Goal: Task Accomplishment & Management: Manage account settings

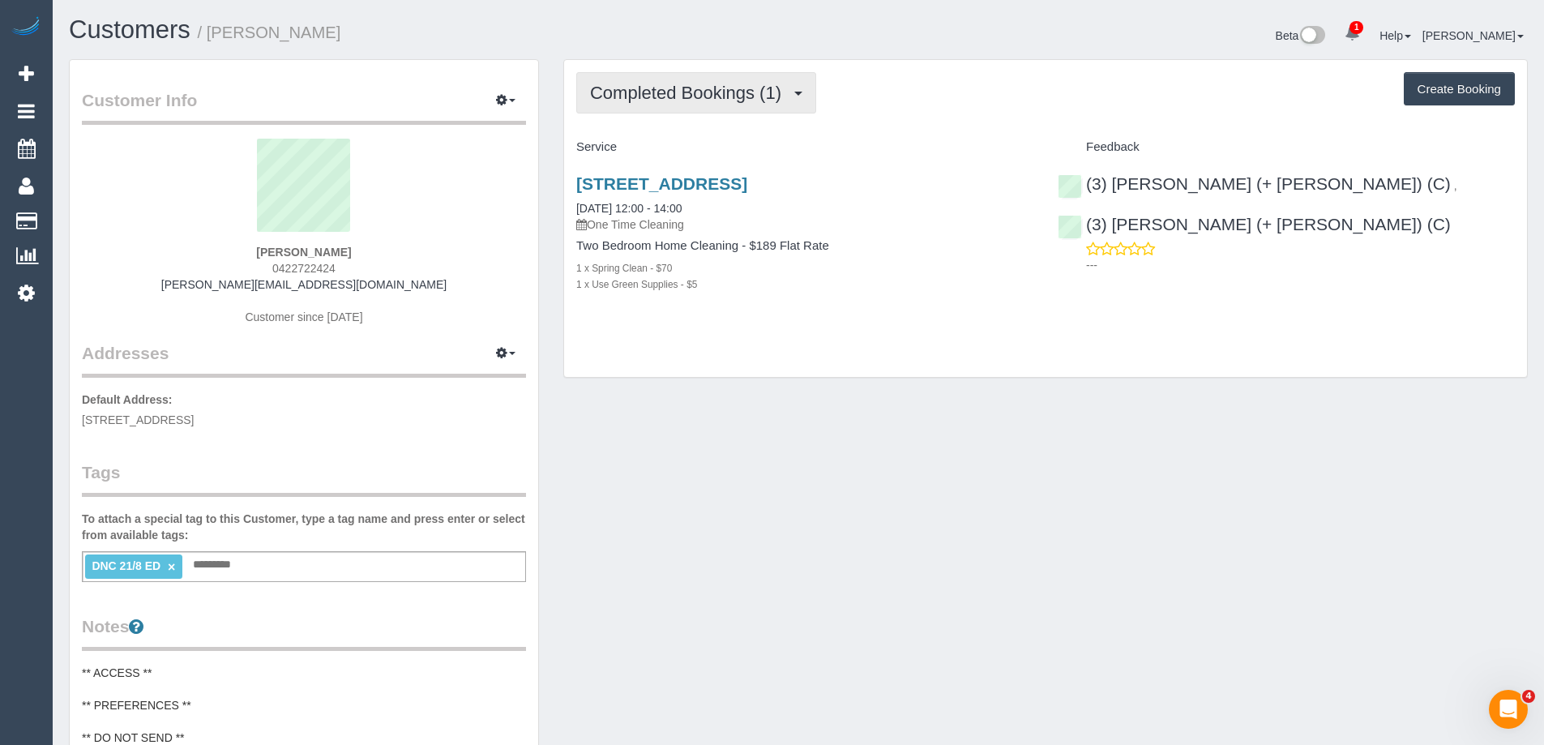
click at [735, 91] on span "Completed Bookings (1)" at bounding box center [689, 93] width 199 height 20
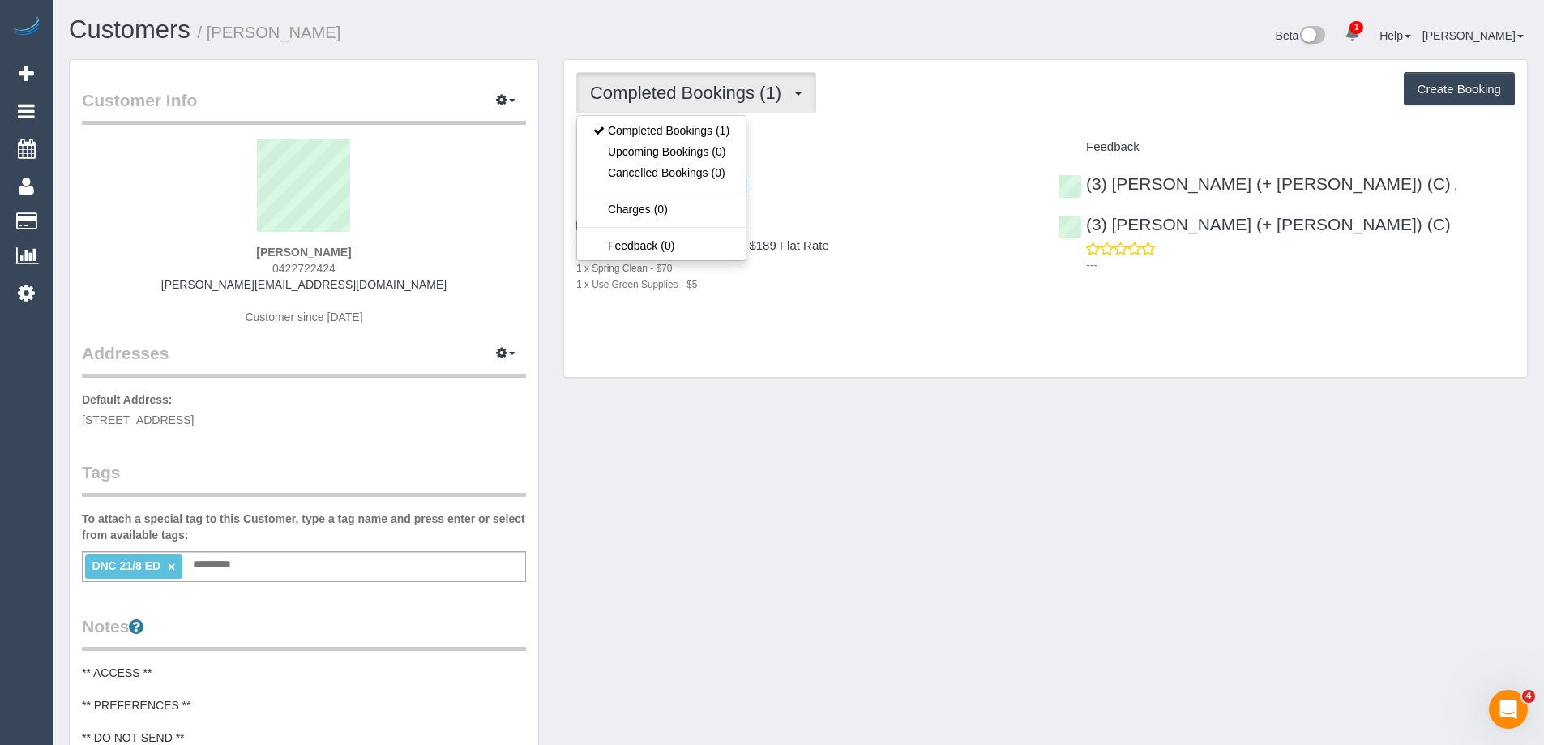
click at [919, 113] on div "Completed Bookings (1) Completed Bookings (1) Upcoming Bookings (0) Cancelled B…" at bounding box center [1045, 92] width 939 height 41
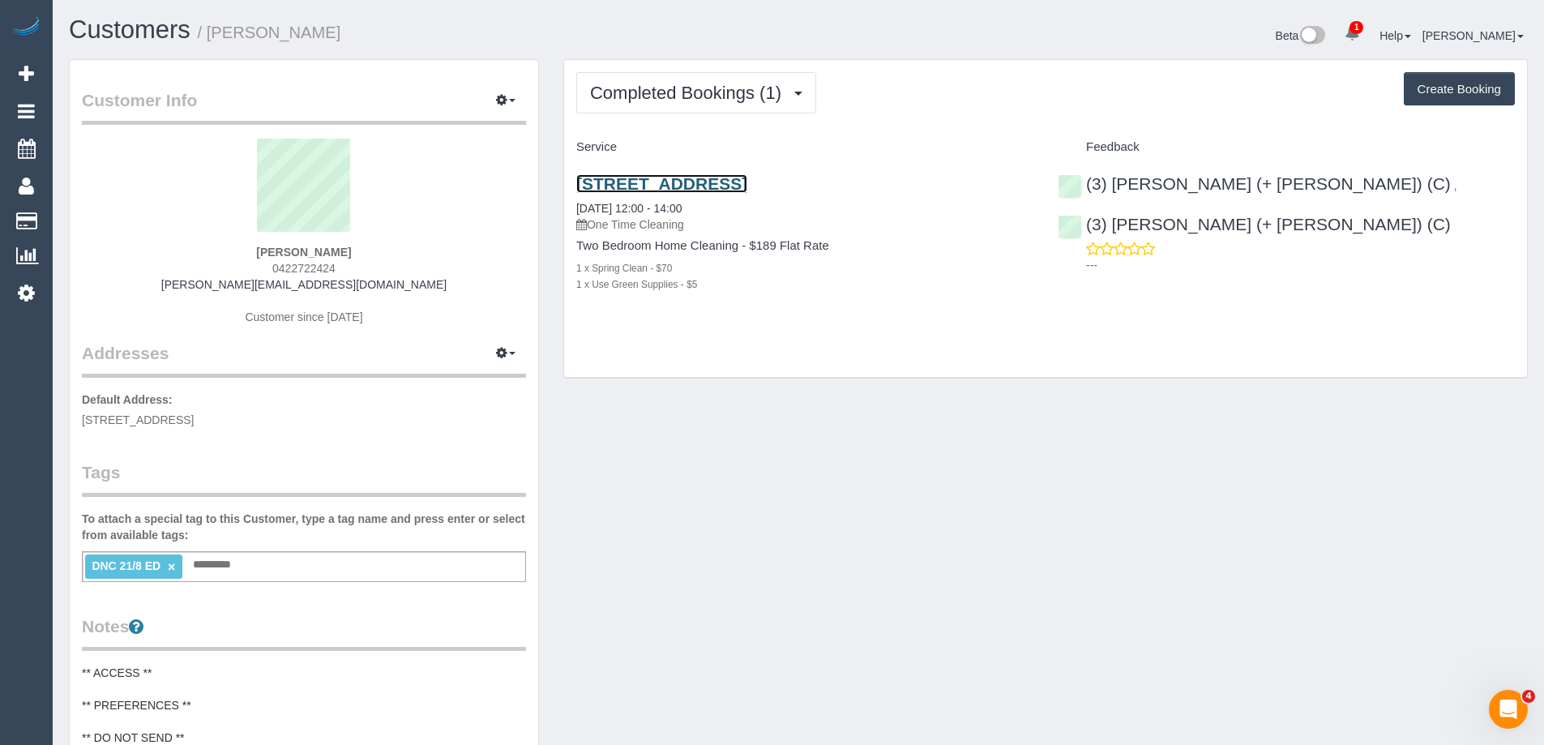
click at [699, 191] on link "237 Ascot Vale Rd, 18, Ascot Vale, VIC 3032" at bounding box center [661, 183] width 171 height 19
click at [701, 179] on link "237 Ascot Vale Rd, 18, Ascot Vale, VIC 3032" at bounding box center [661, 183] width 171 height 19
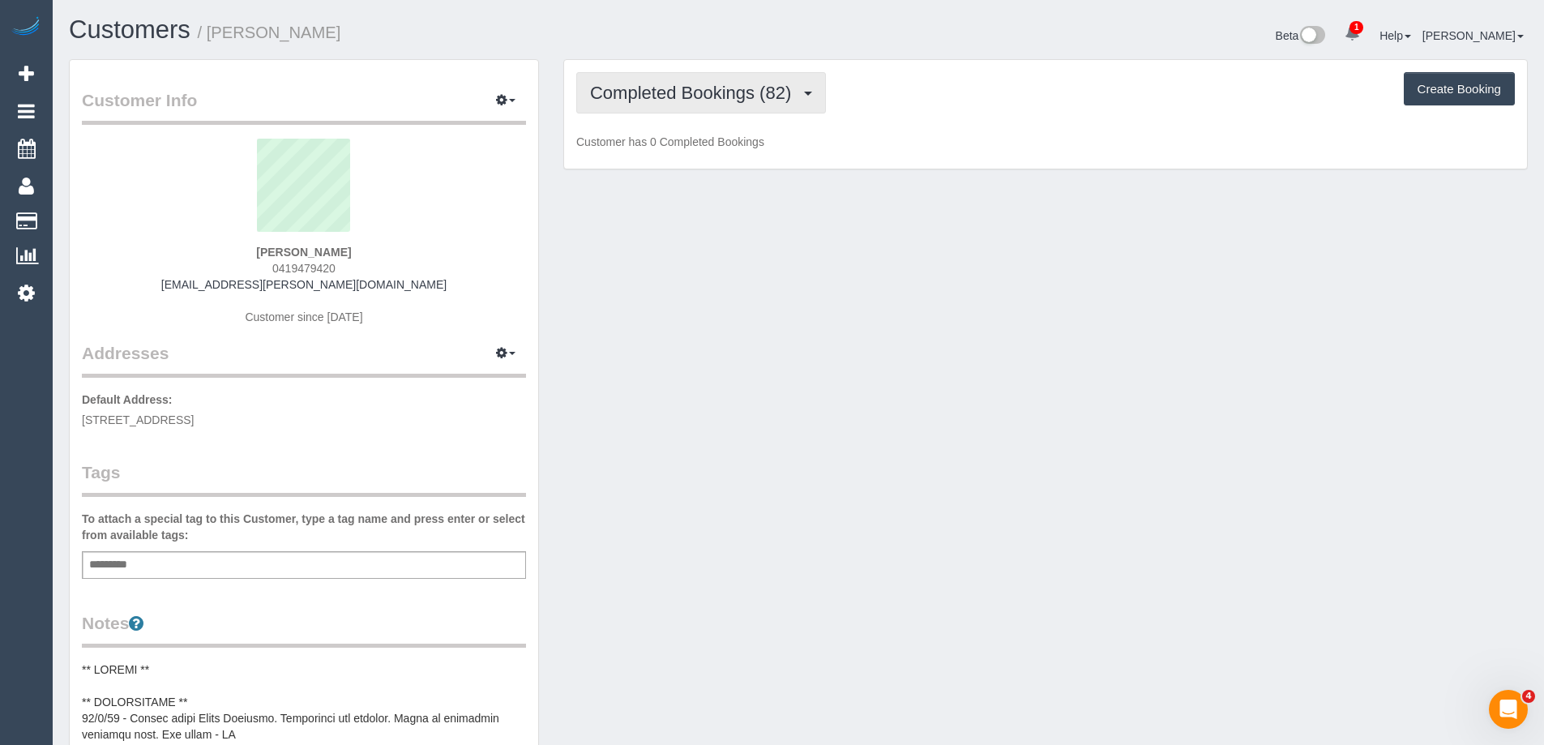
click at [709, 88] on span "Completed Bookings (82)" at bounding box center [694, 93] width 209 height 20
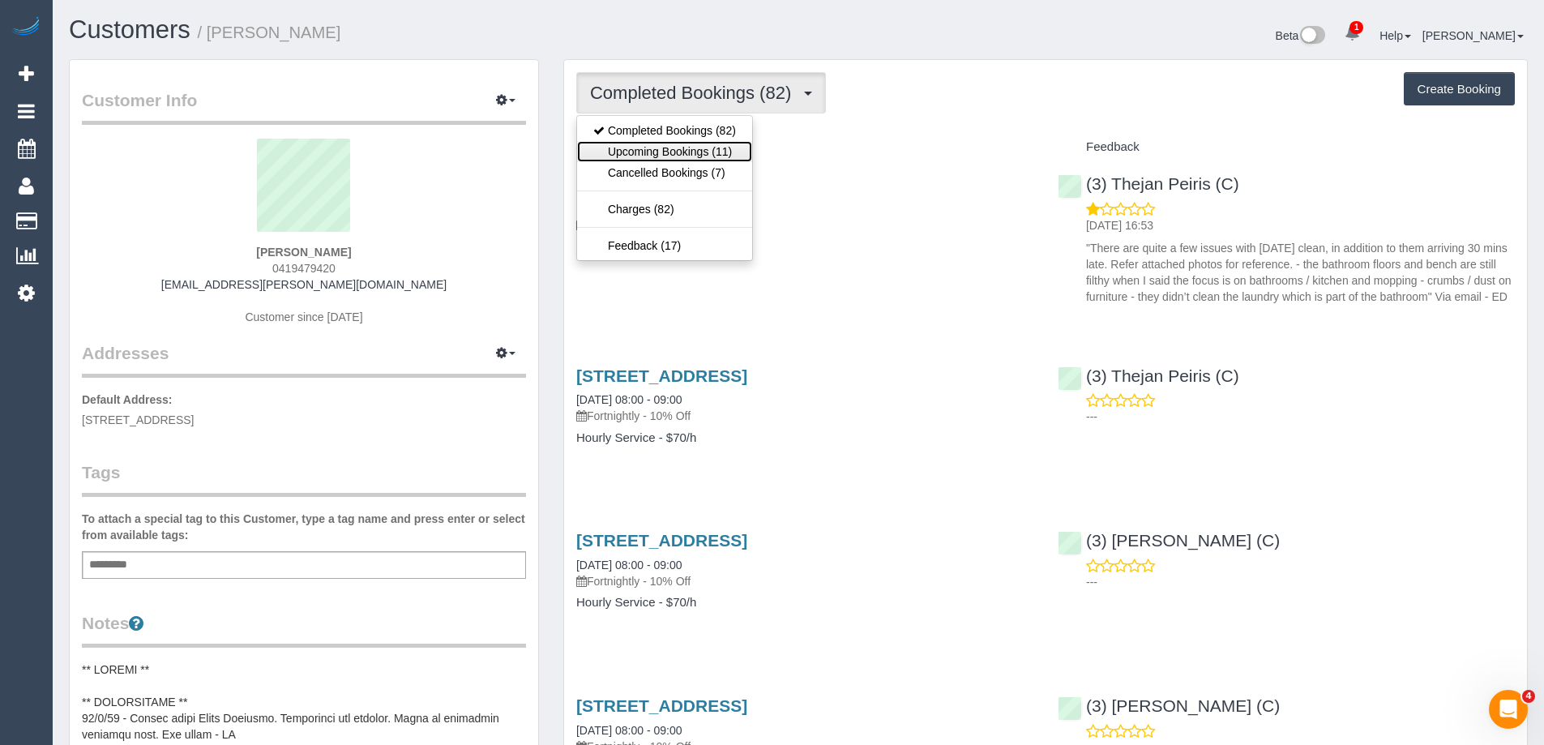
click at [696, 156] on link "Upcoming Bookings (11)" at bounding box center [664, 151] width 175 height 21
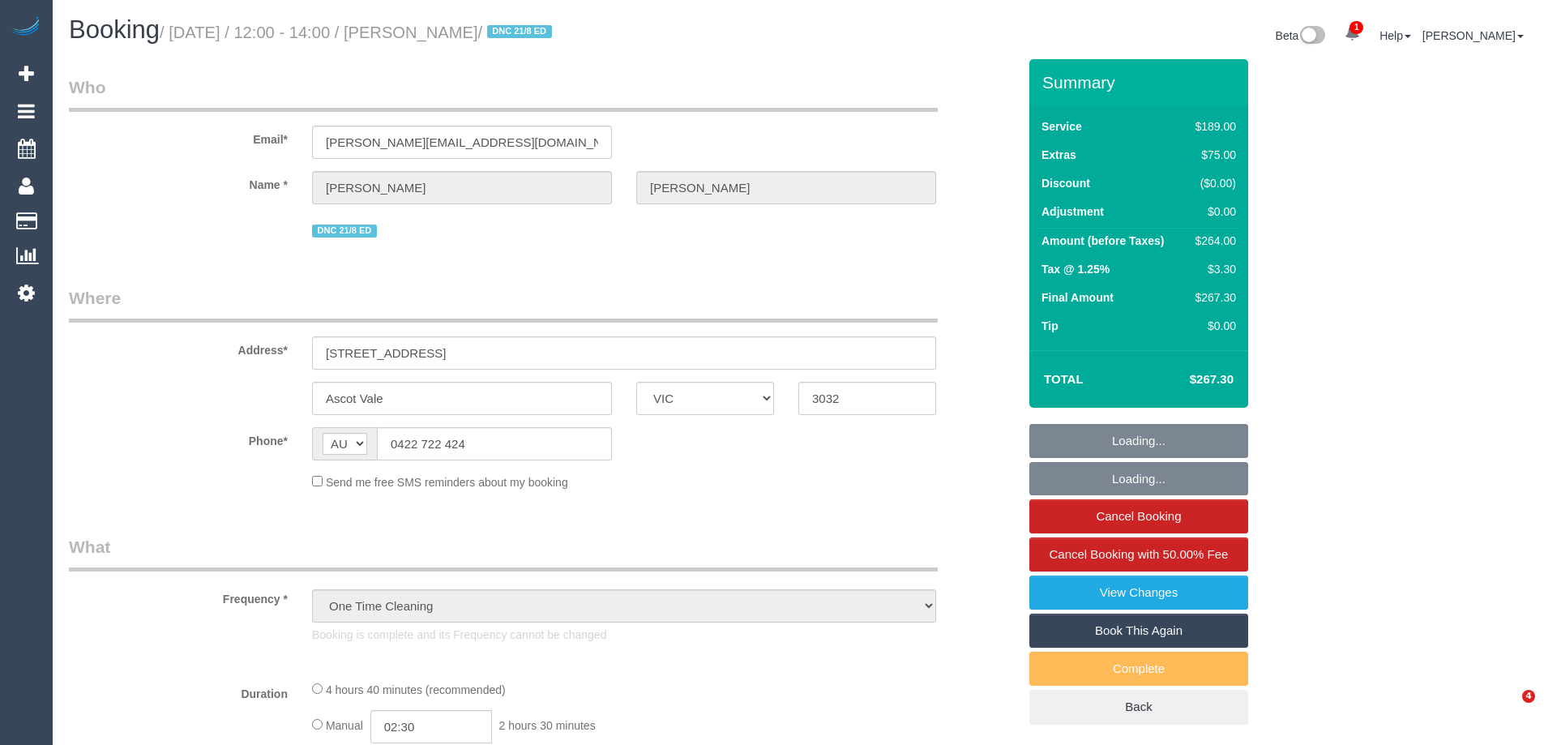
select select "VIC"
select select "string:stripe-pm_1RtGxe2GScqysDRVtEK0GeGs"
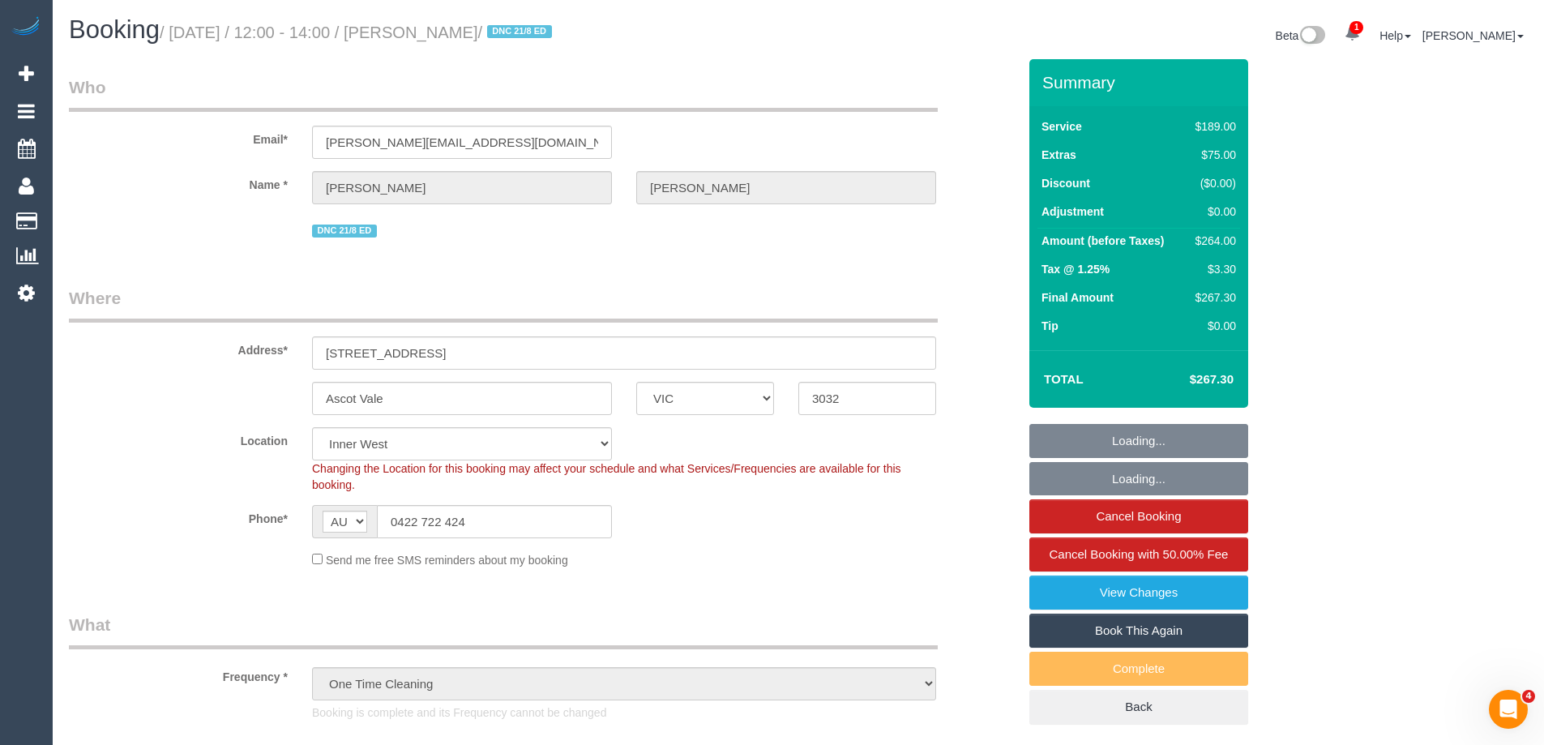
select select "number:28"
select select "number:14"
select select "number:21"
select select "number:22"
select select "number:13"
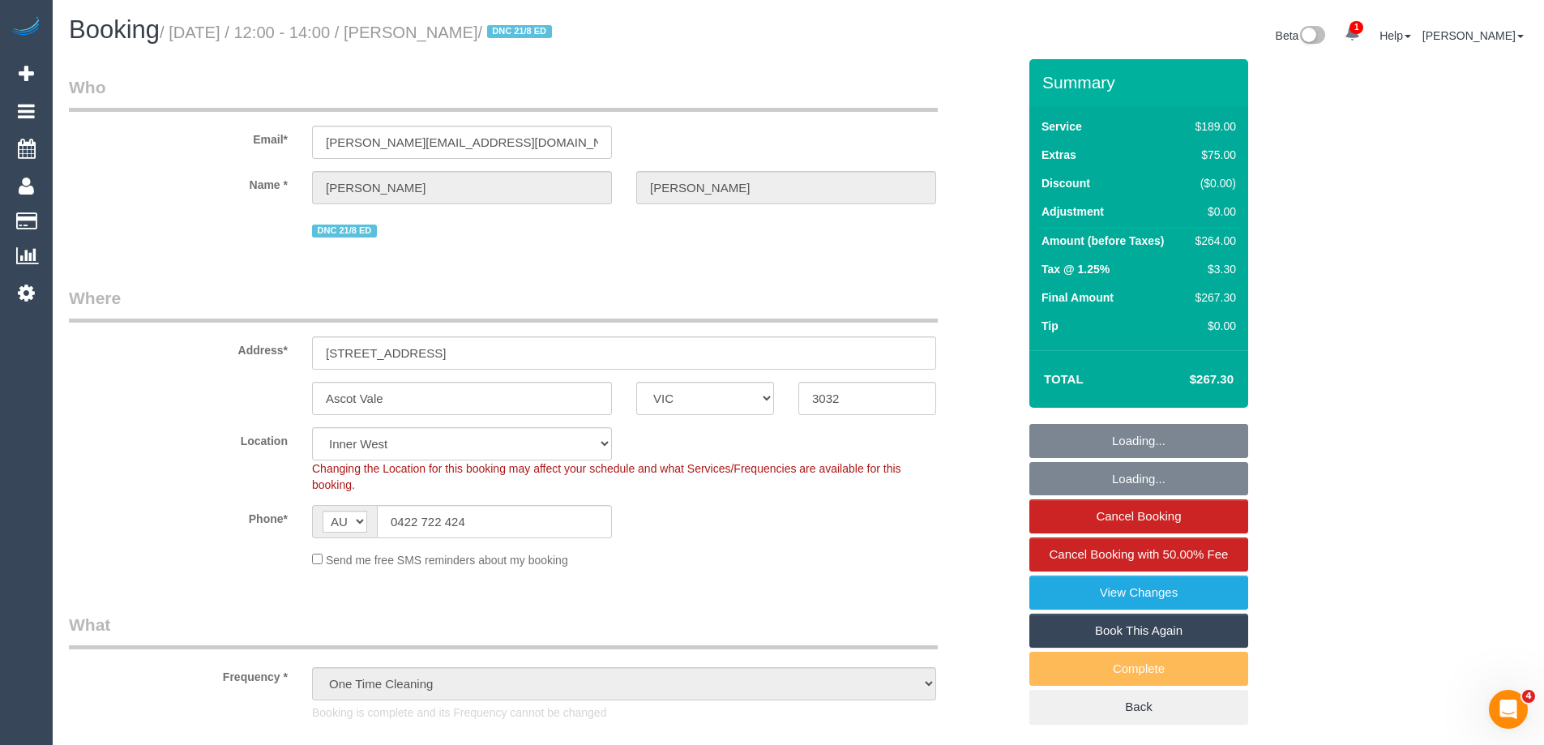
select select "object:1528"
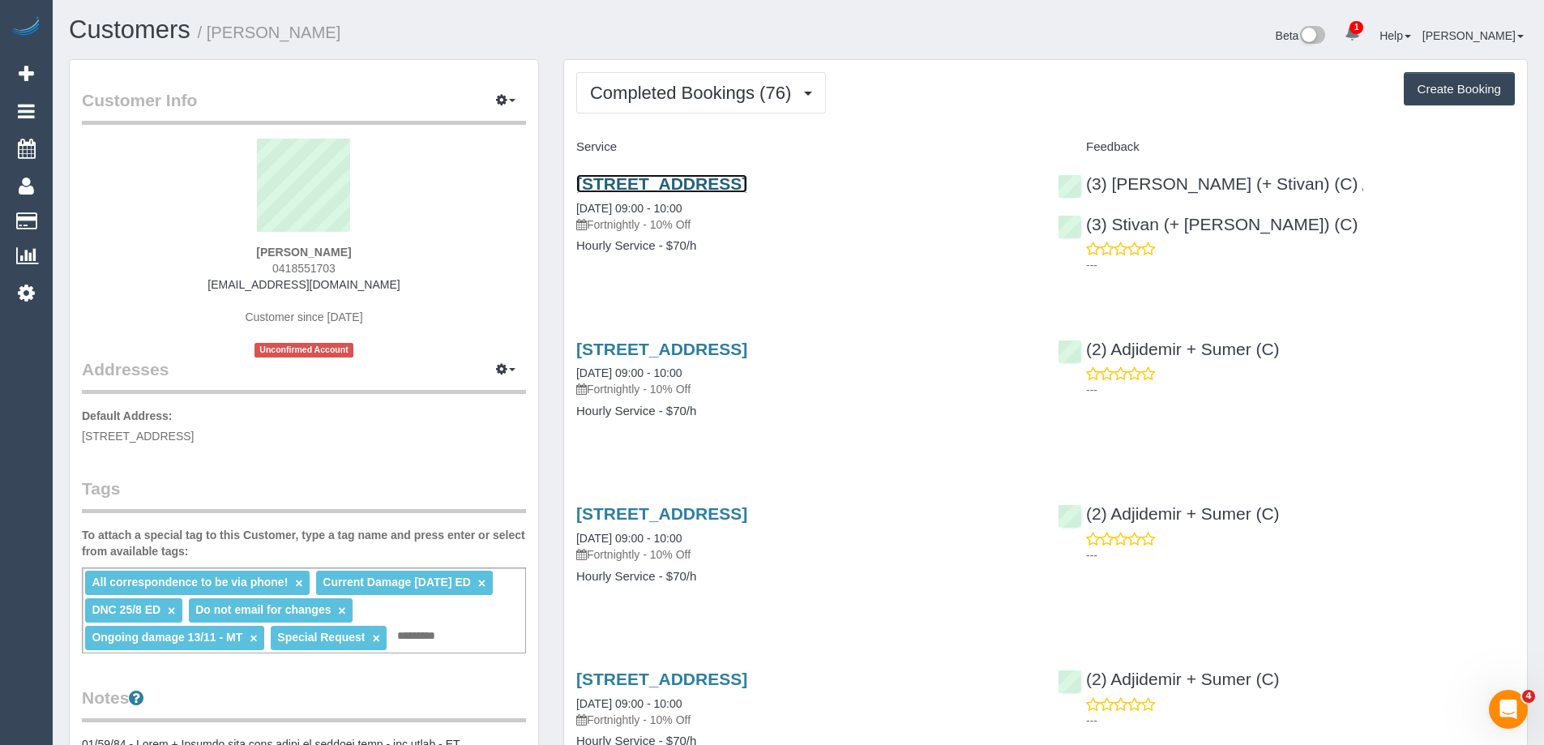
click at [653, 185] on link "84-86 Bamfield Street, Sandringham, VIC 3191" at bounding box center [661, 183] width 171 height 19
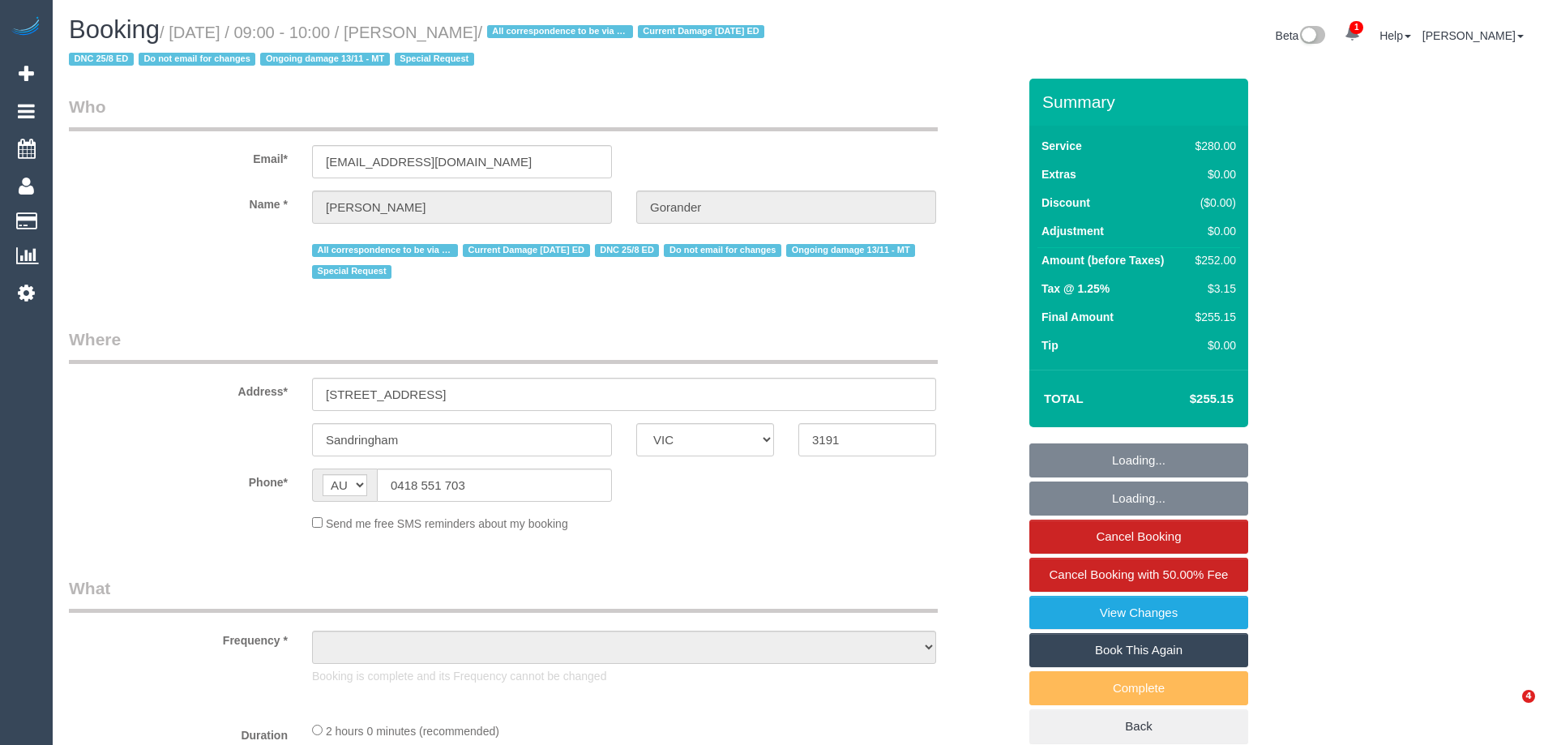
select select "VIC"
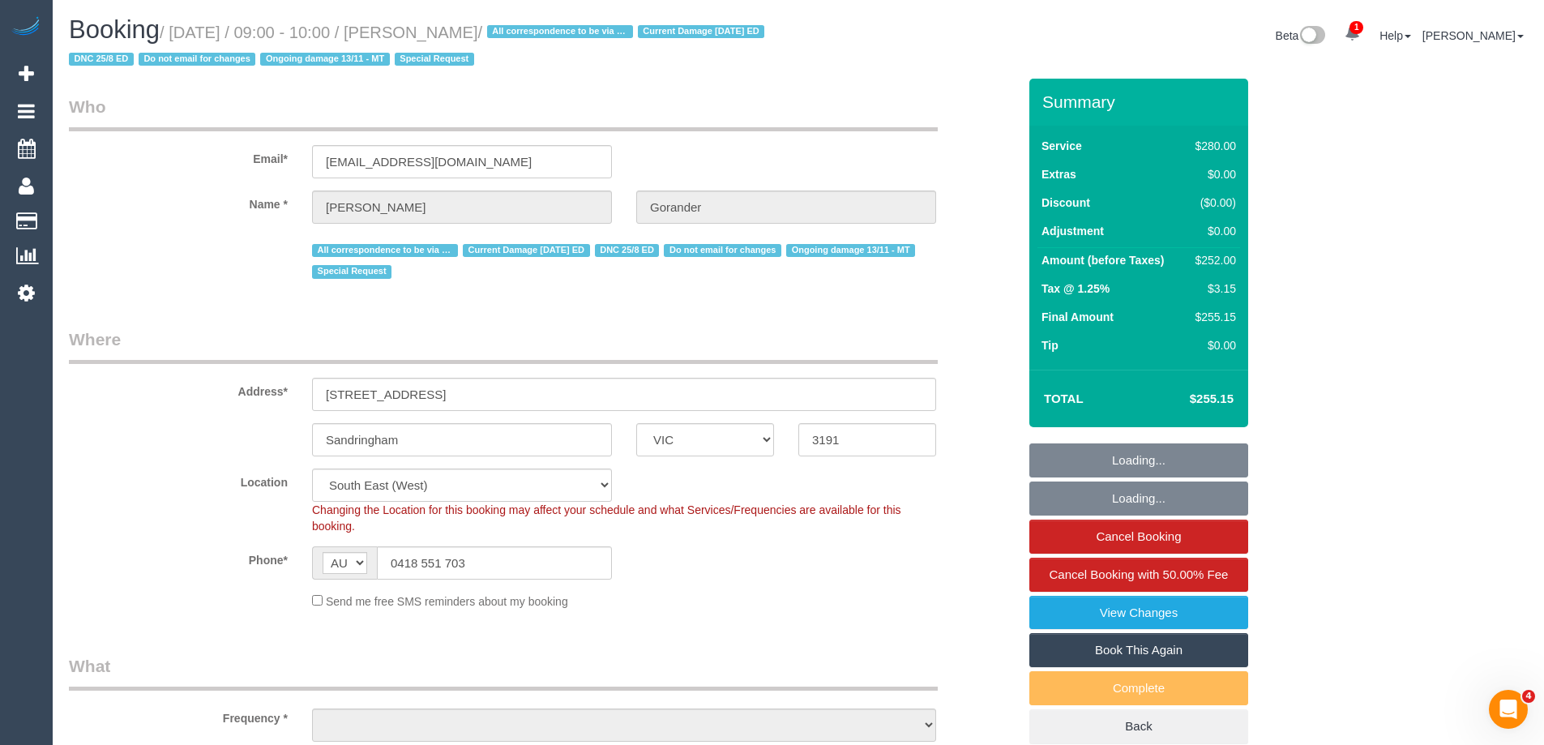
select select "object:748"
select select "number:32"
select select "number:14"
select select "number:19"
select select "object:1431"
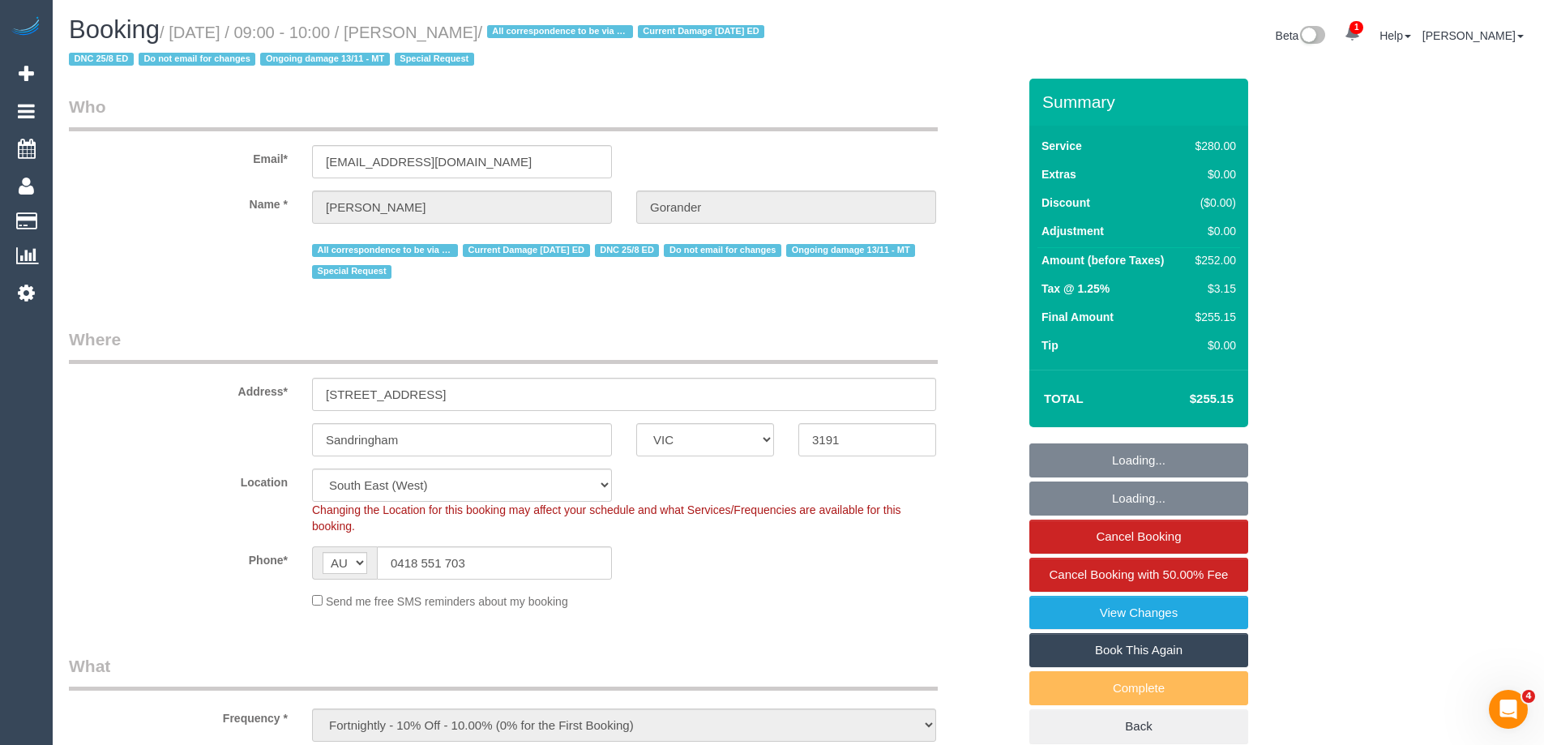
select select "string:stripe-pm_1Gmrcl2GScqysDRVmcm1JmZh"
select select "2"
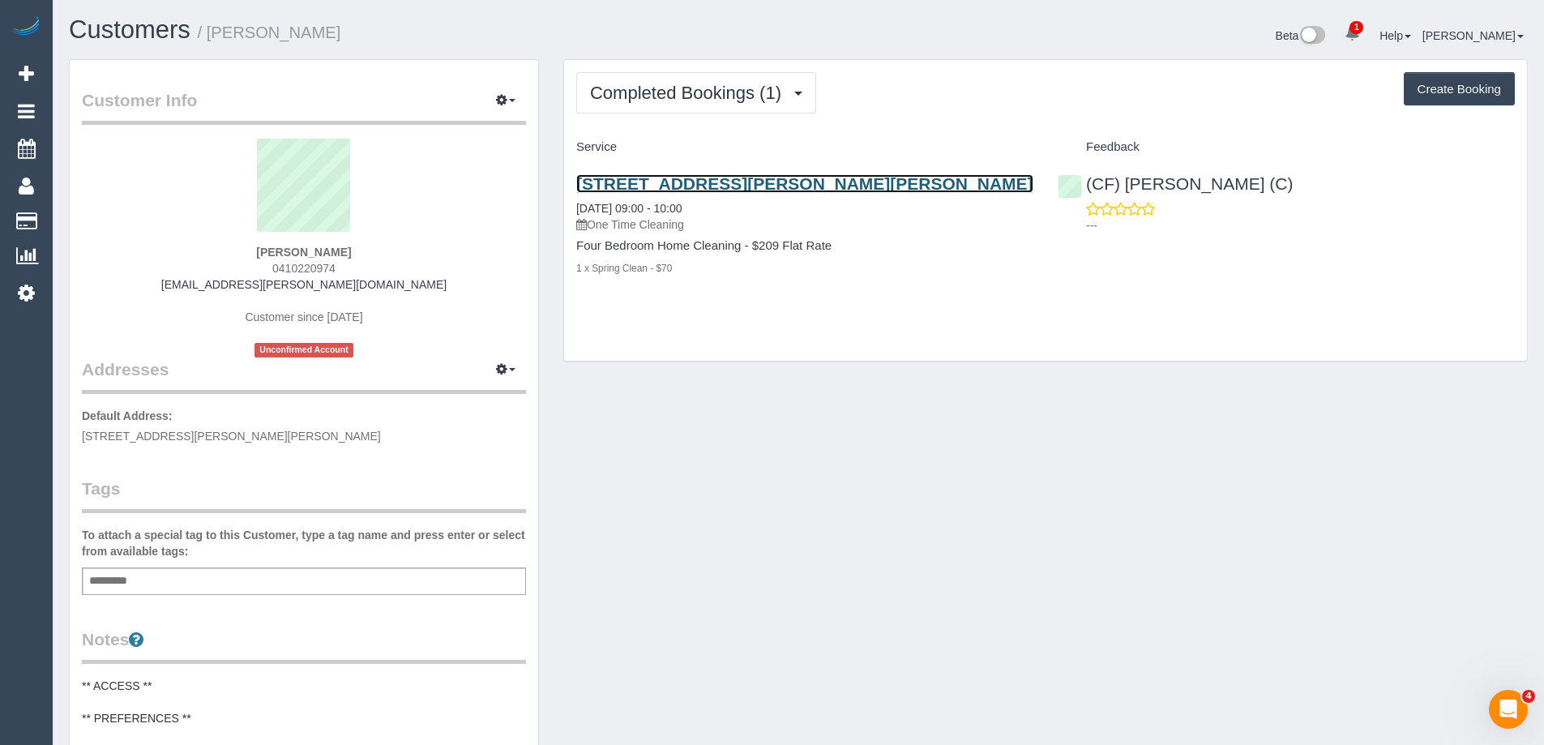
click at [712, 183] on link "2 Bardolph Street, Glen Iris, VIC 3146" at bounding box center [804, 183] width 457 height 19
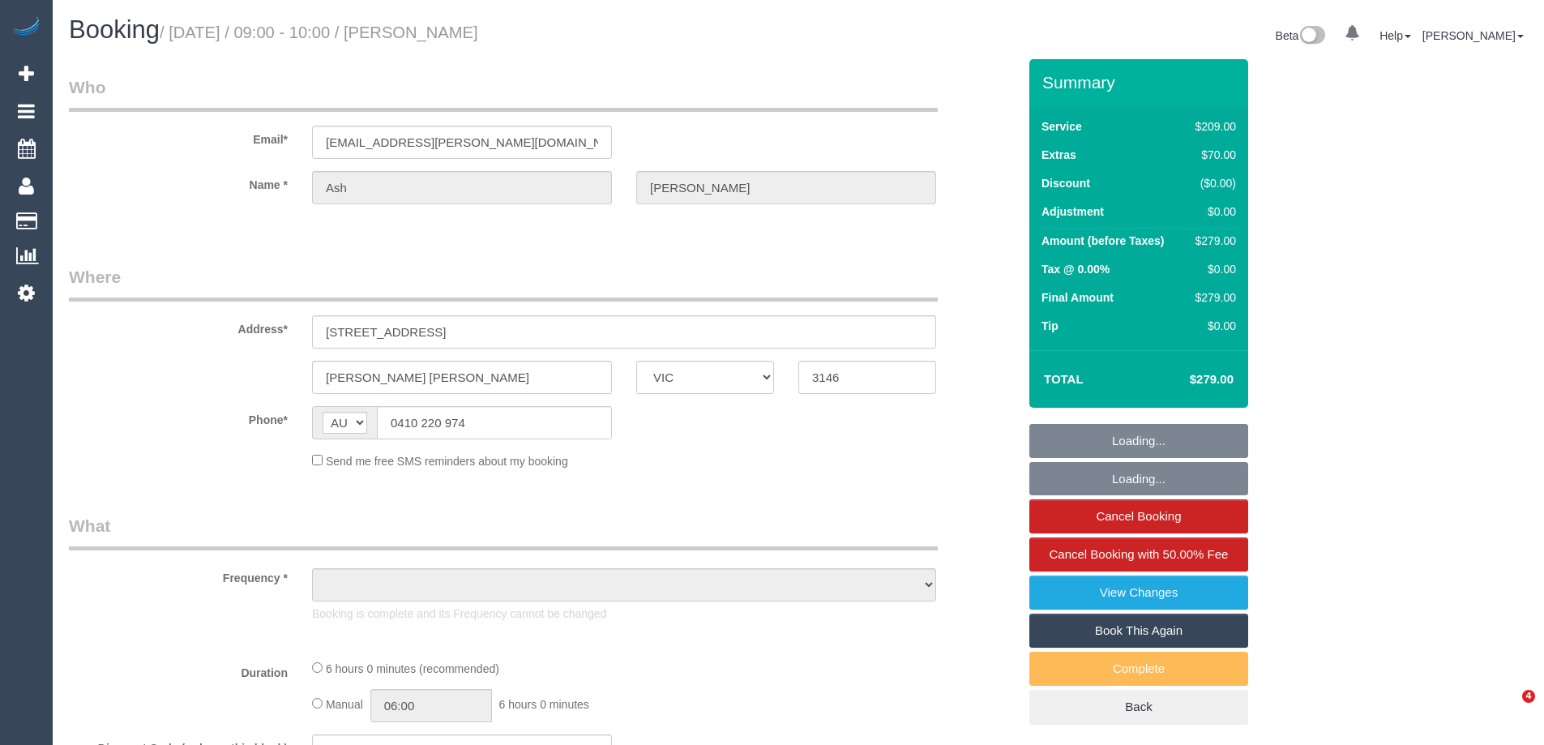
select select "VIC"
select select "number:28"
select select "number:14"
select select "number:18"
select select "number:25"
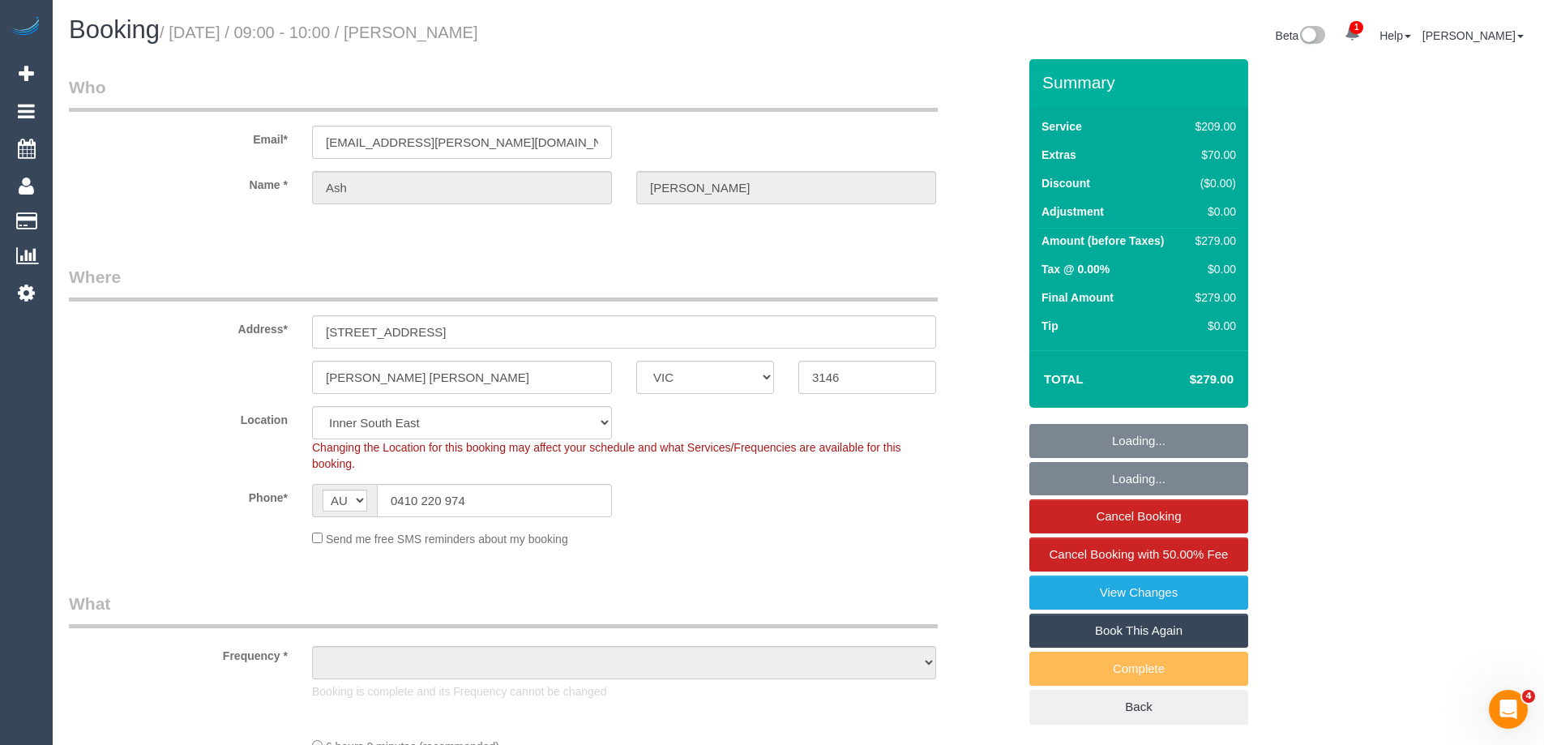
select select "object:715"
select select "string:stripe-pm_1JwZwH2GScqysDRVgnuSL1b0"
select select "object:720"
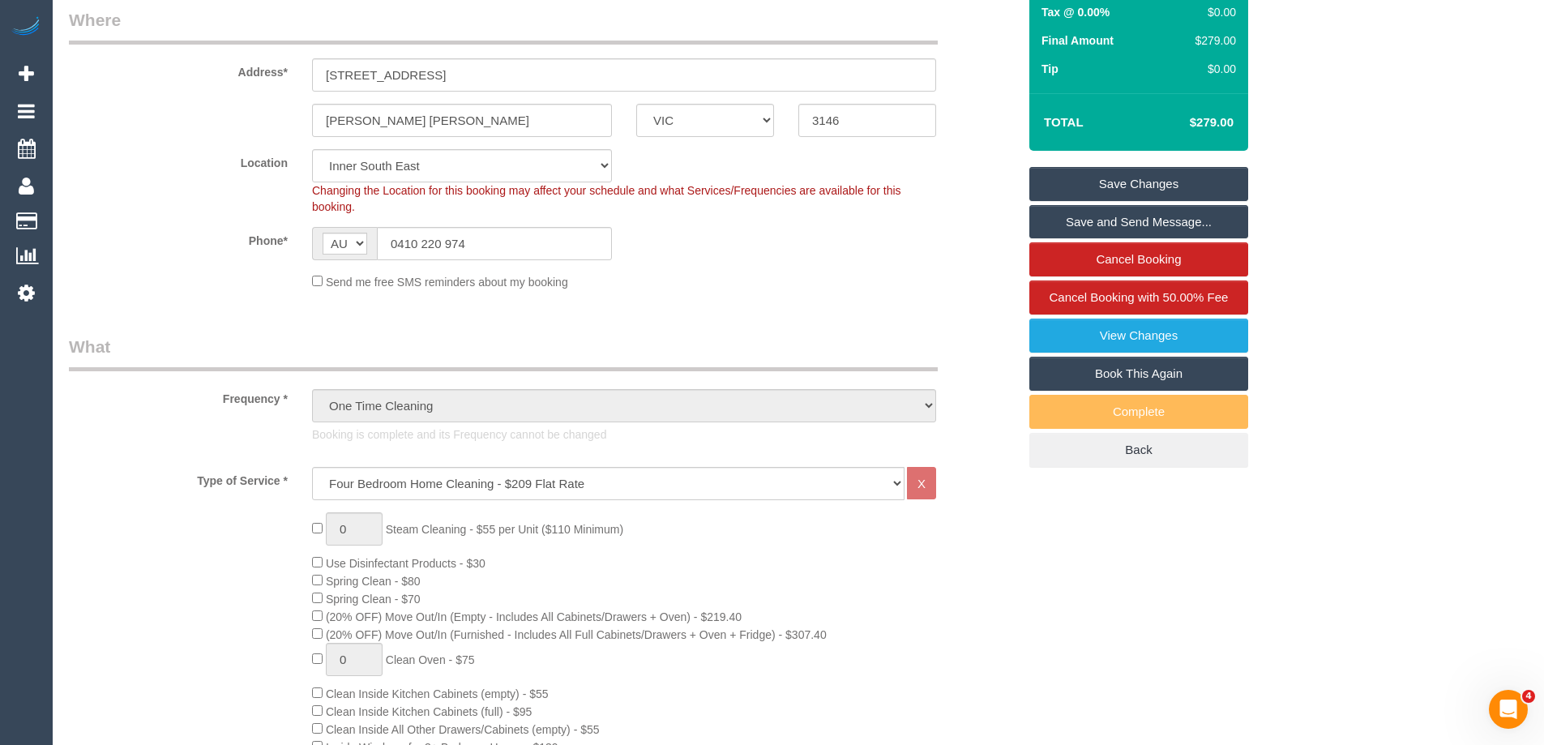
scroll to position [81, 0]
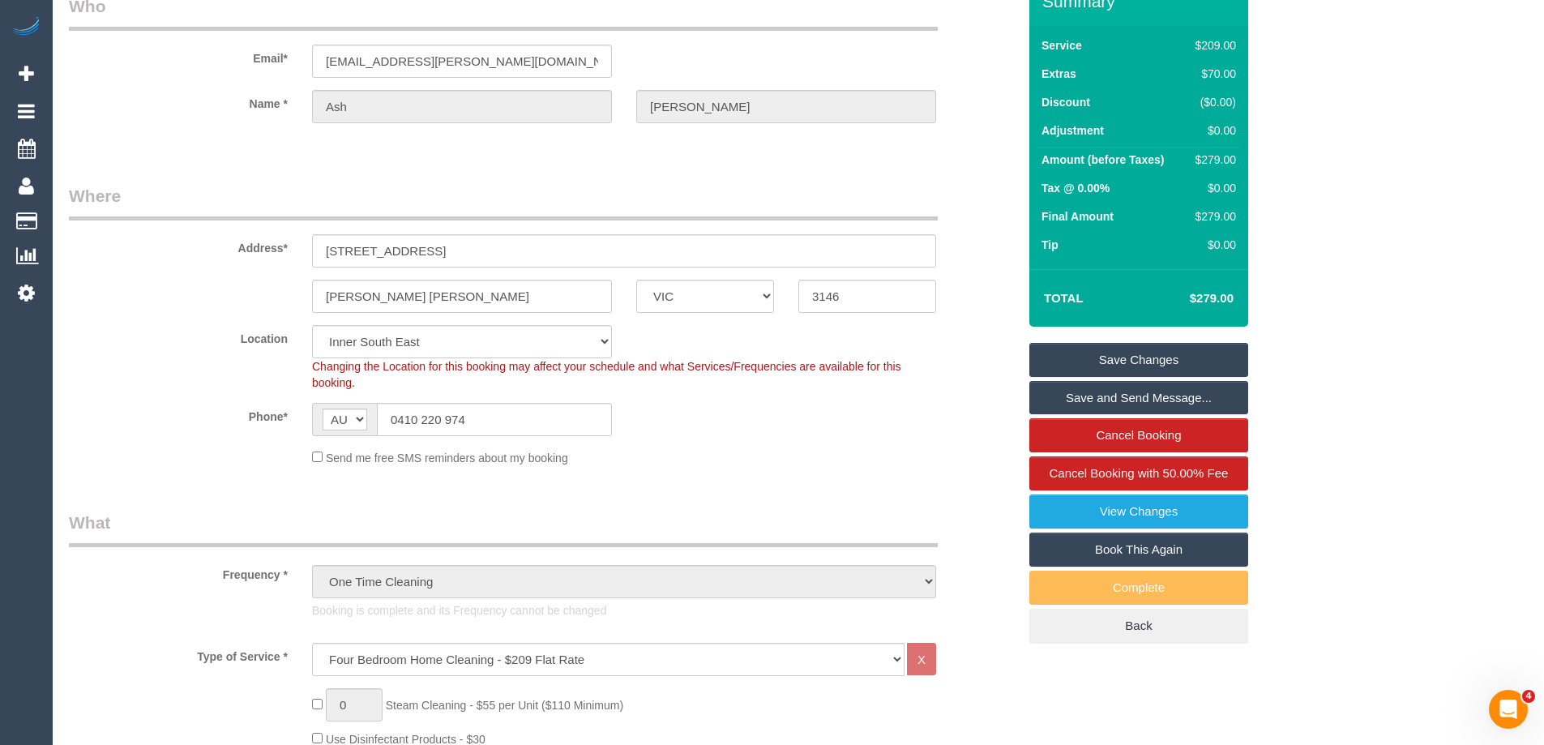
click at [1214, 156] on div "$279.00" at bounding box center [1212, 160] width 47 height 16
click at [1215, 156] on div "$279.00" at bounding box center [1212, 160] width 47 height 16
copy div "279.00"
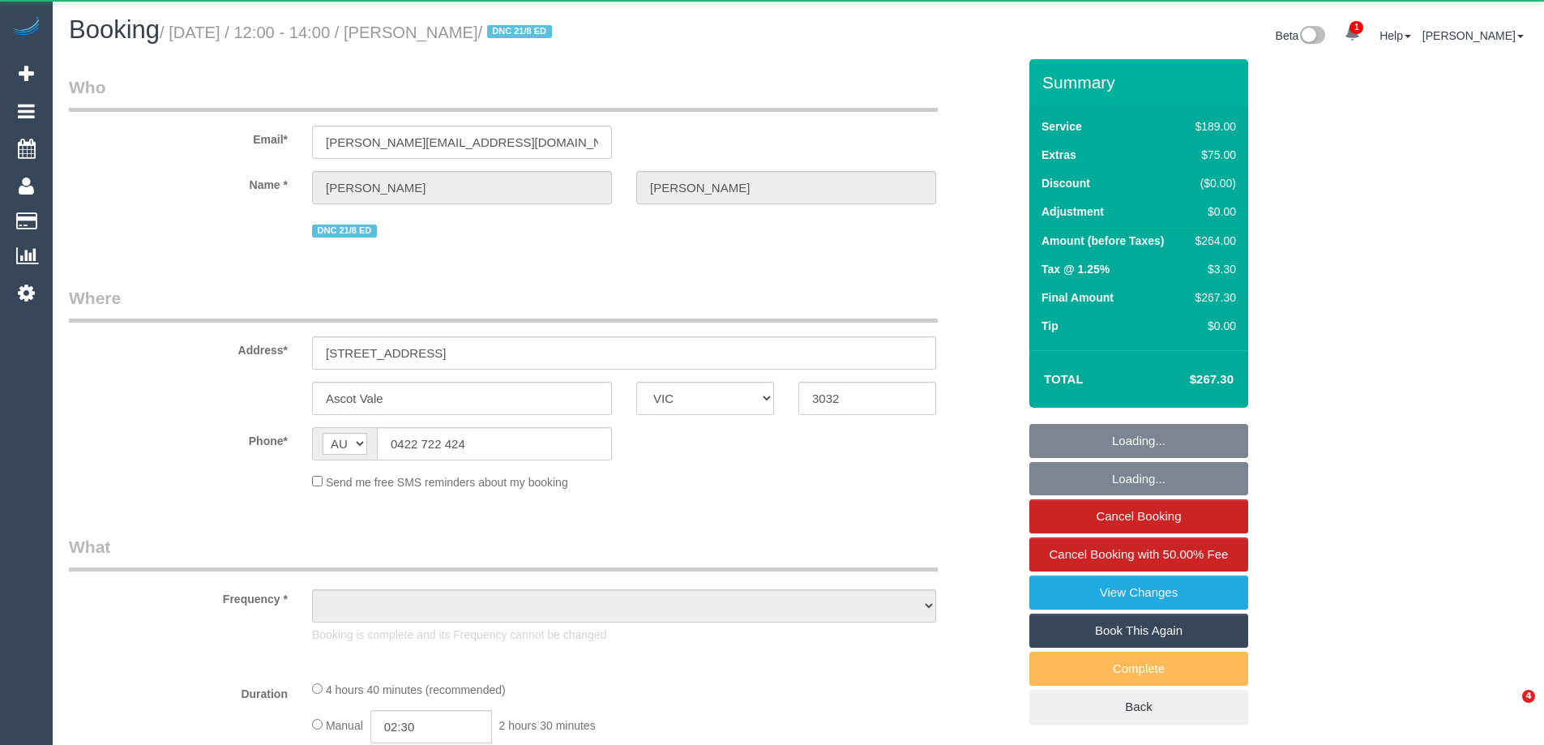
select select "VIC"
select select "string:stripe-pm_1RtGxe2GScqysDRVtEK0GeGs"
select select "number:28"
select select "number:14"
select select "number:21"
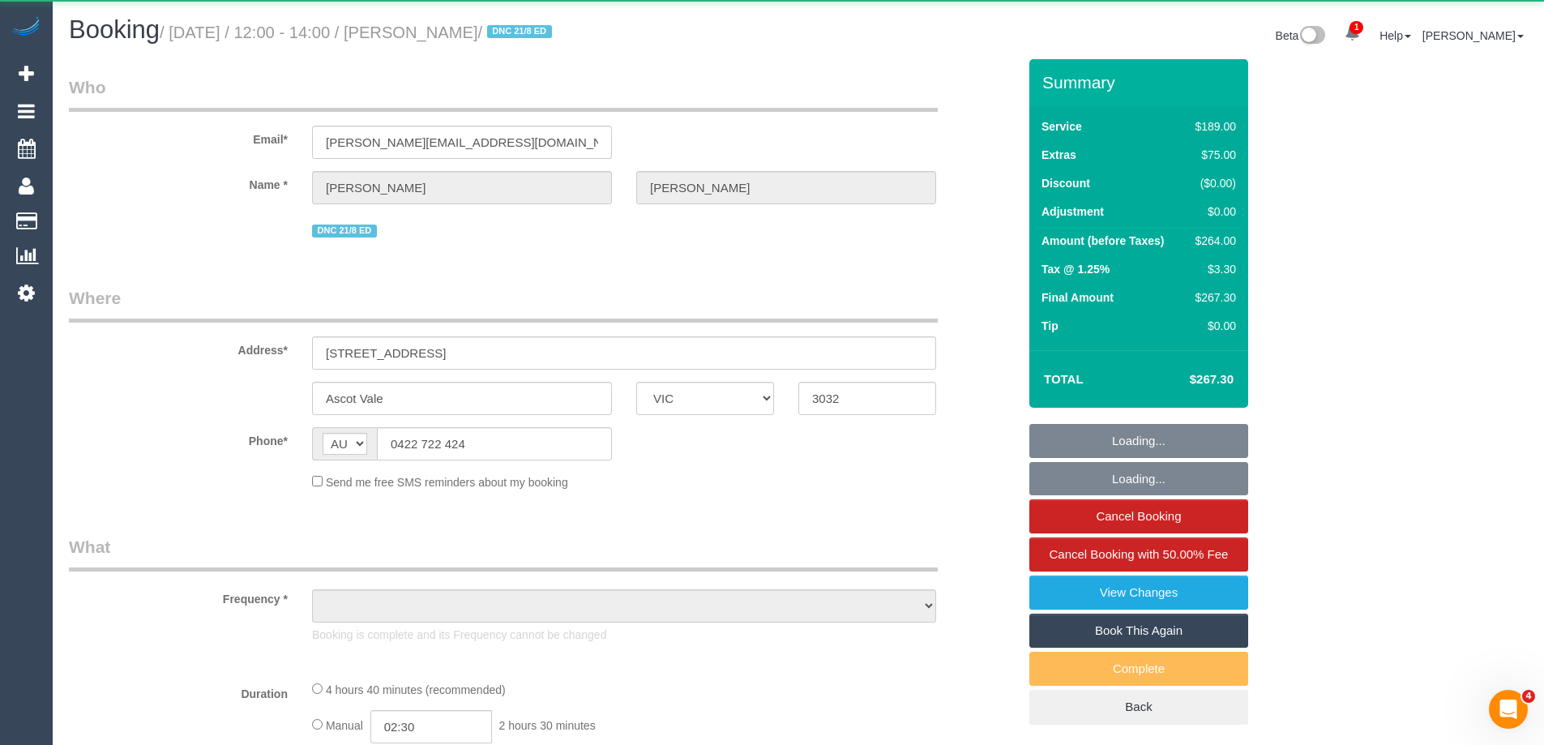
select select "number:22"
select select "number:13"
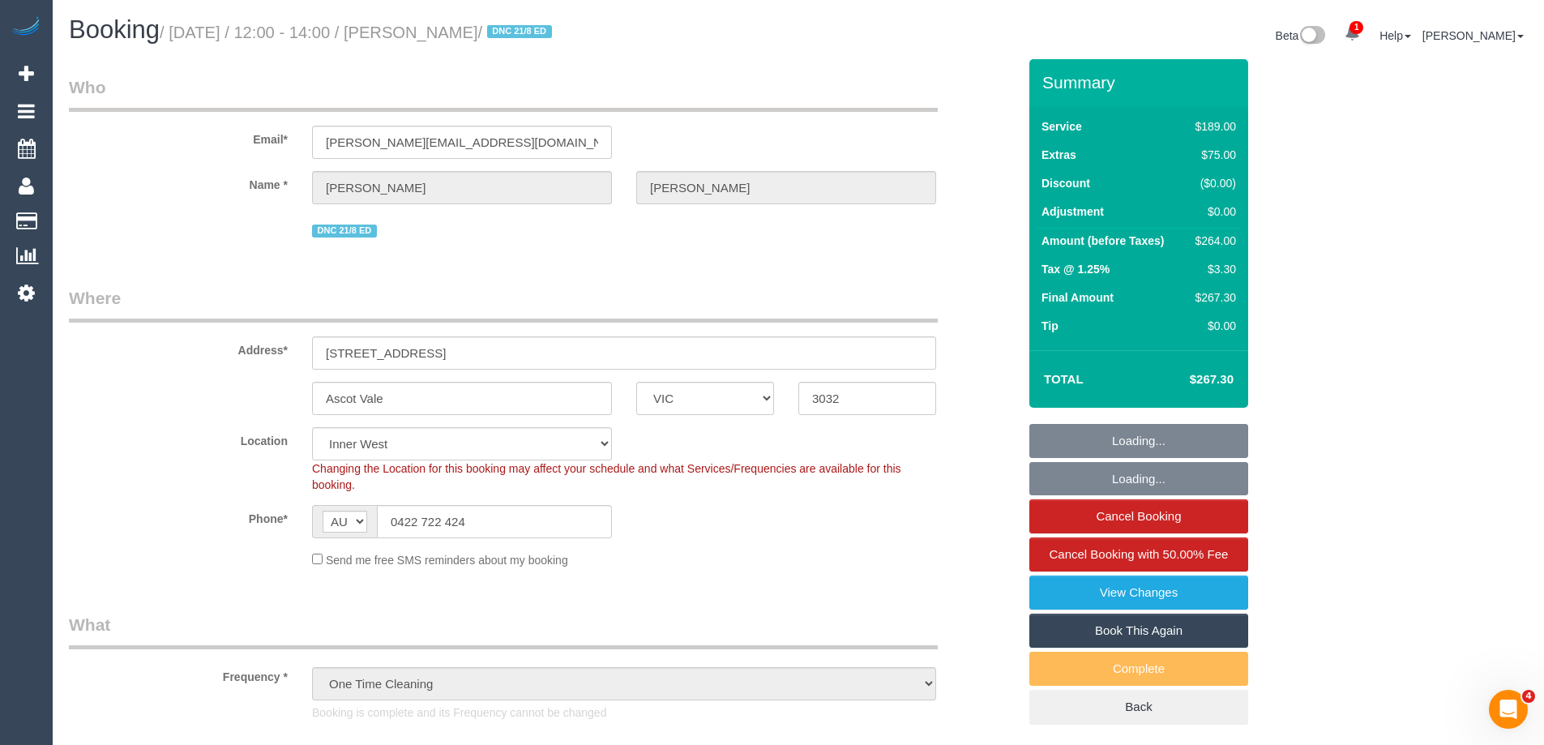
select select "object:1528"
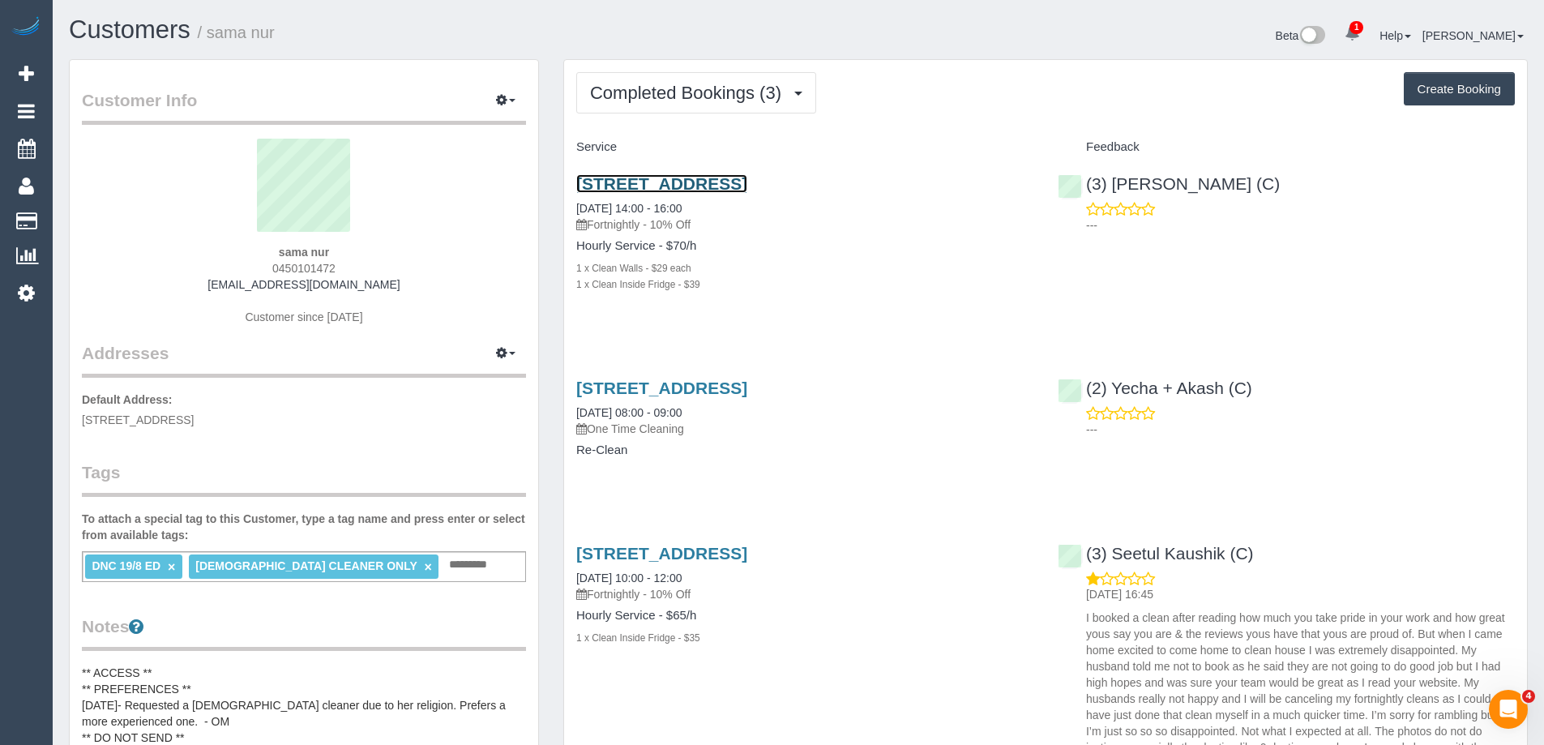
click at [674, 181] on link "[STREET_ADDRESS]" at bounding box center [661, 183] width 171 height 19
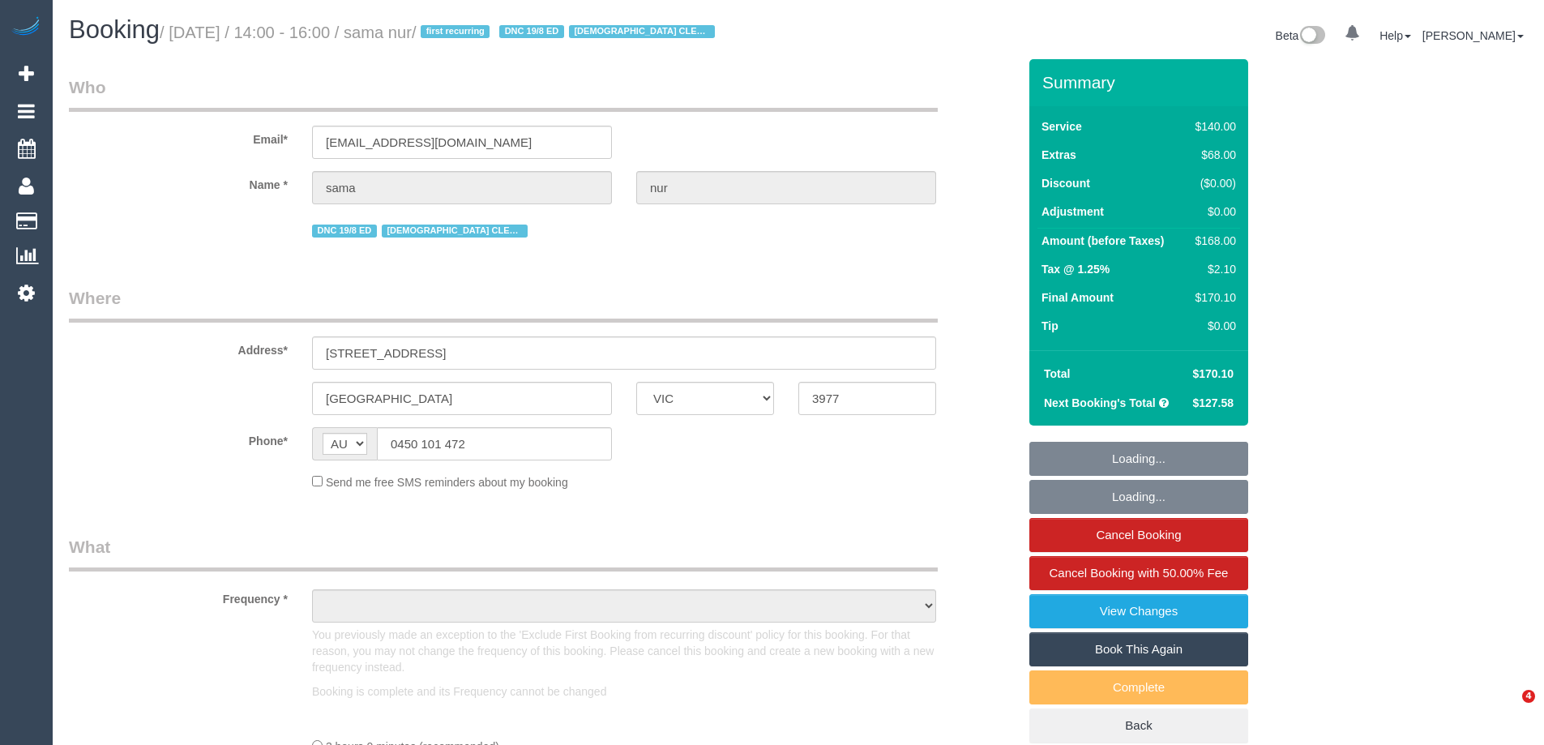
select select "VIC"
select select "string:stripe-pm_1Rx6Md2GScqysDRVujNRVWDp"
select select "number:28"
select select "number:14"
select select "number:19"
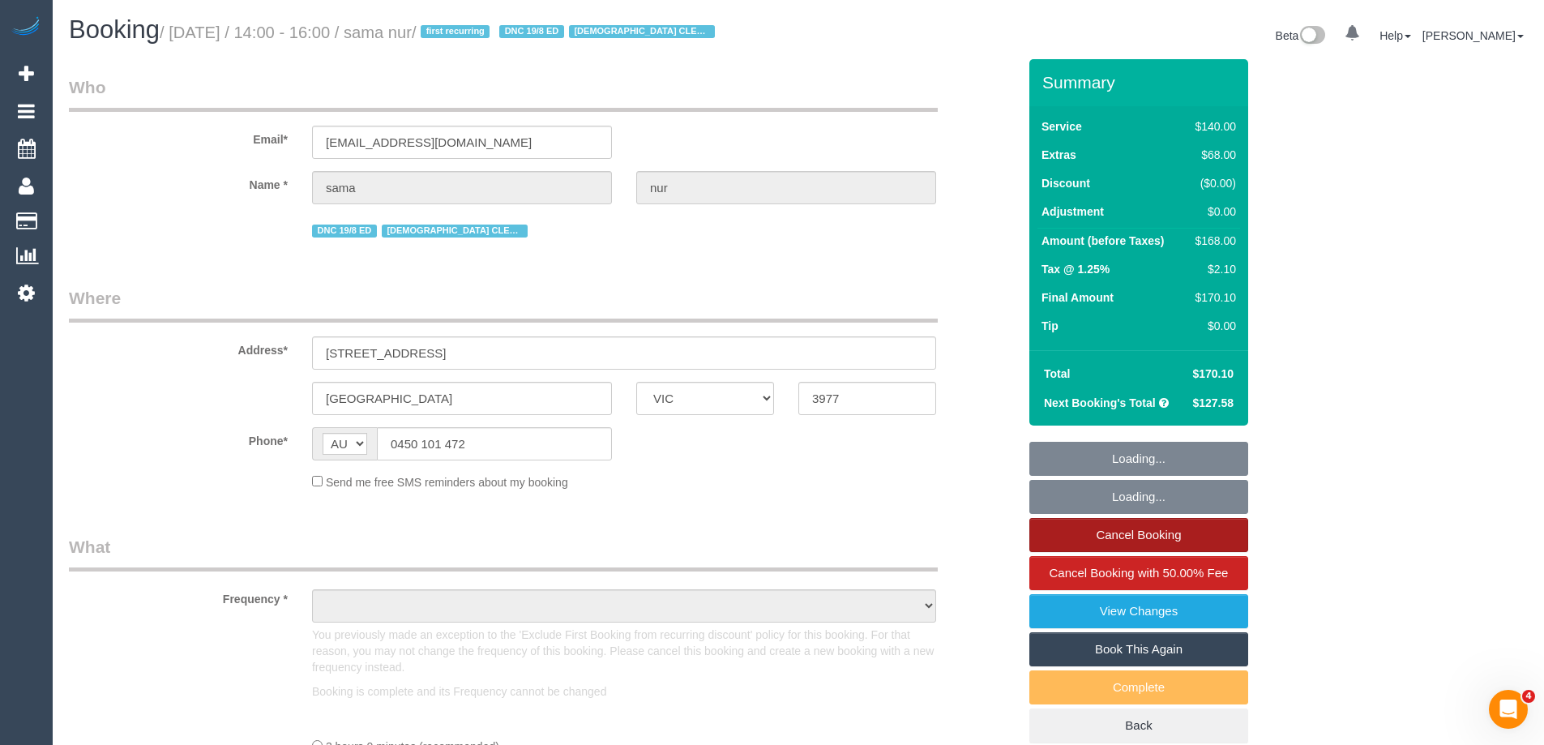
select select "number:25"
select select "number:35"
select select "number:12"
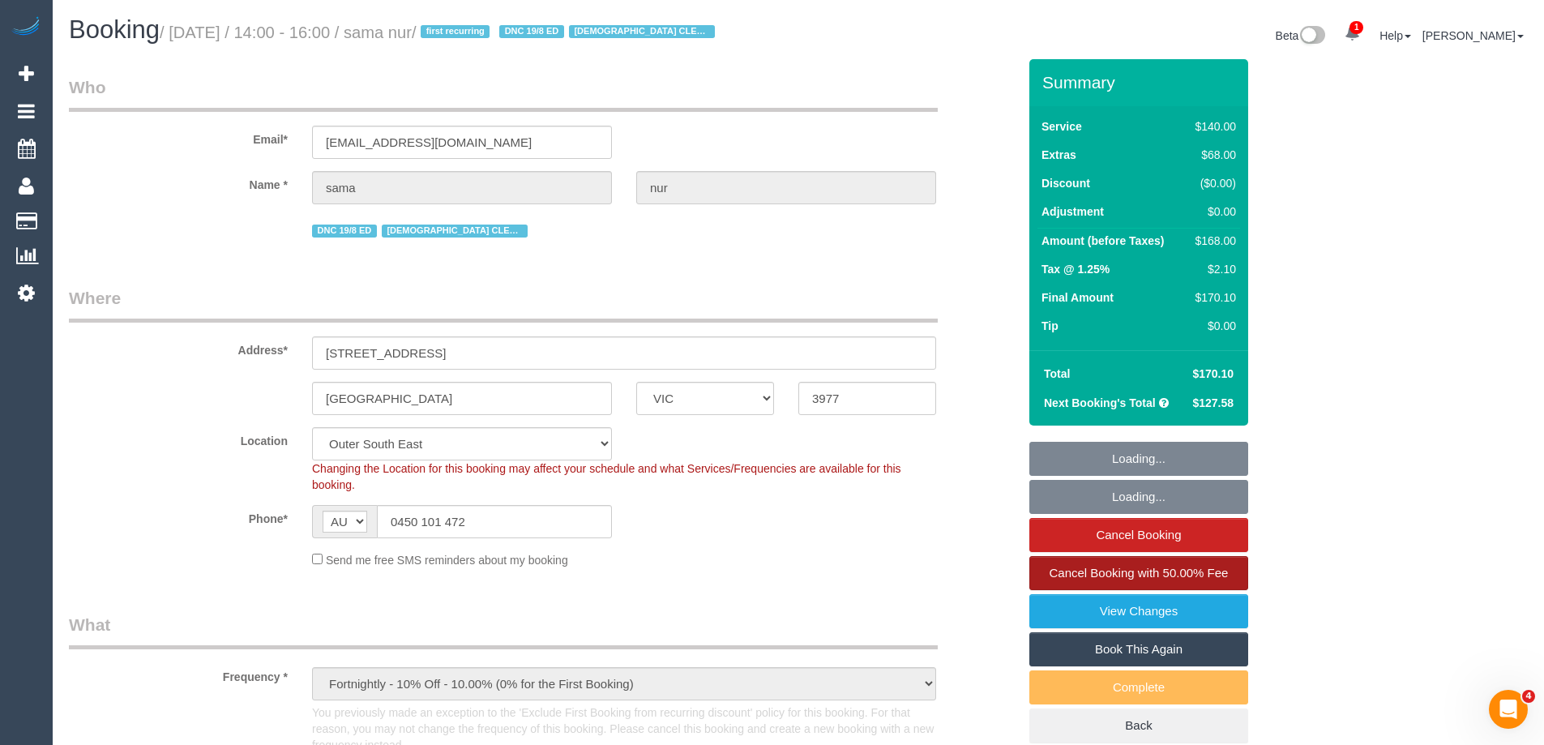
select select "object:1214"
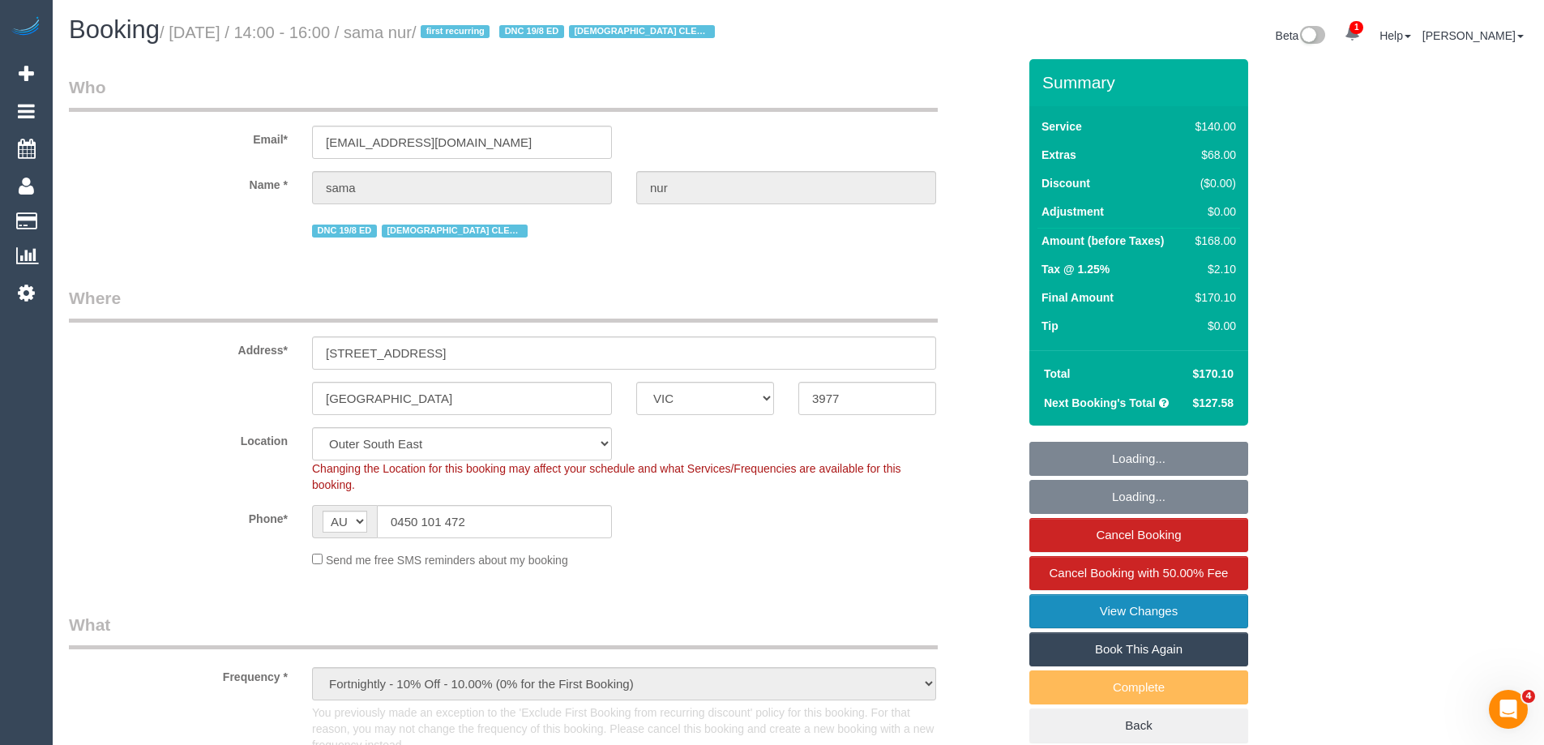
select select "spot1"
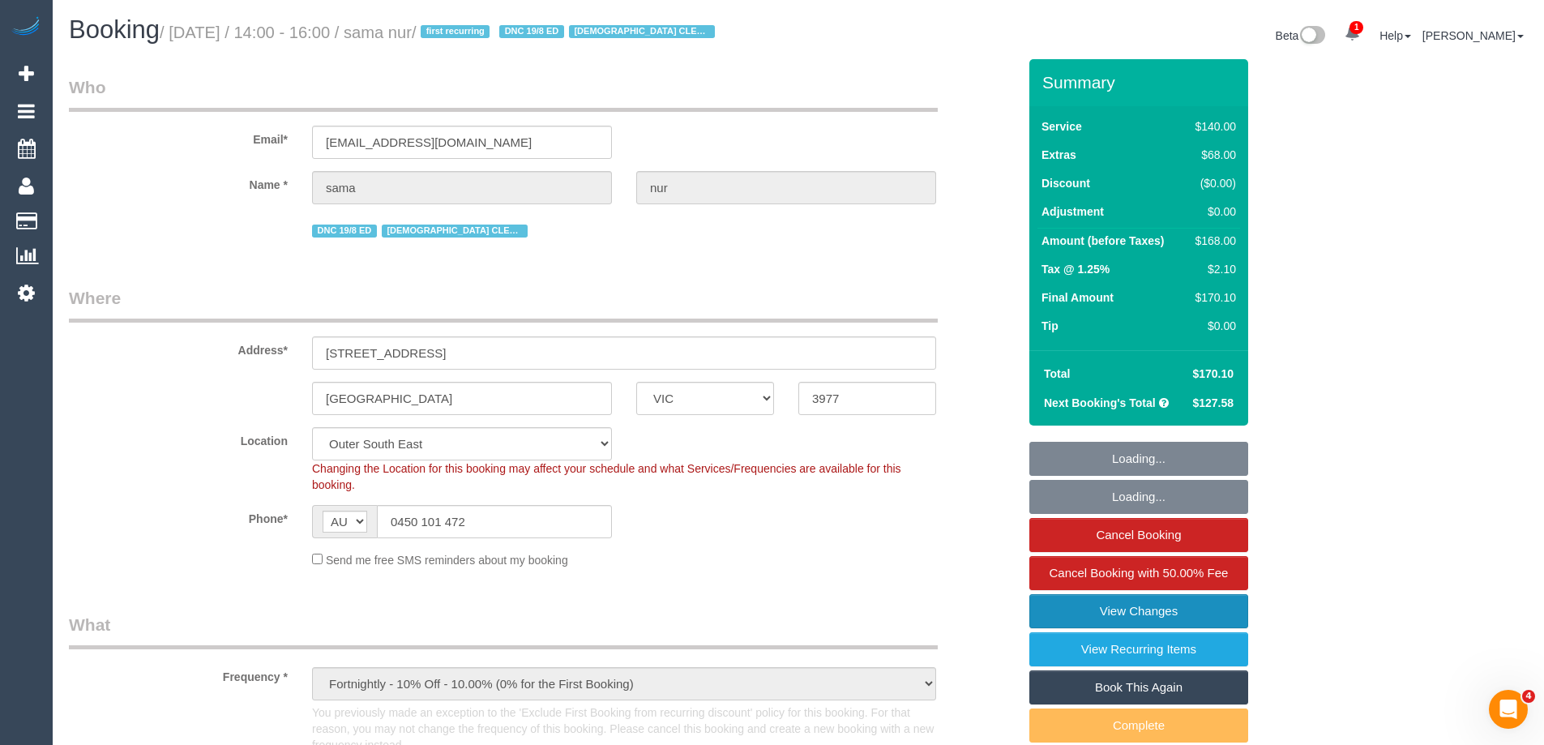
click at [1151, 605] on link "View Changes" at bounding box center [1139, 611] width 219 height 34
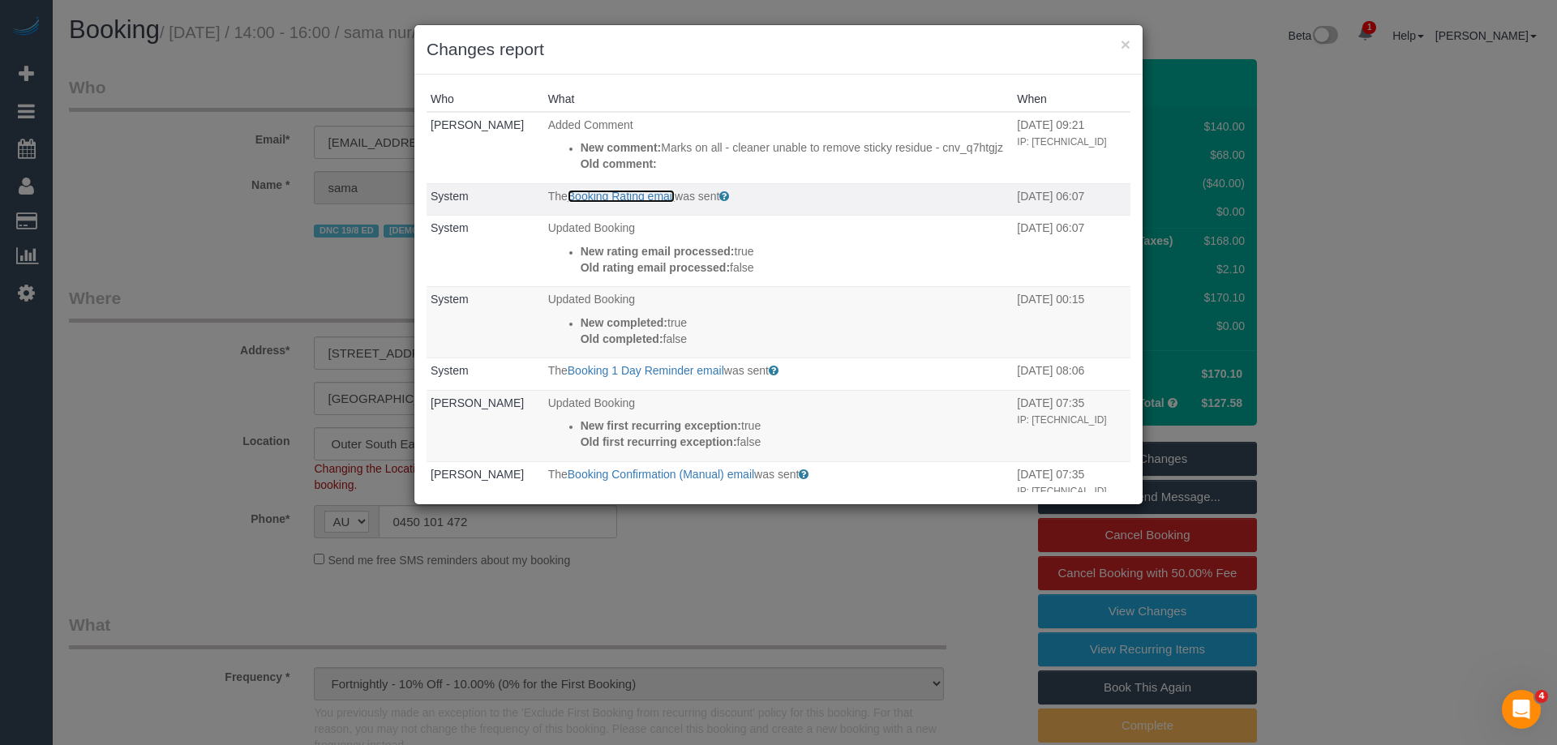
click at [627, 203] on link "Booking Rating email" at bounding box center [620, 196] width 107 height 13
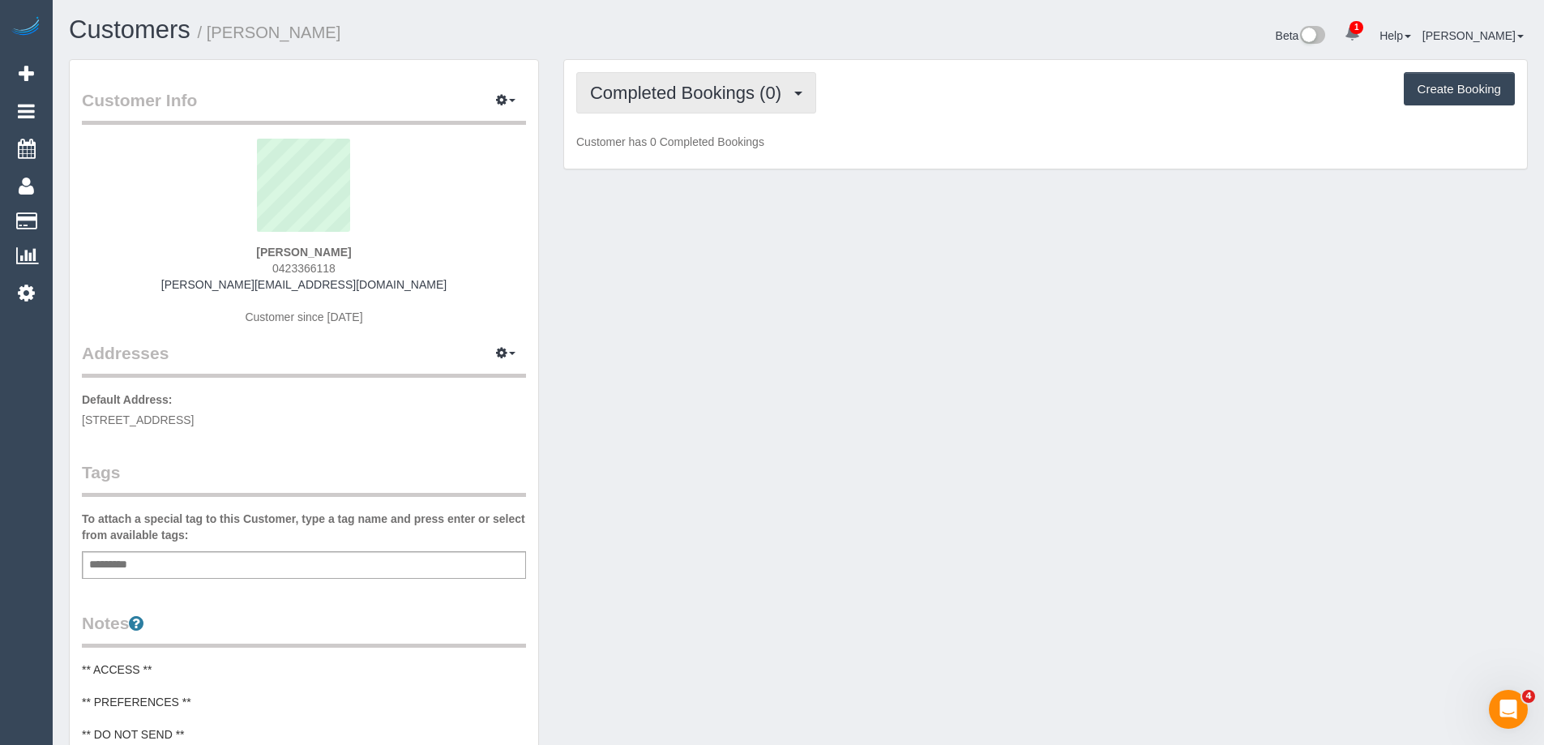
click at [666, 92] on span "Completed Bookings (0)" at bounding box center [689, 93] width 199 height 20
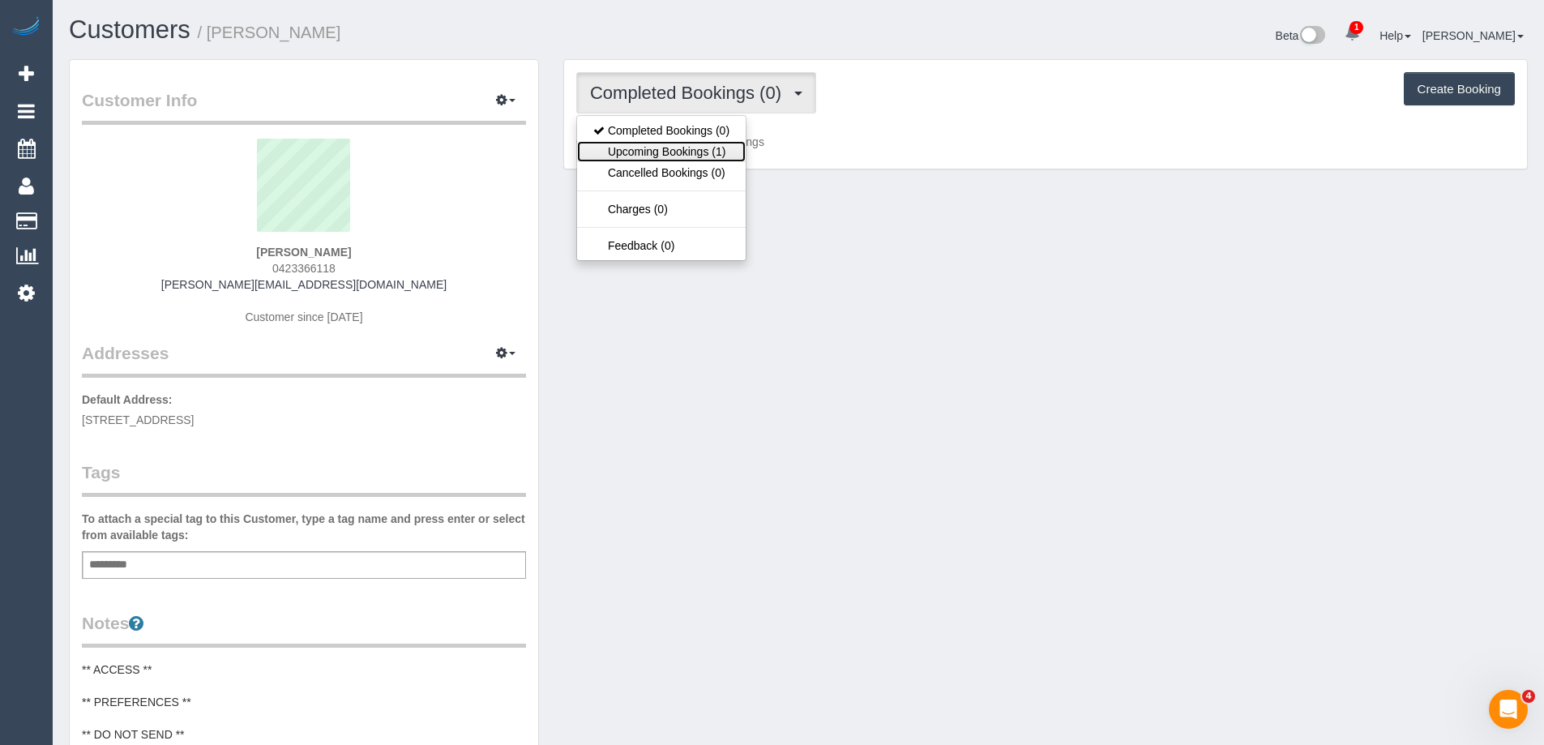
click at [677, 148] on link "Upcoming Bookings (1)" at bounding box center [661, 151] width 169 height 21
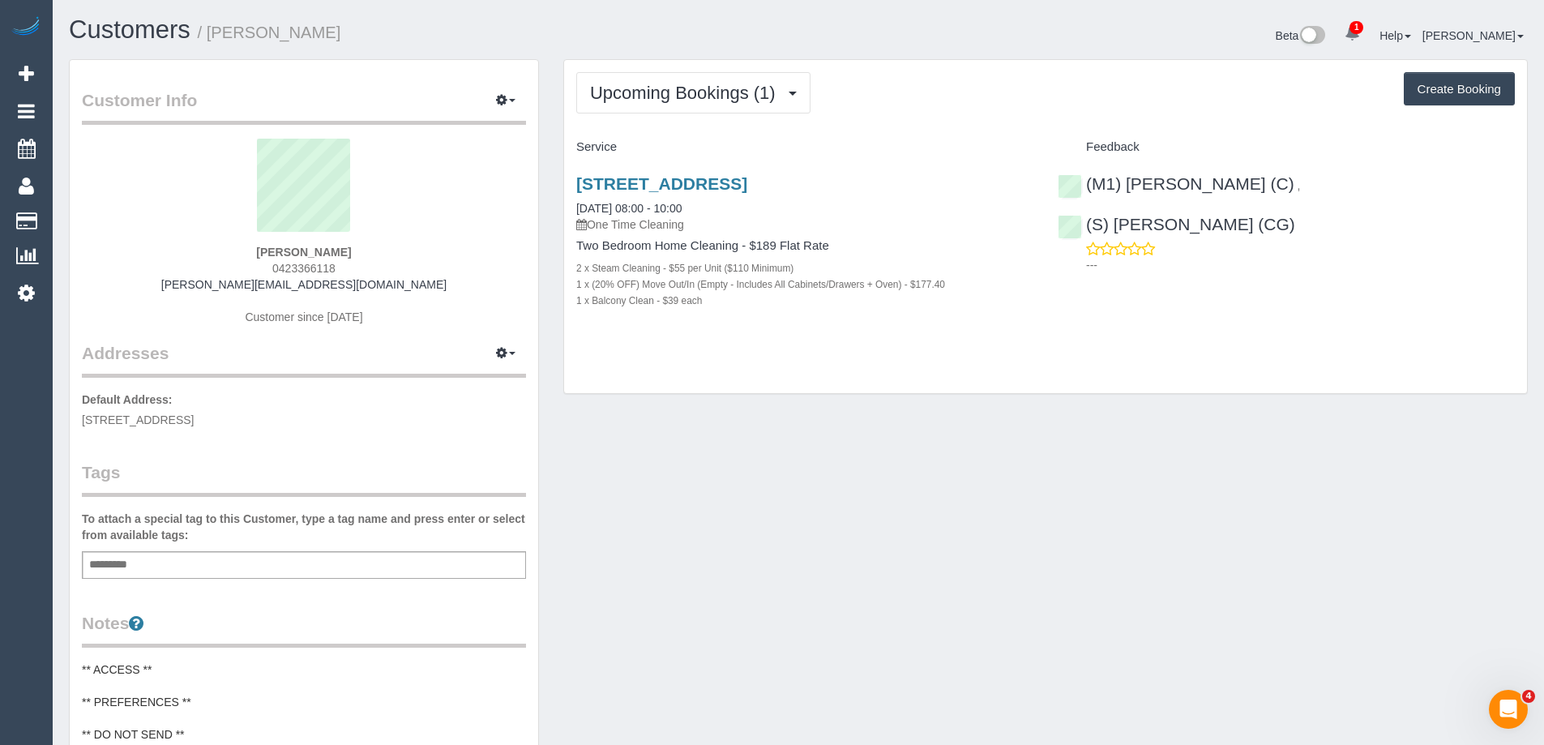
click at [1047, 572] on div "Customer Info Edit Contact Info Send Message Email Preferences Special Sales Ta…" at bounding box center [799, 659] width 1484 height 1200
drag, startPoint x: 494, startPoint y: 101, endPoint x: 485, endPoint y: 107, distance: 10.6
click at [494, 101] on button "button" at bounding box center [506, 100] width 41 height 25
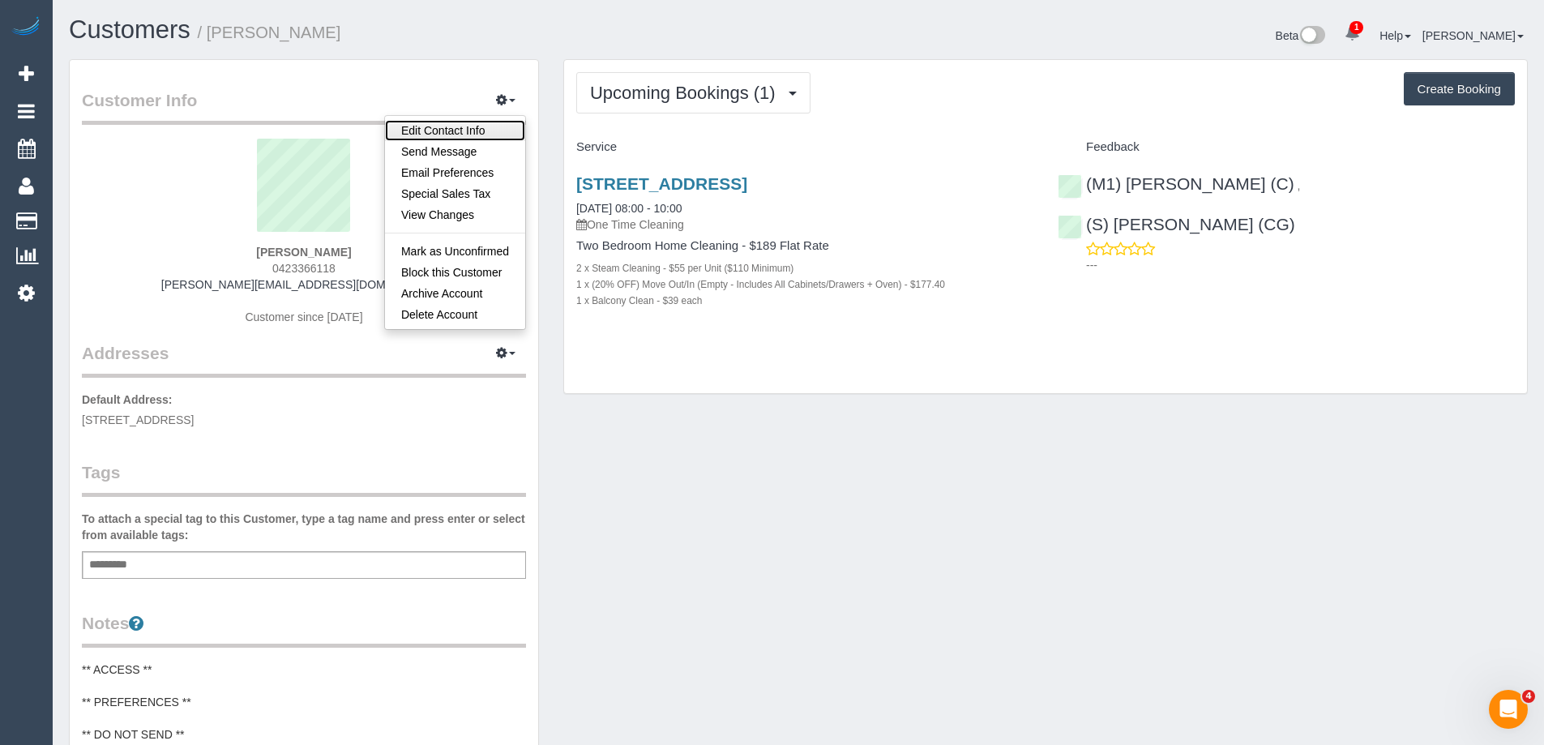
click at [465, 120] on link "Edit Contact Info" at bounding box center [455, 130] width 140 height 21
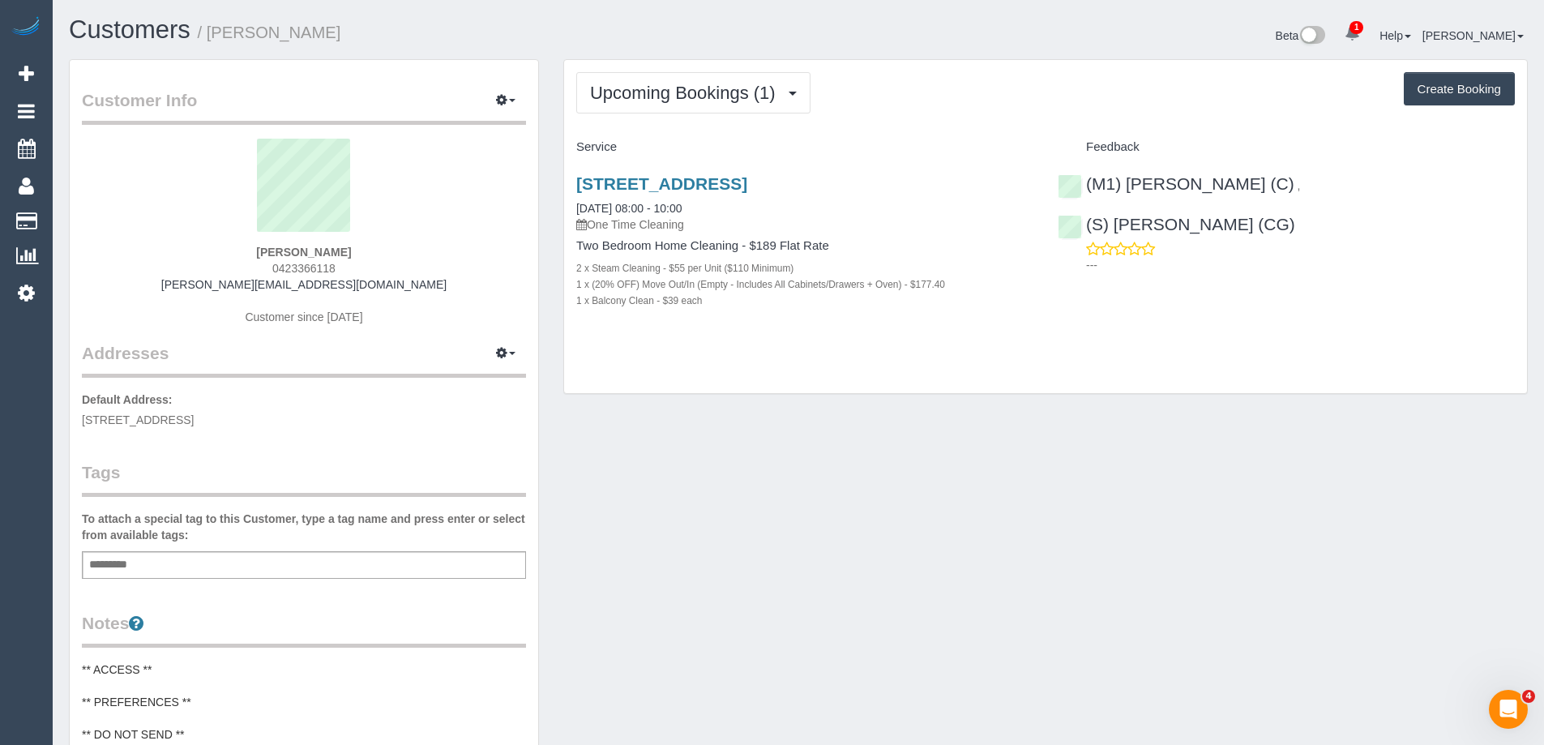
select select "VIC"
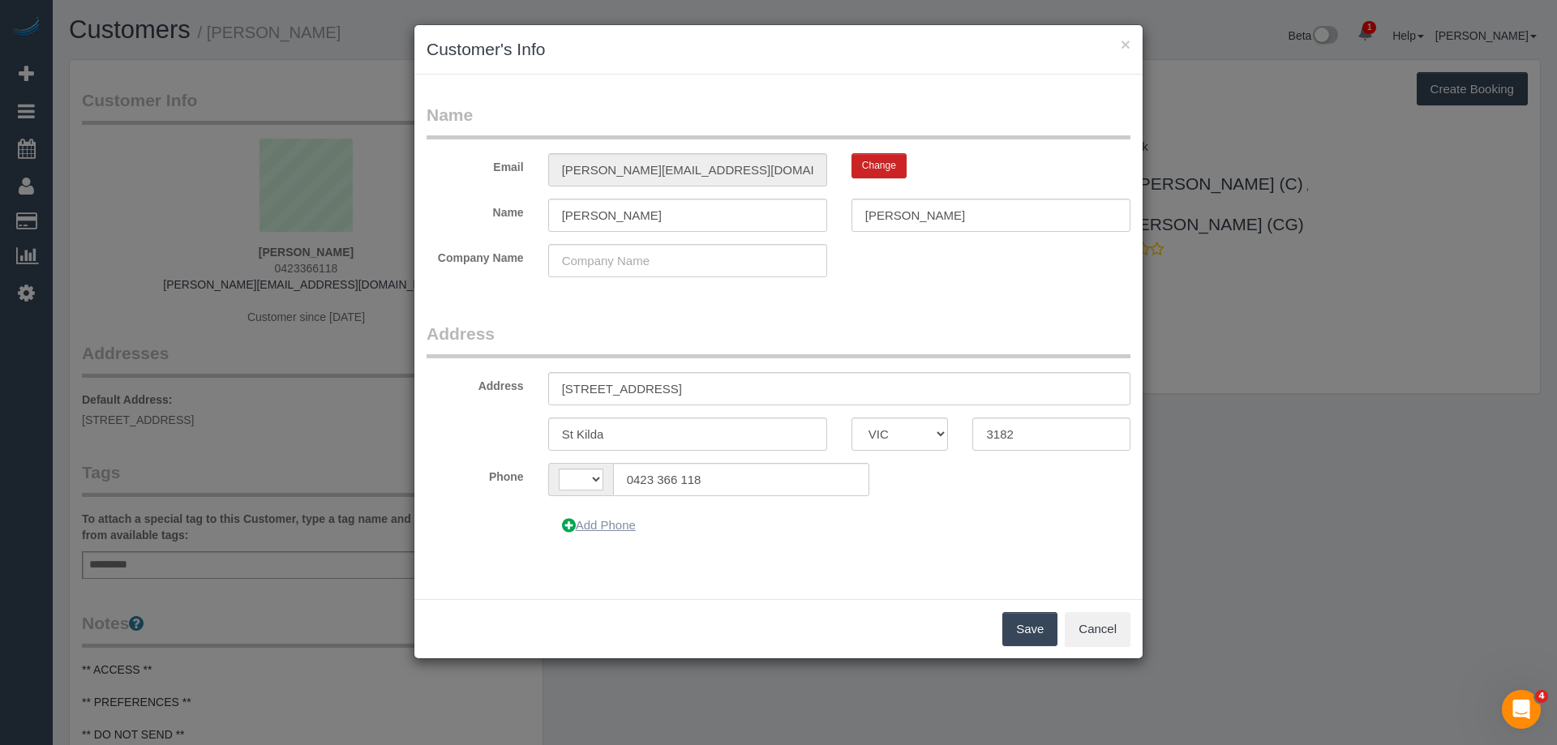
select select "string:AU"
click at [580, 526] on button "Add Phone" at bounding box center [598, 525] width 101 height 34
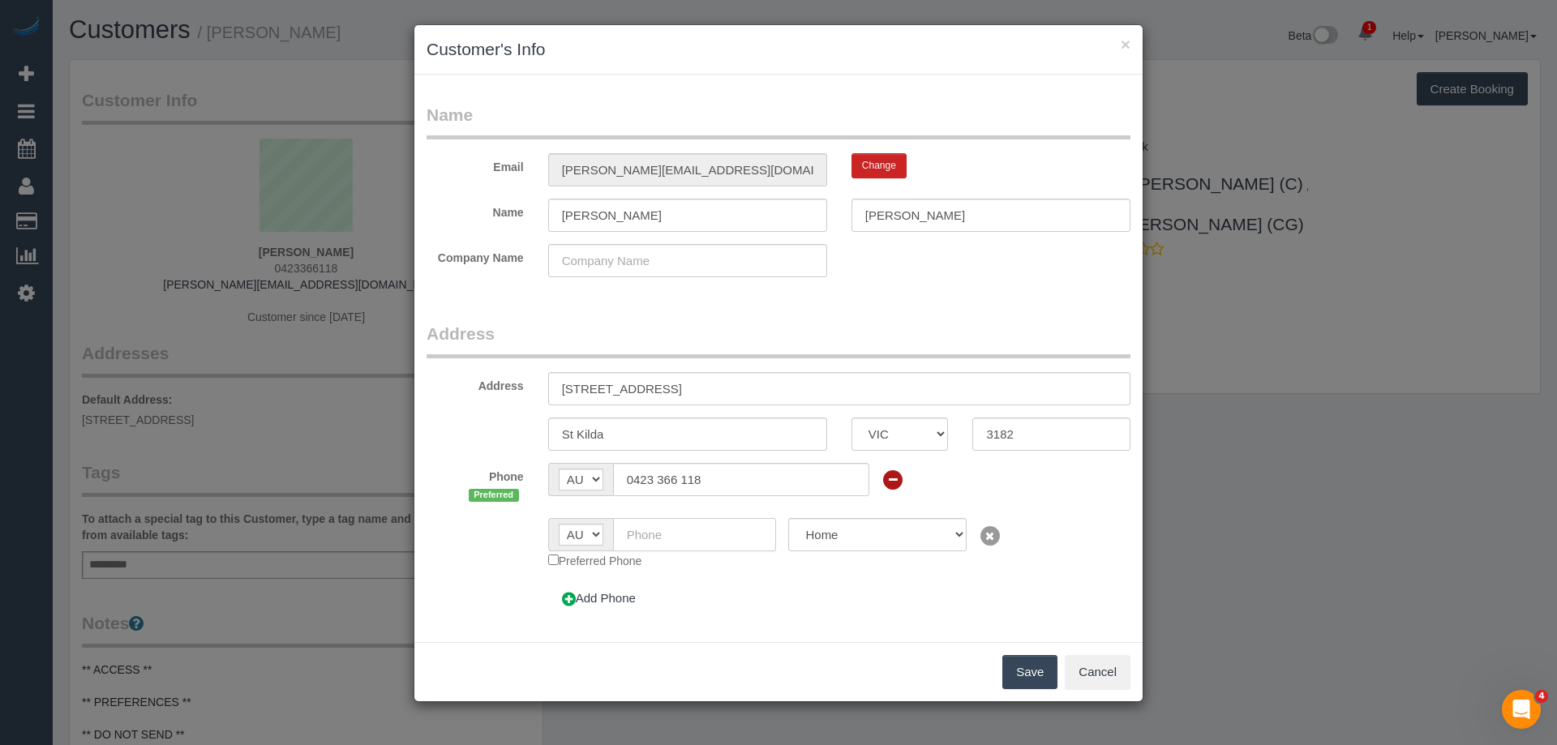
click at [667, 534] on input "text" at bounding box center [695, 534] width 164 height 33
paste input "61 478 660 971"
drag, startPoint x: 643, startPoint y: 537, endPoint x: 542, endPoint y: 490, distance: 110.6
click at [548, 520] on div "AF AL DZ AD AO AI AQ AG AR AM AW AU AT AZ BS BH BD BB BY BE BZ BJ BM BT BO BA B…" at bounding box center [662, 534] width 229 height 33
type input "0478 660 971"
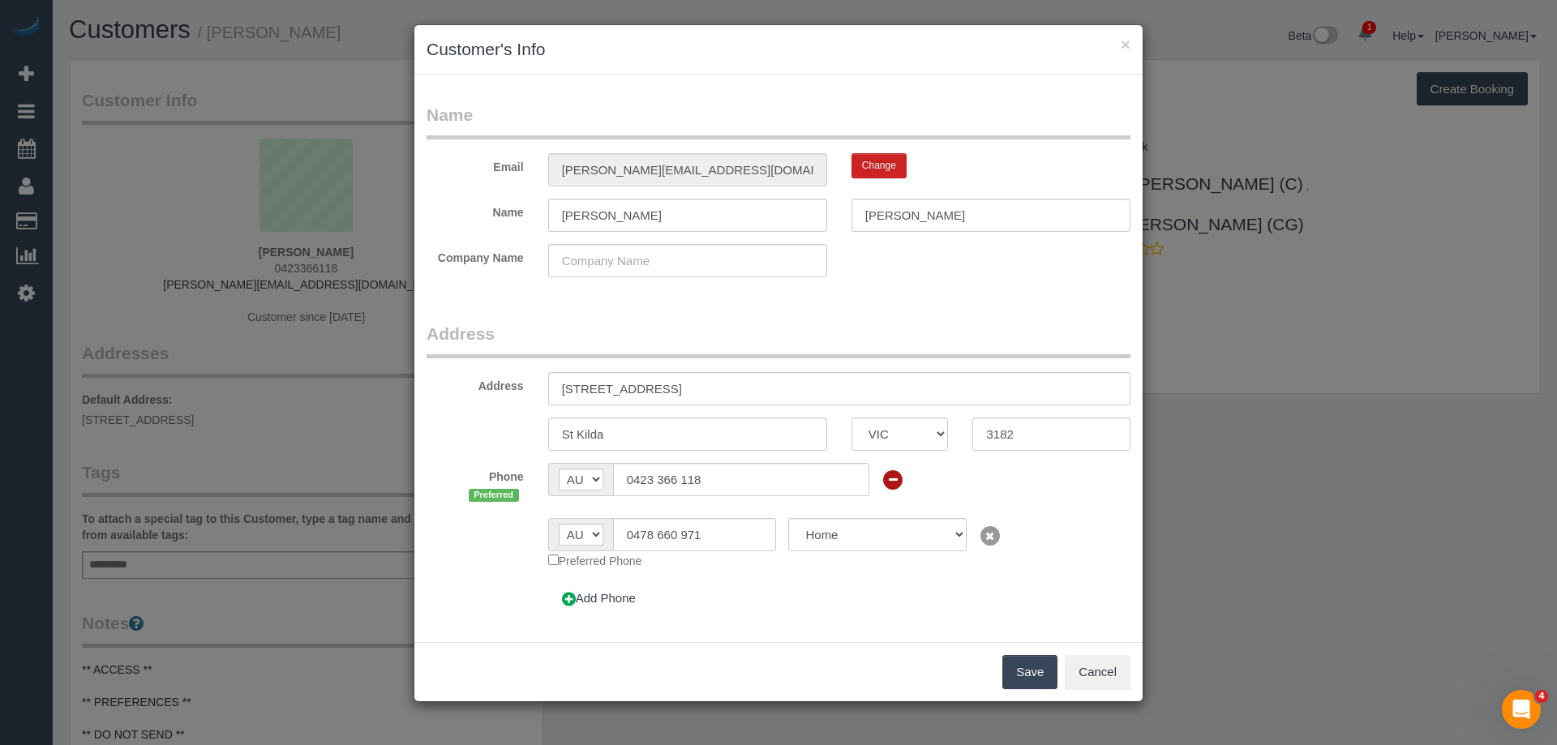
click at [1031, 669] on button "Save" at bounding box center [1029, 672] width 55 height 34
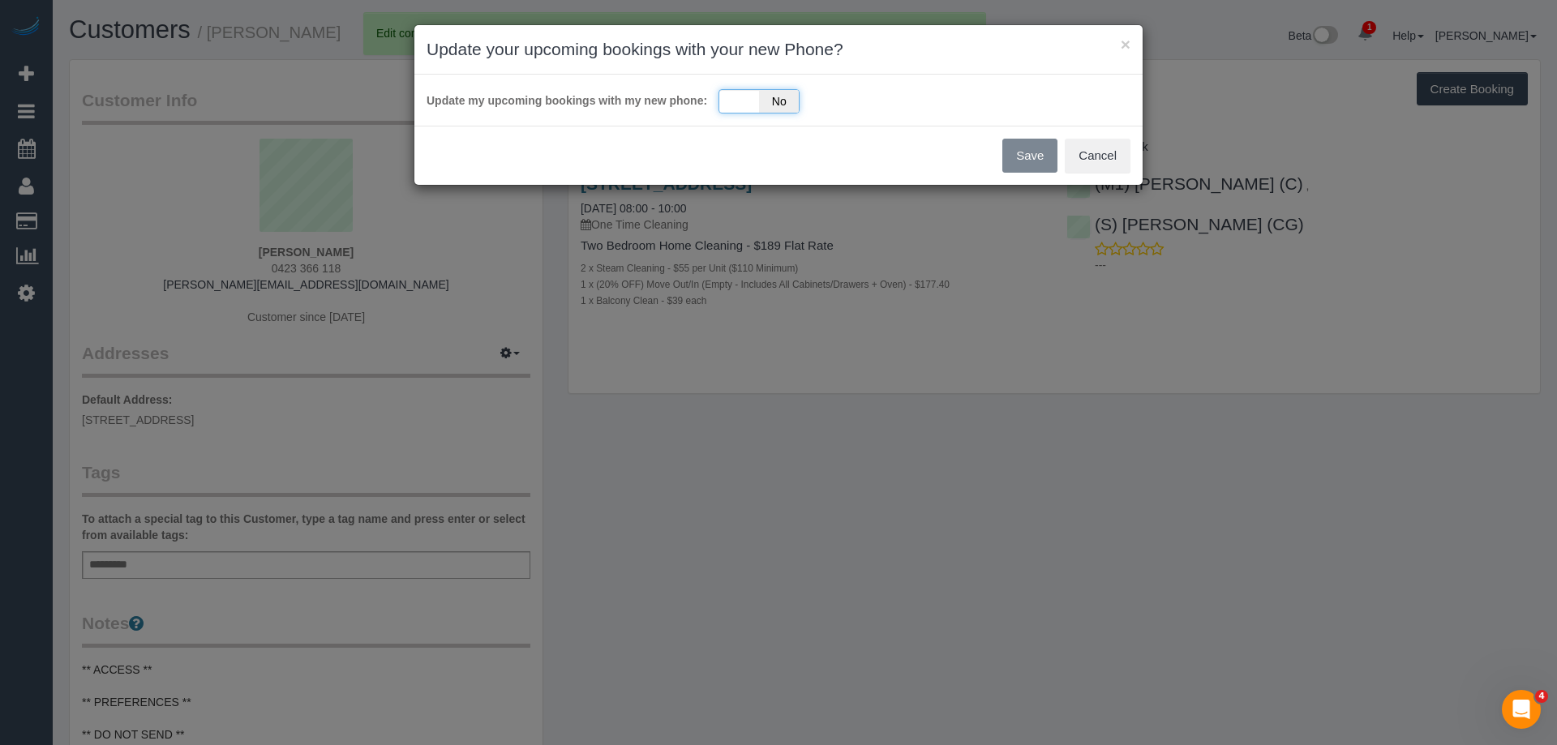
click at [762, 111] on span "No" at bounding box center [779, 101] width 40 height 23
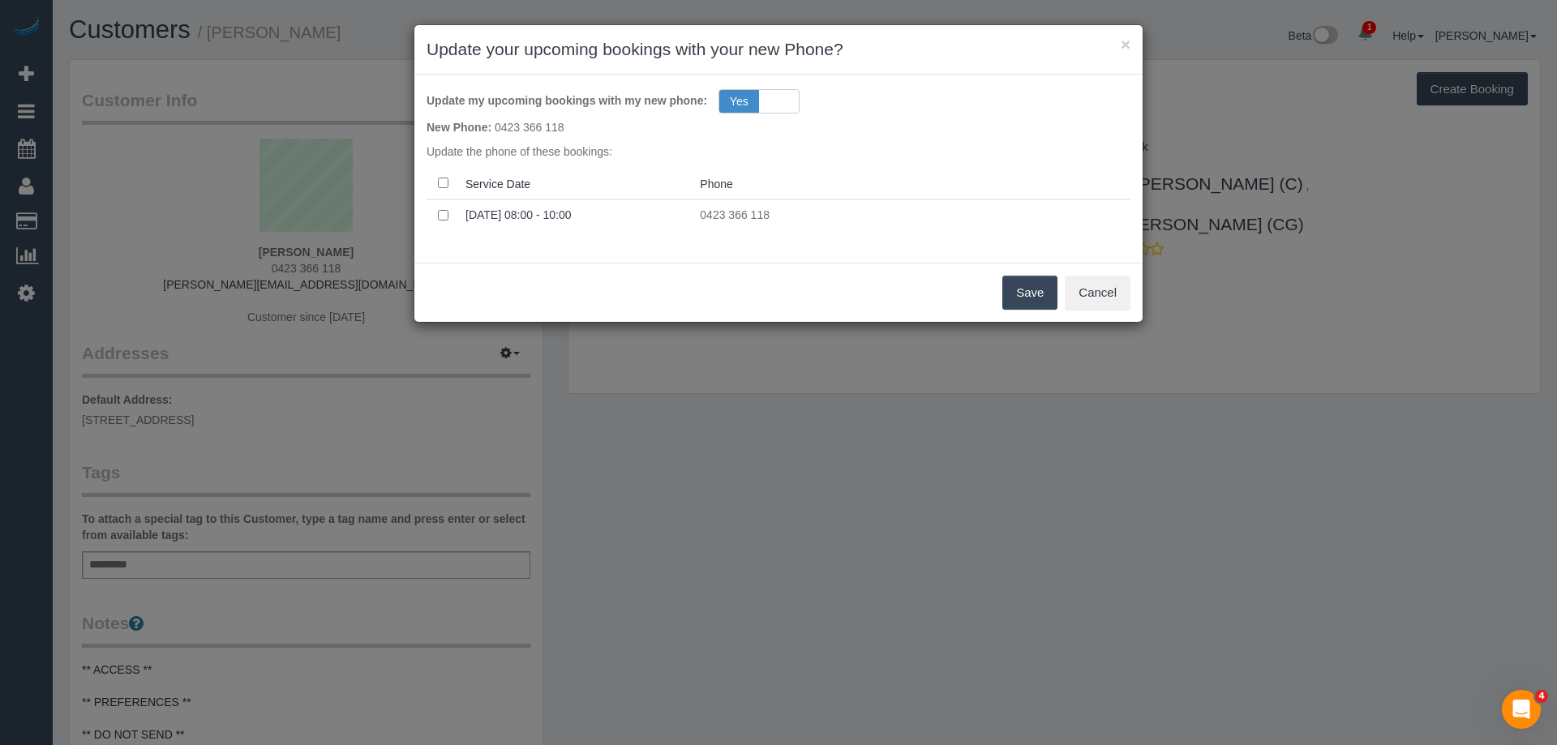
click at [1042, 291] on button "Save" at bounding box center [1029, 293] width 55 height 34
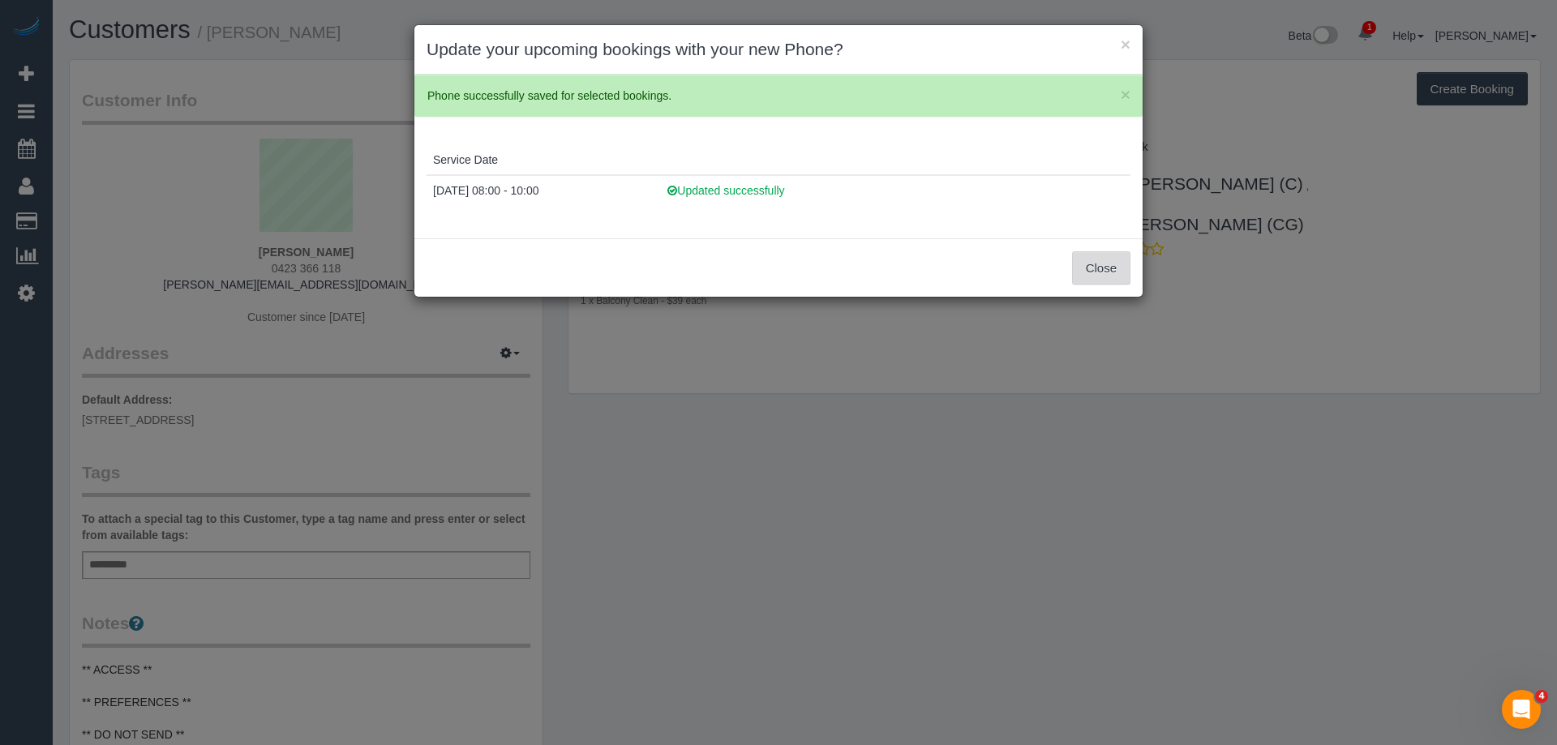
click at [1116, 265] on button "Close" at bounding box center [1101, 268] width 58 height 34
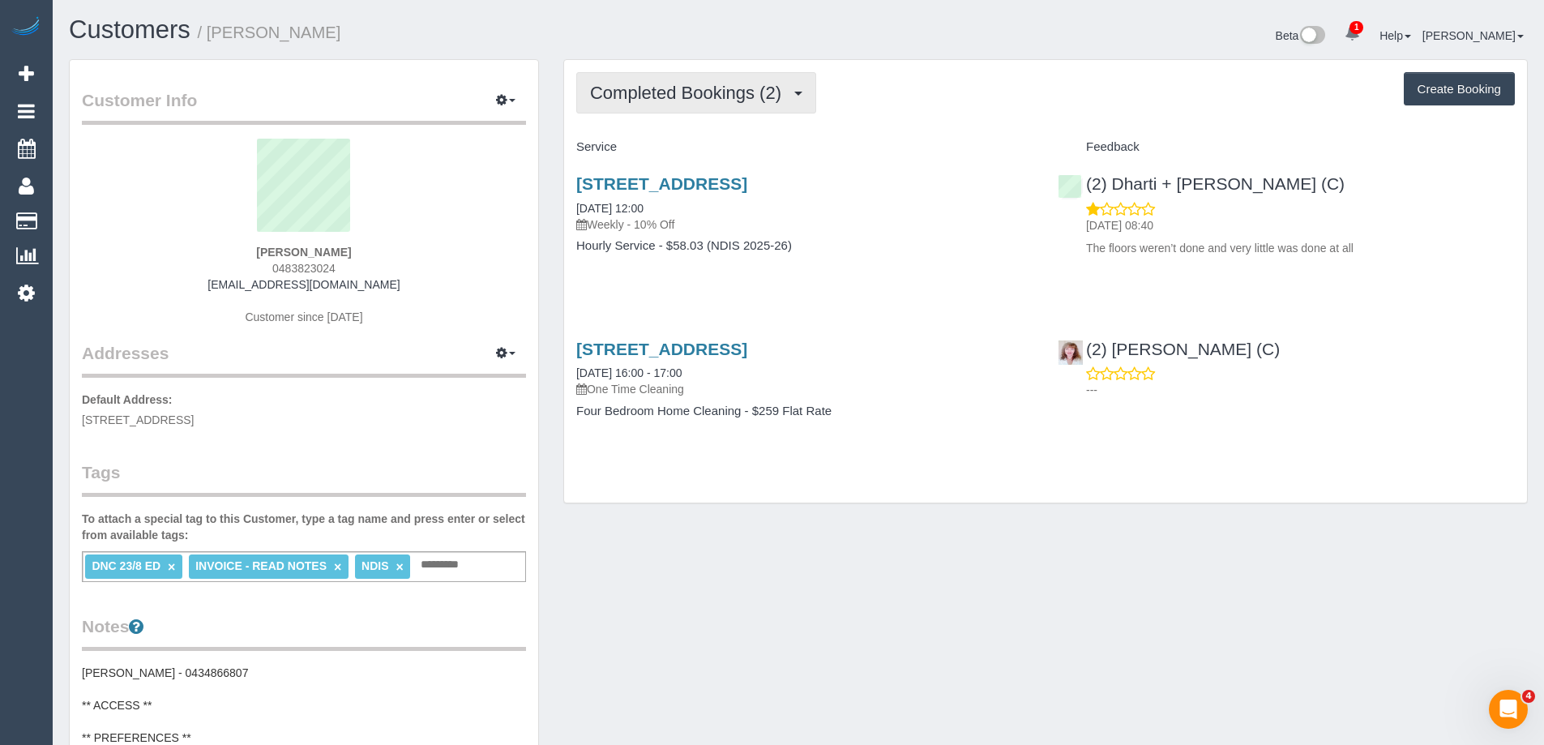
click at [730, 96] on span "Completed Bookings (2)" at bounding box center [689, 93] width 199 height 20
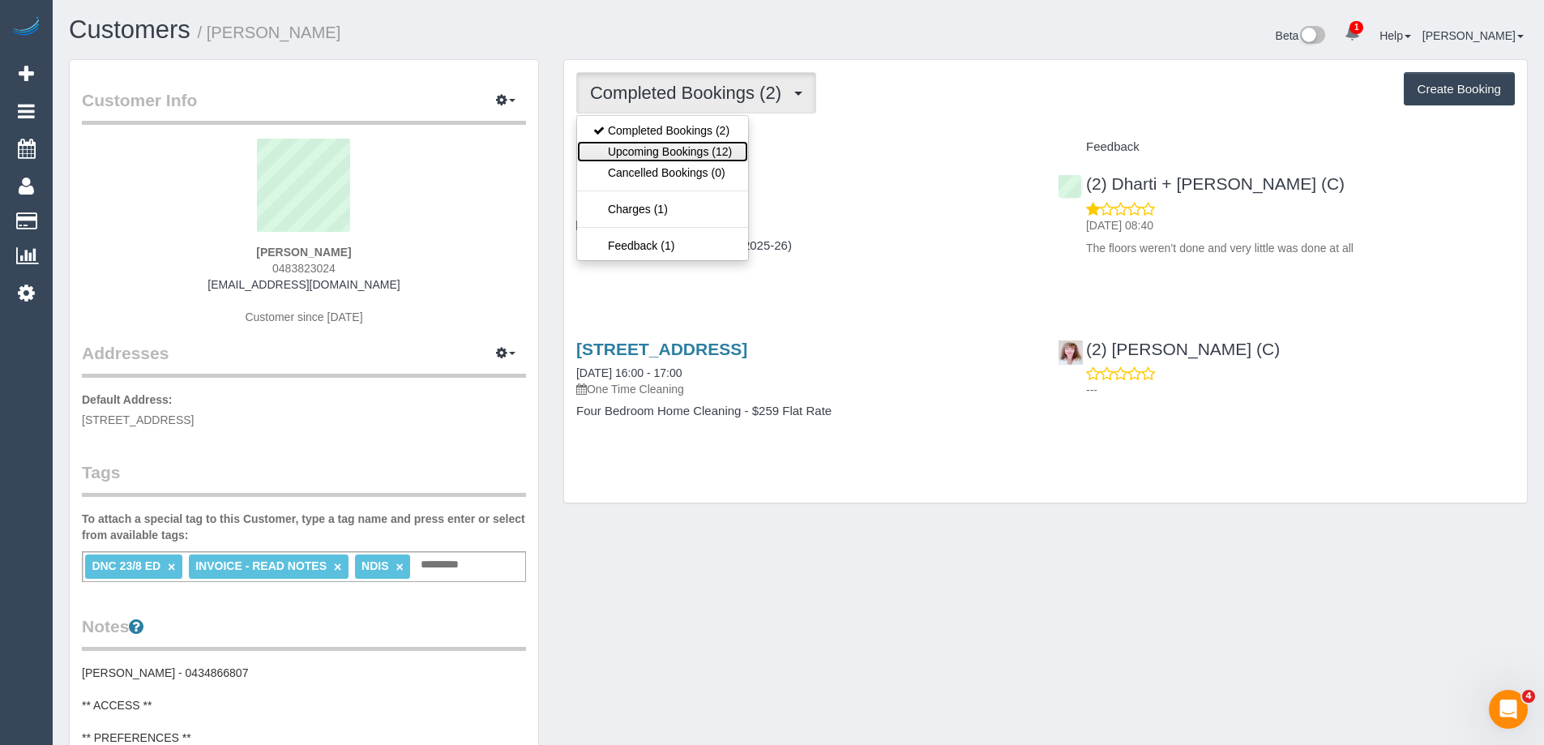
click at [699, 141] on link "Upcoming Bookings (12)" at bounding box center [662, 151] width 171 height 21
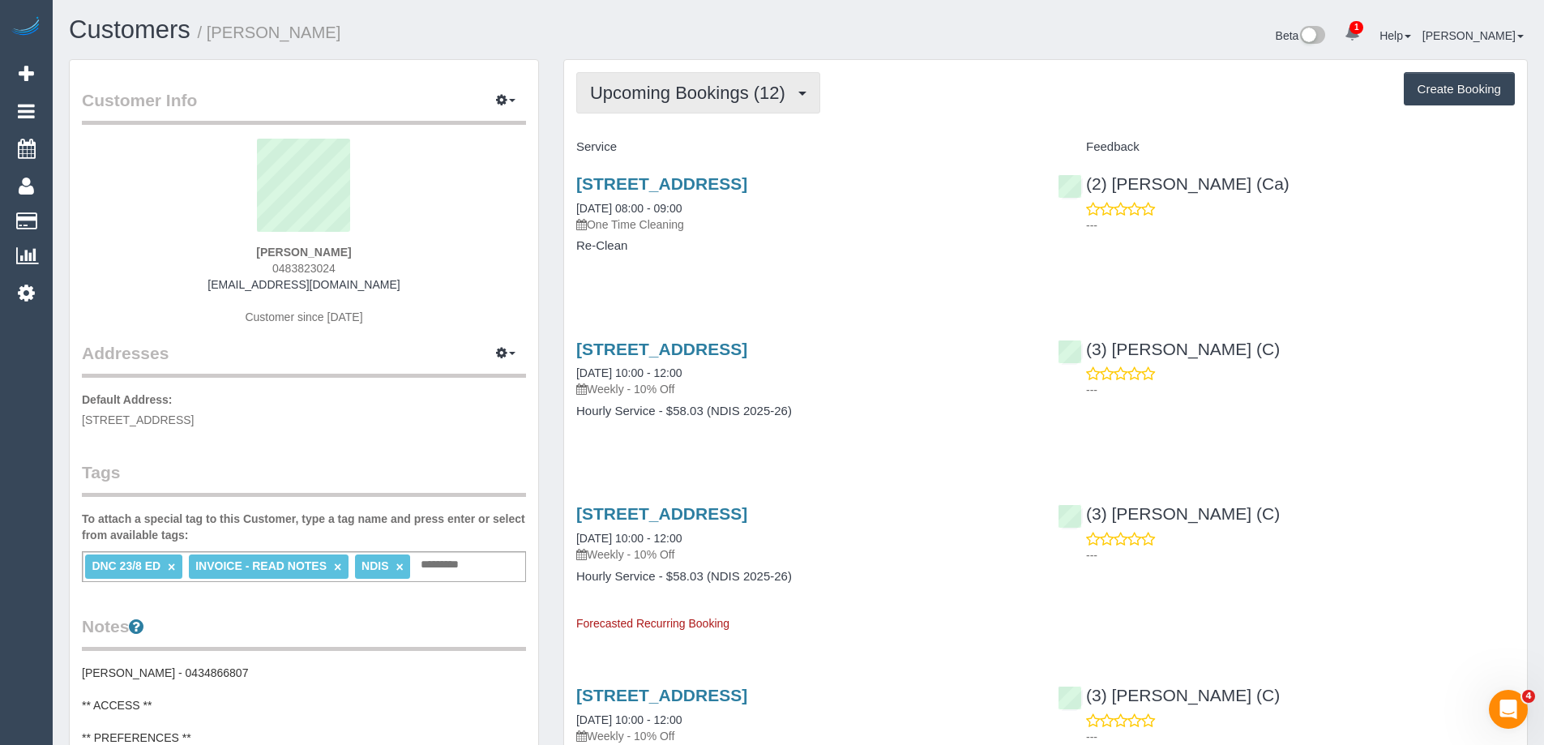
click at [634, 85] on span "Upcoming Bookings (12)" at bounding box center [691, 93] width 203 height 20
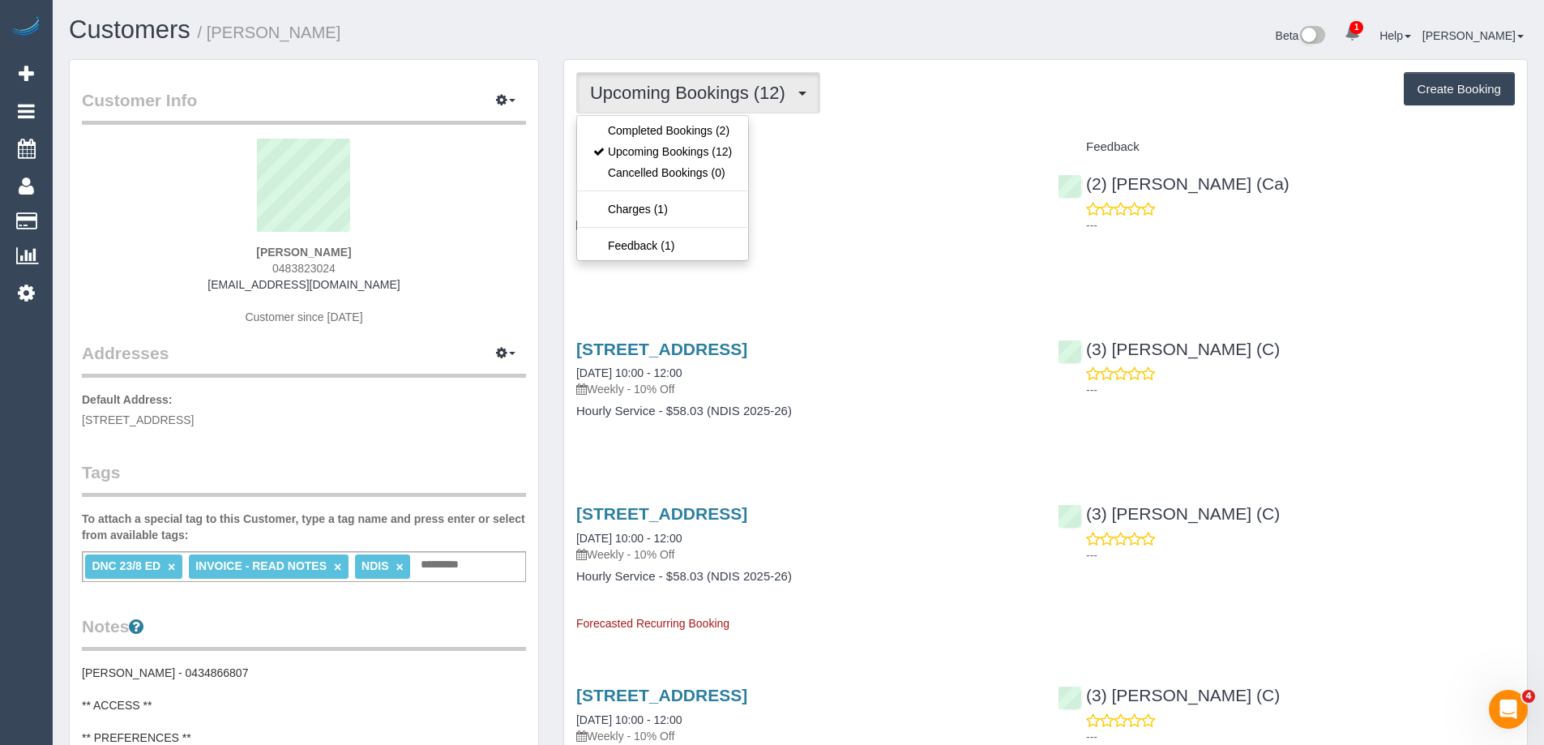
click at [636, 117] on ul "Completed Bookings (2) Upcoming Bookings (12) Cancelled Bookings (0) Charges (1…" at bounding box center [662, 188] width 173 height 146
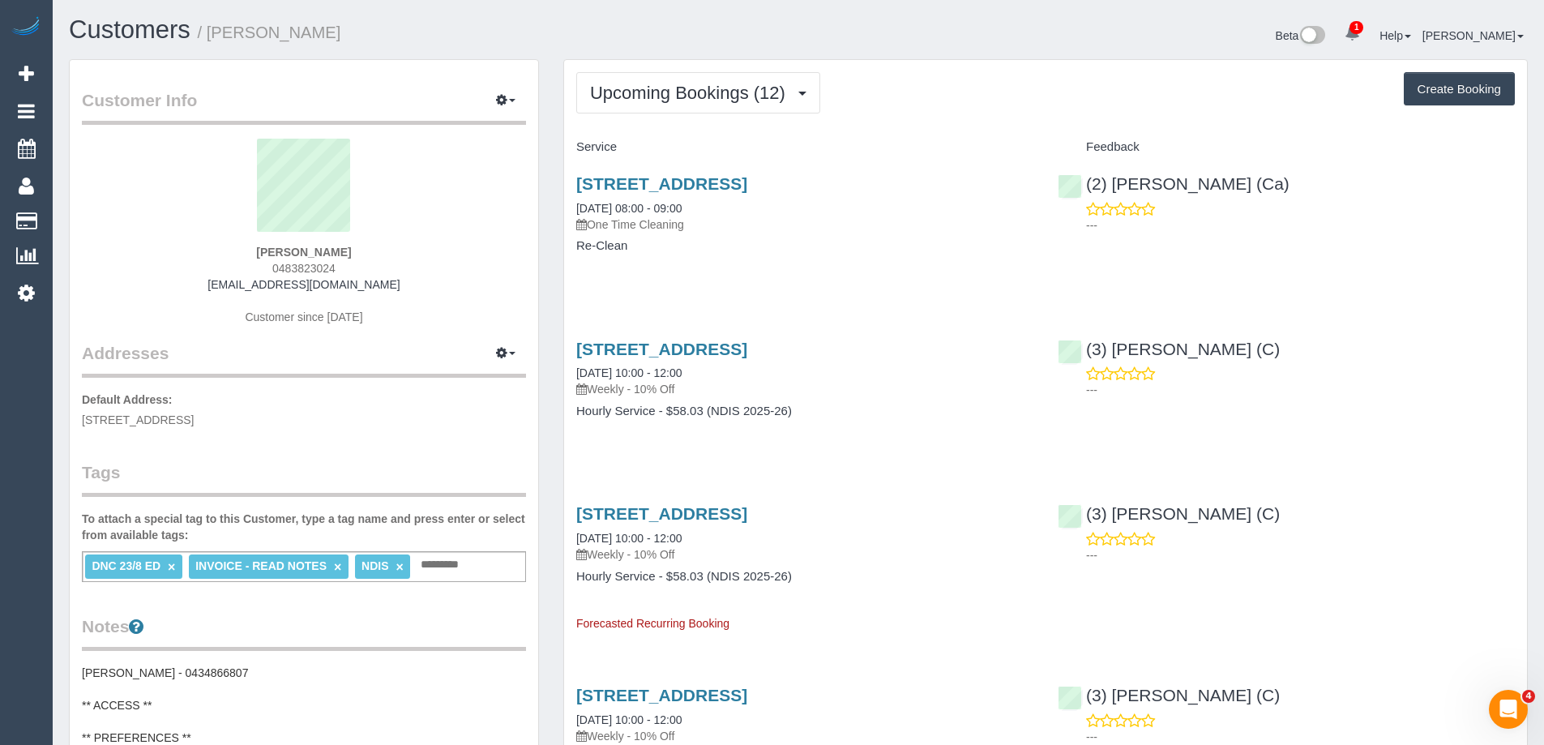
drag, startPoint x: 649, startPoint y: 96, endPoint x: 632, endPoint y: 142, distance: 48.8
click at [649, 104] on button "Upcoming Bookings (12)" at bounding box center [698, 92] width 244 height 41
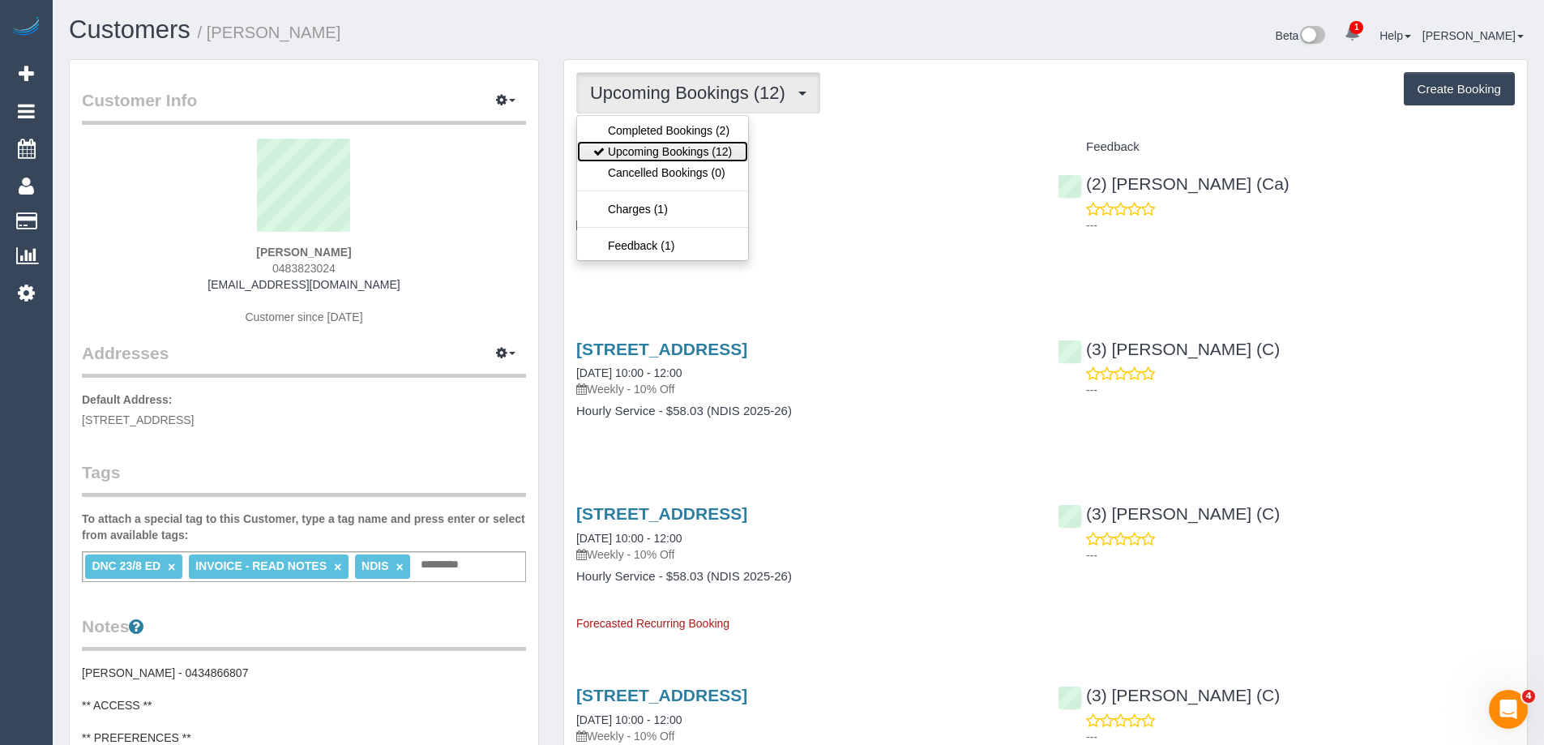
click at [632, 142] on link "Upcoming Bookings (12)" at bounding box center [662, 151] width 171 height 21
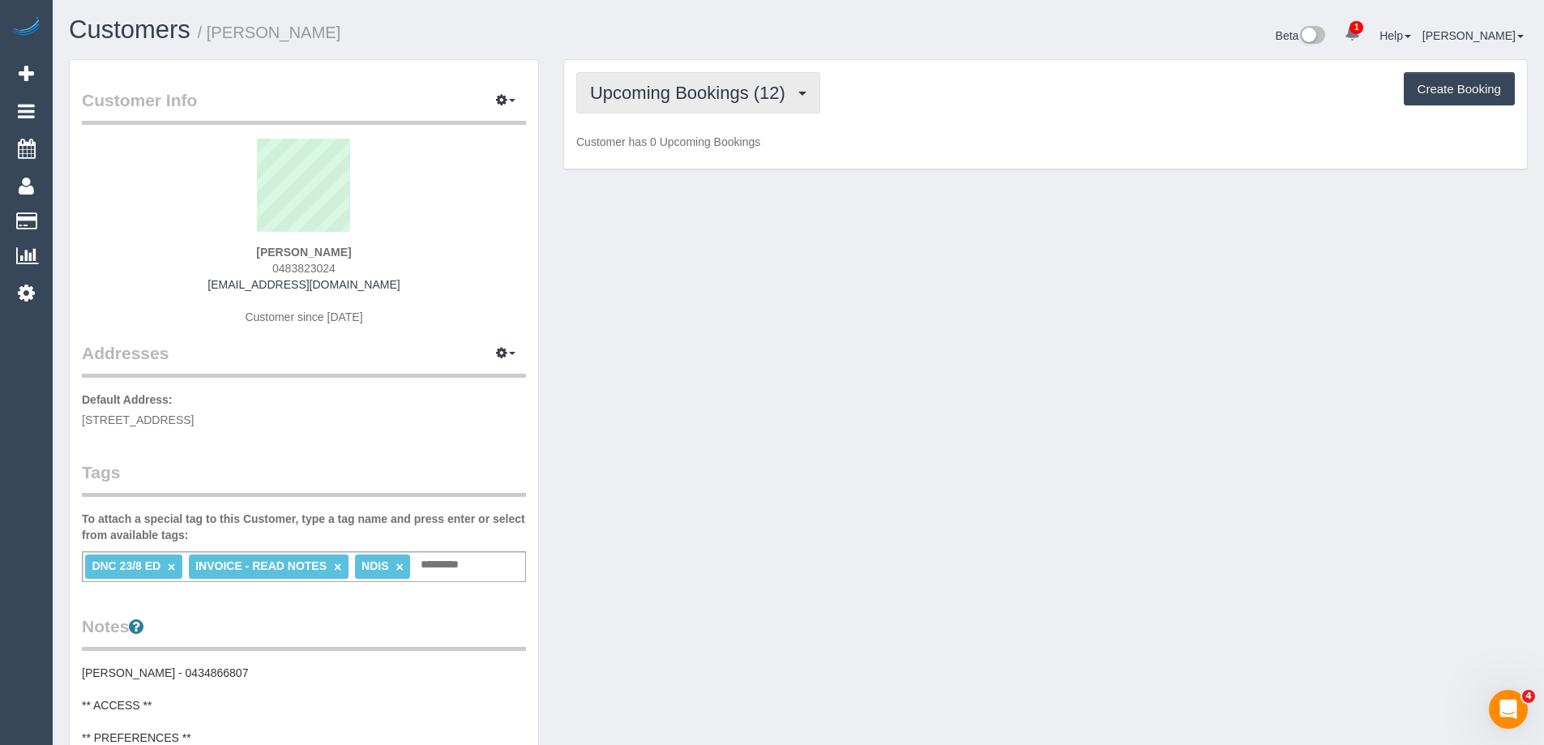
click at [654, 98] on span "Upcoming Bookings (12)" at bounding box center [691, 93] width 203 height 20
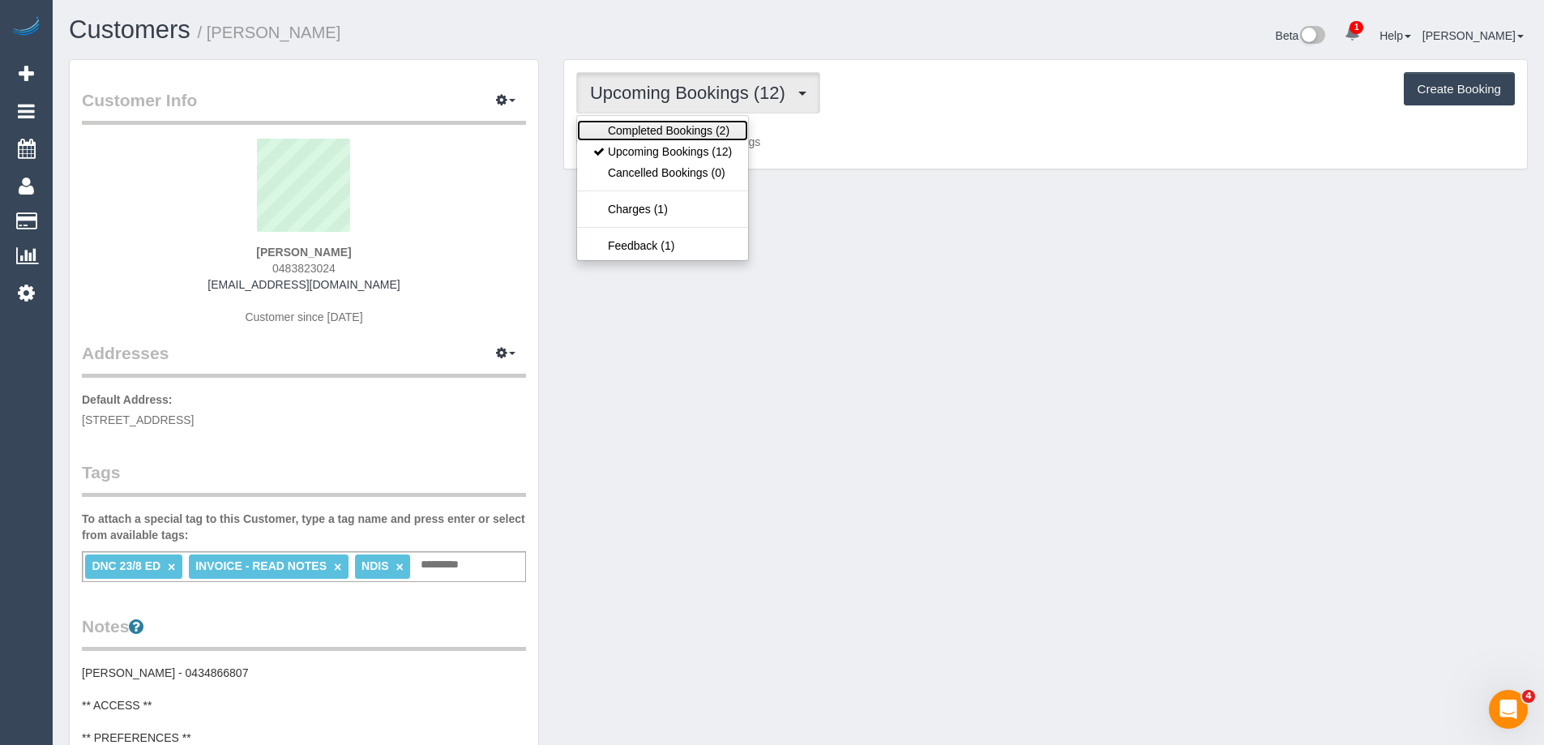
click at [645, 139] on link "Completed Bookings (2)" at bounding box center [662, 130] width 171 height 21
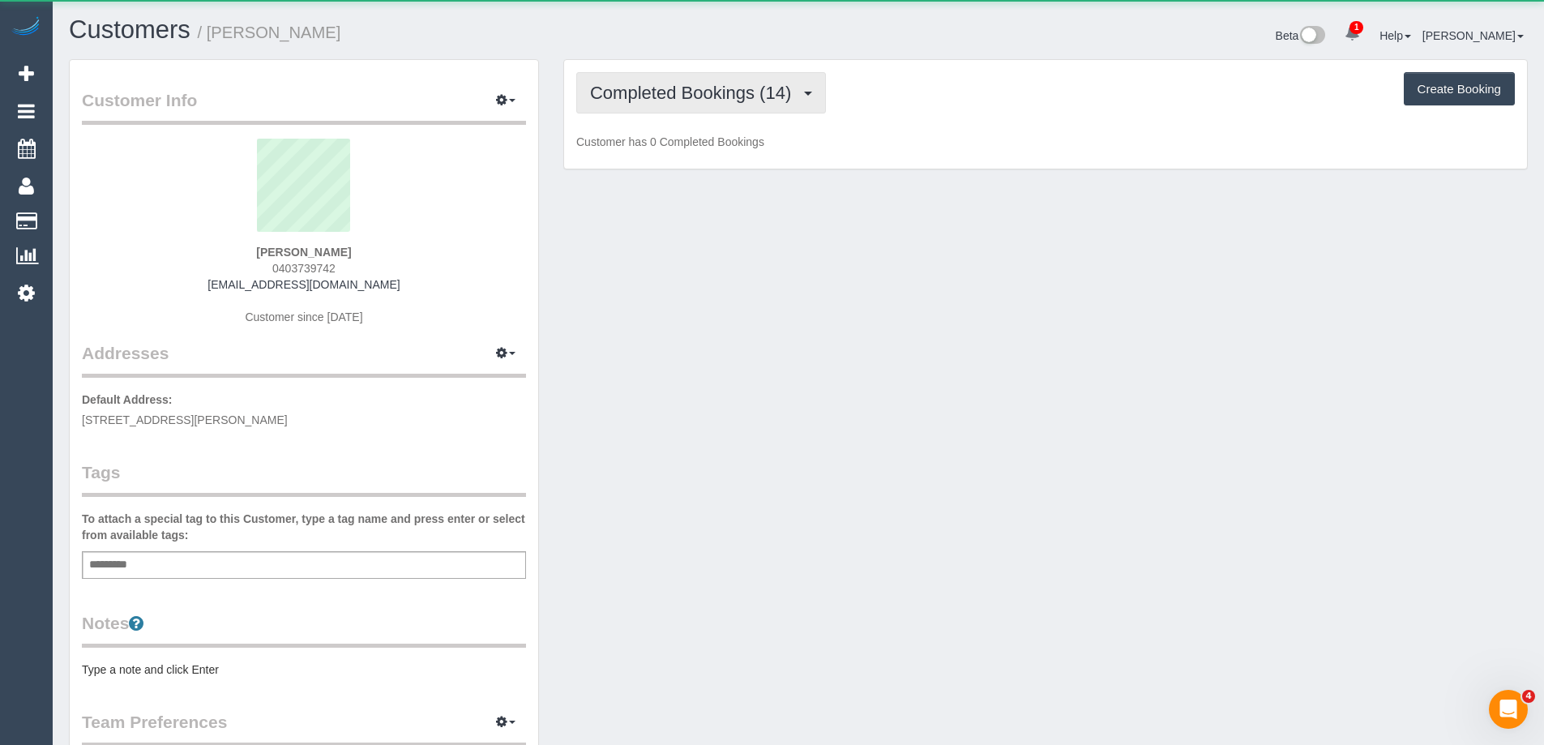
click at [654, 91] on span "Completed Bookings (14)" at bounding box center [694, 93] width 209 height 20
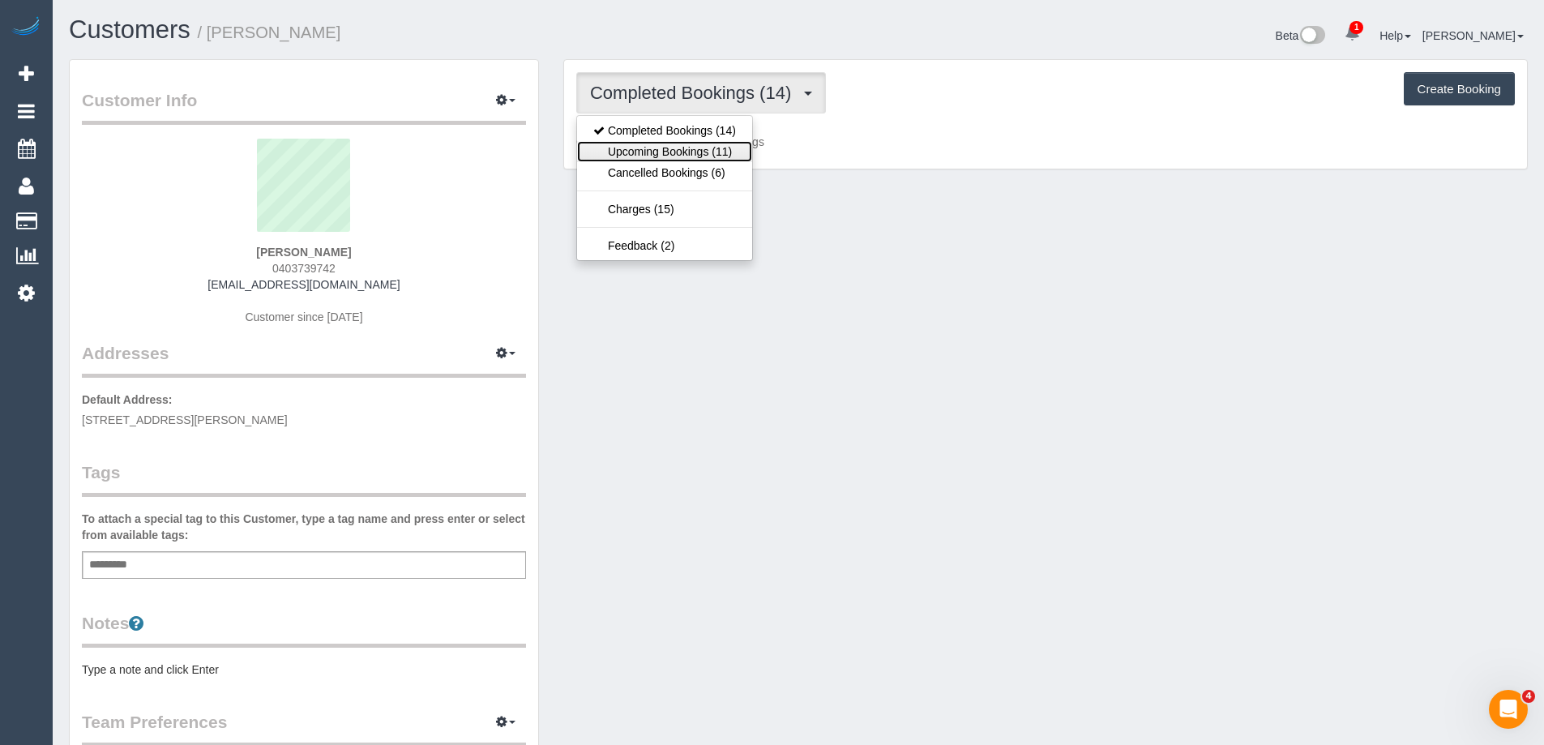
click at [696, 152] on link "Upcoming Bookings (11)" at bounding box center [664, 151] width 175 height 21
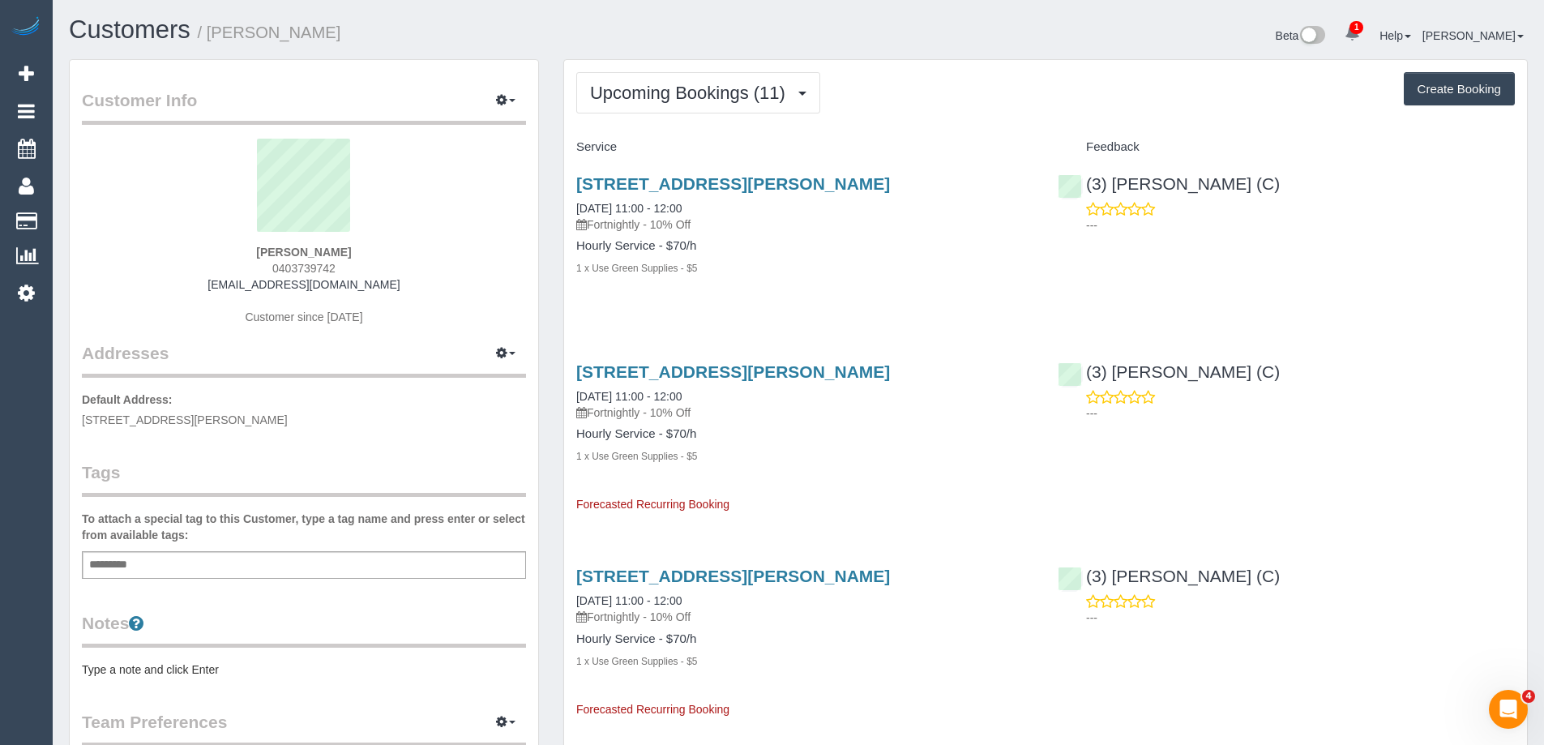
click at [199, 666] on pre "Type a note and click Enter" at bounding box center [304, 670] width 444 height 16
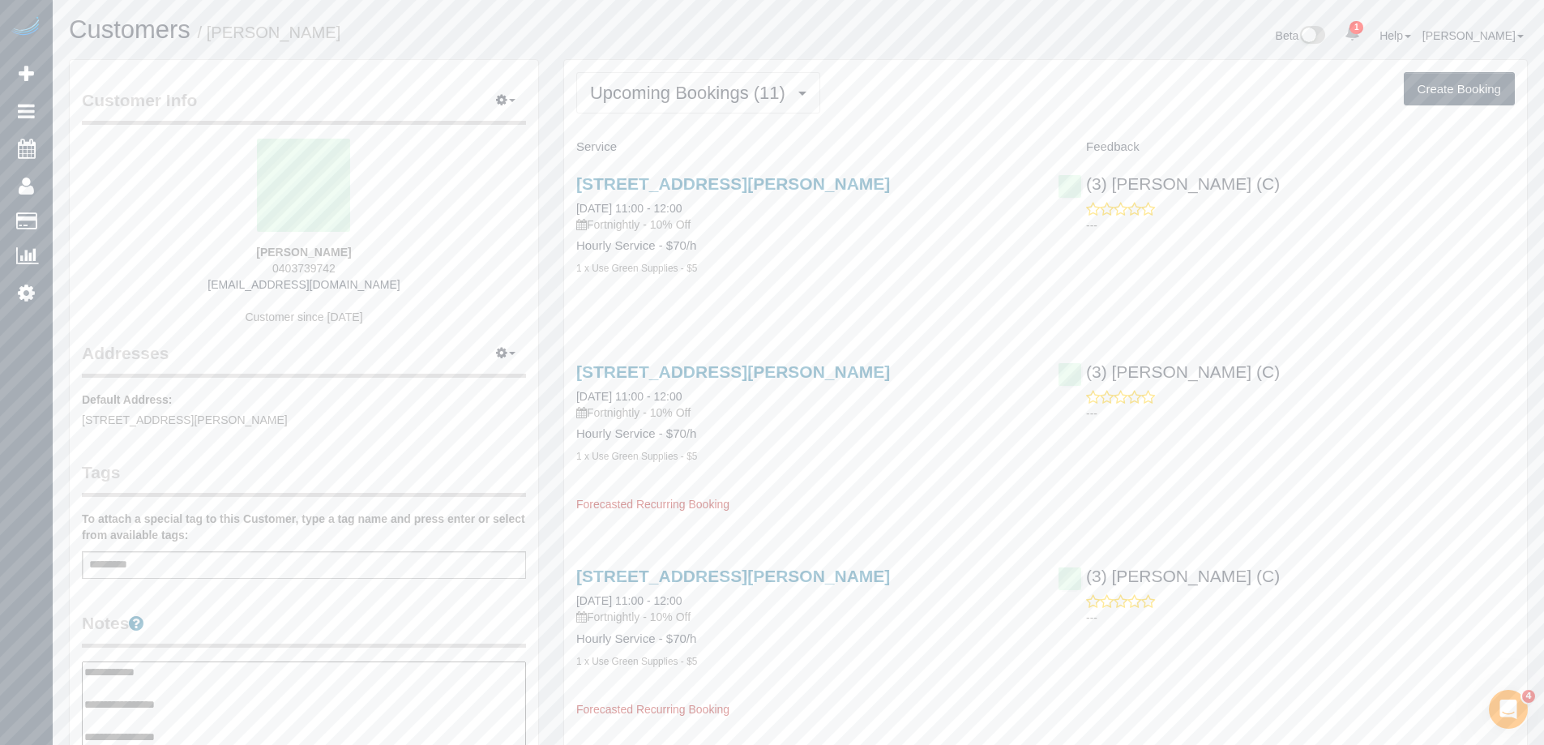
type textarea "**********"
click at [229, 614] on legend "Notes" at bounding box center [304, 629] width 444 height 36
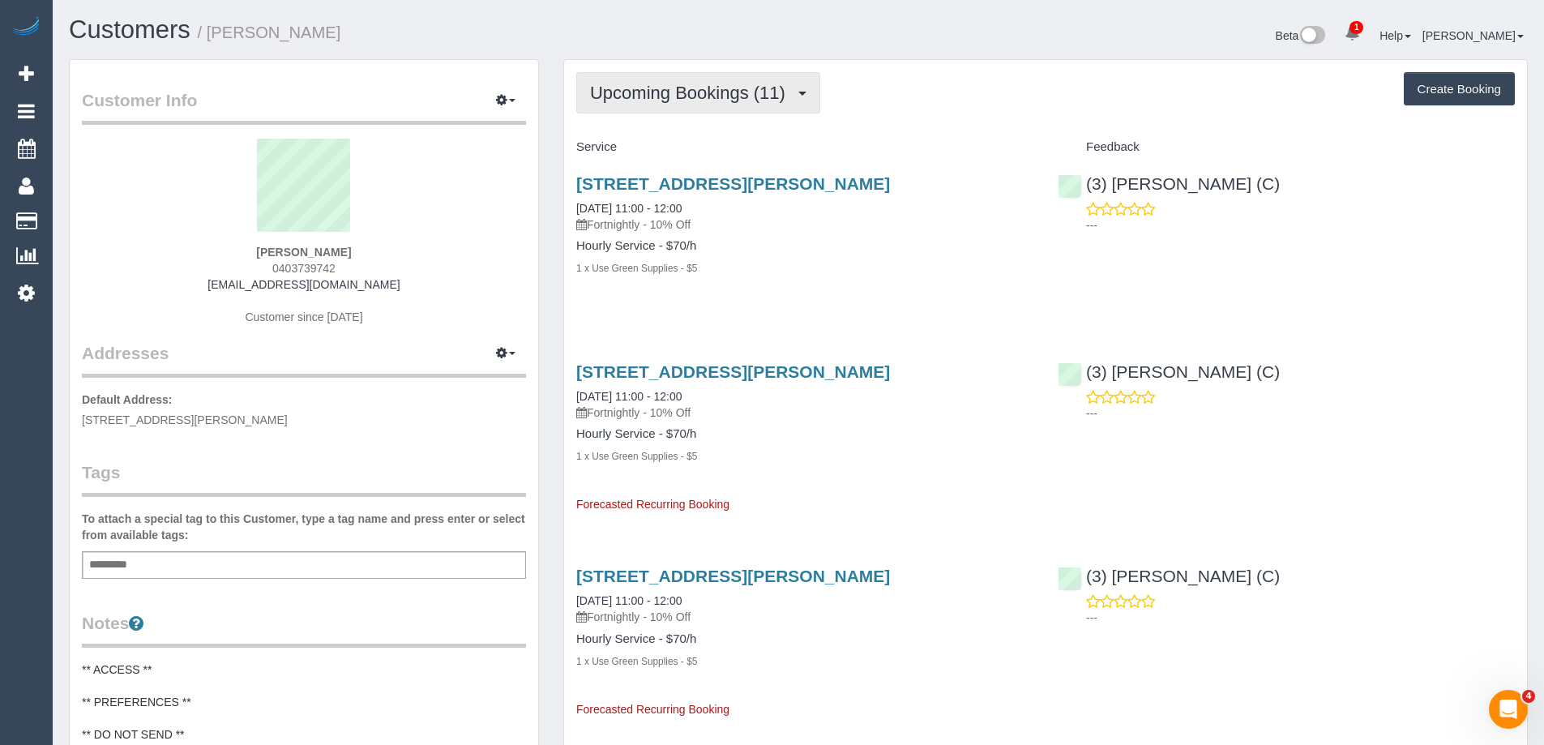
click at [701, 75] on button "Upcoming Bookings (11)" at bounding box center [698, 92] width 244 height 41
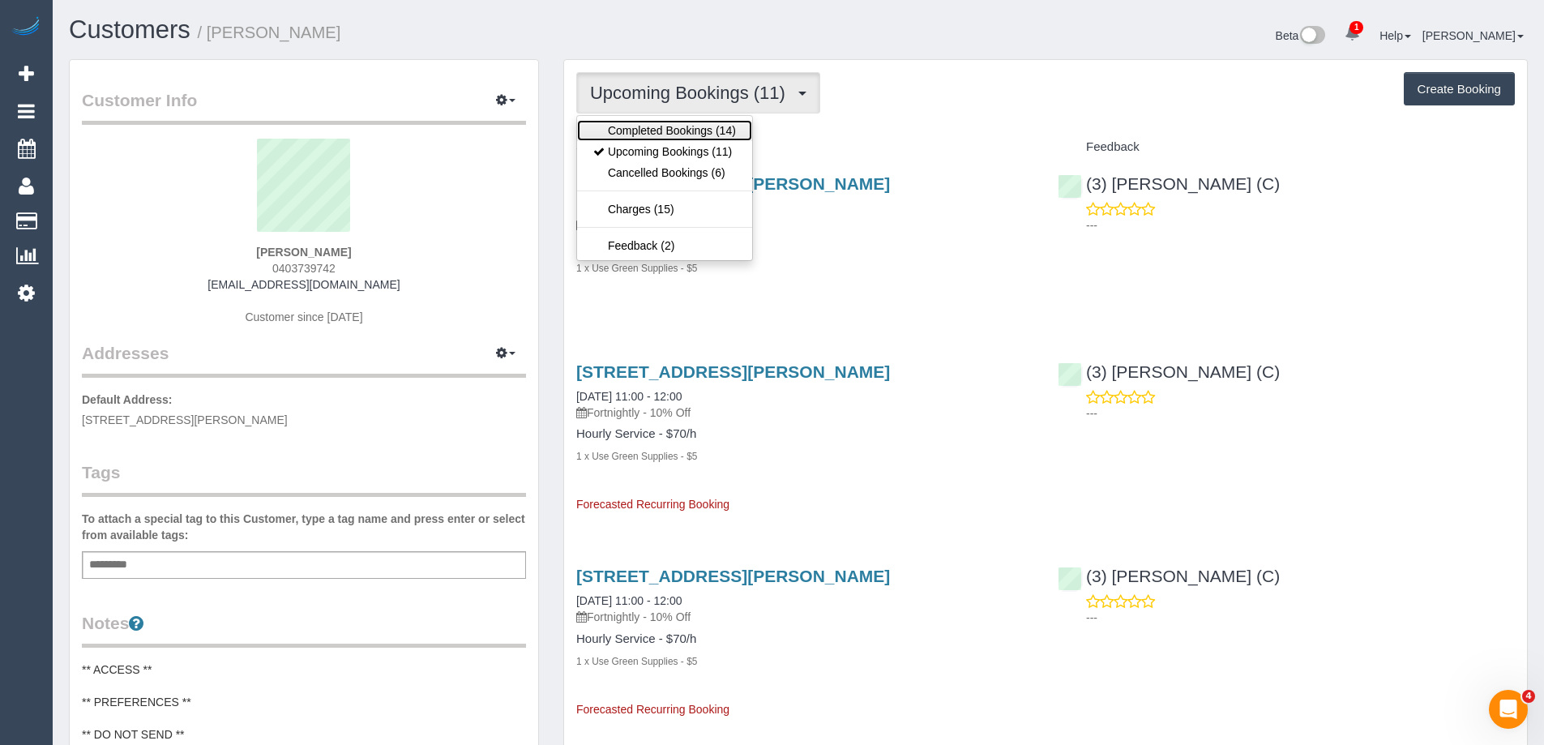
click at [705, 122] on link "Completed Bookings (14)" at bounding box center [664, 130] width 175 height 21
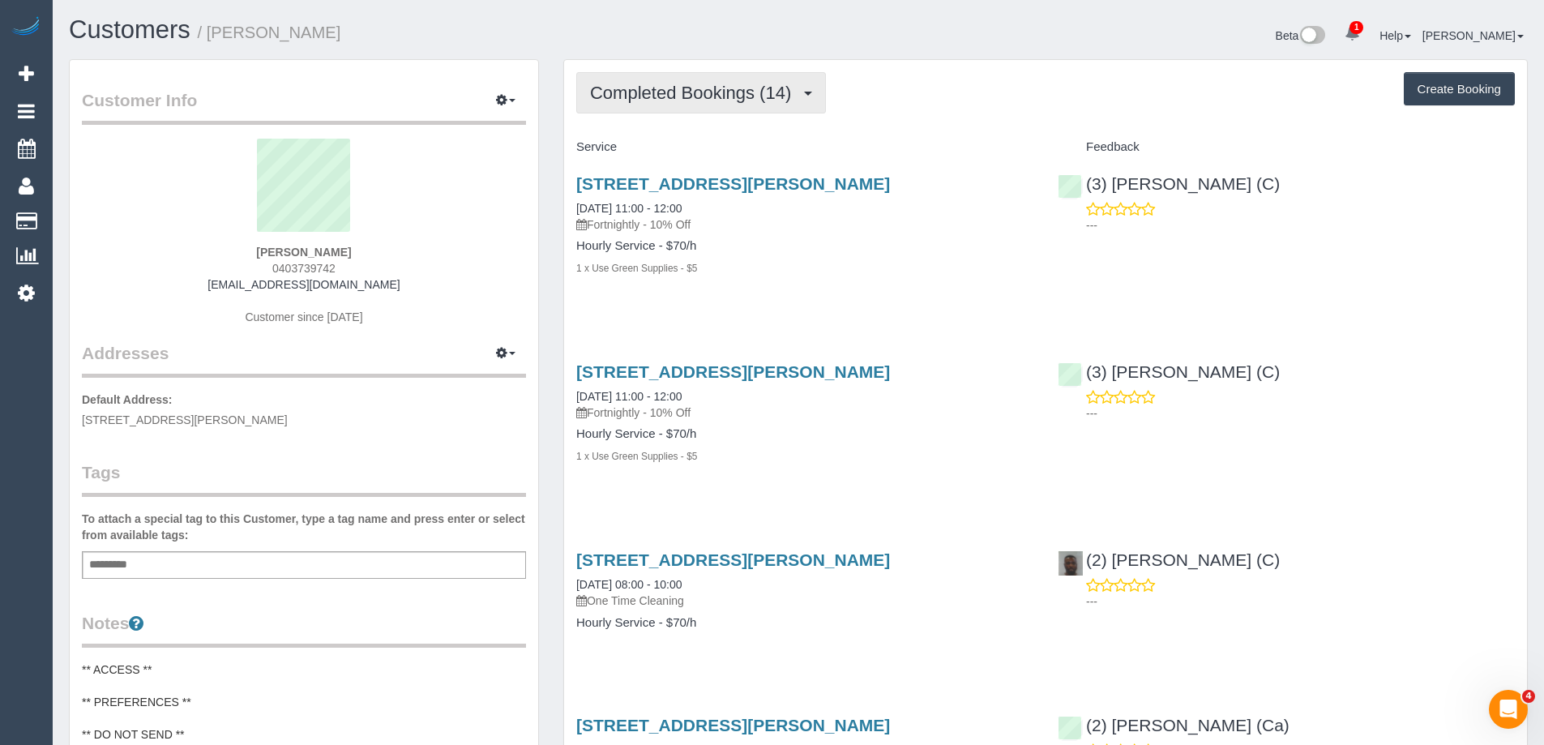
click at [722, 96] on span "Completed Bookings (14)" at bounding box center [694, 93] width 209 height 20
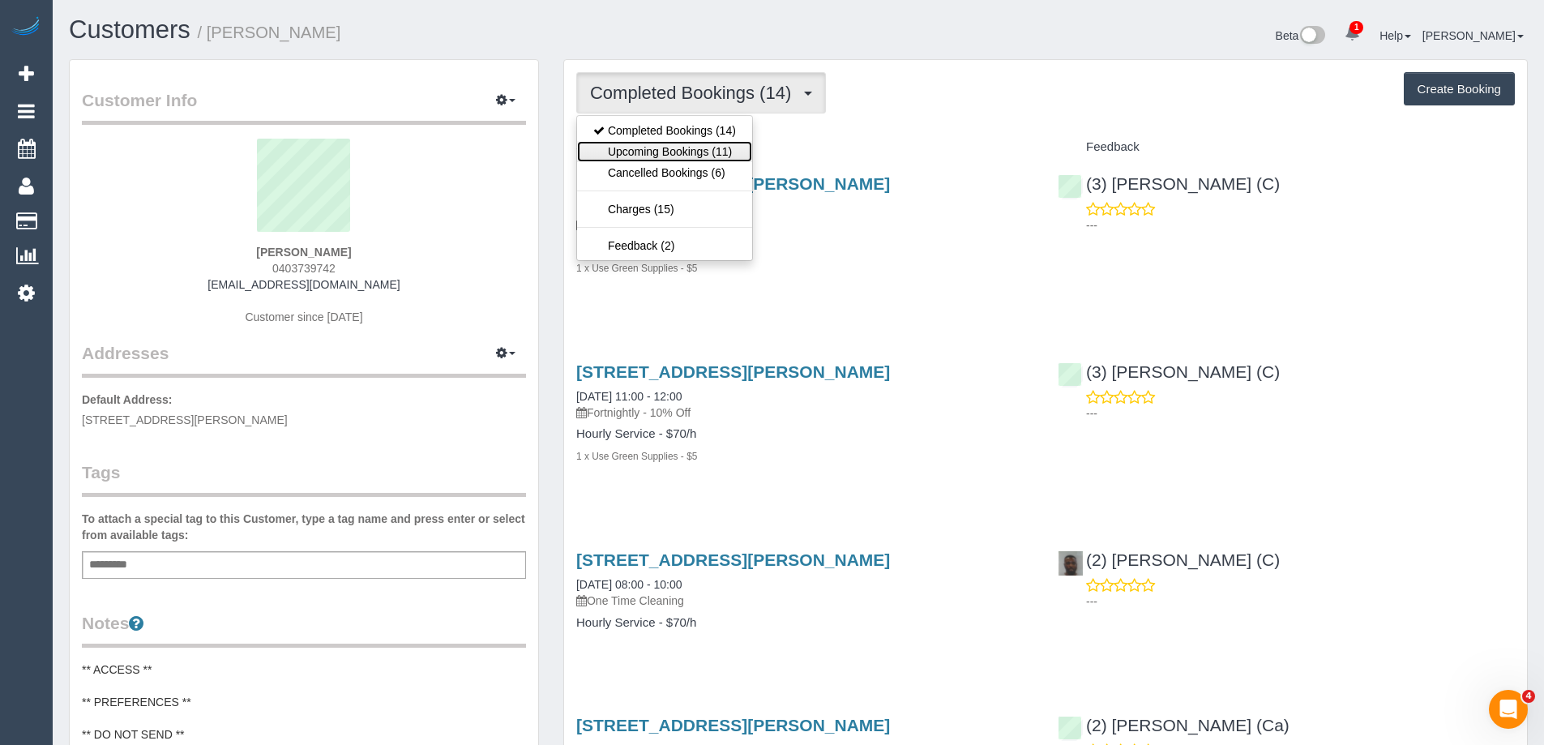
click at [730, 145] on link "Upcoming Bookings (11)" at bounding box center [664, 151] width 175 height 21
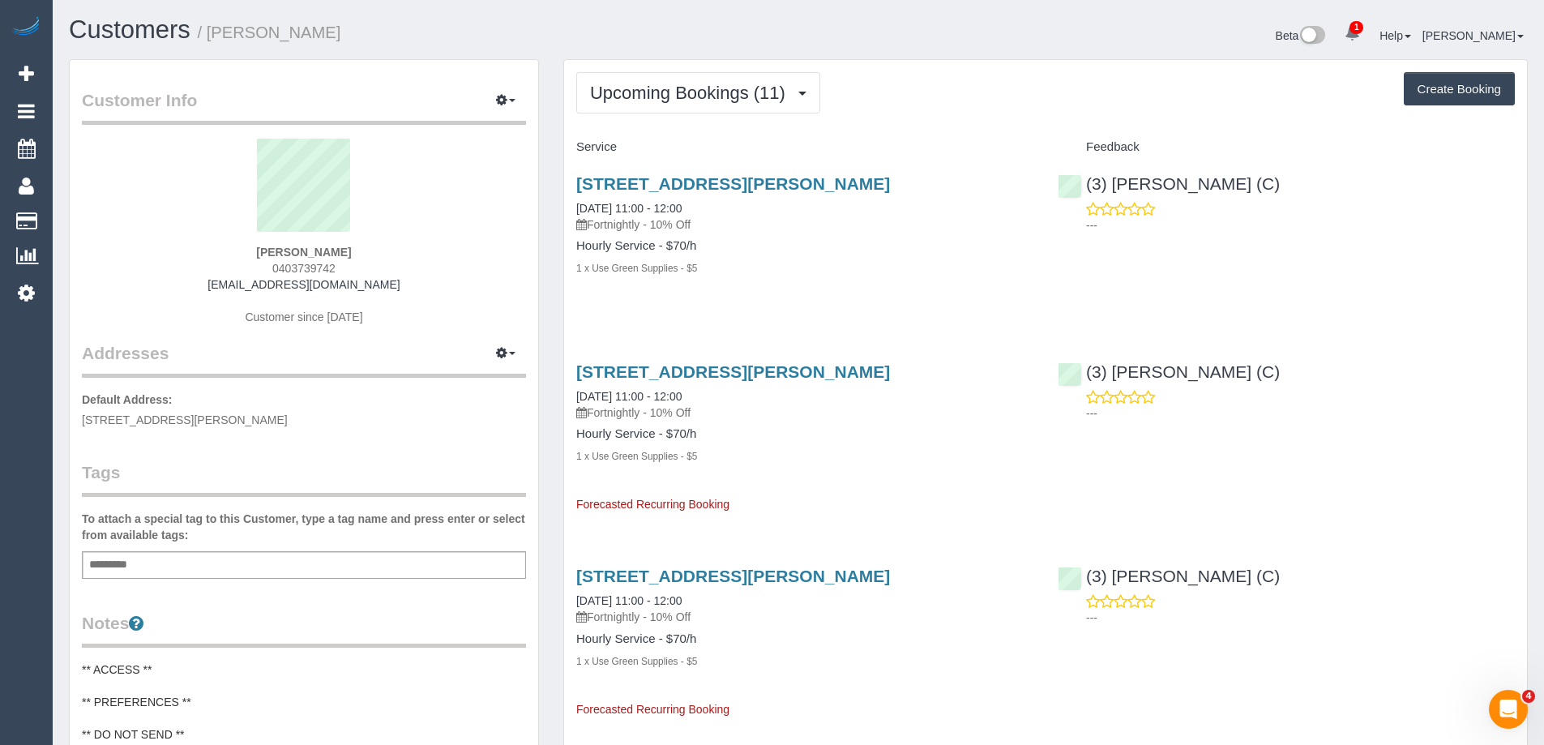
drag, startPoint x: 761, startPoint y: 36, endPoint x: 1396, endPoint y: 30, distance: 634.8
click at [761, 36] on h1 "Customers / Naomi Durston" at bounding box center [427, 30] width 717 height 28
click at [683, 181] on link "46 Thackeray Rd, Reservoir, VIC 3073" at bounding box center [733, 183] width 314 height 19
click at [660, 82] on button "Upcoming Bookings (11)" at bounding box center [698, 92] width 244 height 41
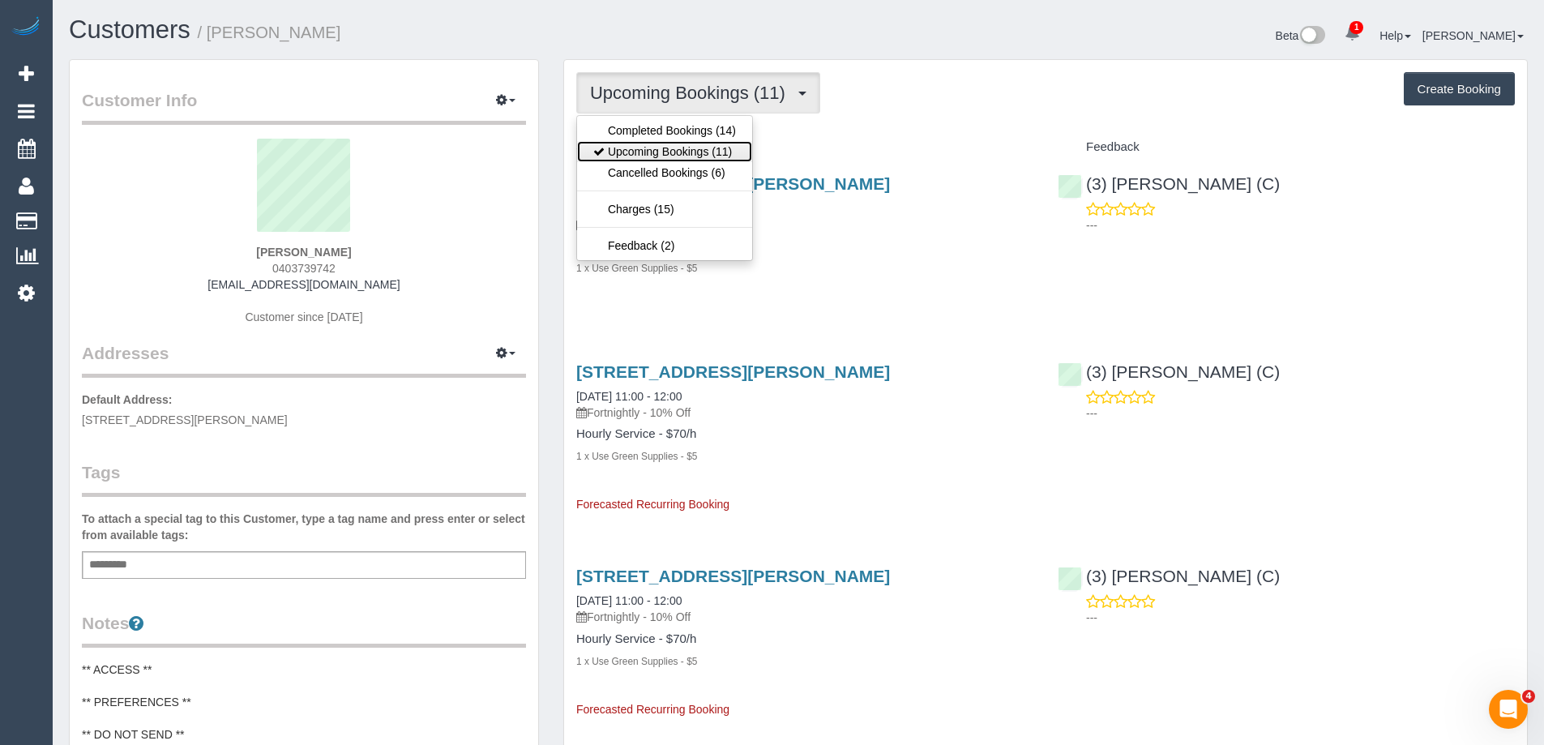
click at [658, 152] on link "Upcoming Bookings (11)" at bounding box center [664, 151] width 175 height 21
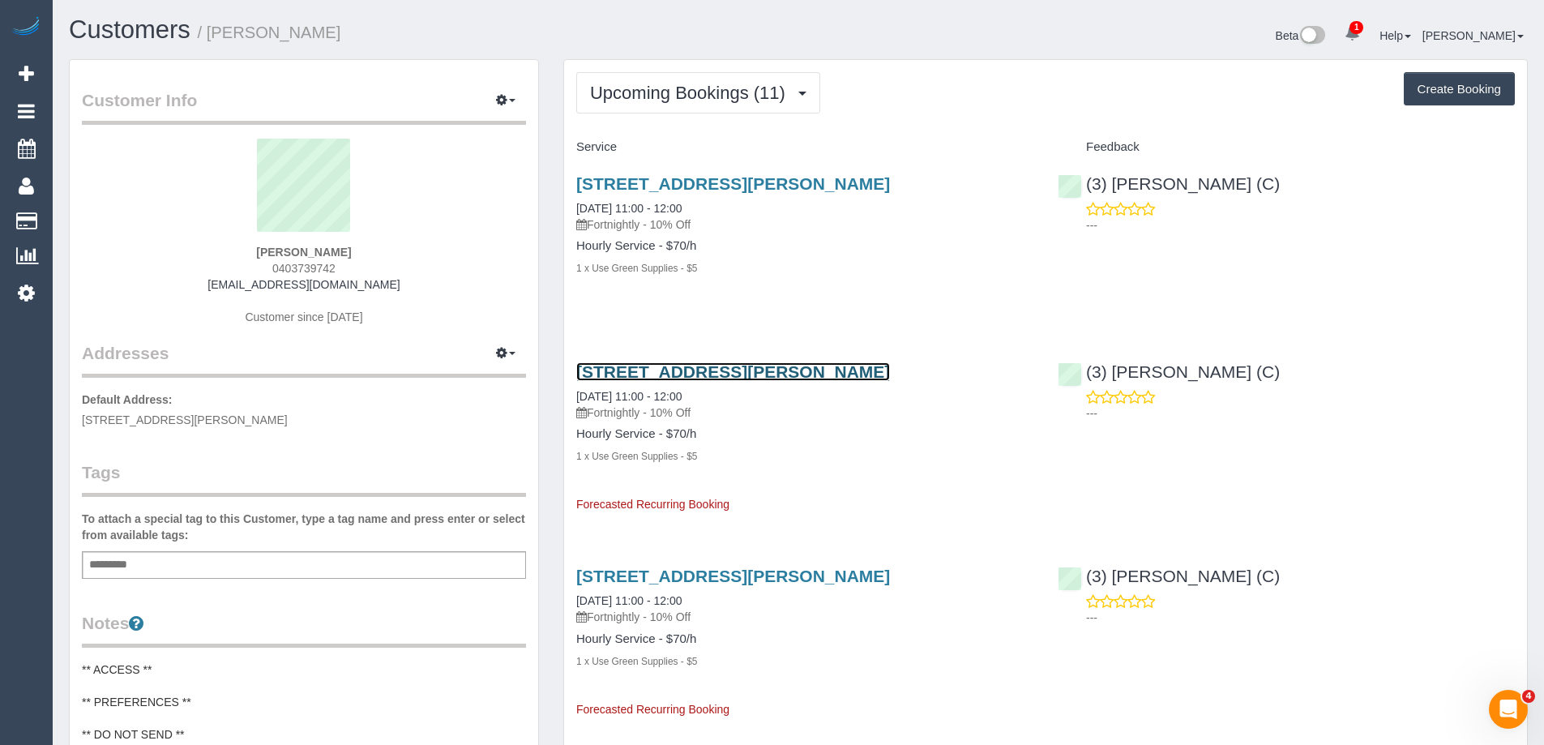
click at [732, 375] on link "46 Thackeray Rd, Reservoir, VIC 3073" at bounding box center [733, 371] width 314 height 19
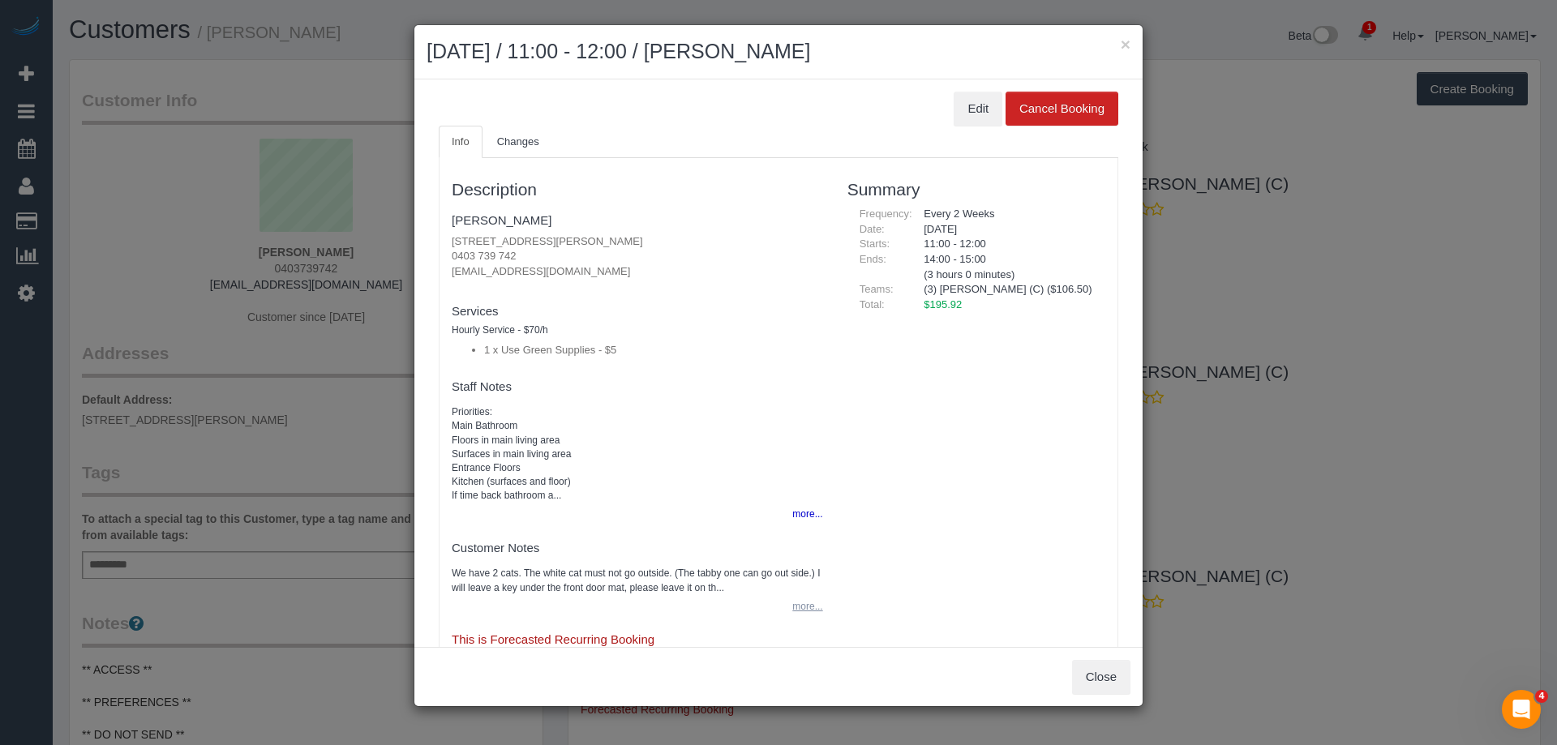
click at [794, 606] on button "more..." at bounding box center [802, 607] width 40 height 24
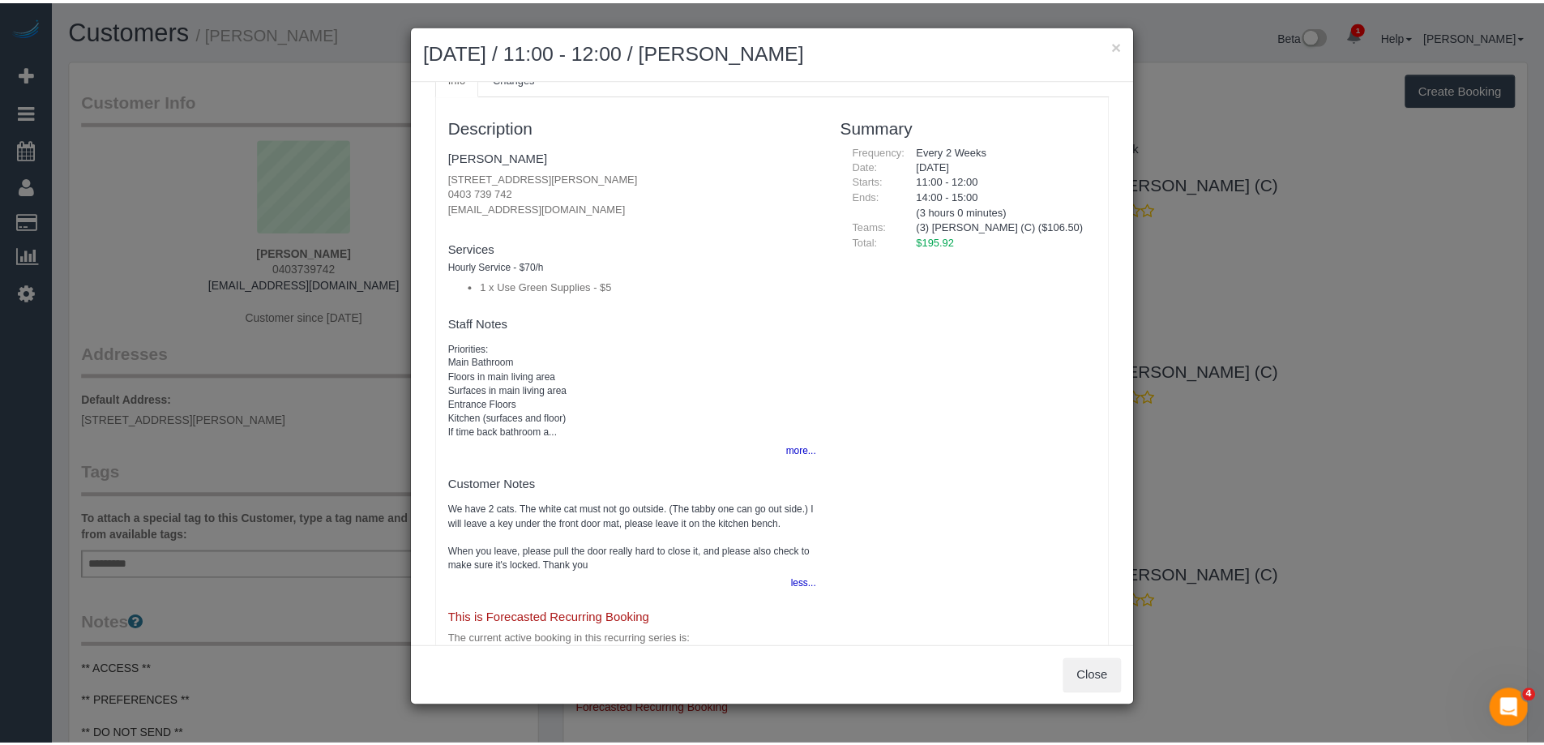
scroll to position [122, 0]
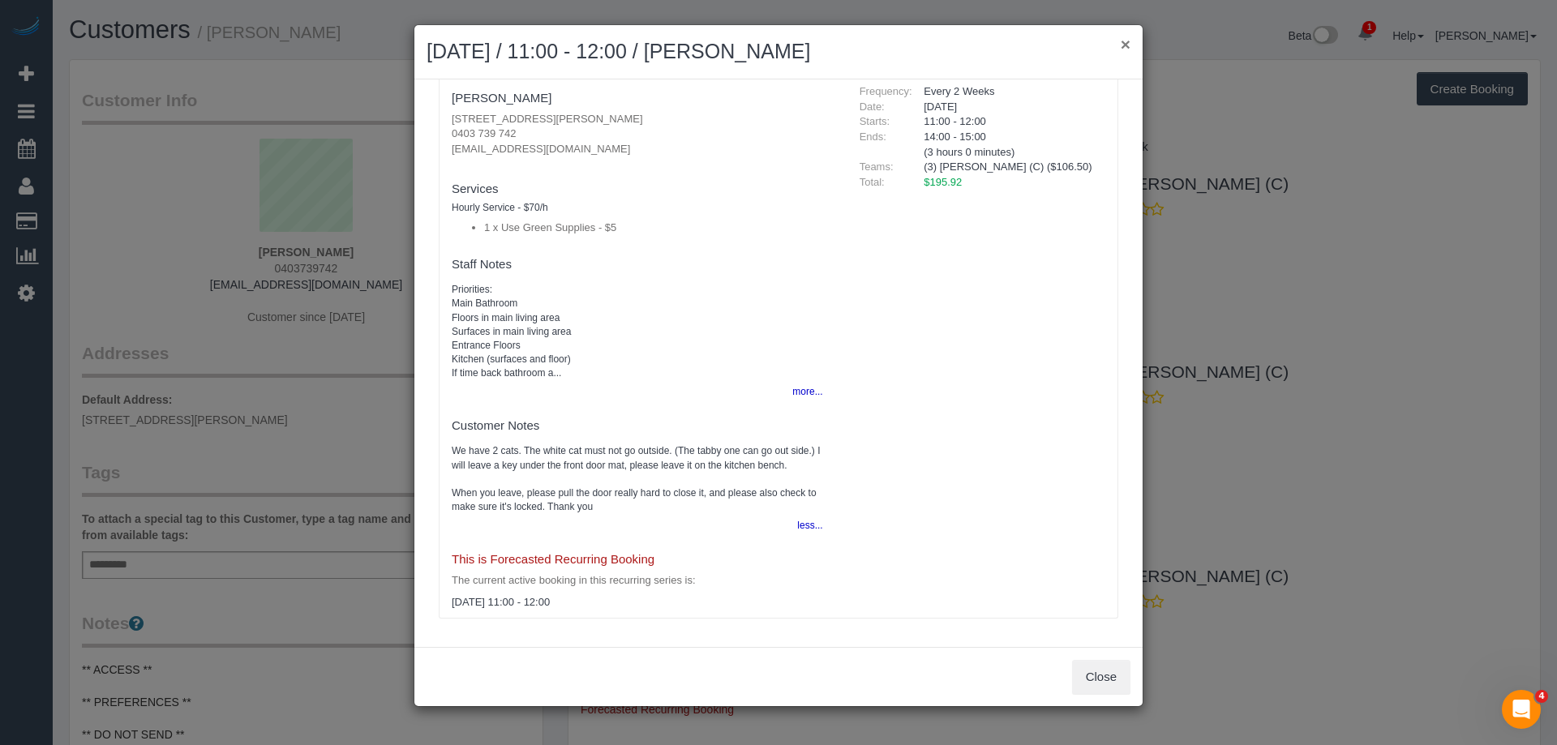
click at [1120, 39] on button "×" at bounding box center [1125, 44] width 10 height 17
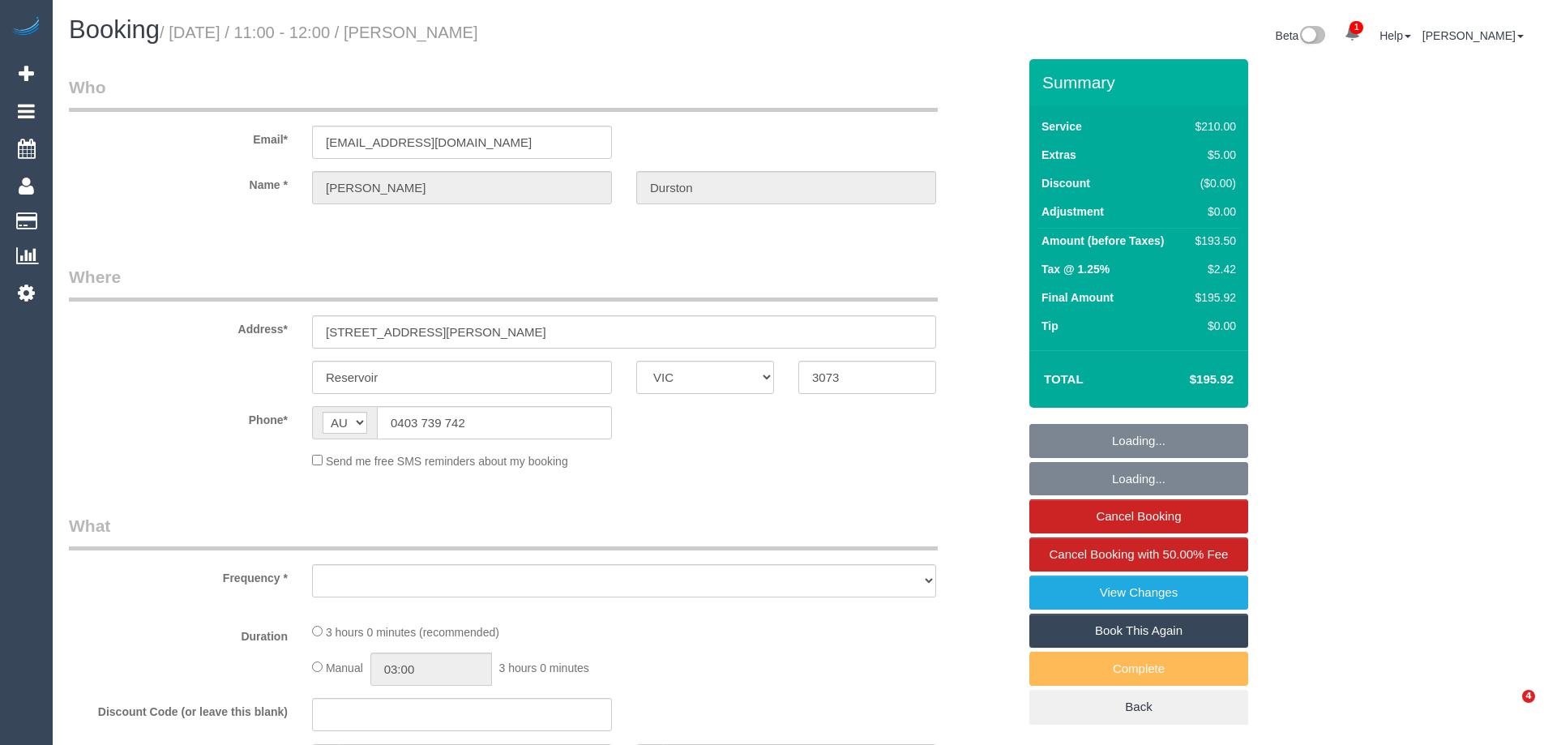
select select "VIC"
select select "object:541"
select select "string:stripe-pm_1RoImw2GScqysDRVioRJFXzJ"
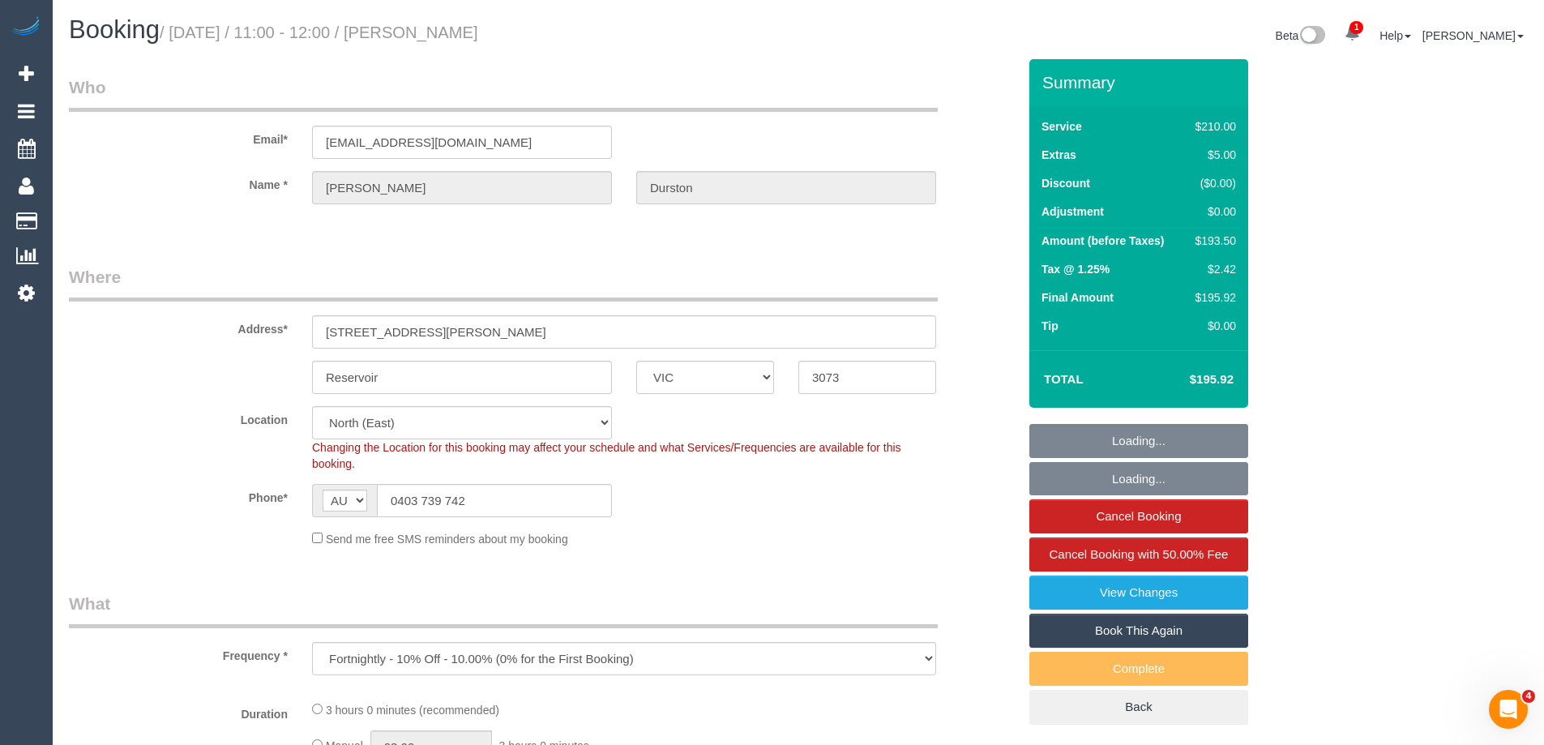
select select "object:548"
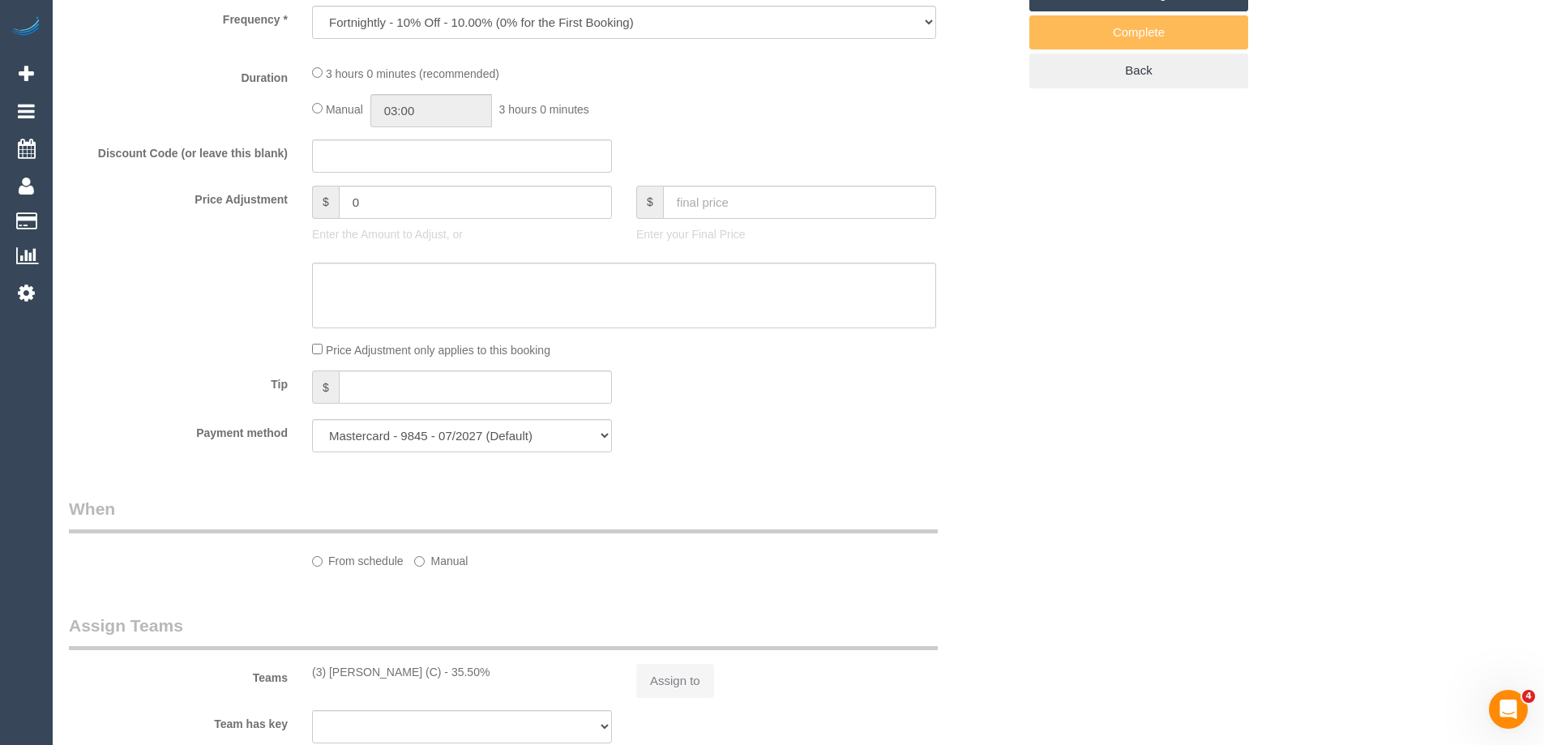
select select "180"
select select "number:29"
select select "number:15"
select select "number:19"
select select "number:36"
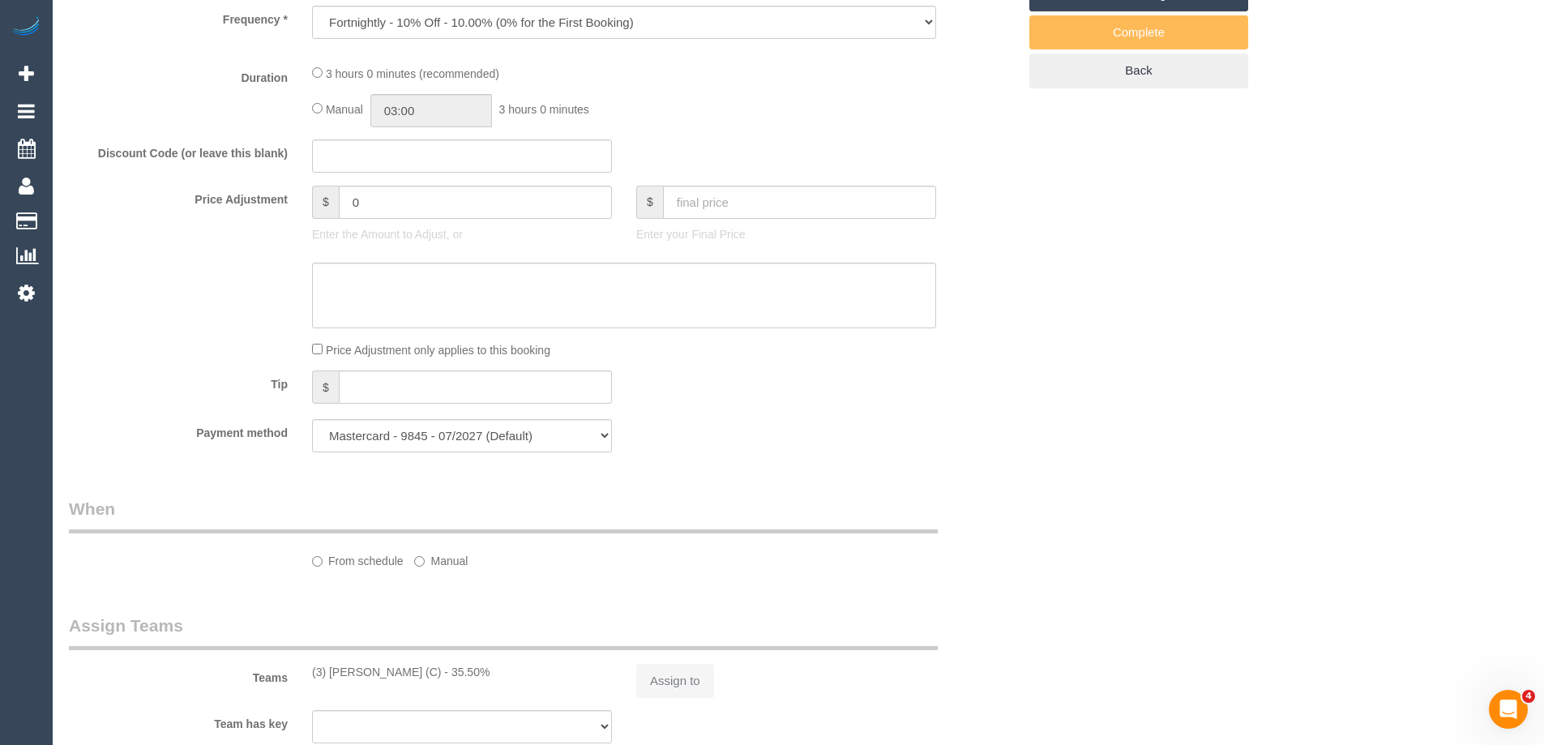
select select "number:33"
select select "number:26"
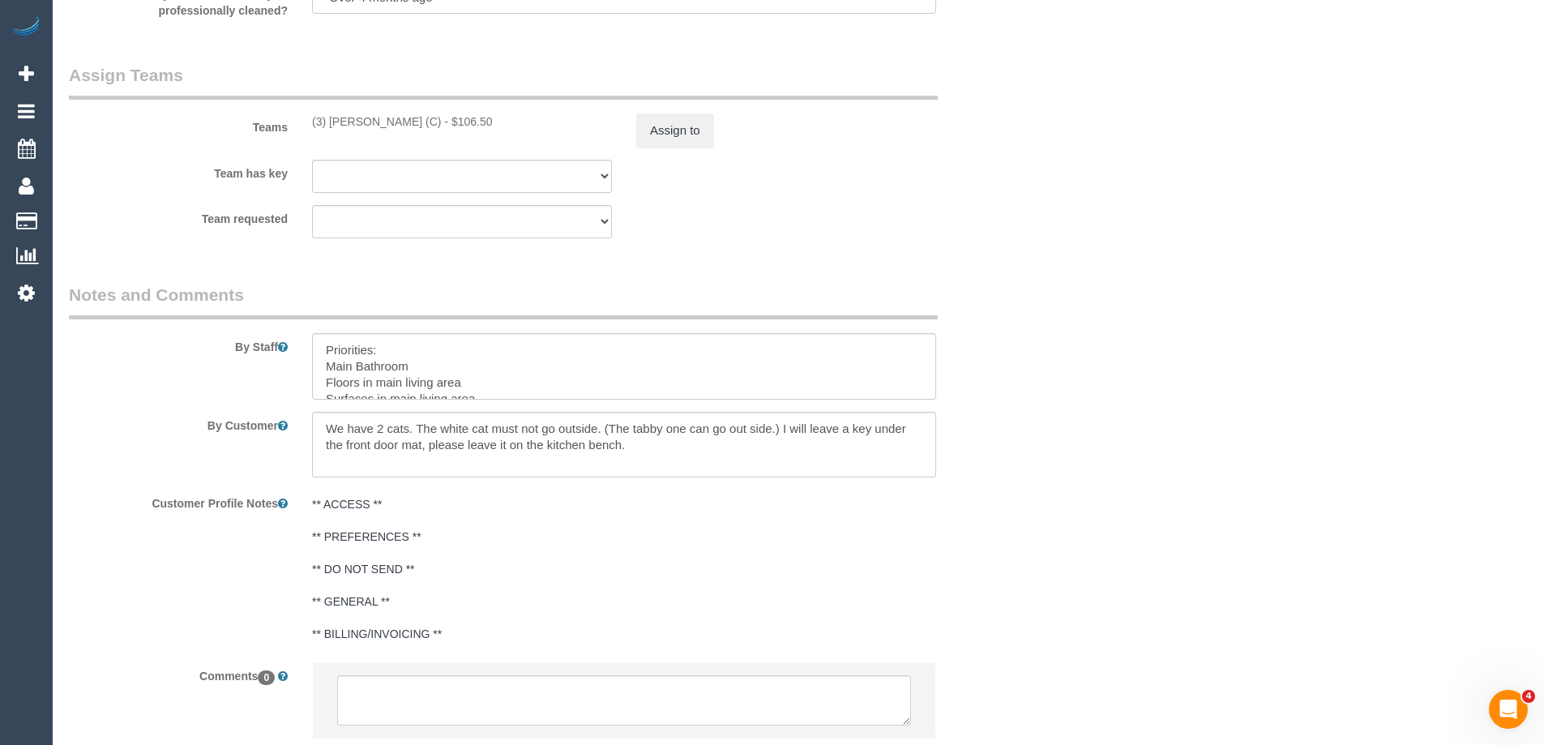
scroll to position [2551, 0]
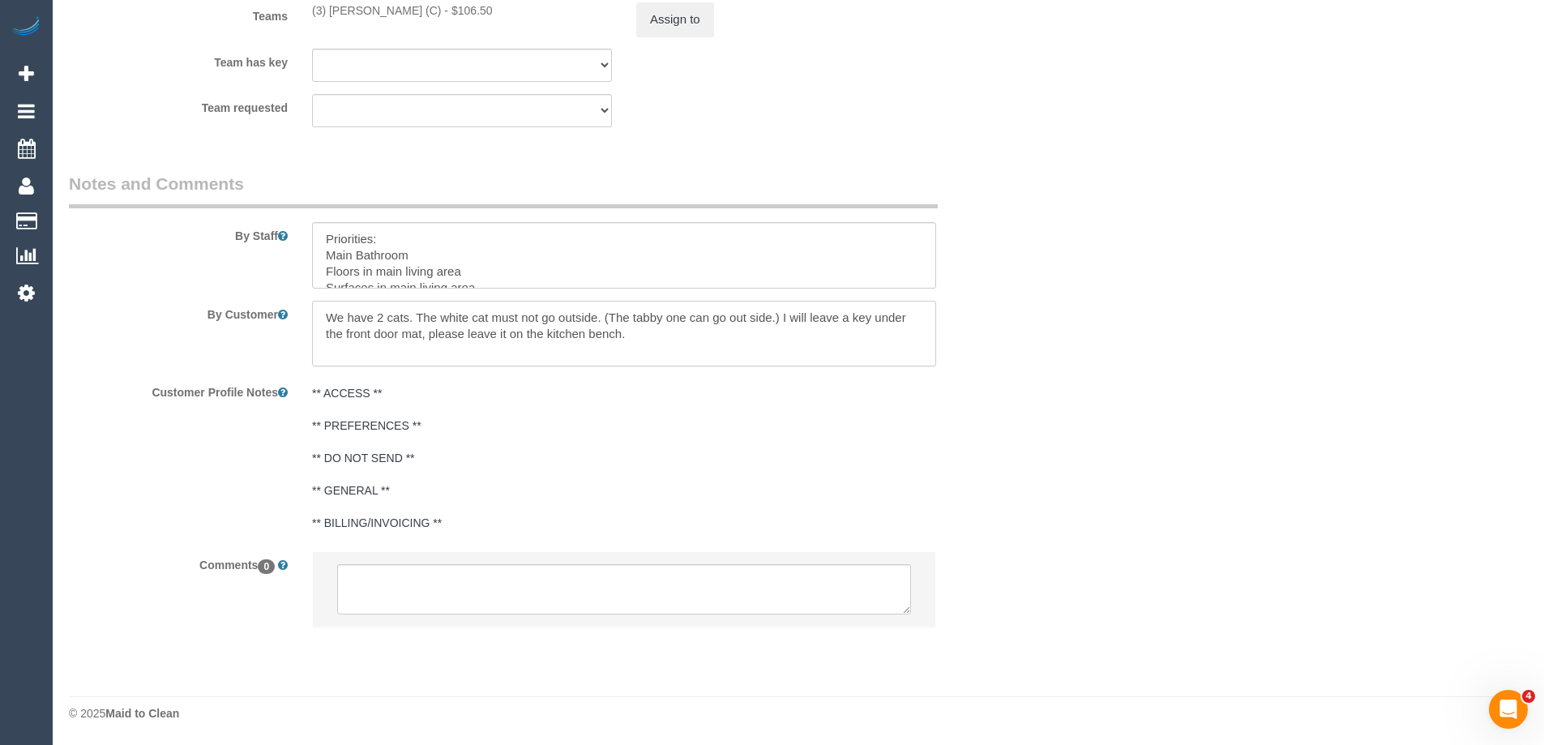
click at [667, 327] on textarea at bounding box center [624, 334] width 624 height 66
paste textarea "she said that the lock on her door has changed since you were there last. When …"
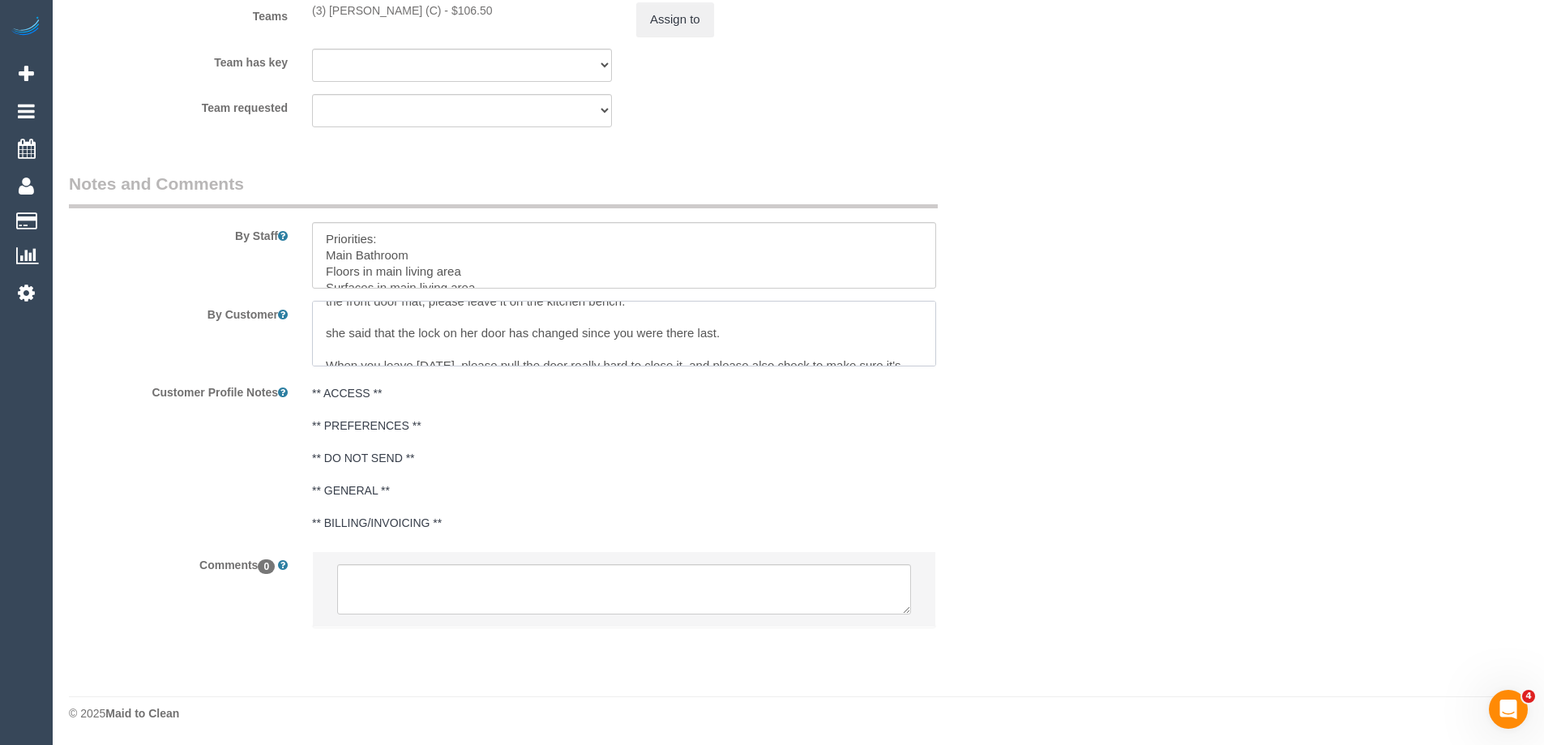
drag, startPoint x: 317, startPoint y: 335, endPoint x: 403, endPoint y: 333, distance: 86.0
click at [403, 333] on textarea at bounding box center [624, 334] width 624 height 66
click at [630, 332] on textarea at bounding box center [624, 334] width 624 height 66
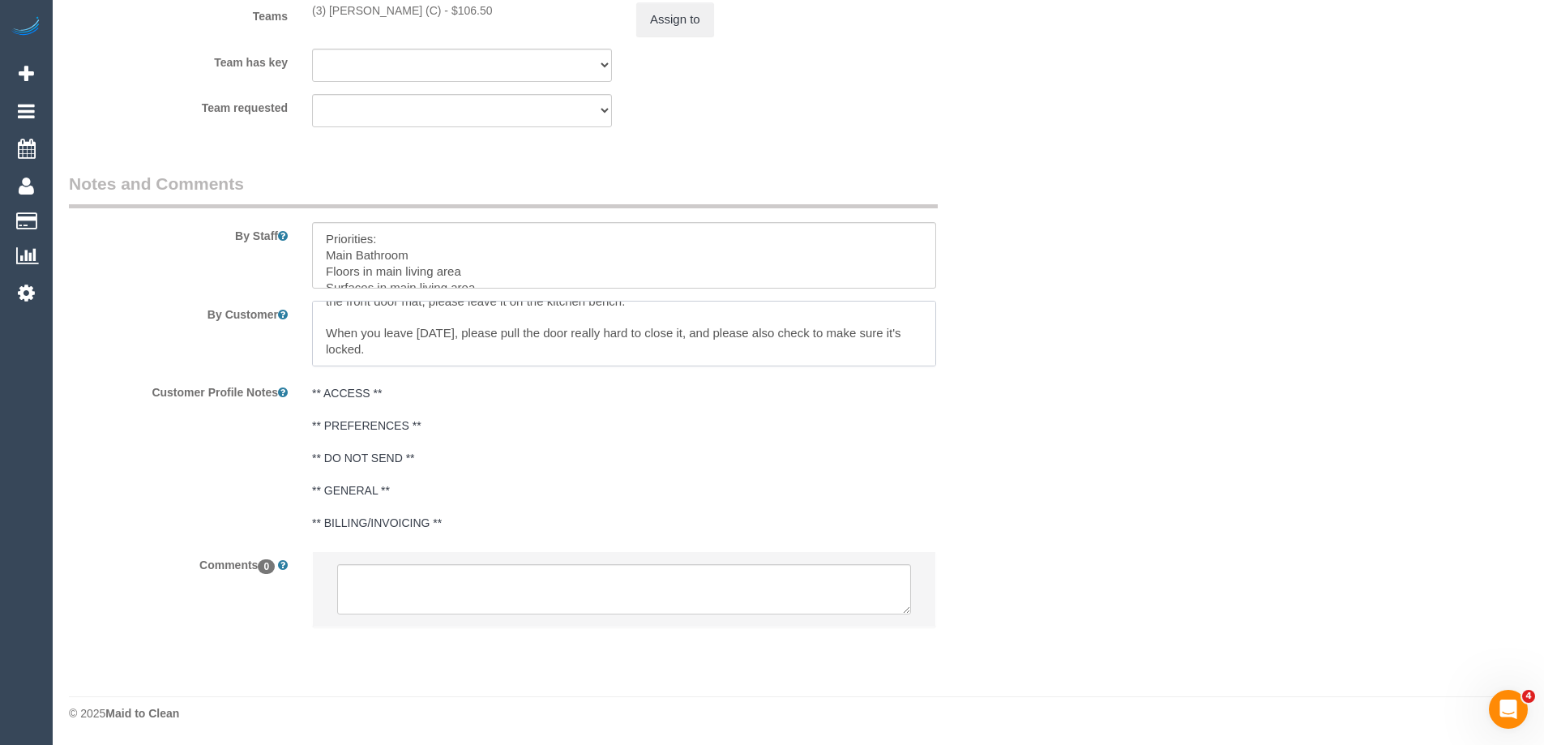
click at [428, 336] on textarea at bounding box center [624, 334] width 624 height 66
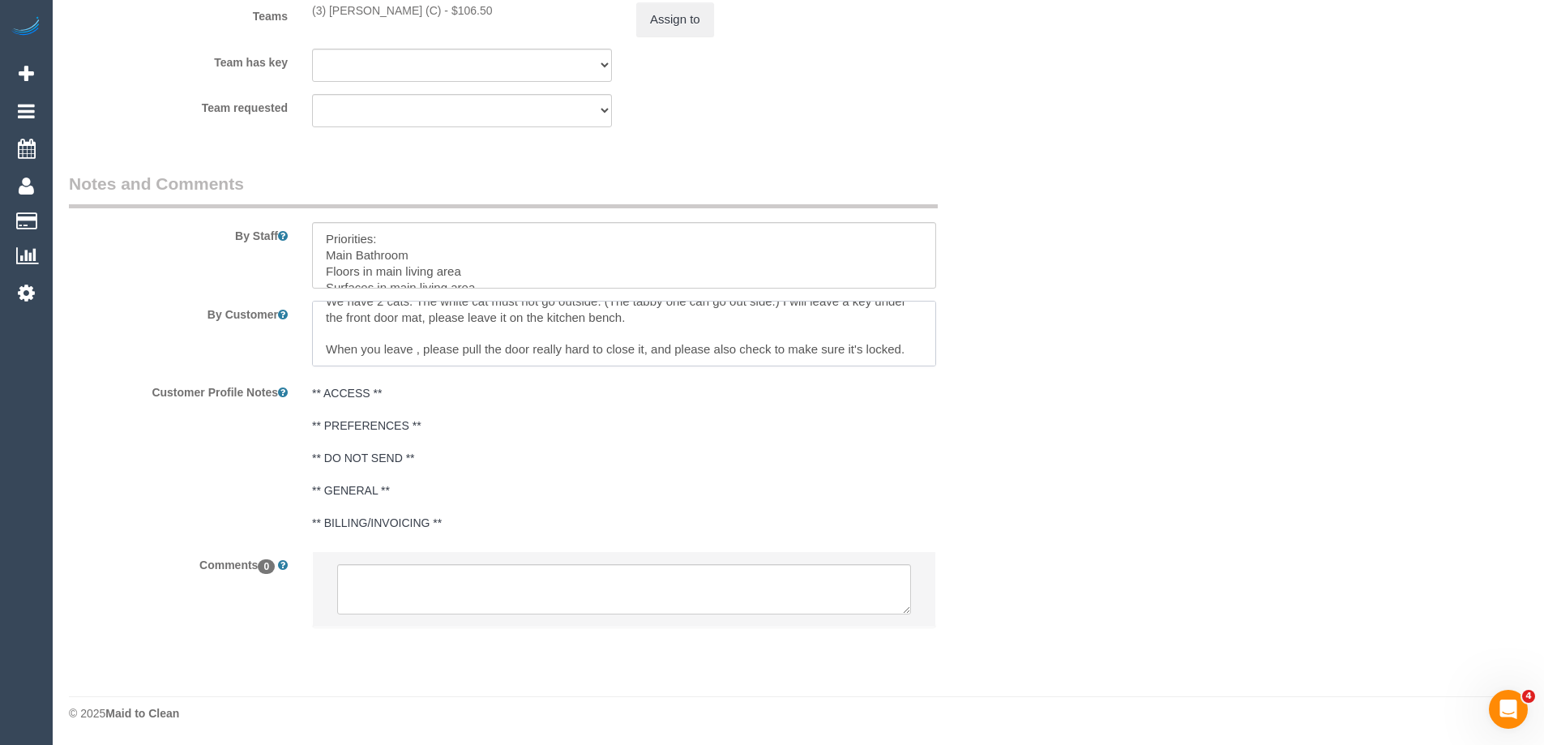
scroll to position [16, 0]
click at [912, 349] on textarea at bounding box center [624, 334] width 624 height 66
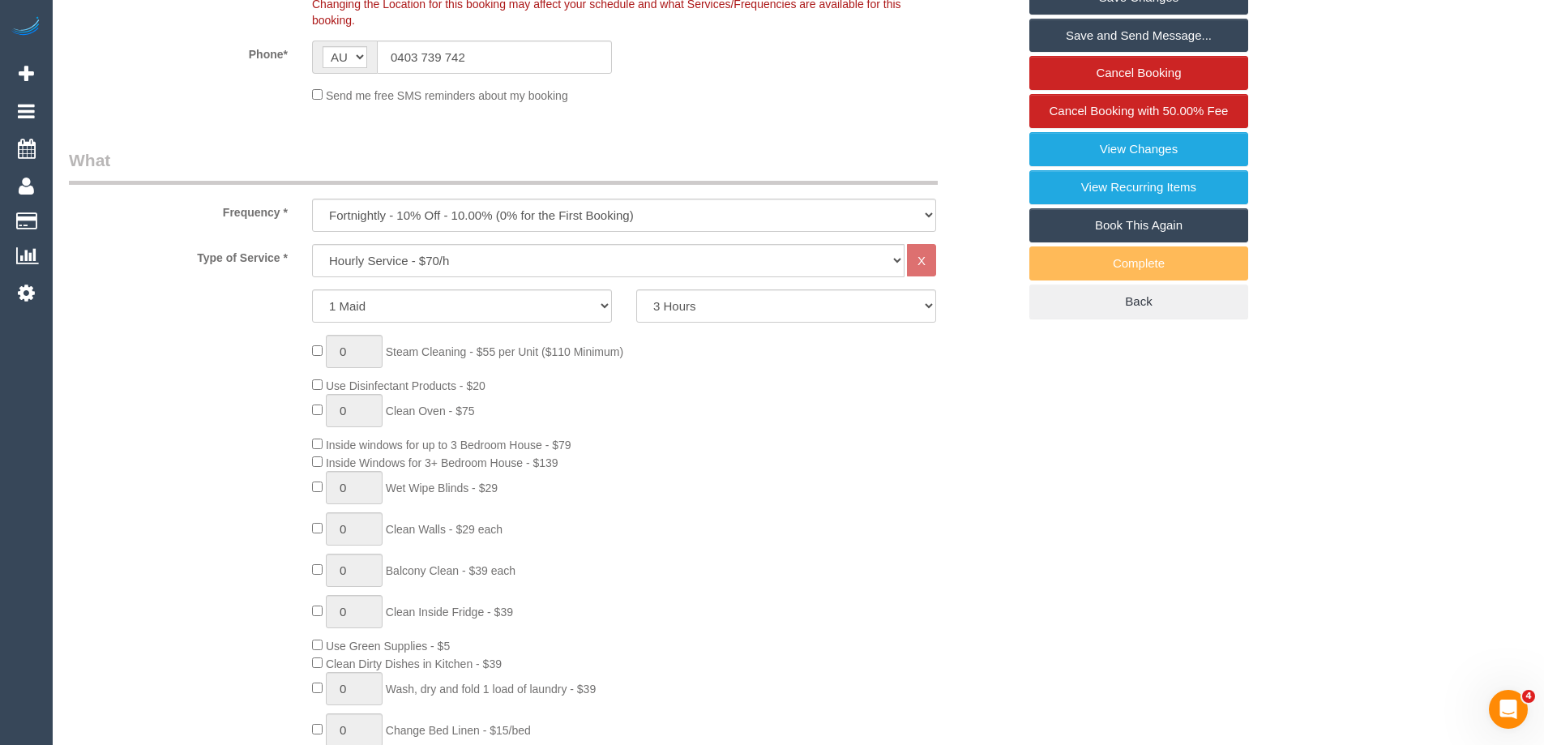
scroll to position [0, 0]
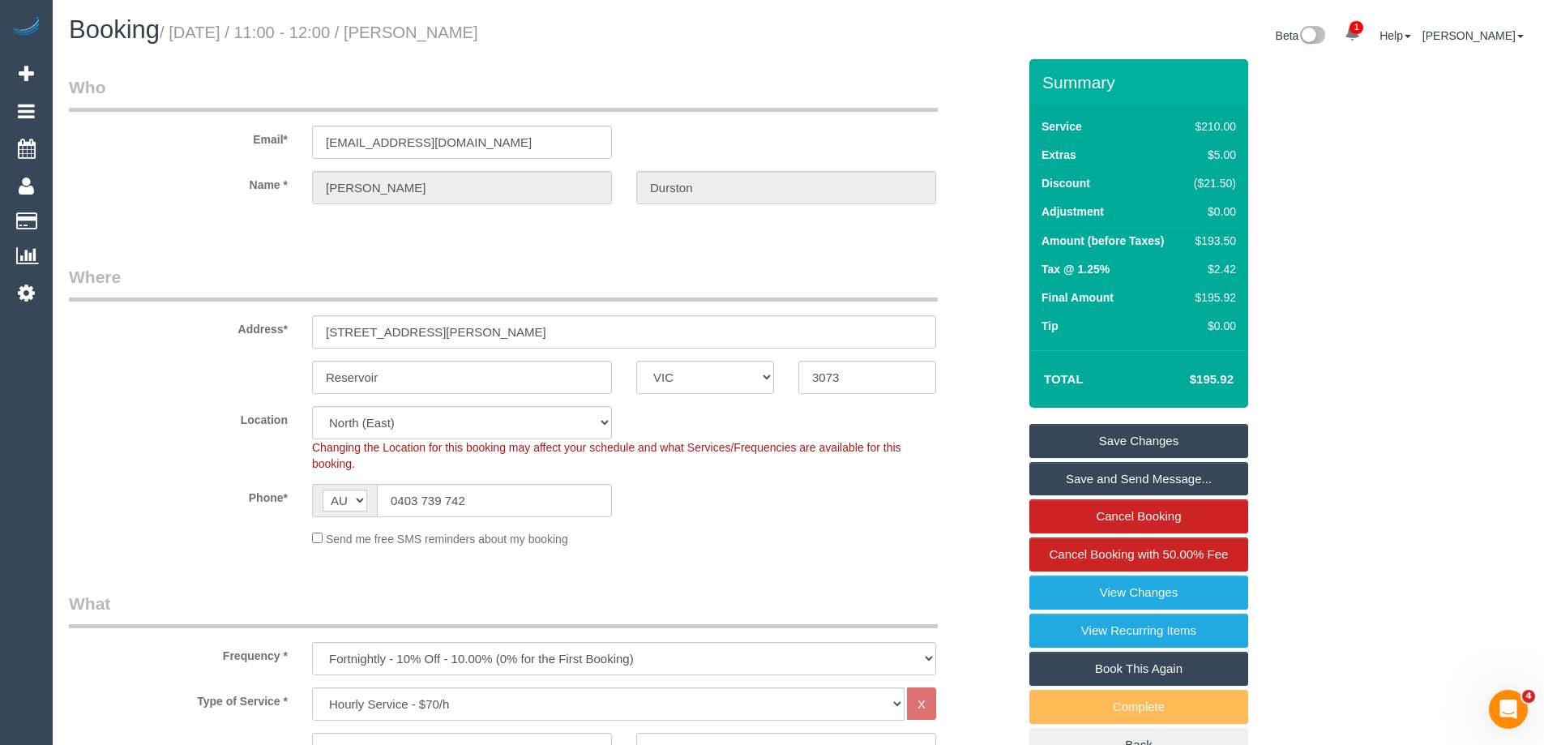
type textarea "We have 2 cats. The white cat must not go outside. (The tabby one can go out si…"
click at [1129, 439] on link "Save Changes" at bounding box center [1139, 441] width 219 height 34
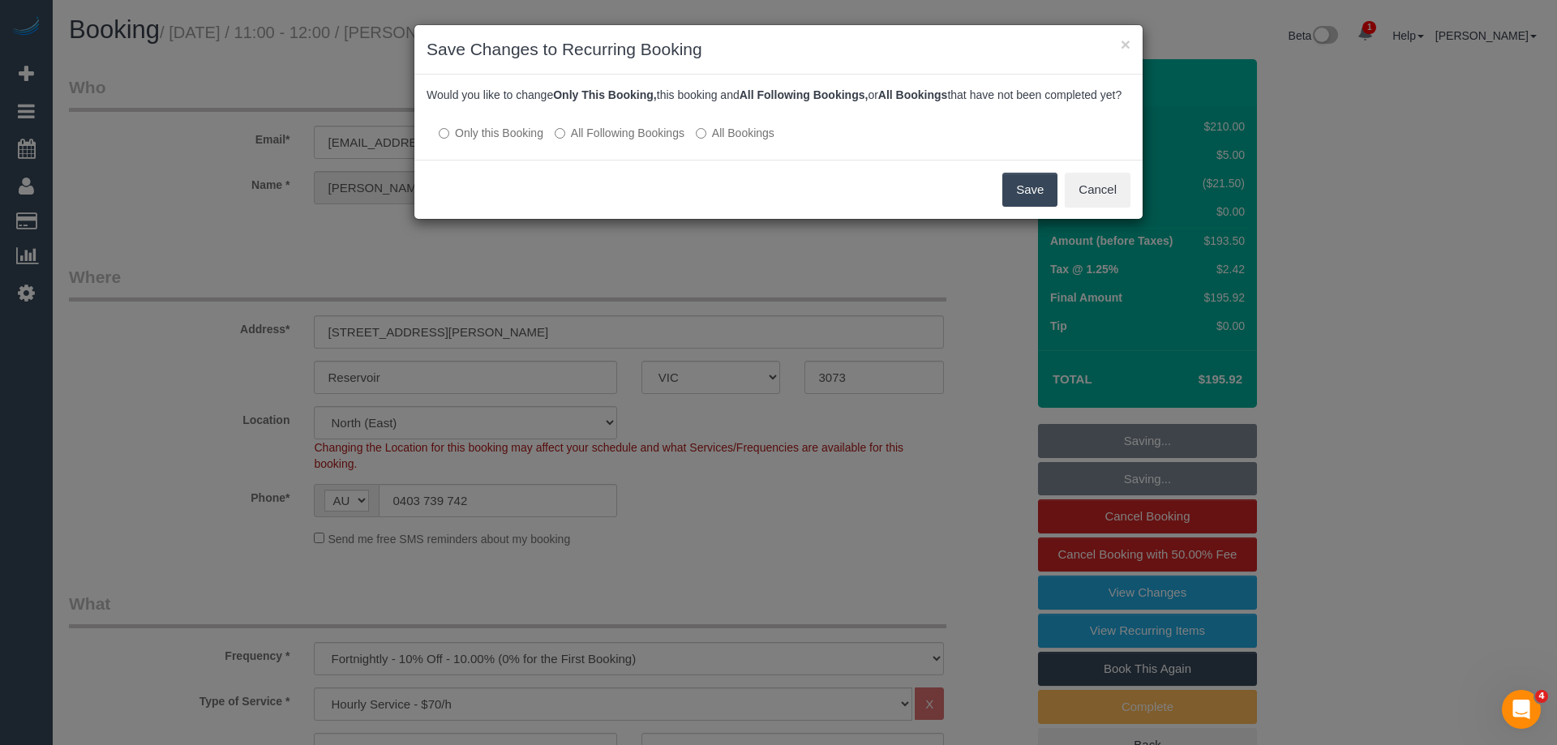
click at [602, 141] on label "All Following Bookings" at bounding box center [620, 133] width 130 height 16
click at [1040, 203] on button "Save" at bounding box center [1029, 190] width 55 height 34
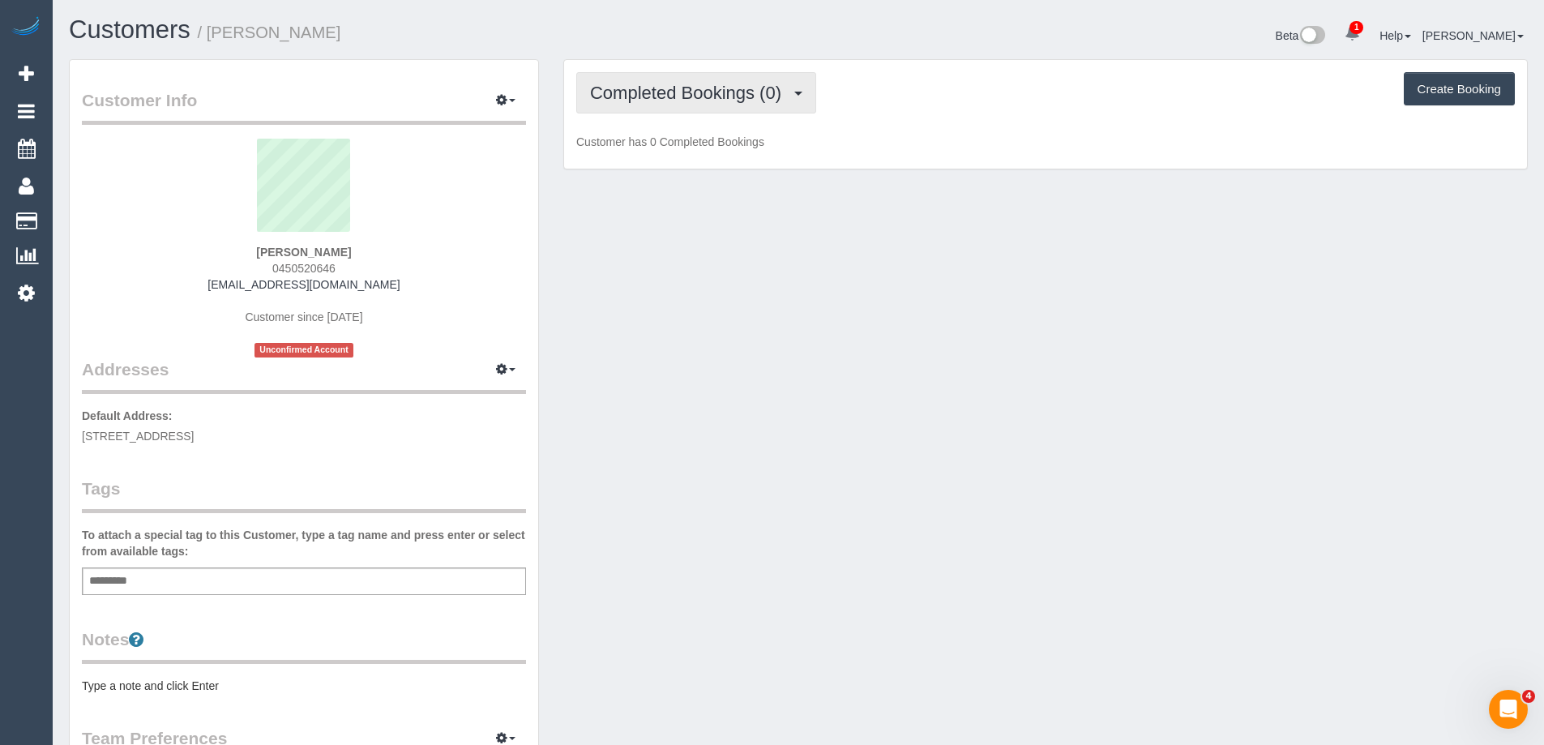
drag, startPoint x: 714, startPoint y: 84, endPoint x: 718, endPoint y: 145, distance: 61.7
click at [714, 84] on span "Completed Bookings (0)" at bounding box center [689, 93] width 199 height 20
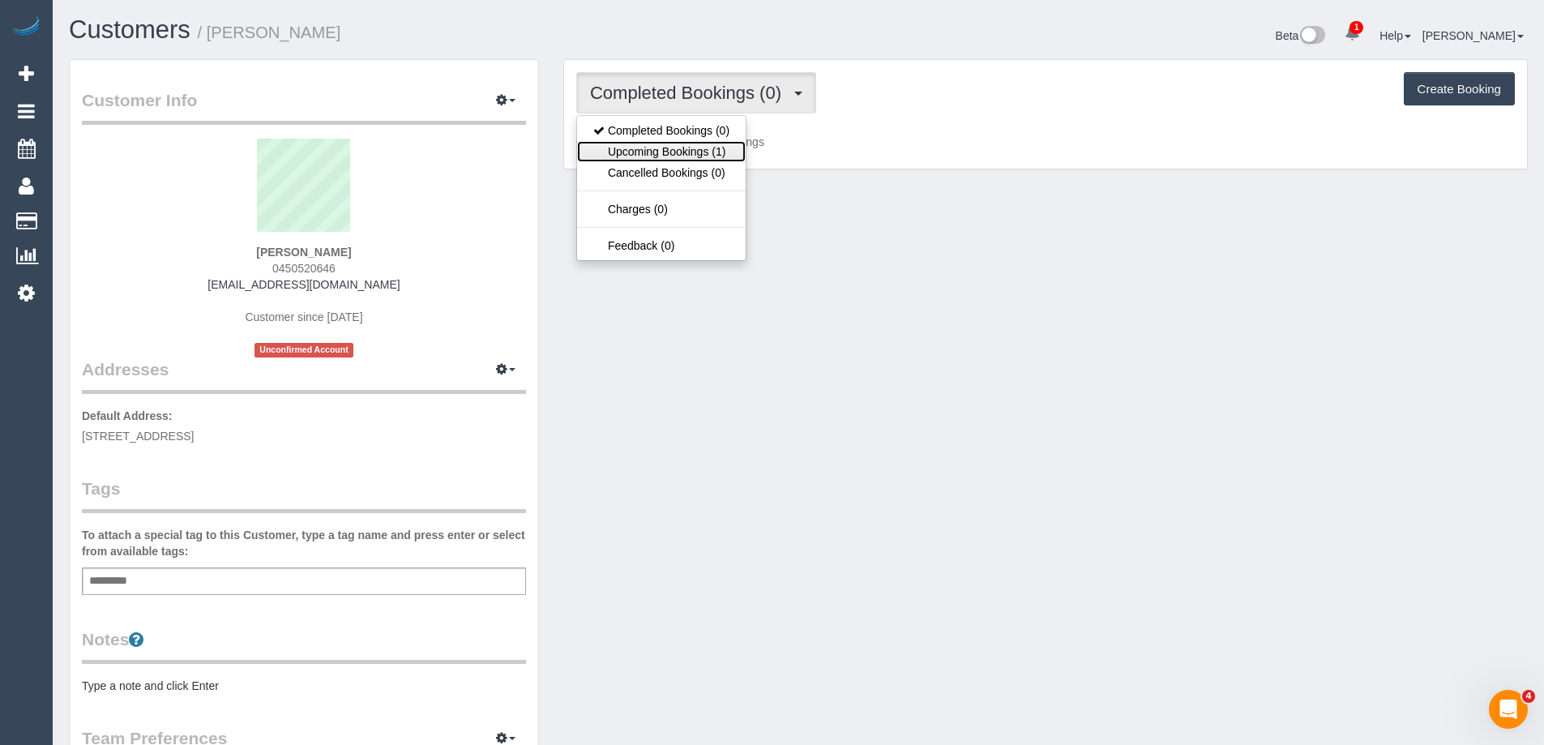
click at [719, 156] on link "Upcoming Bookings (1)" at bounding box center [661, 151] width 169 height 21
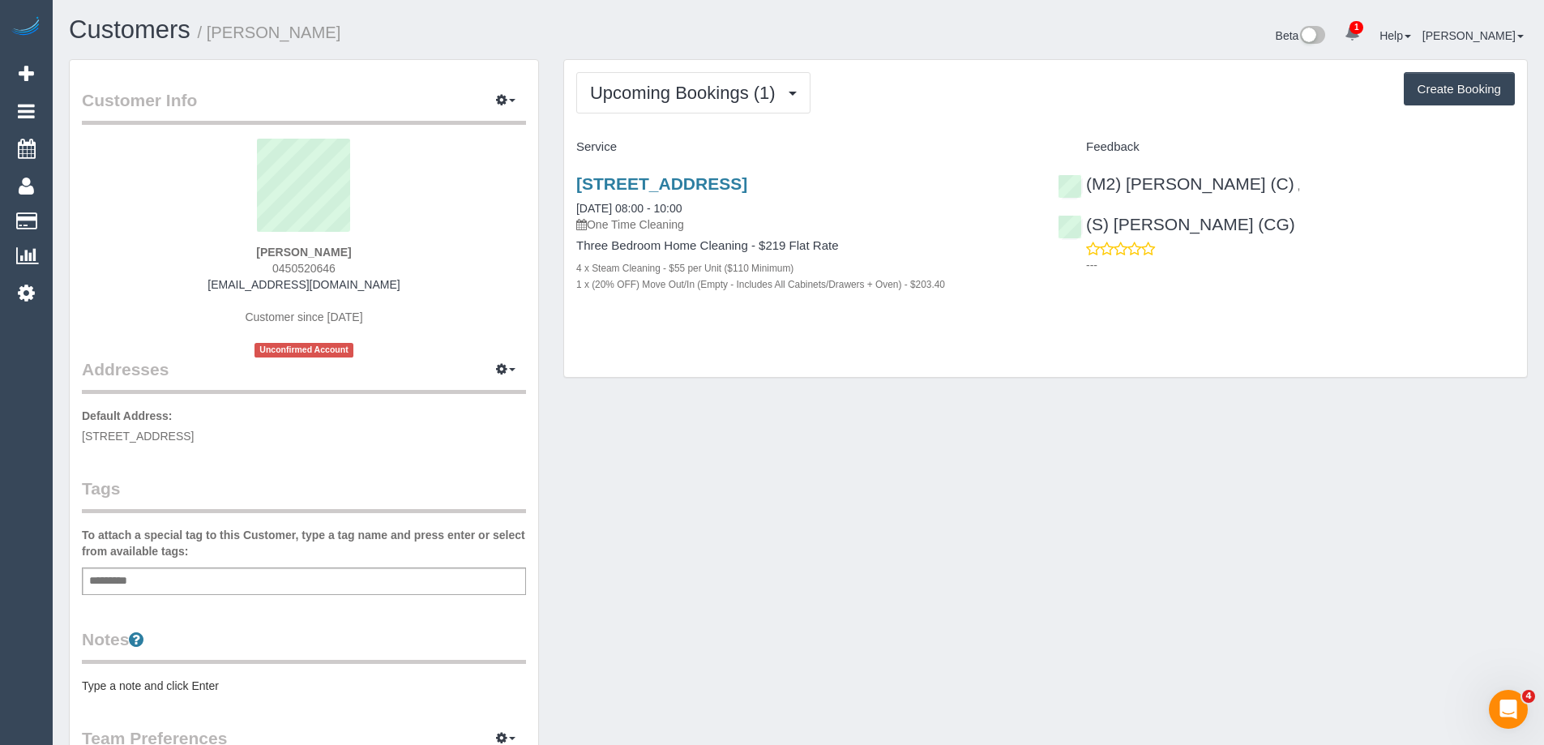
click at [196, 689] on pre "Type a note and click Enter" at bounding box center [304, 686] width 444 height 16
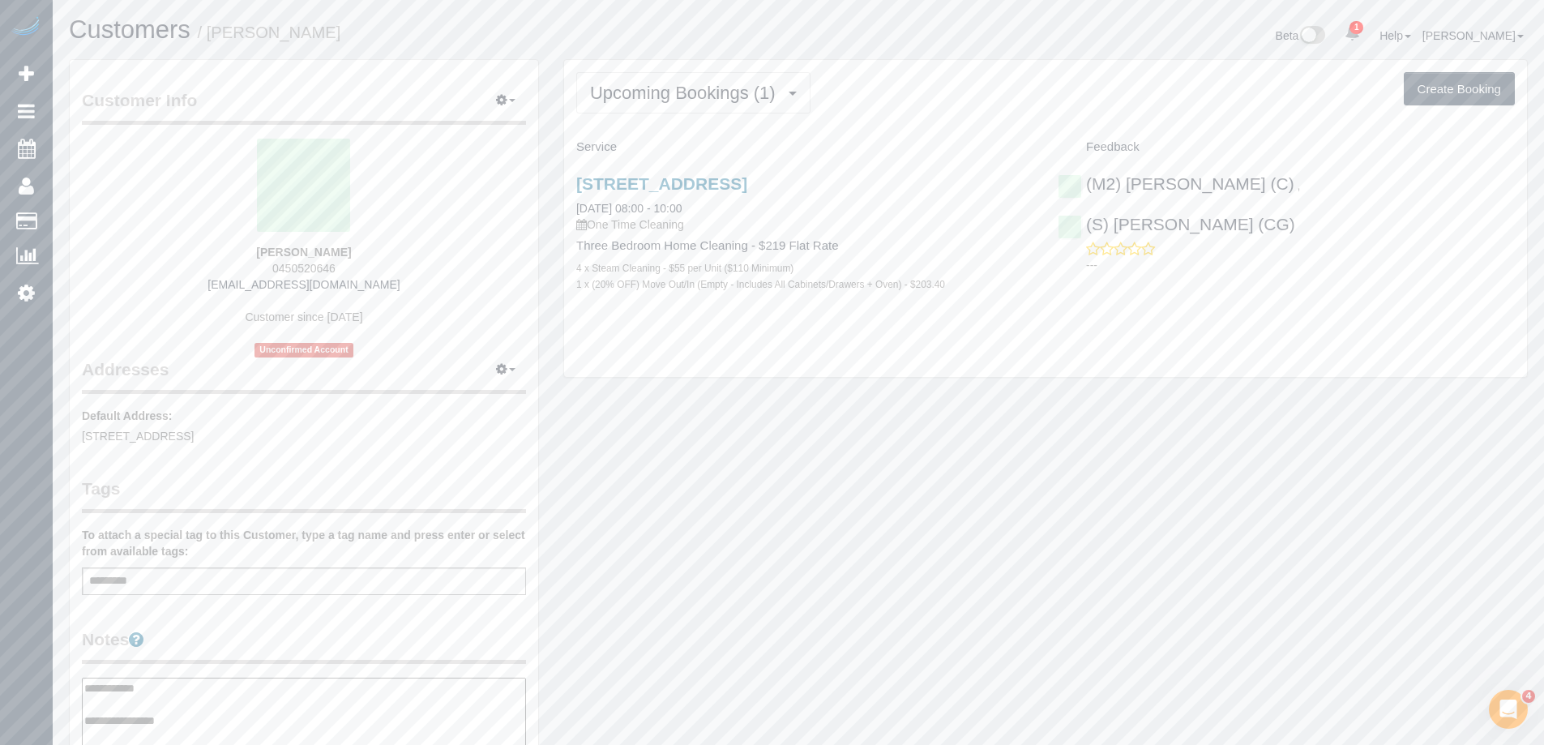
type textarea "**********"
click at [259, 633] on legend "Notes" at bounding box center [304, 645] width 444 height 36
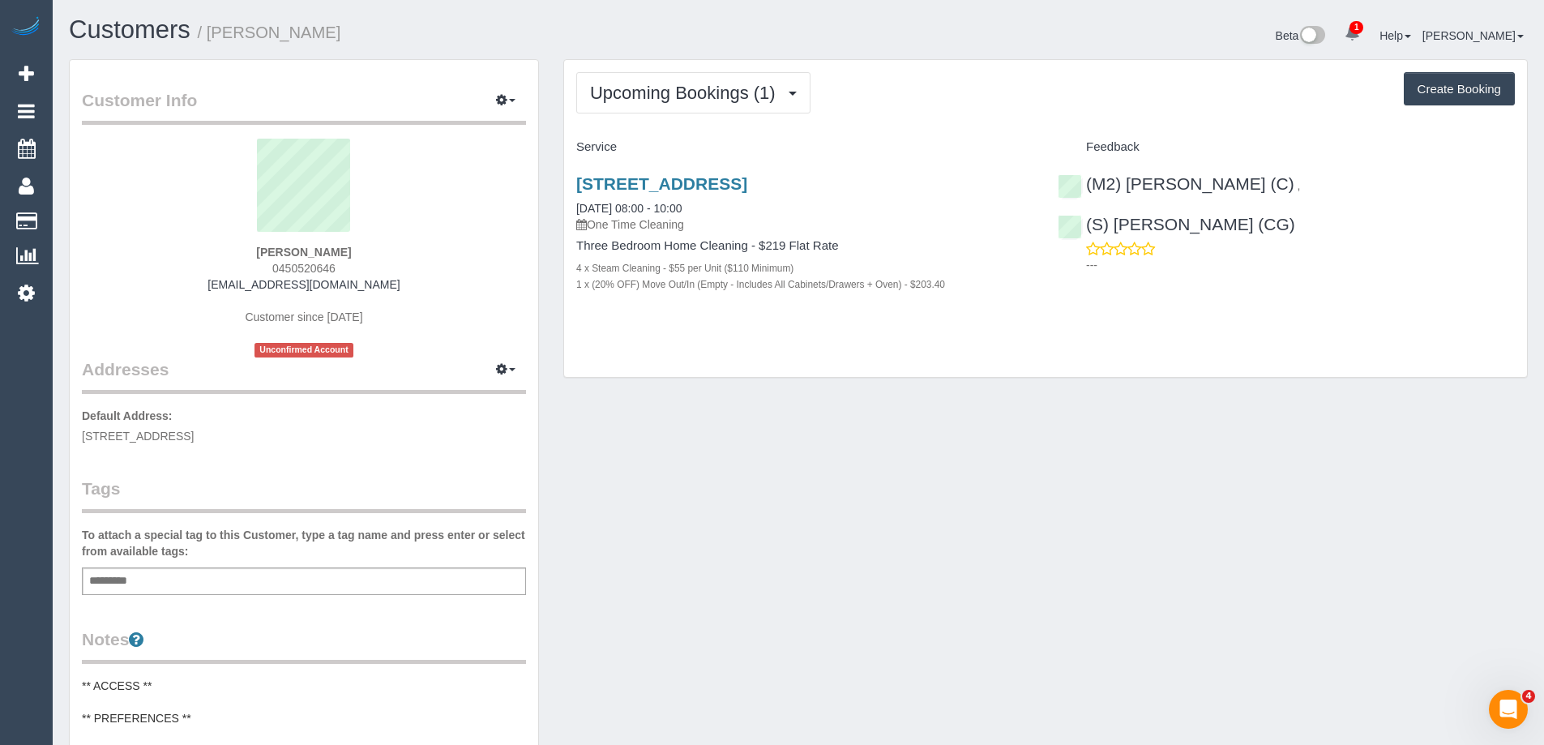
click at [703, 70] on div "Upcoming Bookings (1) Completed Bookings (0) Upcoming Bookings (1) Cancelled Bo…" at bounding box center [1045, 219] width 963 height 318
click at [710, 93] on span "Upcoming Bookings (1)" at bounding box center [687, 93] width 194 height 20
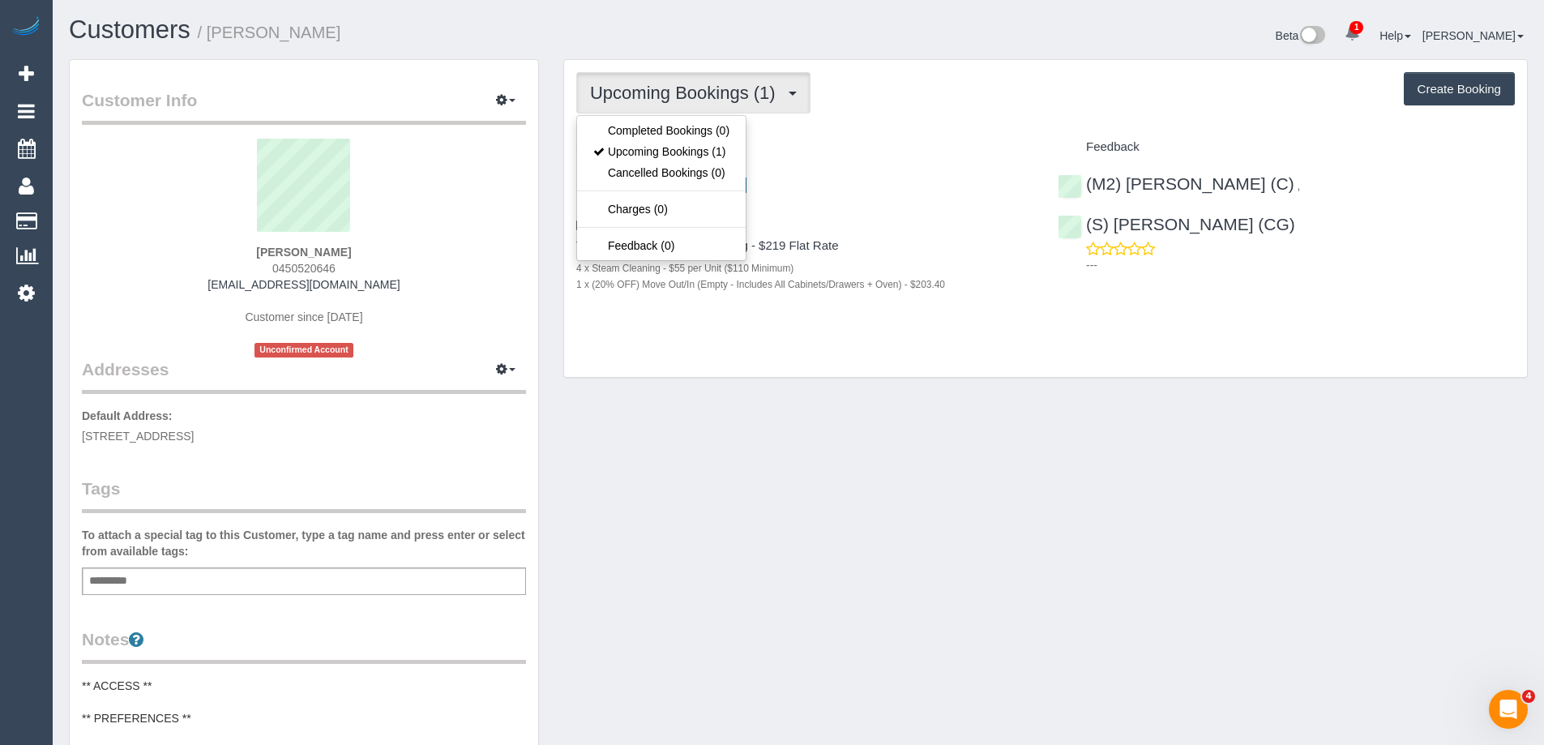
click at [971, 96] on div "Upcoming Bookings (1) Completed Bookings (0) Upcoming Bookings (1) Cancelled Bo…" at bounding box center [1045, 92] width 939 height 41
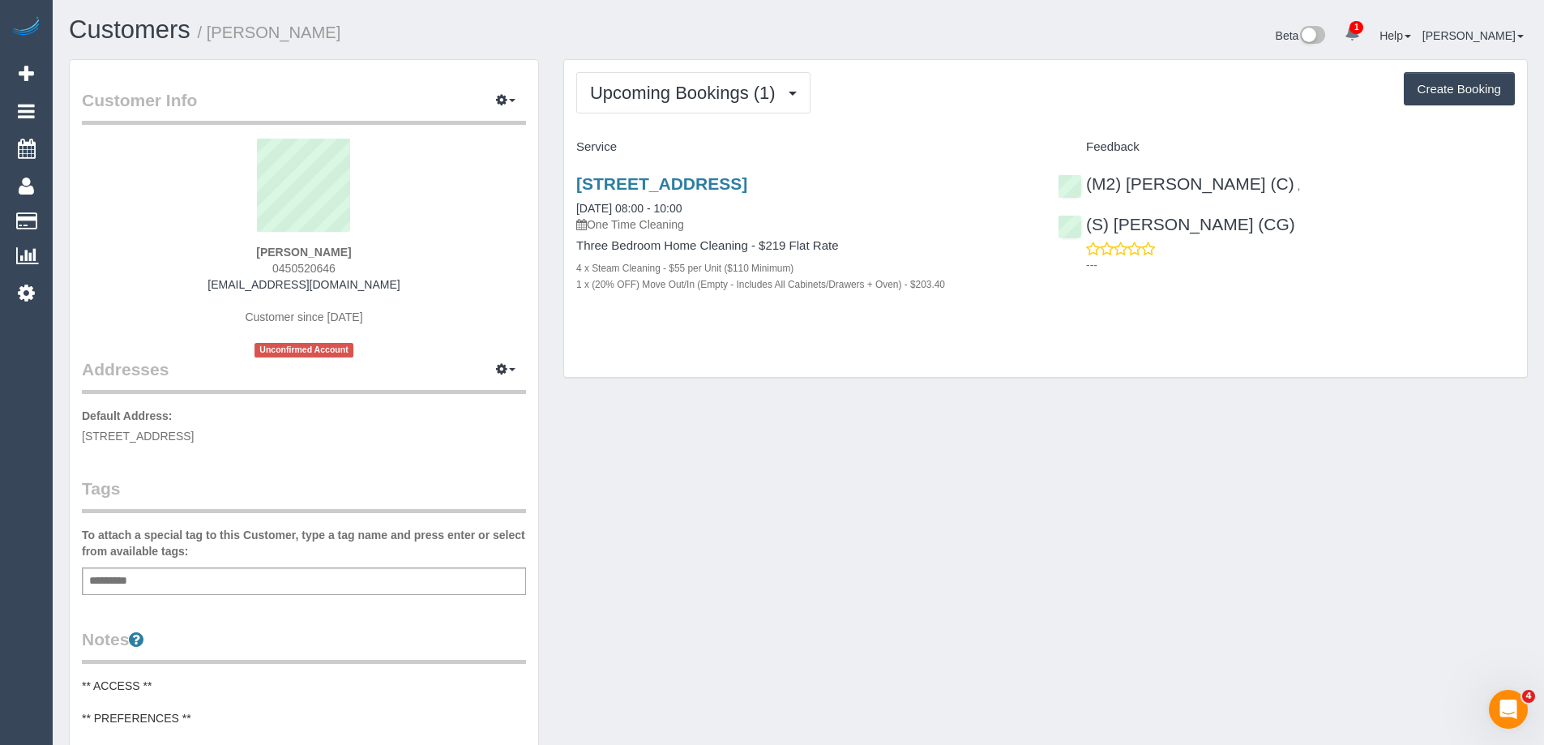
click at [306, 271] on span "0450520646" at bounding box center [303, 268] width 63 height 13
copy span "0450520646"
drag, startPoint x: 386, startPoint y: 37, endPoint x: 213, endPoint y: 46, distance: 172.9
click at [213, 46] on div "Customers / Jillian Sutherland" at bounding box center [428, 33] width 742 height 35
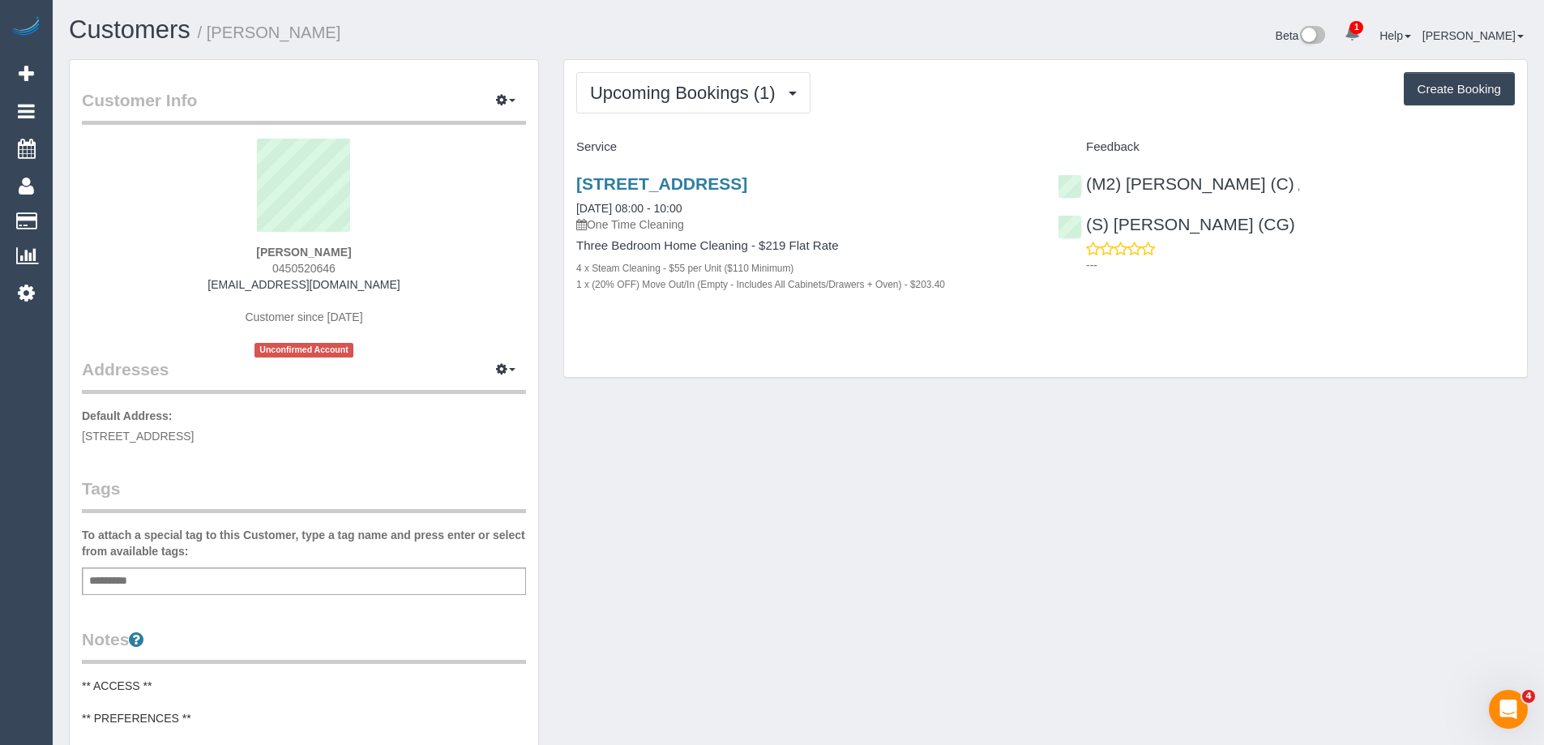
copy small "Jillian Sutherland"
click at [306, 264] on span "0450520646" at bounding box center [303, 268] width 63 height 13
copy span "0450520646"
click at [695, 423] on div "Customer Info Edit Contact Info Send Message Email Preferences Special Sales Ta…" at bounding box center [799, 667] width 1484 height 1216
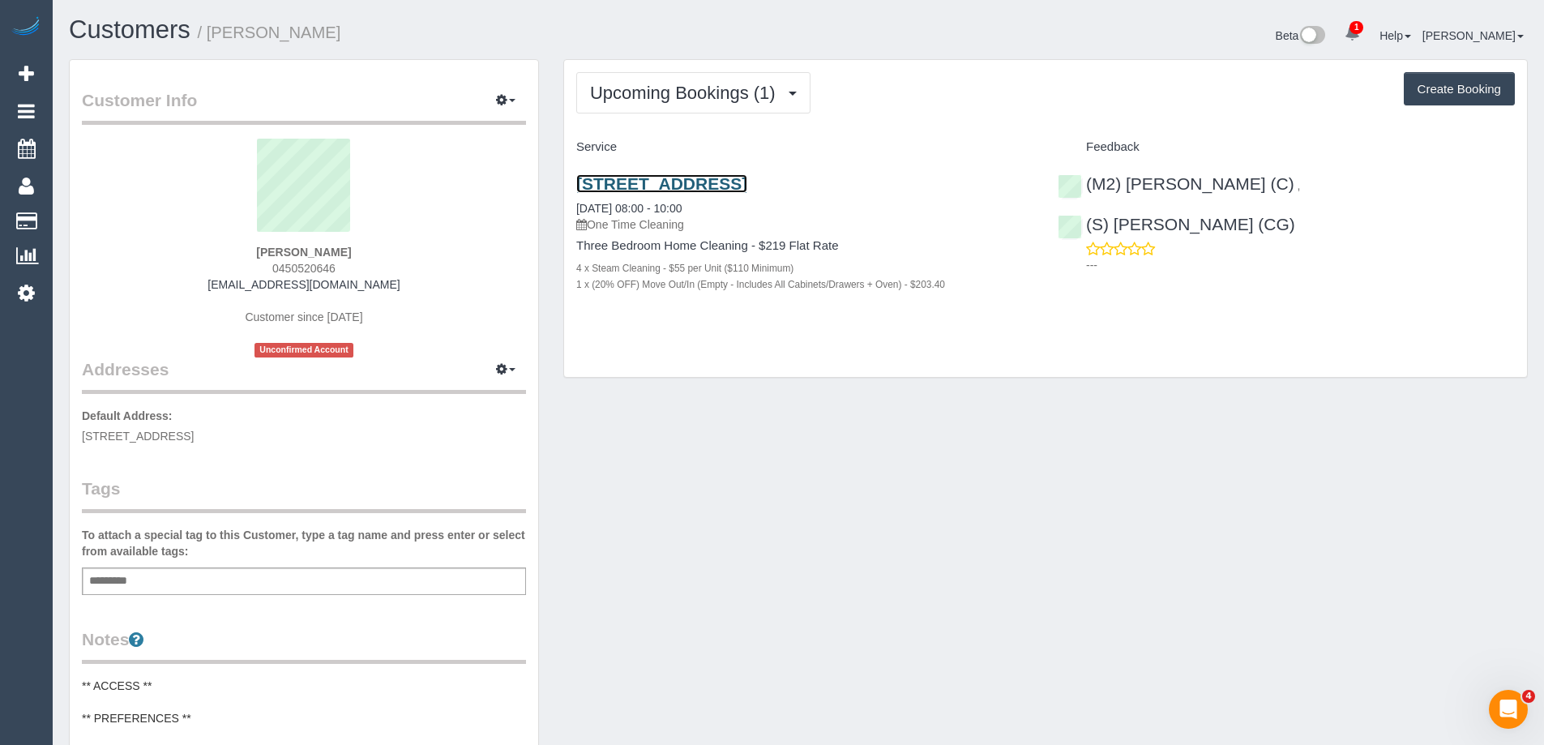
click at [747, 184] on link "2a Capesthorne Drive, Derrimut, VIC 3026" at bounding box center [661, 183] width 171 height 19
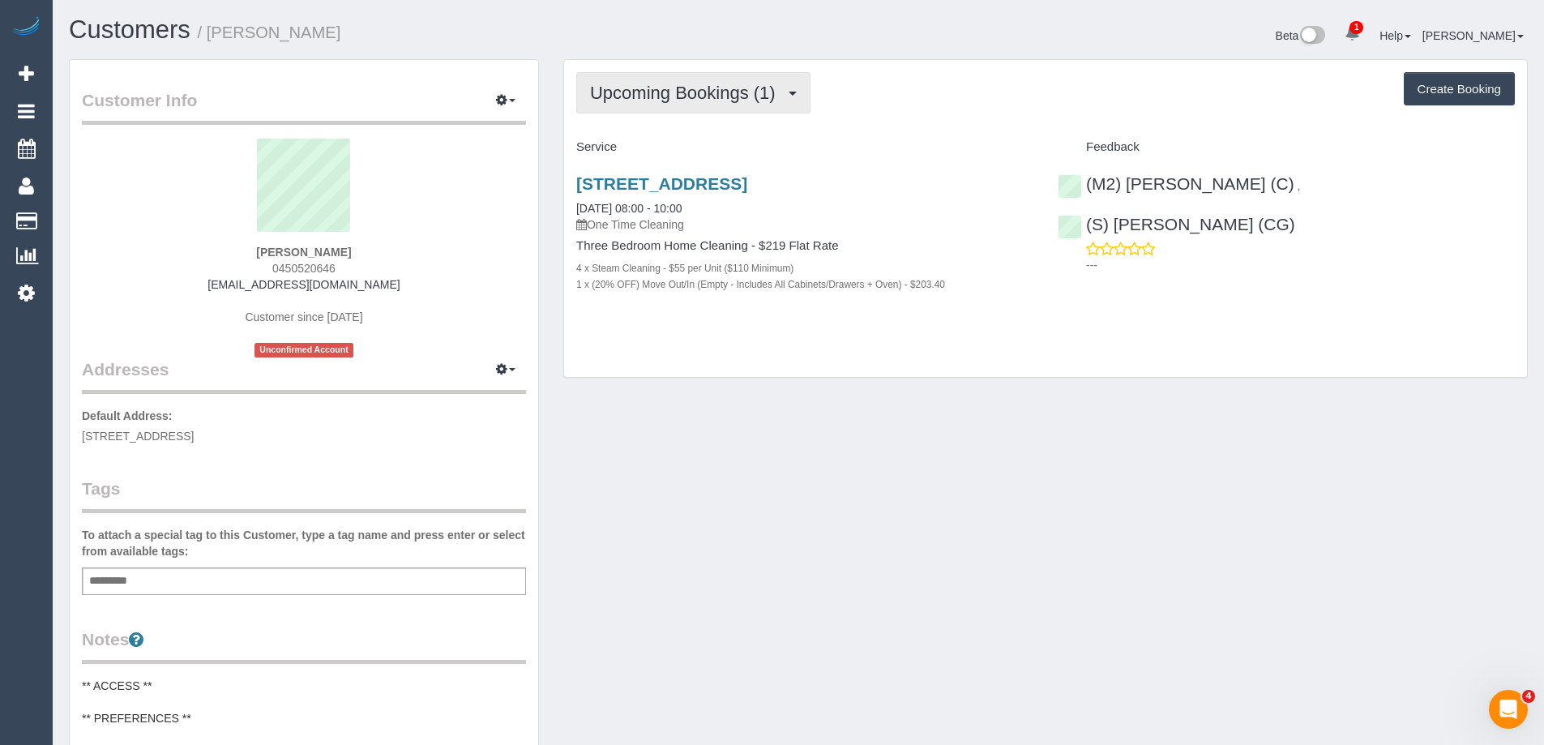
click at [674, 88] on span "Upcoming Bookings (1)" at bounding box center [687, 93] width 194 height 20
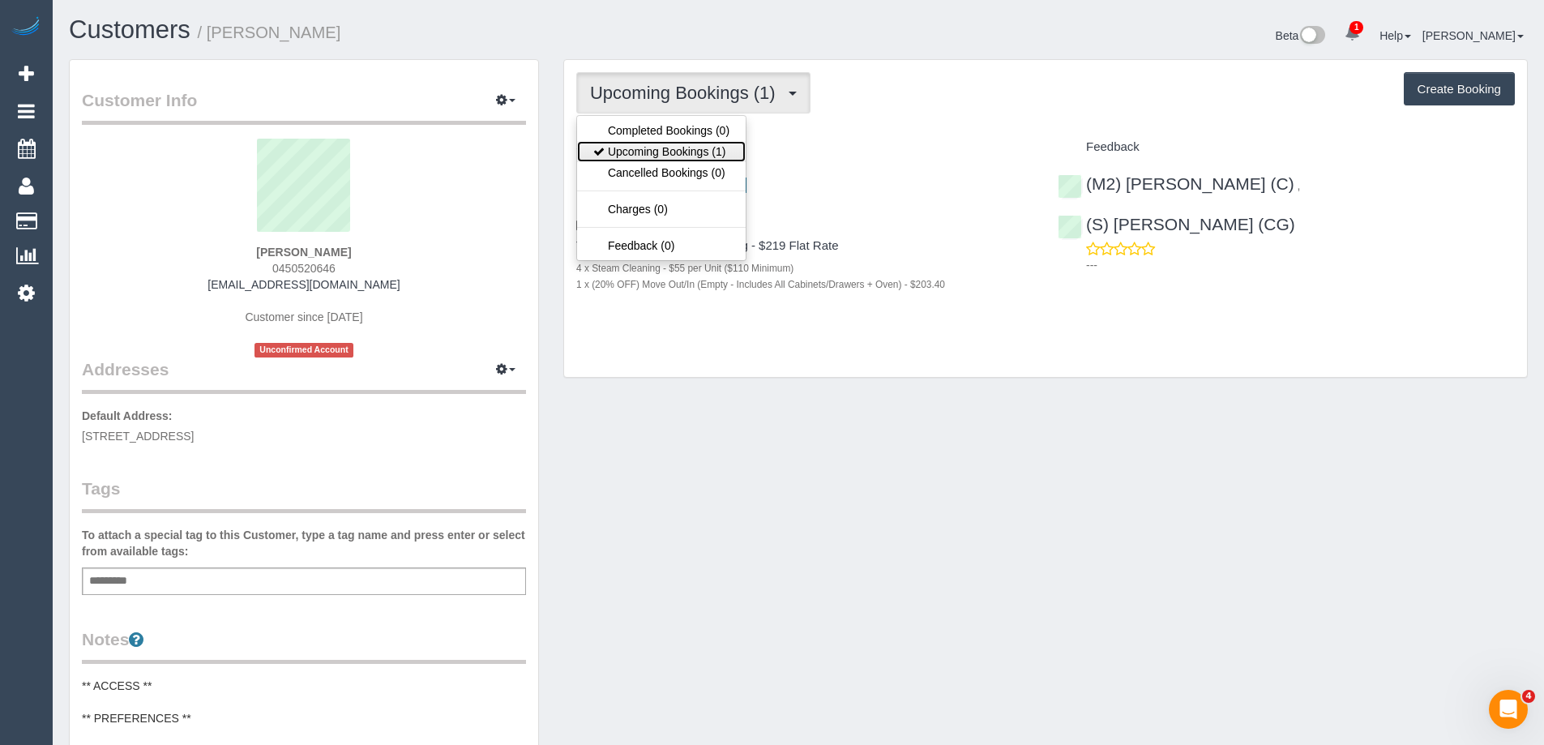
click at [670, 145] on link "Upcoming Bookings (1)" at bounding box center [661, 151] width 169 height 21
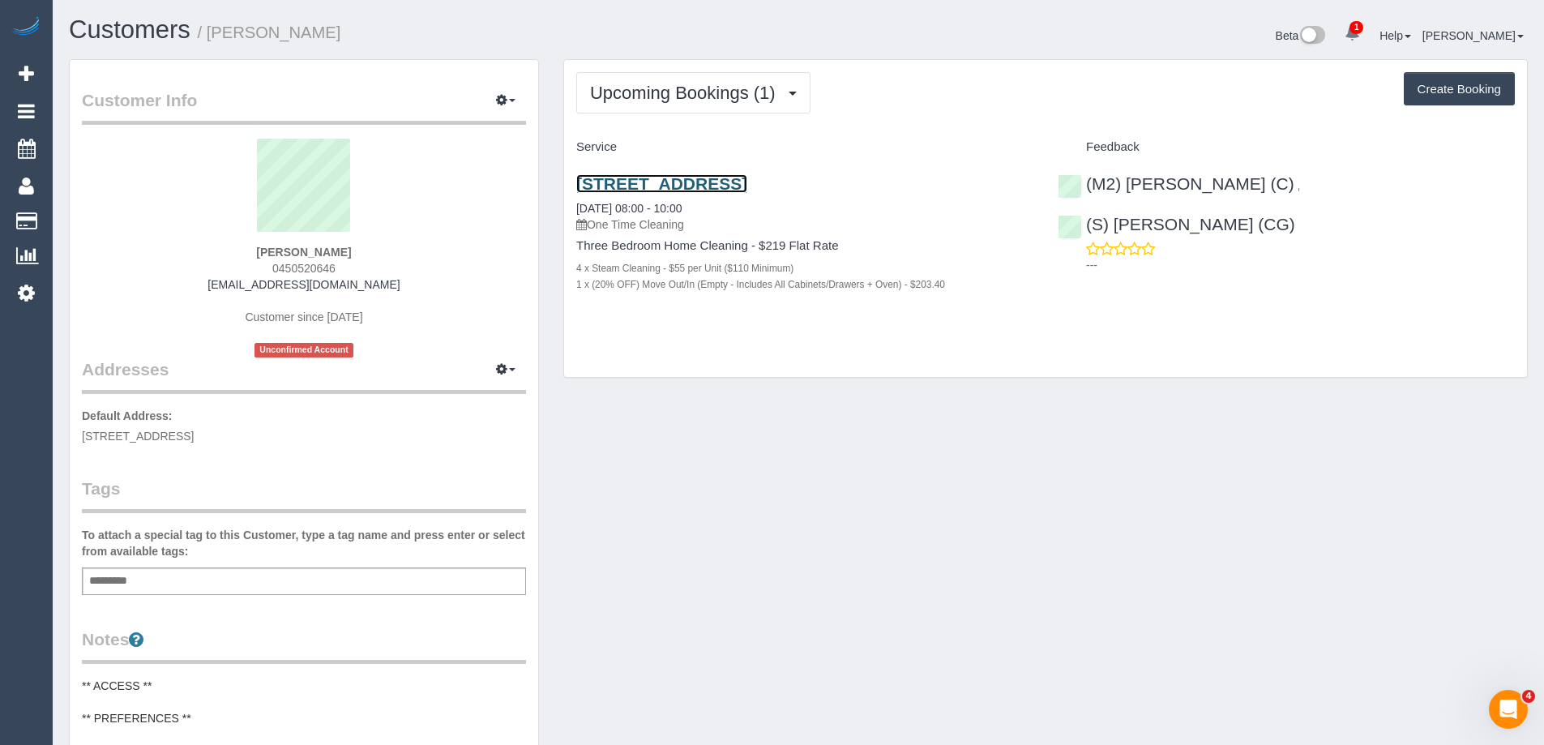
click at [747, 182] on link "2a Capesthorne Drive, Derrimut, VIC 3026" at bounding box center [661, 183] width 171 height 19
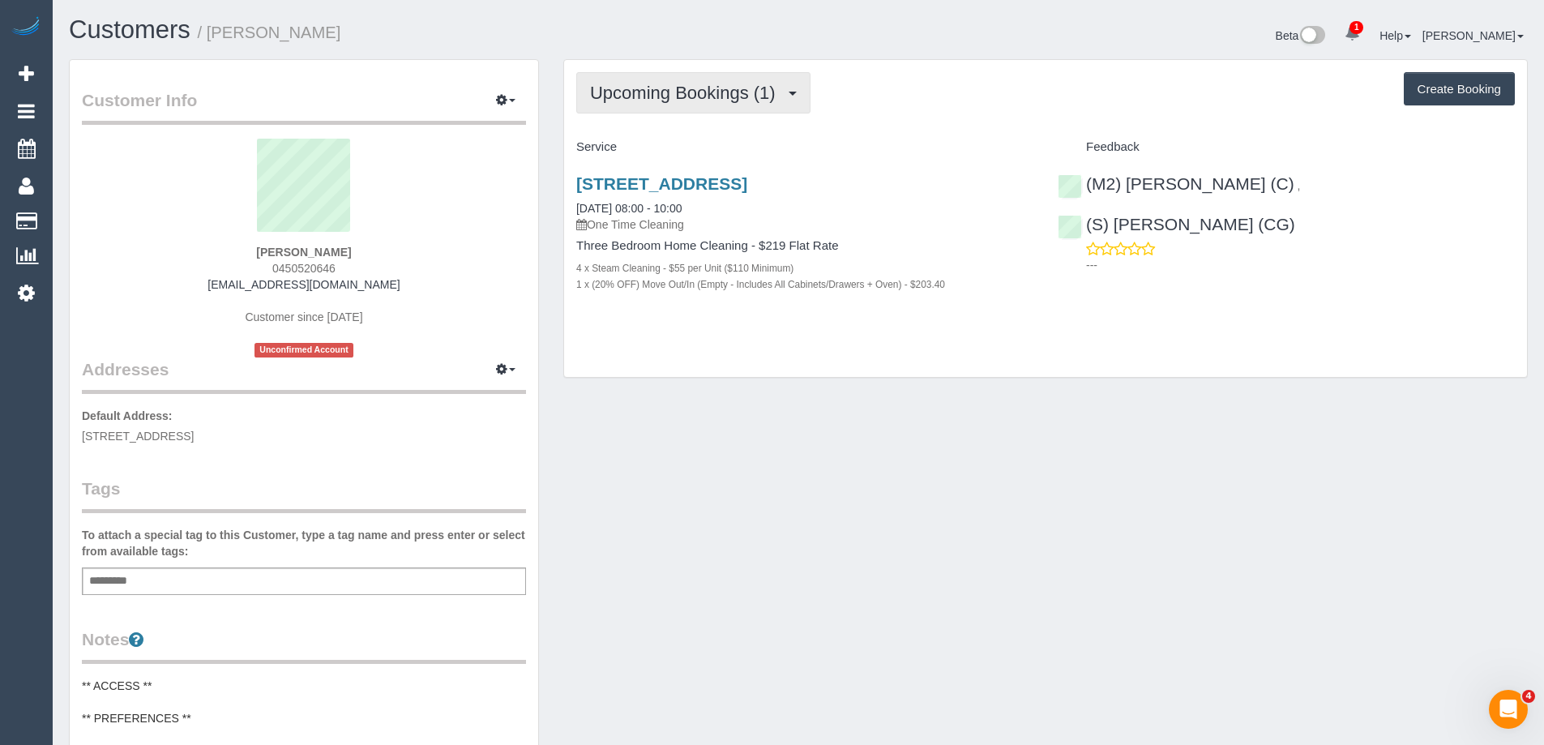
click at [661, 93] on span "Upcoming Bookings (1)" at bounding box center [687, 93] width 194 height 20
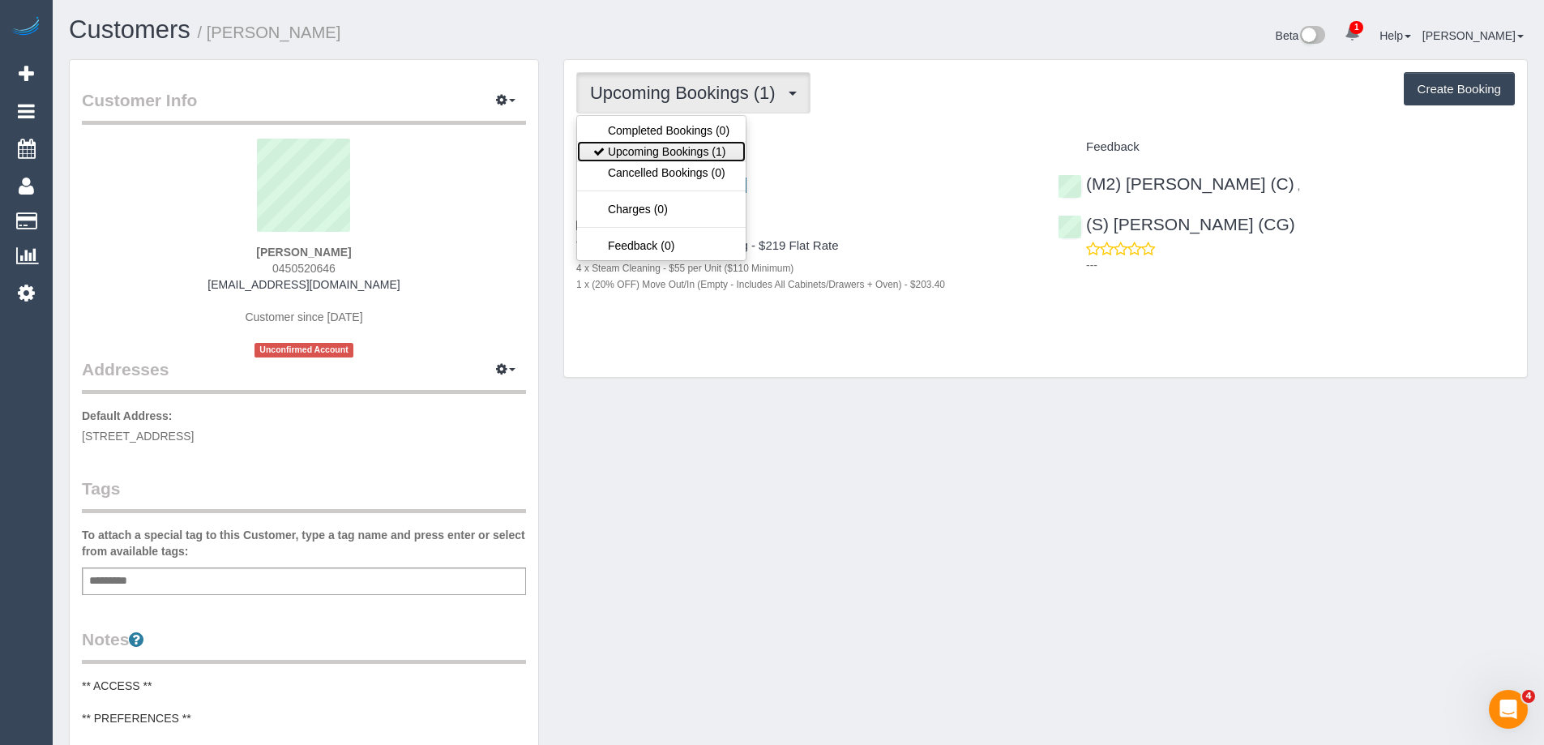
click at [646, 150] on link "Upcoming Bookings (1)" at bounding box center [661, 151] width 169 height 21
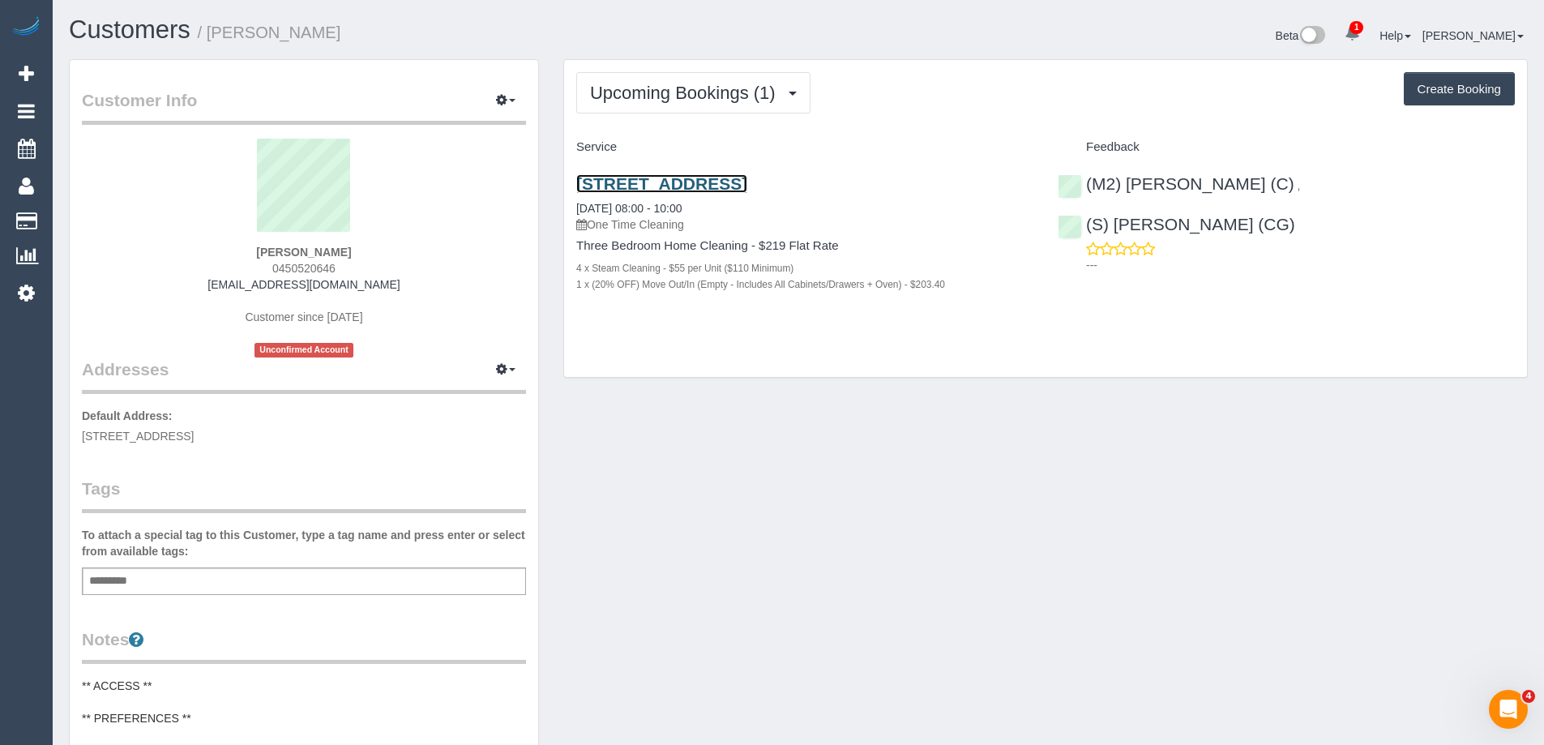
click at [690, 181] on link "2a Capesthorne Drive, Derrimut, VIC 3026" at bounding box center [661, 183] width 171 height 19
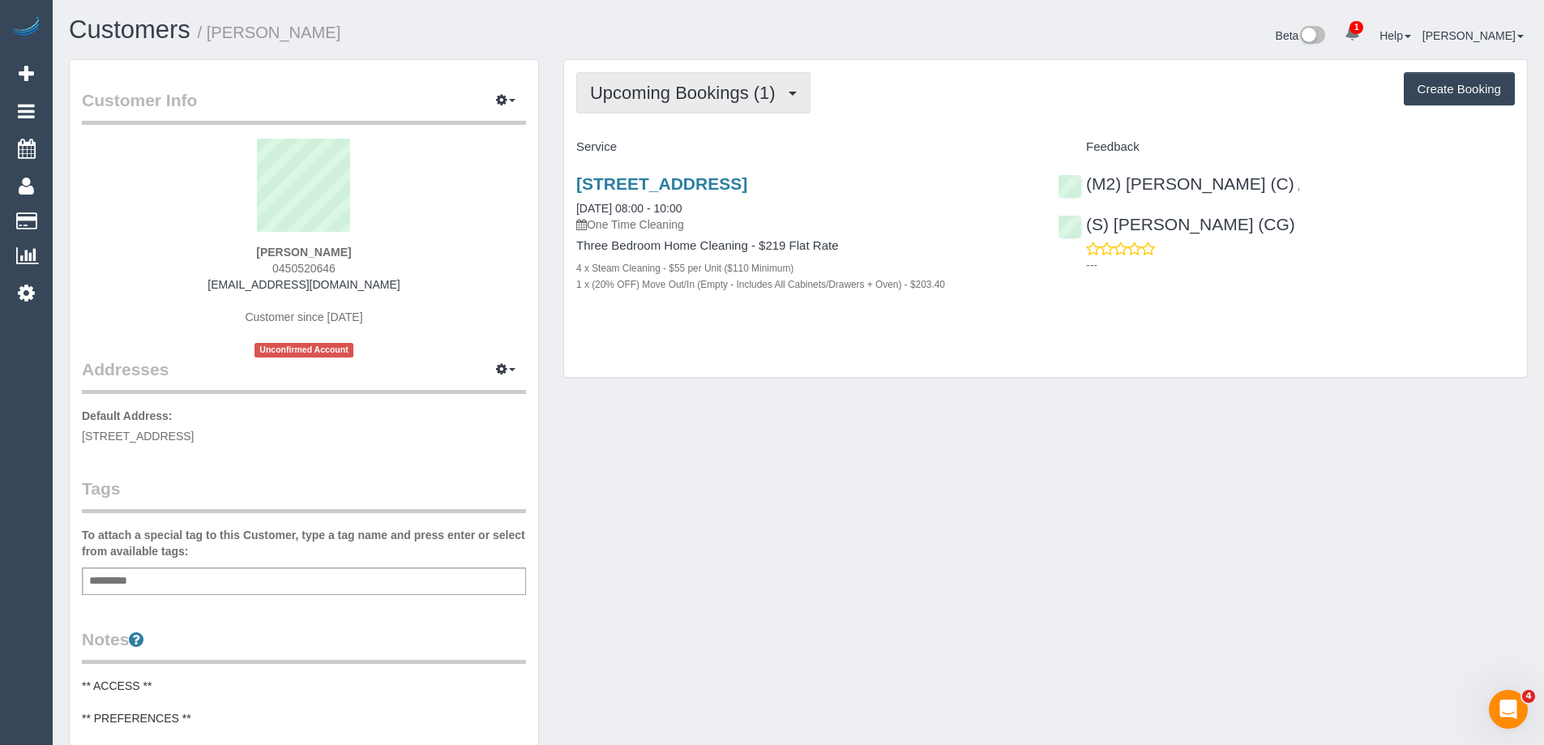
click at [735, 92] on span "Upcoming Bookings (1)" at bounding box center [687, 93] width 194 height 20
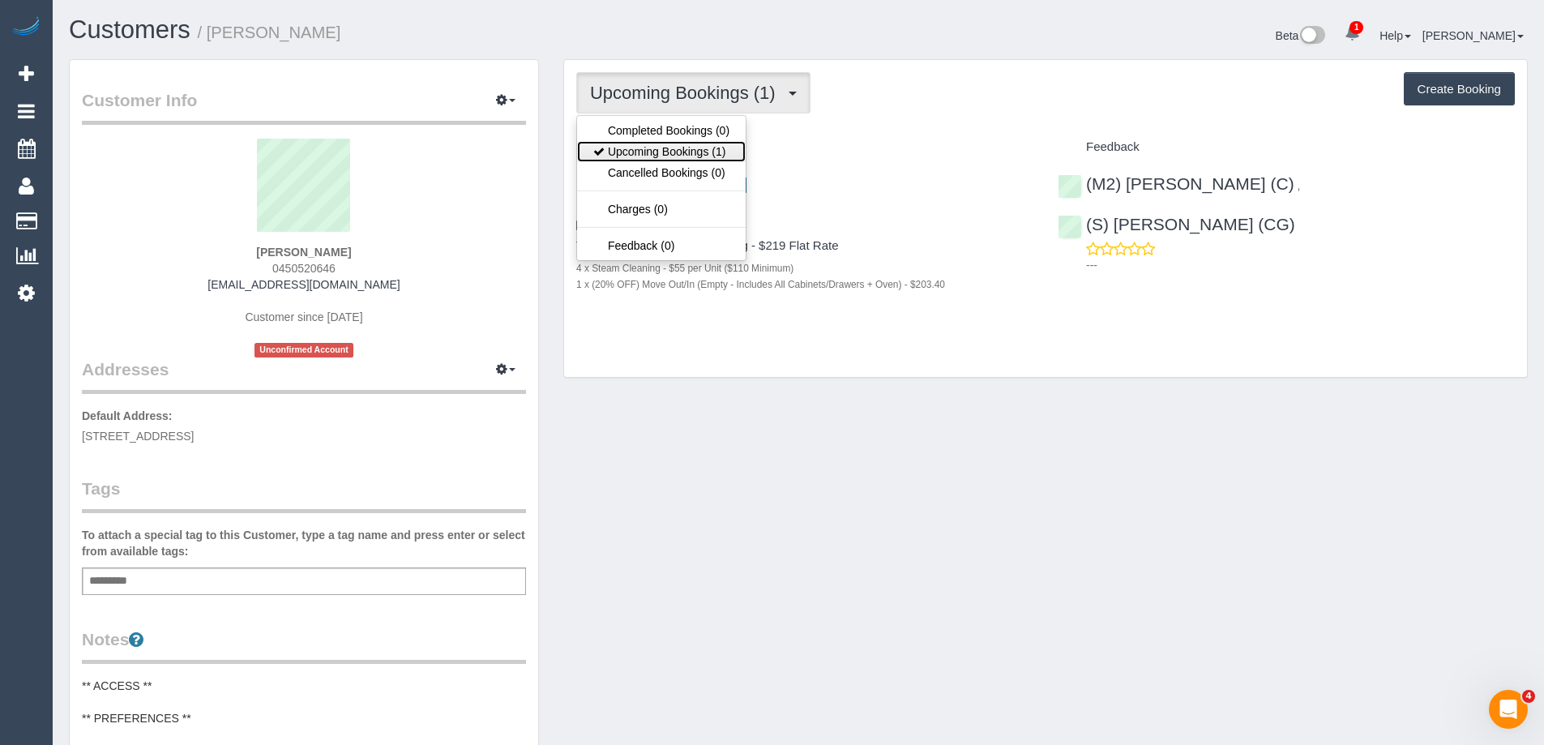
click at [703, 146] on link "Upcoming Bookings (1)" at bounding box center [661, 151] width 169 height 21
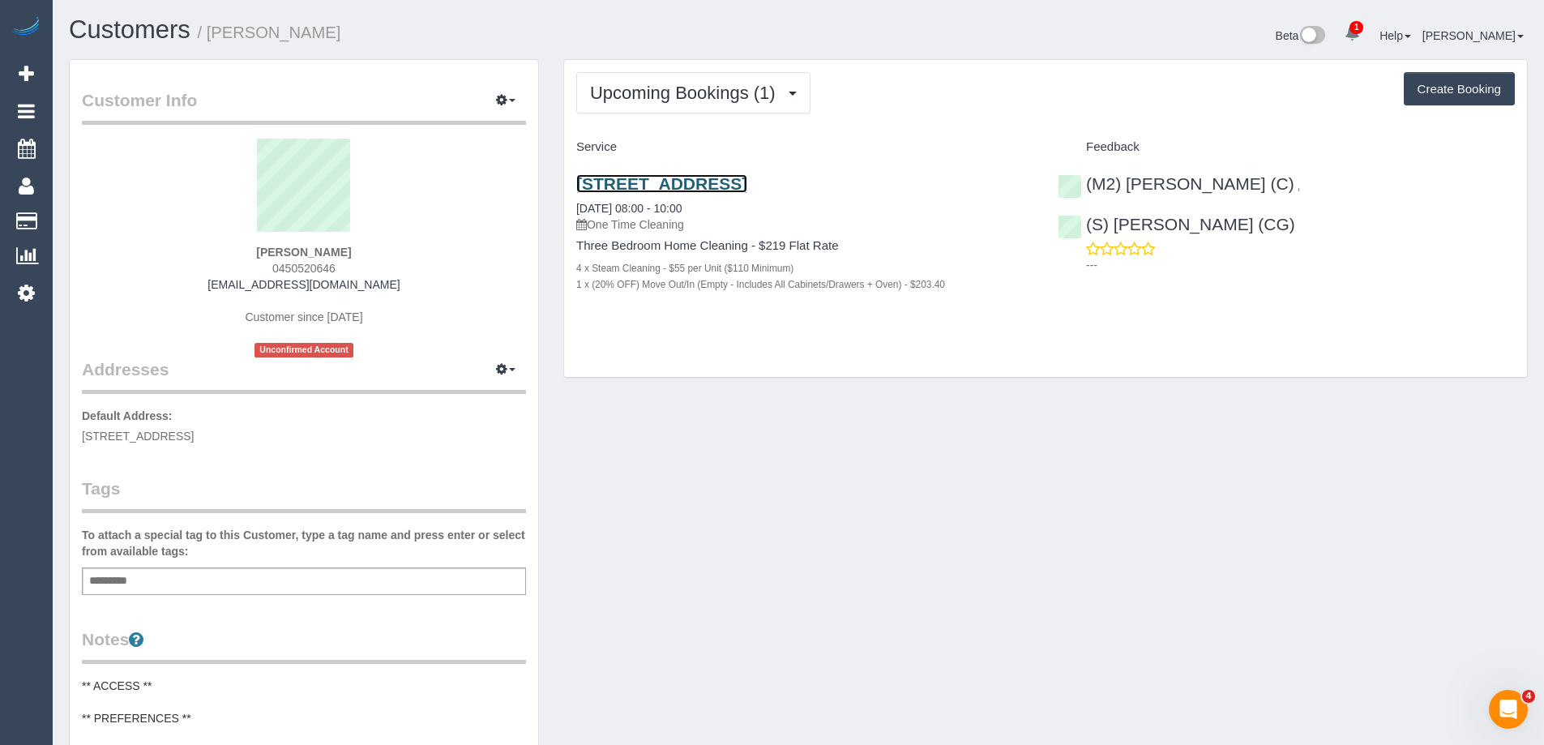
click at [747, 183] on link "2a Capesthorne Drive, Derrimut, VIC 3026" at bounding box center [661, 183] width 171 height 19
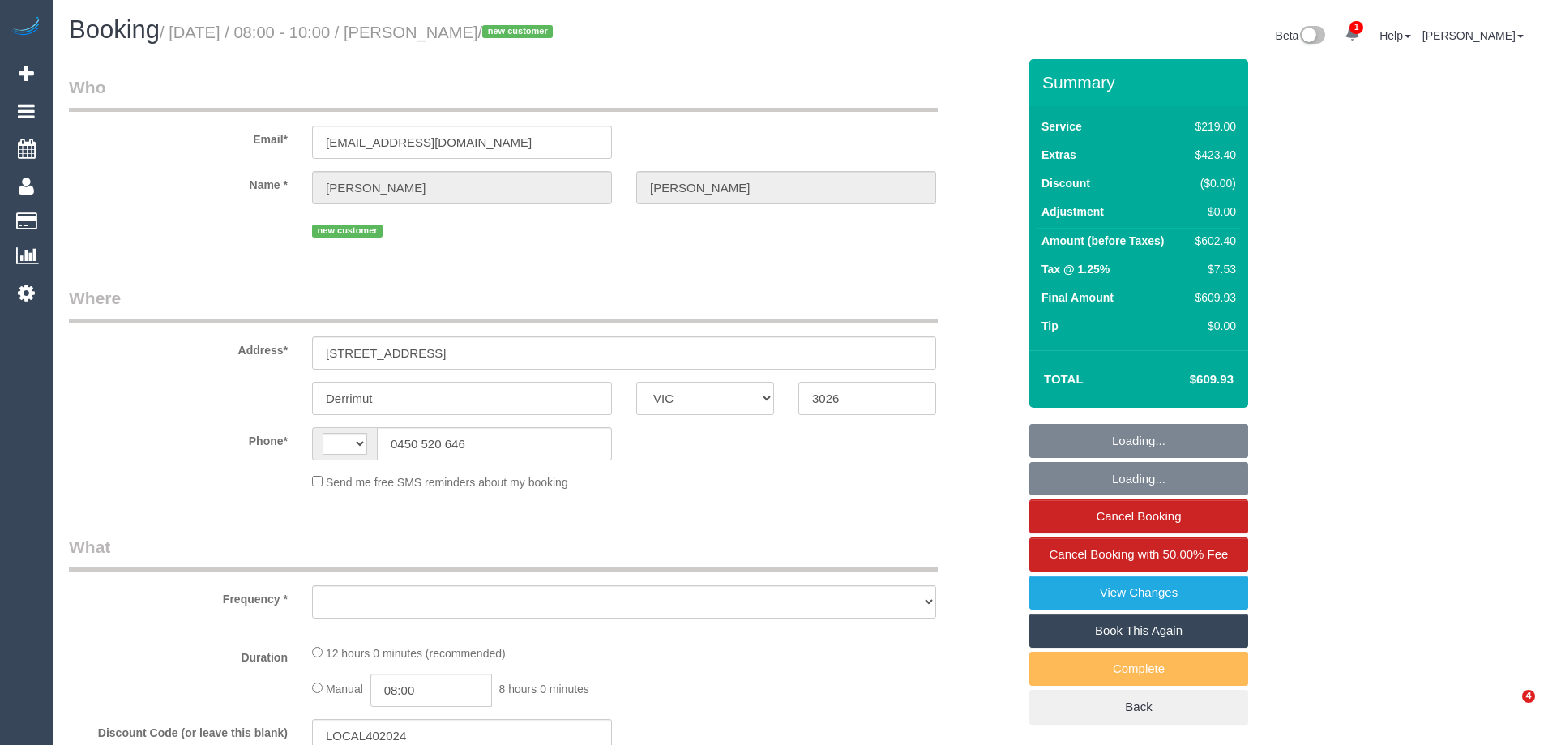
select select "VIC"
select select "string:AU"
select select "string:stripe-pm_1RtfsC2GScqysDRVrIsBmqZM"
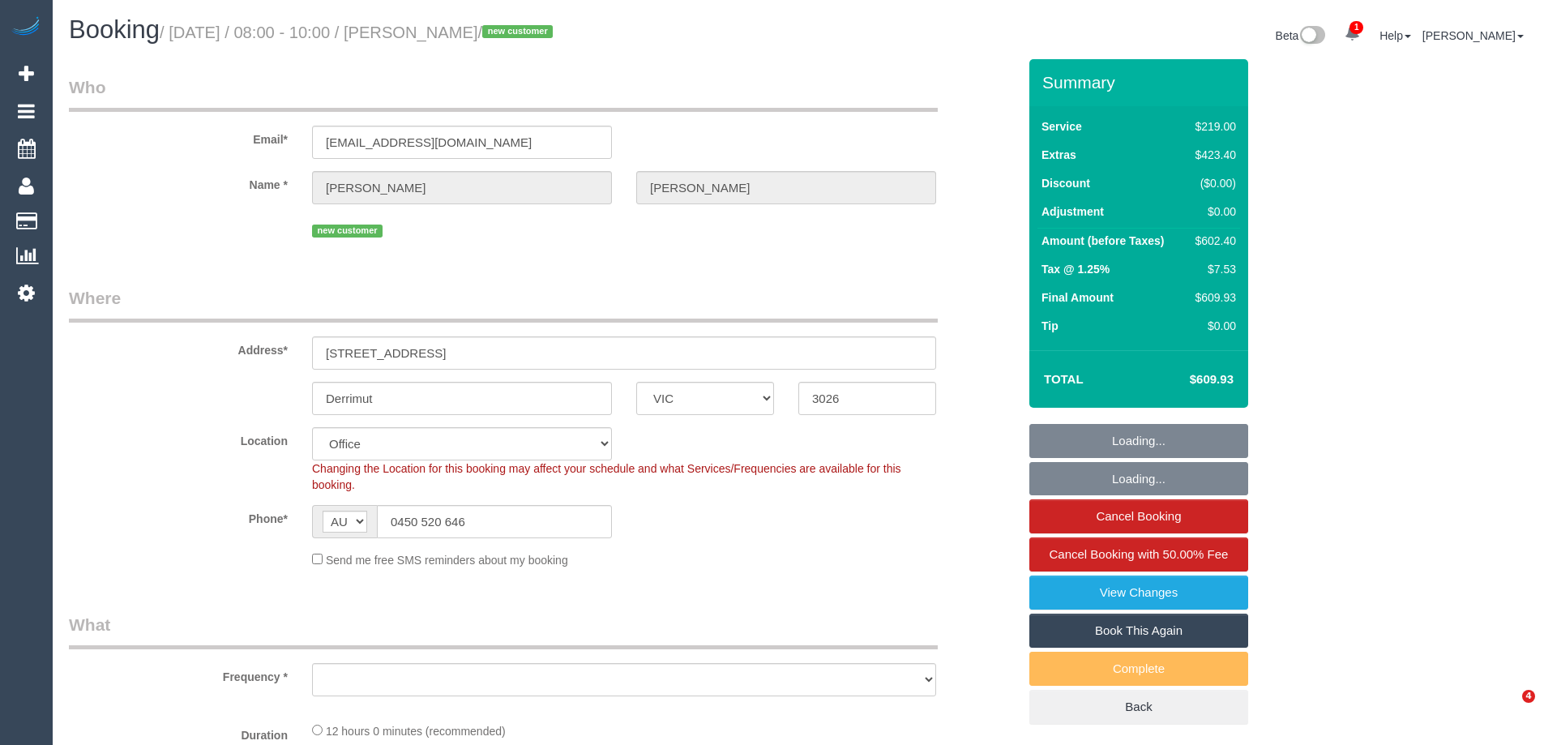
select select "object:869"
select select "number:28"
select select "number:14"
select select "number:19"
select select "number:25"
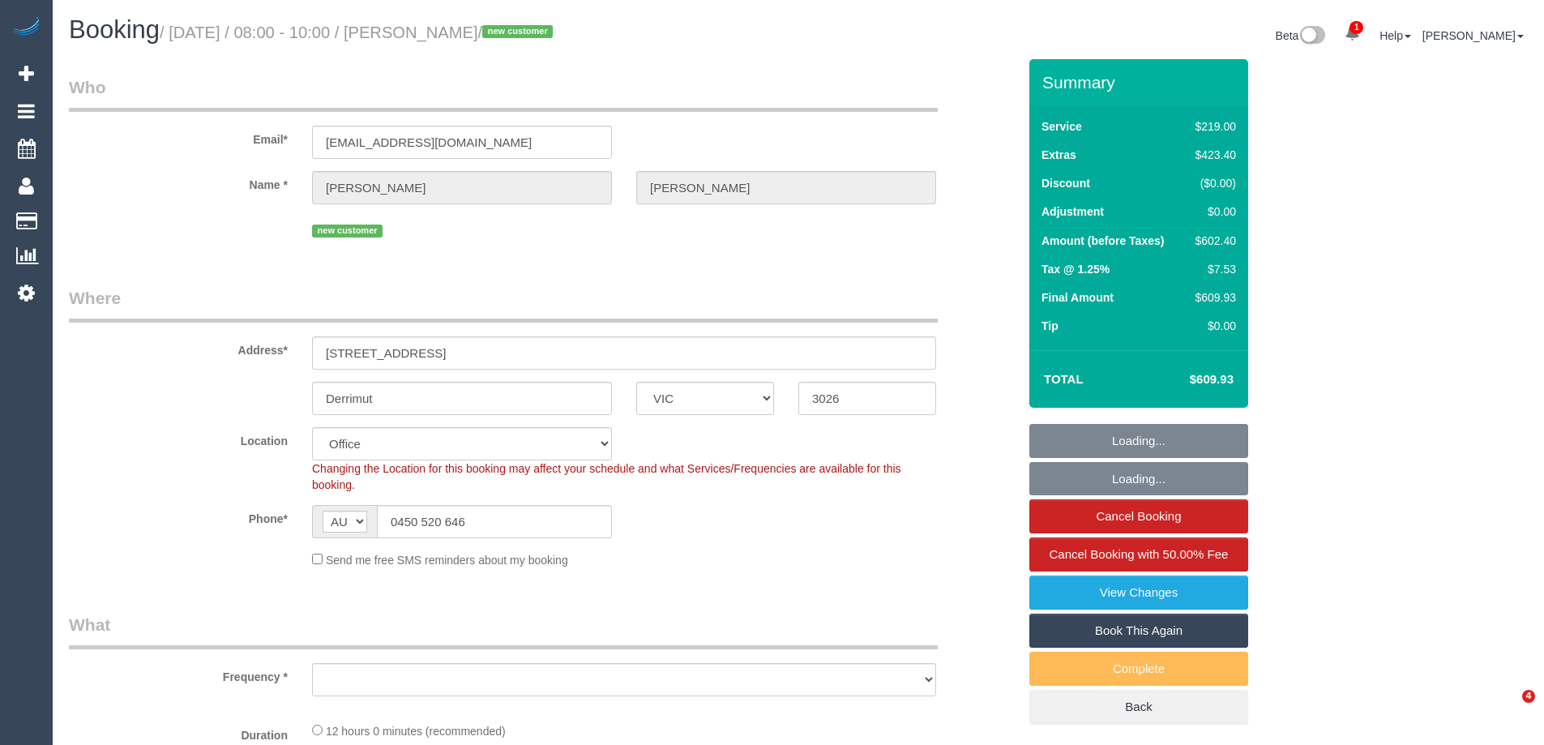
select select "number:13"
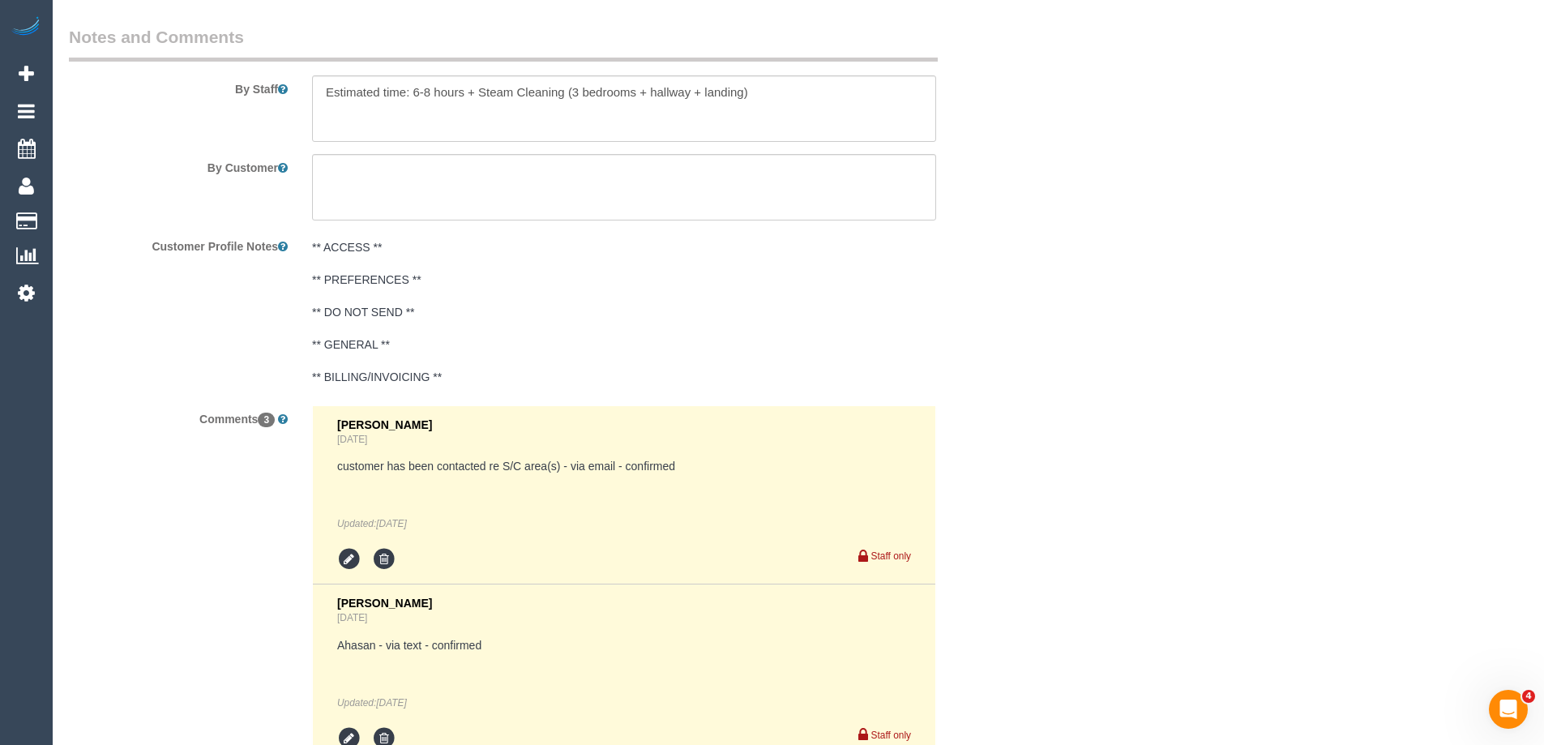
scroll to position [2748, 0]
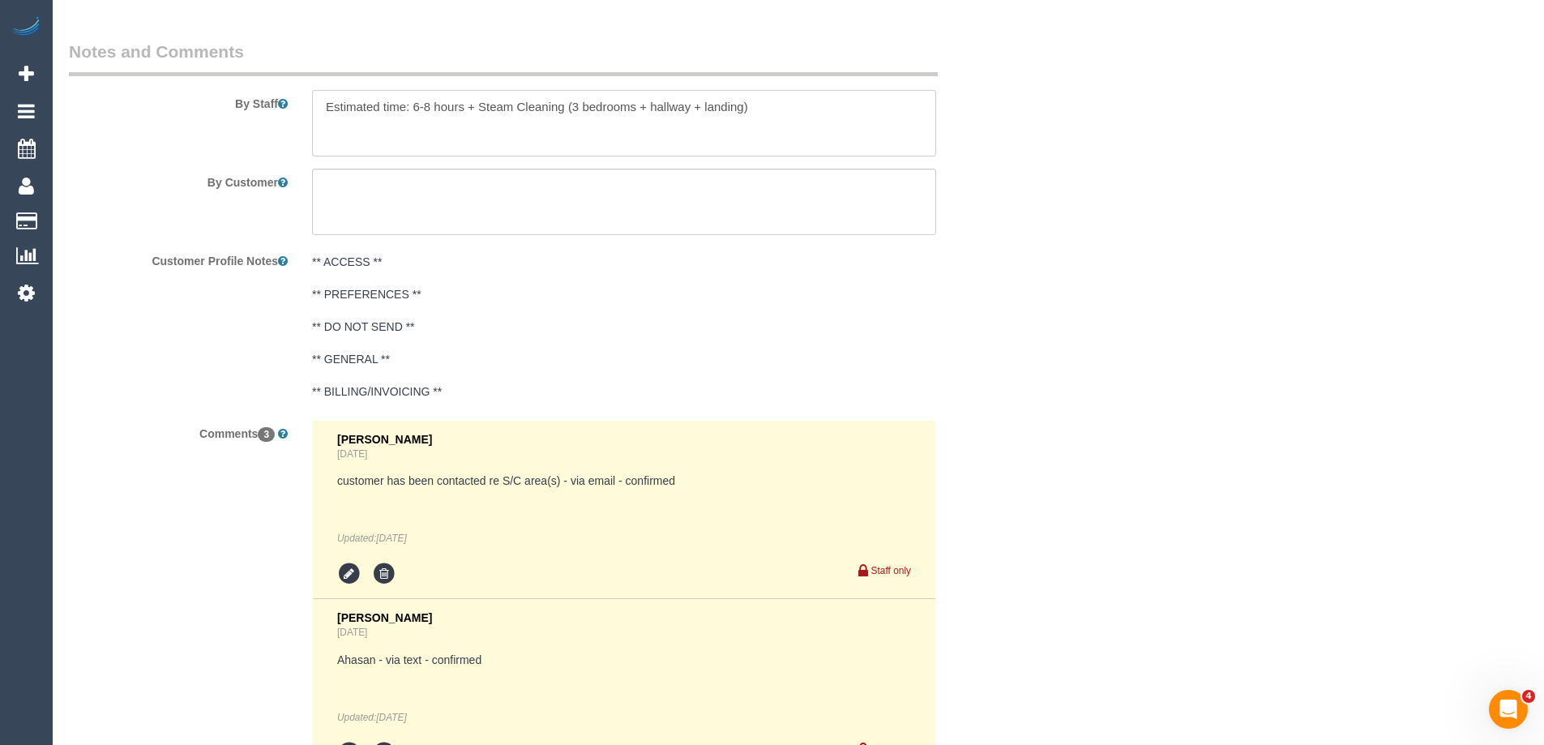
click at [793, 101] on textarea at bounding box center [624, 123] width 624 height 66
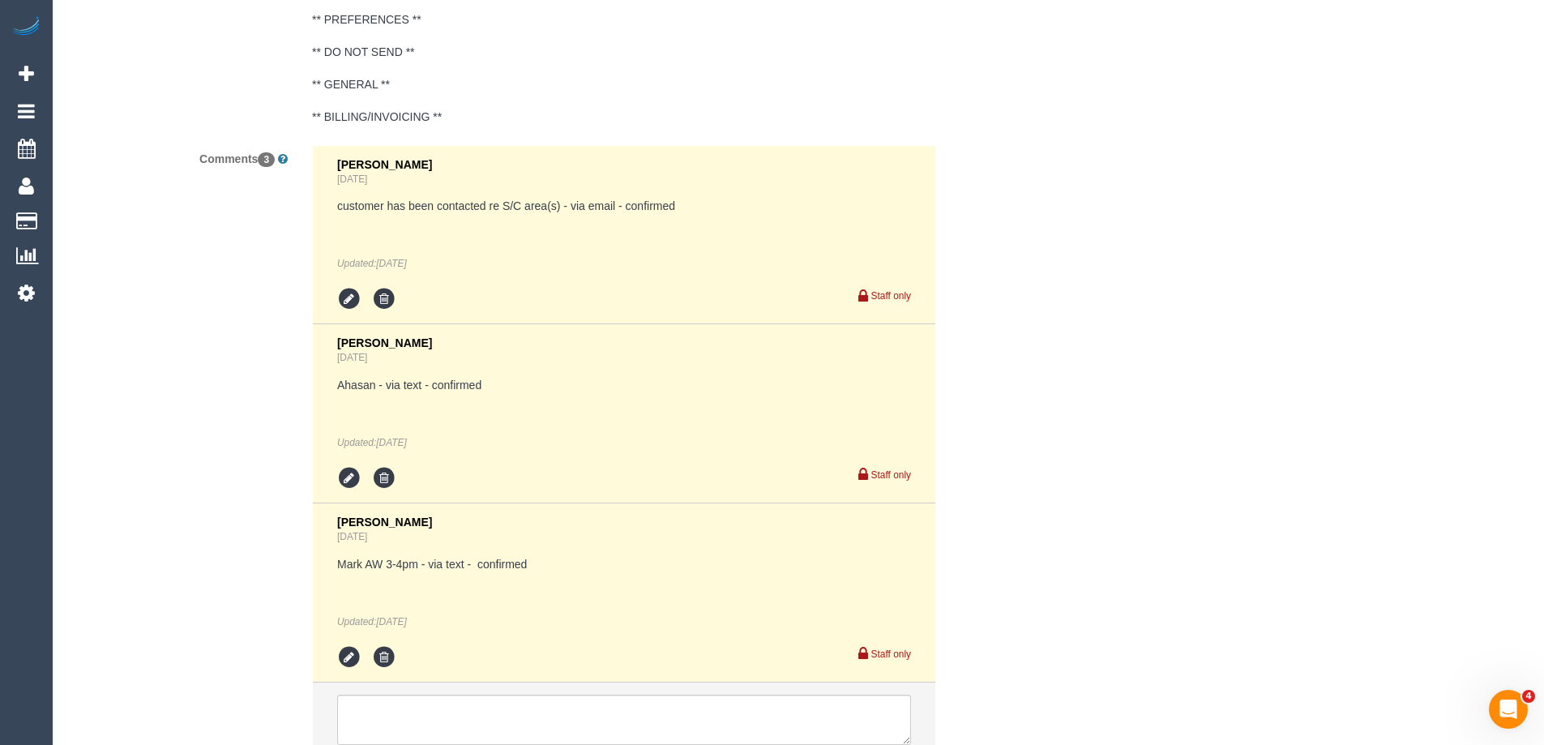
scroll to position [3154, 0]
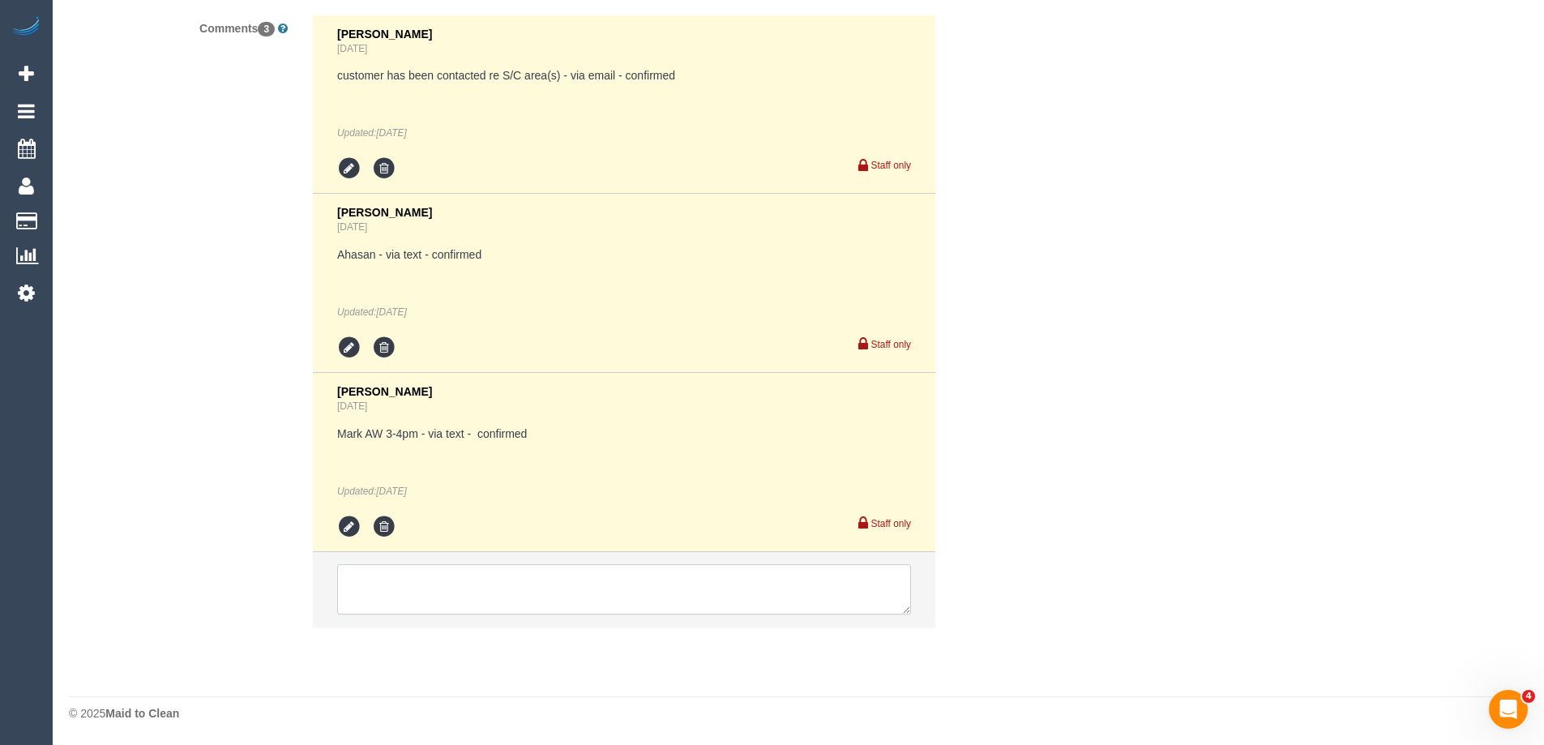
click at [585, 614] on textarea at bounding box center [624, 589] width 574 height 50
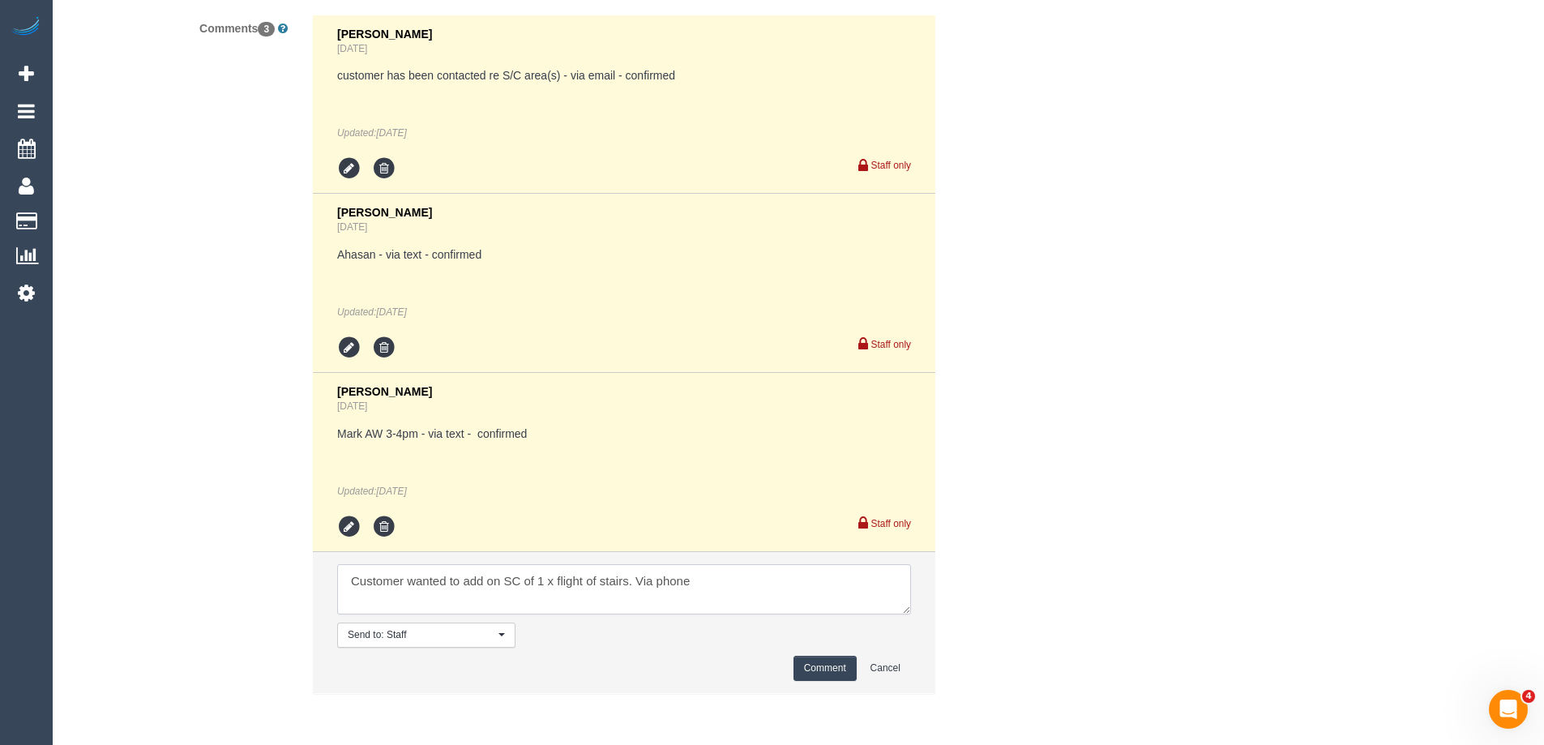
type textarea "Customer wanted to add on SC of 1 x flight of stairs. Via phone"
click at [807, 658] on button "Comment" at bounding box center [825, 668] width 63 height 25
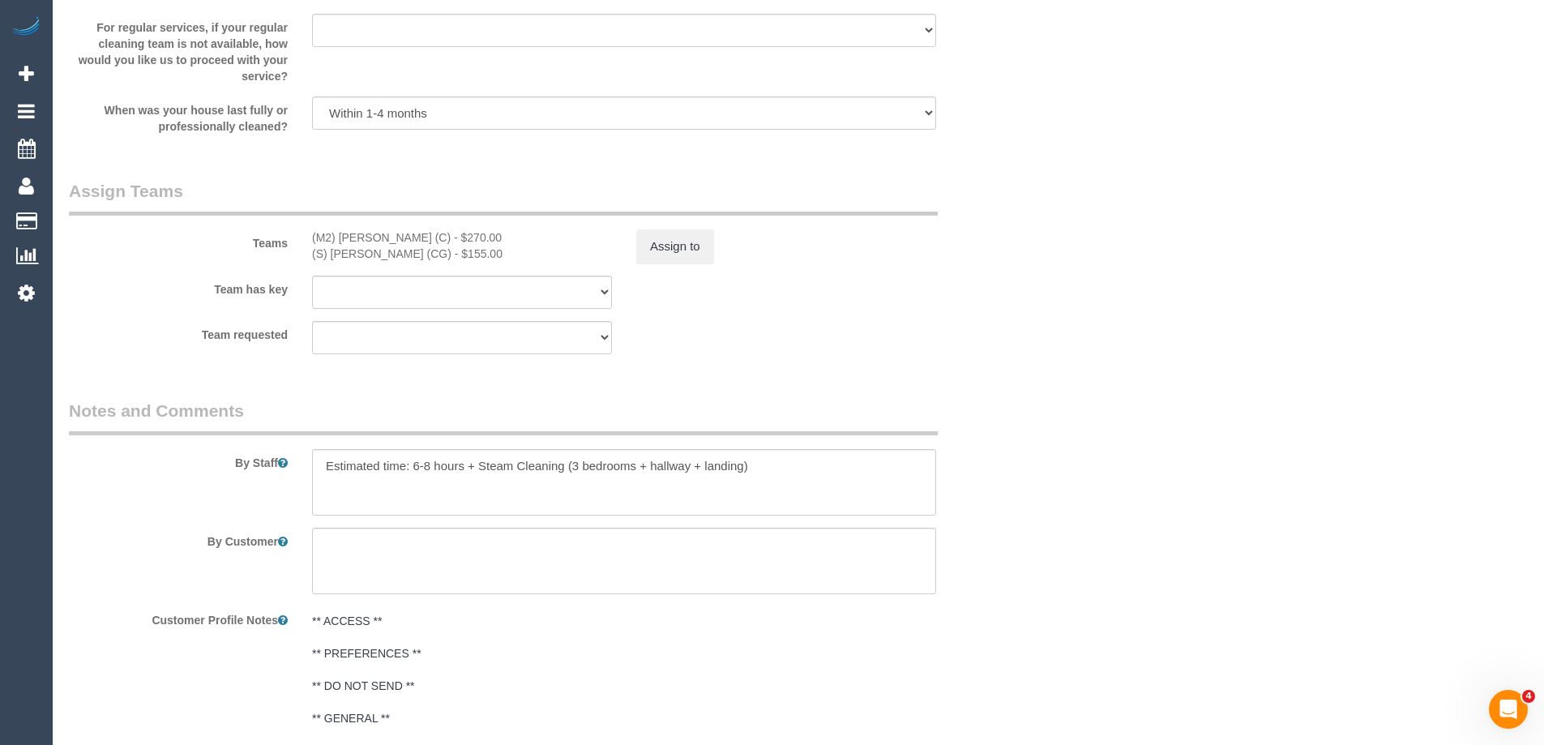
scroll to position [2424, 0]
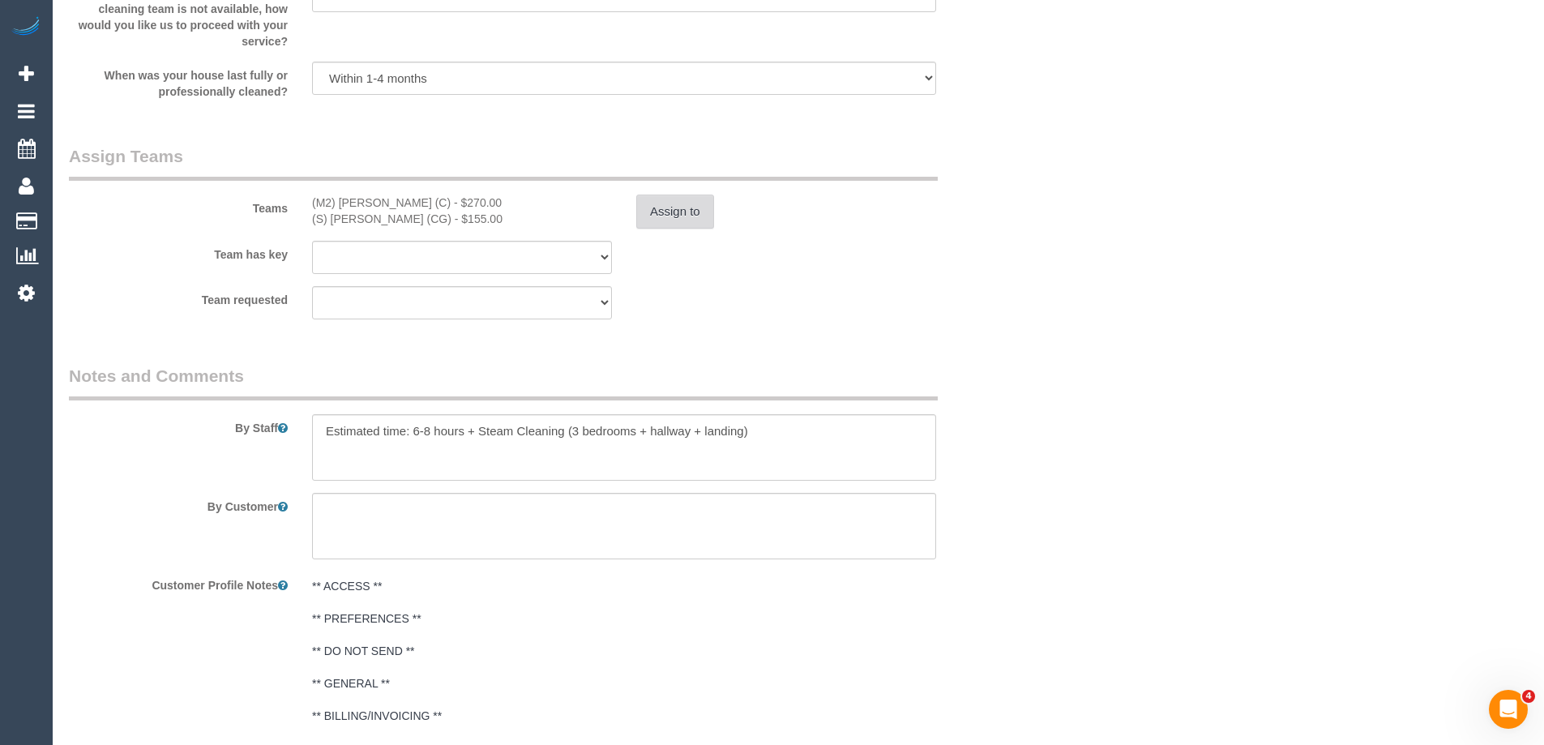
click at [660, 212] on button "Assign to" at bounding box center [675, 212] width 78 height 34
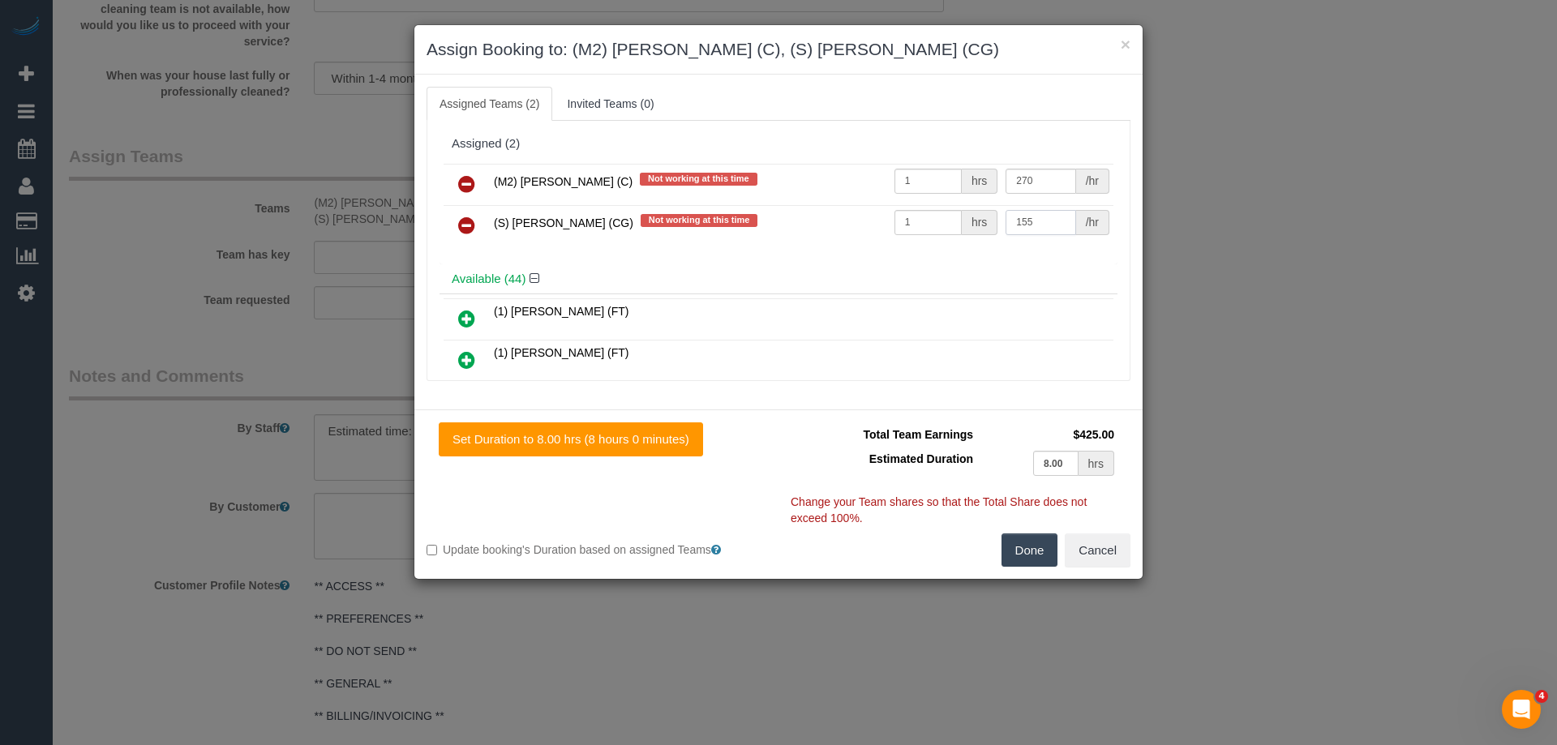
click at [1008, 226] on input "155" at bounding box center [1040, 222] width 70 height 25
type input "210"
click at [1045, 547] on button "Done" at bounding box center [1029, 550] width 57 height 34
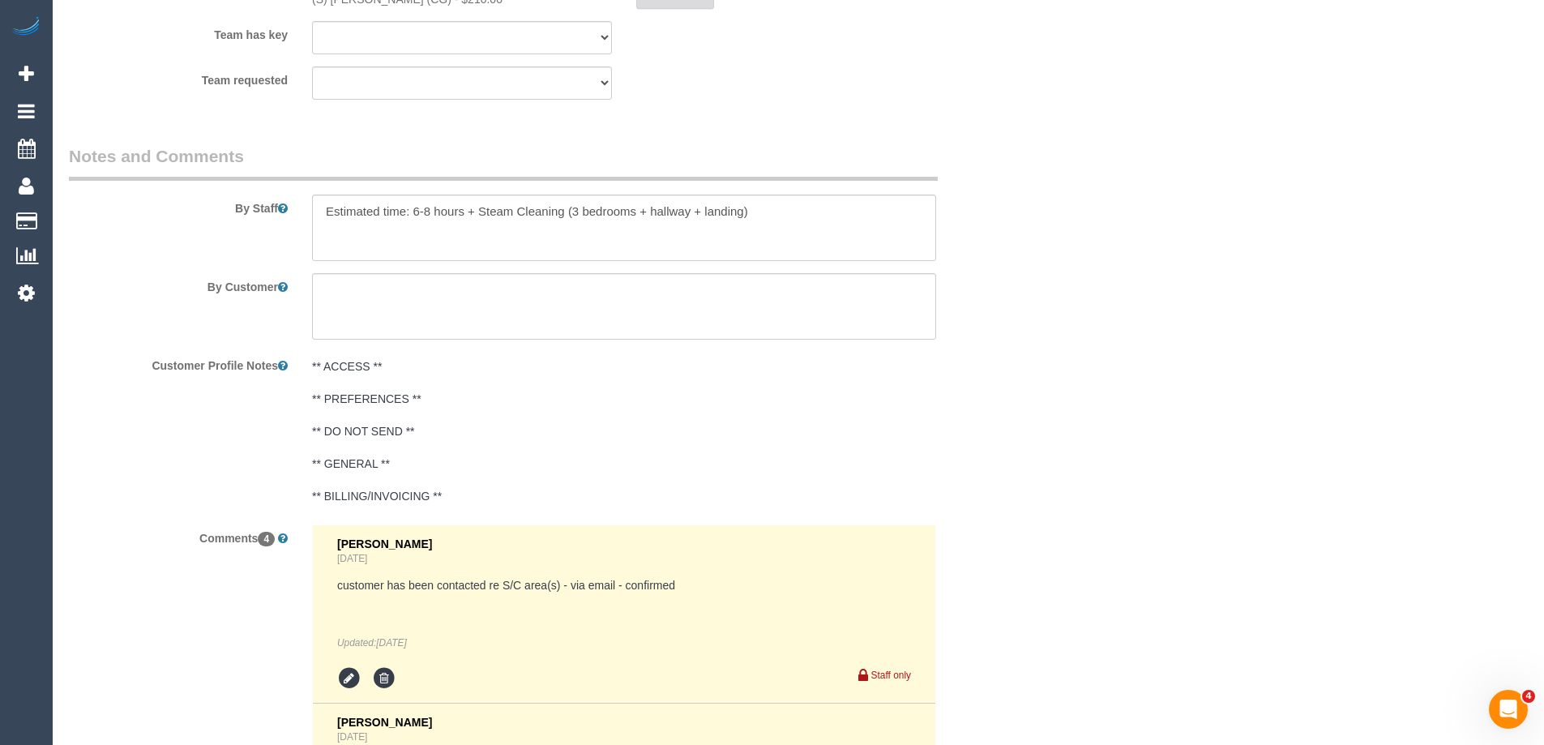
scroll to position [2627, 0]
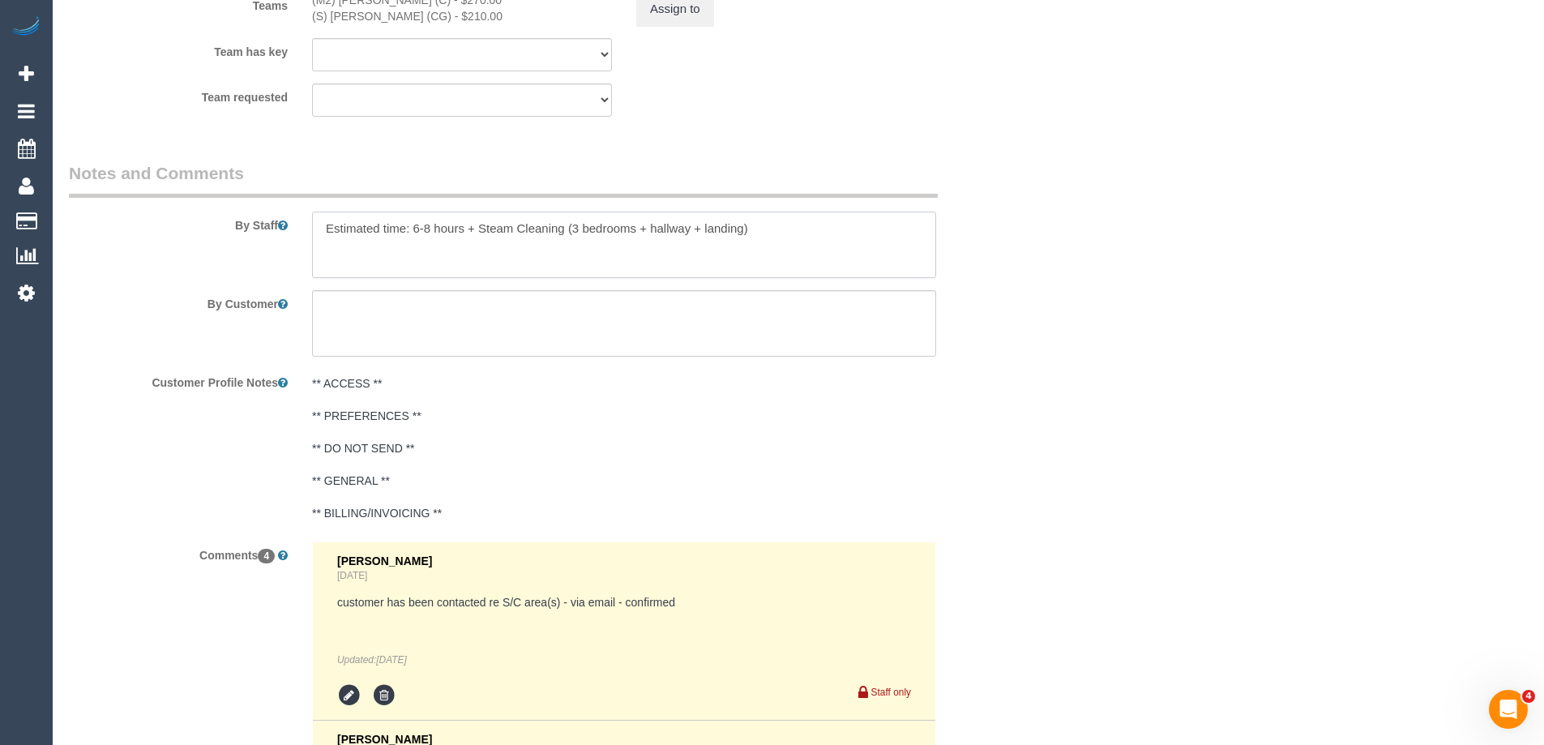
click at [743, 229] on textarea at bounding box center [624, 245] width 624 height 66
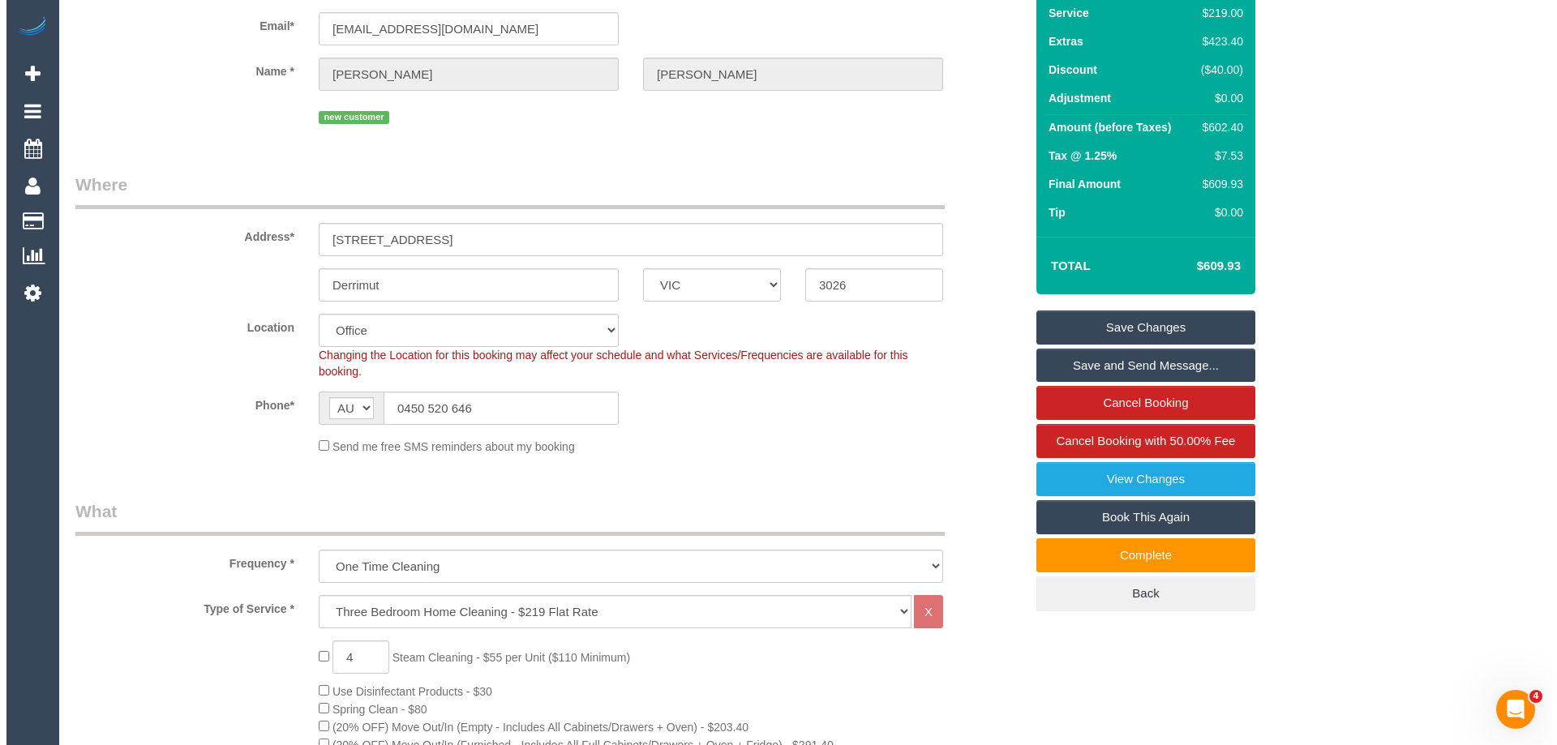
scroll to position [0, 0]
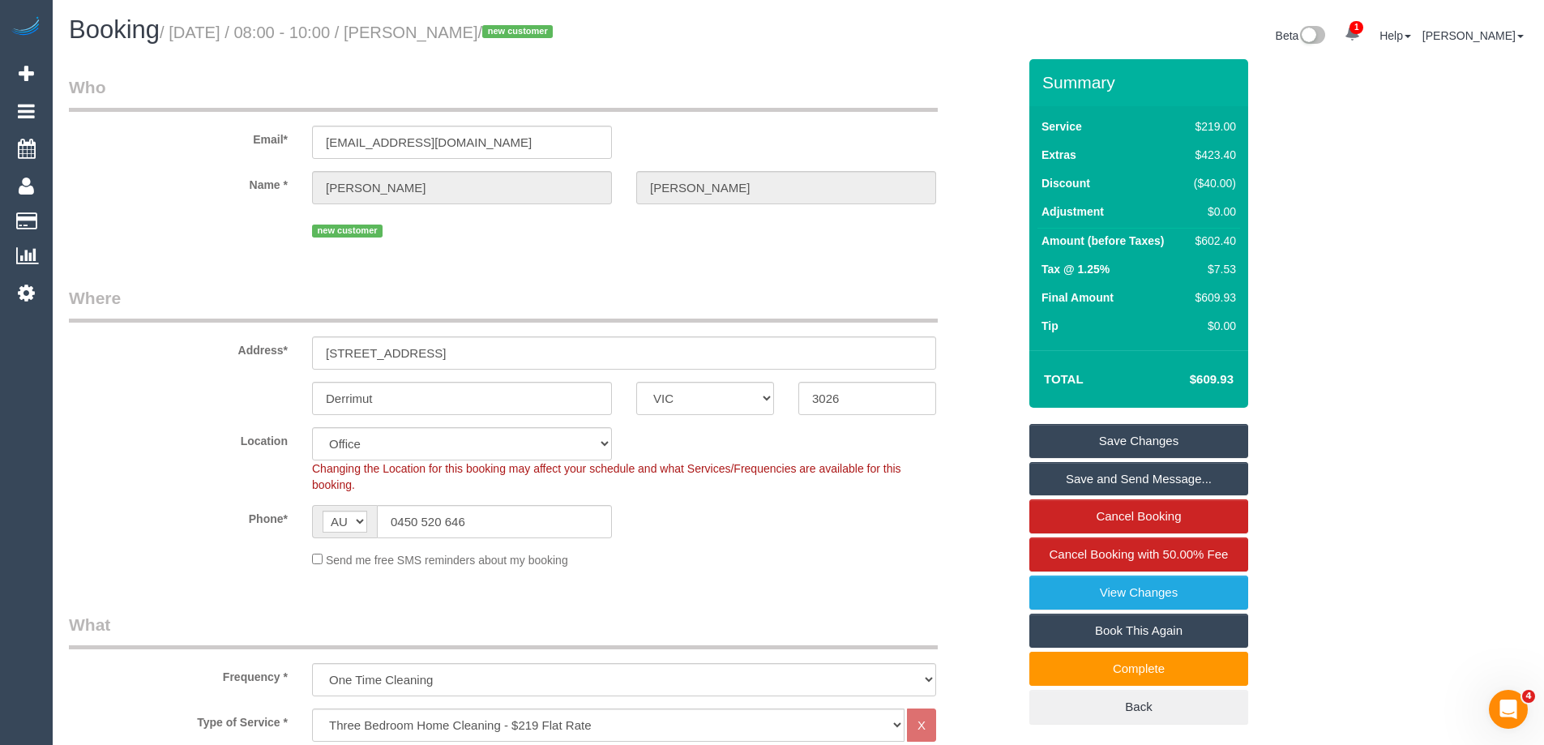
type textarea "Estimated time: 6-8 hours + Steam Cleaning (3 bedrooms + hallway + landing + 1 …"
click at [1214, 434] on link "Save Changes" at bounding box center [1139, 441] width 219 height 34
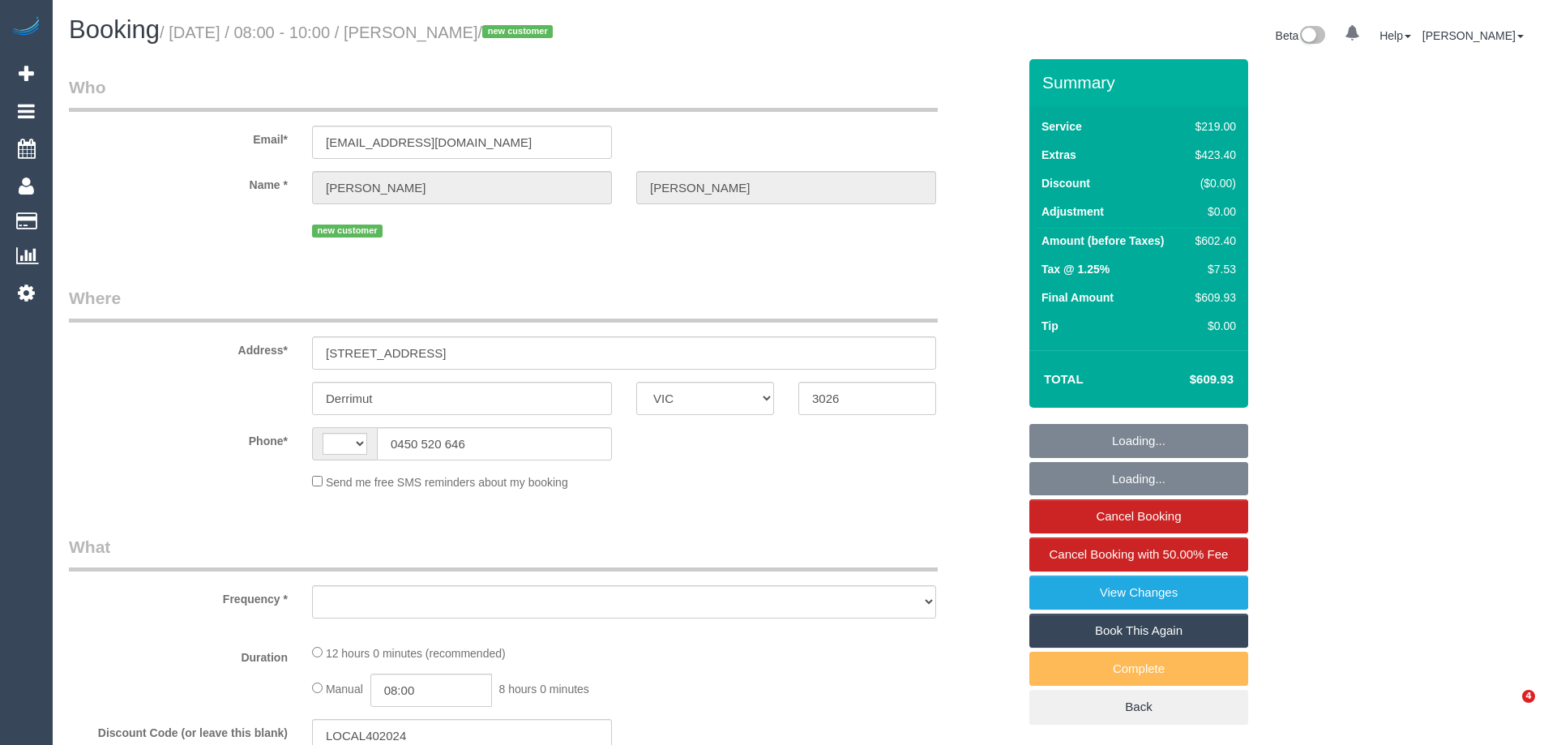
select select "VIC"
select select "string:stripe-pm_1RtfsC2GScqysDRVrIsBmqZM"
select select "number:28"
select select "number:14"
select select "number:19"
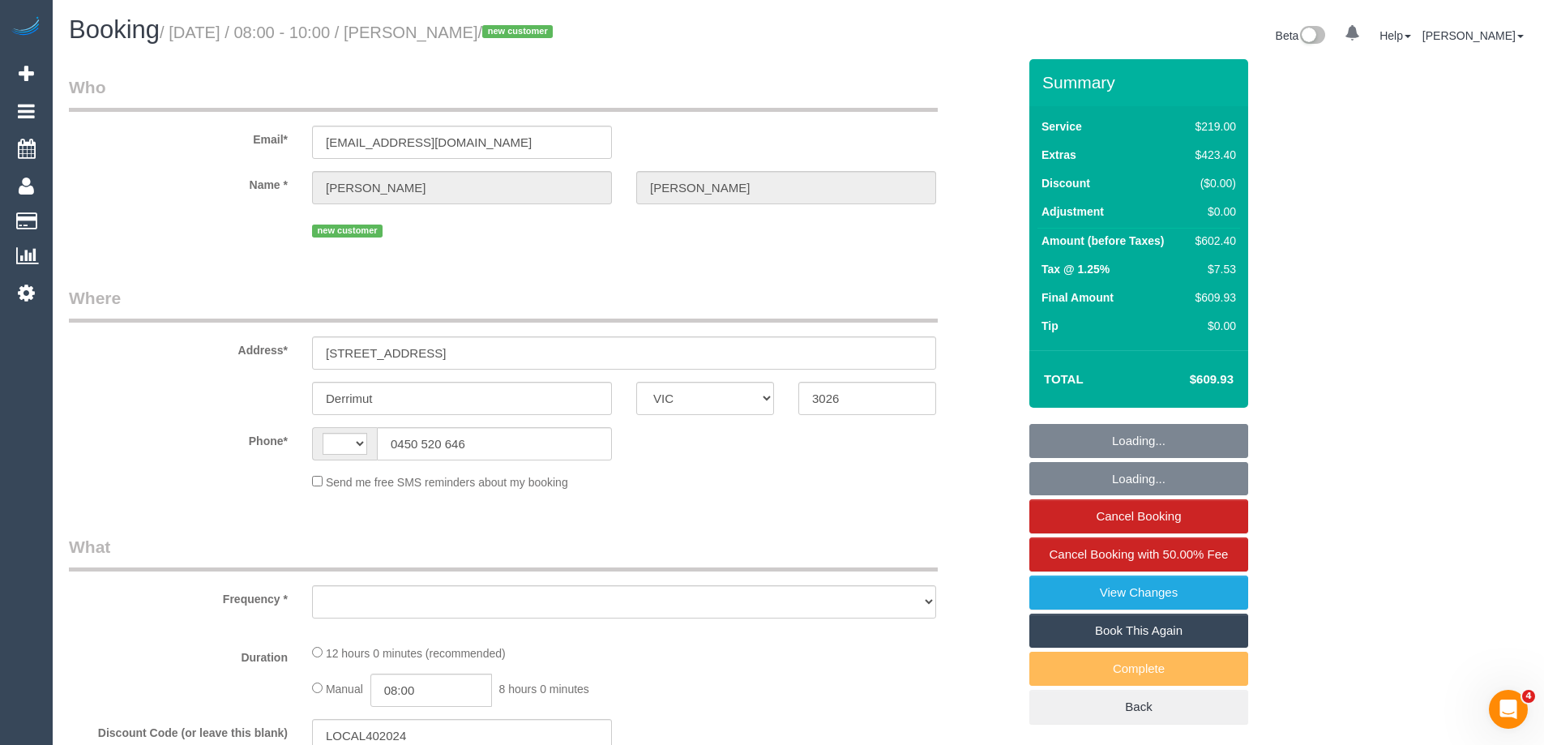
select select "number:25"
select select "number:13"
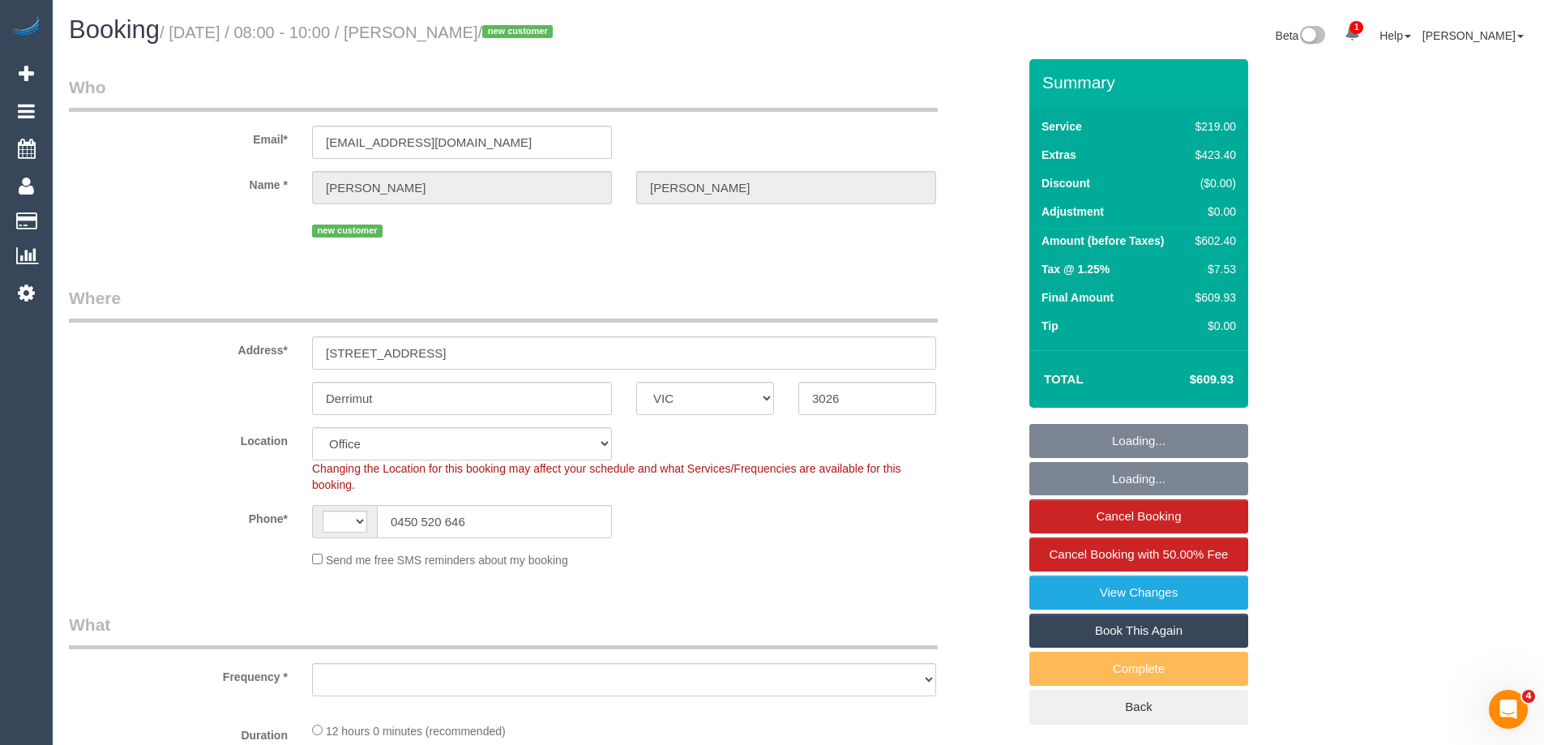
select select "string:AU"
select select "object:887"
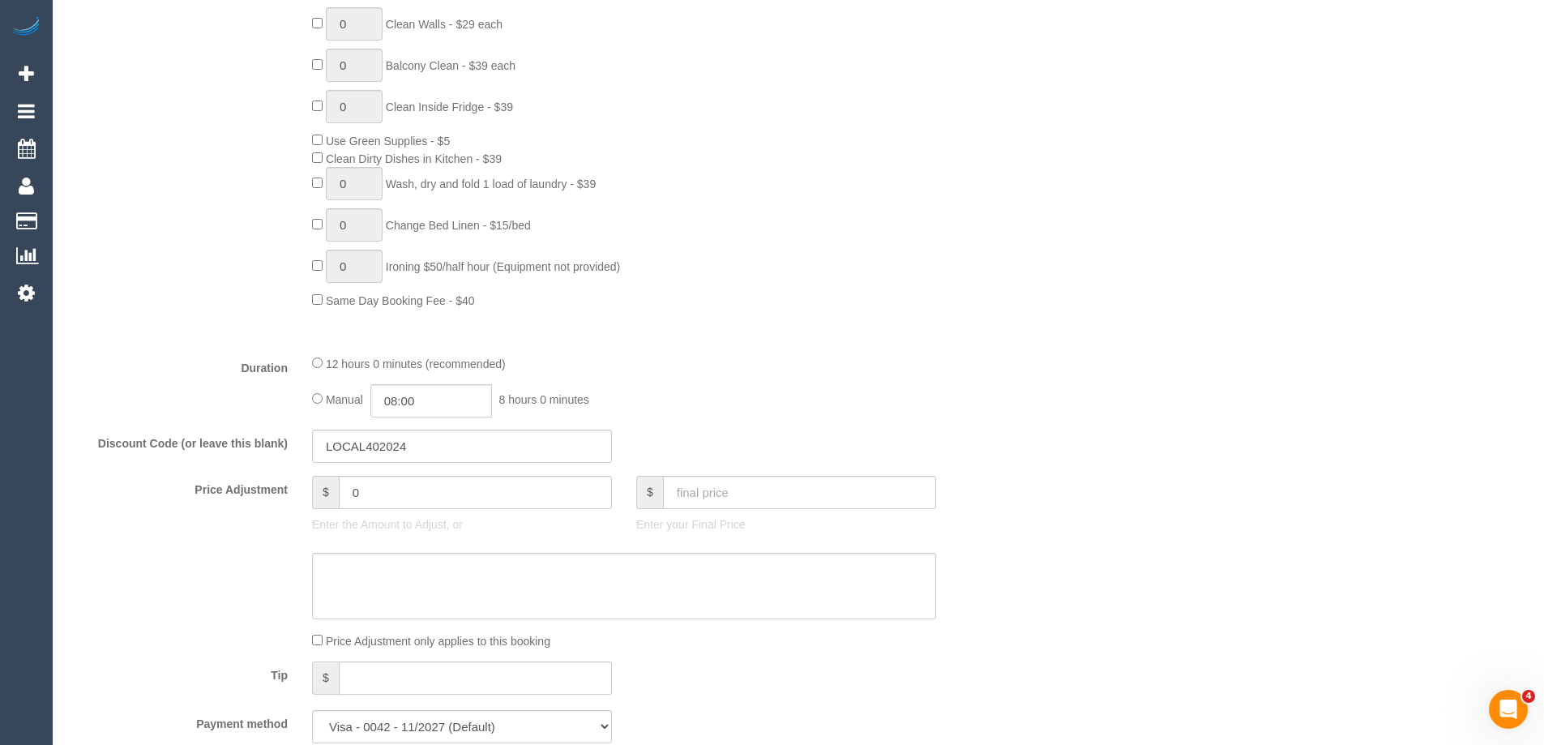
scroll to position [1297, 0]
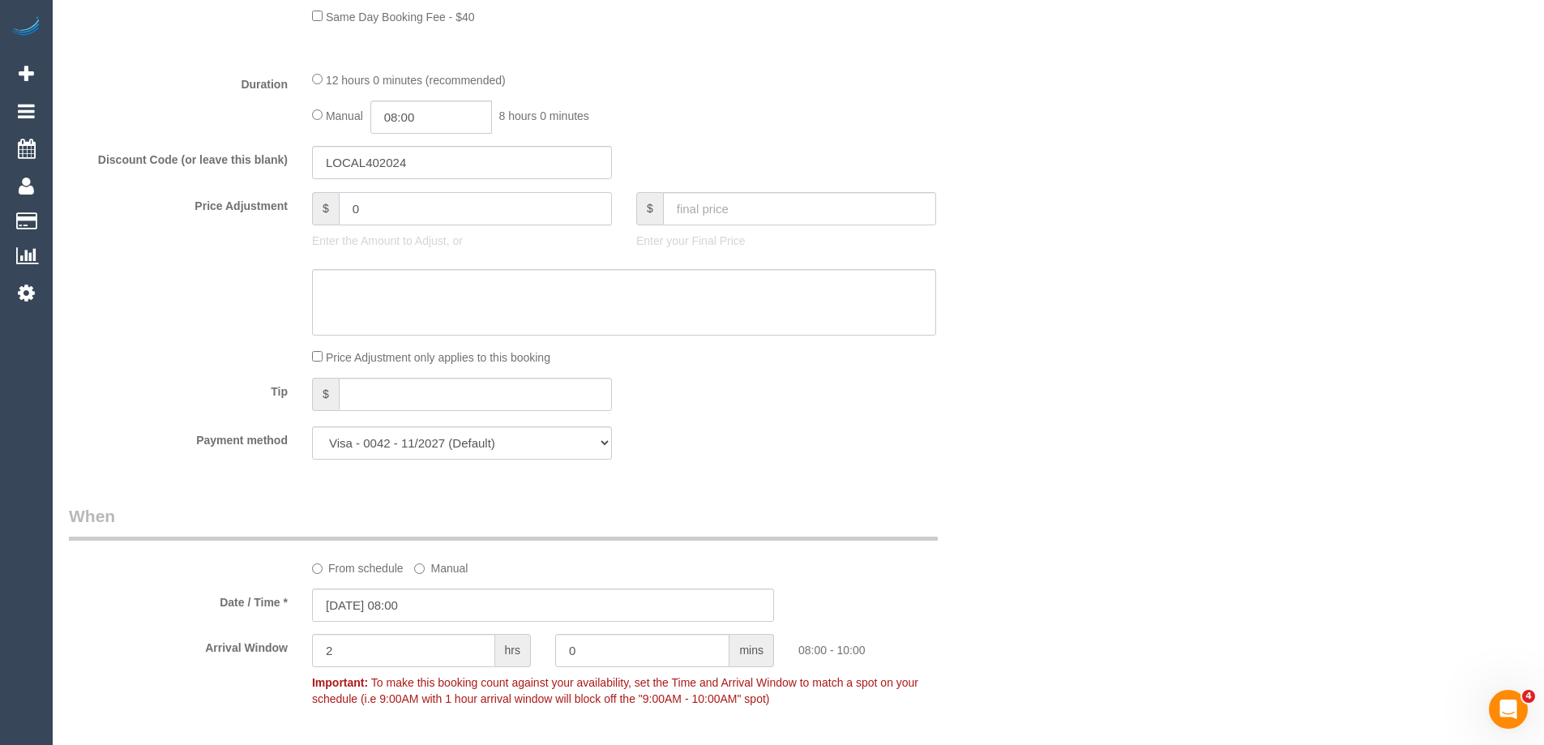
click at [434, 195] on input "0" at bounding box center [475, 208] width 273 height 33
type input "82.5"
click at [538, 300] on textarea at bounding box center [624, 302] width 624 height 66
type textarea "#"
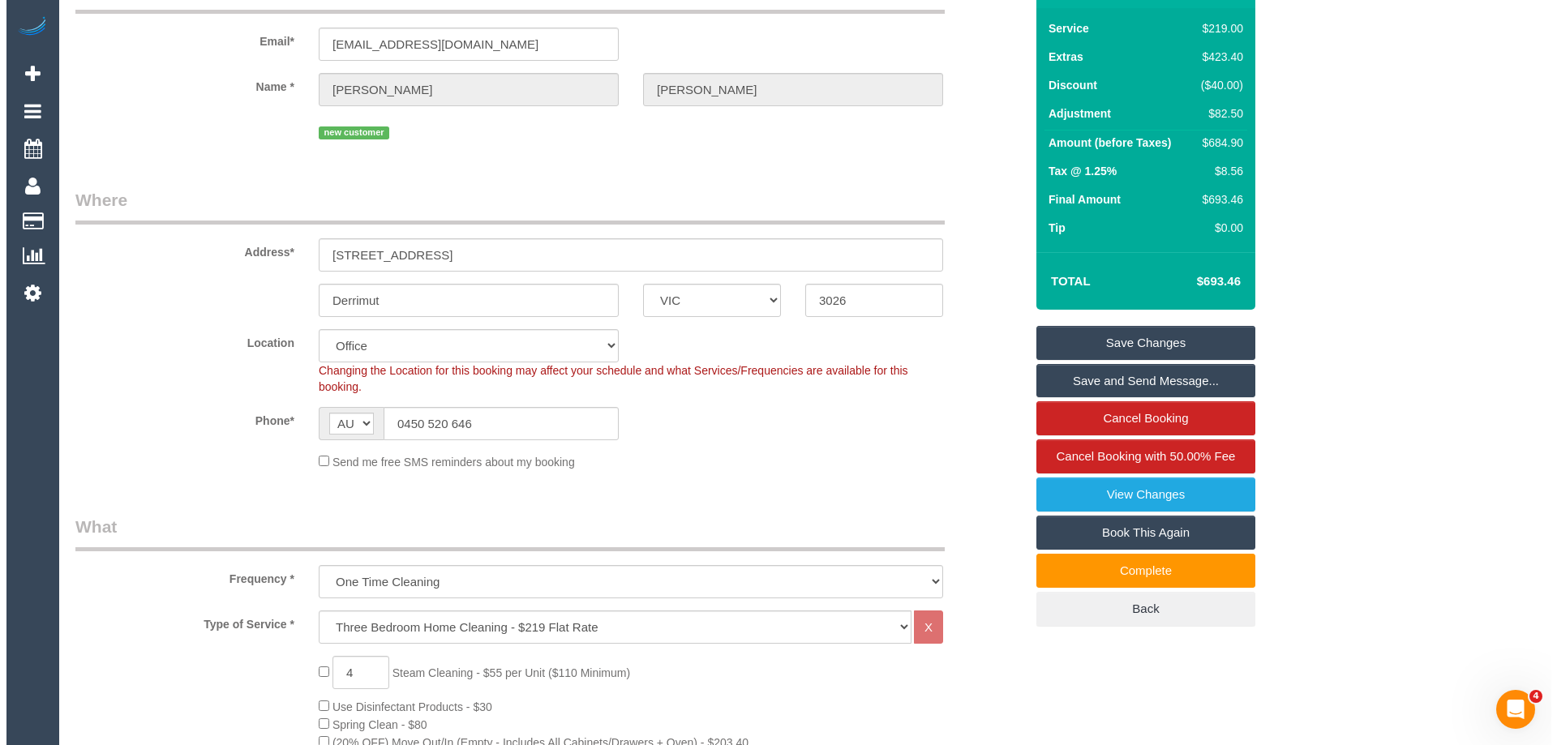
scroll to position [0, 0]
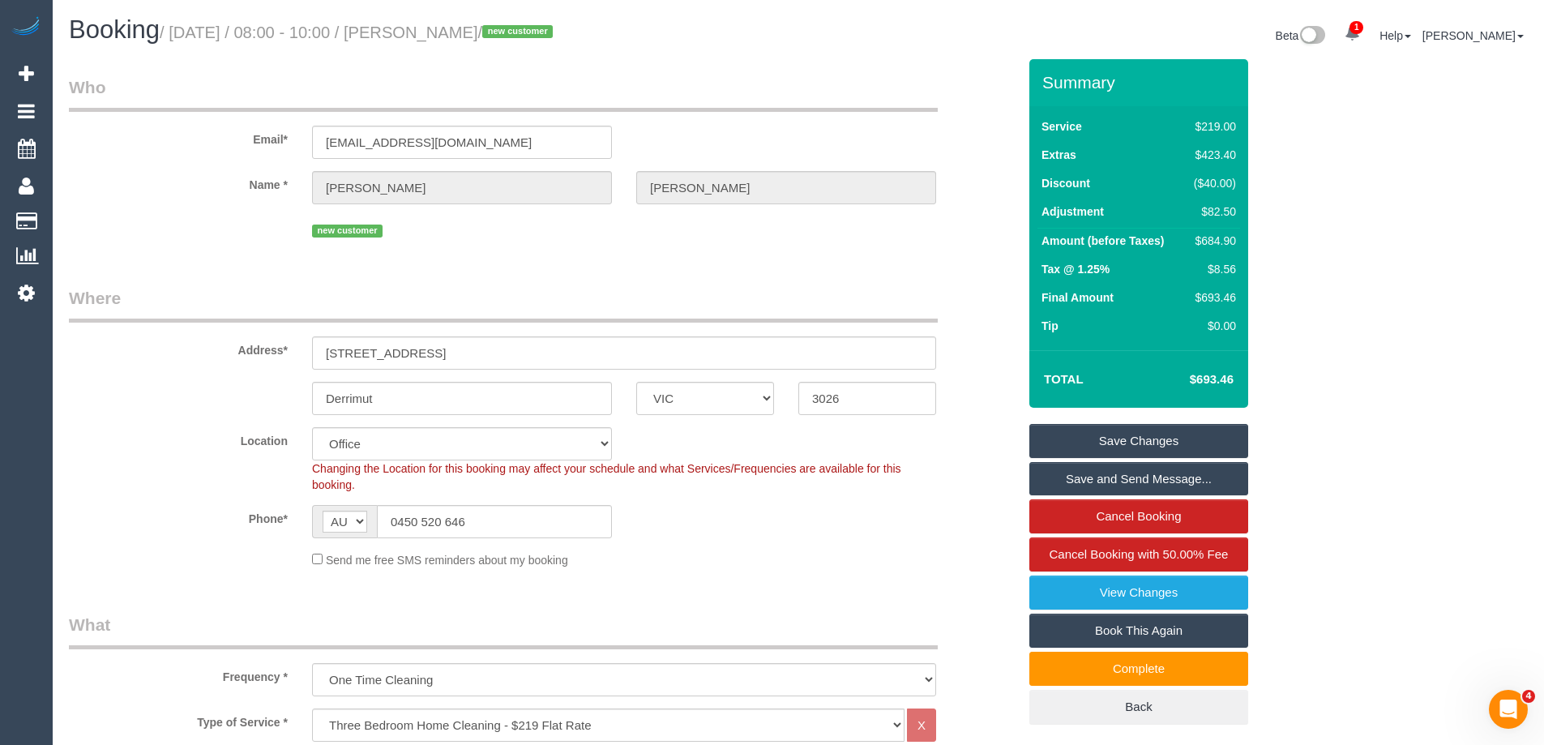
type textarea "$82.50 added for SC of 1 x flight of stairs. Via phone - ED"
click at [1169, 444] on link "Save Changes" at bounding box center [1139, 441] width 219 height 34
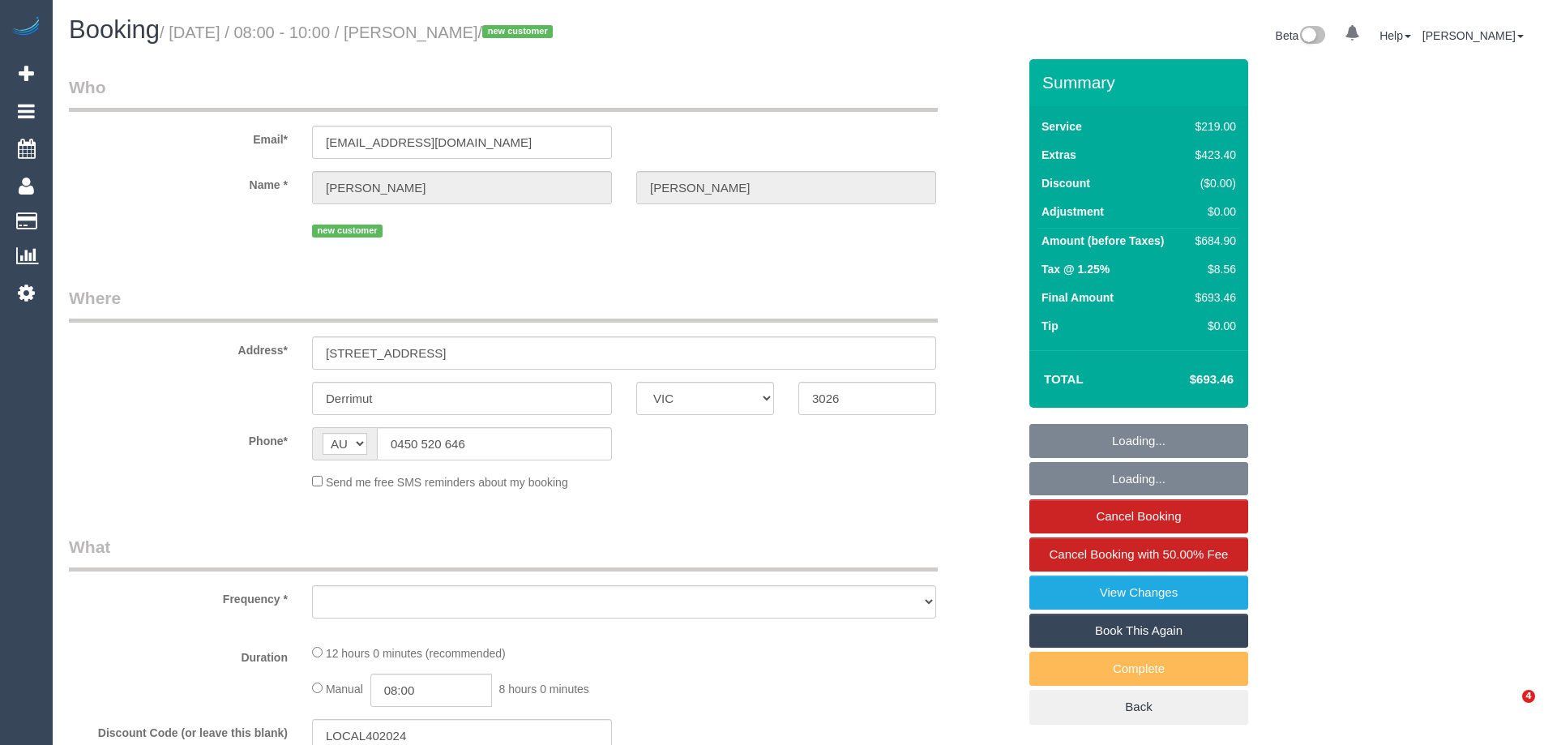
select select "VIC"
select select "string:stripe-pm_1RtfsC2GScqysDRVrIsBmqZM"
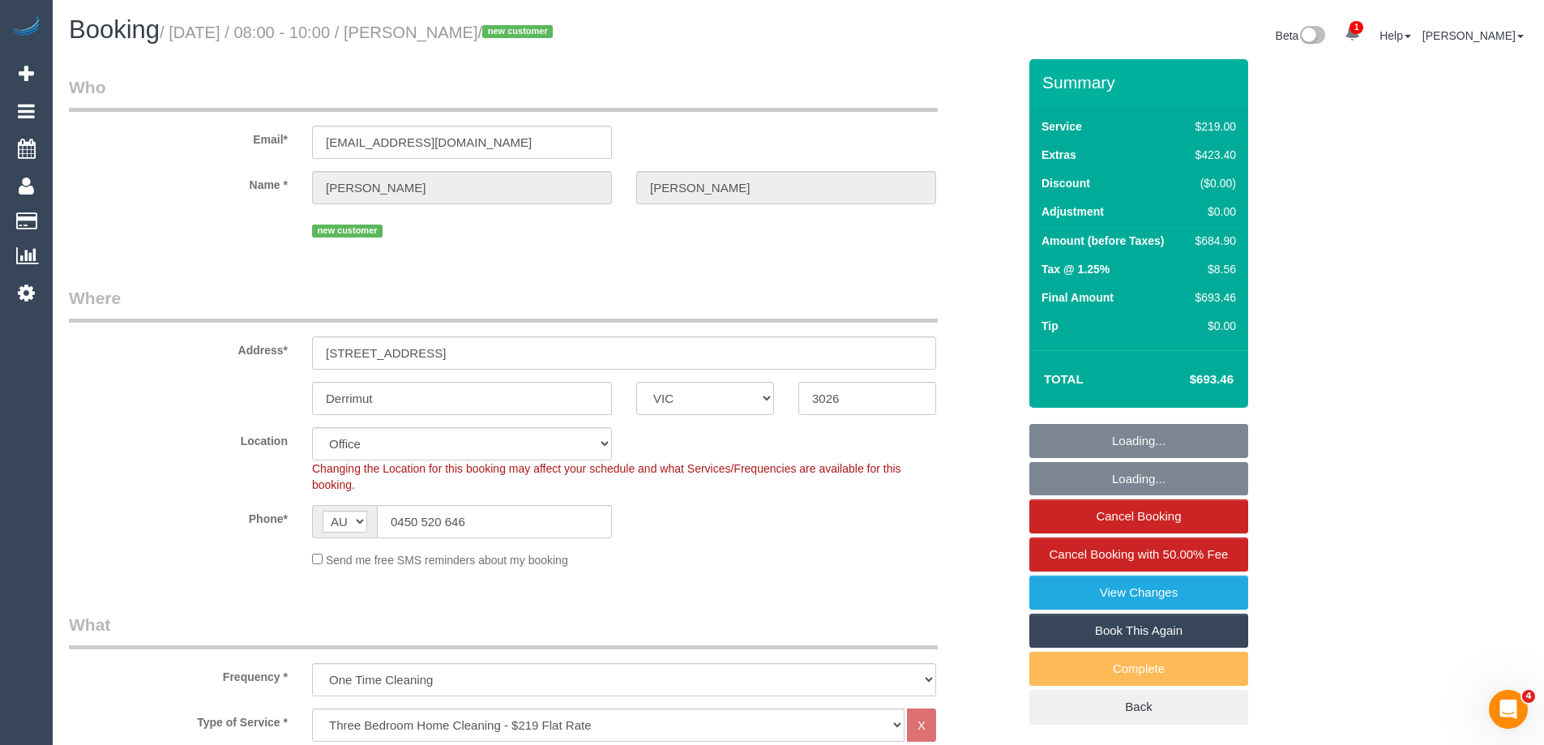
select select "object:755"
select select "number:28"
select select "number:14"
select select "number:19"
select select "number:25"
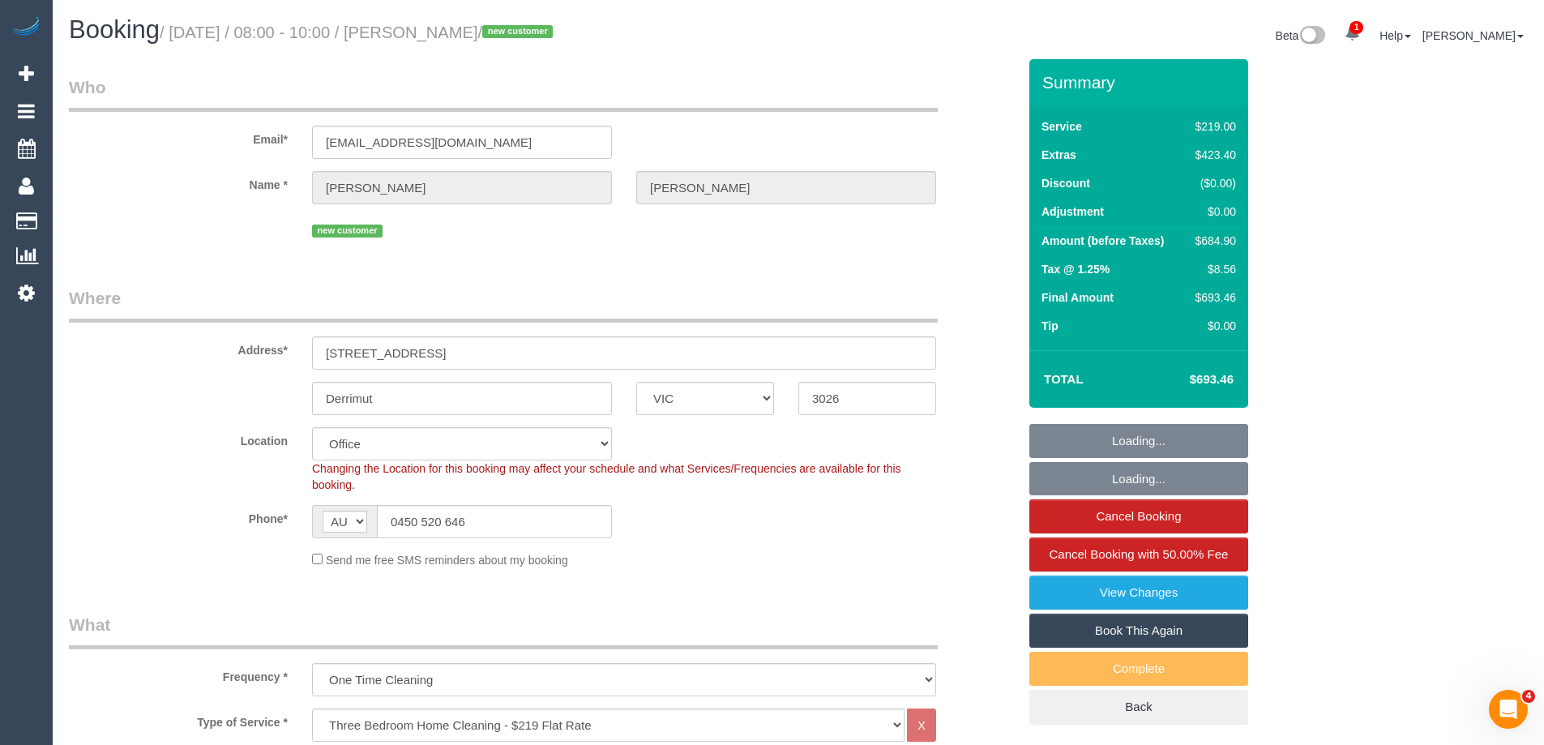
select select "number:13"
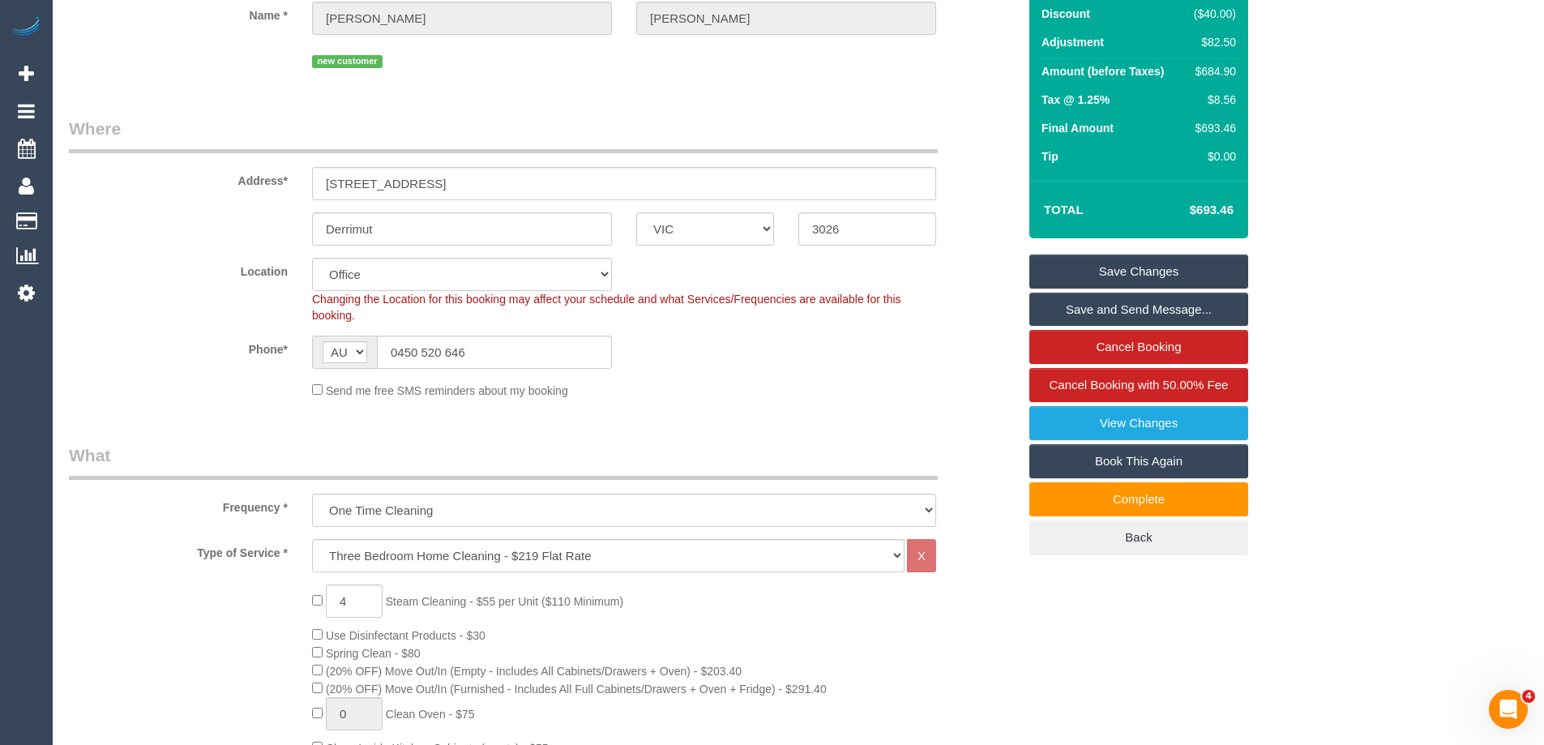
scroll to position [567, 0]
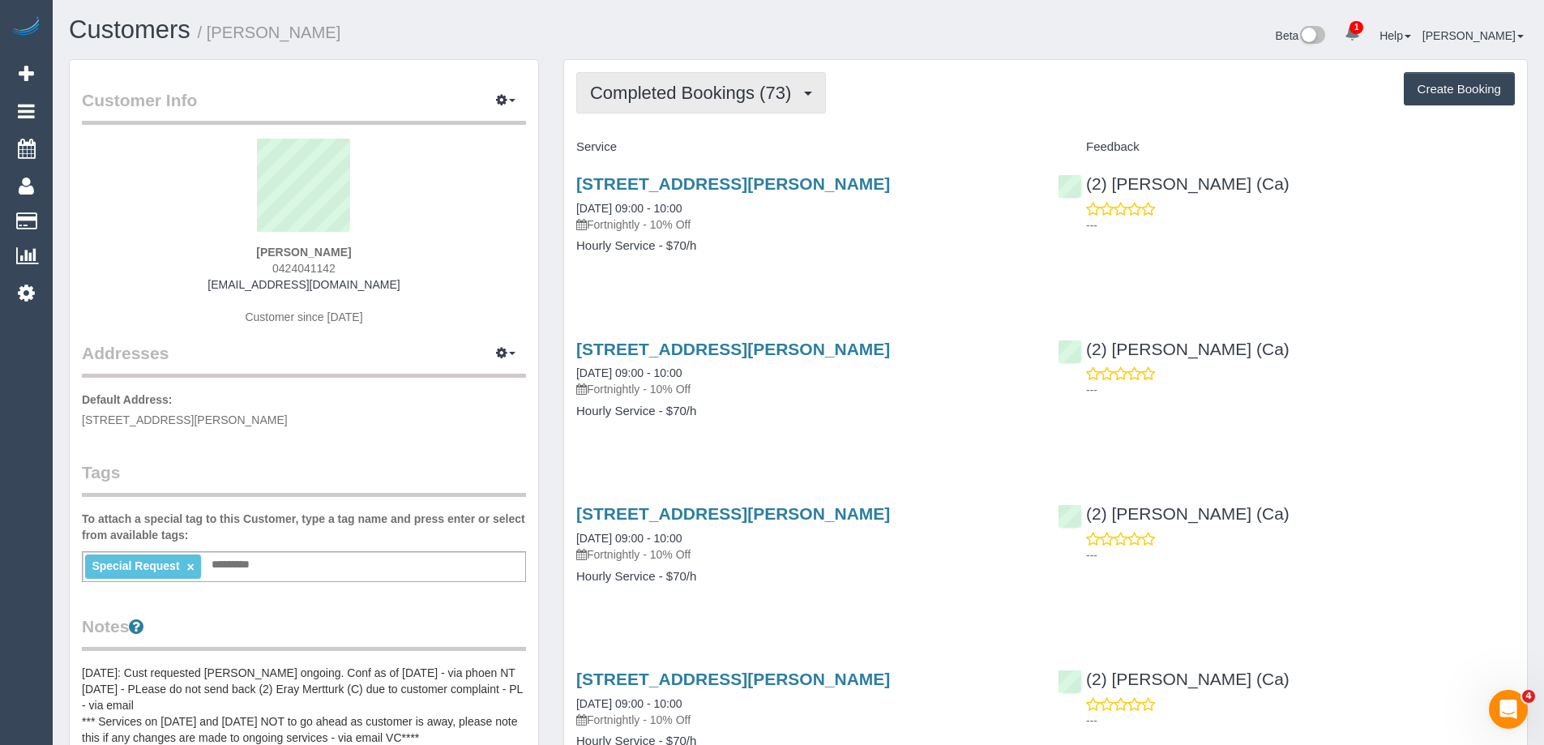
click at [700, 101] on span "Completed Bookings (73)" at bounding box center [694, 93] width 209 height 20
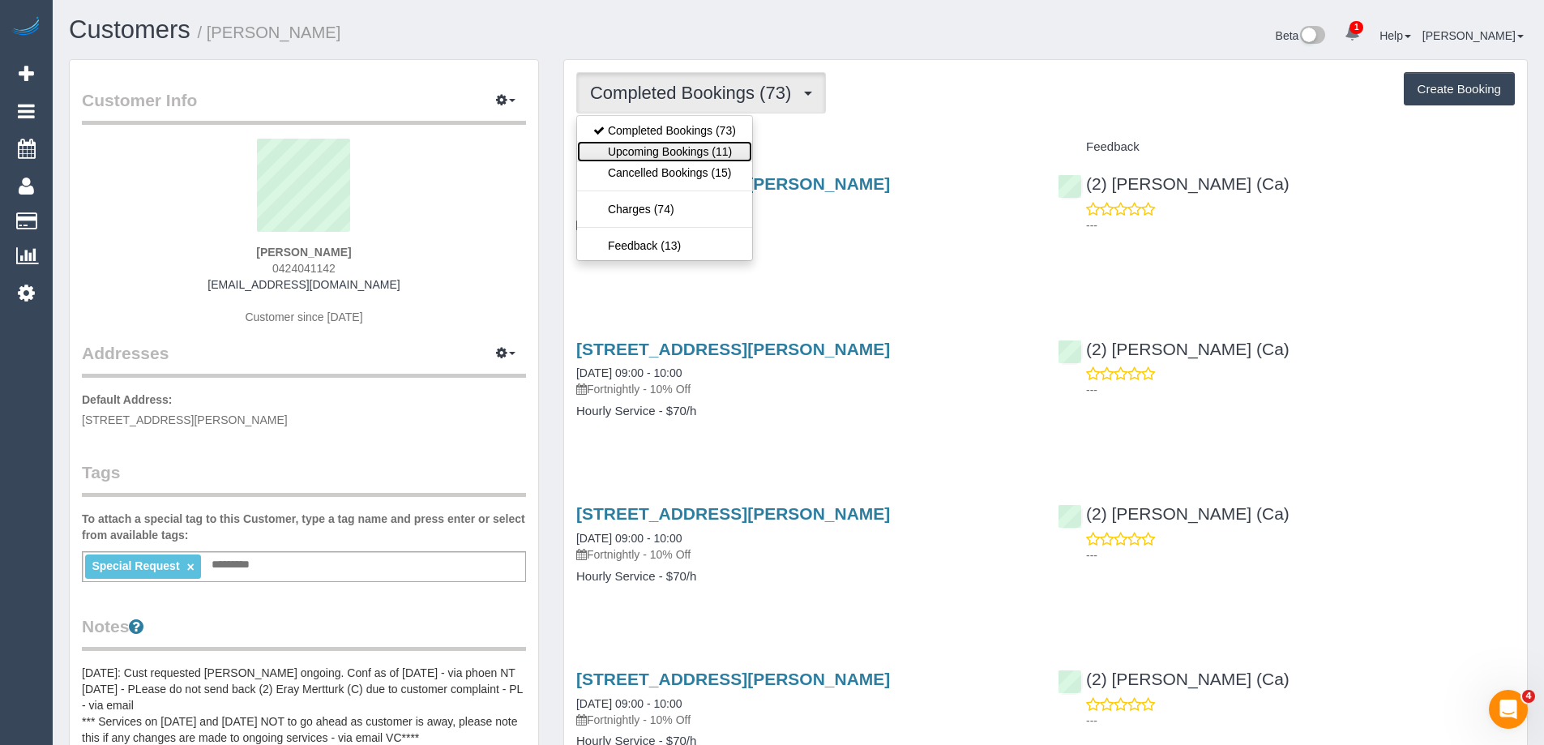
click at [675, 151] on link "Upcoming Bookings (11)" at bounding box center [664, 151] width 175 height 21
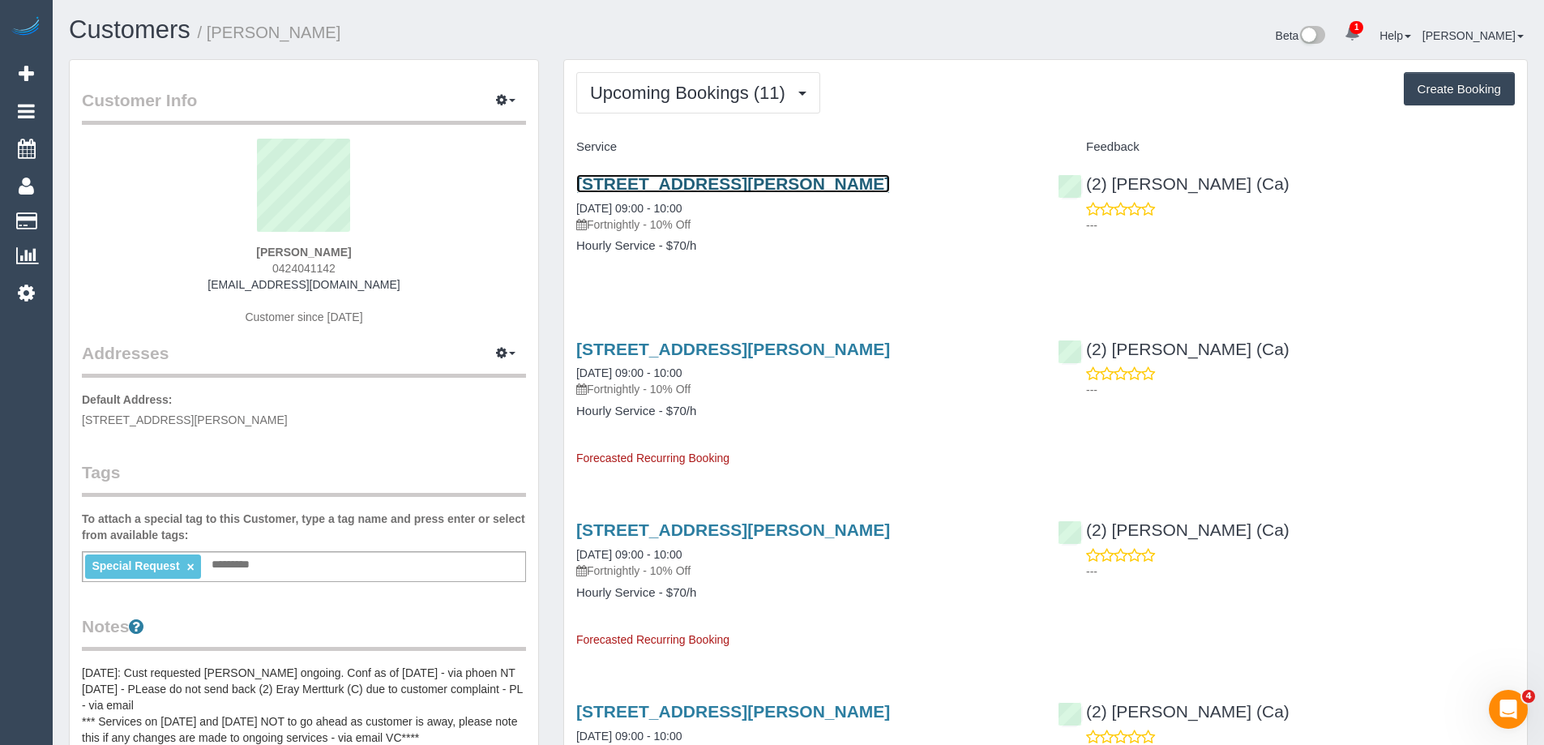
click at [816, 182] on link "112a Miranda Rd, Reservoir, VIC 3073" at bounding box center [733, 183] width 314 height 19
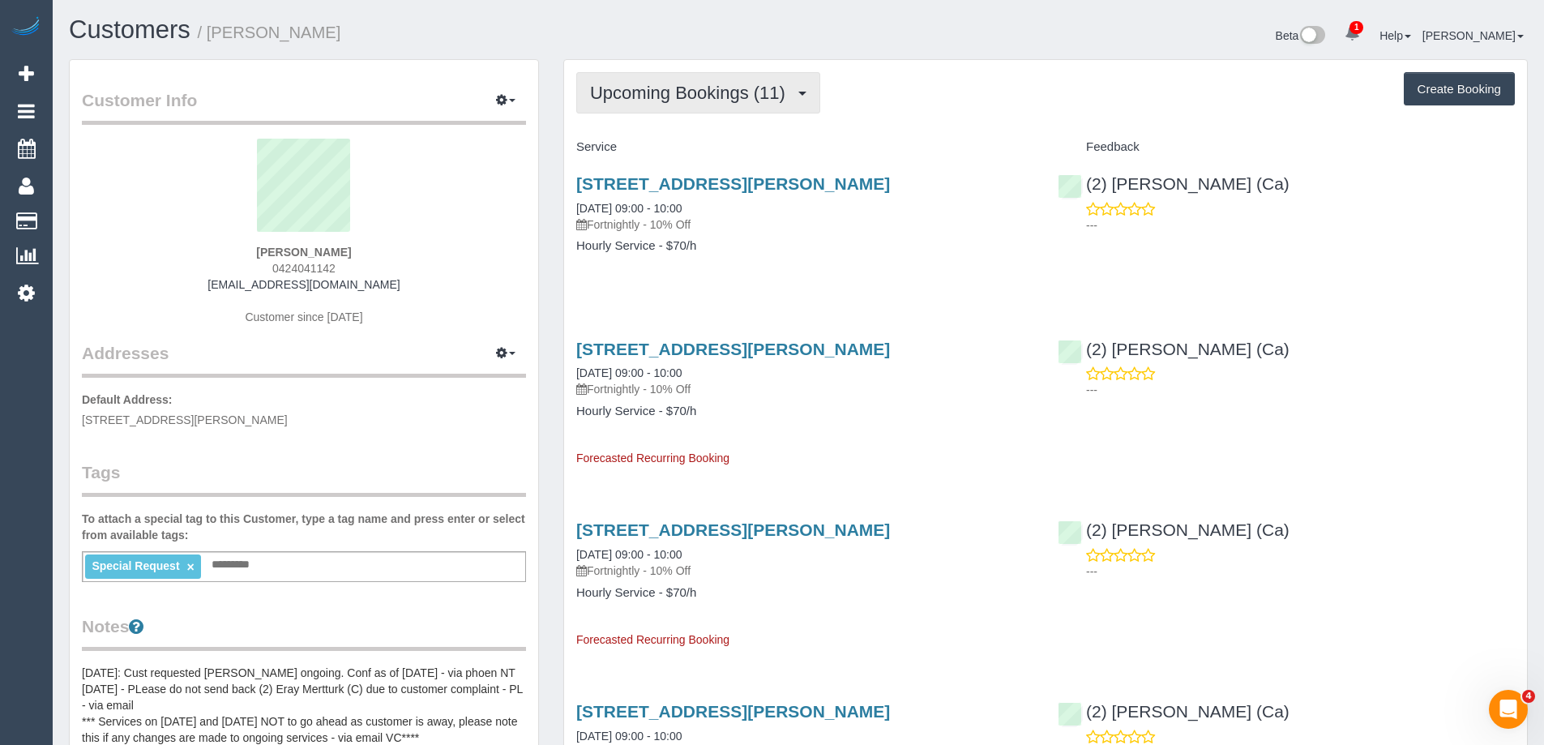
click at [687, 93] on span "Upcoming Bookings (11)" at bounding box center [691, 93] width 203 height 20
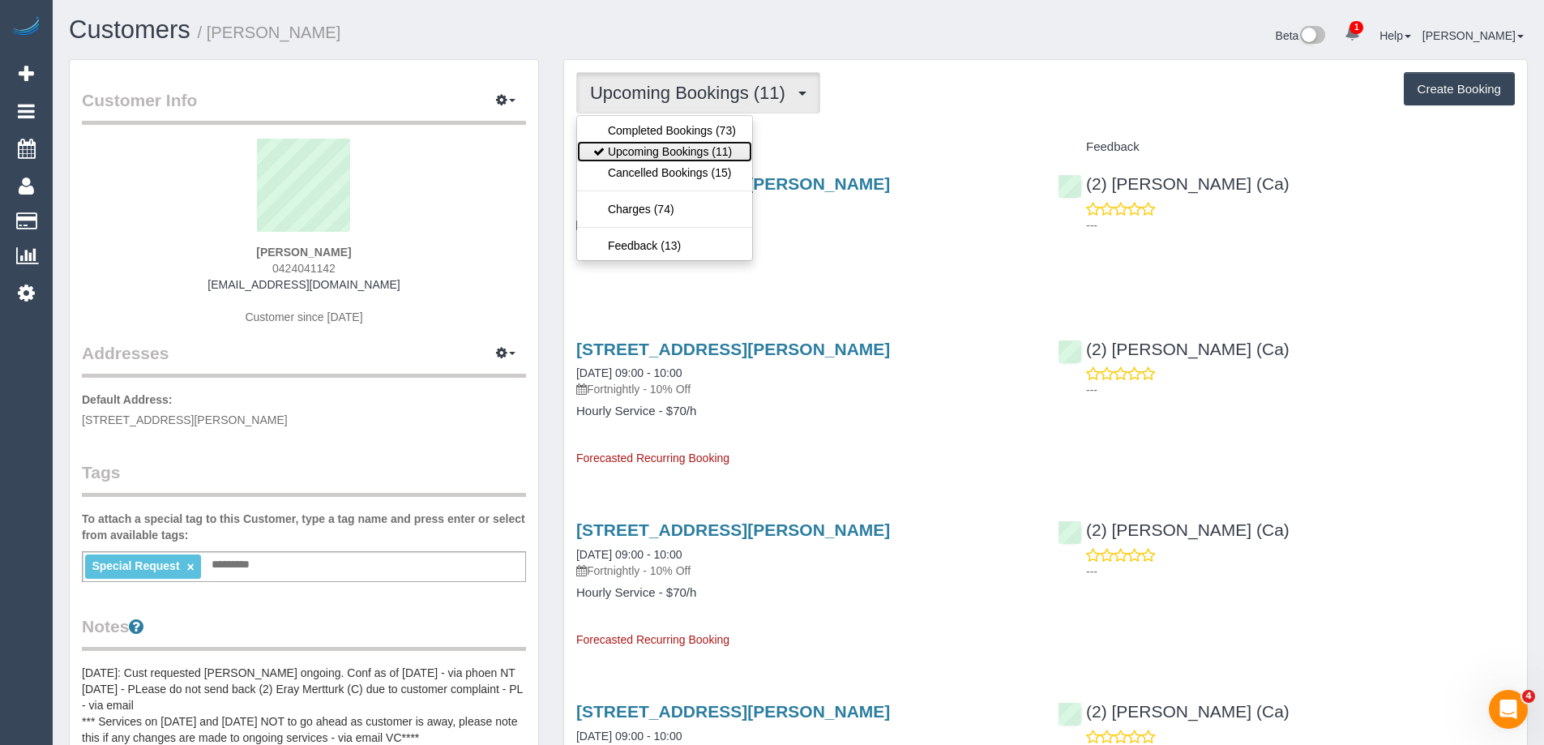
click at [680, 152] on link "Upcoming Bookings (11)" at bounding box center [664, 151] width 175 height 21
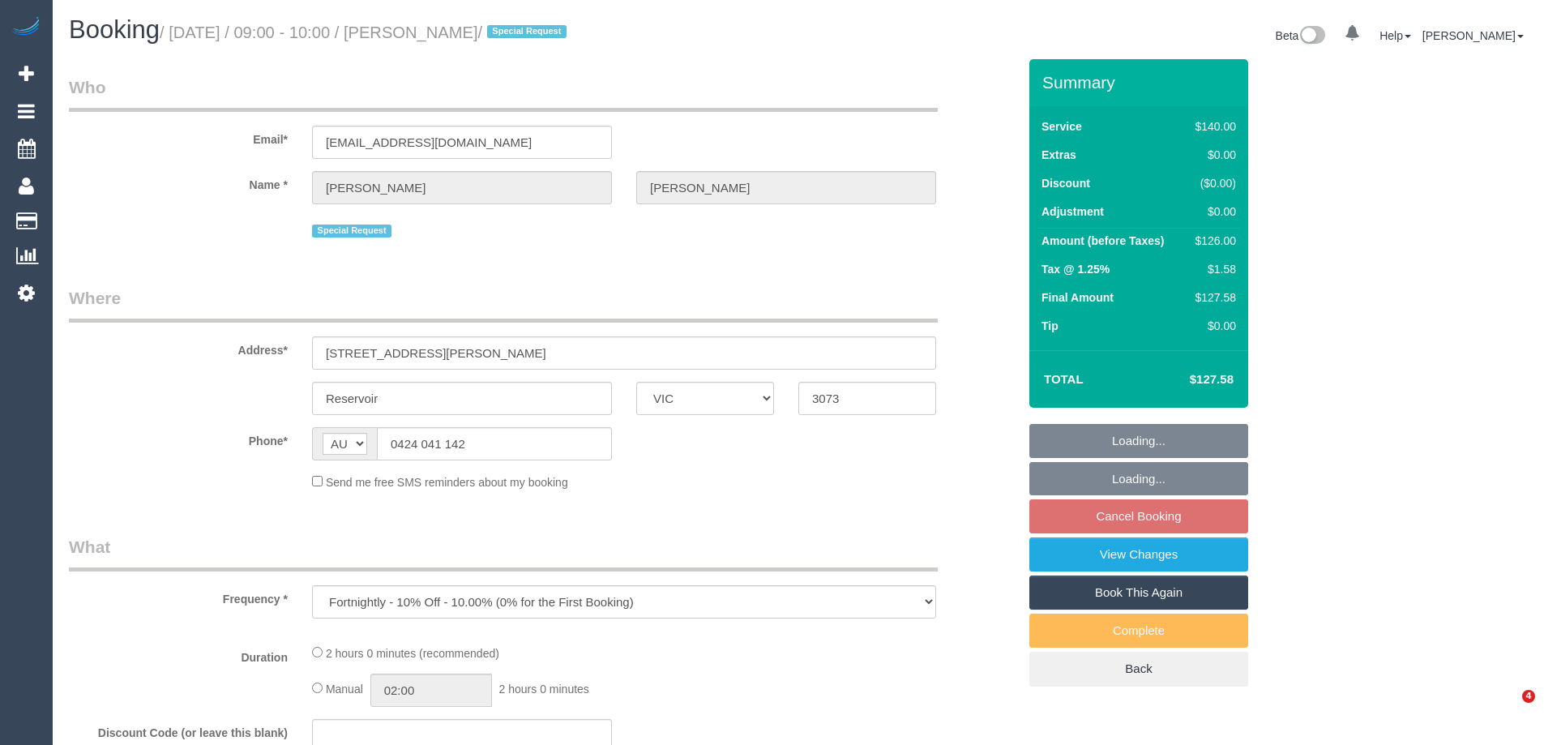
select select "VIC"
select select "number:27"
select select "number:16"
select select "number:18"
select select "number:22"
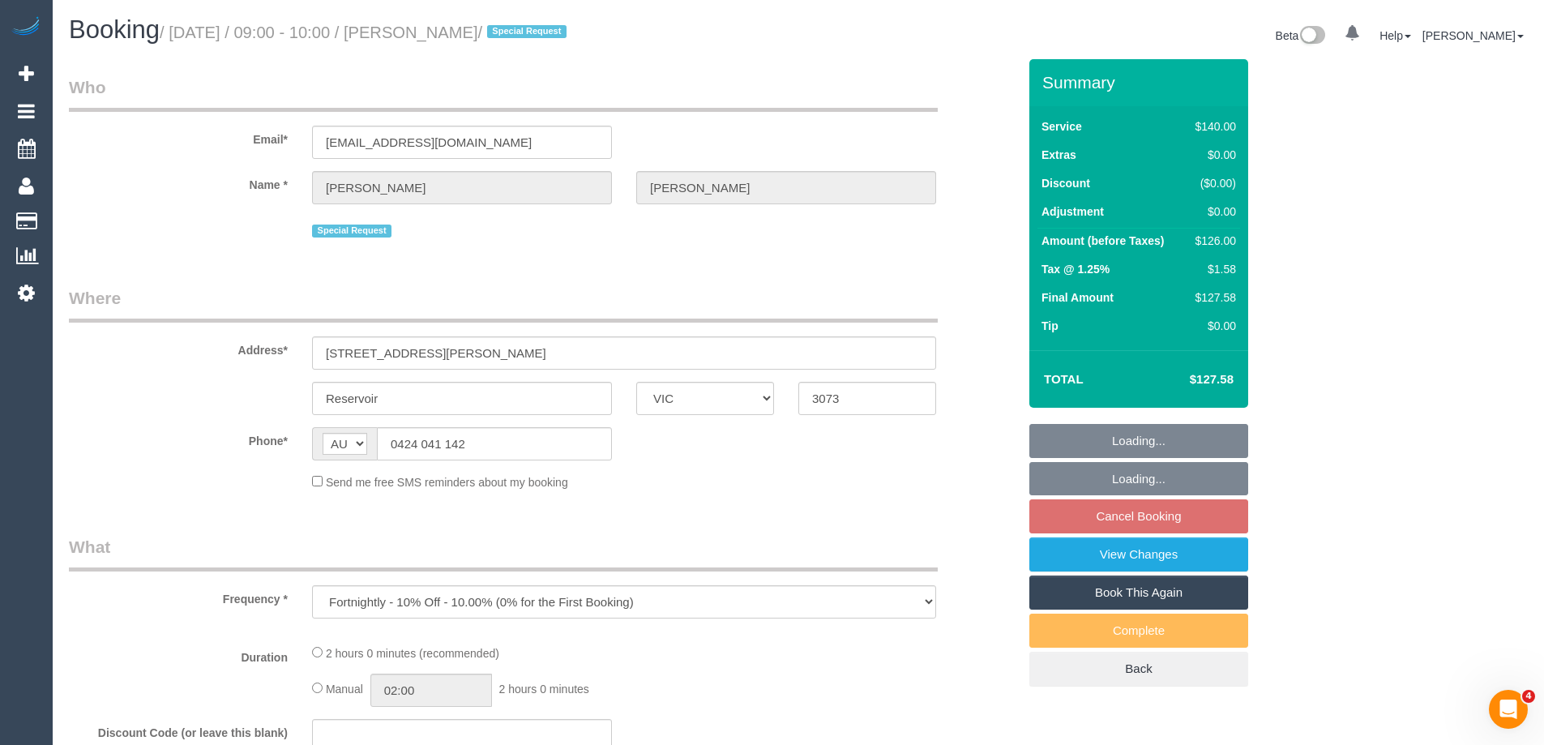
select select "number:34"
select select "number:12"
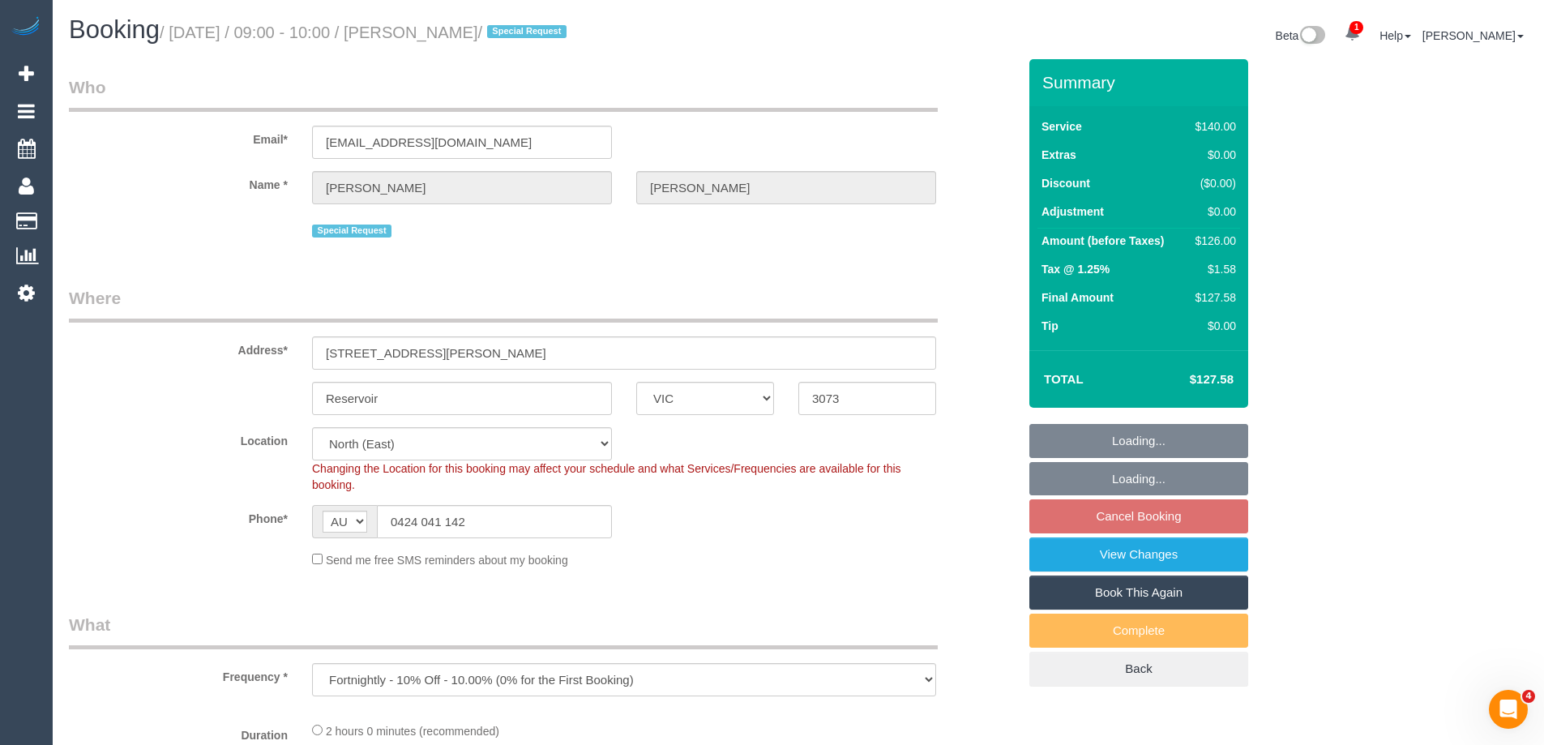
select select "string:stripe-pm_1LvDi32GScqysDRVKzwIQXz2"
select select "object:1495"
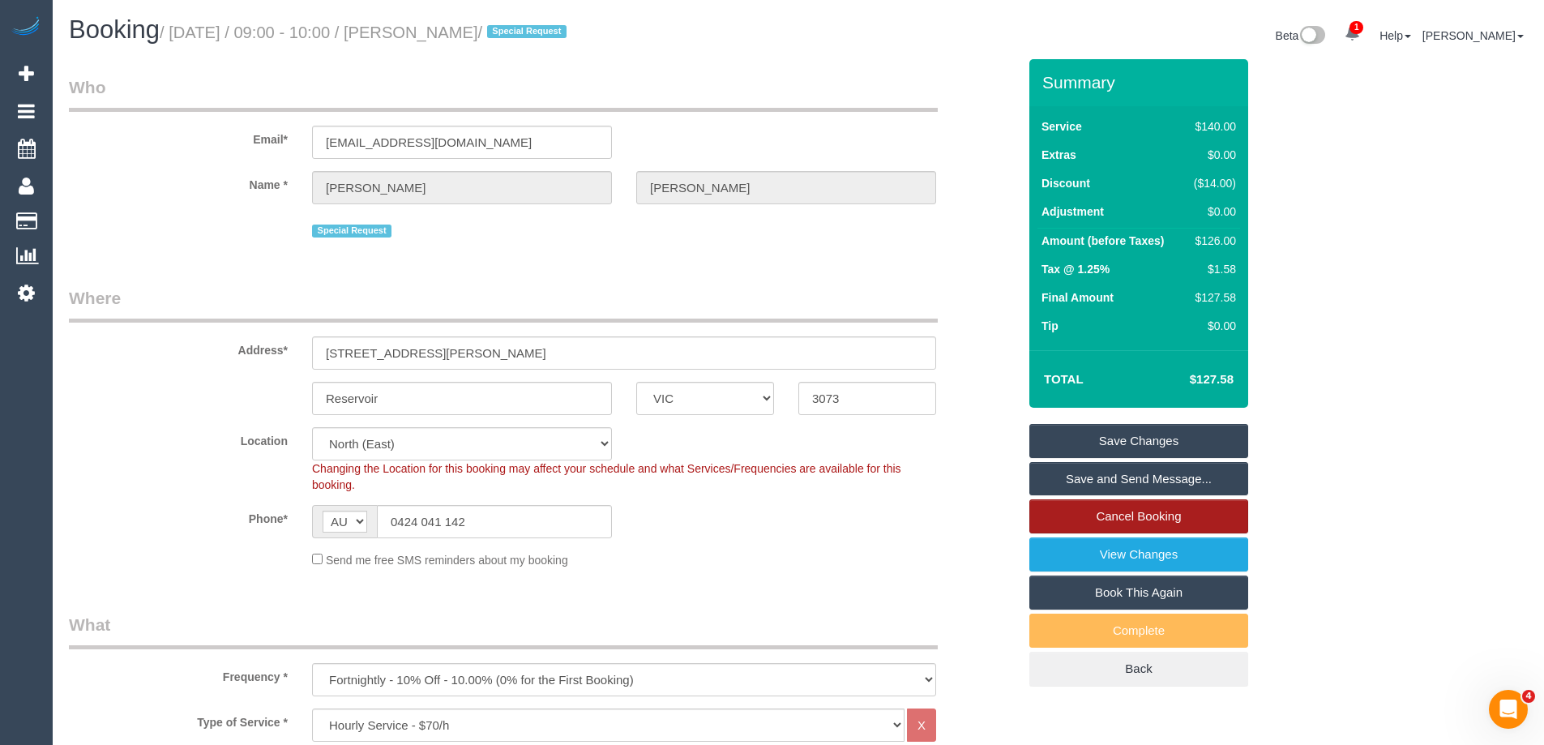
click at [1166, 516] on link "Cancel Booking" at bounding box center [1139, 516] width 219 height 34
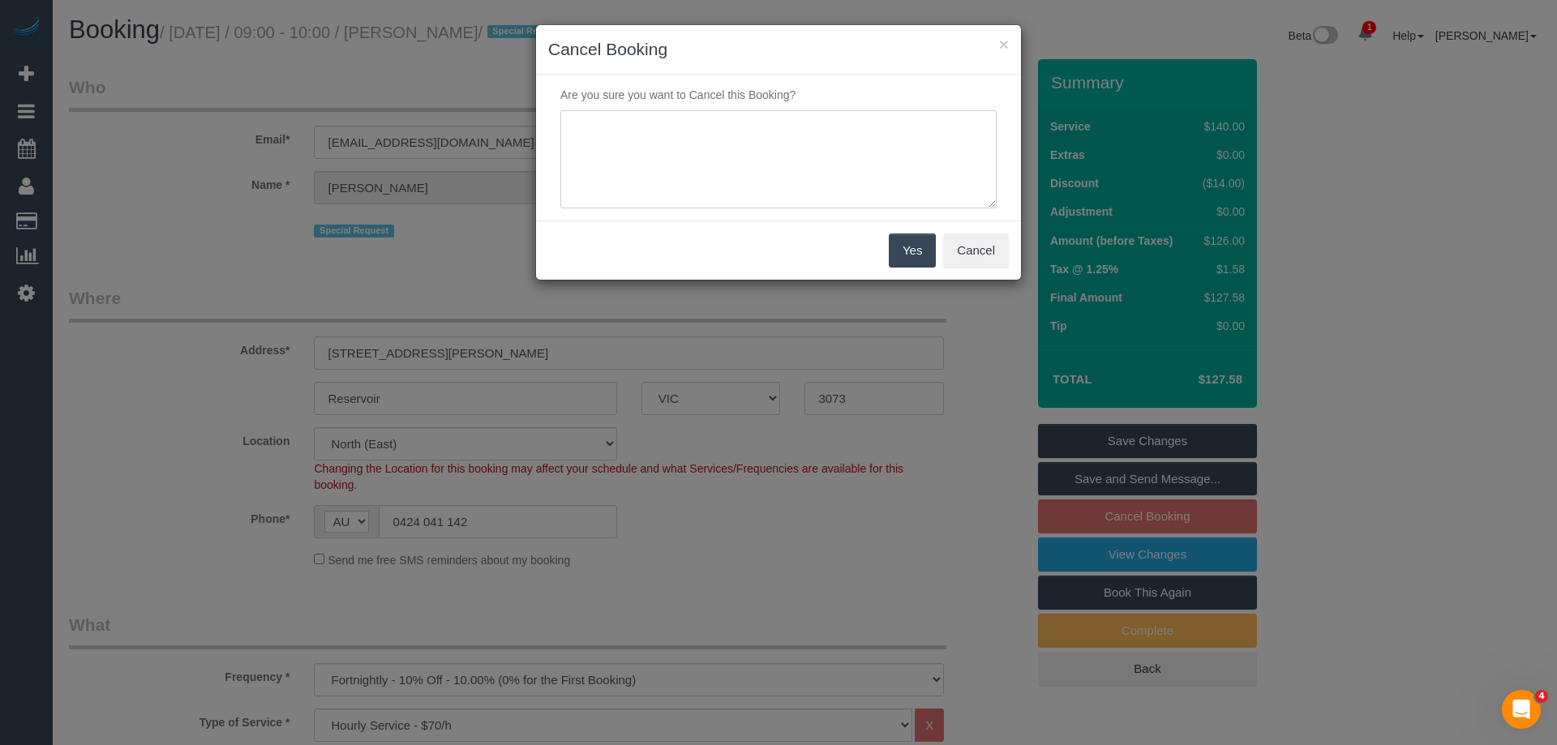
click at [675, 162] on textarea at bounding box center [778, 159] width 436 height 99
type textarea "Sick. Via phone - ED"
click at [910, 248] on button "Yes" at bounding box center [912, 250] width 47 height 34
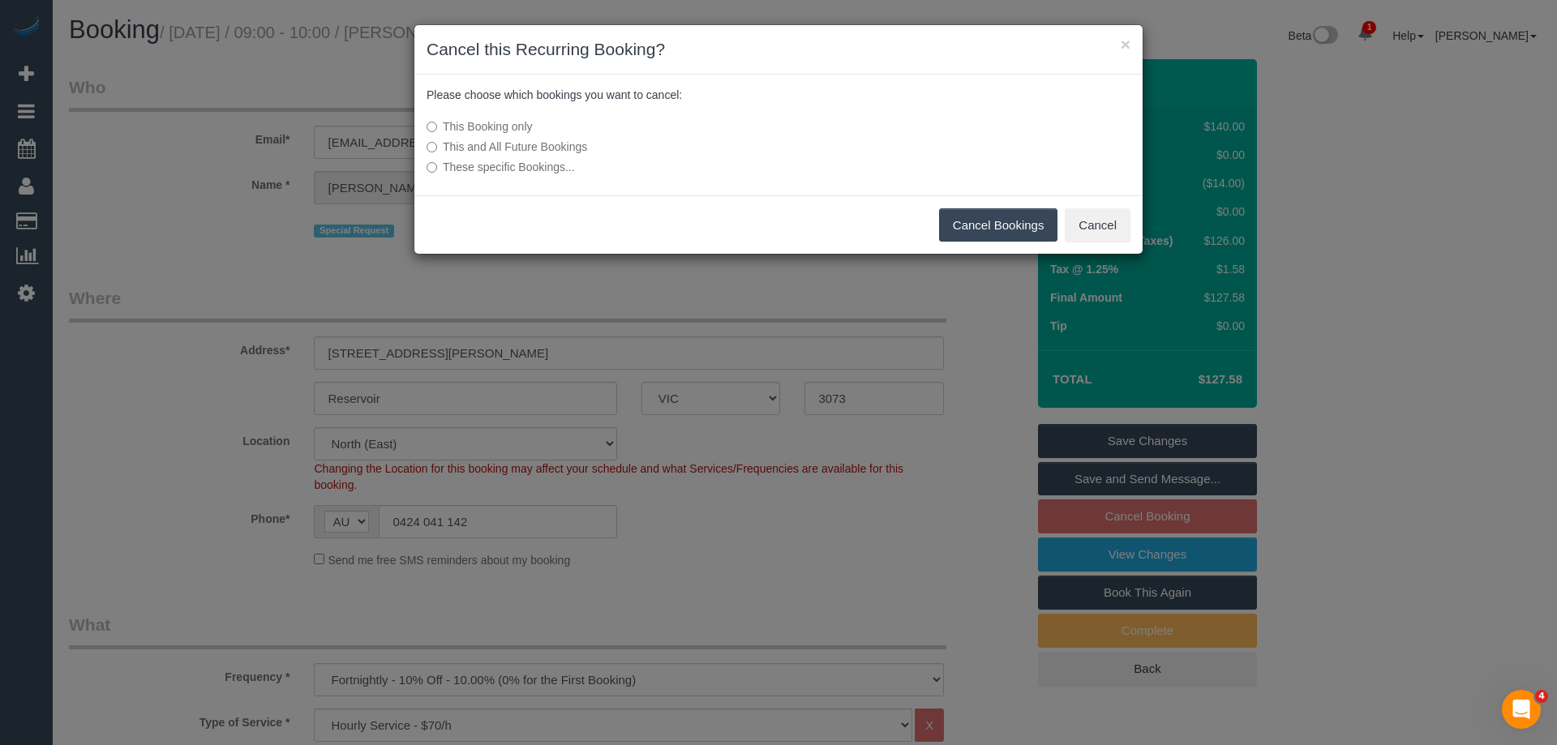
click at [1020, 222] on button "Cancel Bookings" at bounding box center [998, 225] width 119 height 34
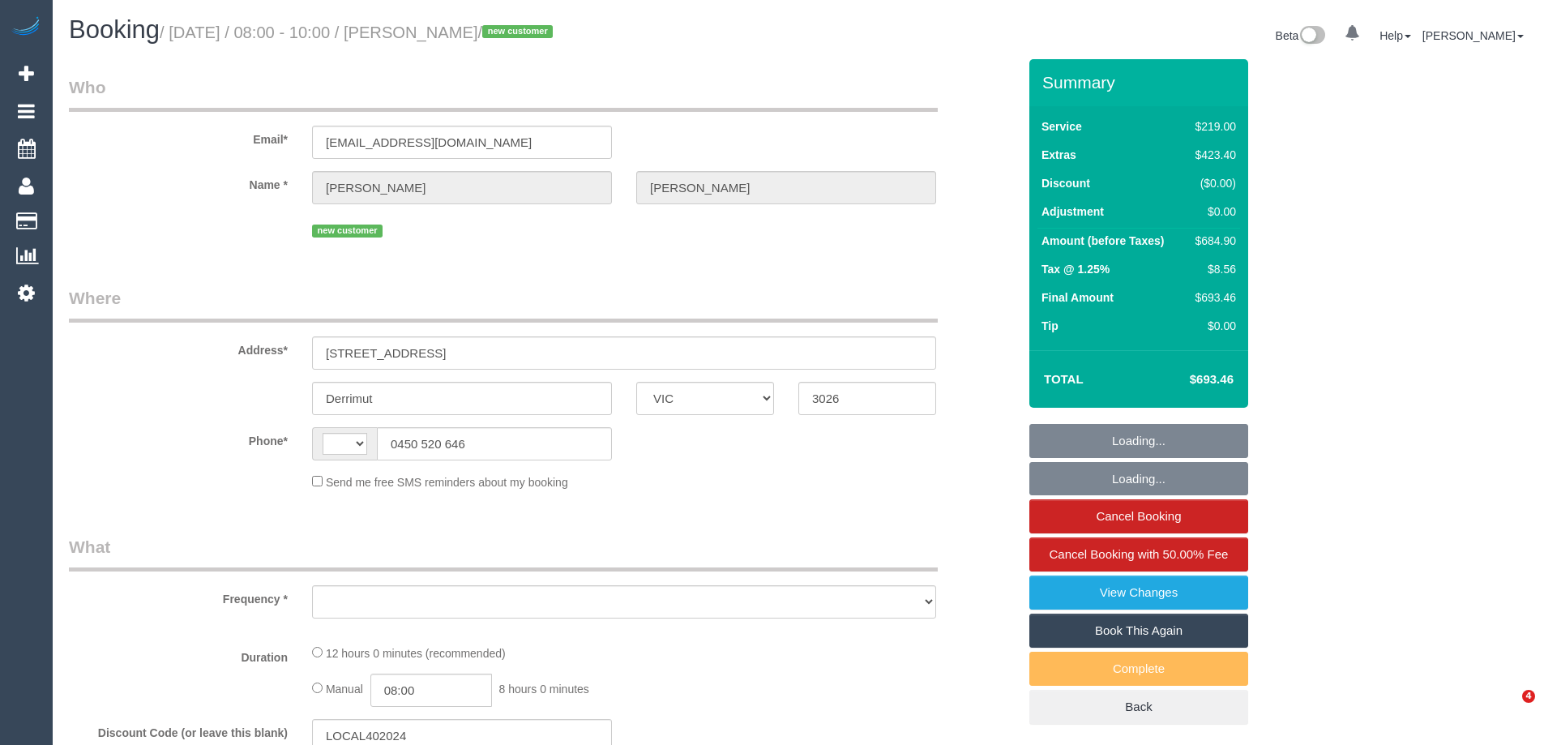
select select "VIC"
select select "string:stripe-pm_1RtfsC2GScqysDRVrIsBmqZM"
select select "number:28"
select select "number:14"
select select "number:19"
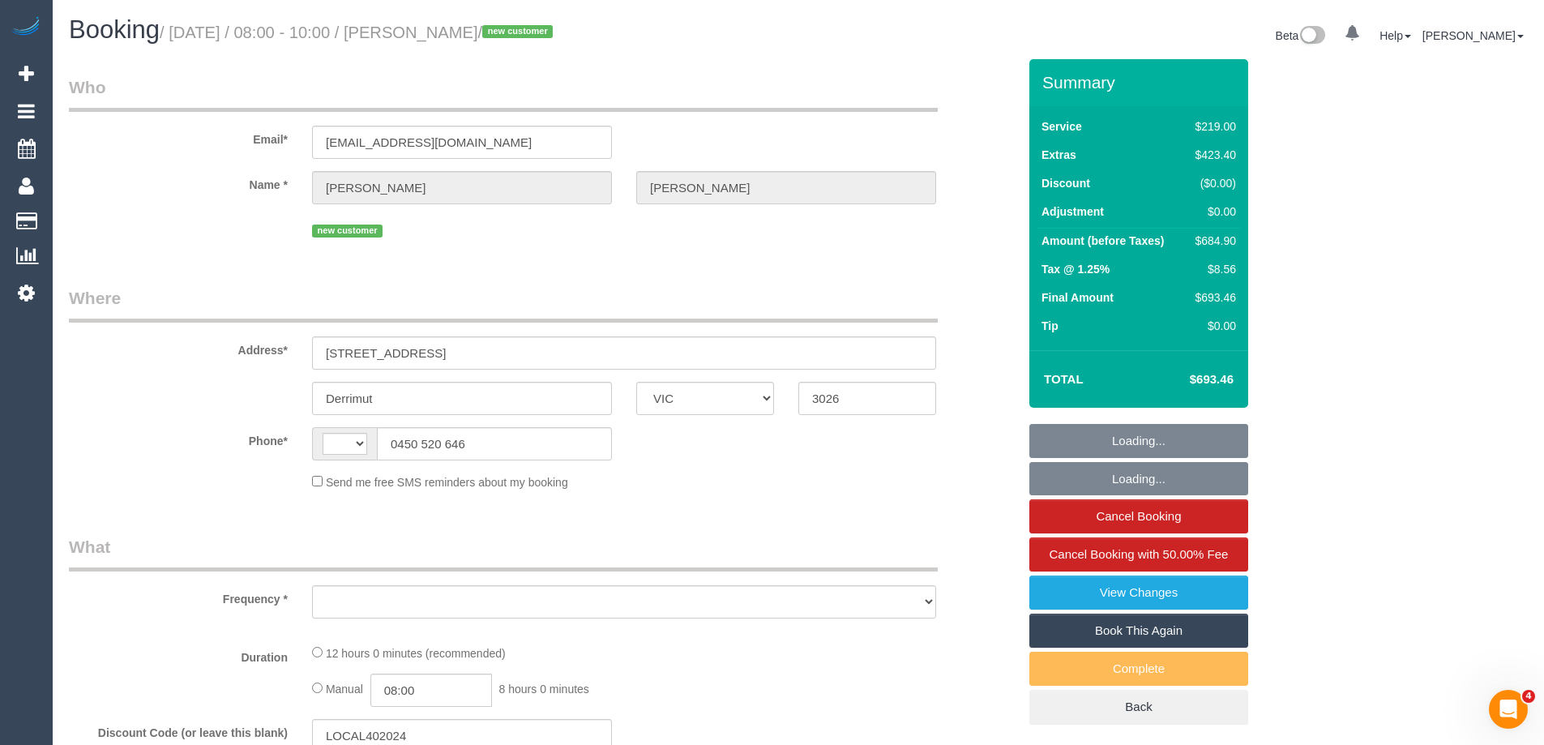
select select "number:25"
select select "number:13"
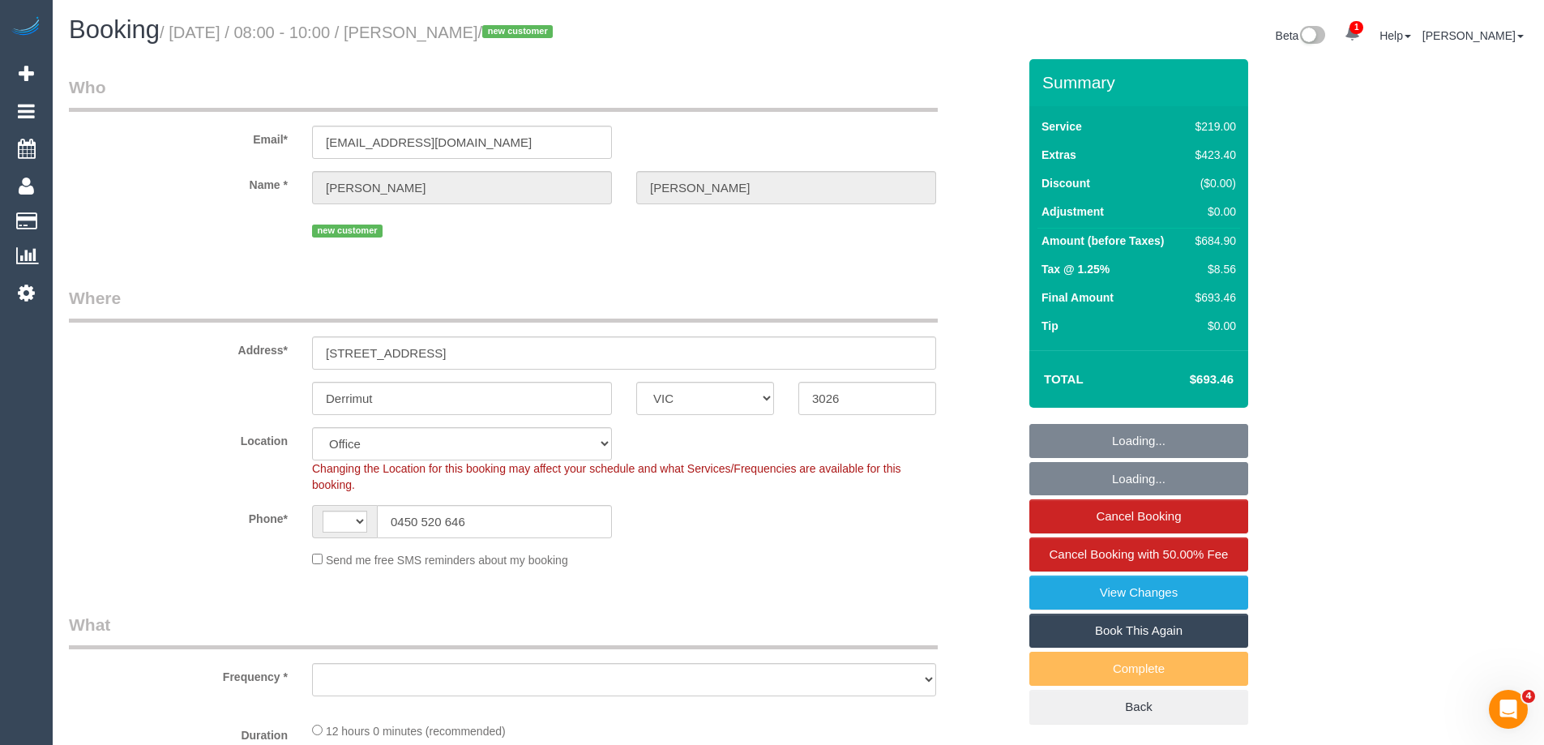
select select "string:AU"
select select "object:887"
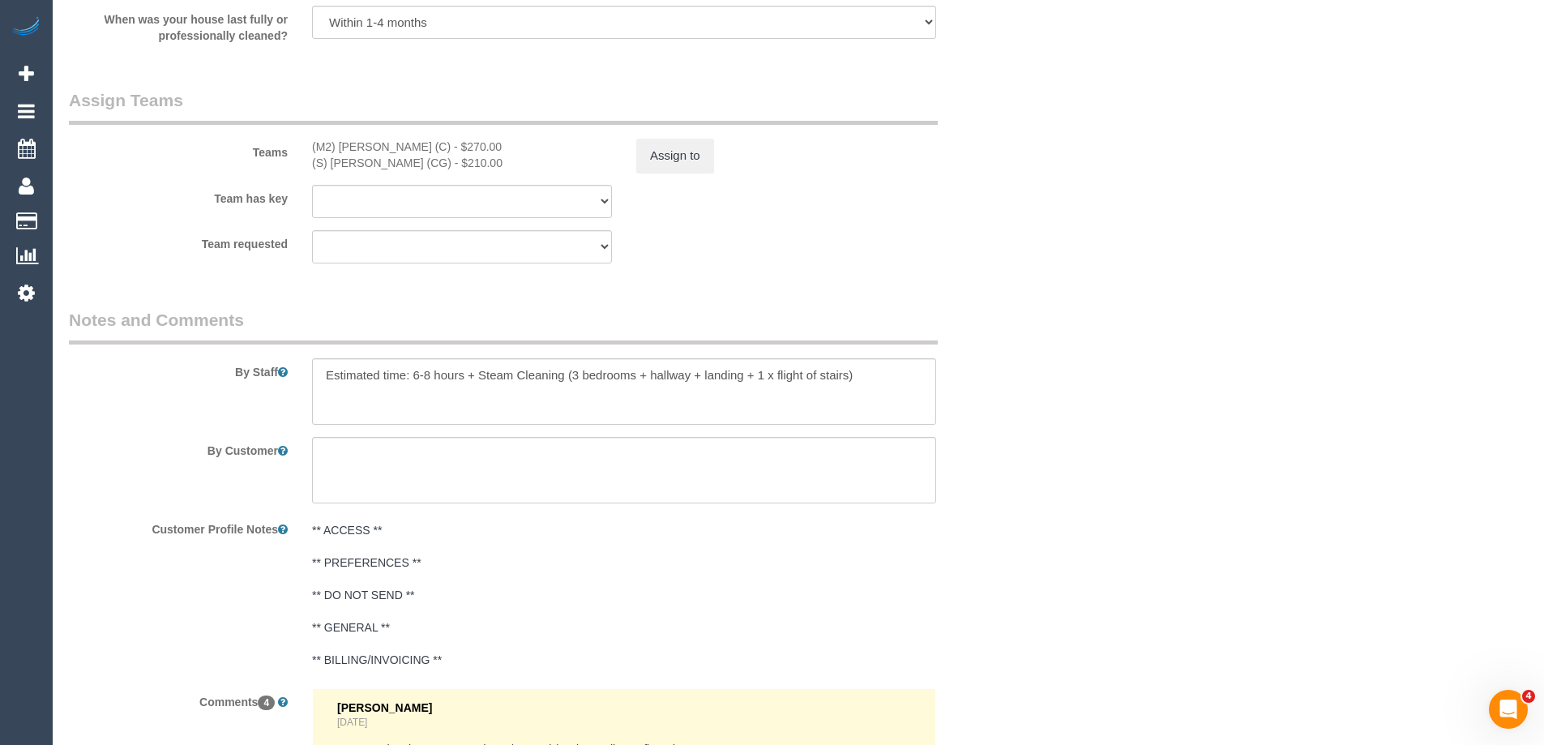
scroll to position [2302, 0]
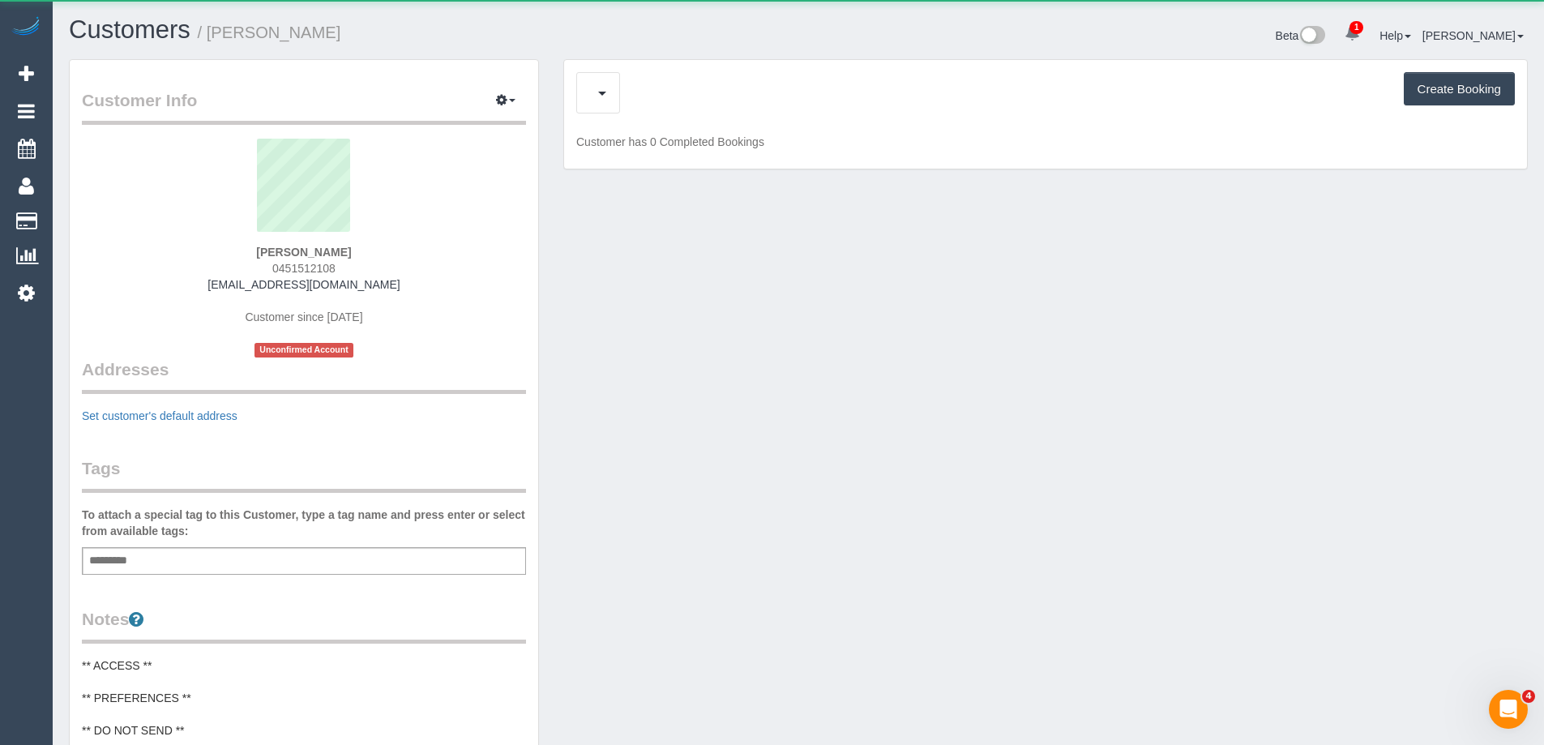
scroll to position [1356, 1544]
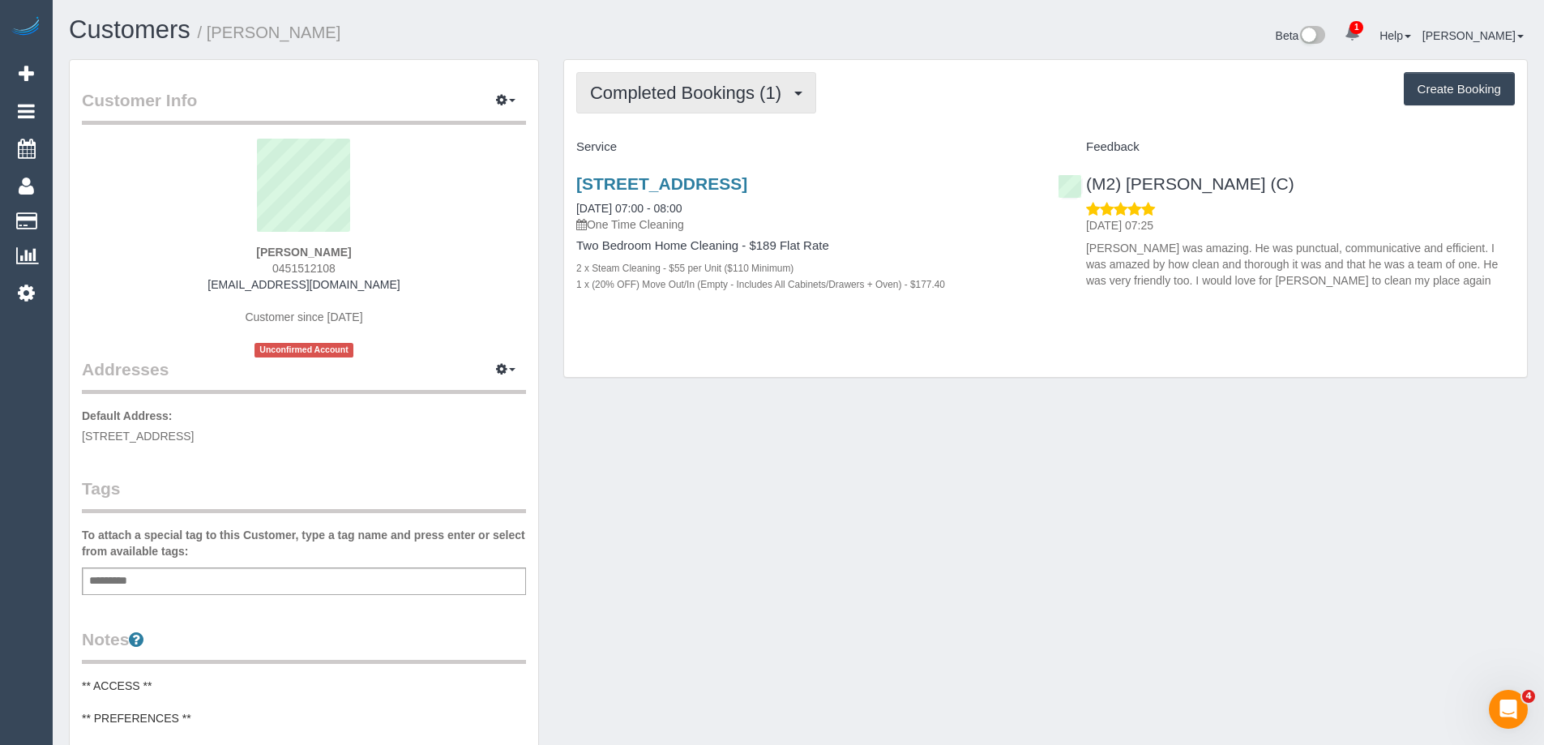
click at [696, 94] on span "Completed Bookings (1)" at bounding box center [689, 93] width 199 height 20
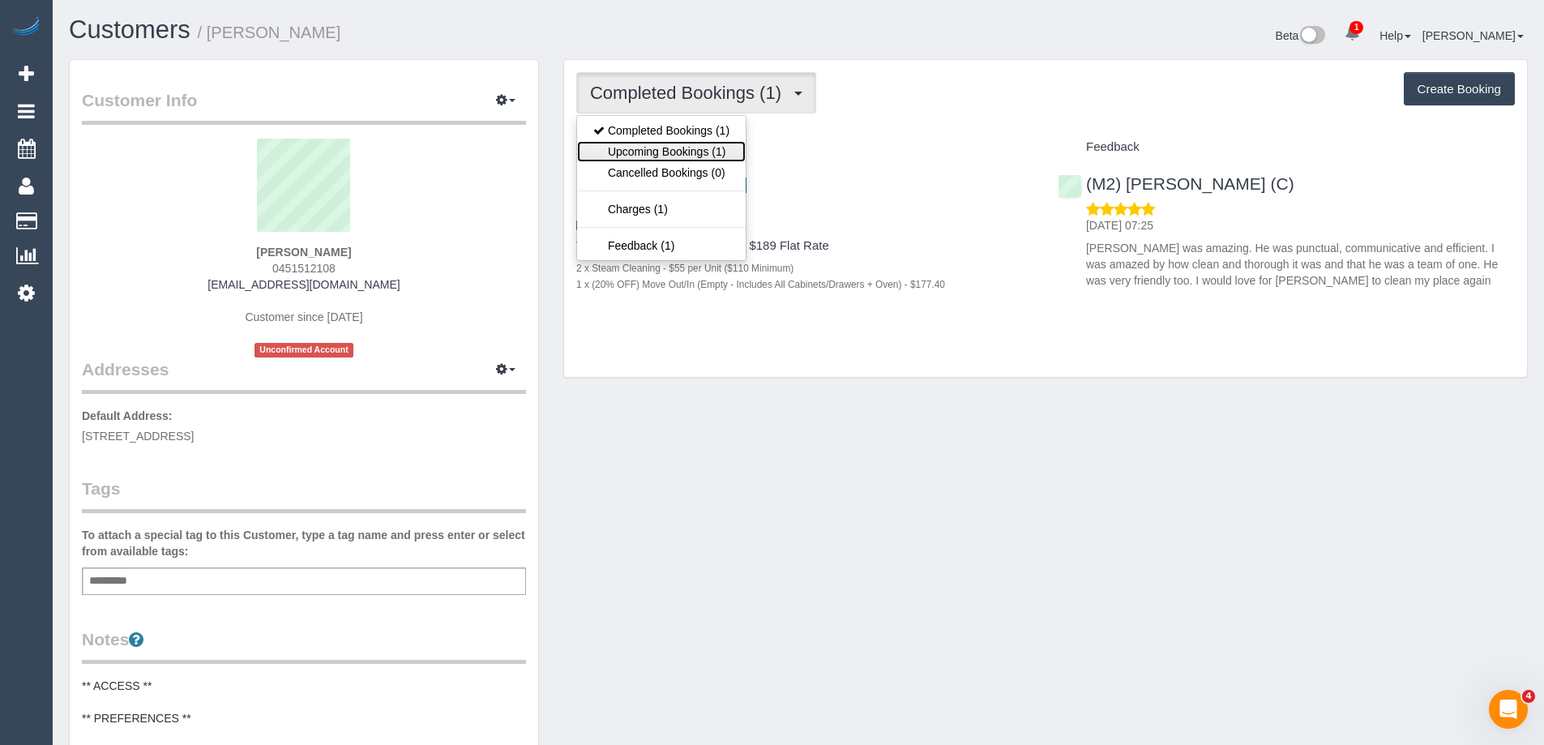
click at [705, 156] on link "Upcoming Bookings (1)" at bounding box center [661, 151] width 169 height 21
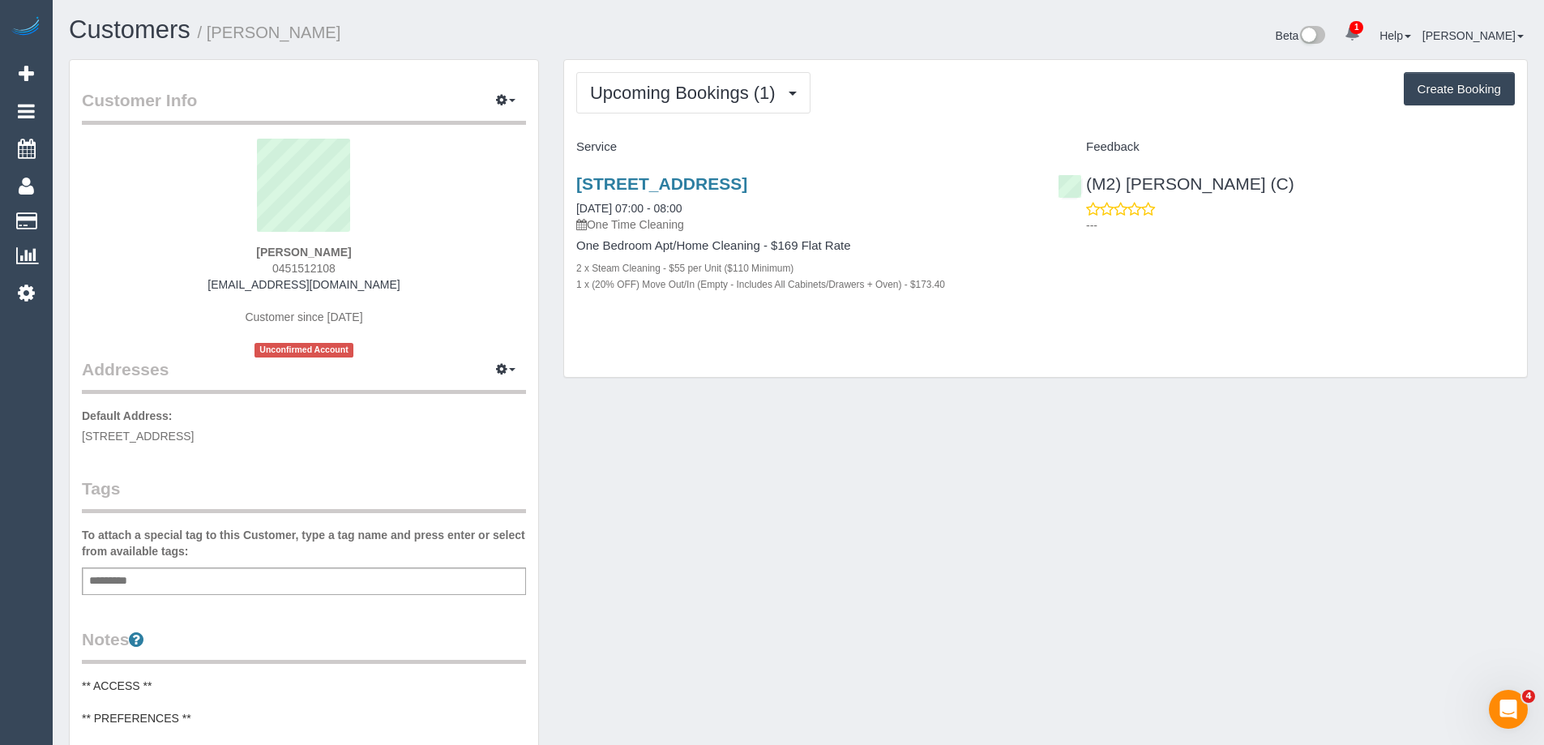
click at [952, 85] on div "Upcoming Bookings (1) Completed Bookings (1) Upcoming Bookings (1) Cancelled Bo…" at bounding box center [1045, 92] width 939 height 41
copy small "Sian Mahony"
drag, startPoint x: 315, startPoint y: 36, endPoint x: 213, endPoint y: 37, distance: 102.2
click at [213, 37] on h1 "Customers / Sian Mahony" at bounding box center [427, 30] width 717 height 28
click at [1210, 183] on link "(M2) Darshan Gevariya (C)" at bounding box center [1176, 183] width 237 height 19
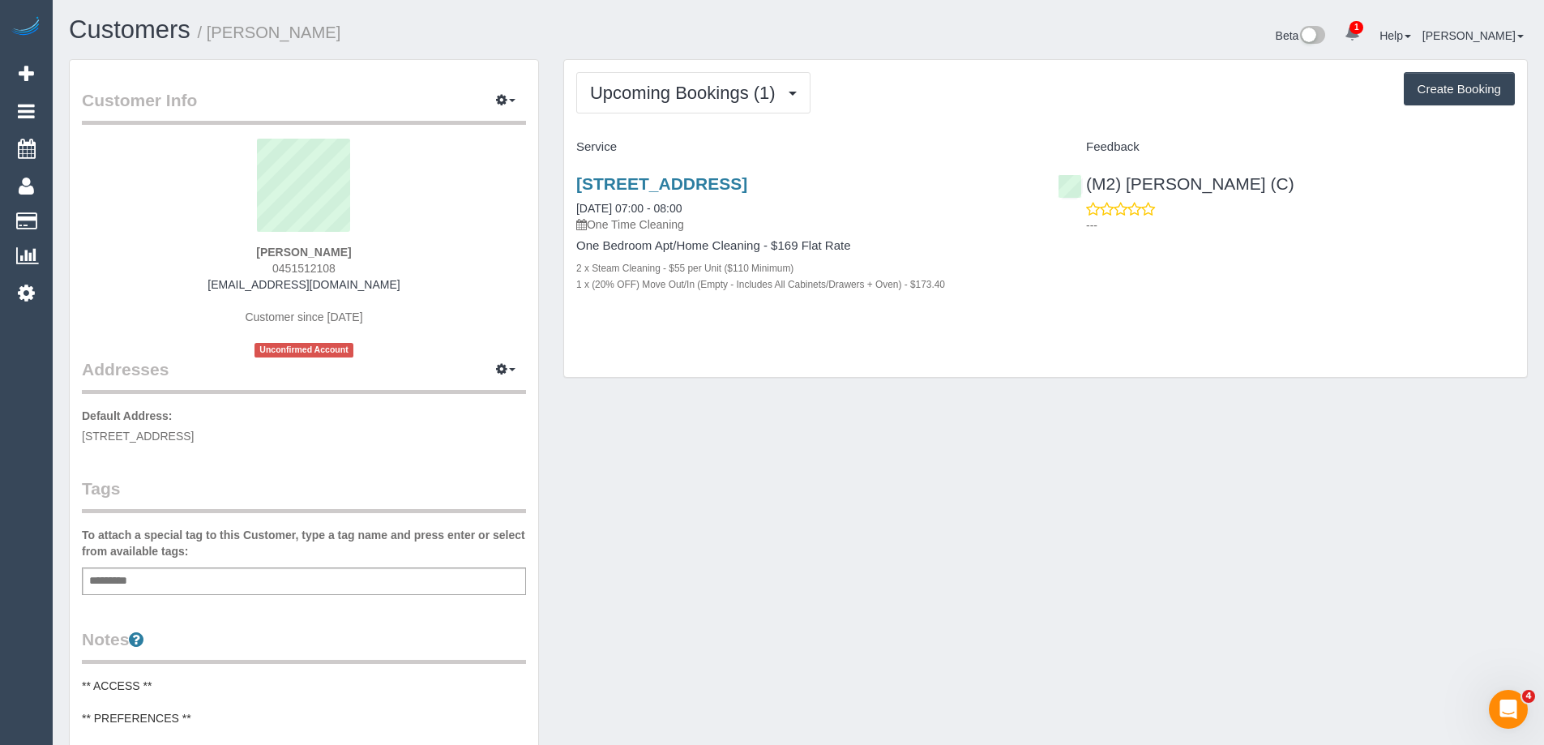
click at [279, 259] on div "Sian Mahony 0451512108 sianmahony98@gmail.com Customer since 2025 Unconfirmed A…" at bounding box center [304, 248] width 444 height 219
click at [283, 264] on span "0451512108" at bounding box center [303, 268] width 63 height 13
copy span "0451512108"
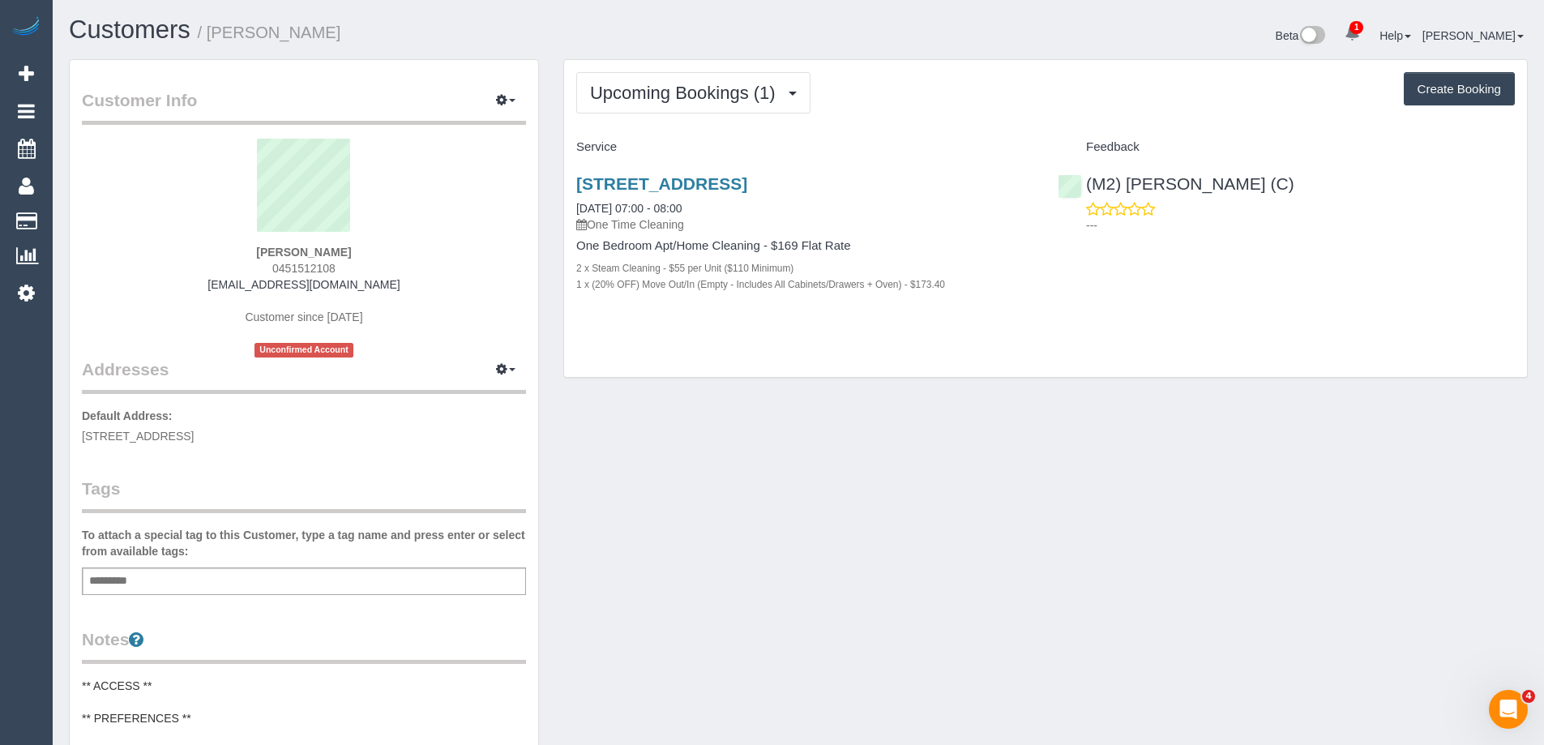
click at [916, 487] on div "Customer Info Edit Contact Info Send Message Email Preferences Special Sales Ta…" at bounding box center [799, 679] width 1484 height 1240
click at [324, 268] on span "0451512108" at bounding box center [303, 268] width 63 height 13
copy span "0451512108"
click at [1212, 432] on div "Customer Info Edit Contact Info Send Message Email Preferences Special Sales Ta…" at bounding box center [799, 679] width 1484 height 1240
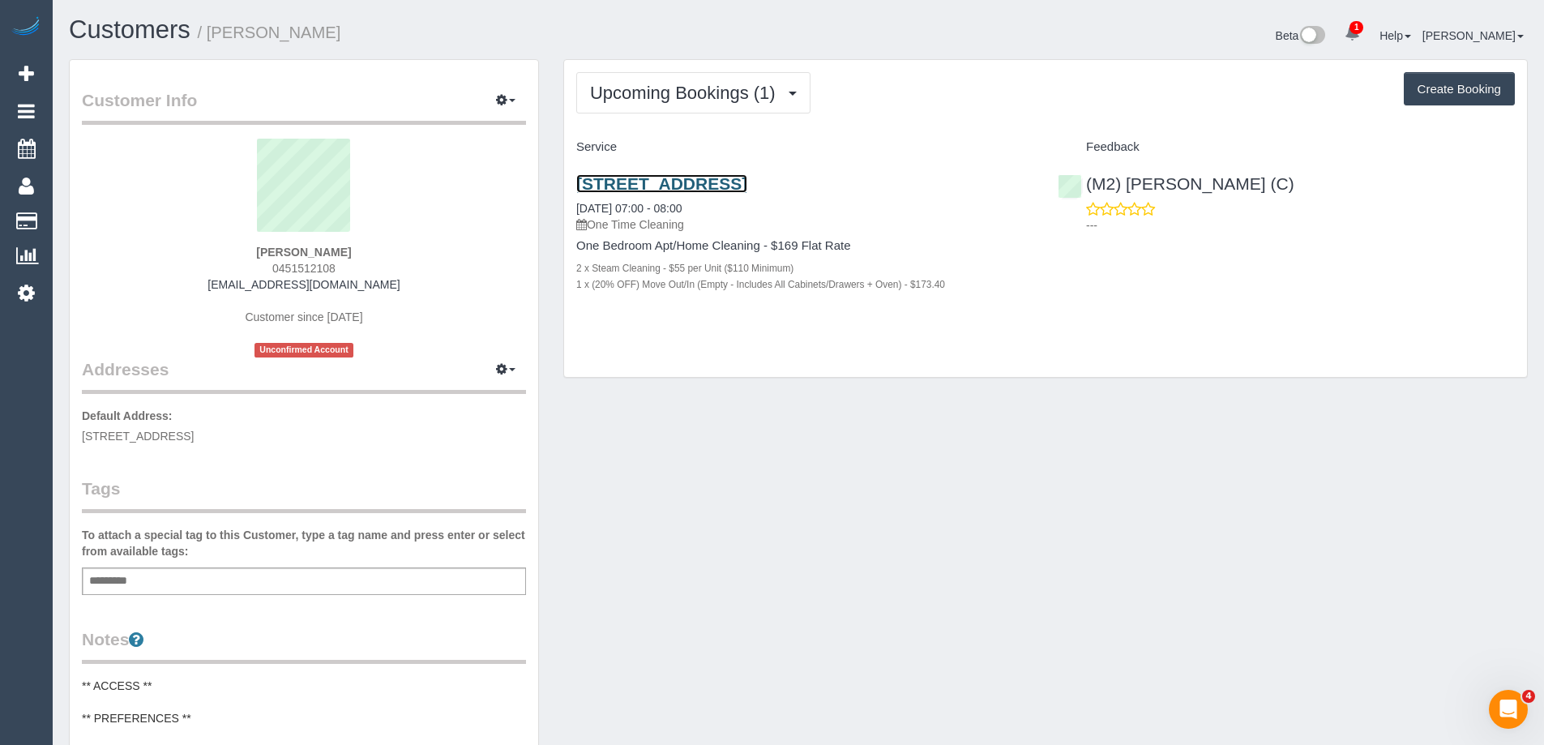
click at [747, 179] on link "93 Flemington Rd, 712, North Melbourne, VIC 3051" at bounding box center [661, 183] width 171 height 19
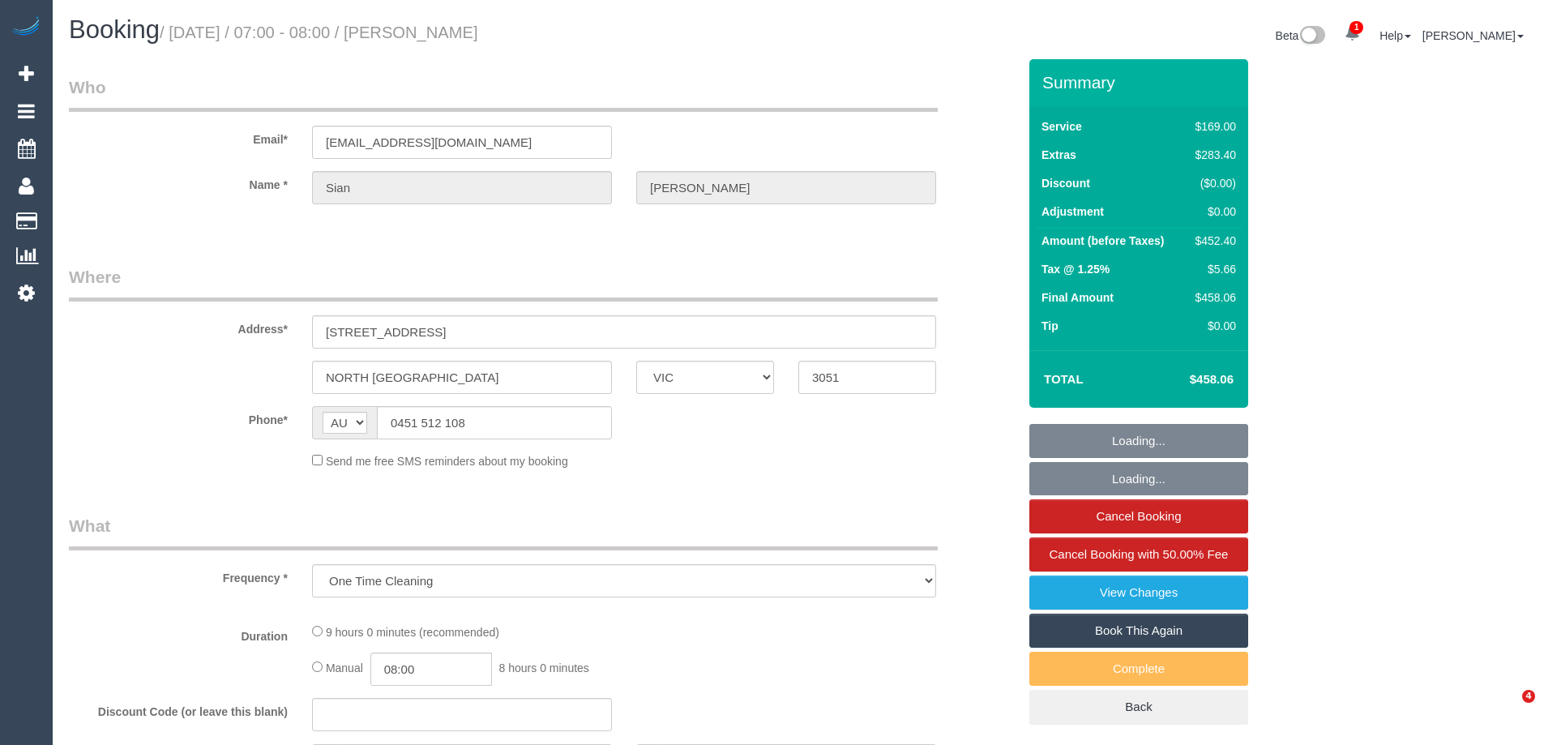
select select "VIC"
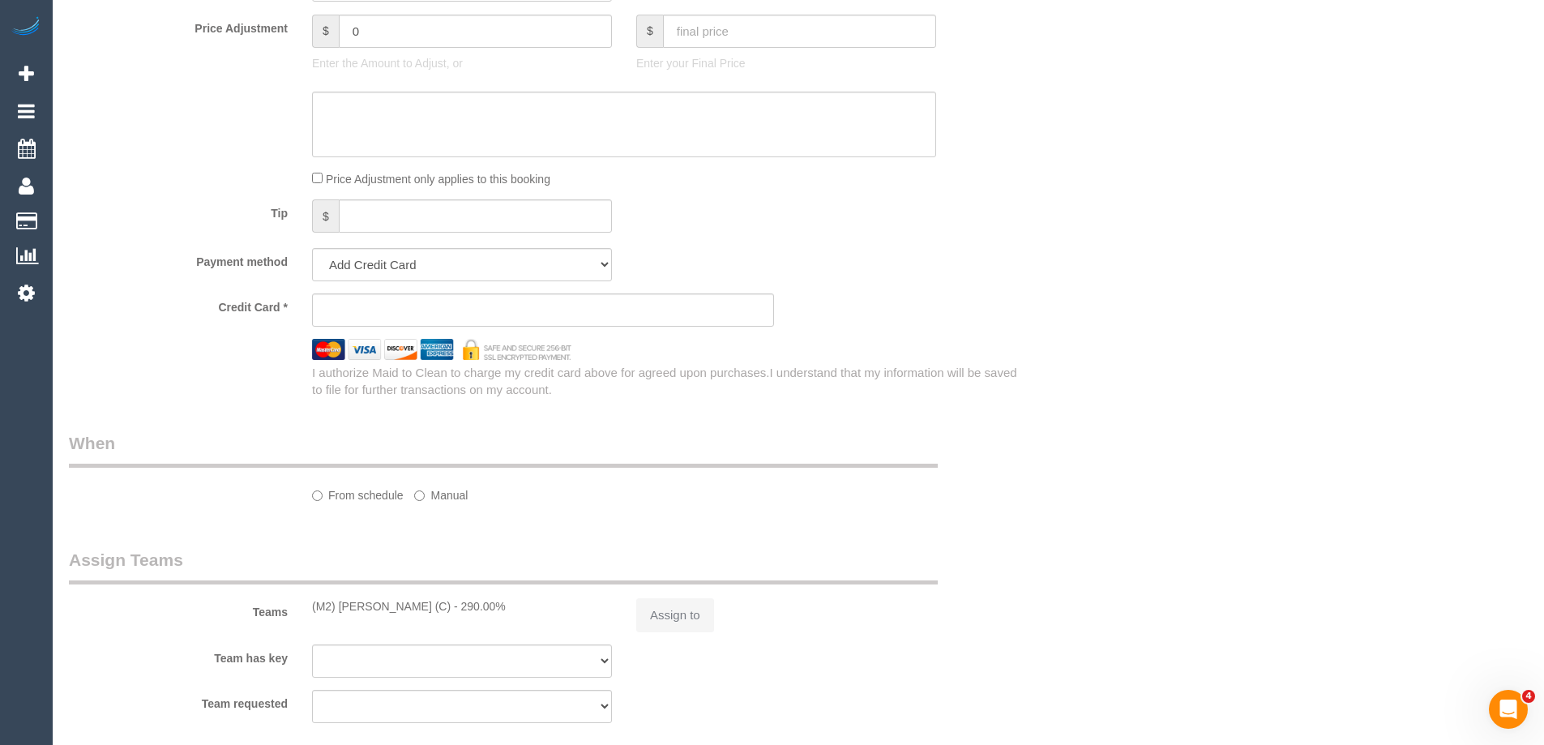
select select "string:stripe-pm_1Rq3P02GScqysDRVxugWByjk"
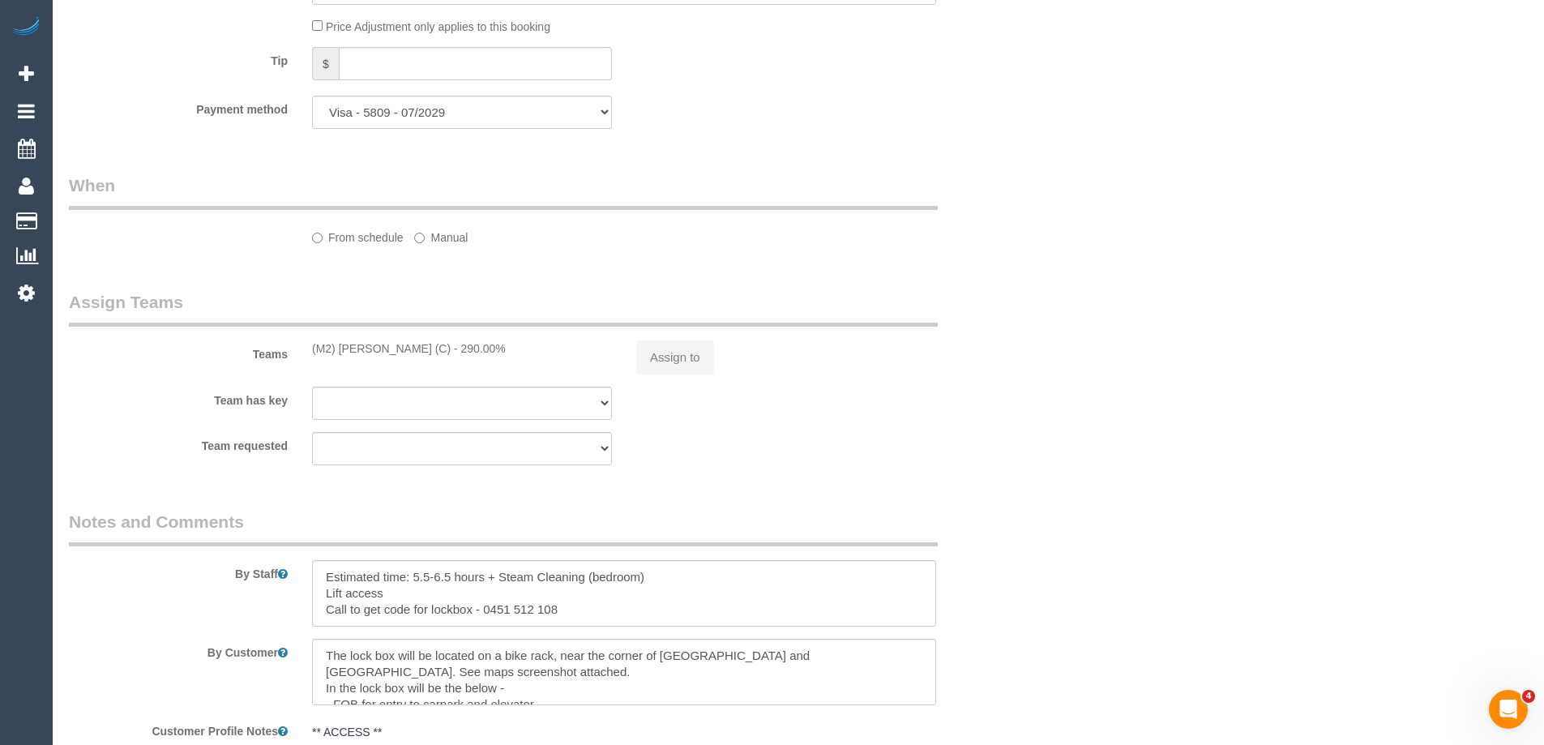
select select "object:707"
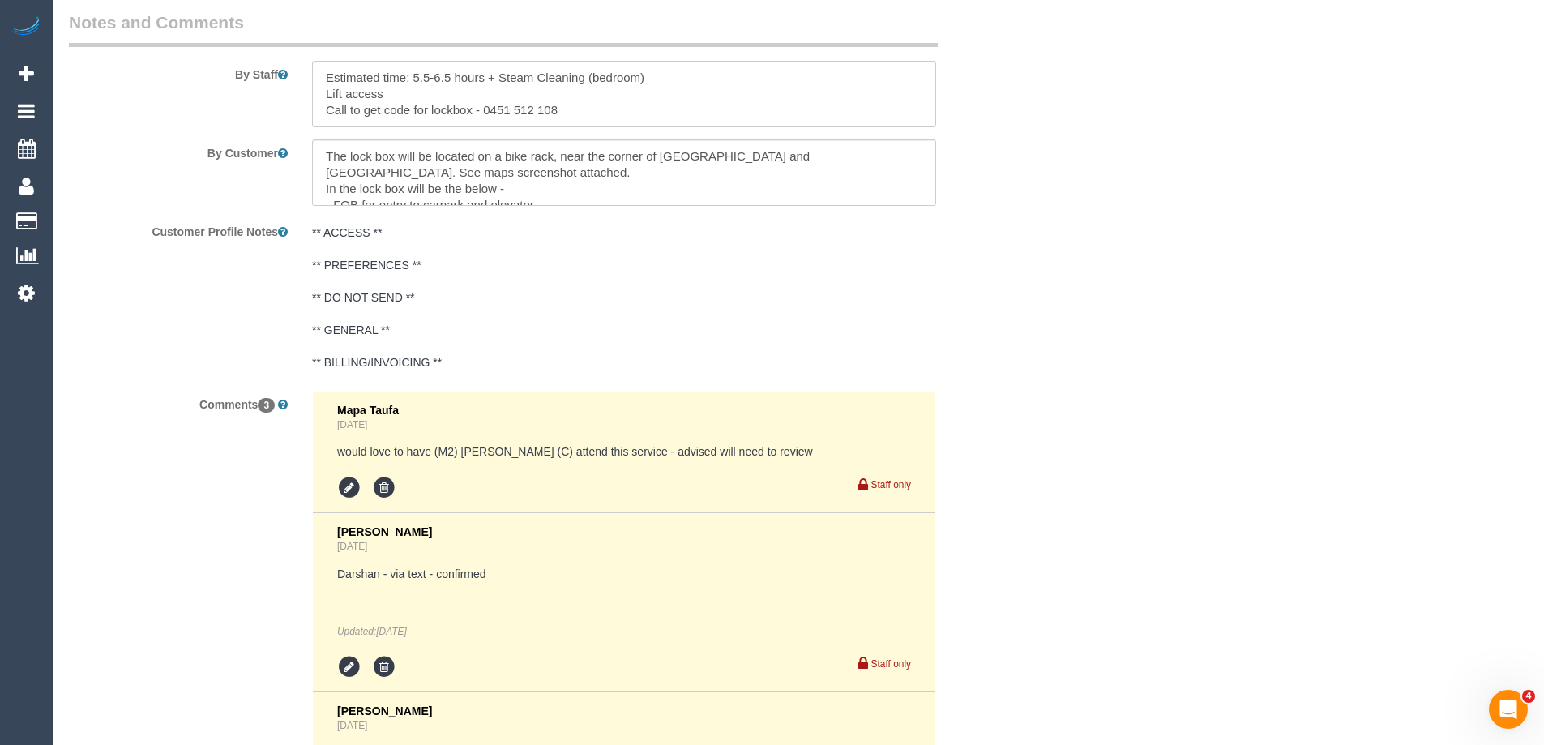
select select "number:28"
select select "number:16"
select select "number:19"
select select "number:25"
select select "number:26"
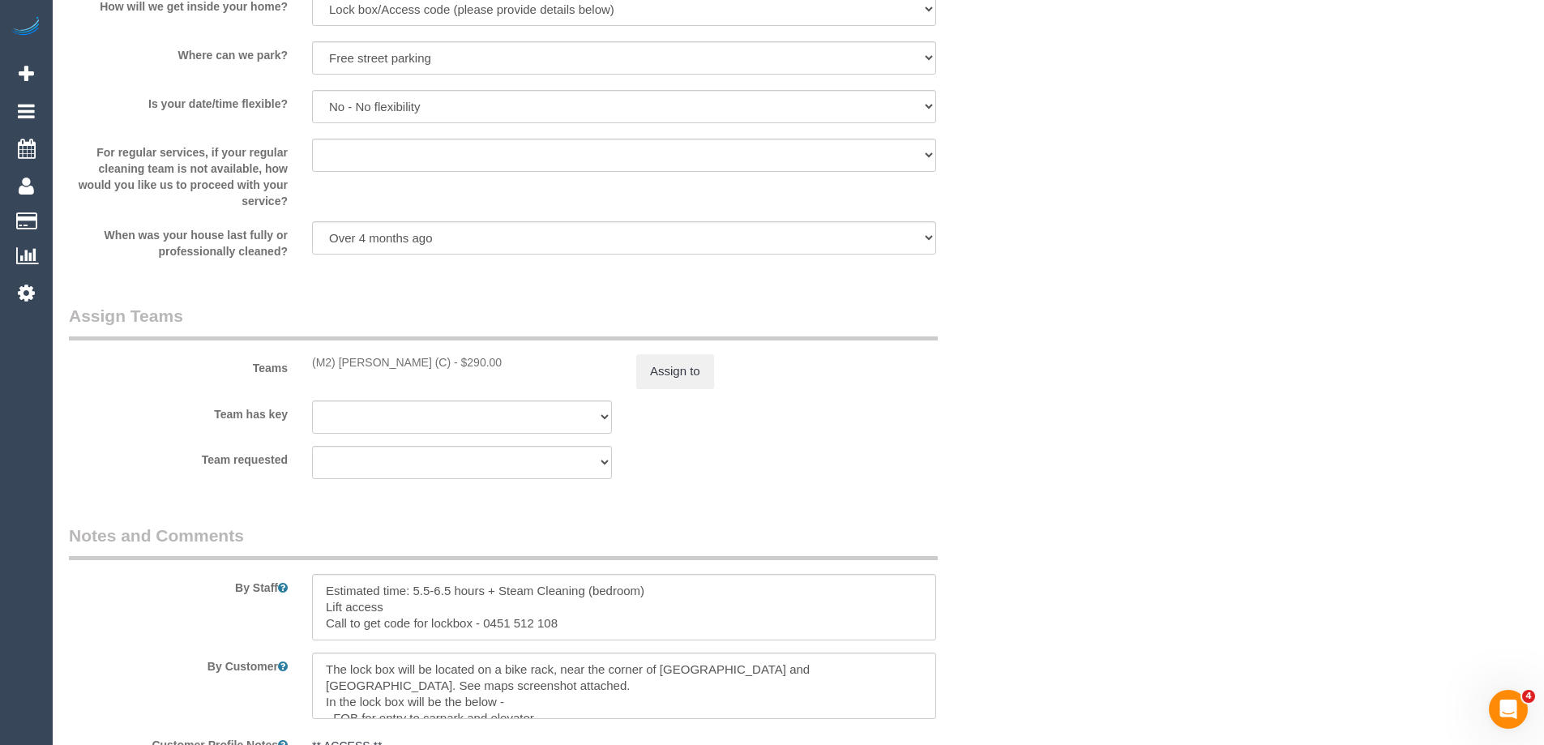
scroll to position [2987, 0]
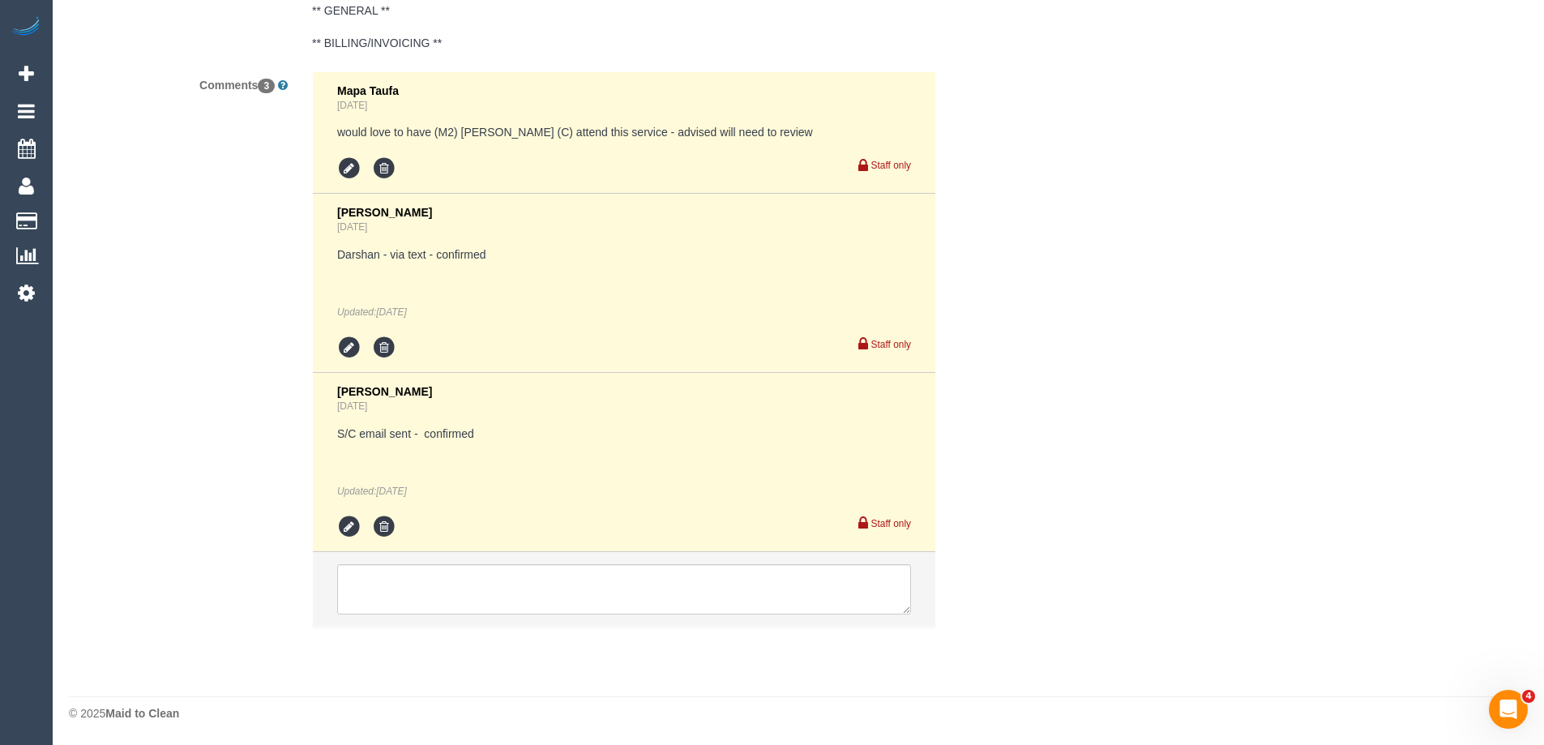
select select "spot1"
click at [489, 576] on textarea at bounding box center [624, 589] width 574 height 50
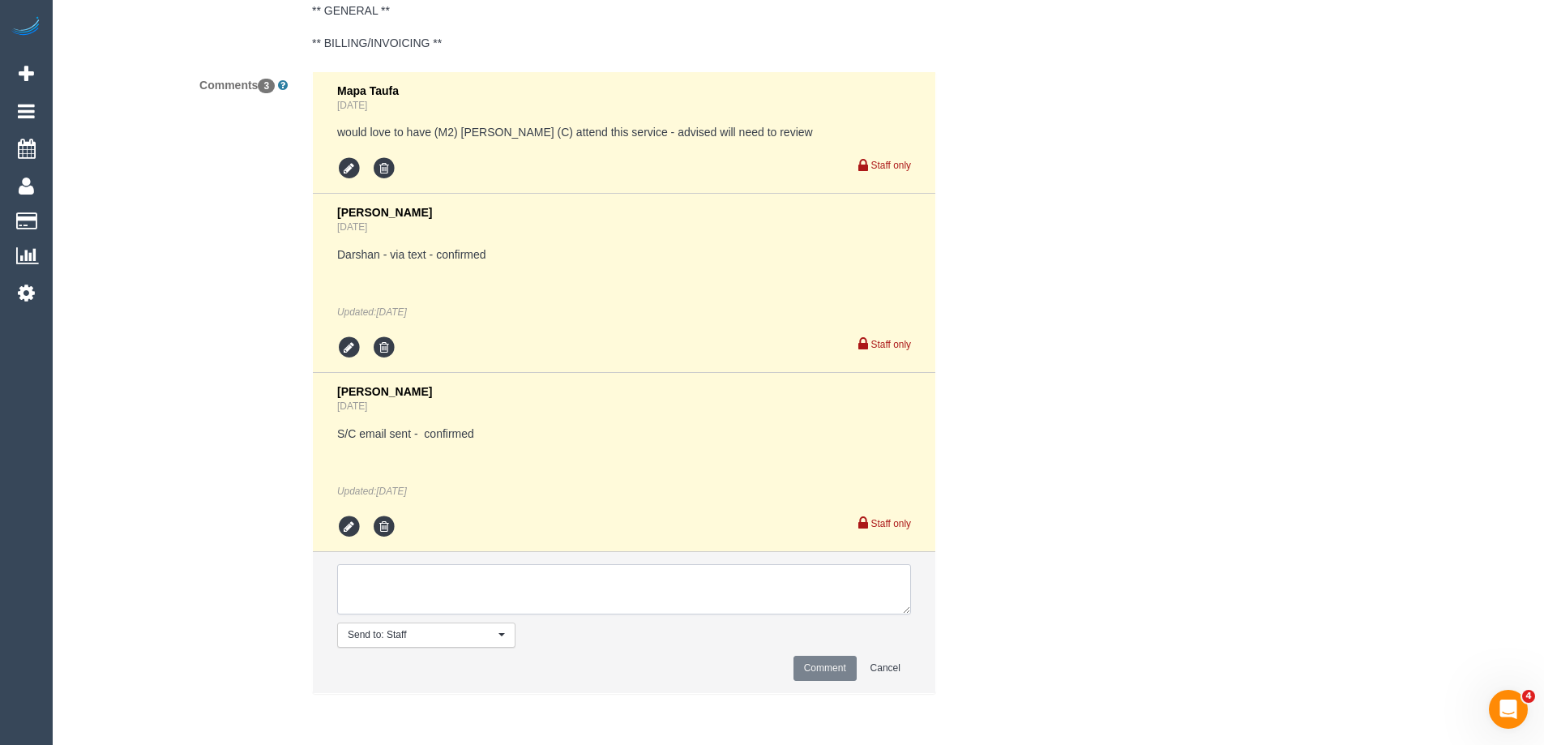
click at [555, 593] on textarea at bounding box center [624, 589] width 574 height 50
click at [559, 593] on textarea at bounding box center [624, 589] width 574 height 50
paste textarea "cnv_q9cquhb"
click at [663, 585] on textarea at bounding box center [624, 589] width 574 height 50
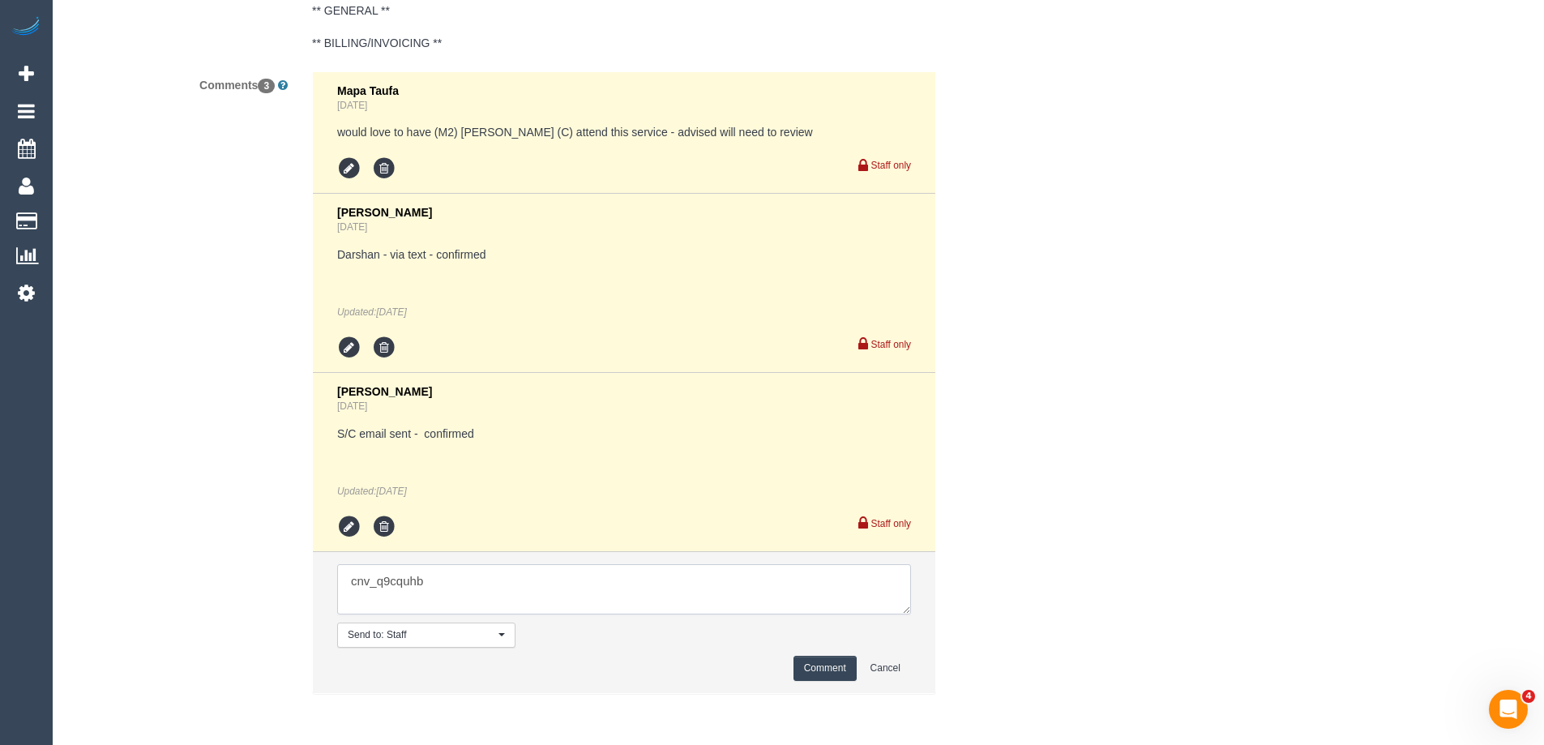
click at [663, 585] on textarea at bounding box center [624, 589] width 574 height 50
paste textarea "cnv_q9cquhb"
type textarea "If any complaints come through, please see this thread: cnv_q9cquhb"
click at [827, 668] on button "Comment" at bounding box center [825, 668] width 63 height 25
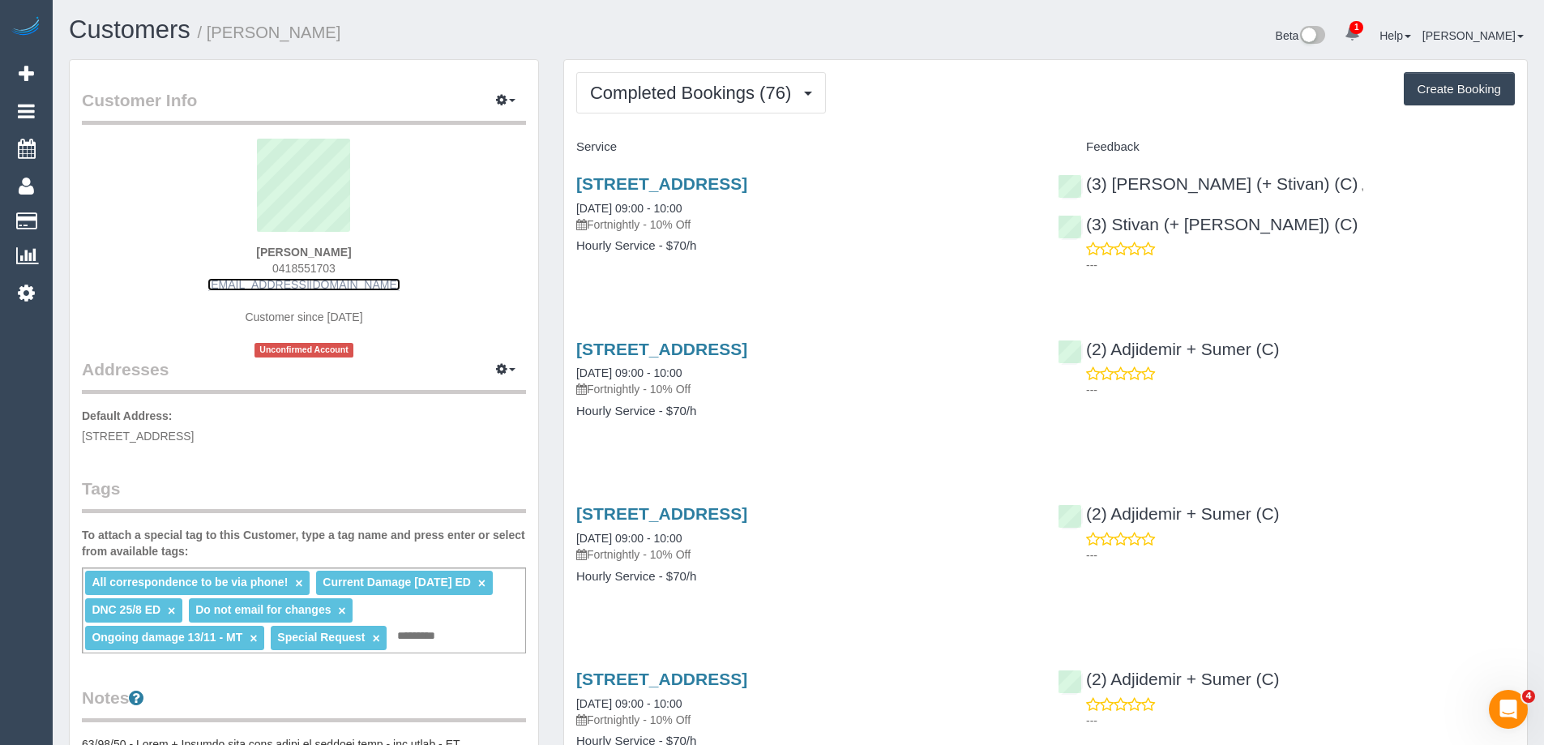
click at [302, 278] on link "aliciagorander@gmail.com" at bounding box center [304, 284] width 192 height 13
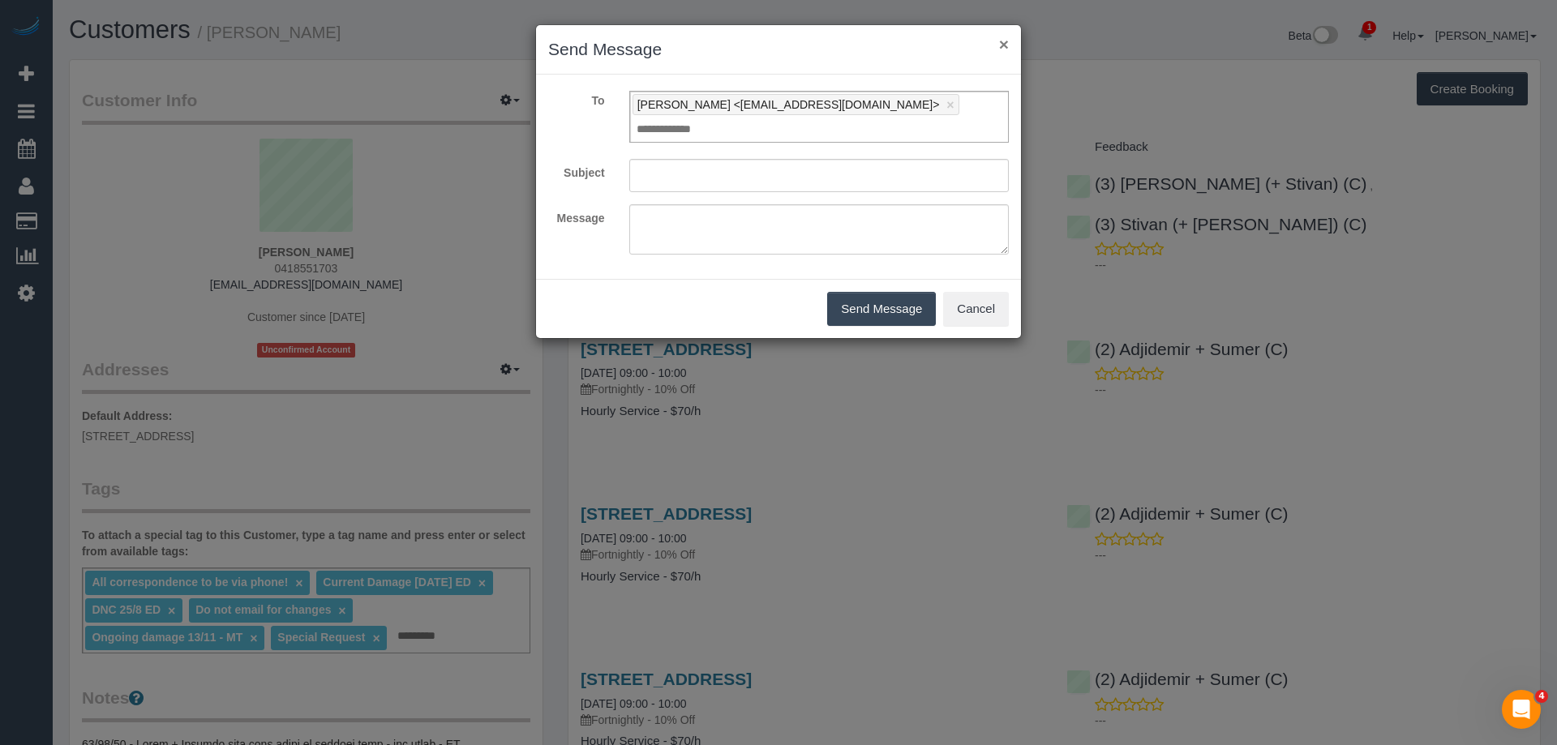
drag, startPoint x: 1005, startPoint y: 43, endPoint x: 802, endPoint y: 120, distance: 217.6
click at [1004, 43] on button "×" at bounding box center [1004, 44] width 10 height 17
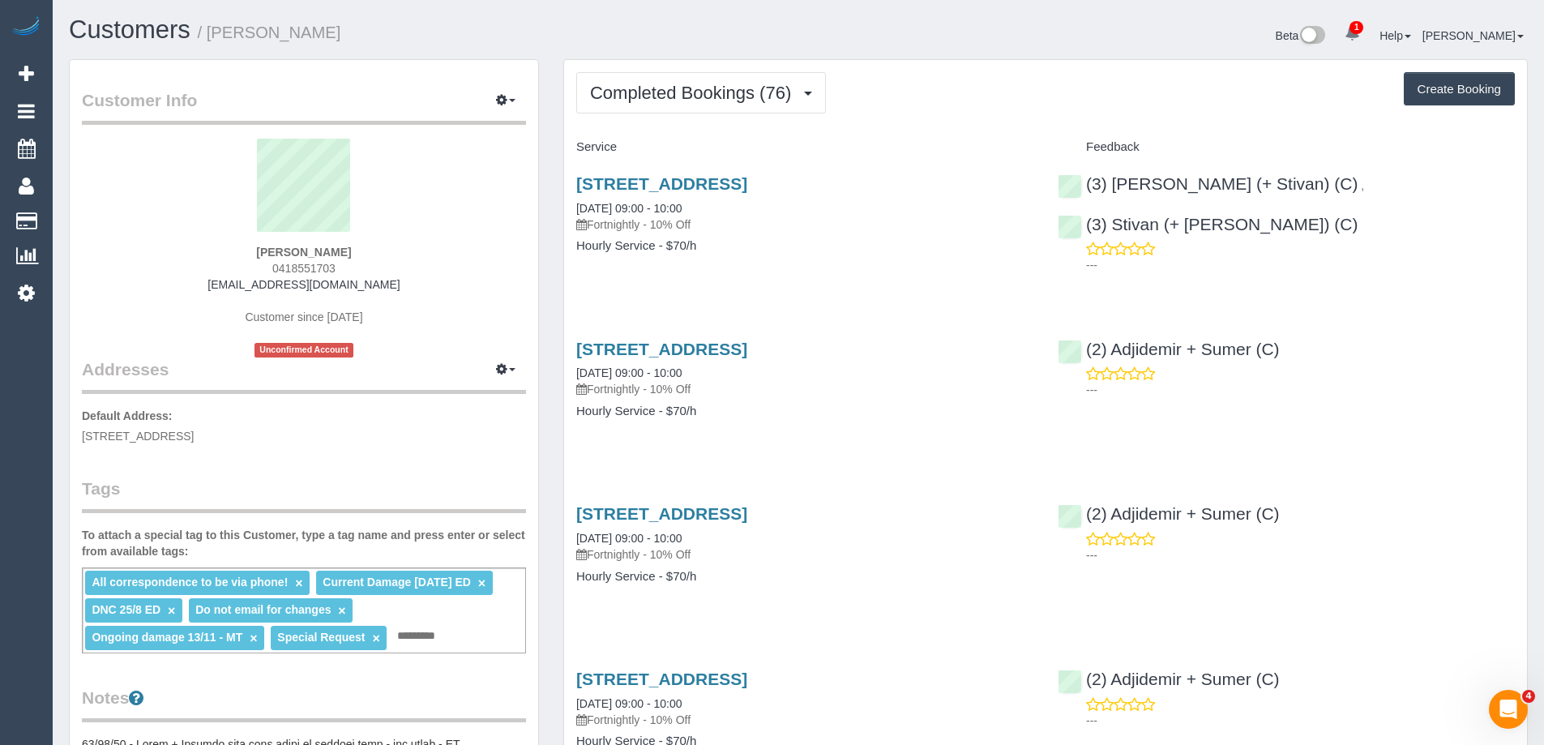
click at [320, 272] on span "0418551703" at bounding box center [303, 268] width 63 height 13
copy span "0418551703"
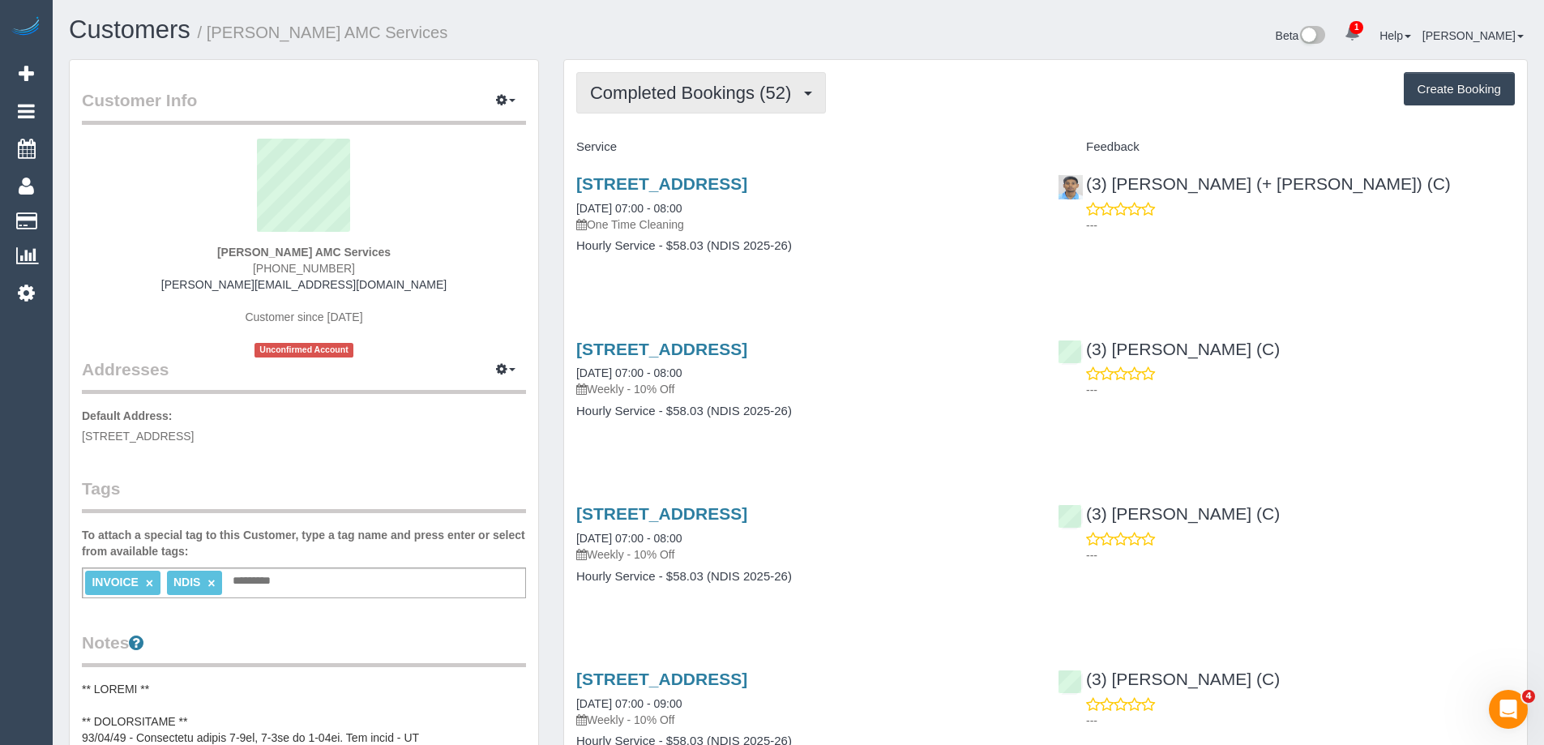
click at [632, 84] on span "Completed Bookings (52)" at bounding box center [694, 93] width 209 height 20
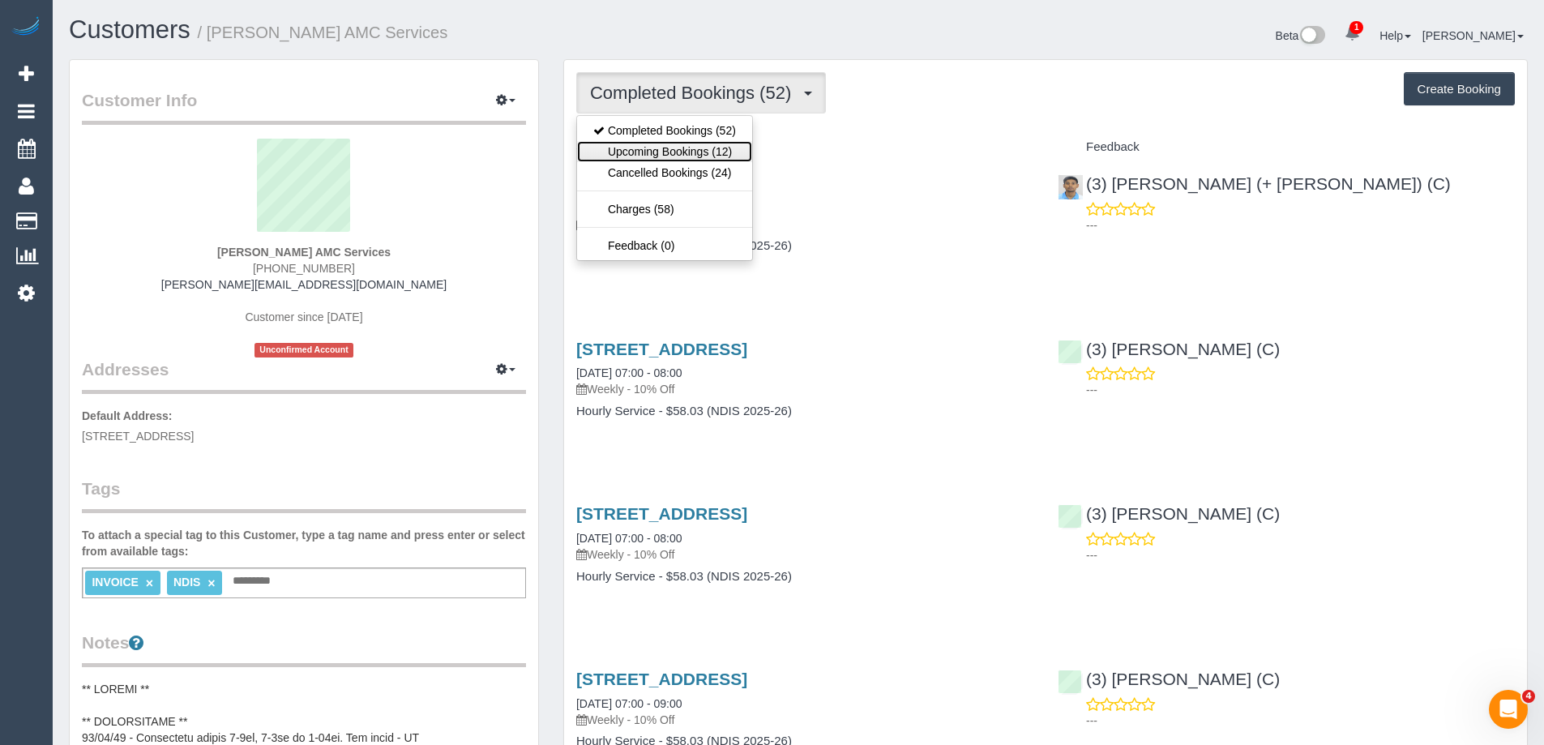
click at [642, 143] on link "Upcoming Bookings (12)" at bounding box center [664, 151] width 175 height 21
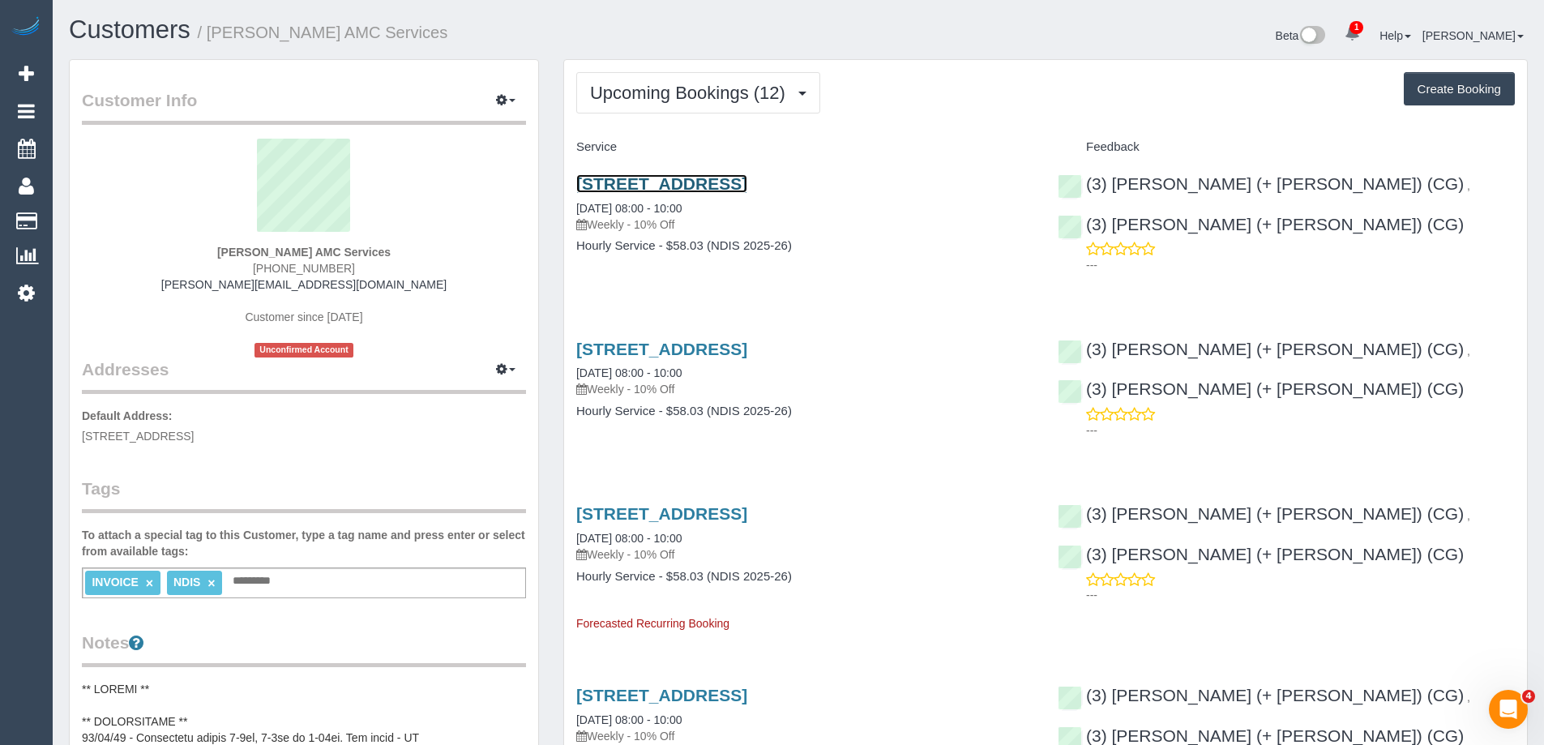
click at [696, 178] on link "[STREET_ADDRESS]" at bounding box center [661, 183] width 171 height 19
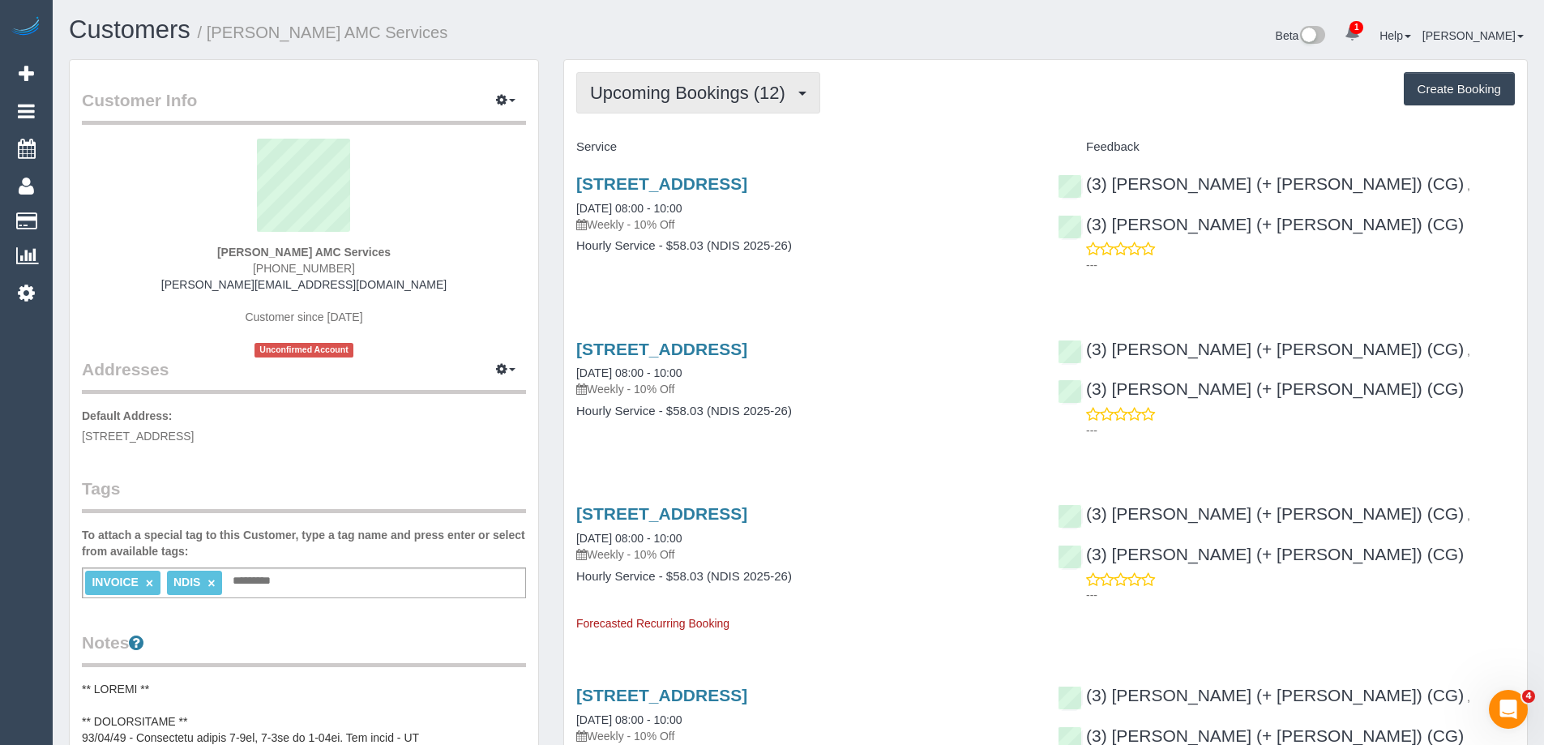
click at [650, 82] on button "Upcoming Bookings (12)" at bounding box center [698, 92] width 244 height 41
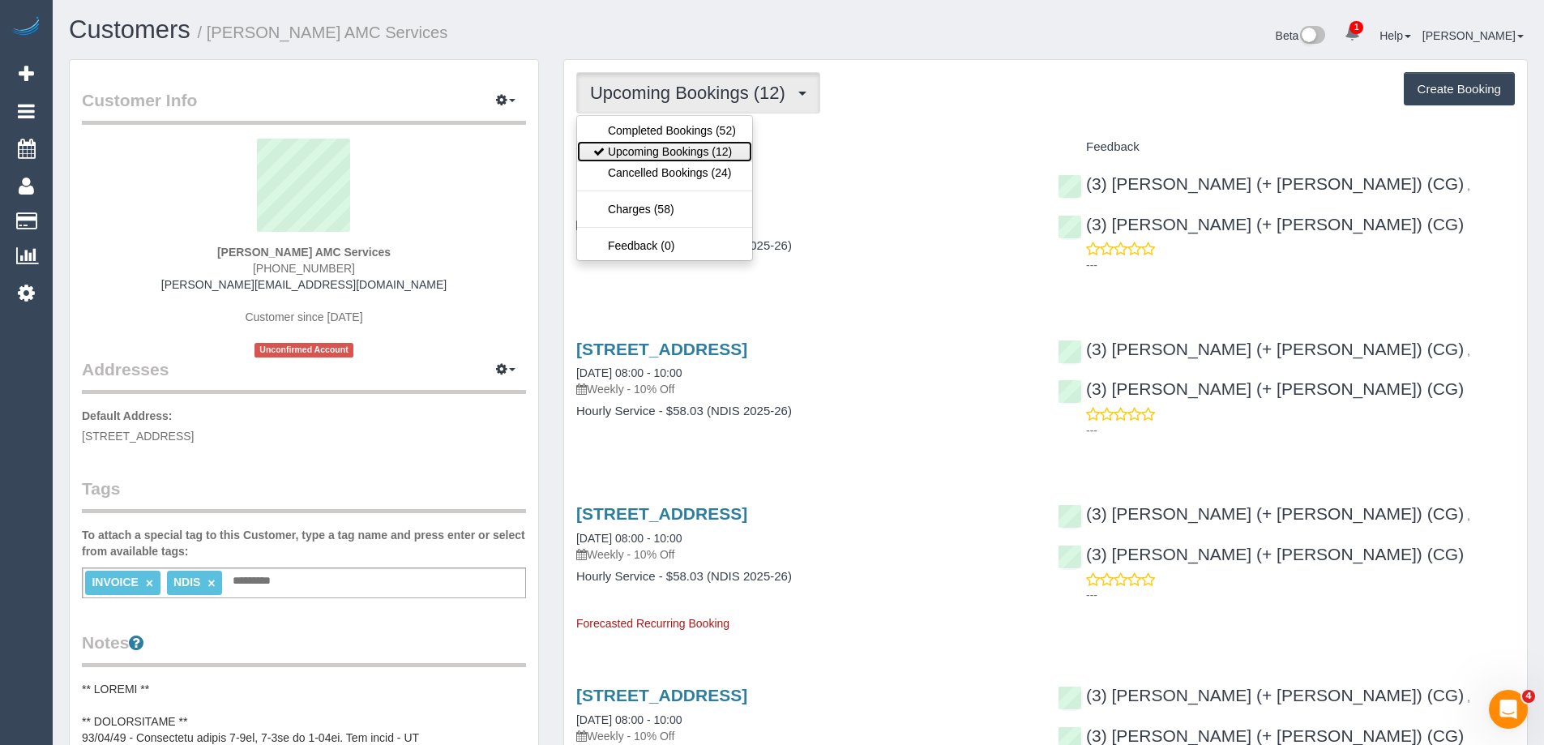
click at [662, 150] on link "Upcoming Bookings (12)" at bounding box center [664, 151] width 175 height 21
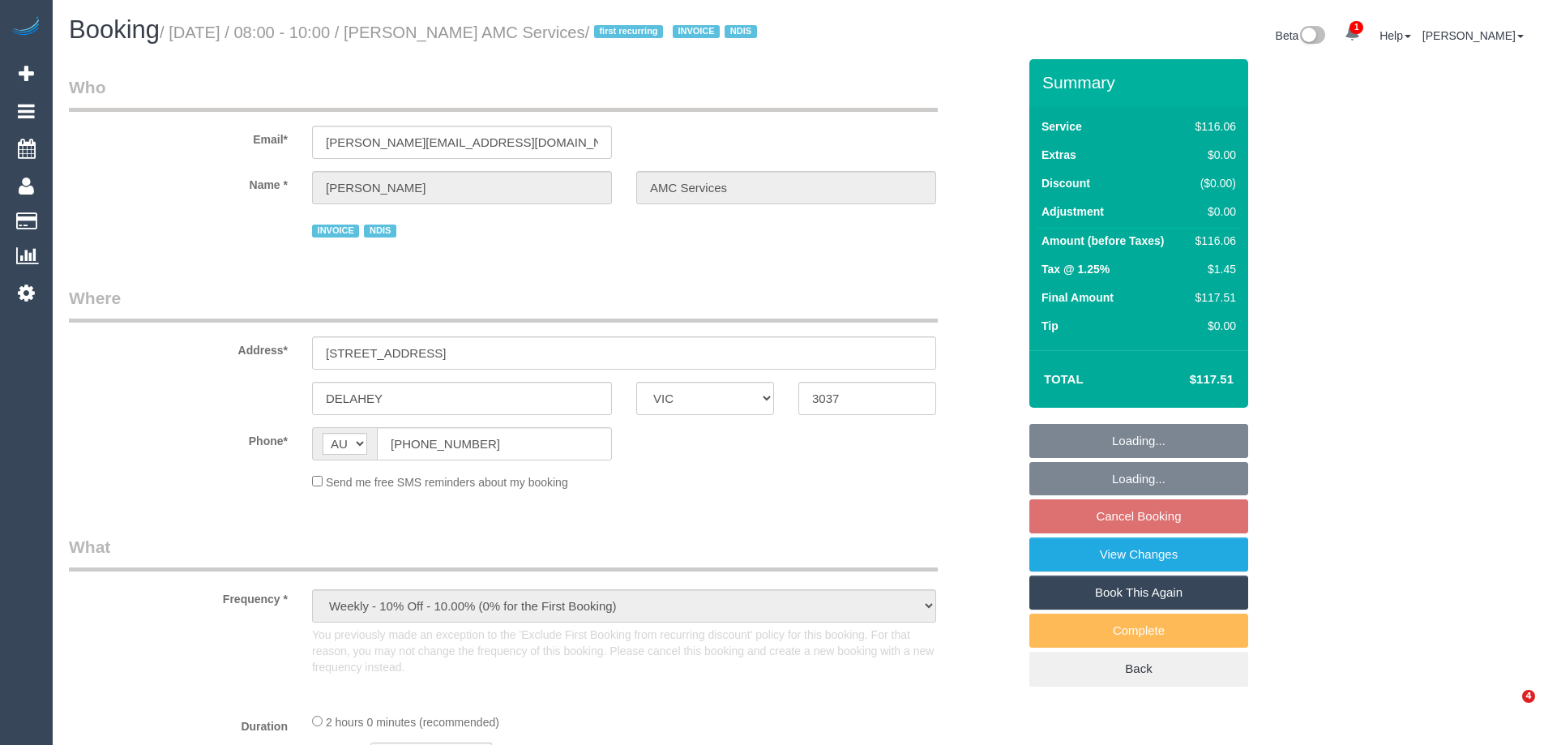
select select "VIC"
select select "number:28"
select select "number:14"
select select "number:18"
select select "number:36"
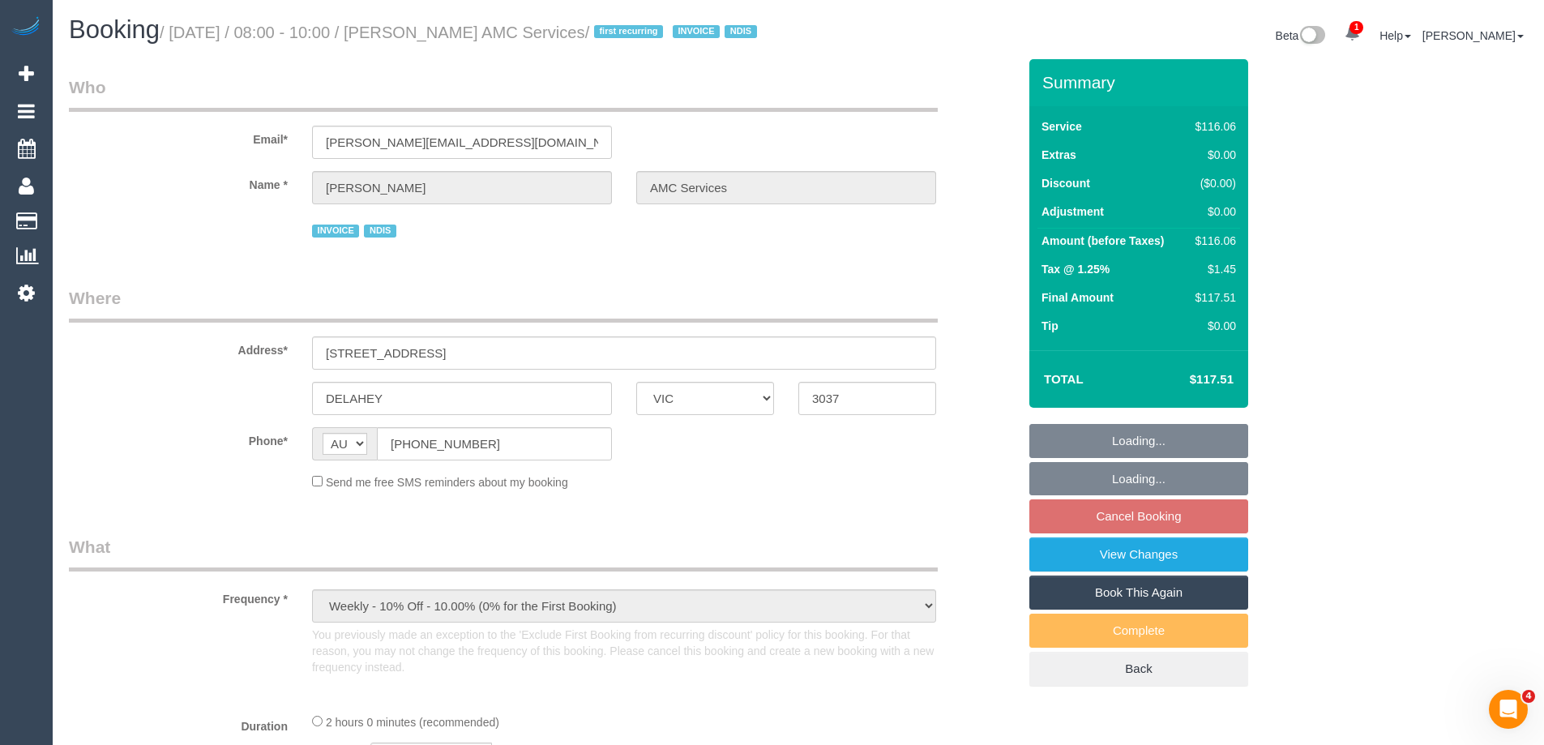
select select "number:35"
select select "number:12"
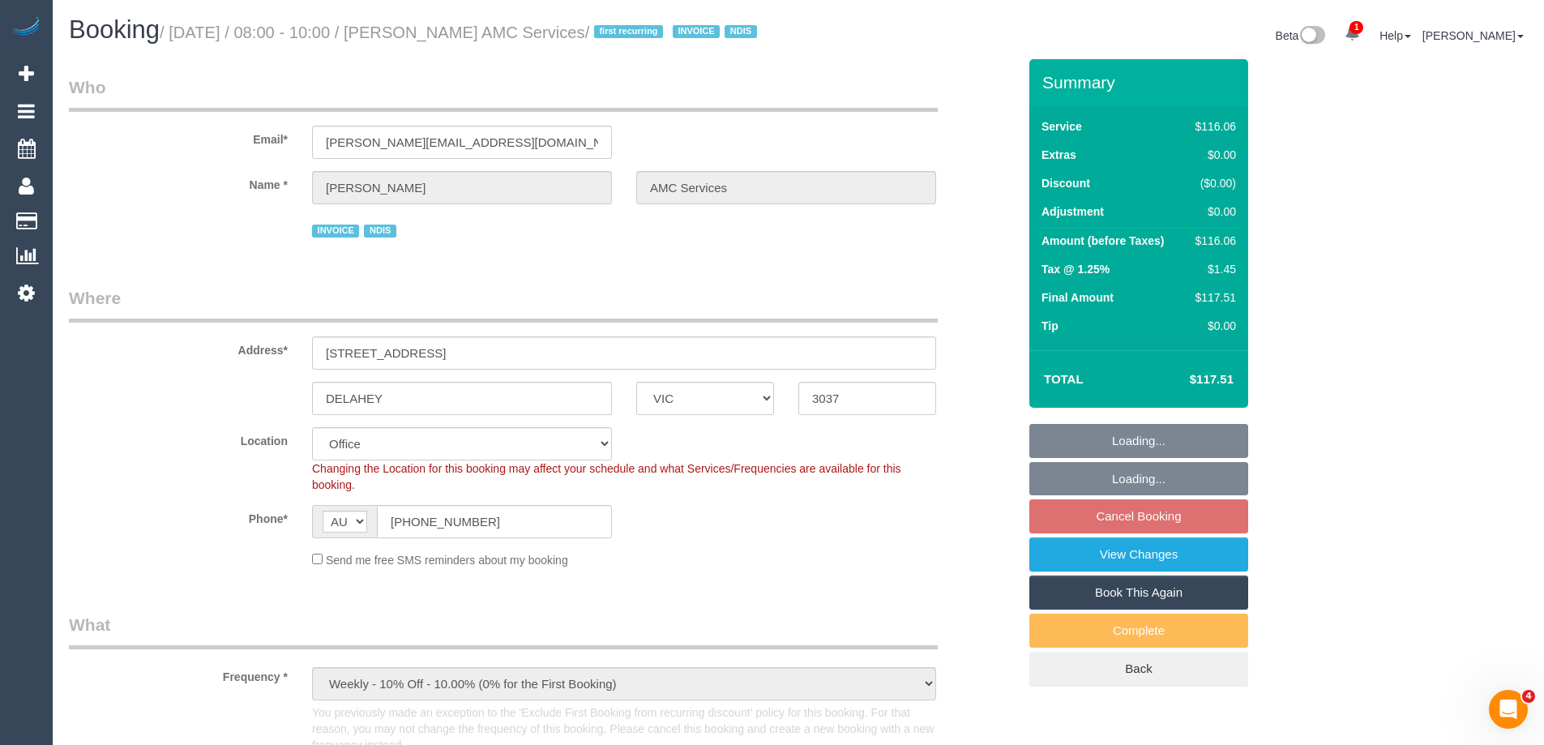
select select "object:799"
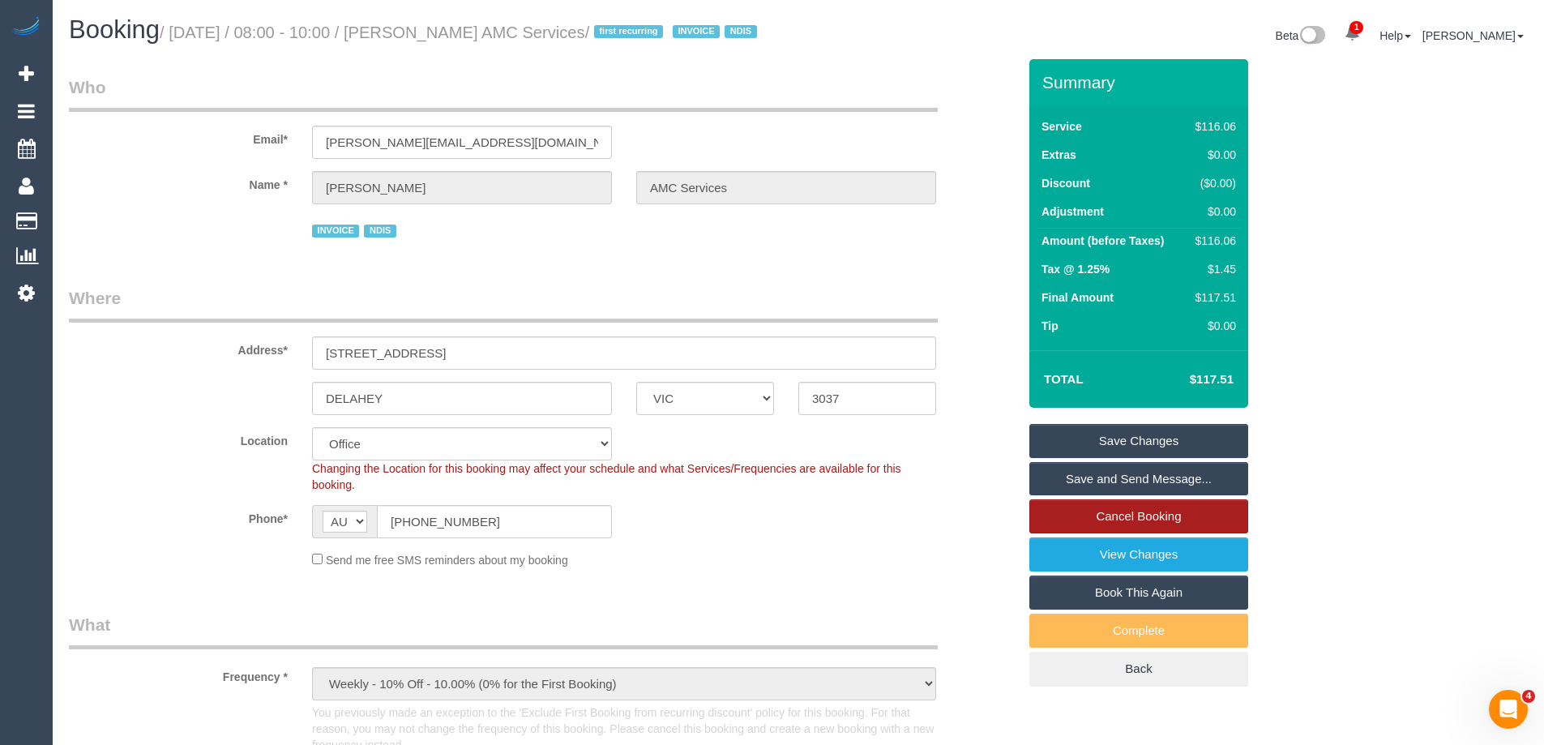
click at [1173, 533] on link "Cancel Booking" at bounding box center [1139, 516] width 219 height 34
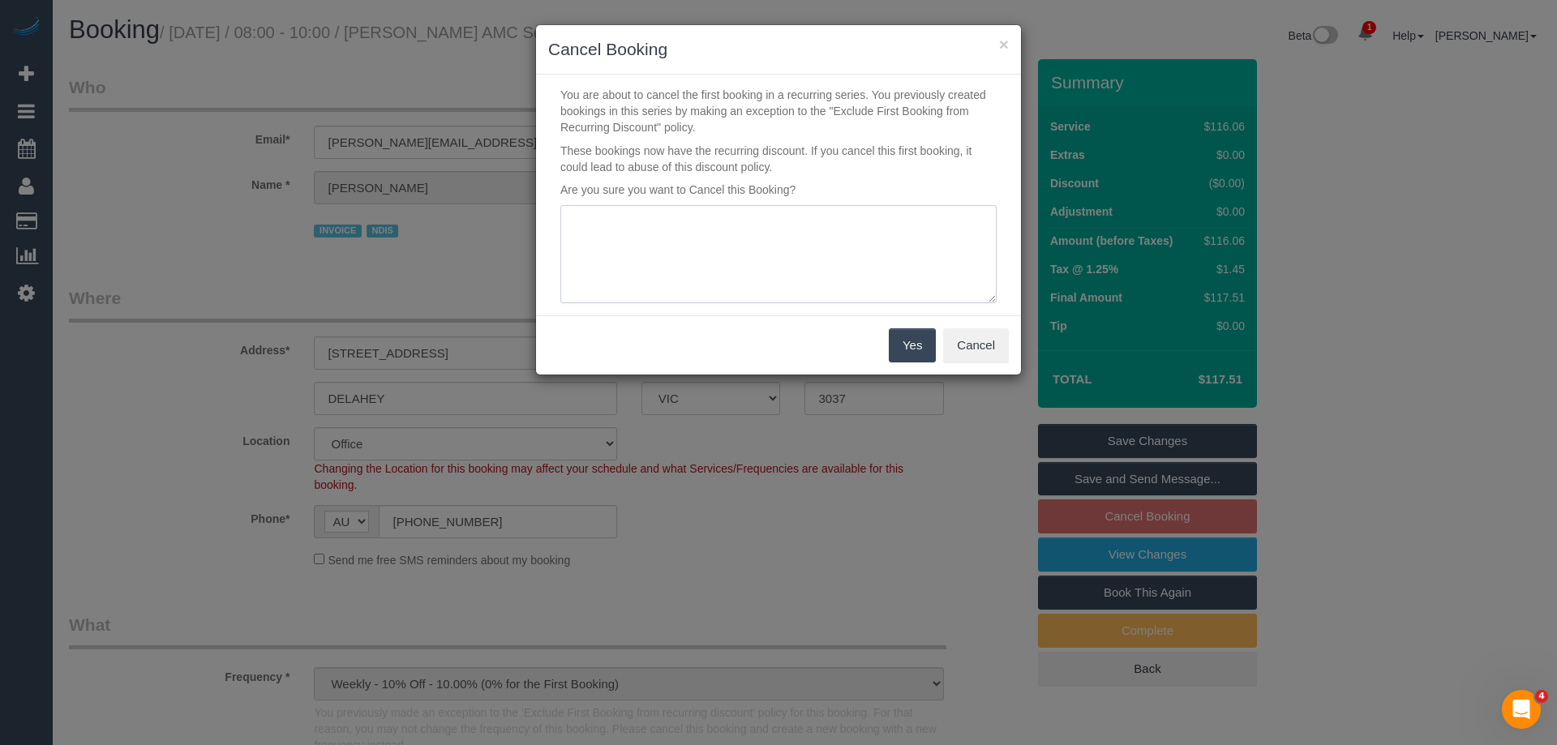
click at [636, 230] on textarea at bounding box center [778, 254] width 436 height 99
paste textarea "cnv_q6hg49b"
type textarea "In hospital. Unsure of return date at this stage. Via email cnv_q6hg49b - ED"
click at [896, 344] on button "Yes" at bounding box center [912, 345] width 47 height 34
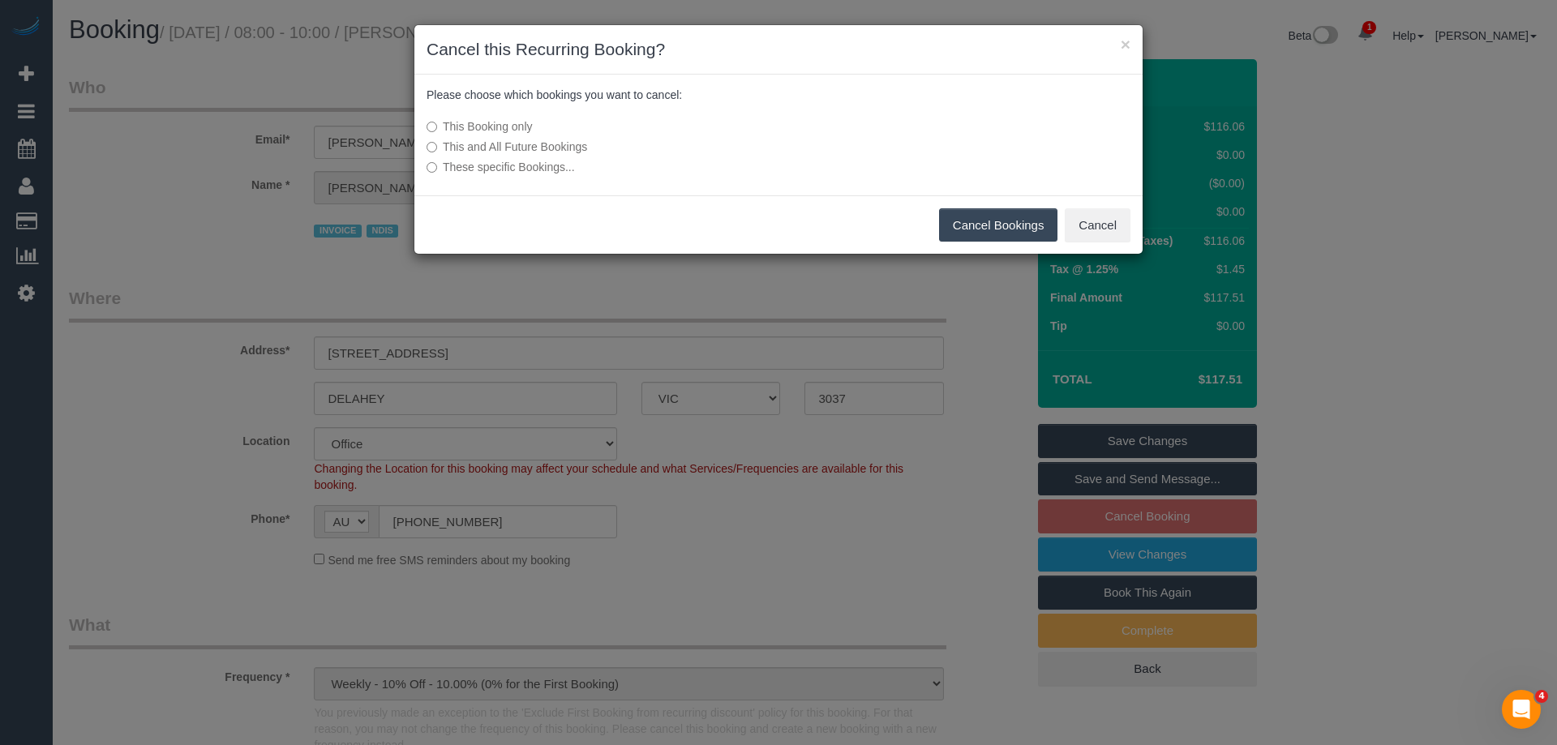
click at [549, 146] on label "This and All Future Bookings" at bounding box center [656, 147] width 461 height 16
click at [979, 229] on button "Cancel Bookings" at bounding box center [998, 225] width 119 height 34
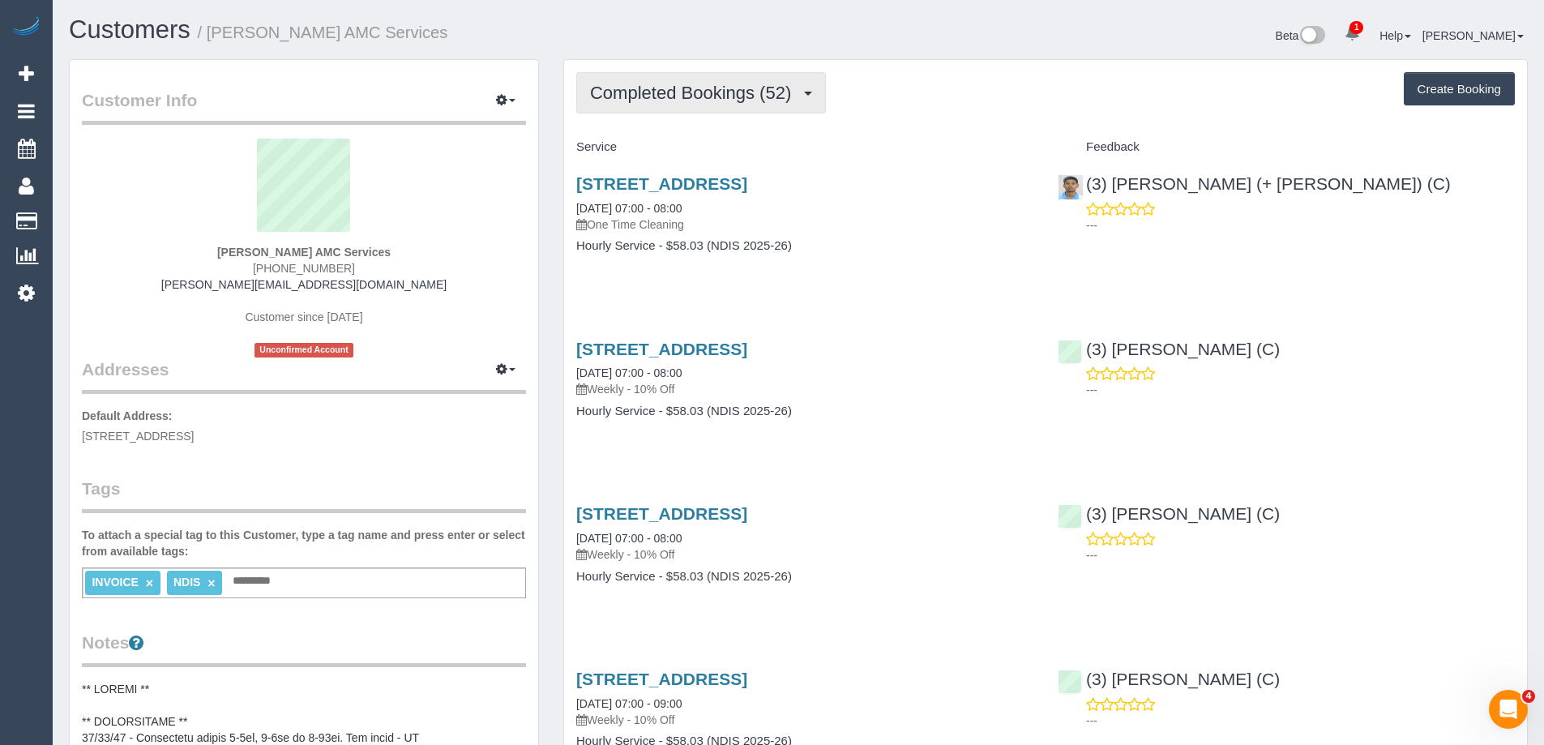
click at [638, 92] on span "Completed Bookings (52)" at bounding box center [694, 93] width 209 height 20
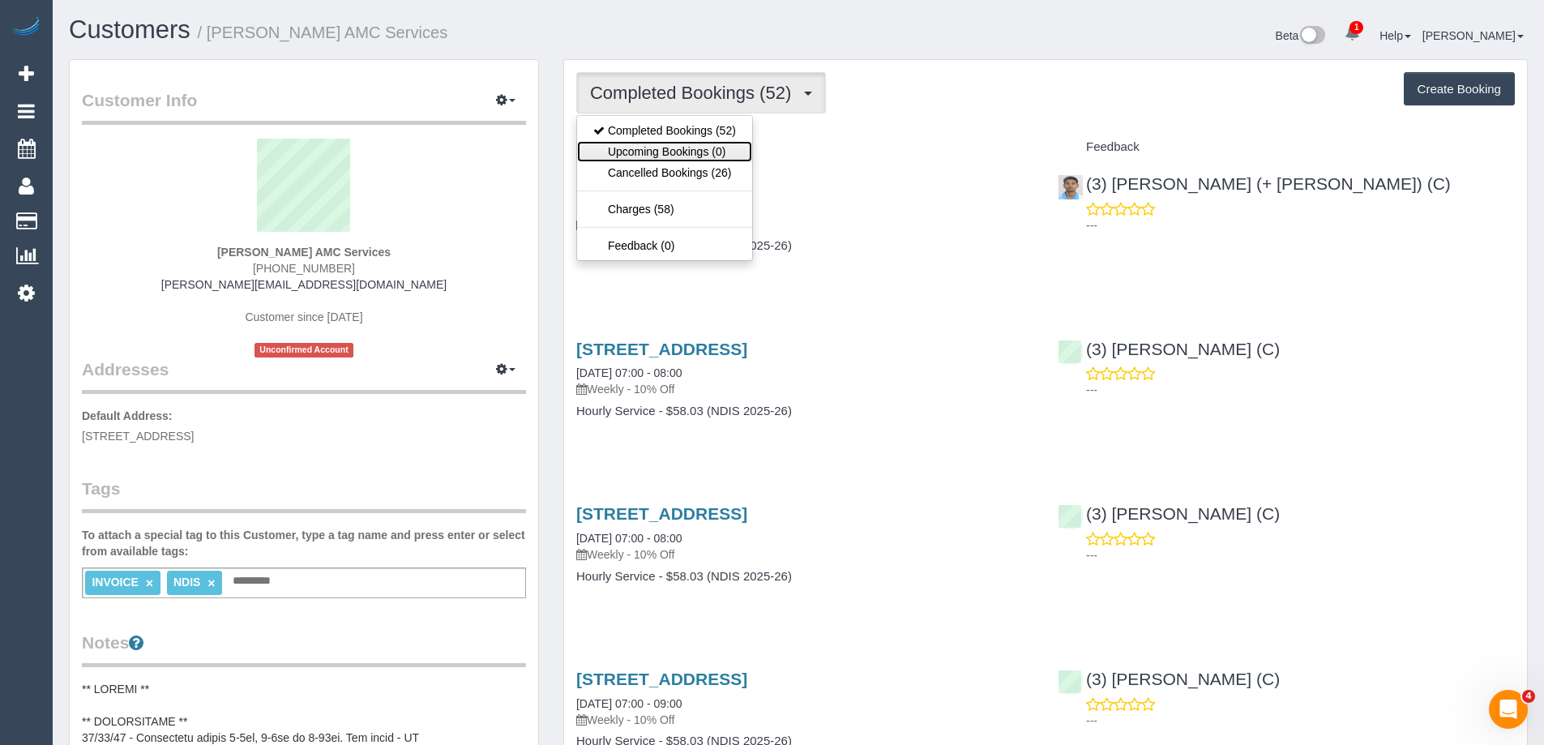
drag, startPoint x: 643, startPoint y: 143, endPoint x: 637, endPoint y: 126, distance: 17.9
click at [641, 143] on link "Upcoming Bookings (0)" at bounding box center [664, 151] width 175 height 21
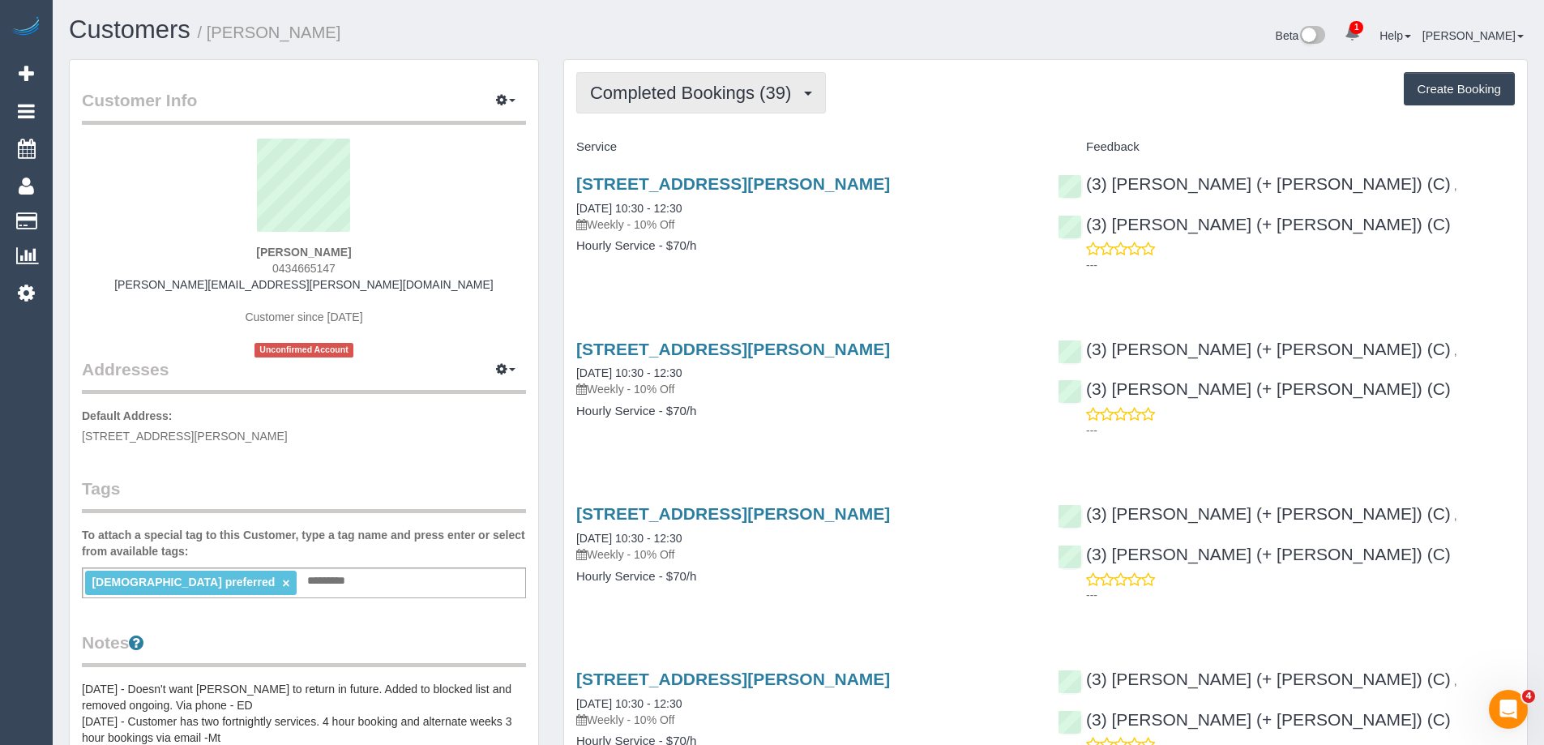
click at [664, 90] on span "Completed Bookings (39)" at bounding box center [694, 93] width 209 height 20
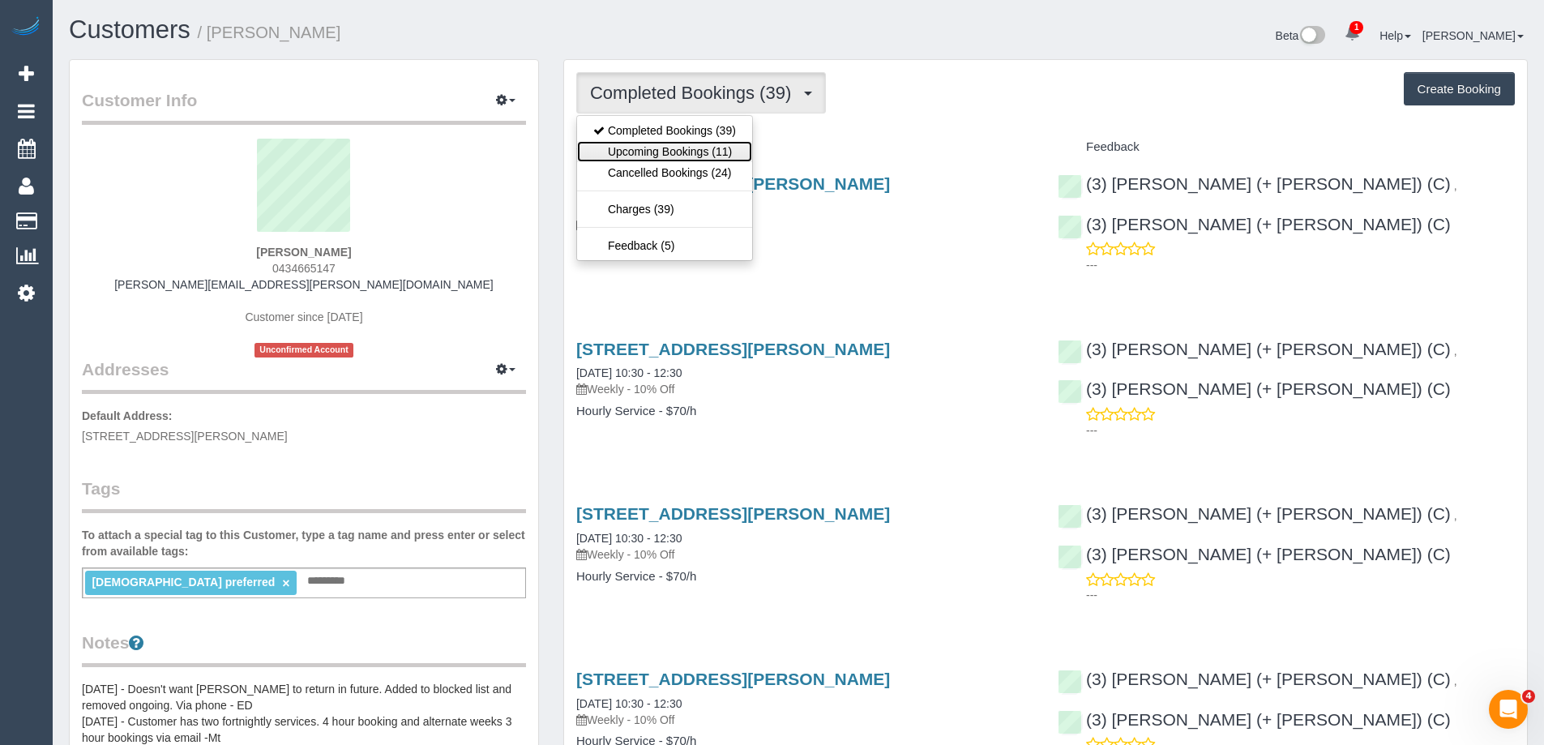
click at [670, 156] on link "Upcoming Bookings (11)" at bounding box center [664, 151] width 175 height 21
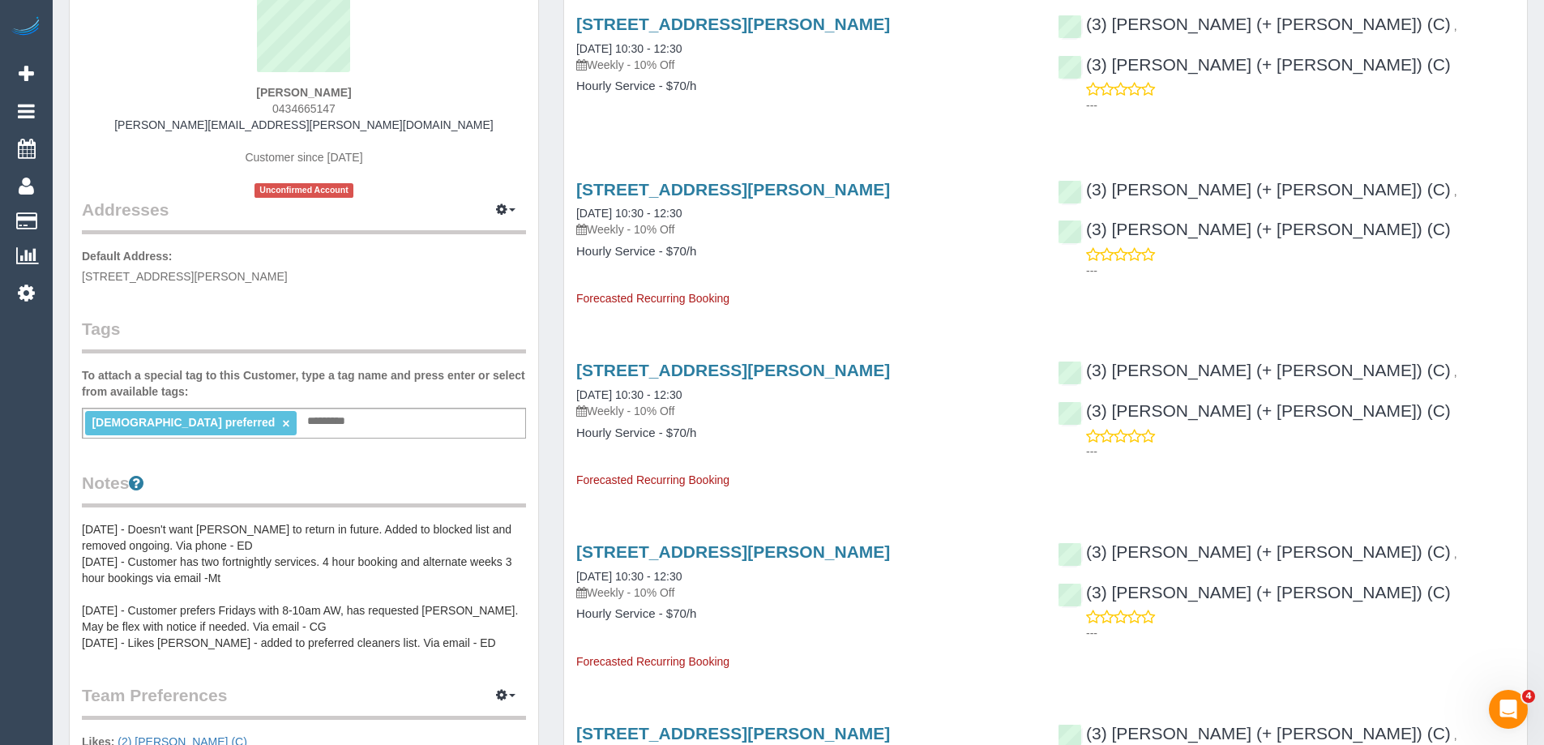
scroll to position [486, 0]
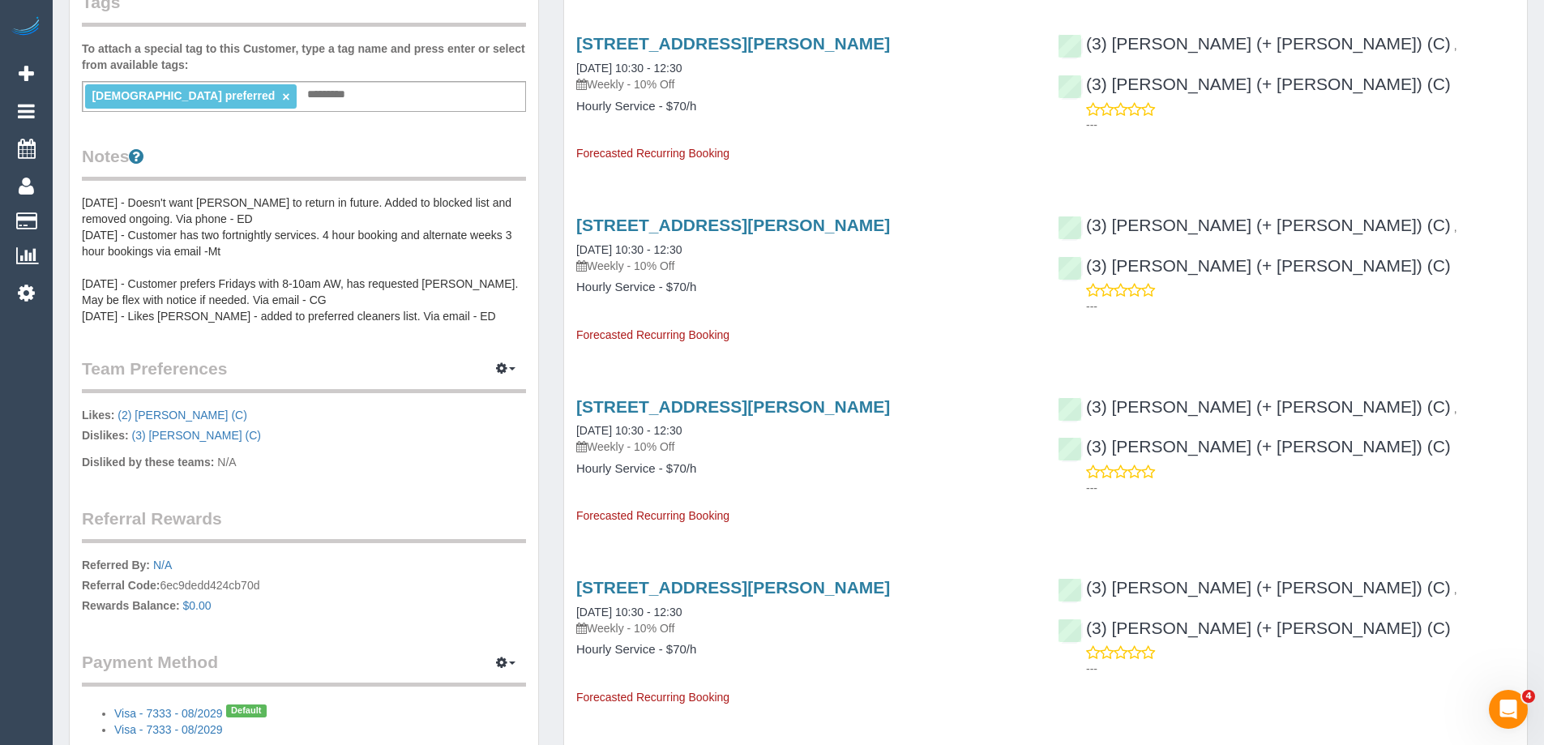
click at [125, 225] on pre "31/1/25 - Doesn't want Muna Hagi to return in future. Added to blocked list and…" at bounding box center [304, 260] width 444 height 130
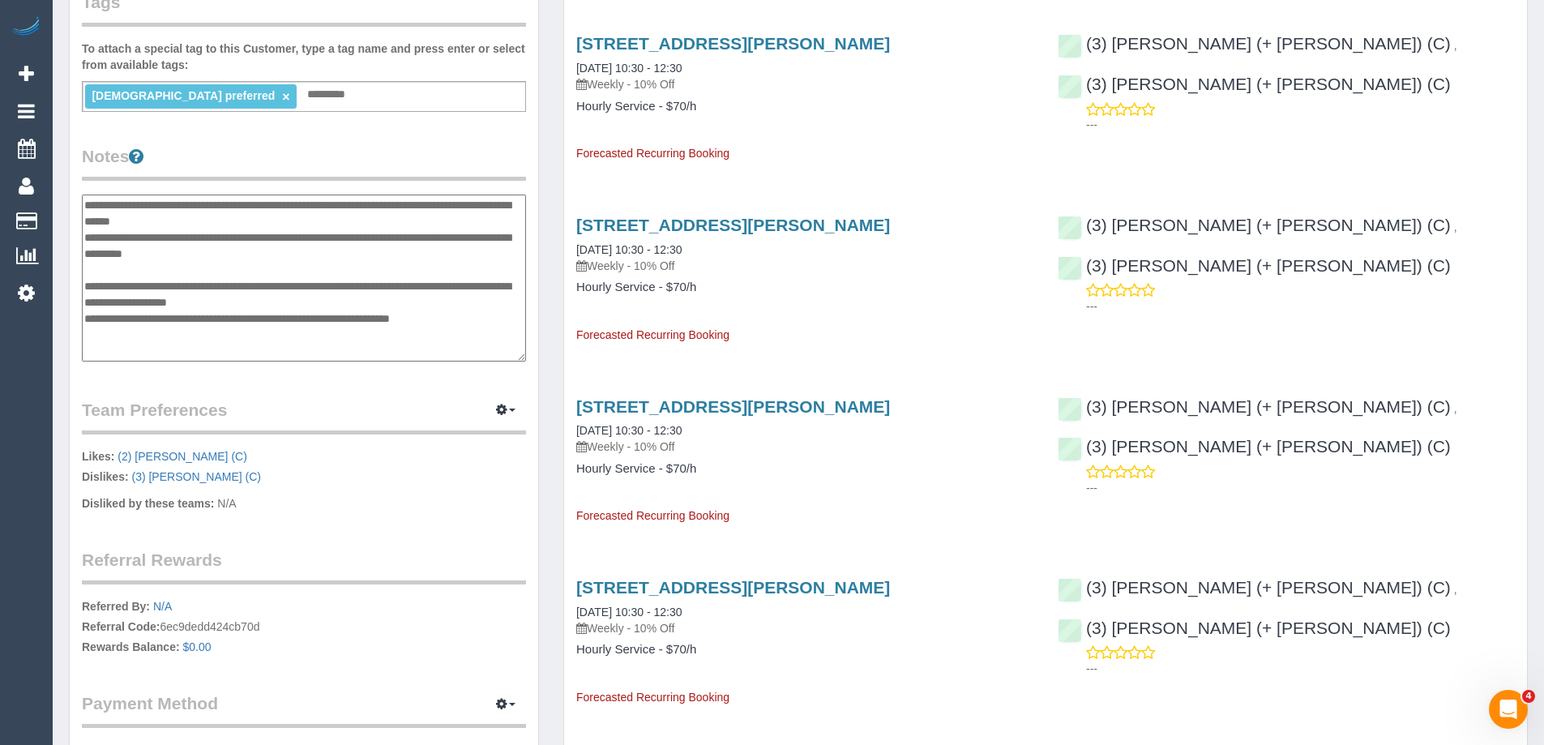
click at [87, 199] on textarea "**********" at bounding box center [304, 278] width 444 height 167
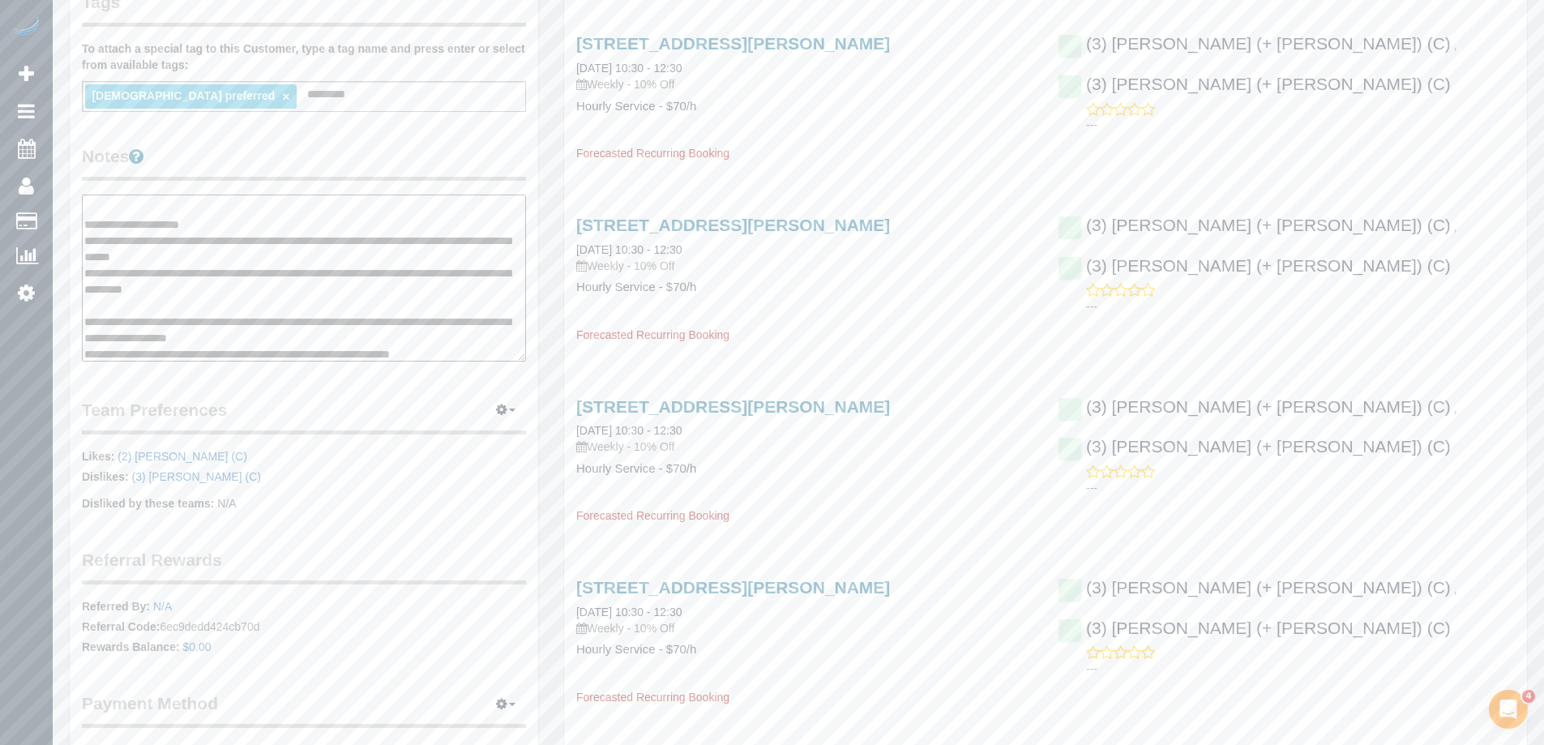
scroll to position [113, 0]
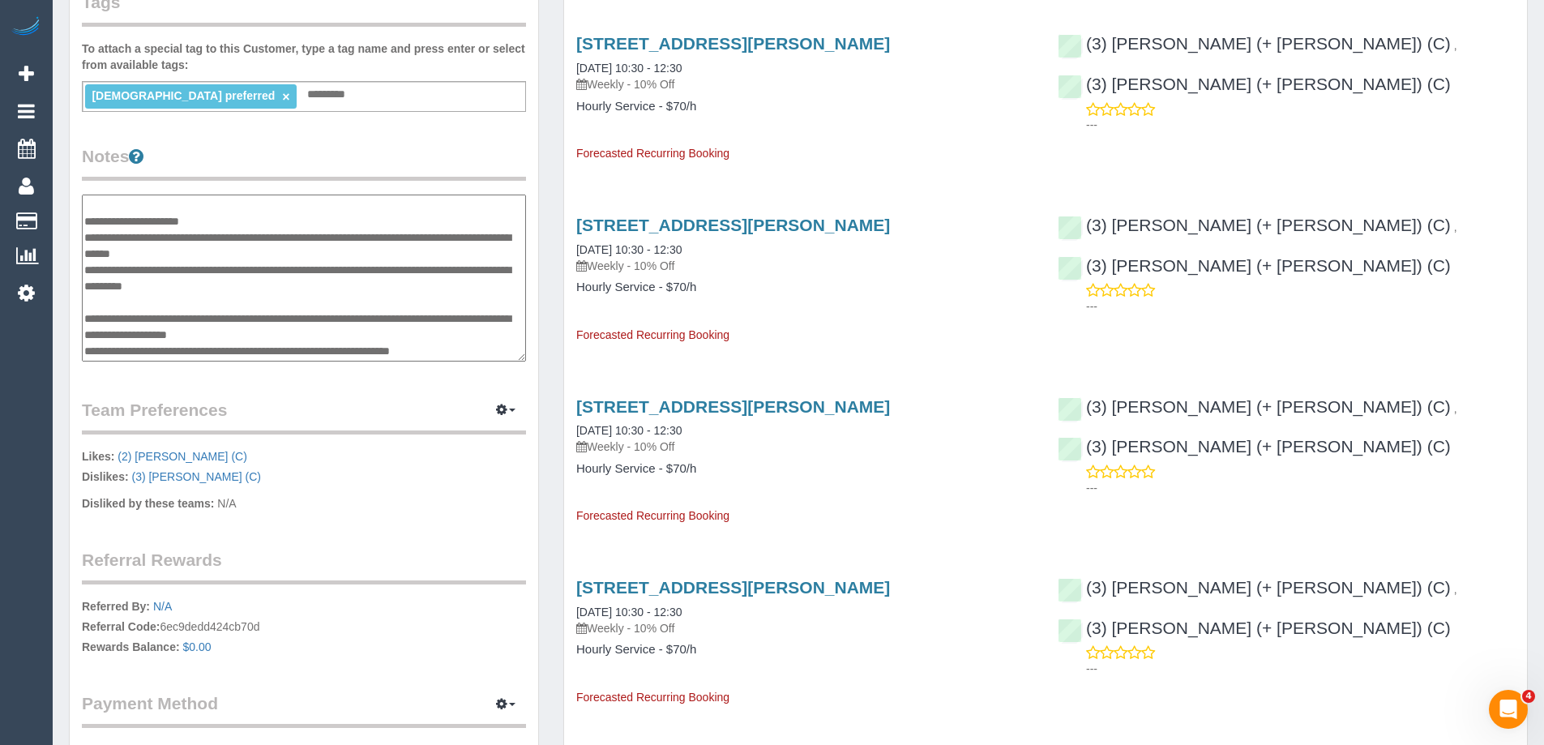
click at [275, 242] on textarea "**********" at bounding box center [304, 278] width 444 height 167
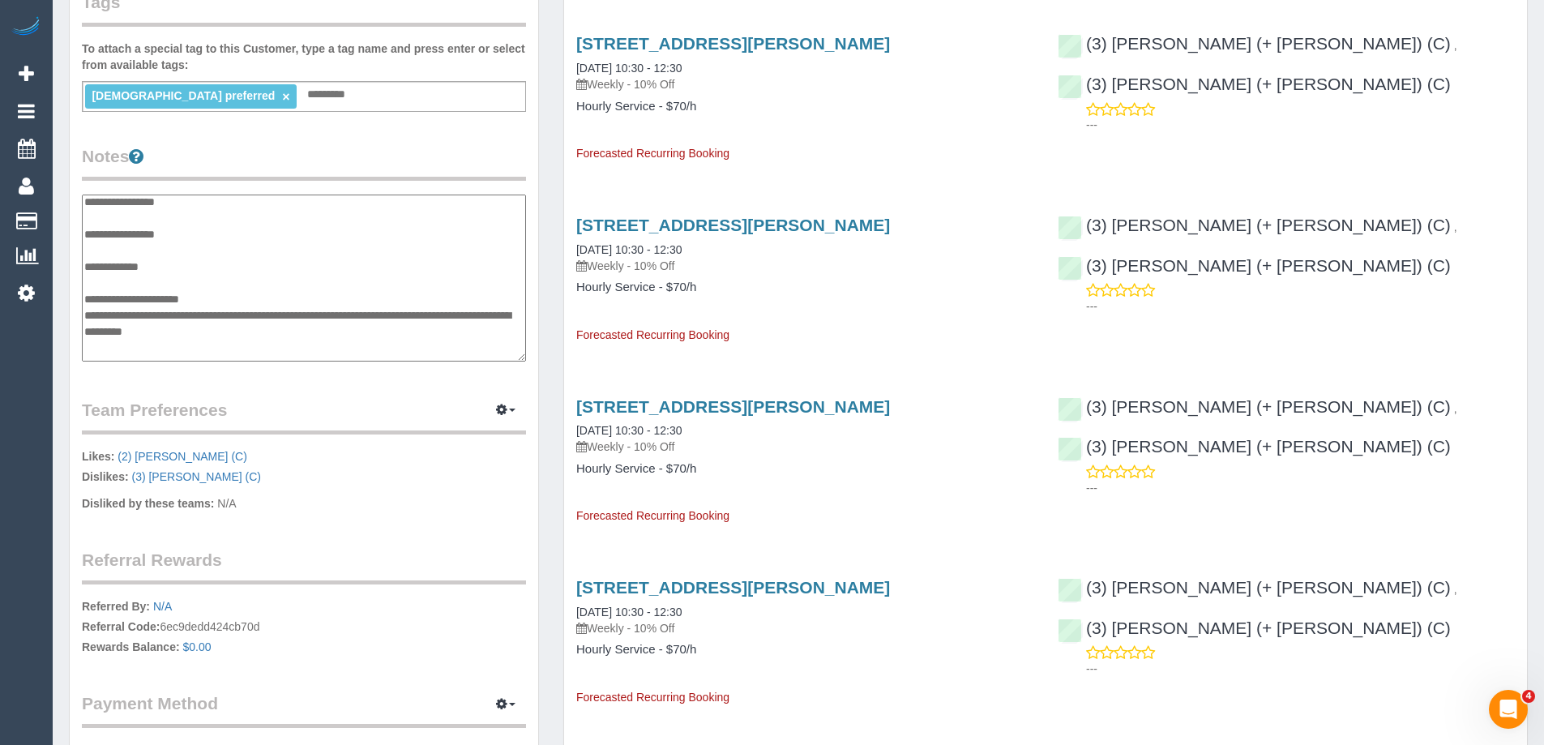
scroll to position [0, 0]
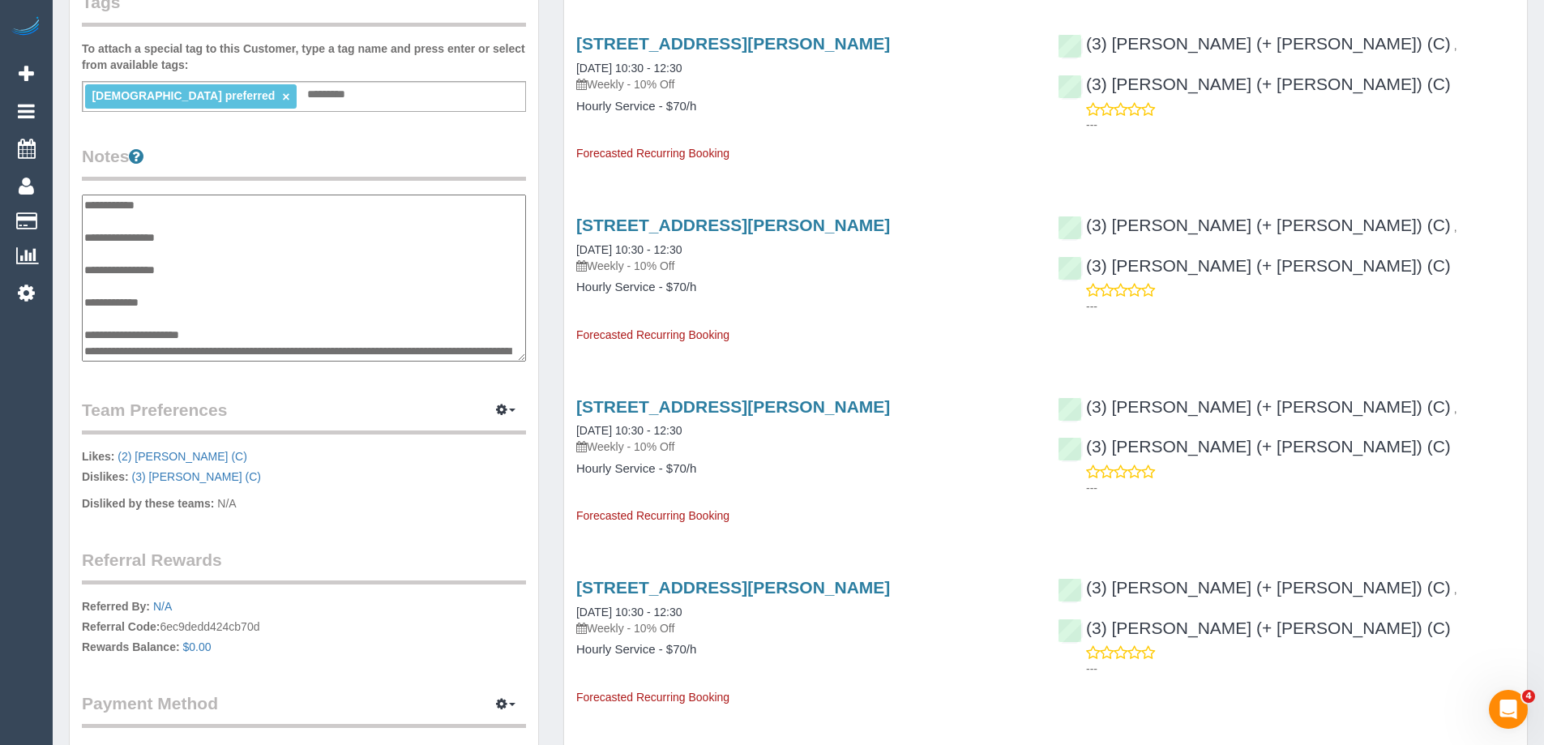
click at [122, 254] on textarea "**********" at bounding box center [304, 278] width 444 height 167
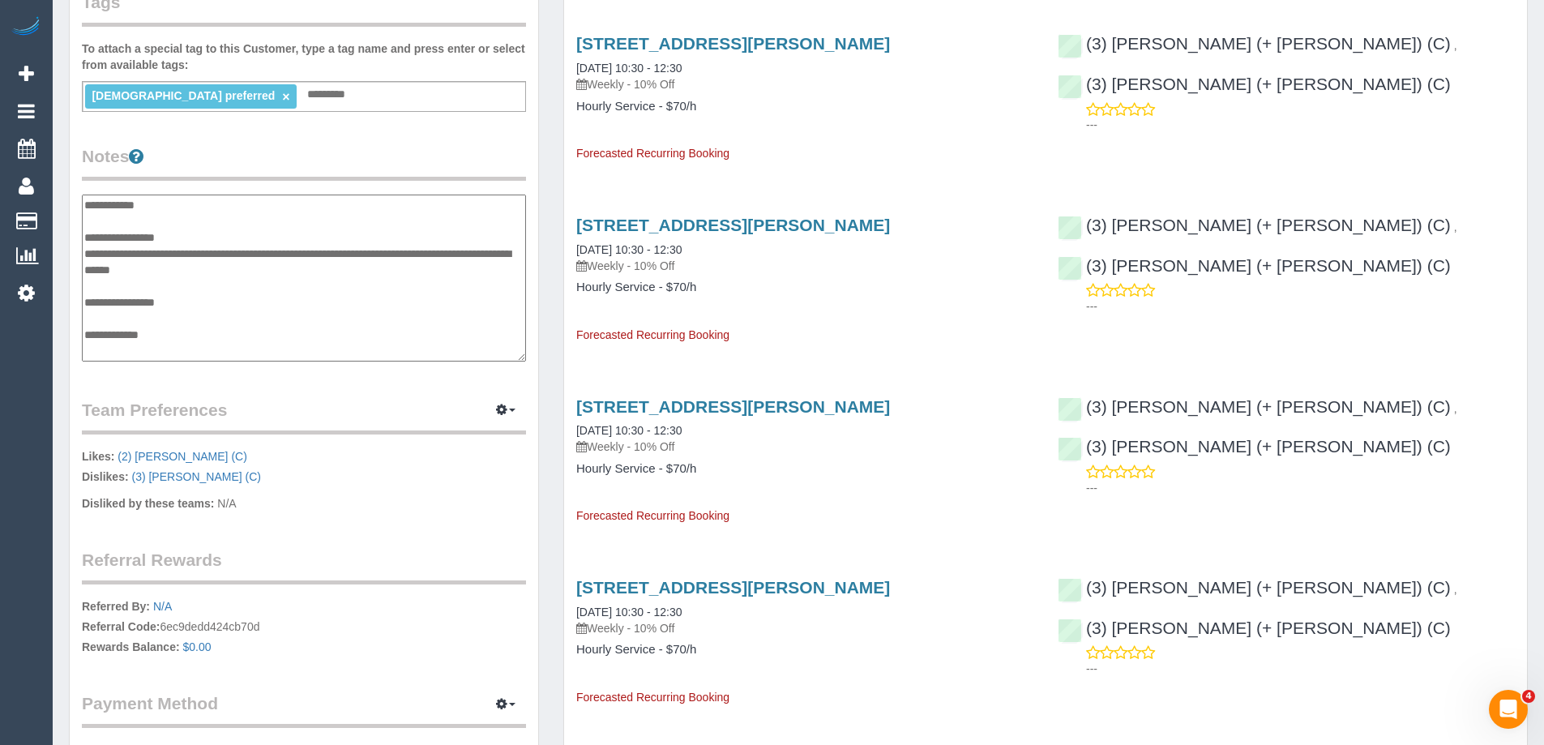
click at [242, 262] on textarea "**********" at bounding box center [304, 278] width 444 height 167
click at [244, 262] on textarea "**********" at bounding box center [304, 278] width 444 height 167
click at [246, 262] on textarea "**********" at bounding box center [304, 278] width 444 height 167
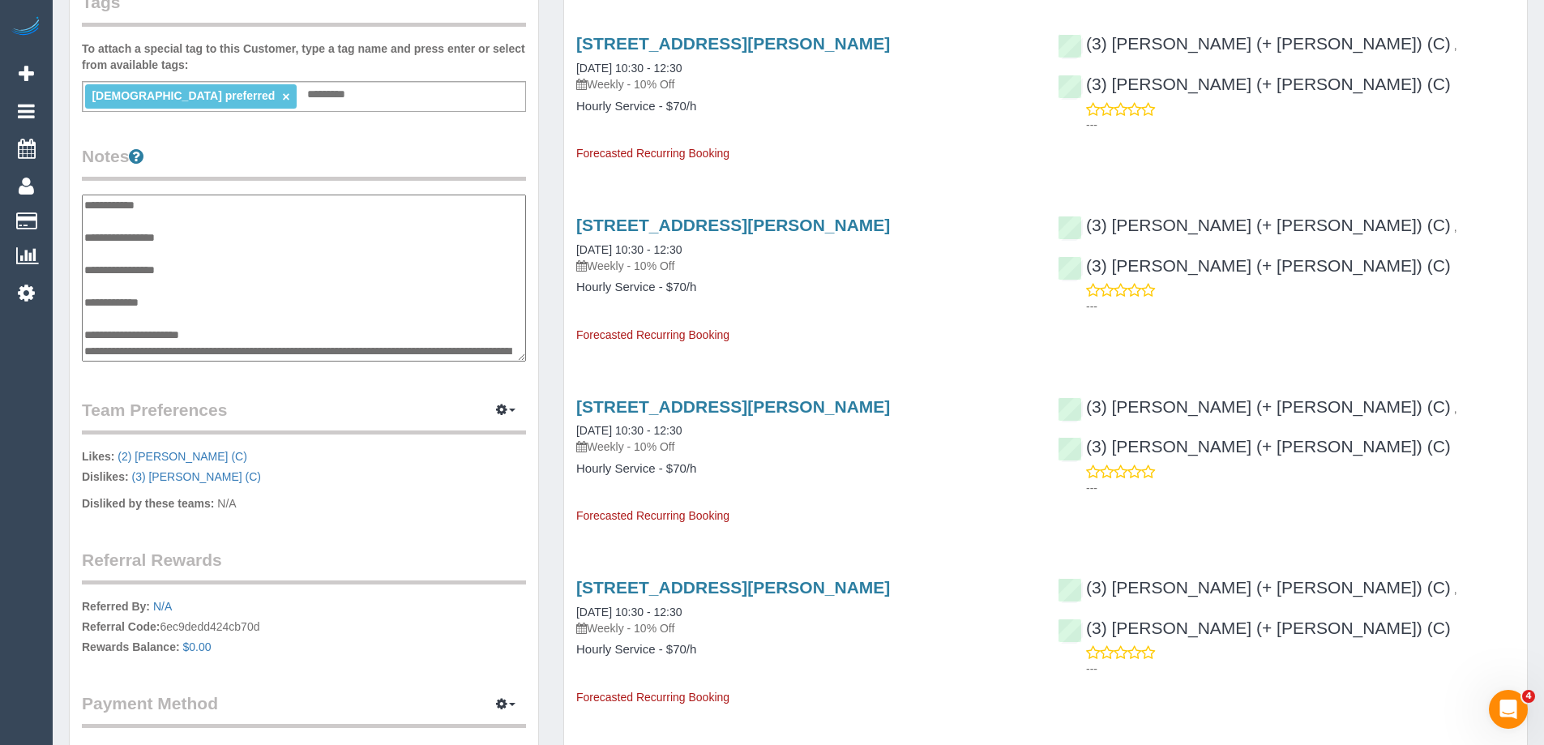
click at [111, 286] on textarea "**********" at bounding box center [304, 278] width 444 height 167
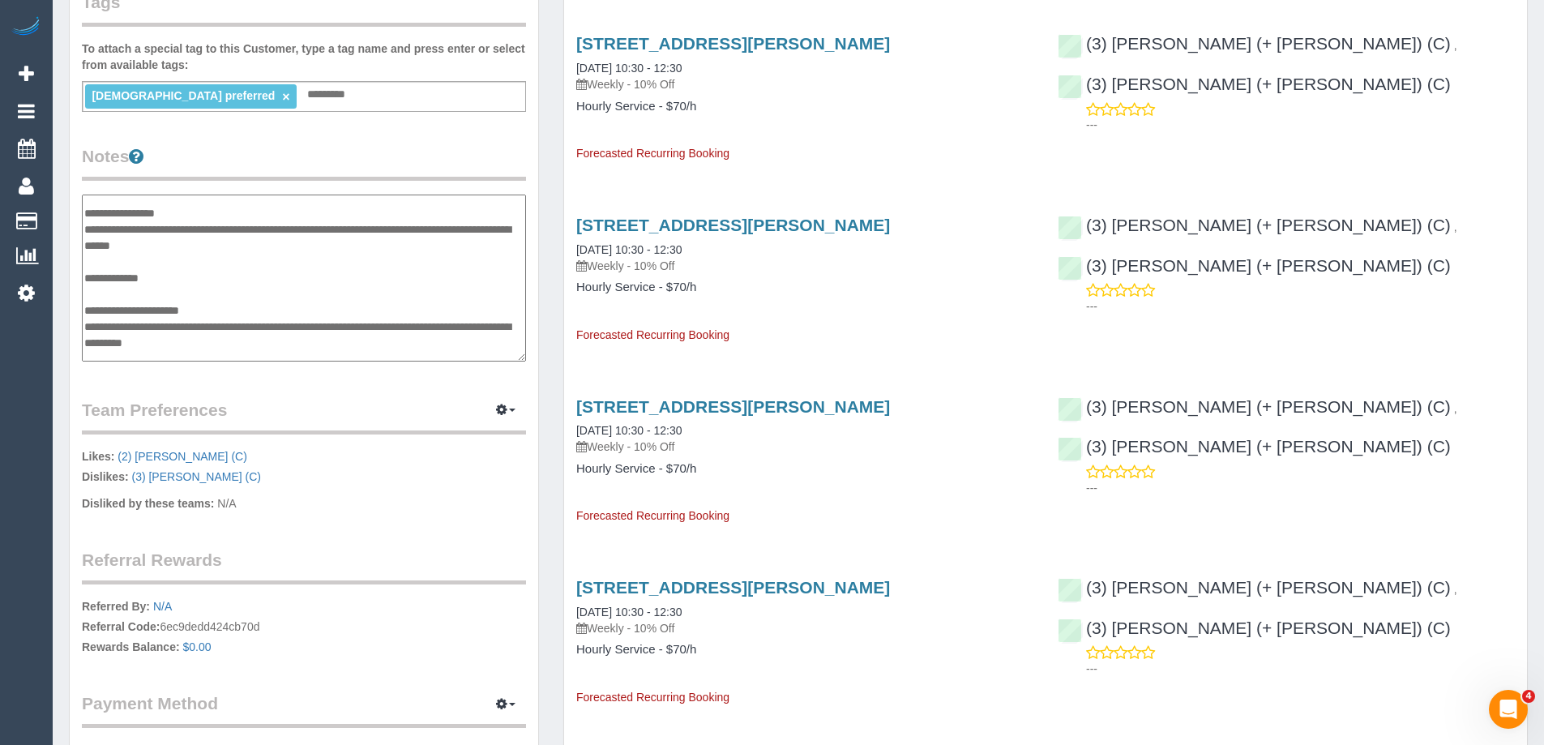
scroll to position [113, 0]
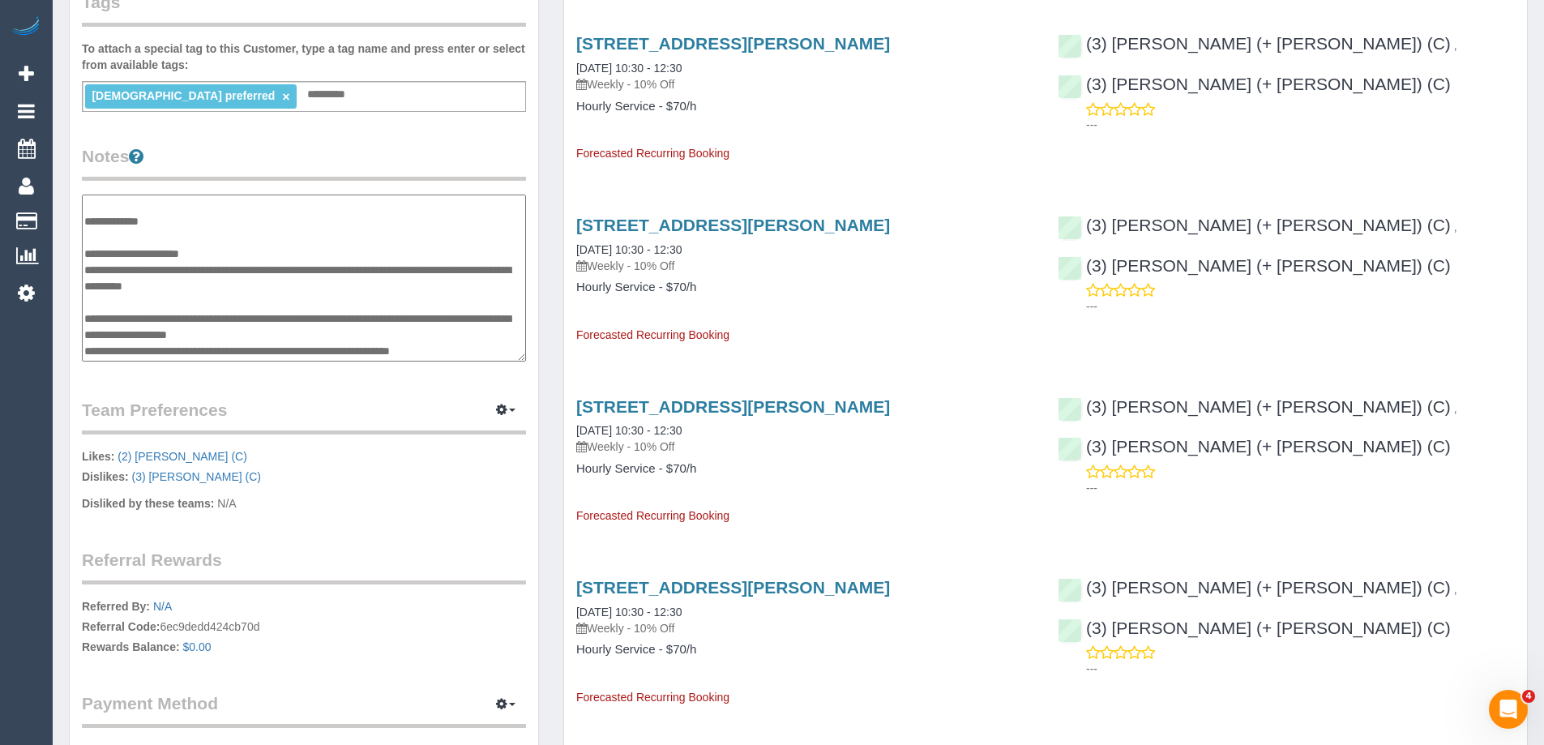
click at [228, 269] on textarea "**********" at bounding box center [304, 278] width 444 height 167
click at [239, 259] on textarea "**********" at bounding box center [304, 278] width 444 height 167
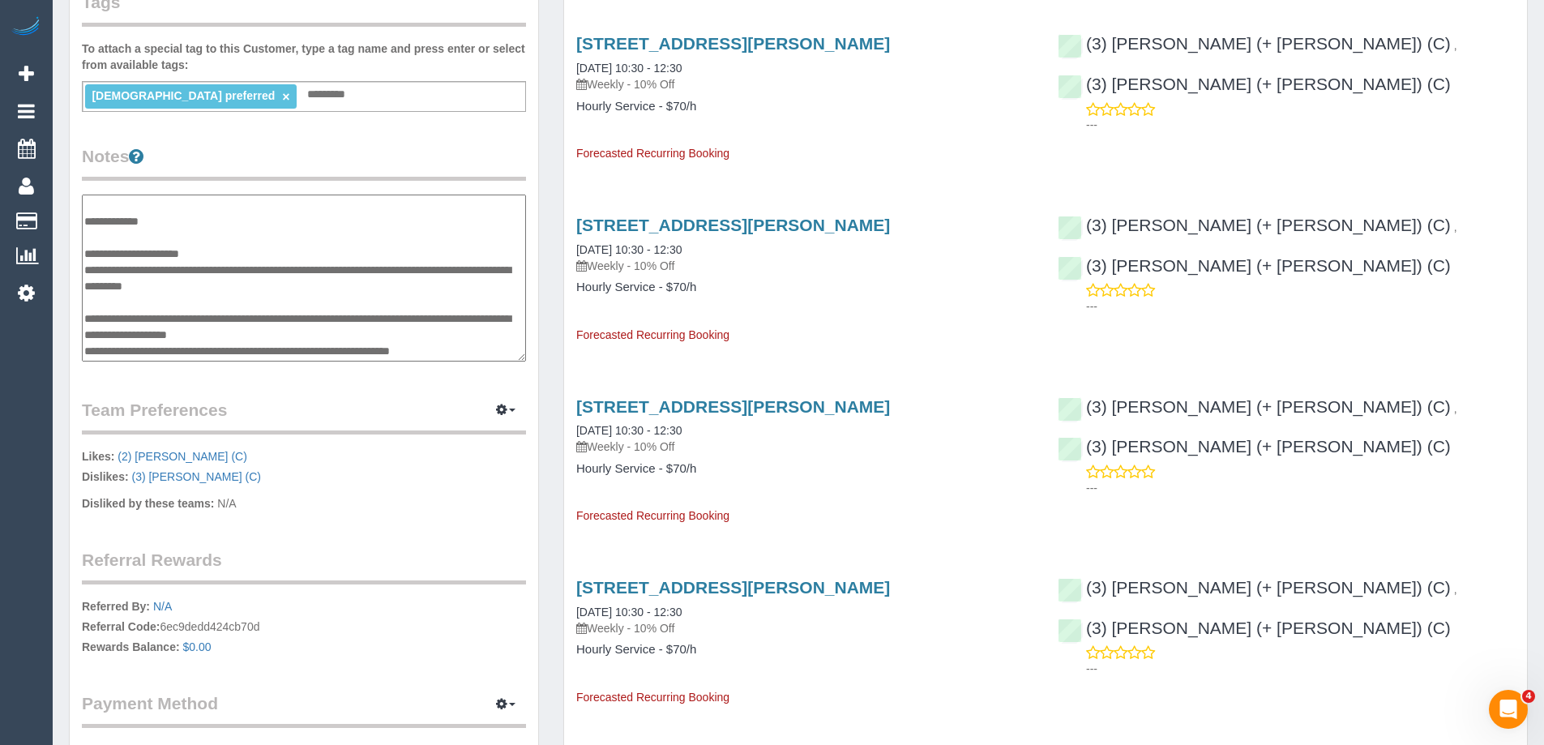
click at [239, 259] on textarea "**********" at bounding box center [304, 278] width 444 height 167
click at [237, 281] on textarea "**********" at bounding box center [304, 278] width 444 height 167
click at [265, 268] on textarea "**********" at bounding box center [304, 278] width 444 height 167
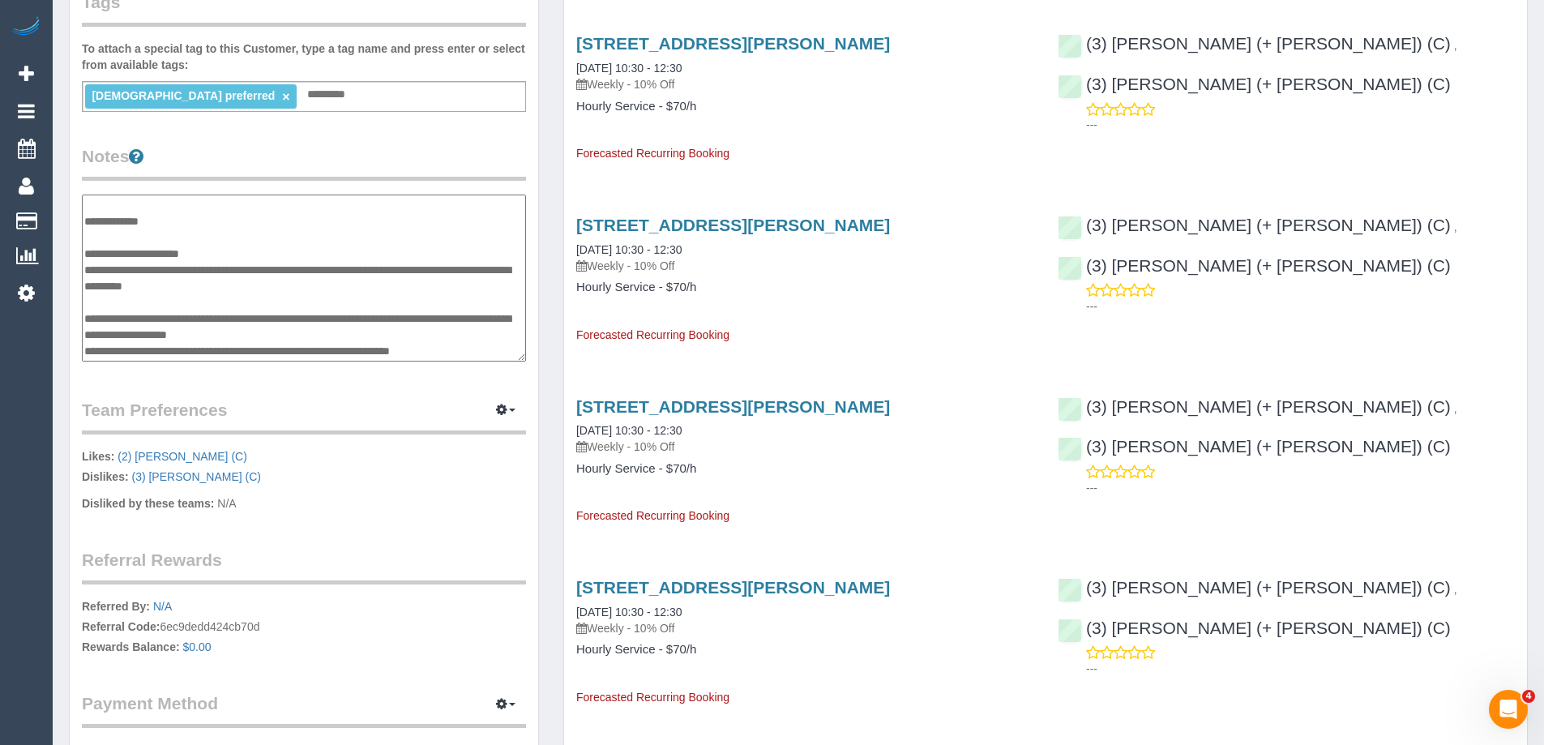
click at [267, 268] on textarea "**********" at bounding box center [304, 278] width 444 height 167
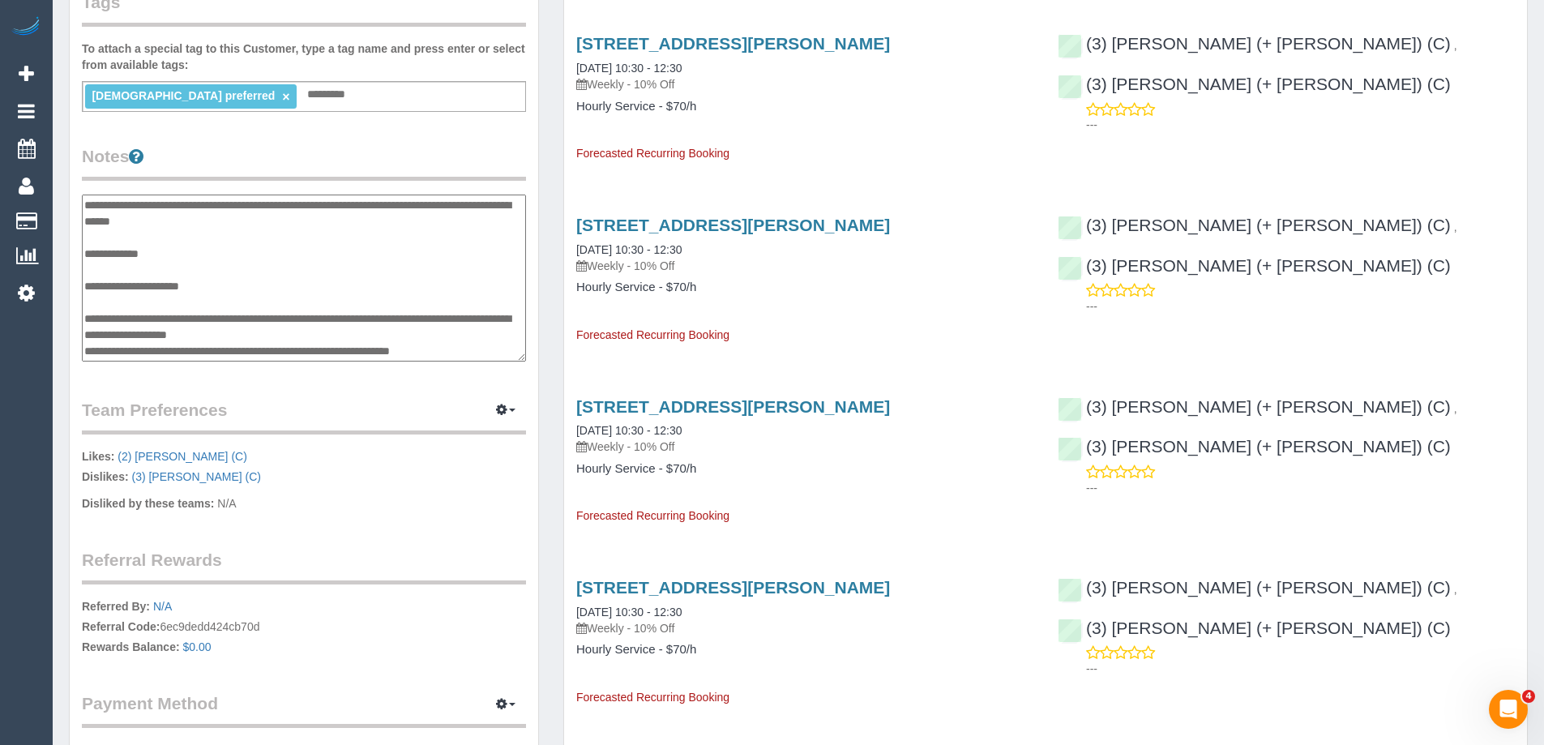
scroll to position [81, 0]
click at [124, 265] on textarea "**********" at bounding box center [304, 278] width 444 height 167
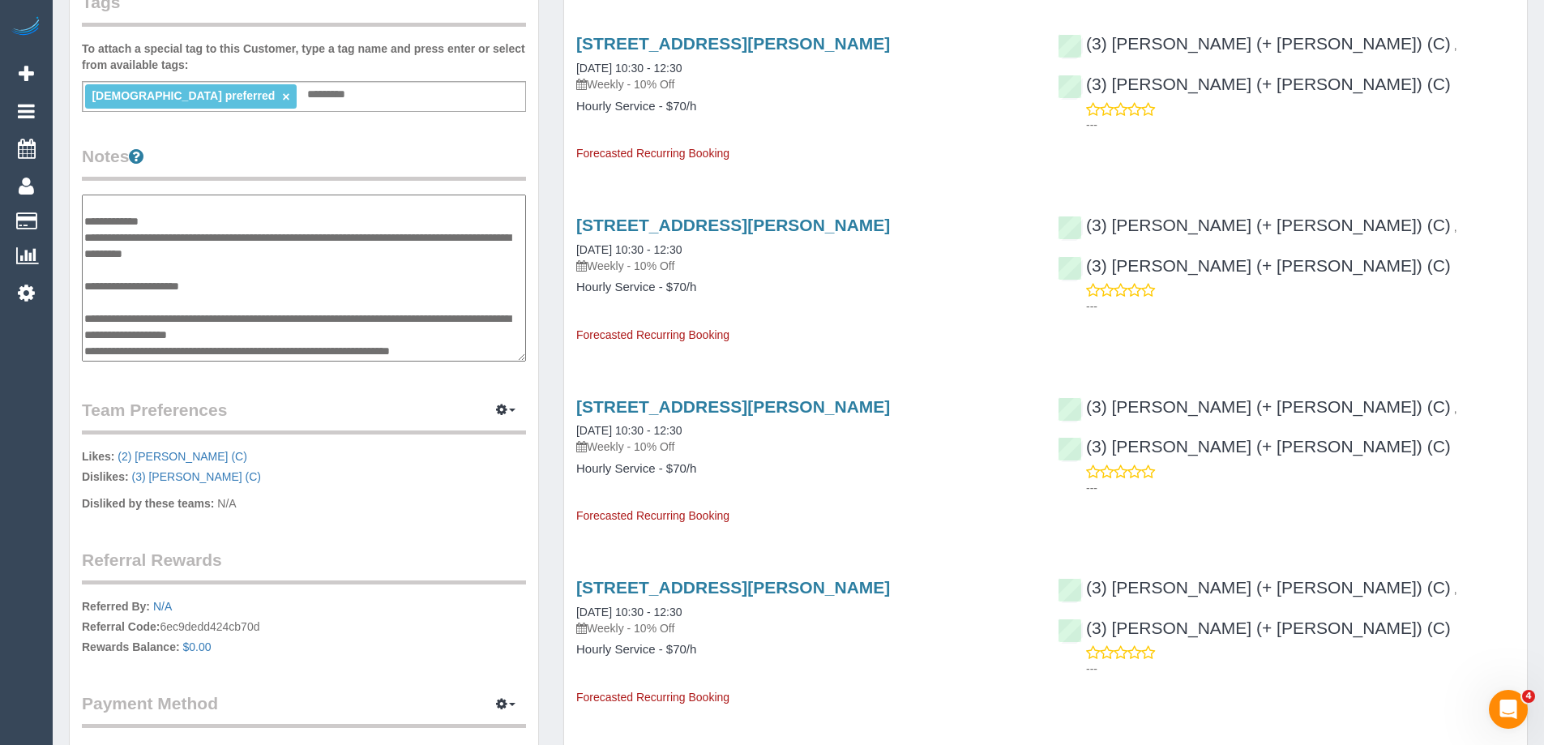
scroll to position [649, 0]
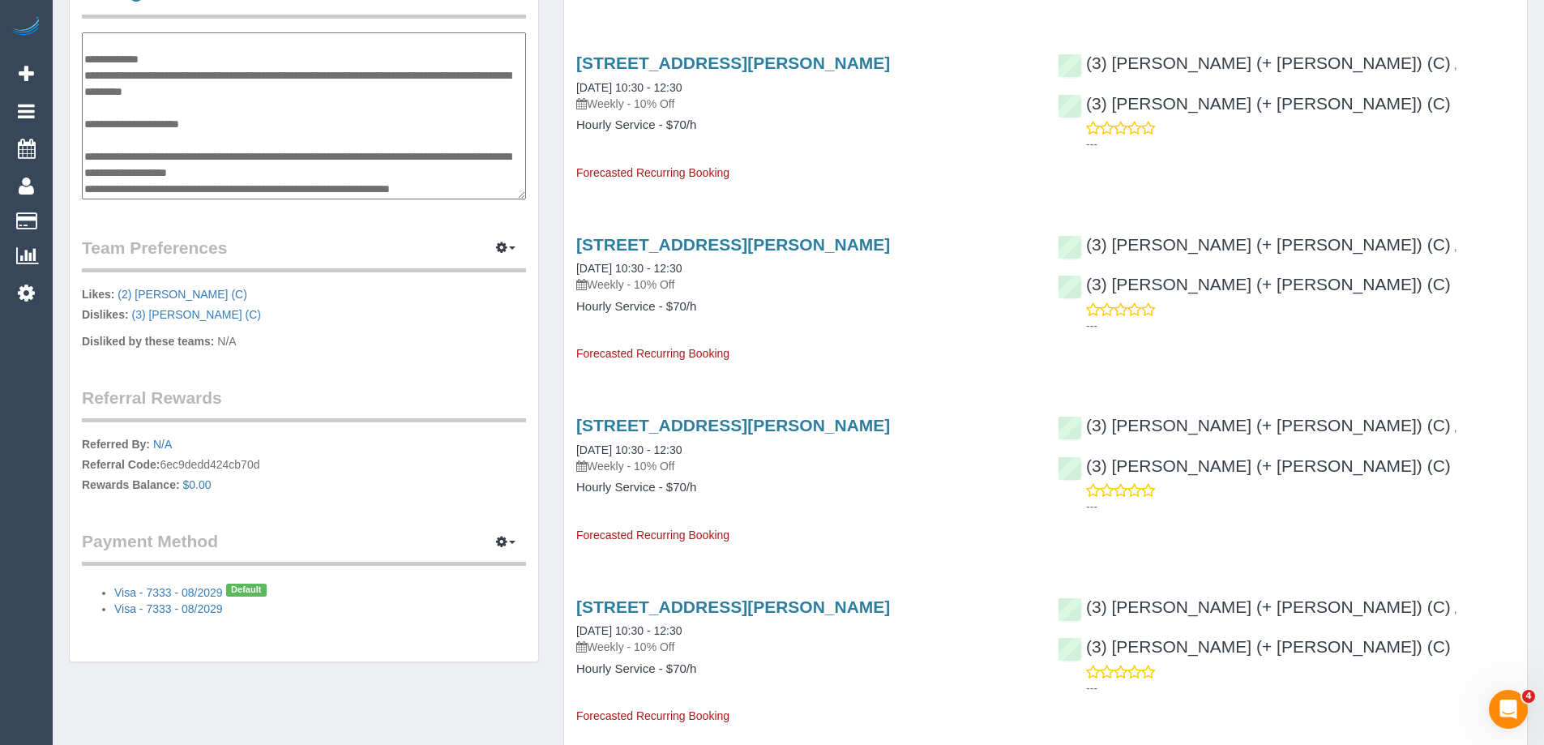
click at [268, 156] on textarea "**********" at bounding box center [304, 115] width 444 height 167
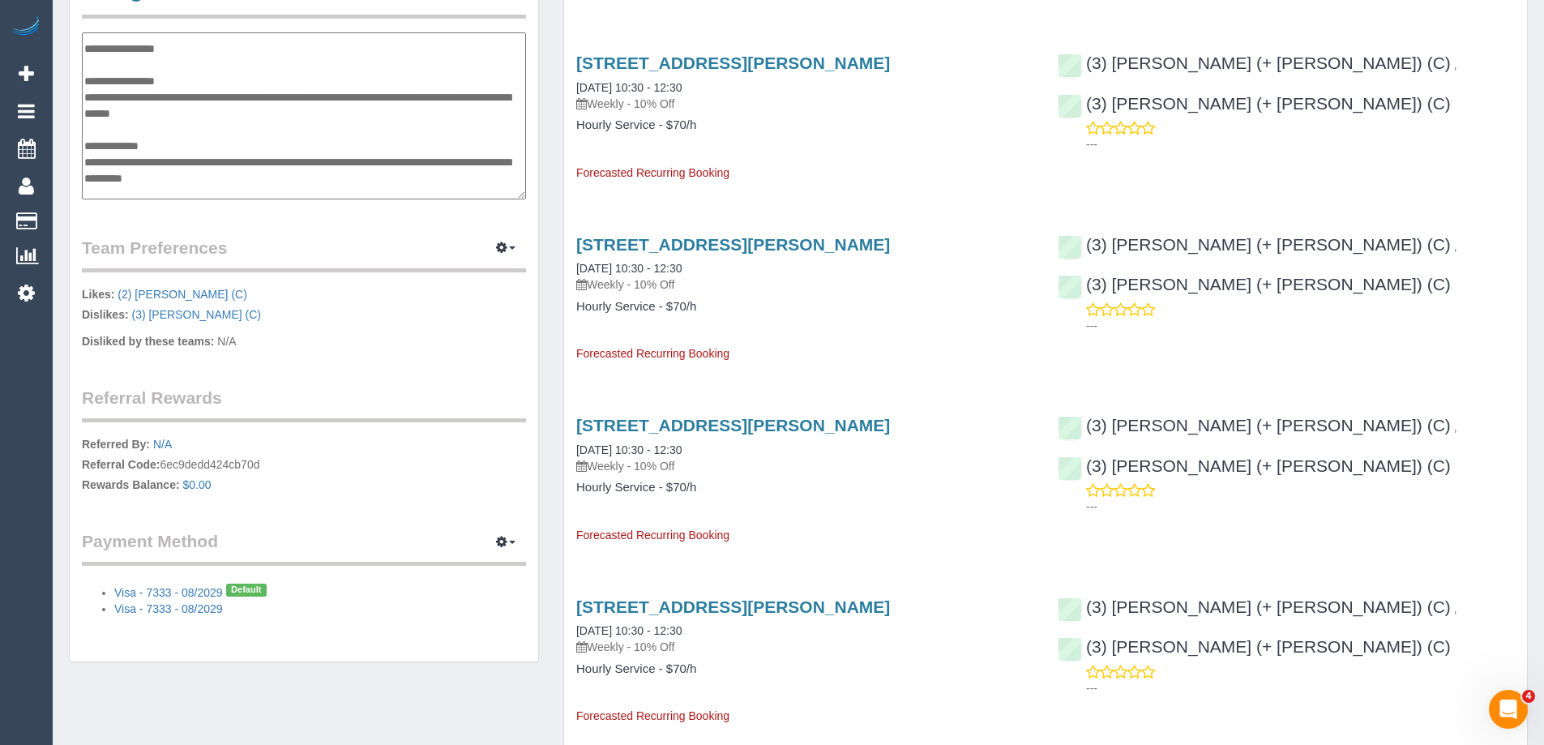
scroll to position [0, 0]
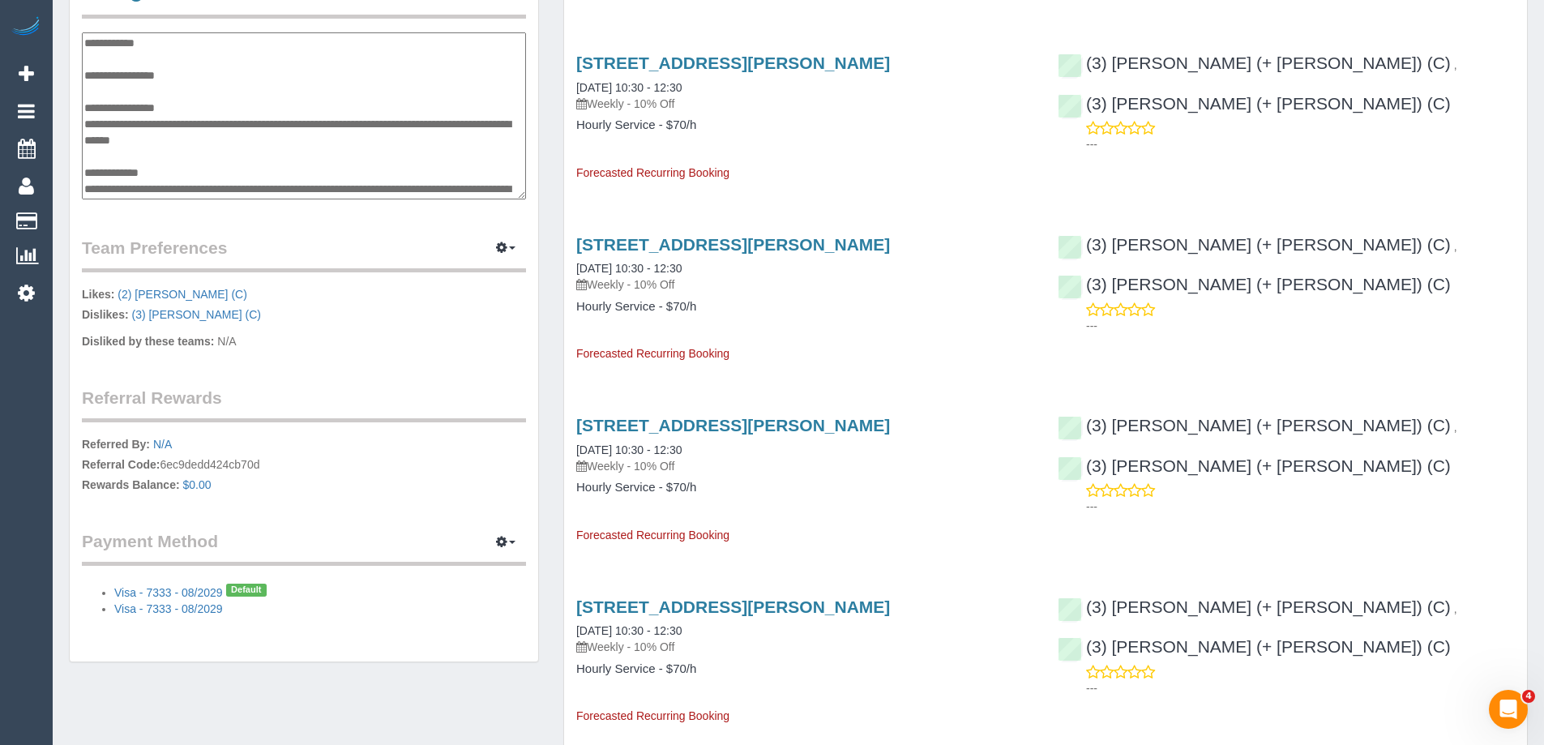
click at [156, 87] on textarea "**********" at bounding box center [304, 115] width 444 height 167
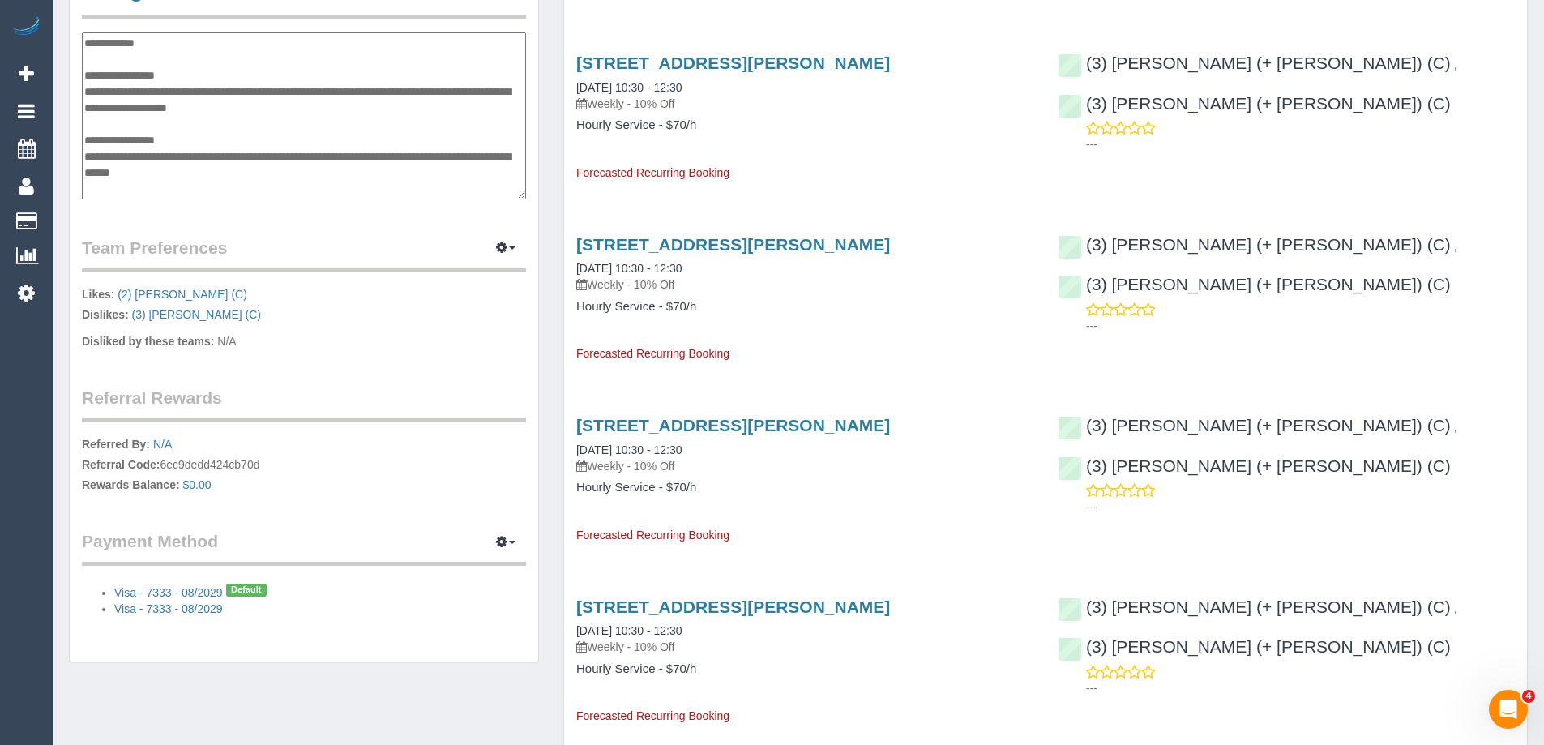
scroll to position [113, 0]
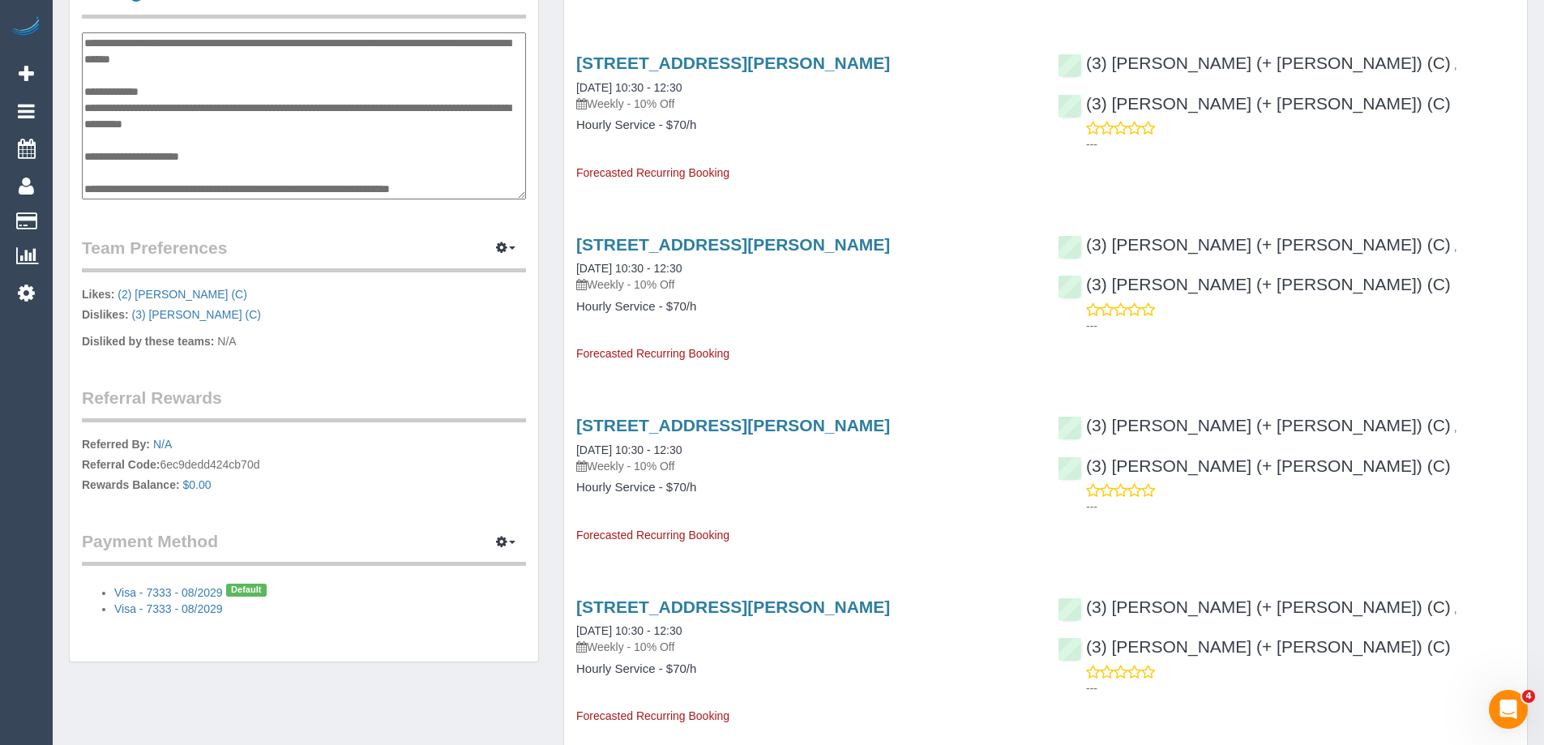
click at [208, 188] on textarea "**********" at bounding box center [304, 115] width 444 height 167
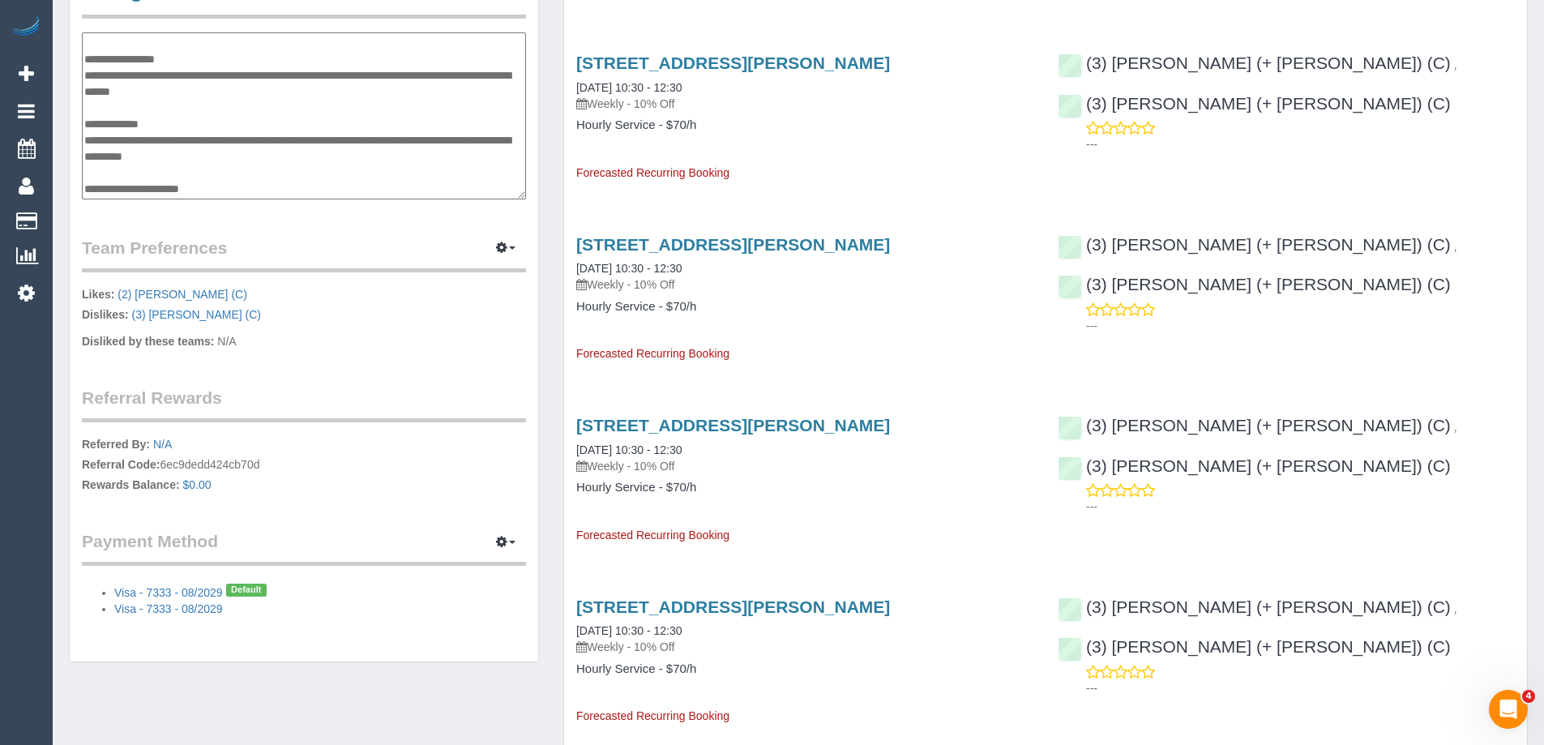
scroll to position [0, 0]
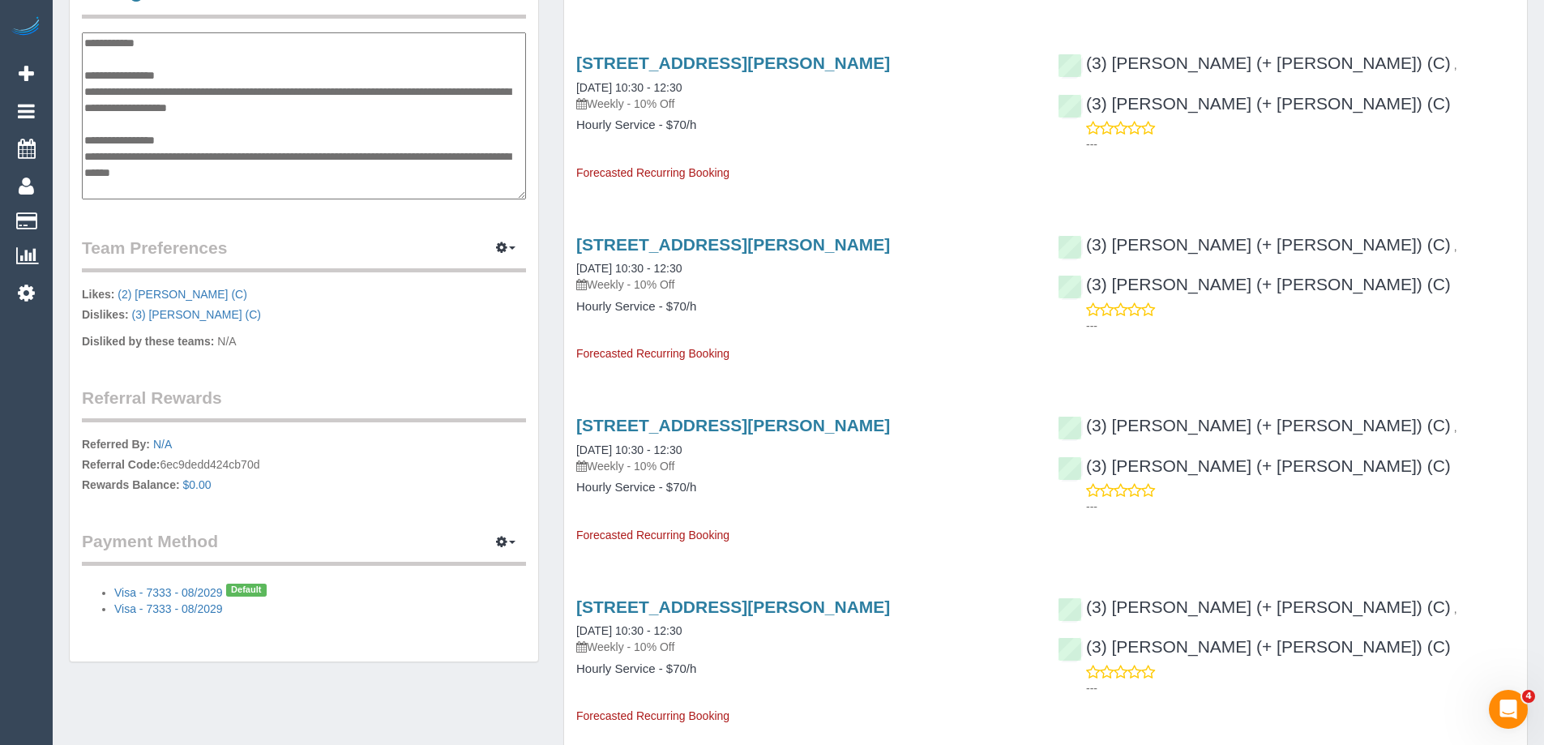
click at [115, 117] on textarea "**********" at bounding box center [304, 115] width 444 height 167
type textarea "**********"
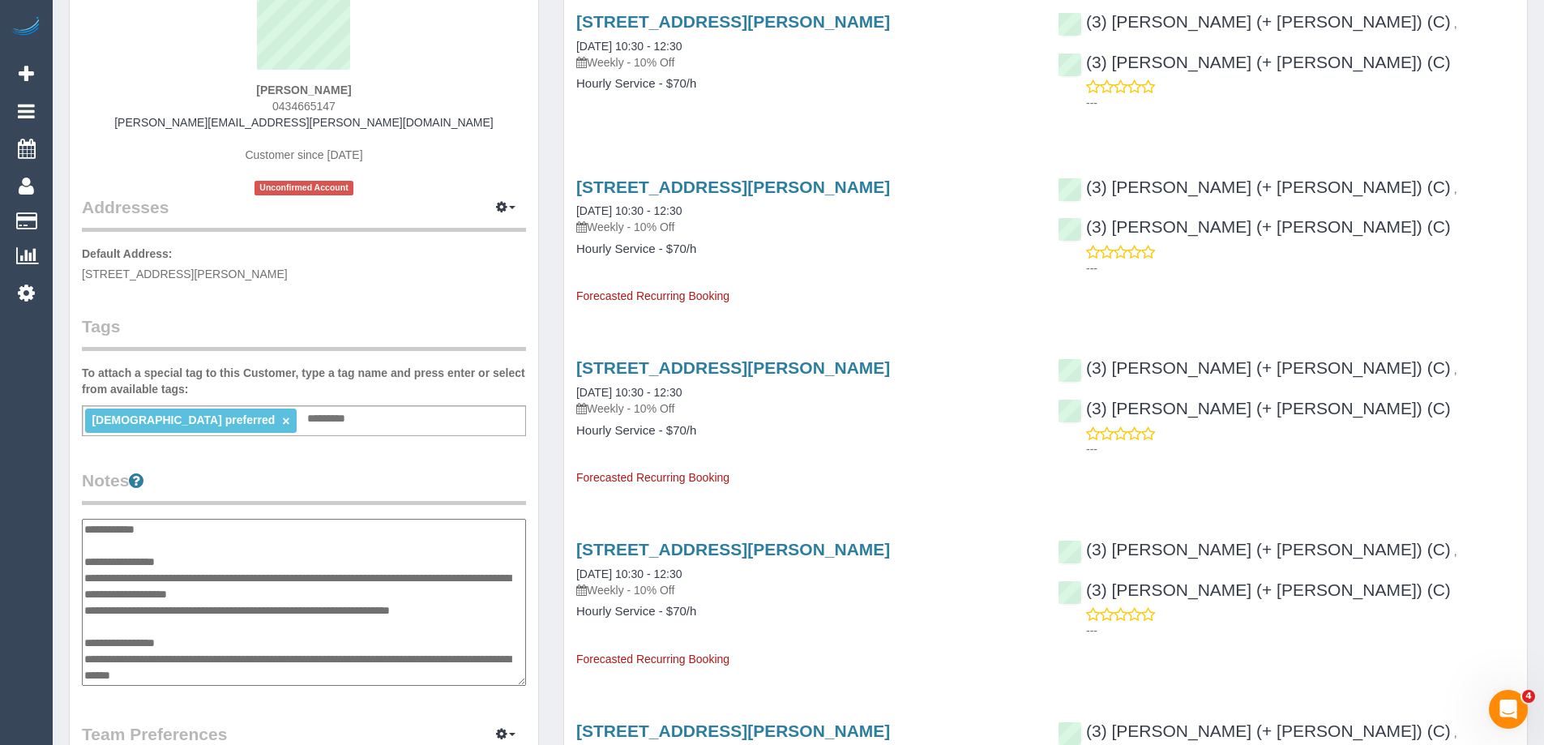
click at [344, 315] on legend "Tags" at bounding box center [304, 333] width 444 height 36
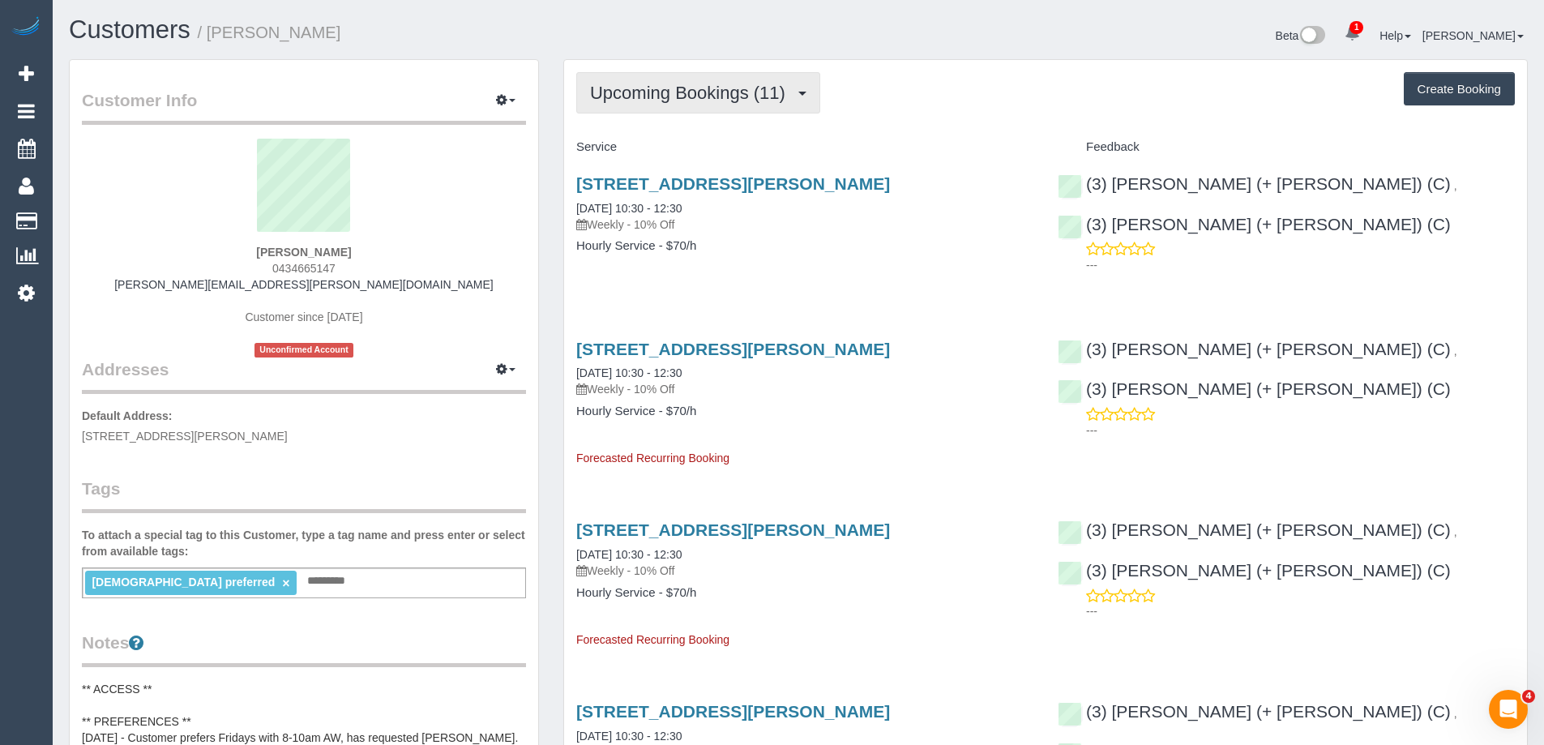
click at [677, 96] on span "Upcoming Bookings (11)" at bounding box center [691, 93] width 203 height 20
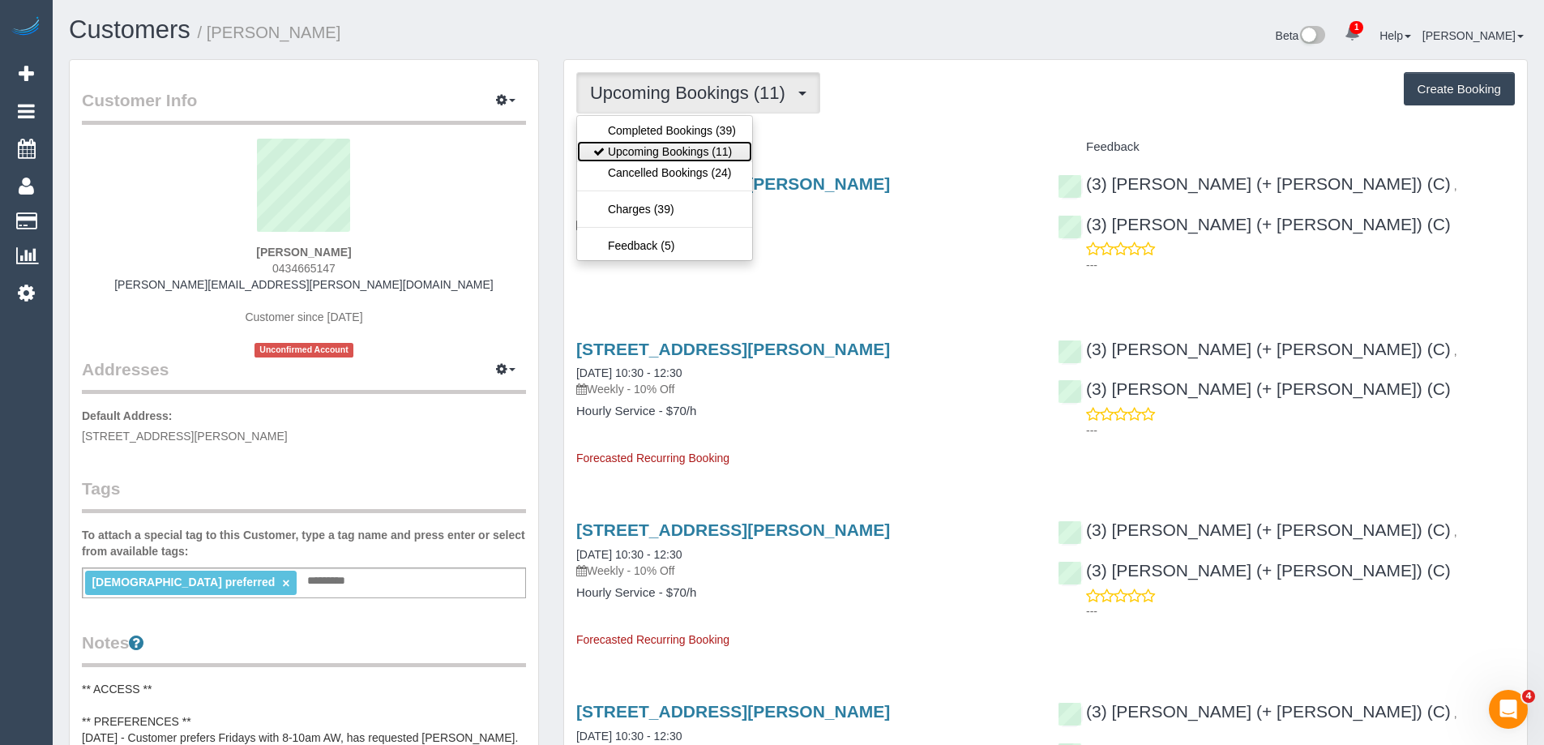
click at [689, 148] on link "Upcoming Bookings (11)" at bounding box center [664, 151] width 175 height 21
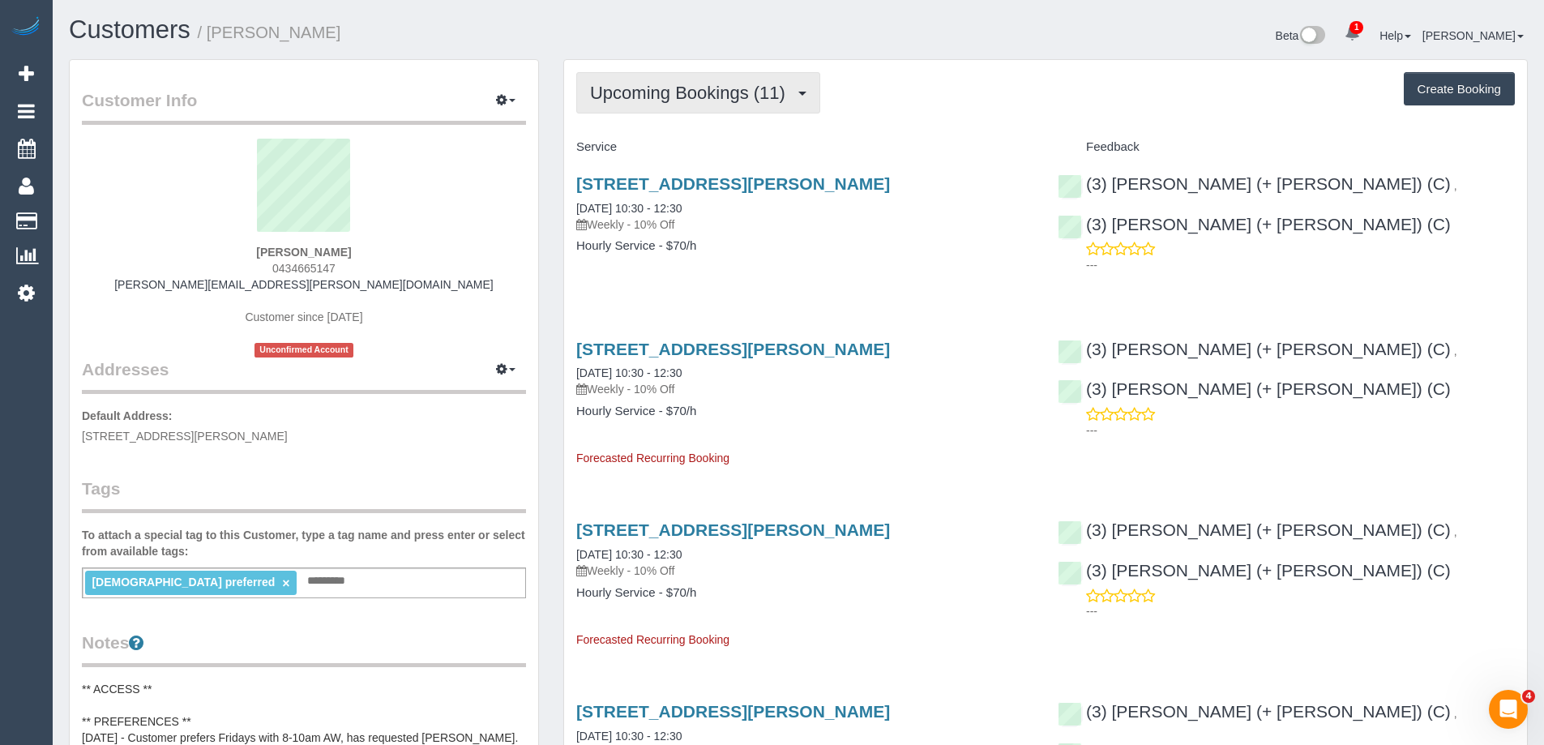
click at [739, 89] on span "Upcoming Bookings (11)" at bounding box center [691, 93] width 203 height 20
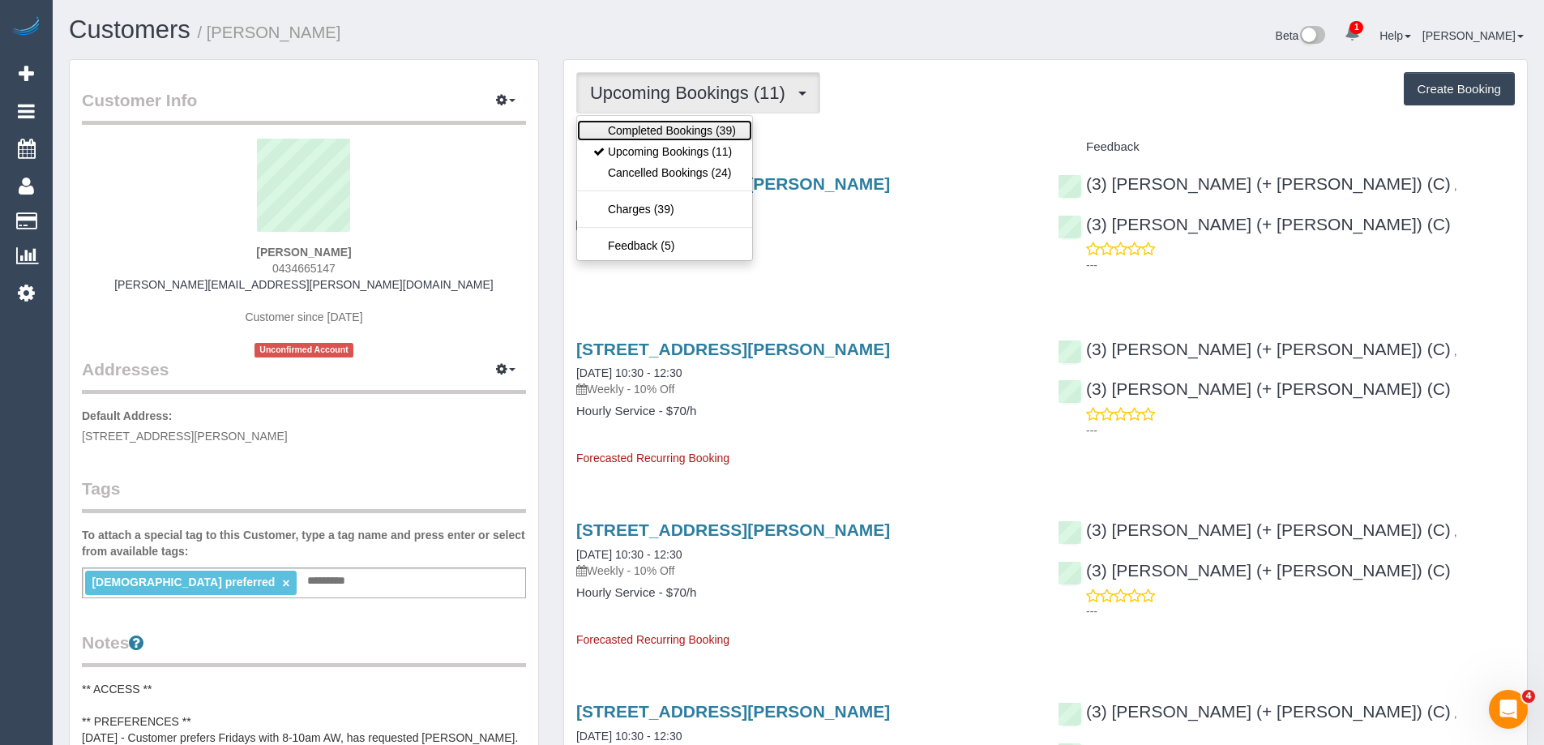
click at [718, 122] on link "Completed Bookings (39)" at bounding box center [664, 130] width 175 height 21
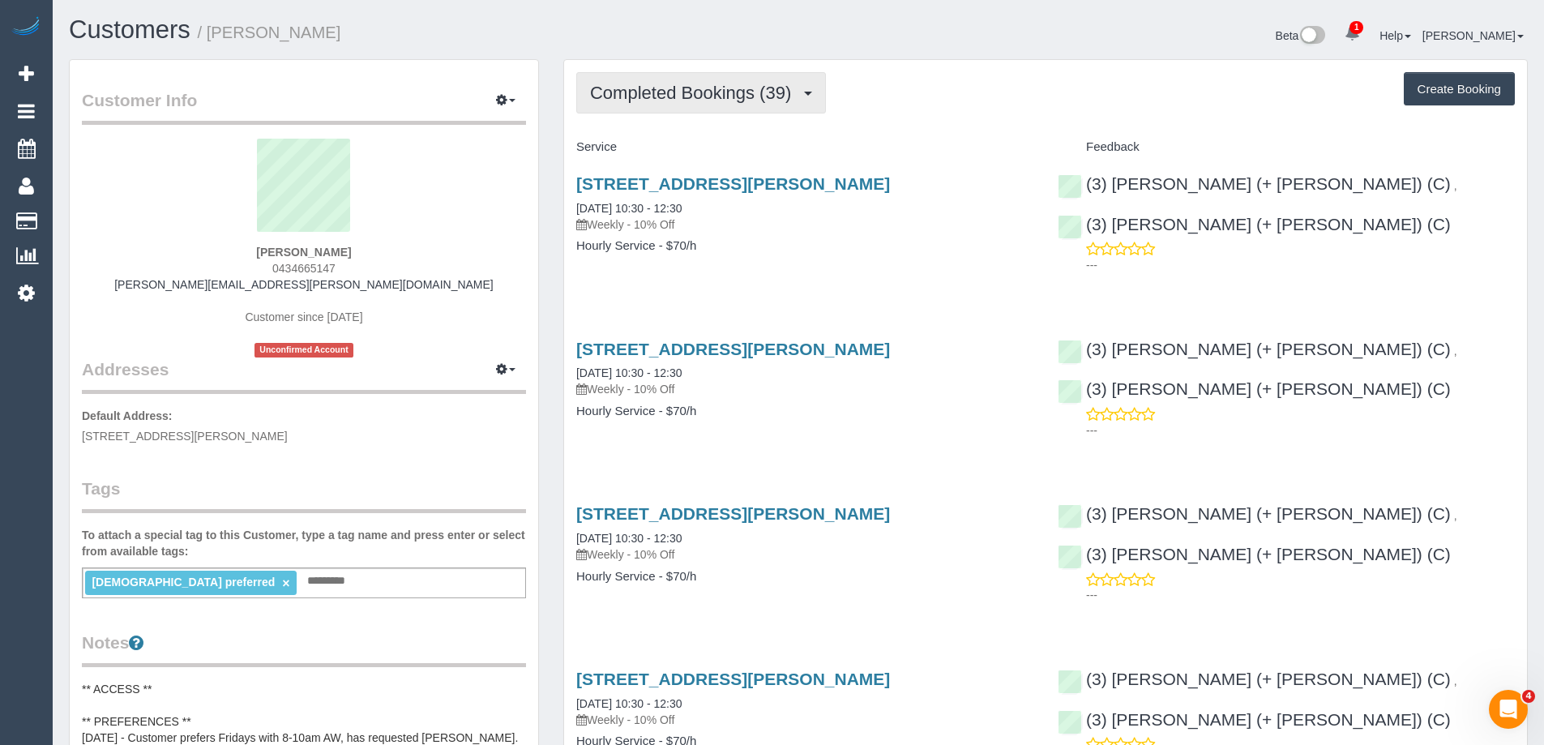
click at [740, 96] on span "Completed Bookings (39)" at bounding box center [694, 93] width 209 height 20
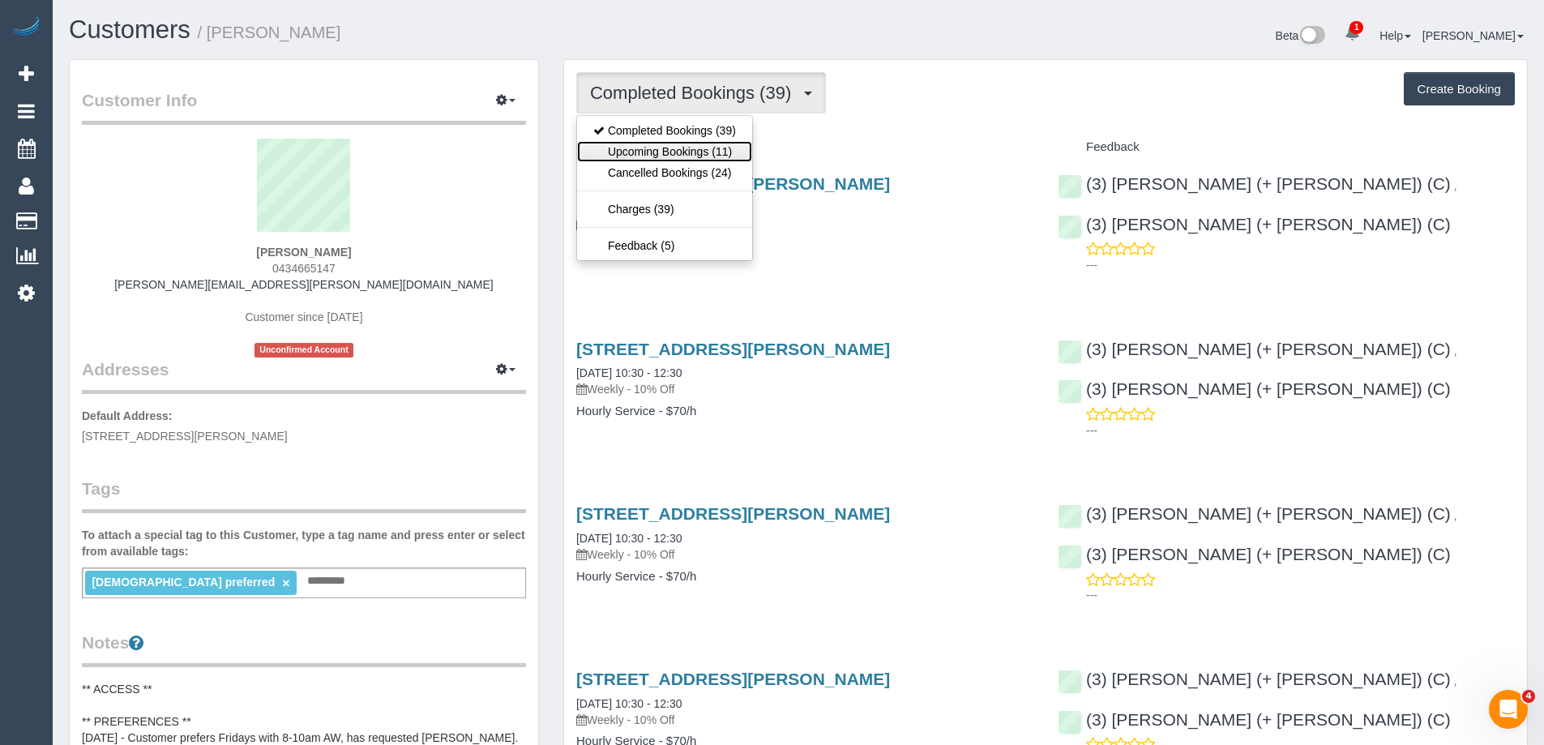
click at [726, 144] on link "Upcoming Bookings (11)" at bounding box center [664, 151] width 175 height 21
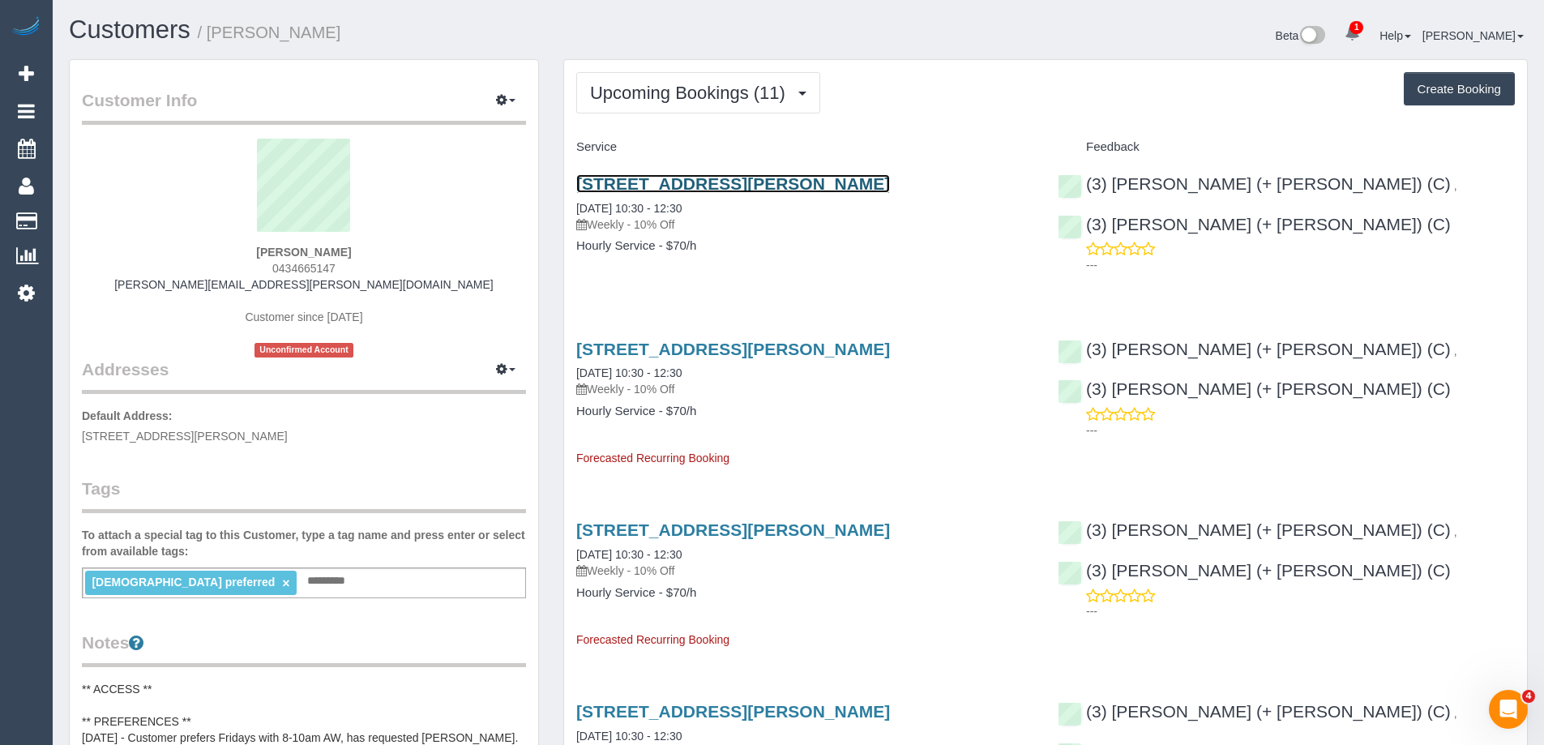
click at [696, 186] on link "72 Beatty St, Ivanhoe, VIC 3079" at bounding box center [733, 183] width 314 height 19
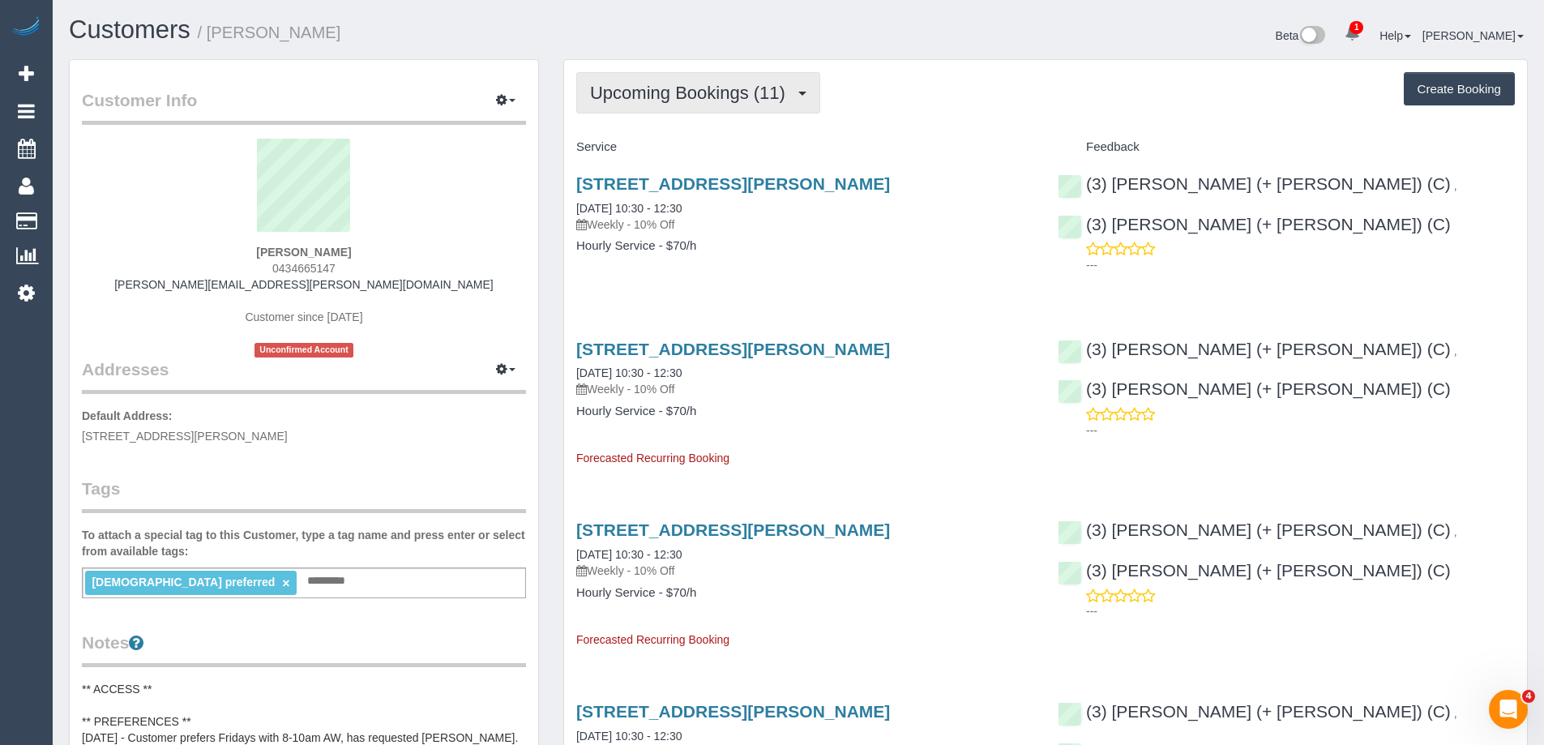
click at [724, 88] on span "Upcoming Bookings (11)" at bounding box center [691, 93] width 203 height 20
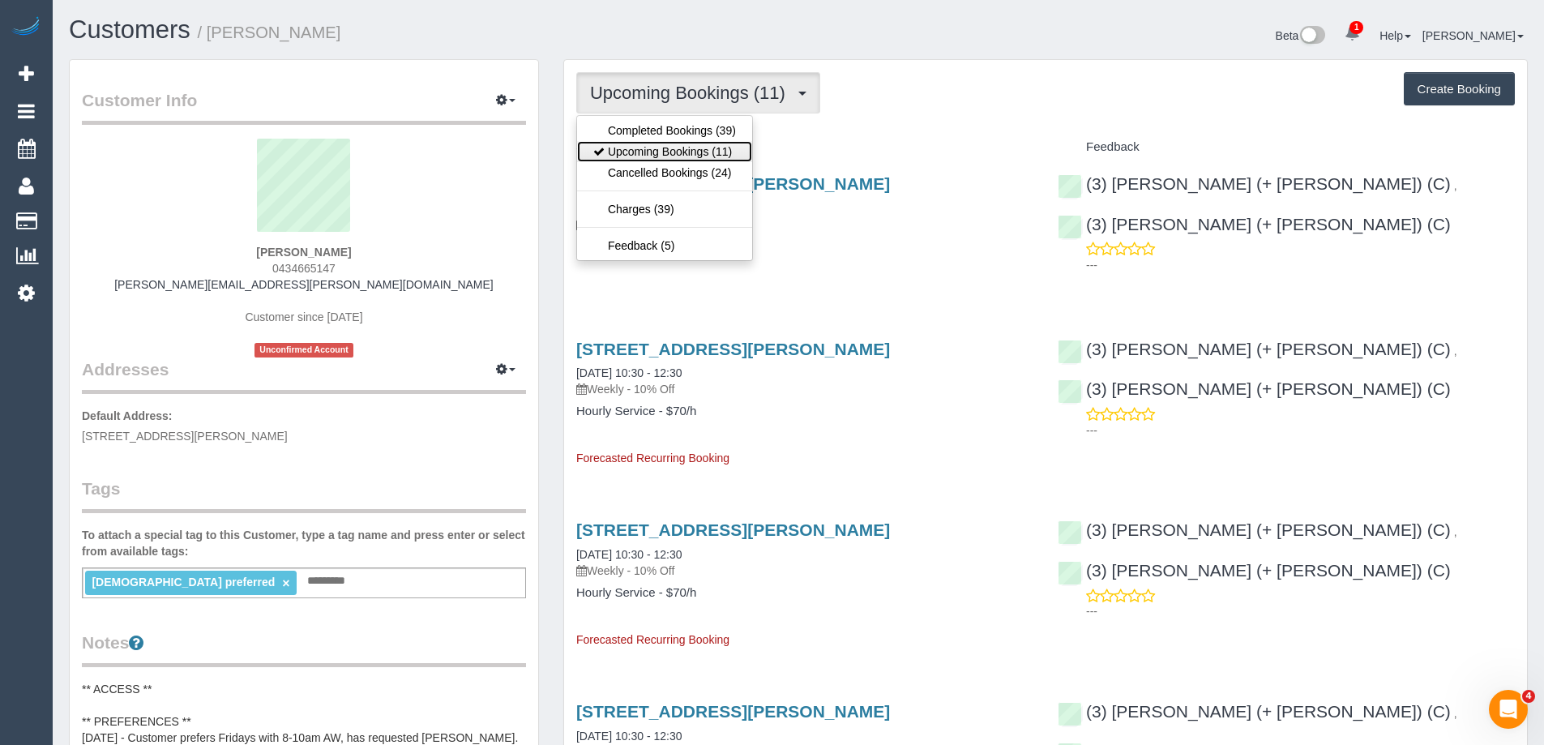
click at [701, 156] on link "Upcoming Bookings (11)" at bounding box center [664, 151] width 175 height 21
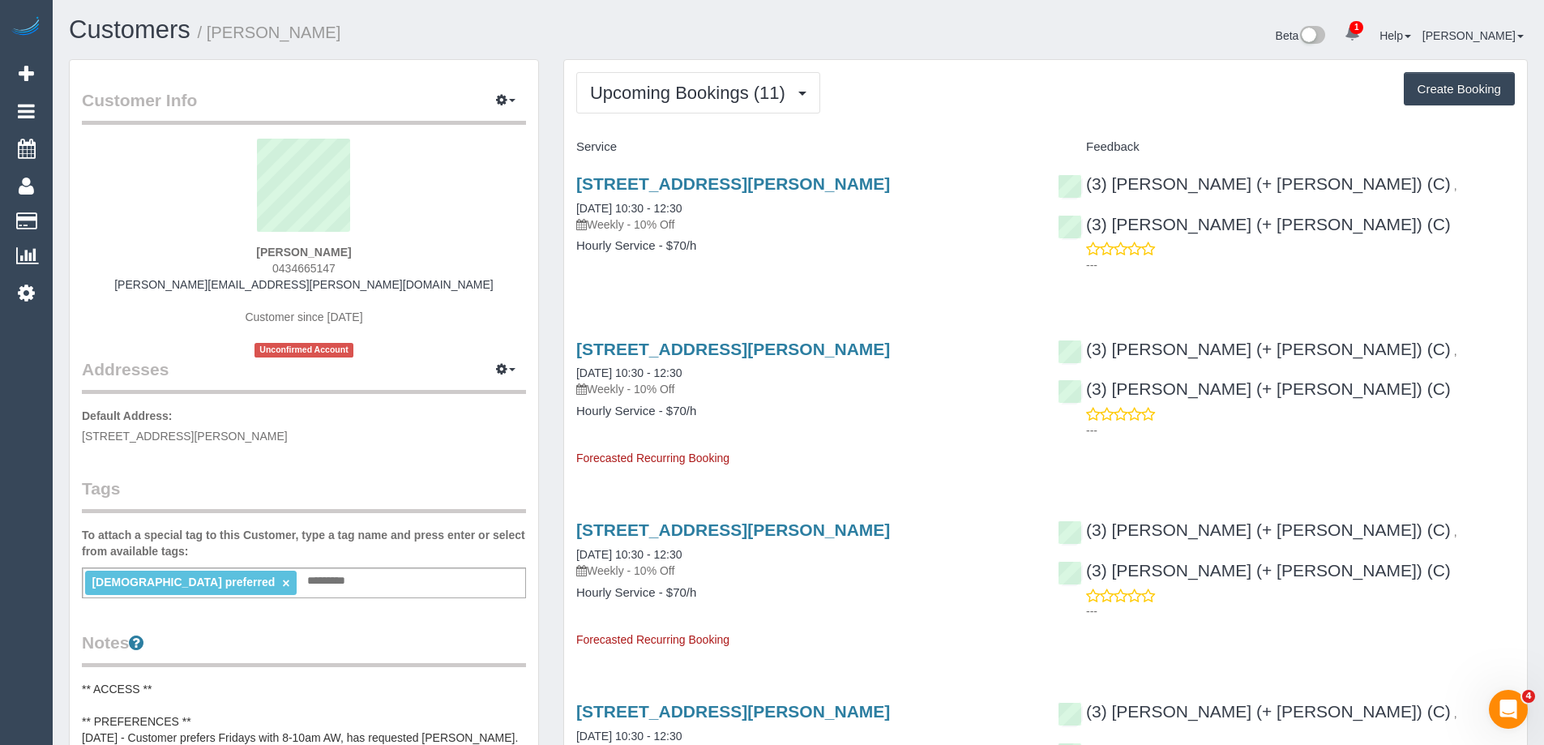
click at [689, 79] on button "Upcoming Bookings (11)" at bounding box center [698, 92] width 244 height 41
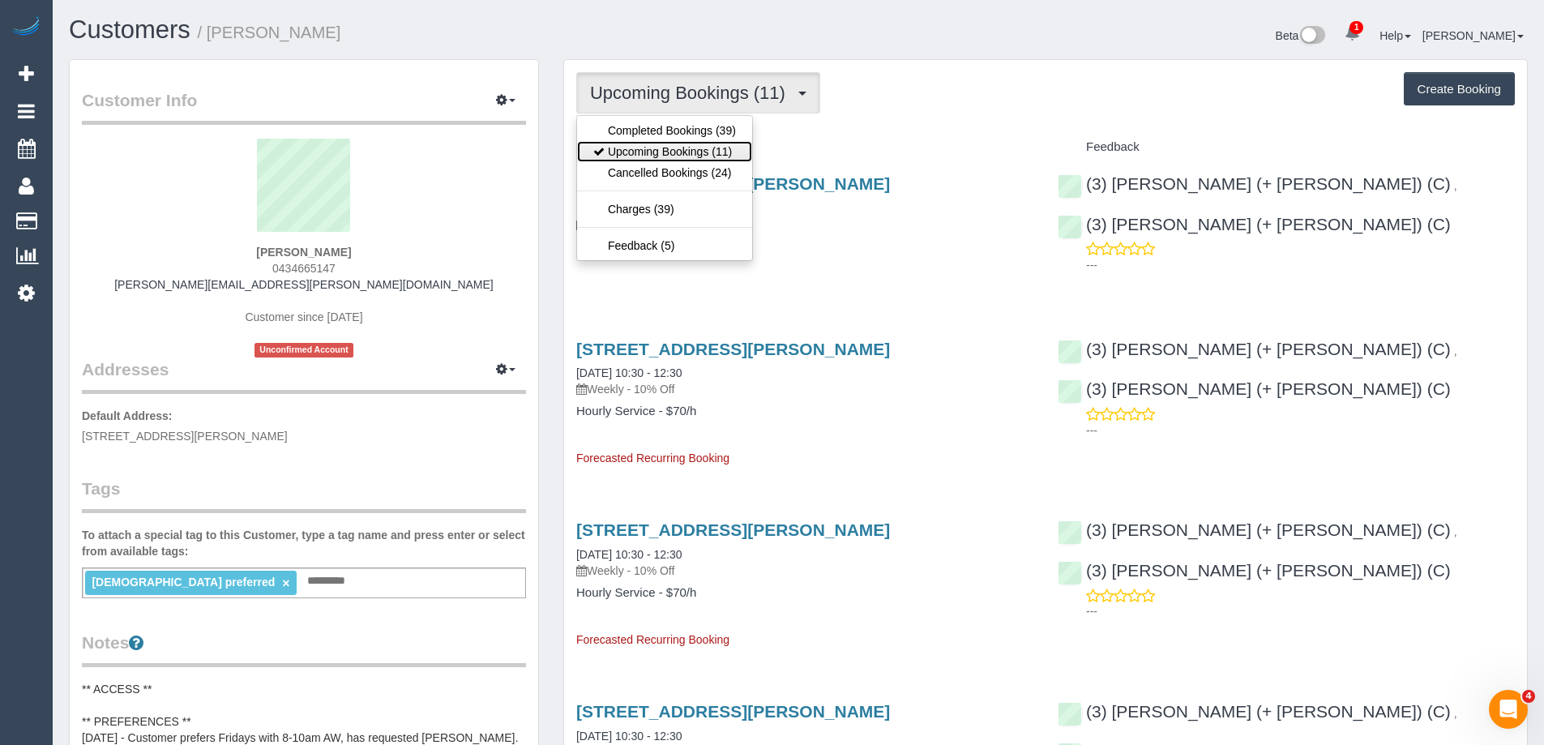
click at [686, 152] on link "Upcoming Bookings (11)" at bounding box center [664, 151] width 175 height 21
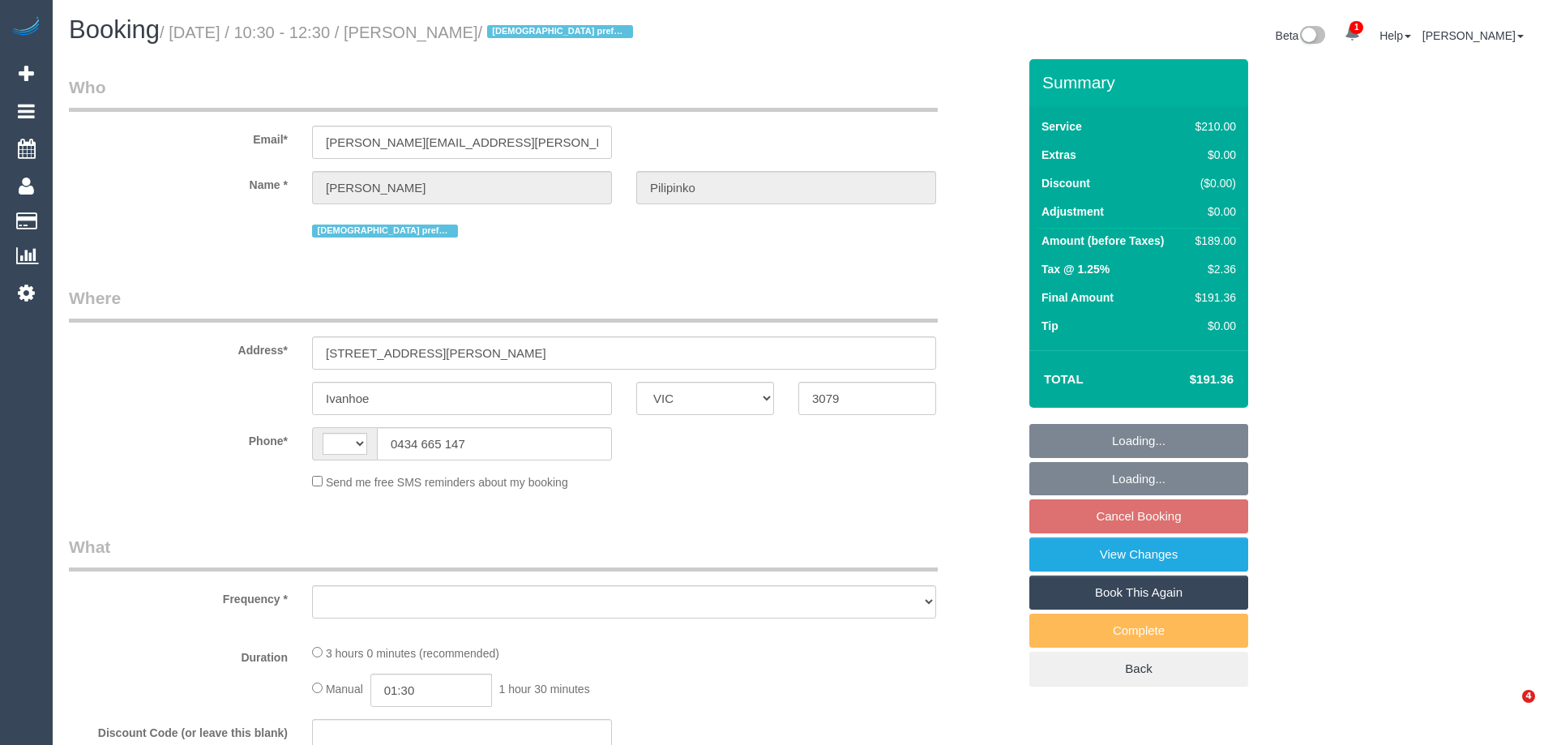
select select "VIC"
select select "string:stripe-pm_1PTYeS2GScqysDRVQgUtHeSQ"
select select "string:AU"
select select "object:550"
select select "180"
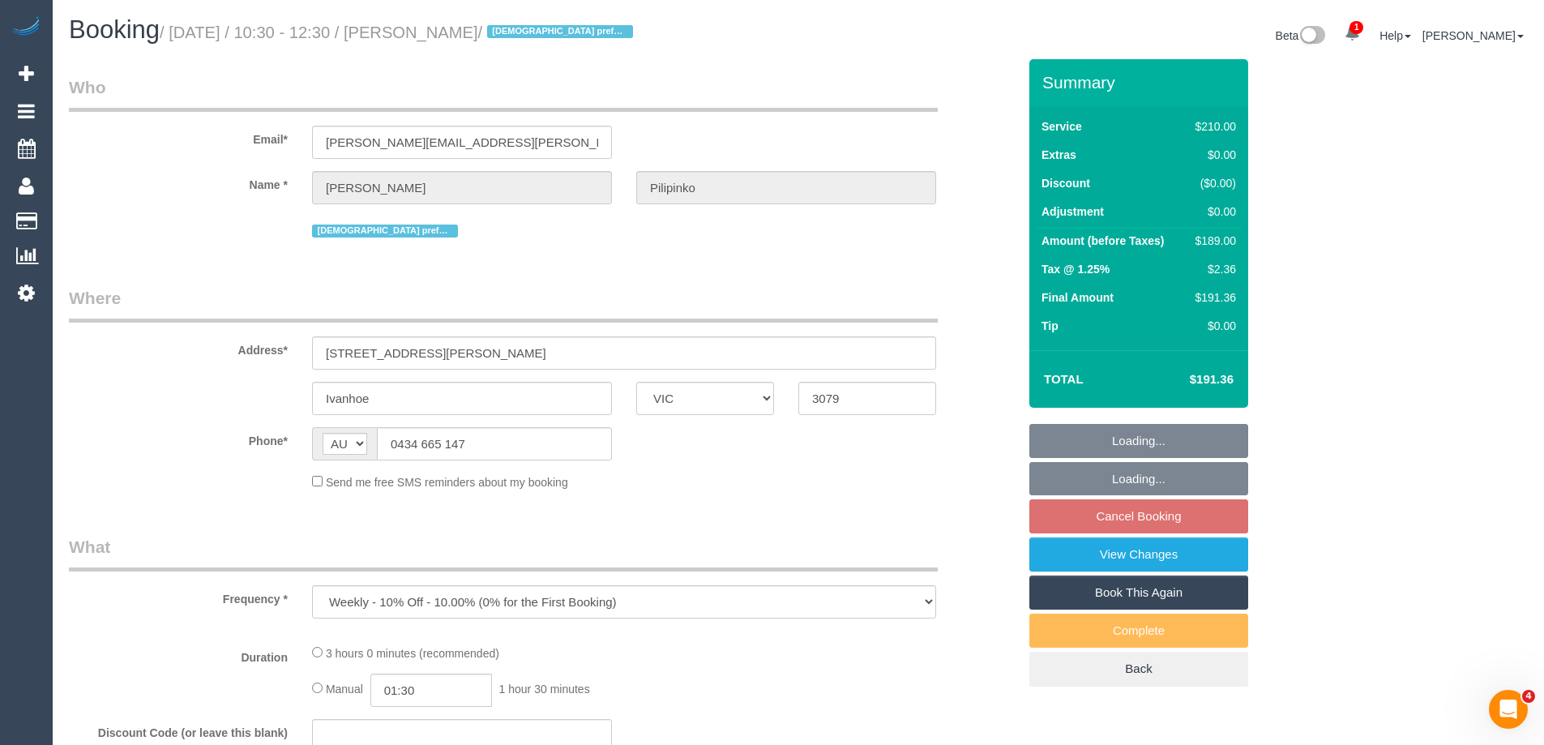
select select "number:28"
select select "number:14"
select select "number:19"
select select "number:25"
select select "number:35"
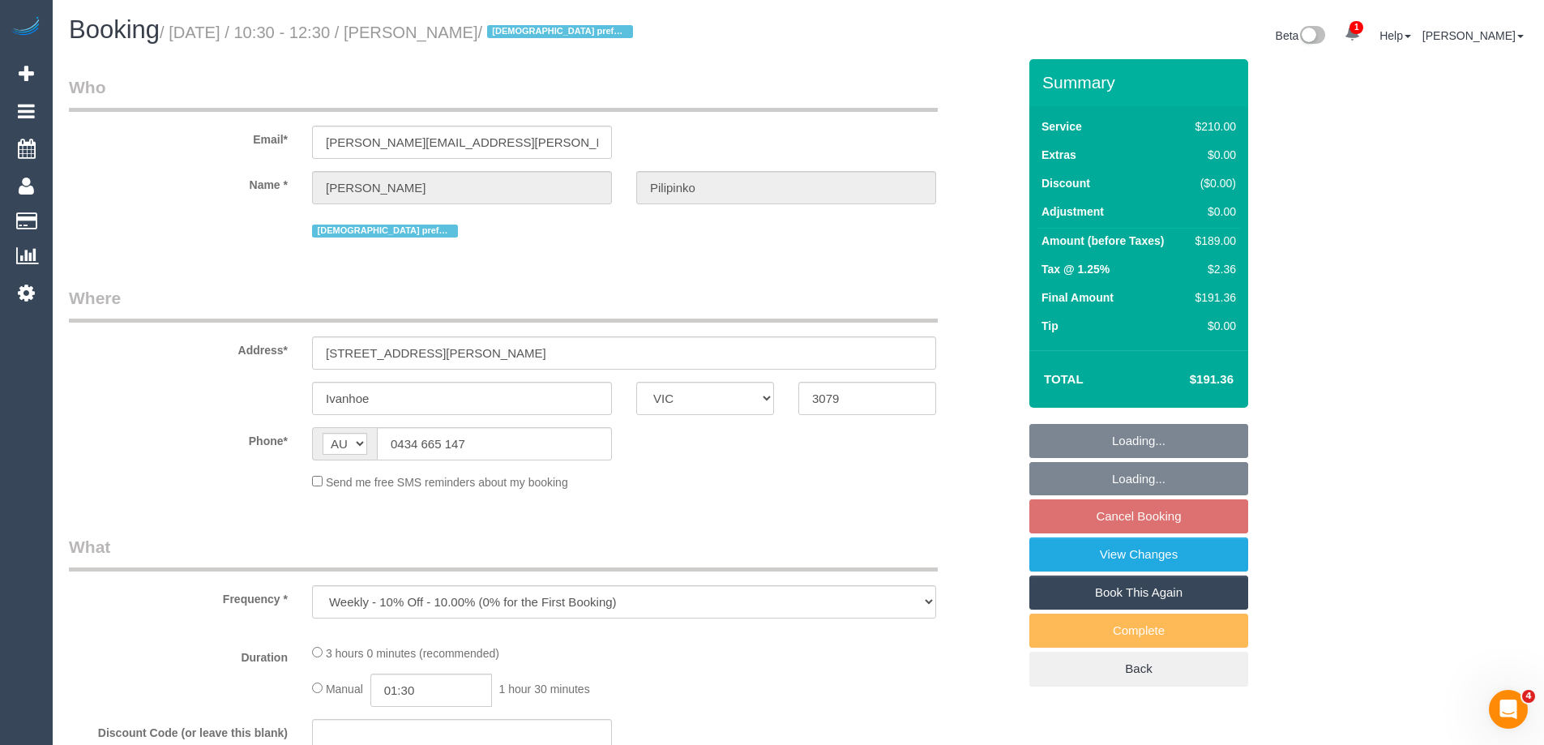
select select "number:11"
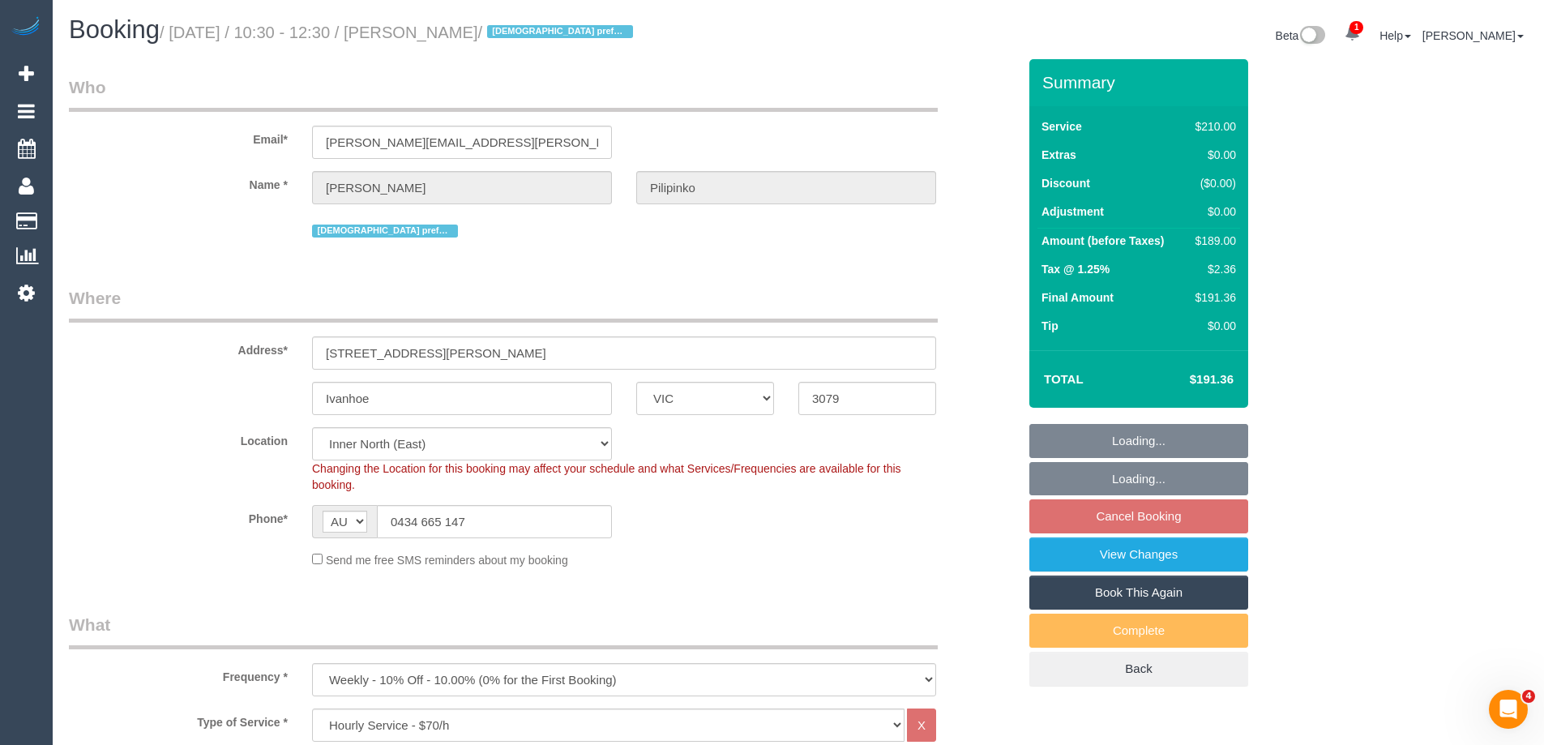
select select "object:1667"
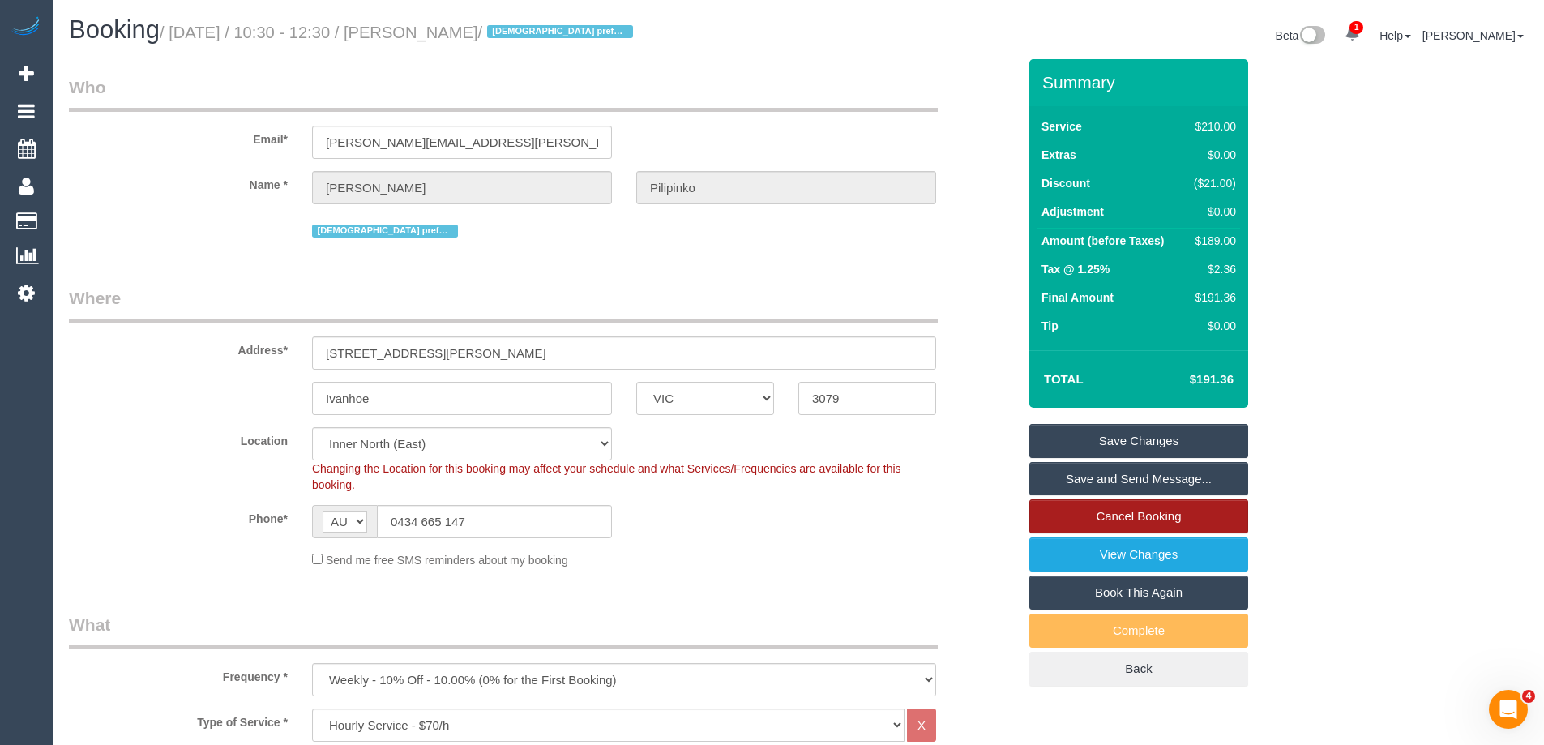
click at [1153, 516] on link "Cancel Booking" at bounding box center [1139, 516] width 219 height 34
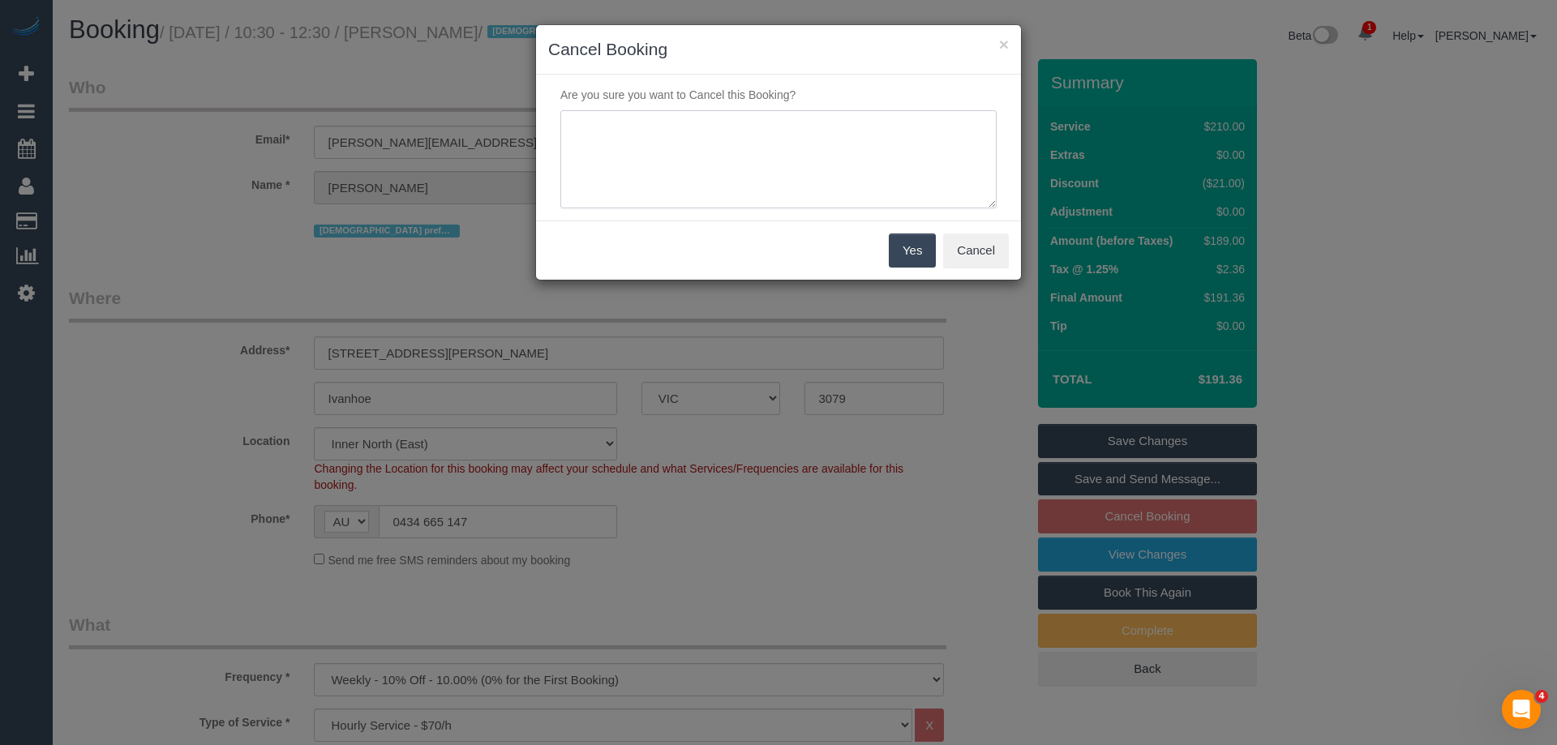
click at [717, 173] on textarea at bounding box center [778, 159] width 436 height 99
type textarea "Skipping this week. Via email - ED"
click at [916, 253] on button "Yes" at bounding box center [912, 250] width 47 height 34
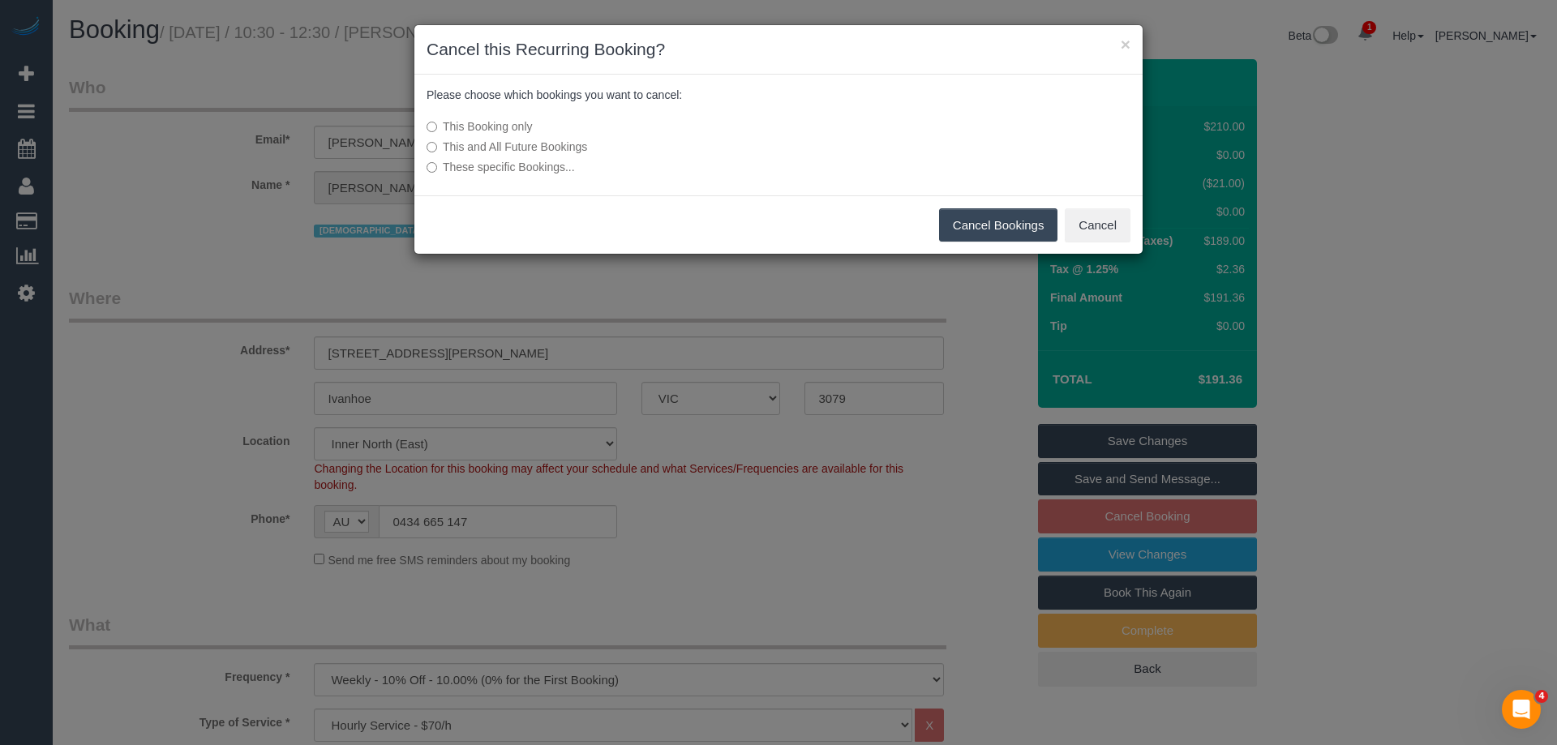
click at [969, 226] on button "Cancel Bookings" at bounding box center [998, 225] width 119 height 34
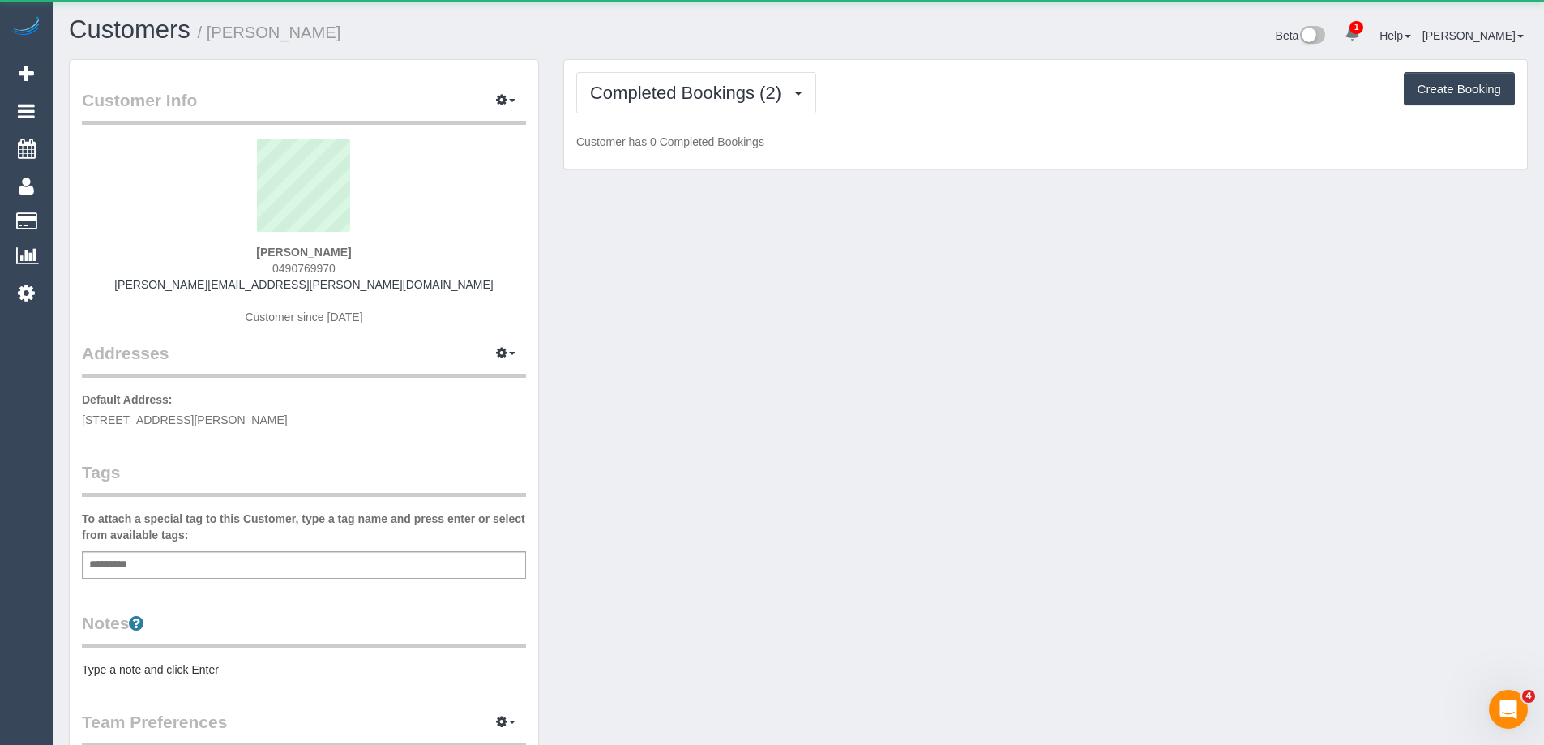
scroll to position [1186, 1544]
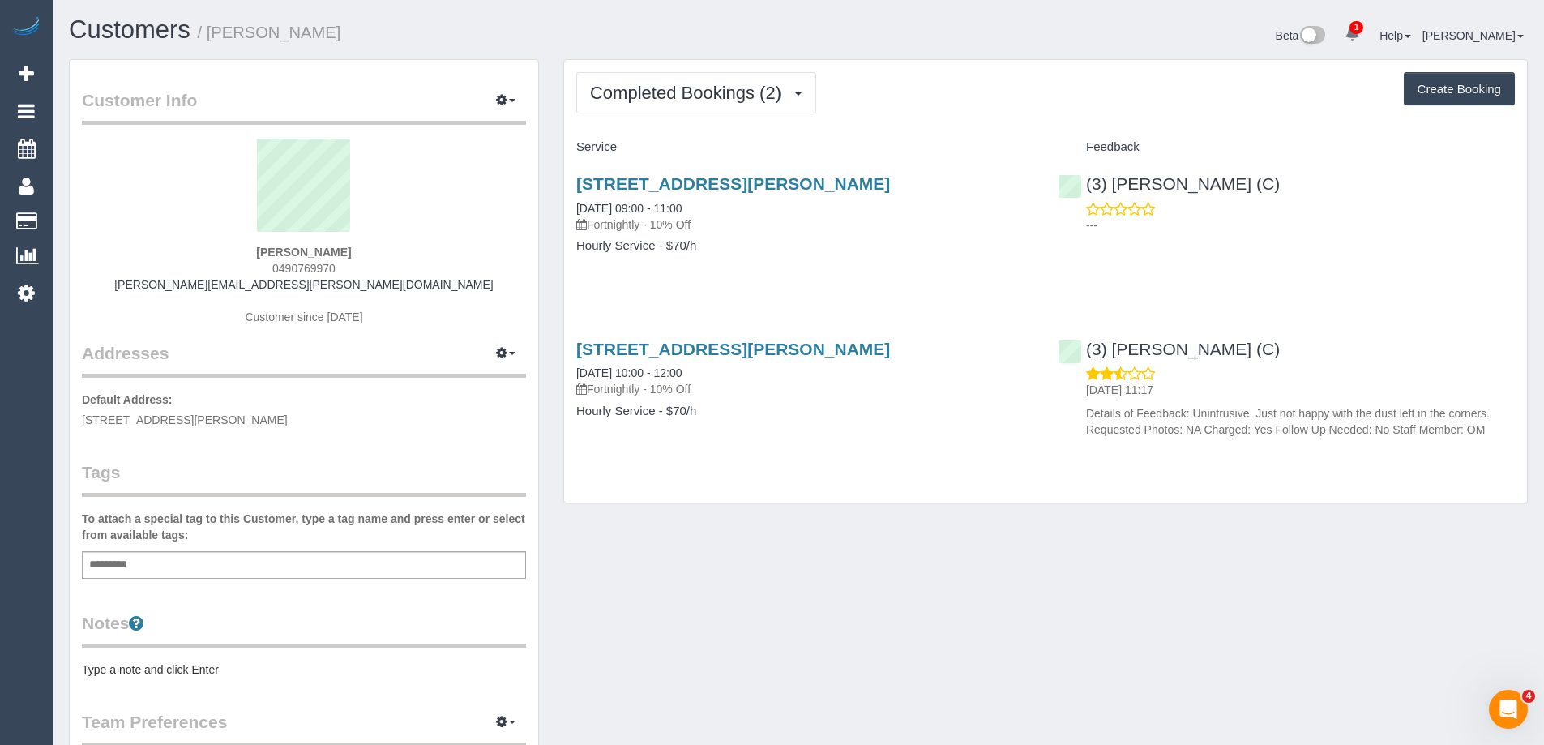
click at [264, 670] on pre "Type a note and click Enter" at bounding box center [304, 670] width 444 height 16
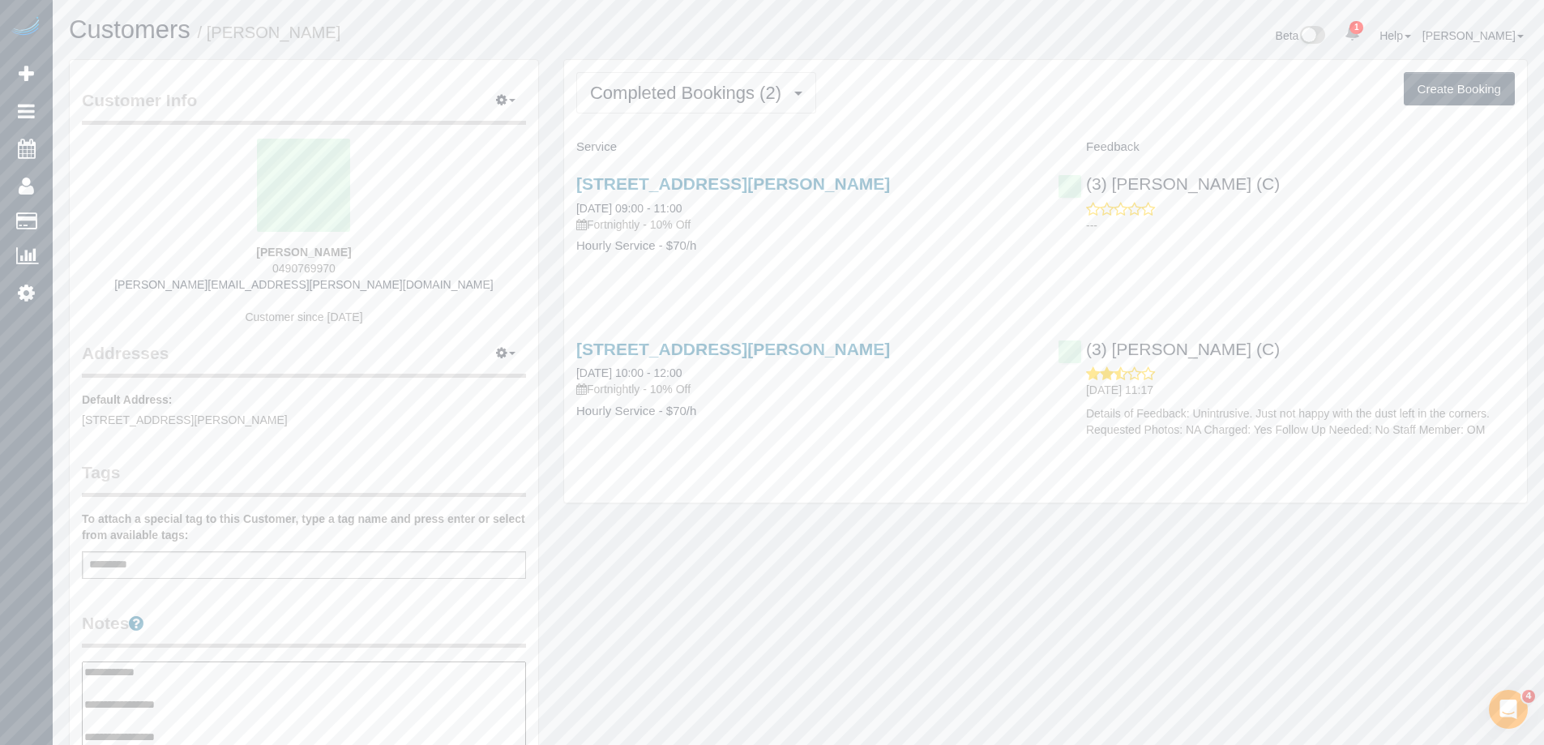
type textarea "**********"
click at [281, 622] on legend "Notes" at bounding box center [304, 629] width 444 height 36
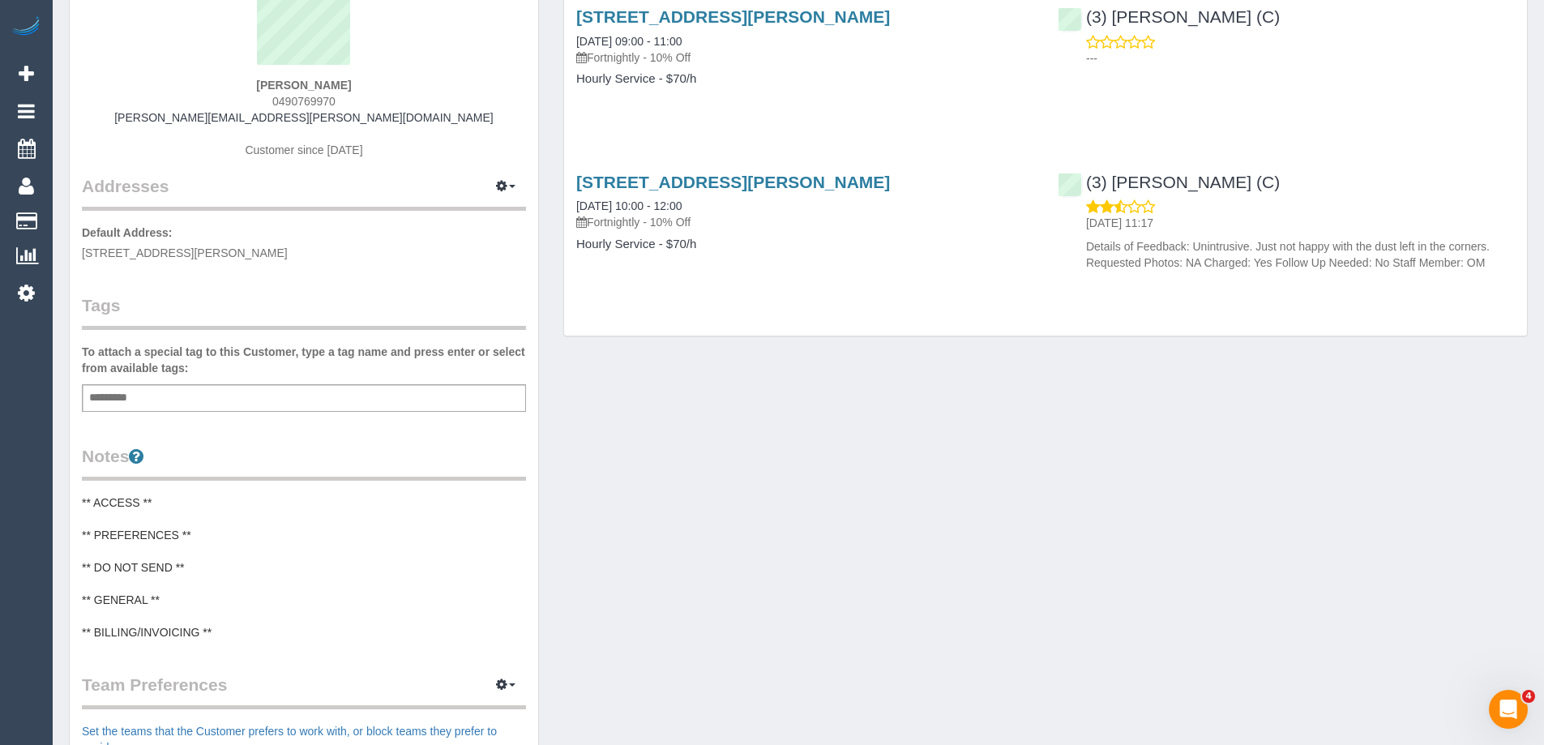
scroll to position [486, 0]
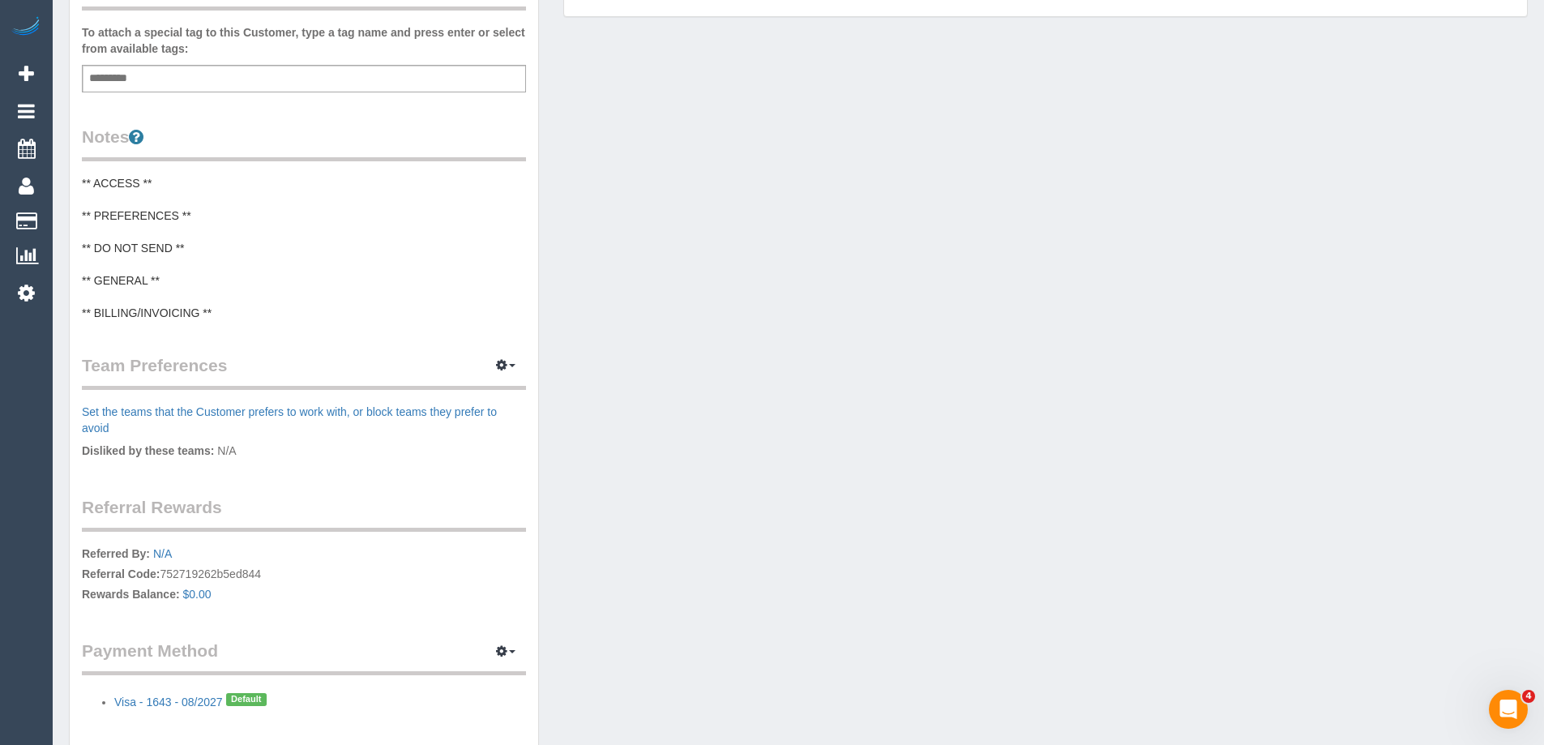
click at [1028, 242] on div "Customer Info Edit Contact Info Send Message Email Preferences Special Sales Ta…" at bounding box center [799, 173] width 1484 height 1200
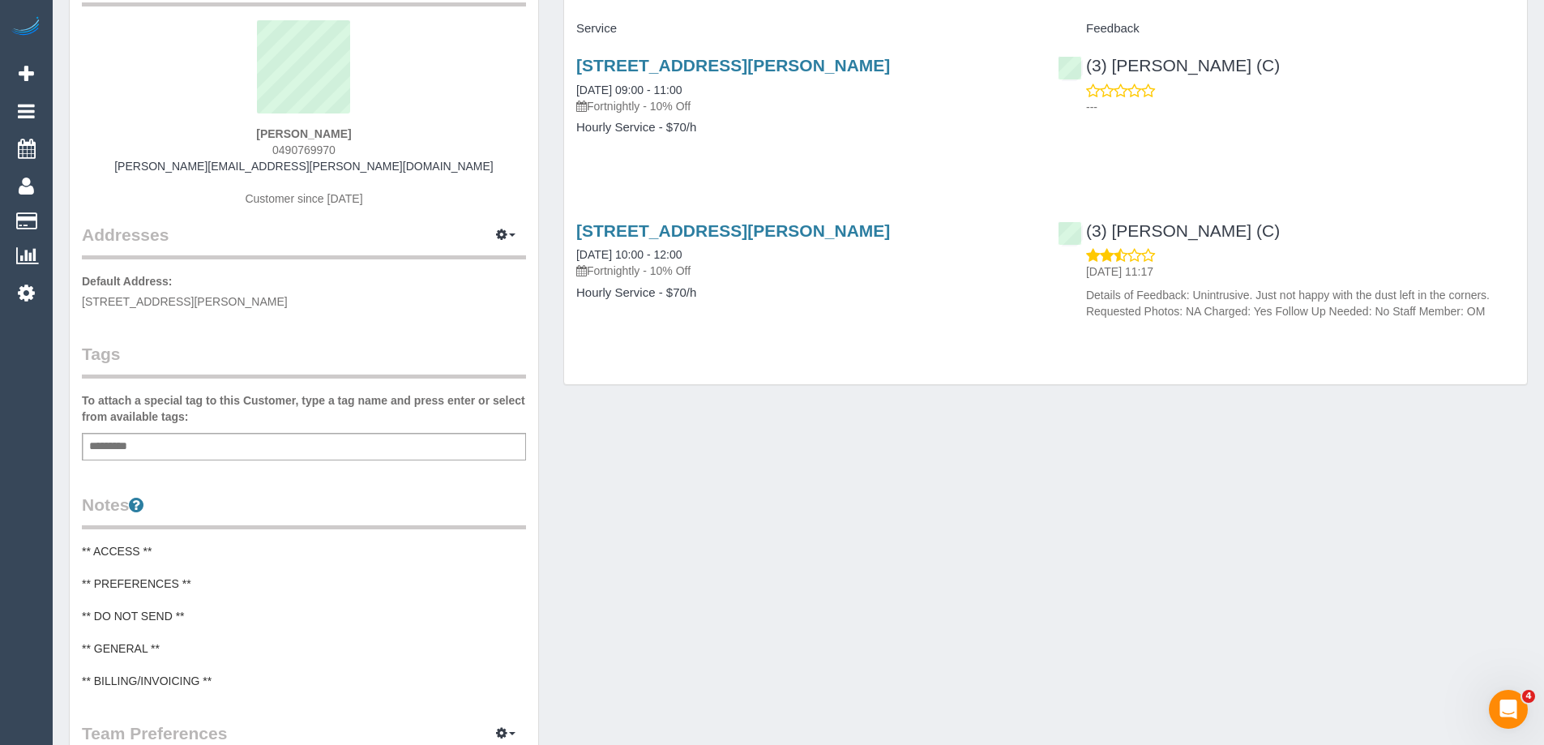
scroll to position [0, 0]
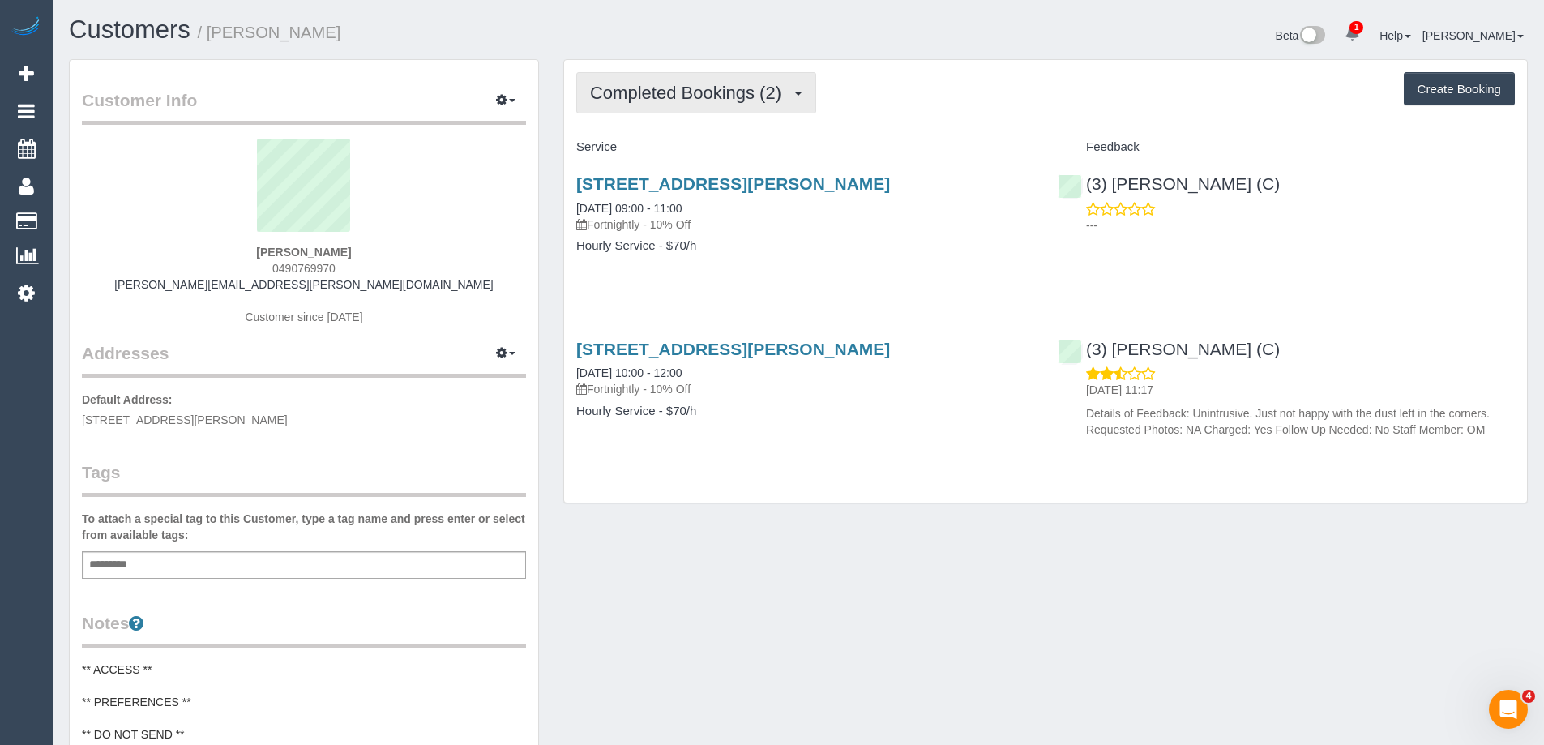
click at [682, 95] on span "Completed Bookings (2)" at bounding box center [689, 93] width 199 height 20
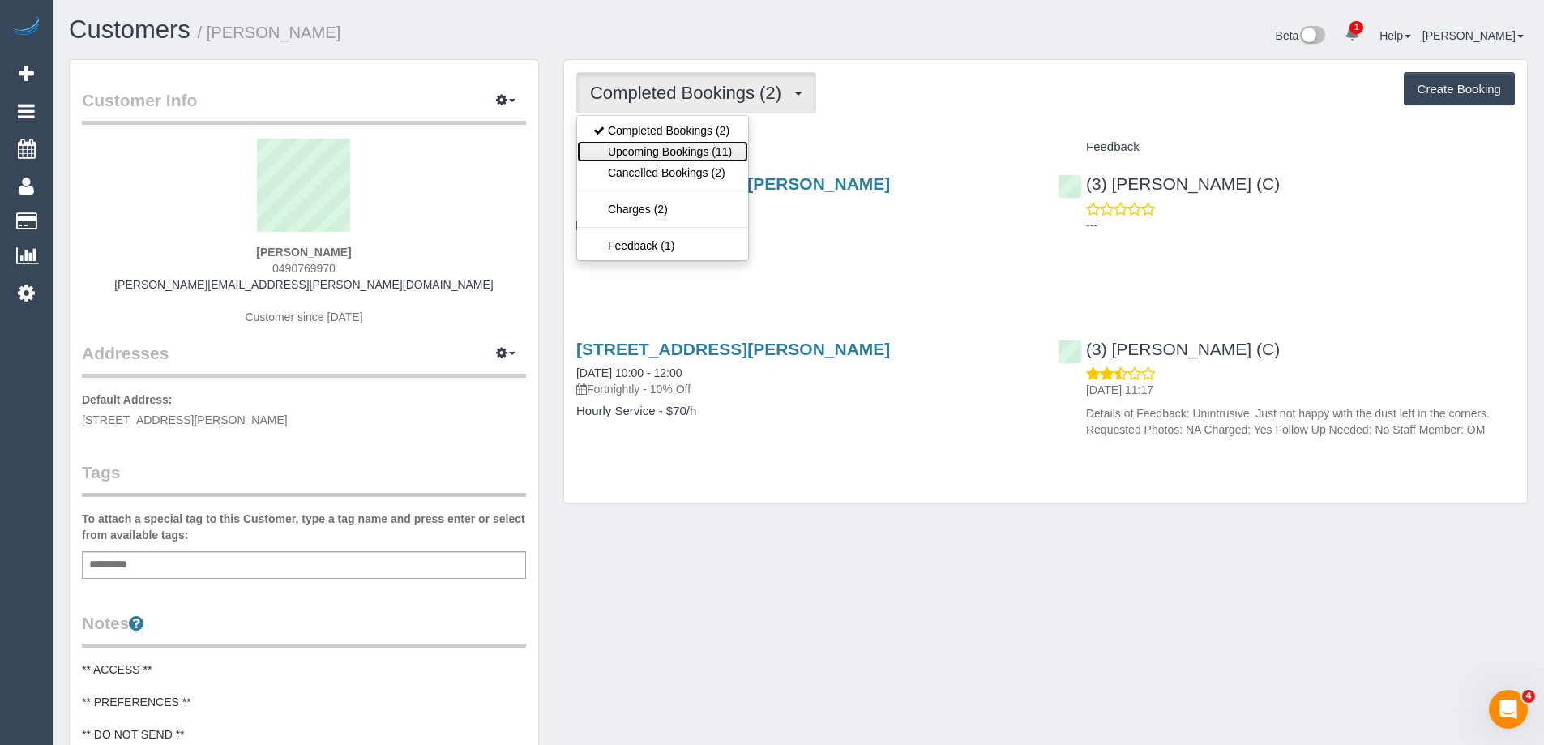
click at [684, 148] on link "Upcoming Bookings (11)" at bounding box center [662, 151] width 171 height 21
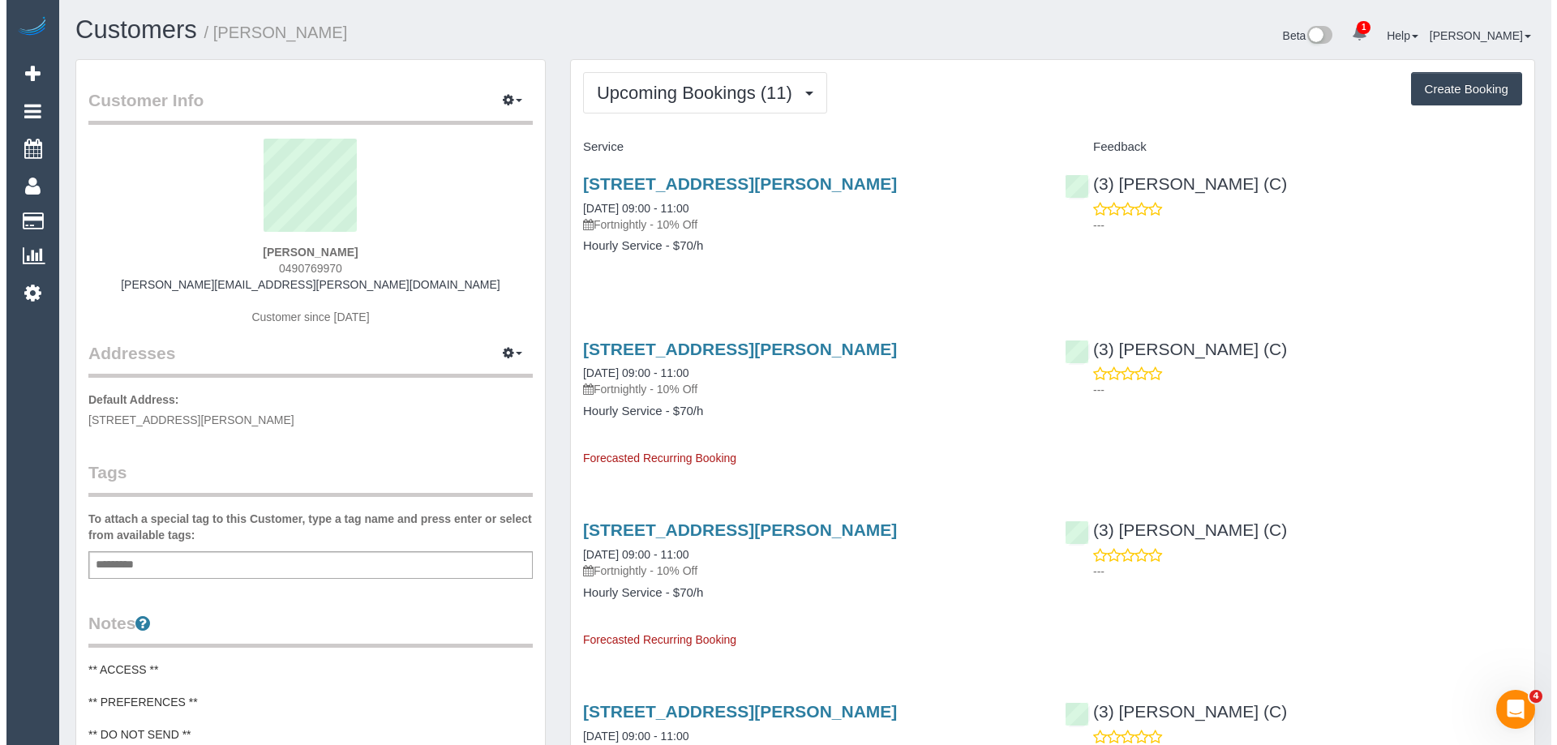
scroll to position [2225, 1544]
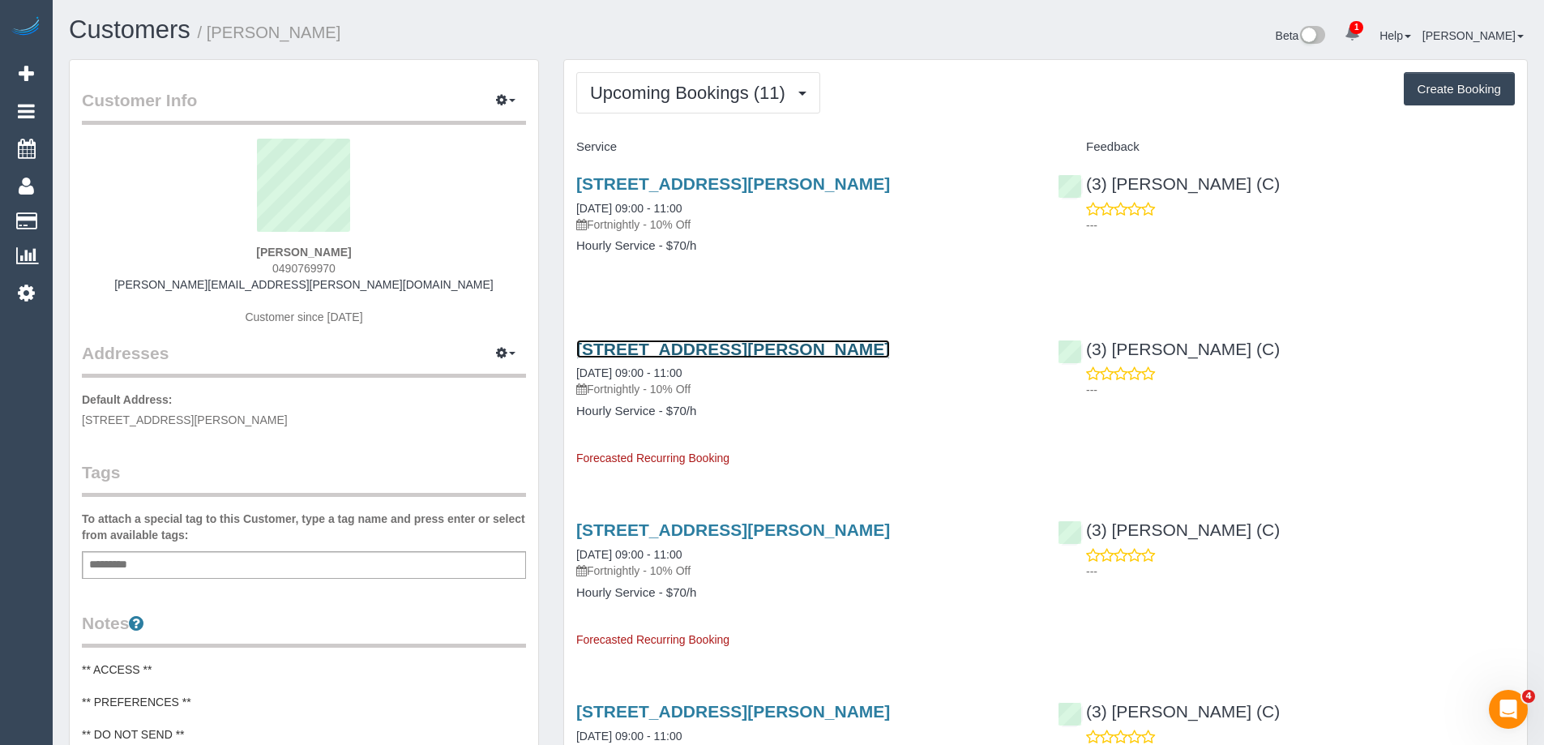
click at [743, 346] on link "[STREET_ADDRESS][PERSON_NAME]" at bounding box center [733, 349] width 314 height 19
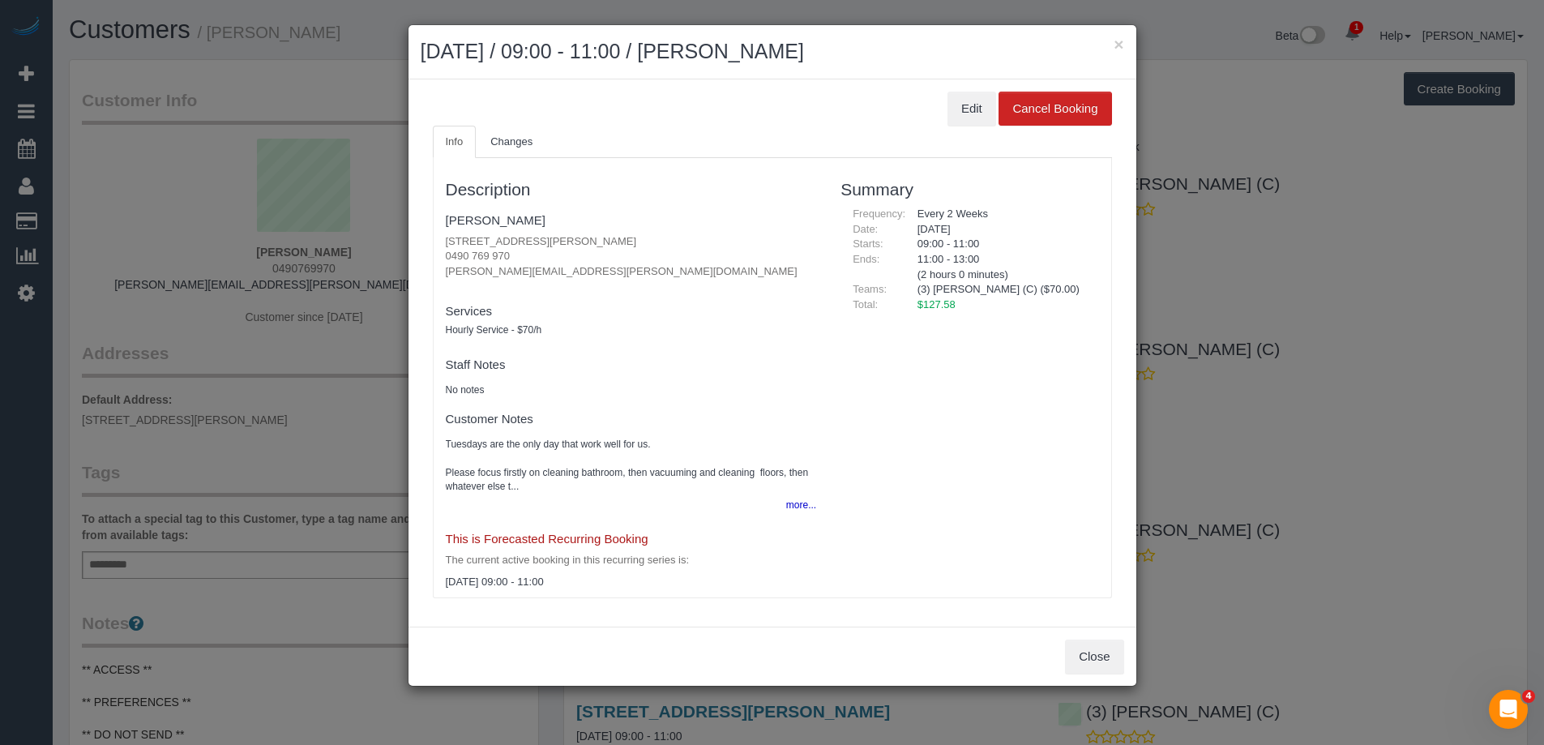
scroll to position [2225, 1557]
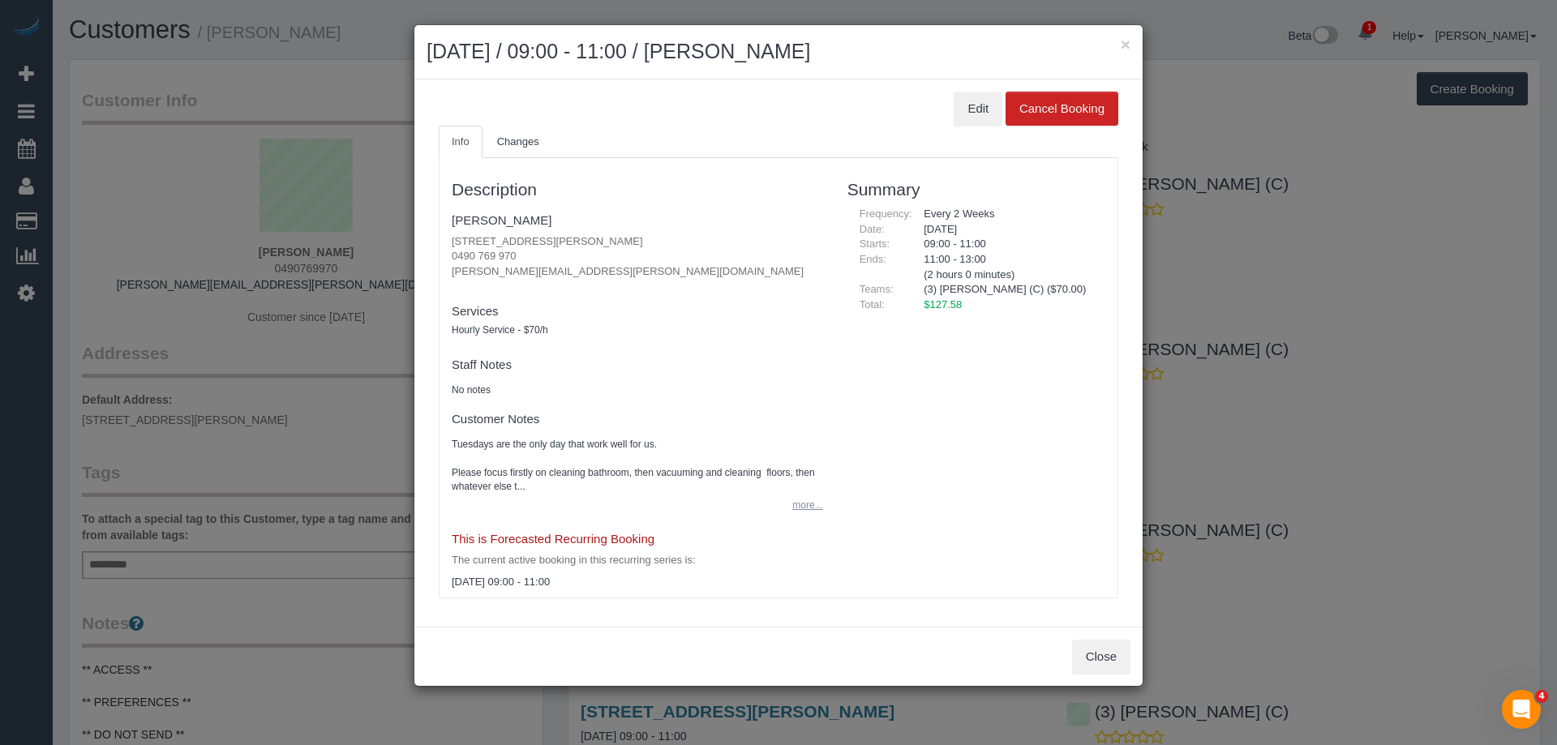
click at [801, 505] on button "more..." at bounding box center [802, 506] width 40 height 24
click at [1124, 49] on button "×" at bounding box center [1125, 44] width 10 height 17
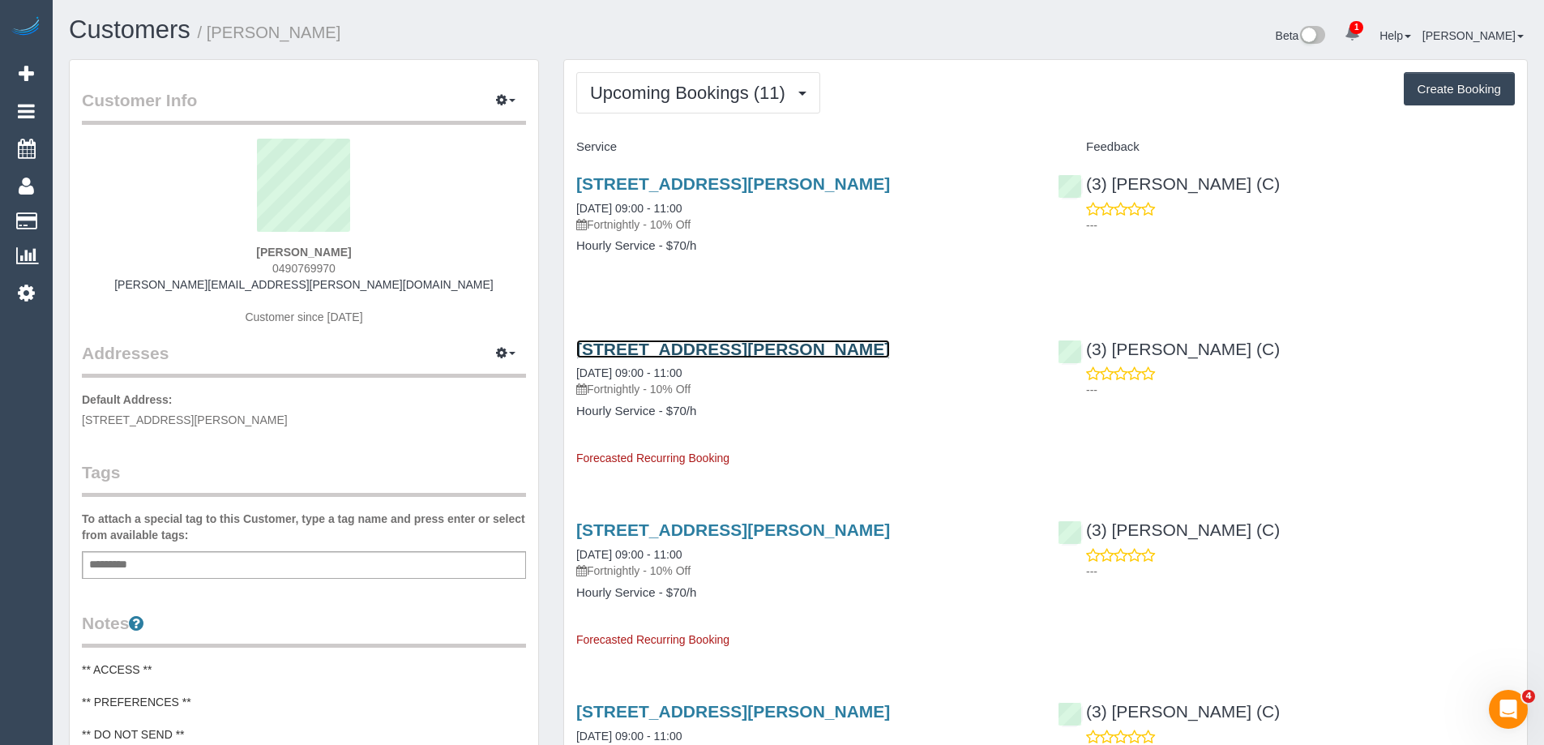
scroll to position [78847, 79527]
click at [324, 270] on span "0490769970" at bounding box center [303, 268] width 63 height 13
click at [325, 270] on span "0490769970" at bounding box center [303, 268] width 63 height 13
copy span "0490769970"
click at [319, 270] on span "0490769970" at bounding box center [303, 268] width 63 height 13
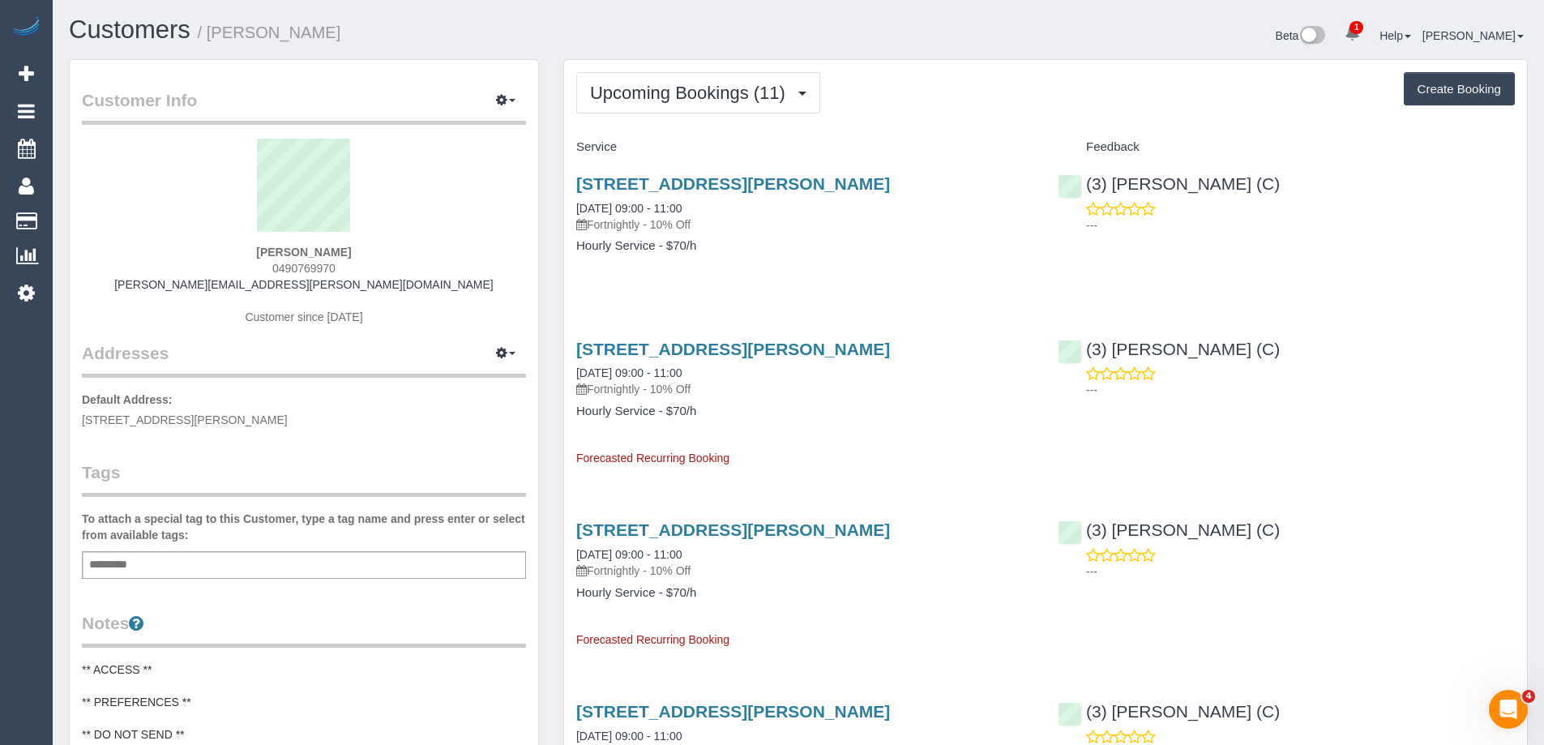
click at [319, 270] on span "0490769970" at bounding box center [303, 268] width 63 height 13
click at [677, 89] on span "Upcoming Bookings (11)" at bounding box center [691, 93] width 203 height 20
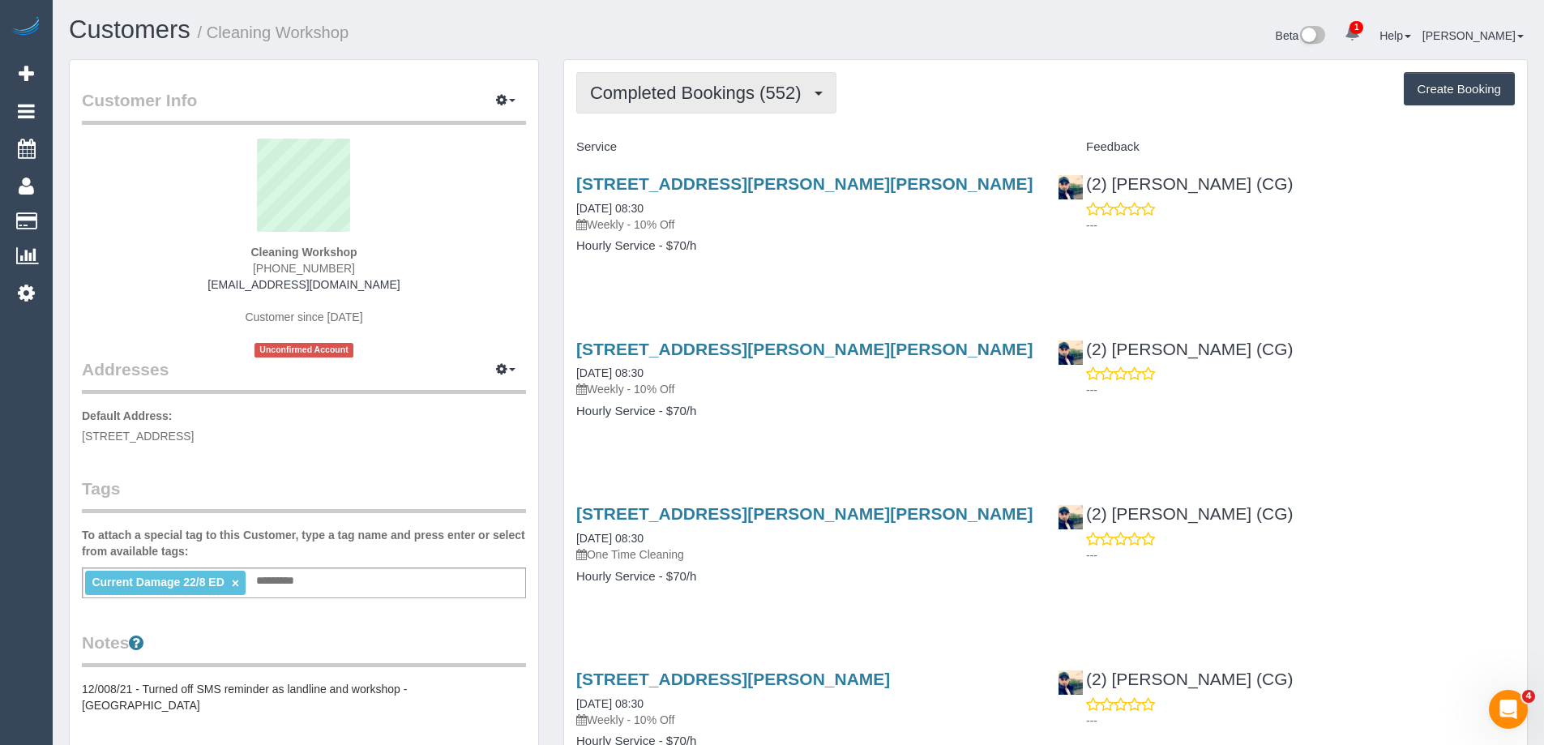
click at [683, 88] on span "Completed Bookings (552)" at bounding box center [699, 93] width 219 height 20
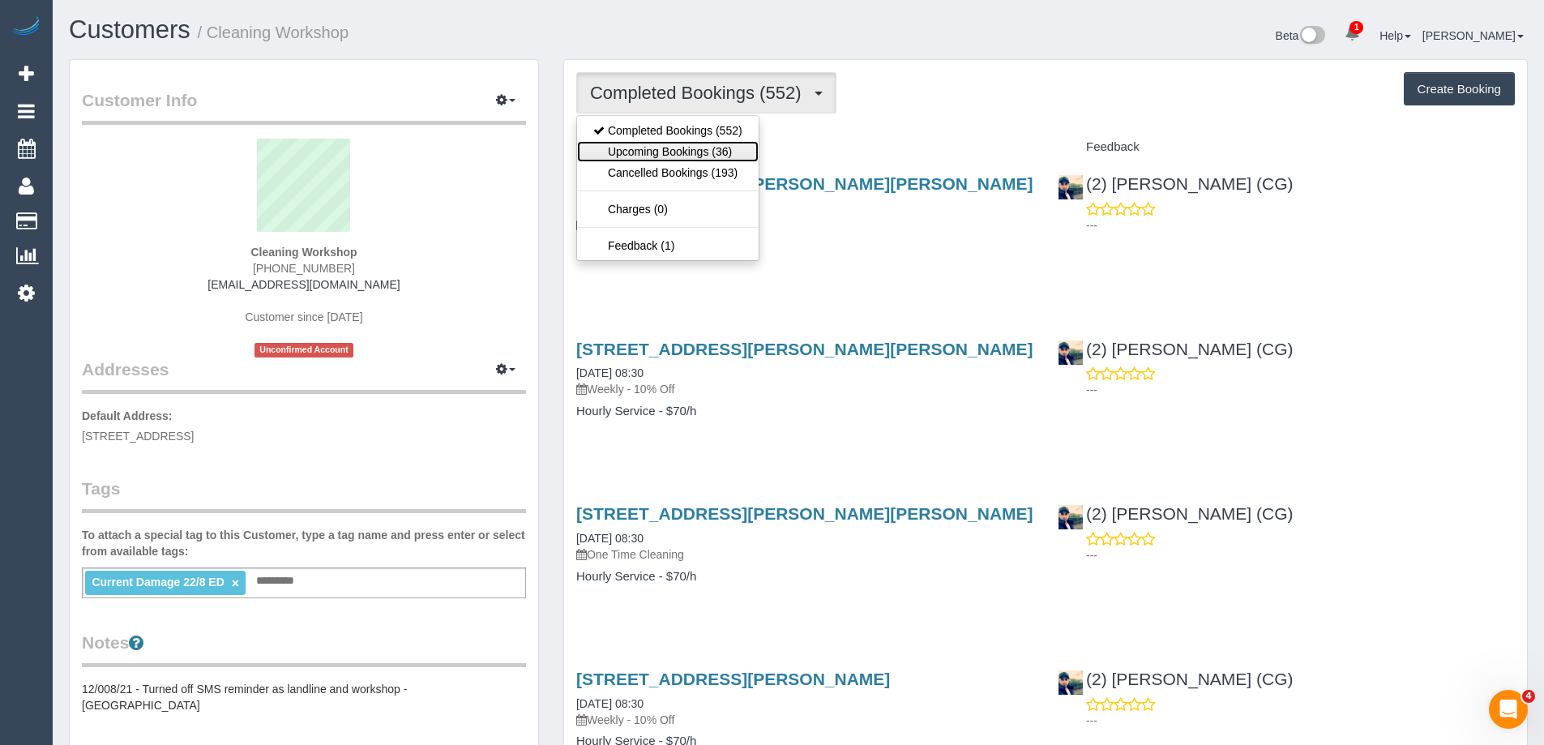
click at [683, 153] on link "Upcoming Bookings (36)" at bounding box center [668, 151] width 182 height 21
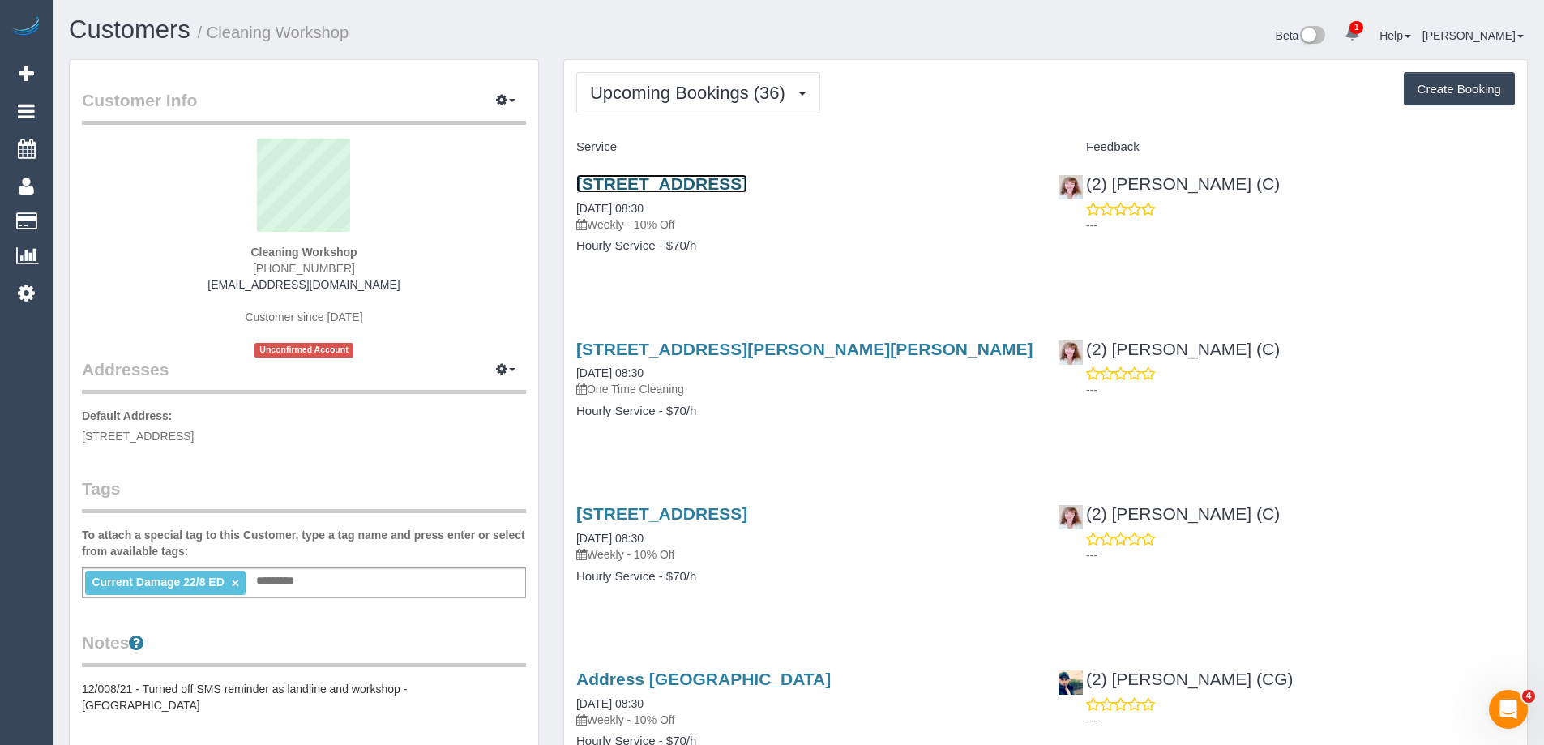
click at [683, 186] on link "12 Riverbank Drive, Maribyrnong, VIC 3032" at bounding box center [661, 183] width 171 height 19
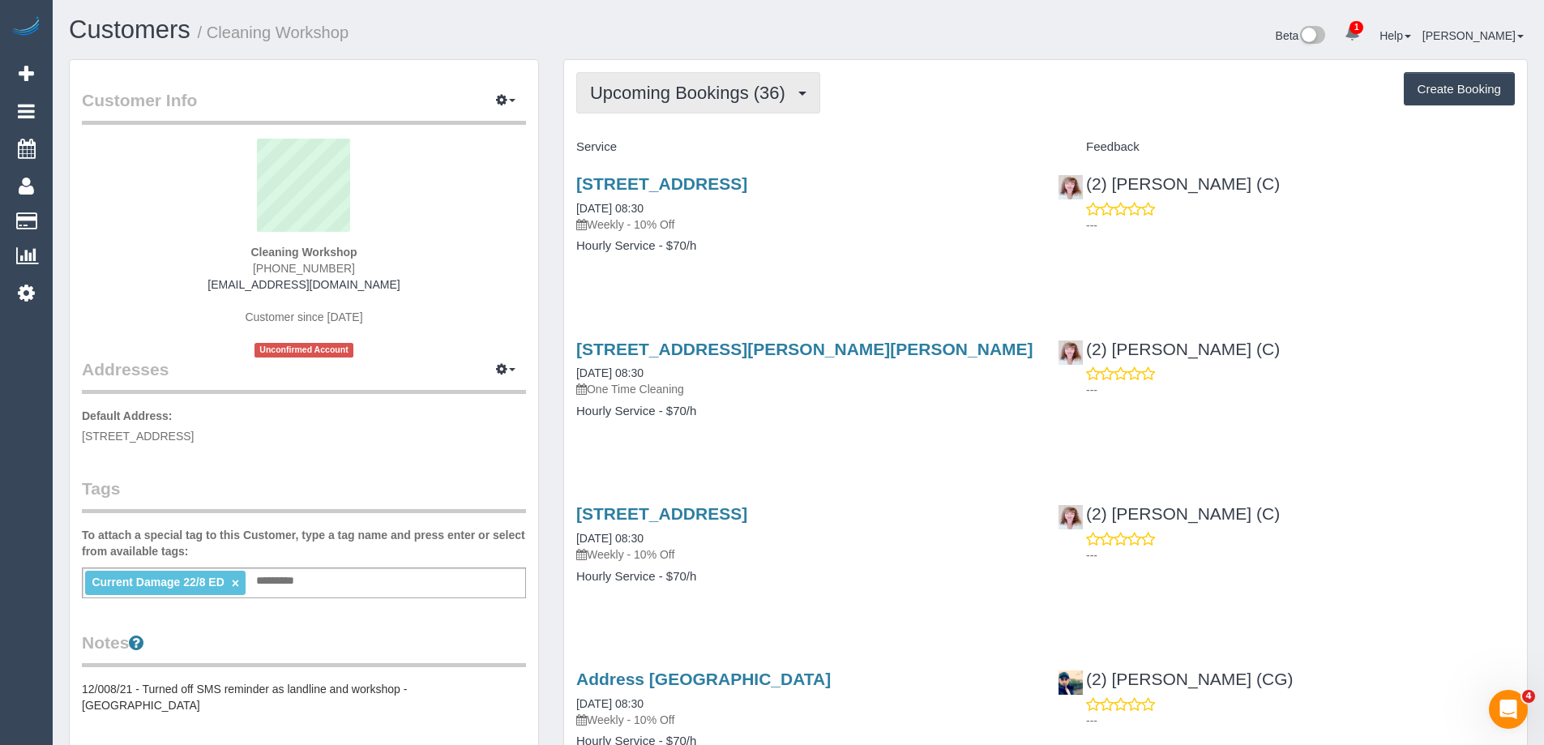
click at [723, 83] on span "Upcoming Bookings (36)" at bounding box center [691, 93] width 203 height 20
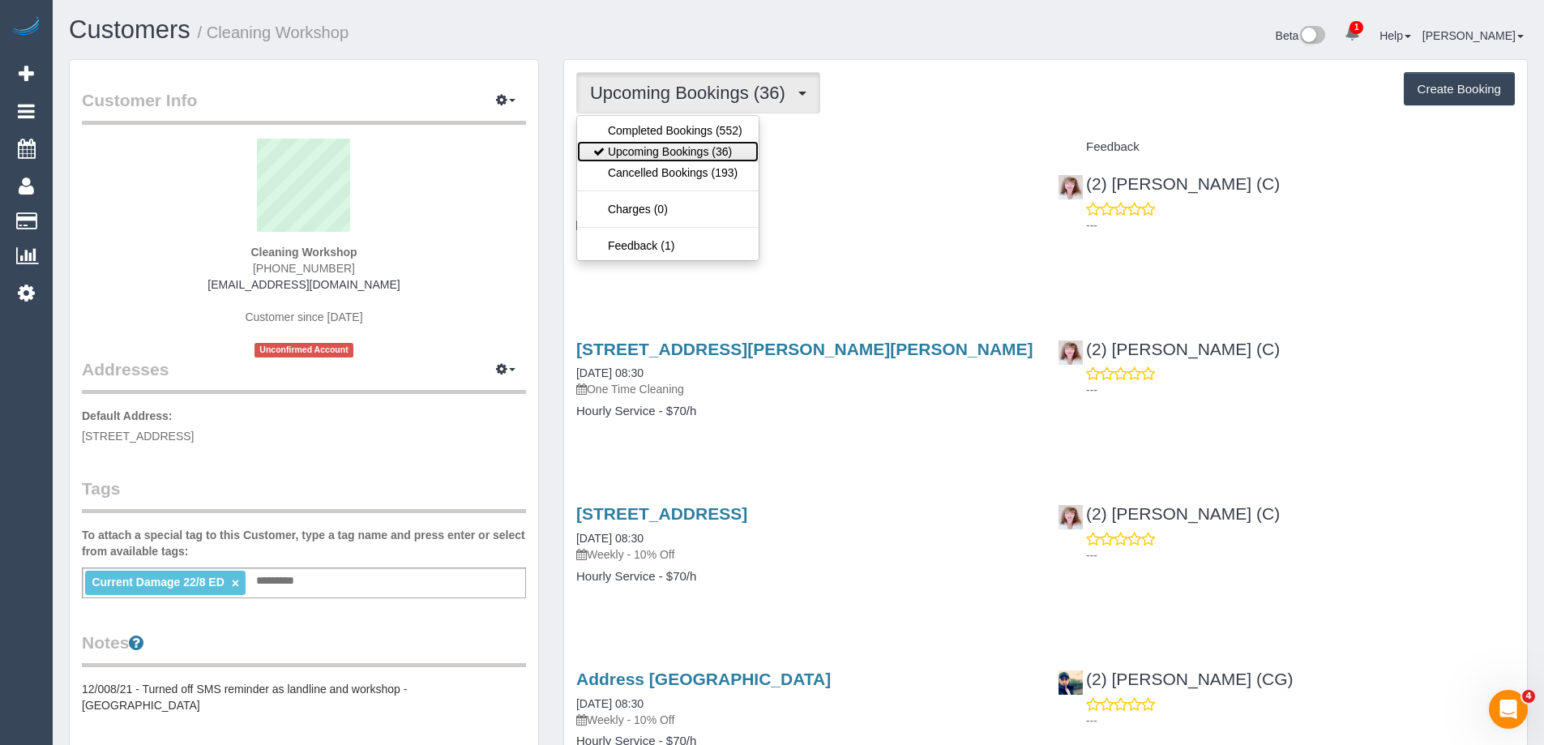
click at [712, 143] on link "Upcoming Bookings (36)" at bounding box center [668, 151] width 182 height 21
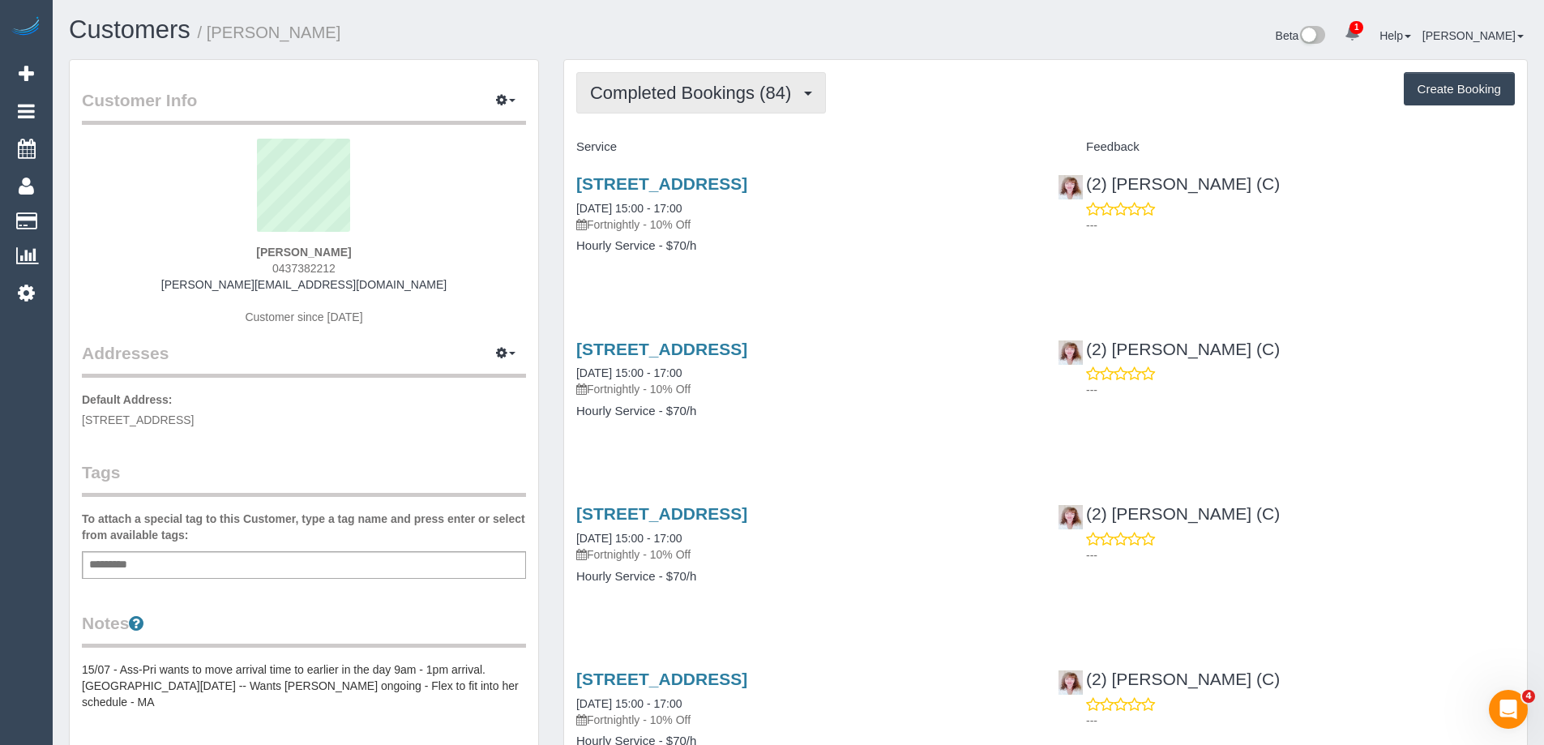
click at [686, 93] on span "Completed Bookings (84)" at bounding box center [694, 93] width 209 height 20
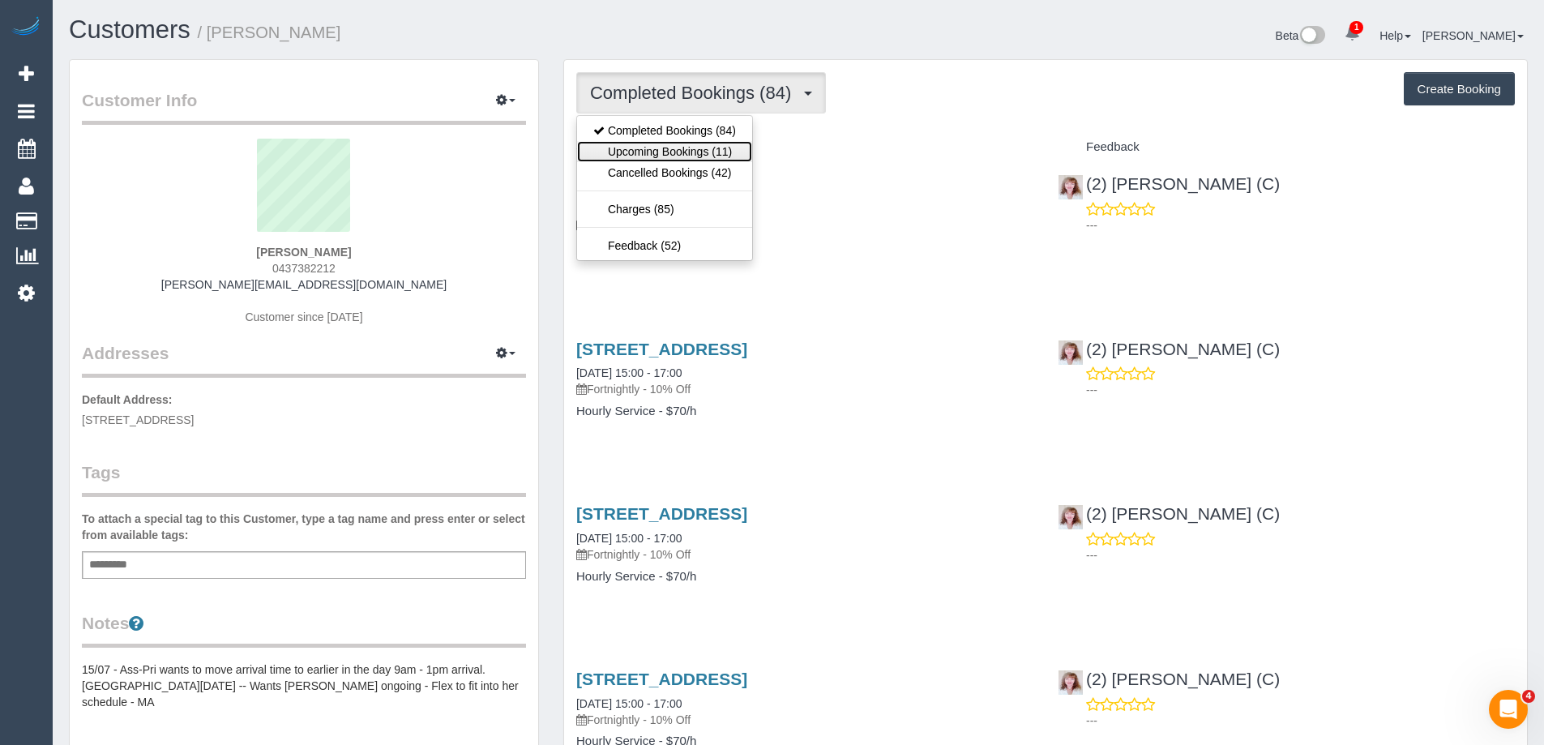
click at [686, 149] on link "Upcoming Bookings (11)" at bounding box center [664, 151] width 175 height 21
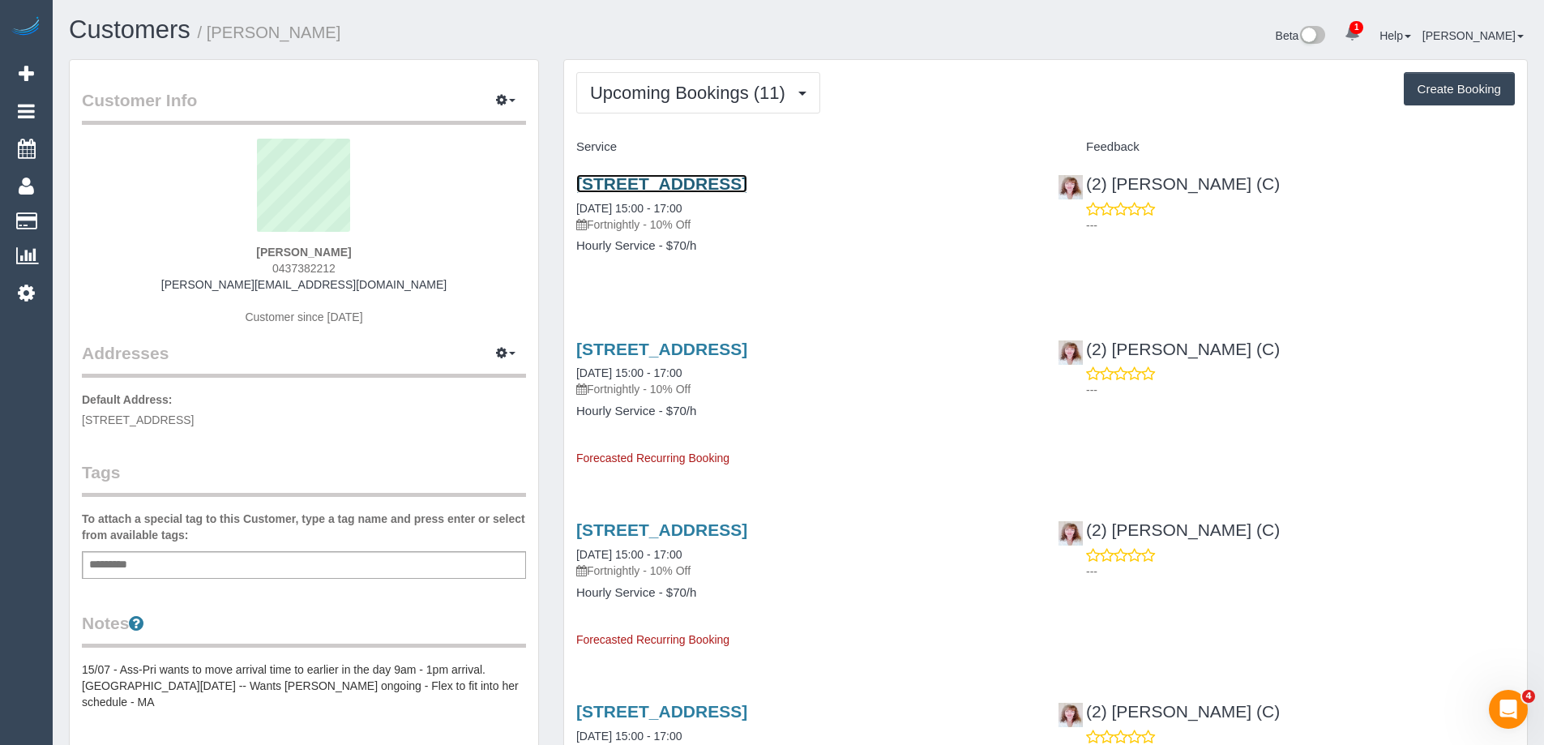
click at [704, 183] on link "21 Deutgam Street, Unit 4, Werribee, VIC 3030" at bounding box center [661, 183] width 171 height 19
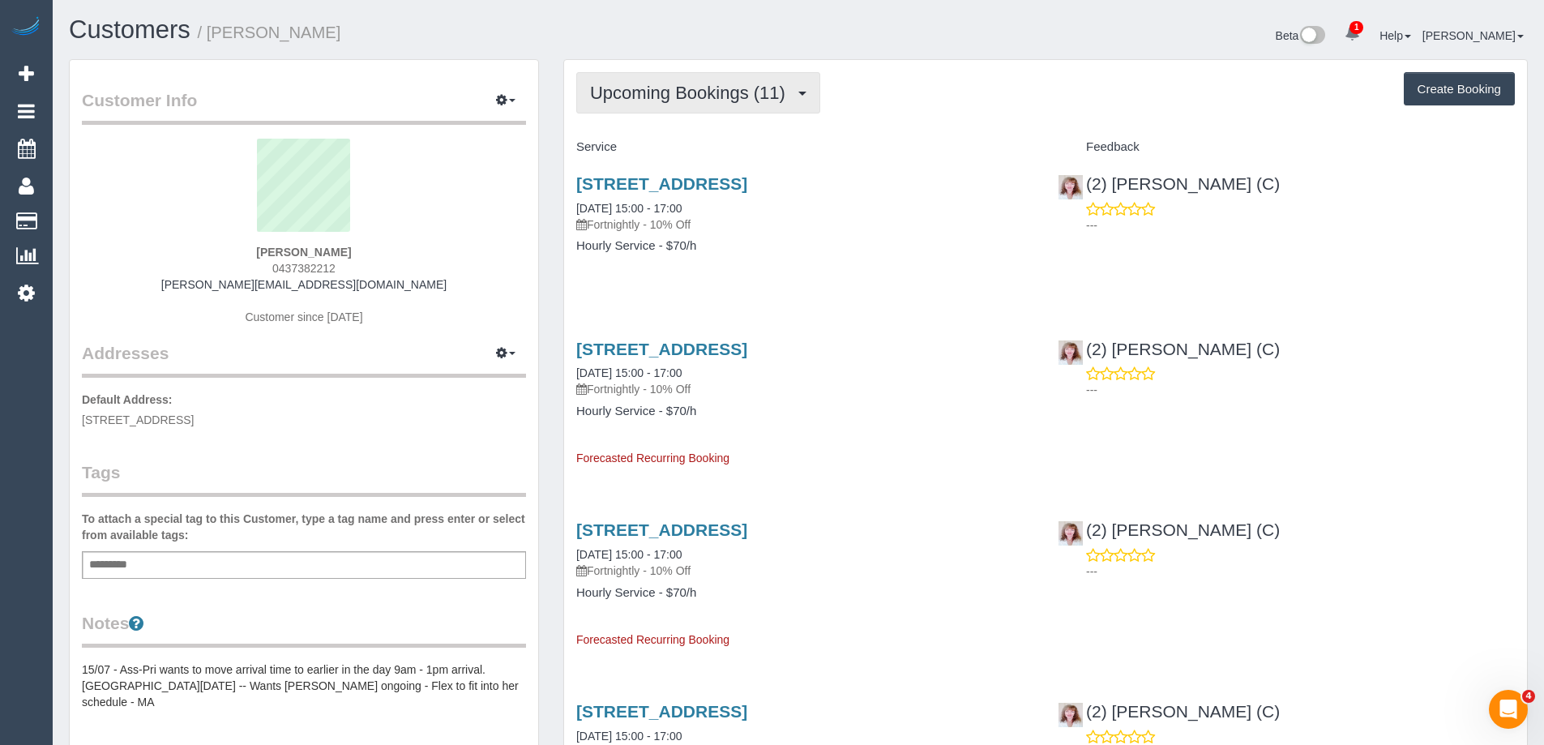
click at [713, 75] on button "Upcoming Bookings (11)" at bounding box center [698, 92] width 244 height 41
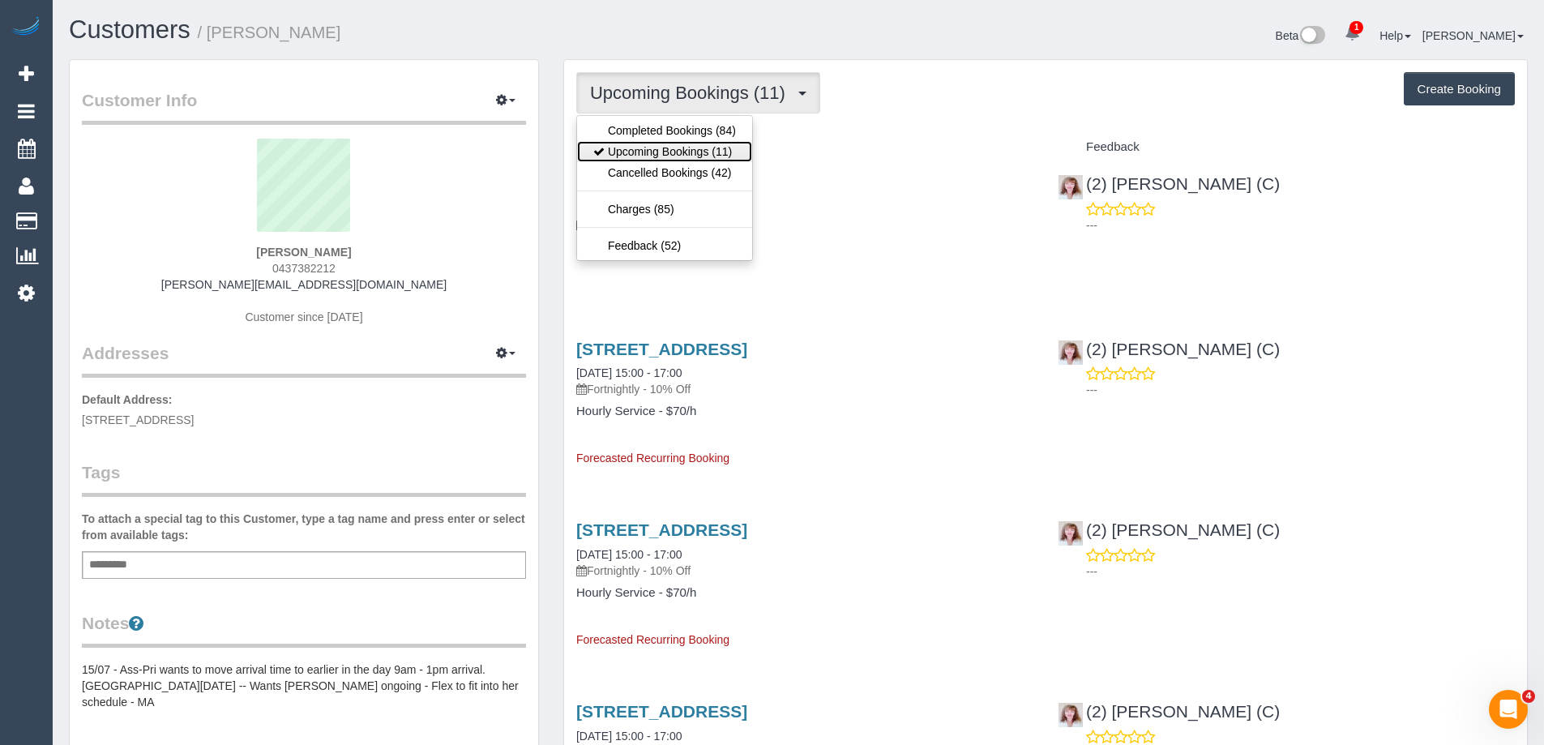
click at [657, 161] on link "Upcoming Bookings (11)" at bounding box center [664, 151] width 175 height 21
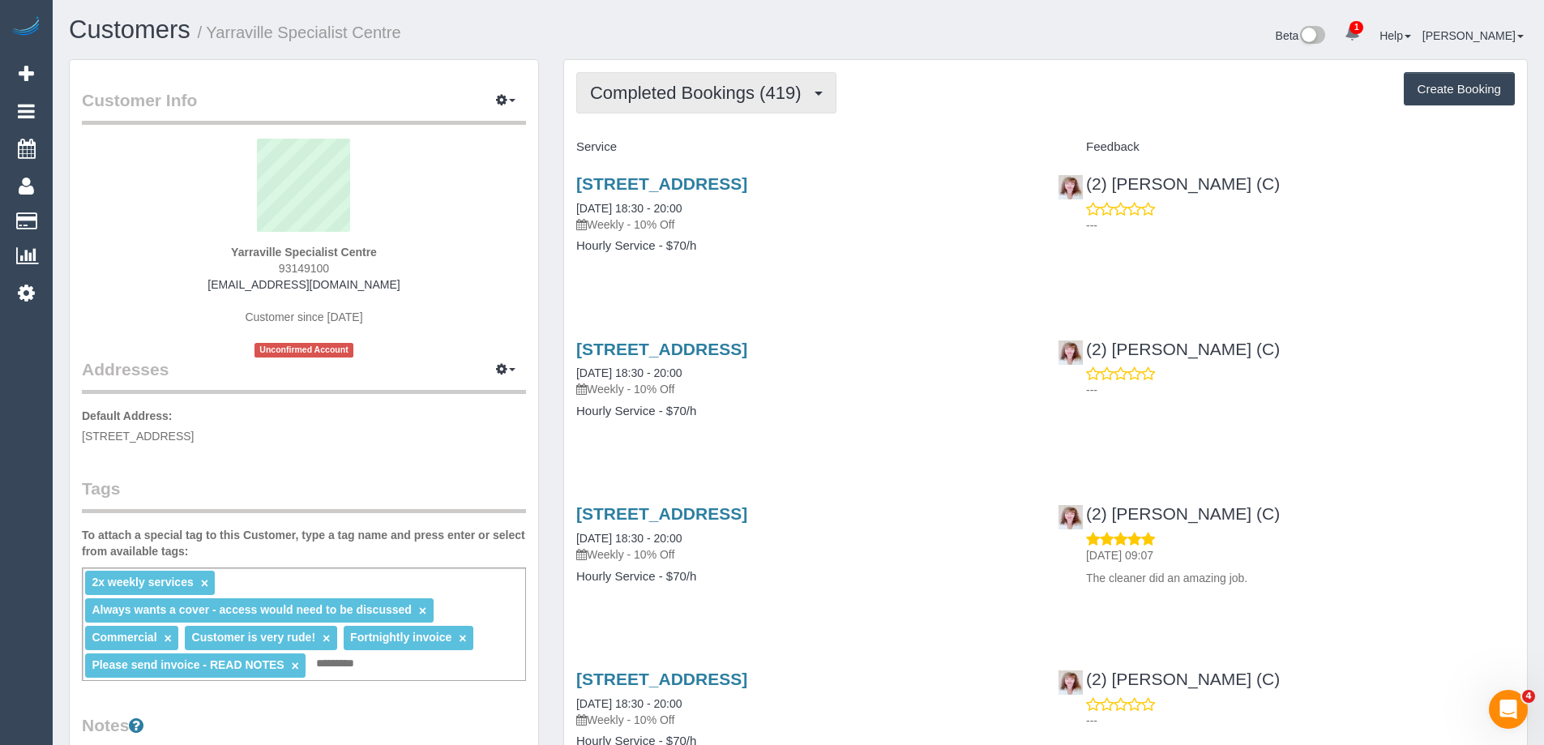
click at [715, 95] on span "Completed Bookings (419)" at bounding box center [699, 93] width 219 height 20
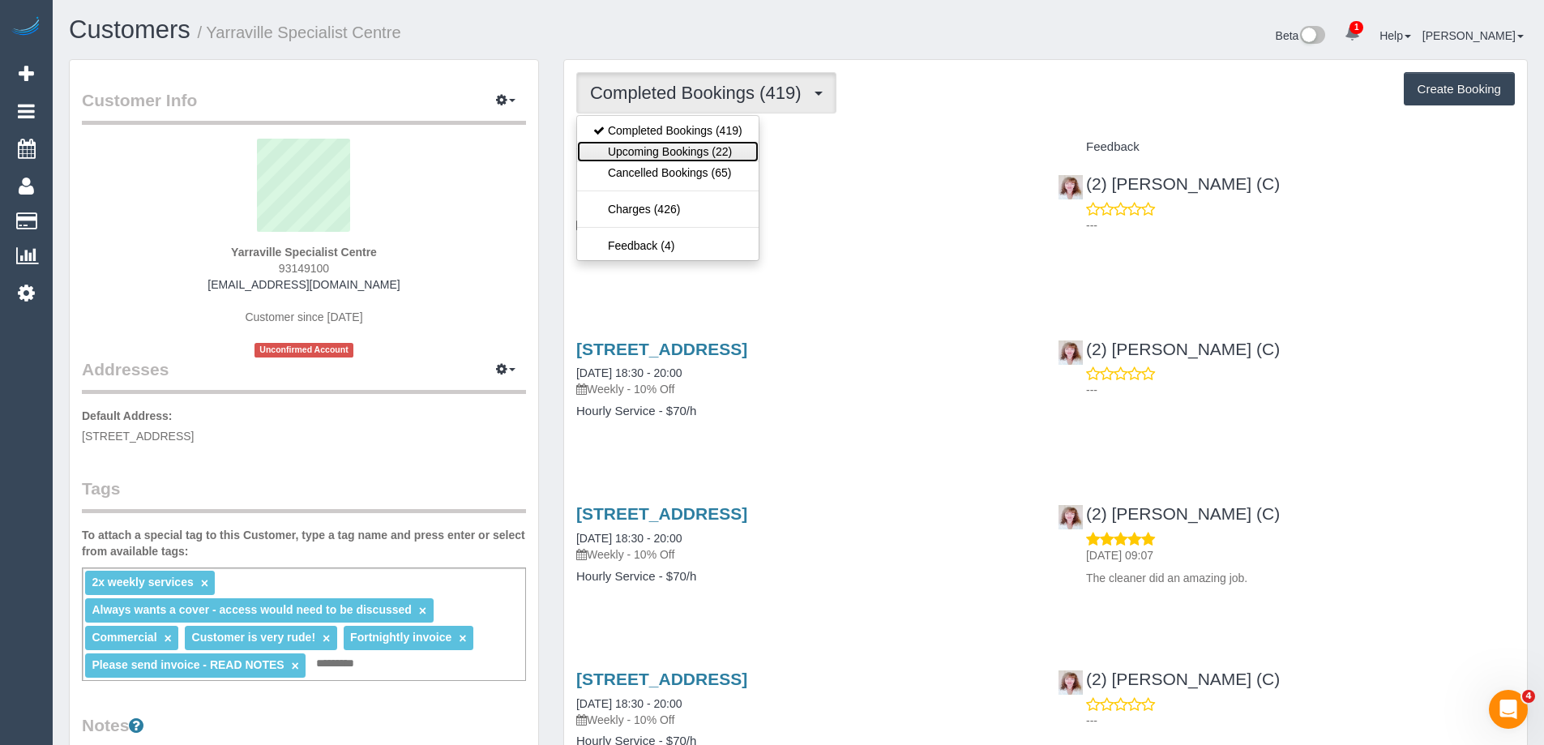
click at [704, 148] on link "Upcoming Bookings (22)" at bounding box center [668, 151] width 182 height 21
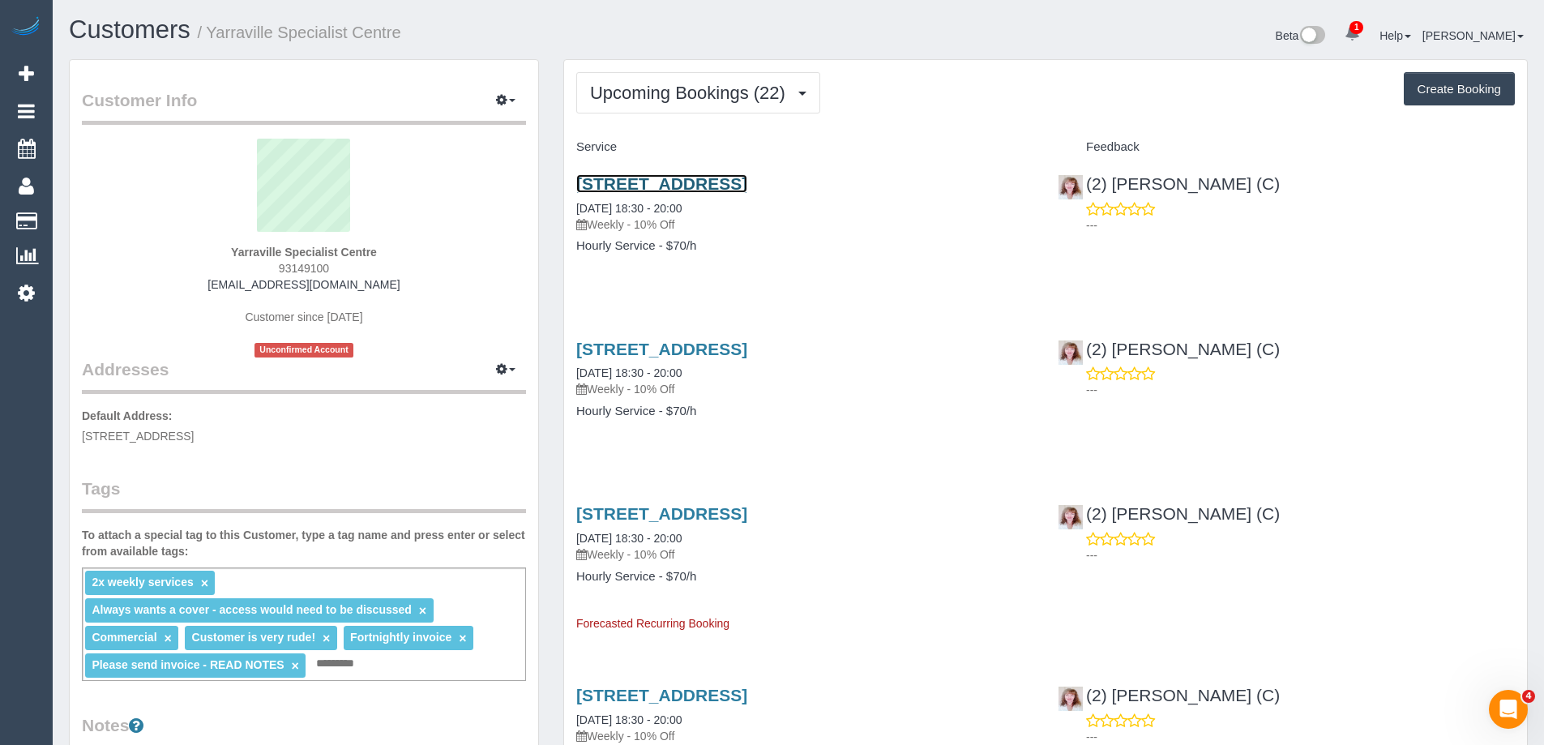
click at [704, 179] on link "277 Somerville Road, Yarraville, VIC 3013" at bounding box center [661, 183] width 171 height 19
click at [298, 267] on span "93149100" at bounding box center [304, 268] width 50 height 13
copy span "93149100"
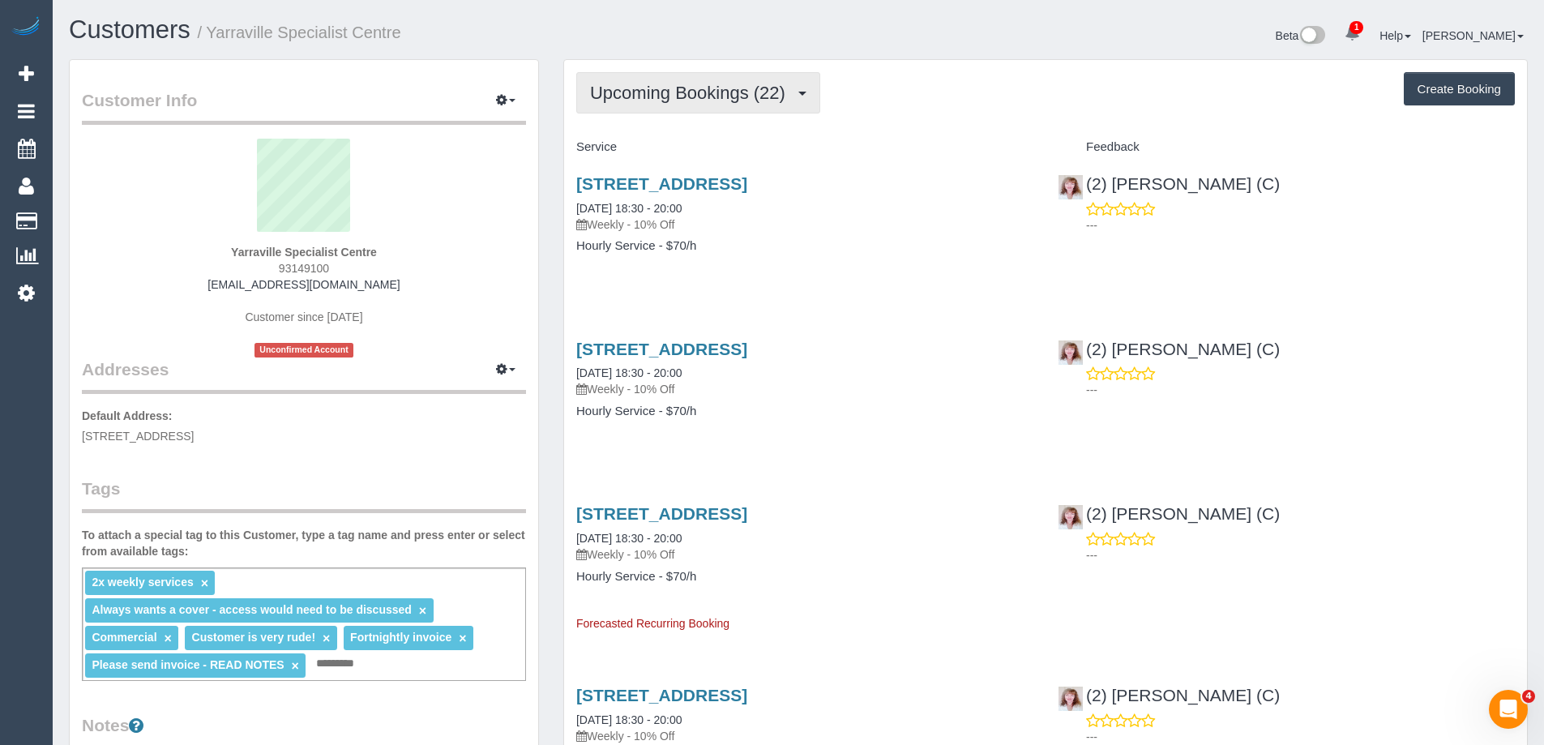
click at [710, 84] on span "Upcoming Bookings (22)" at bounding box center [691, 93] width 203 height 20
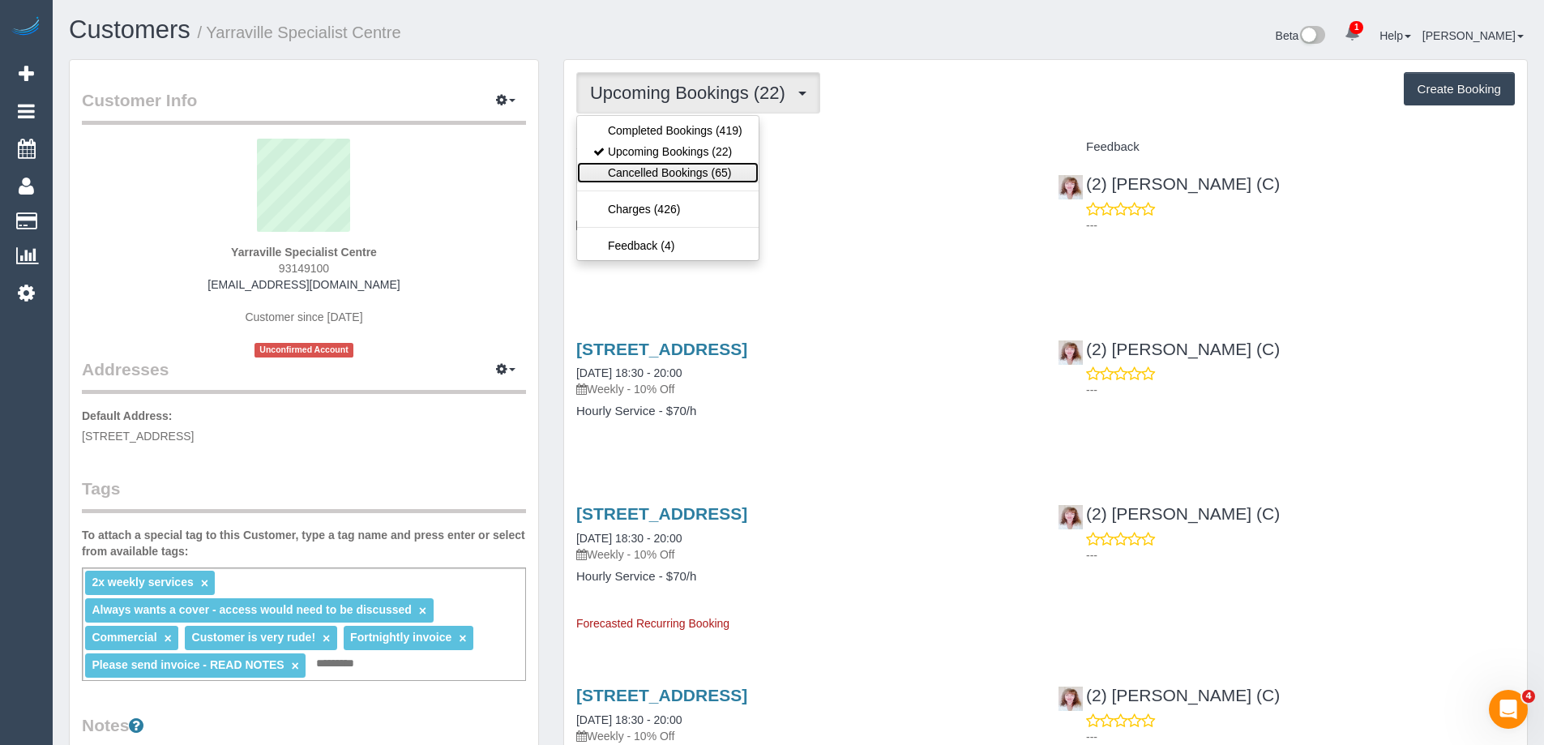
click at [695, 164] on link "Cancelled Bookings (65)" at bounding box center [668, 172] width 182 height 21
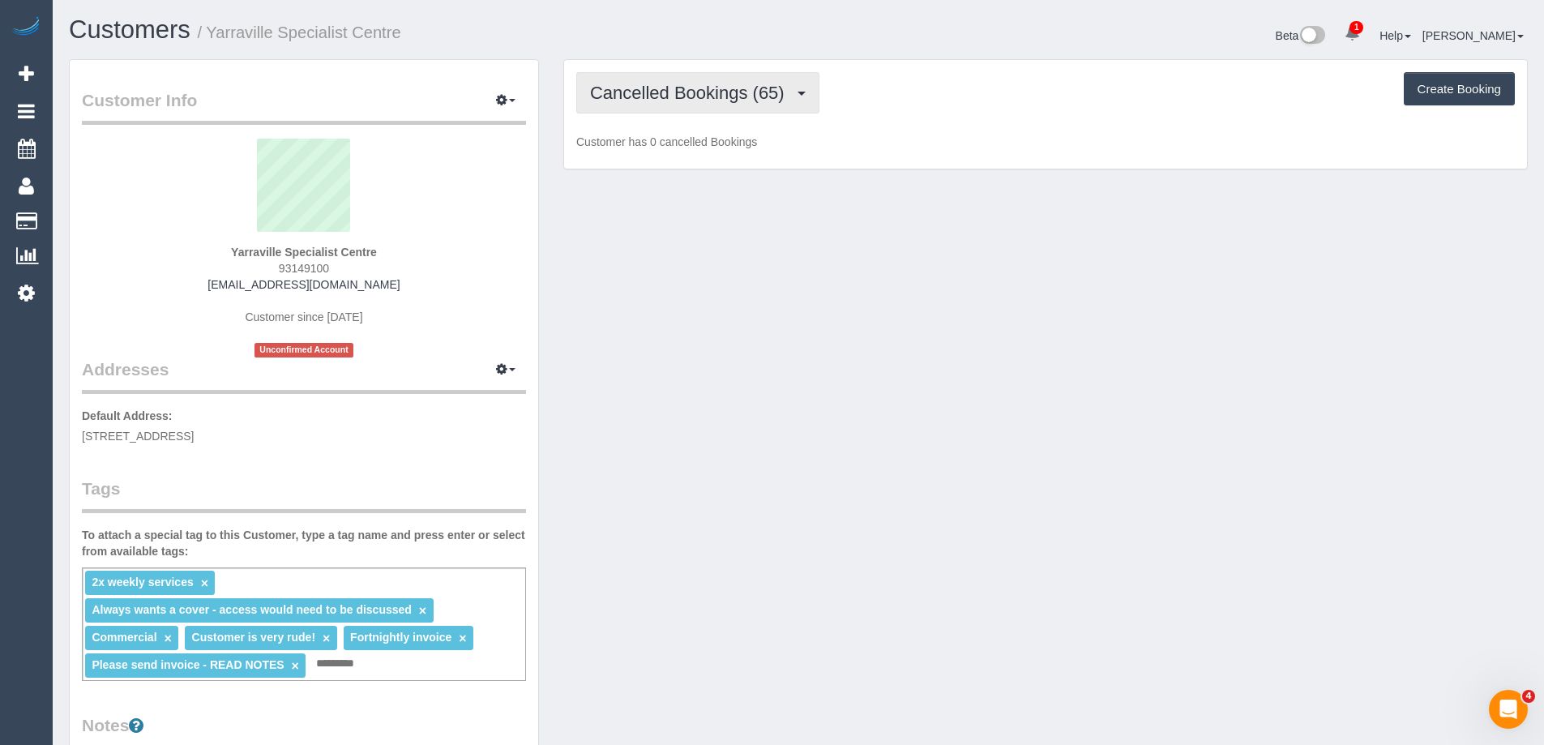
click at [725, 92] on span "Cancelled Bookings (65)" at bounding box center [691, 93] width 203 height 20
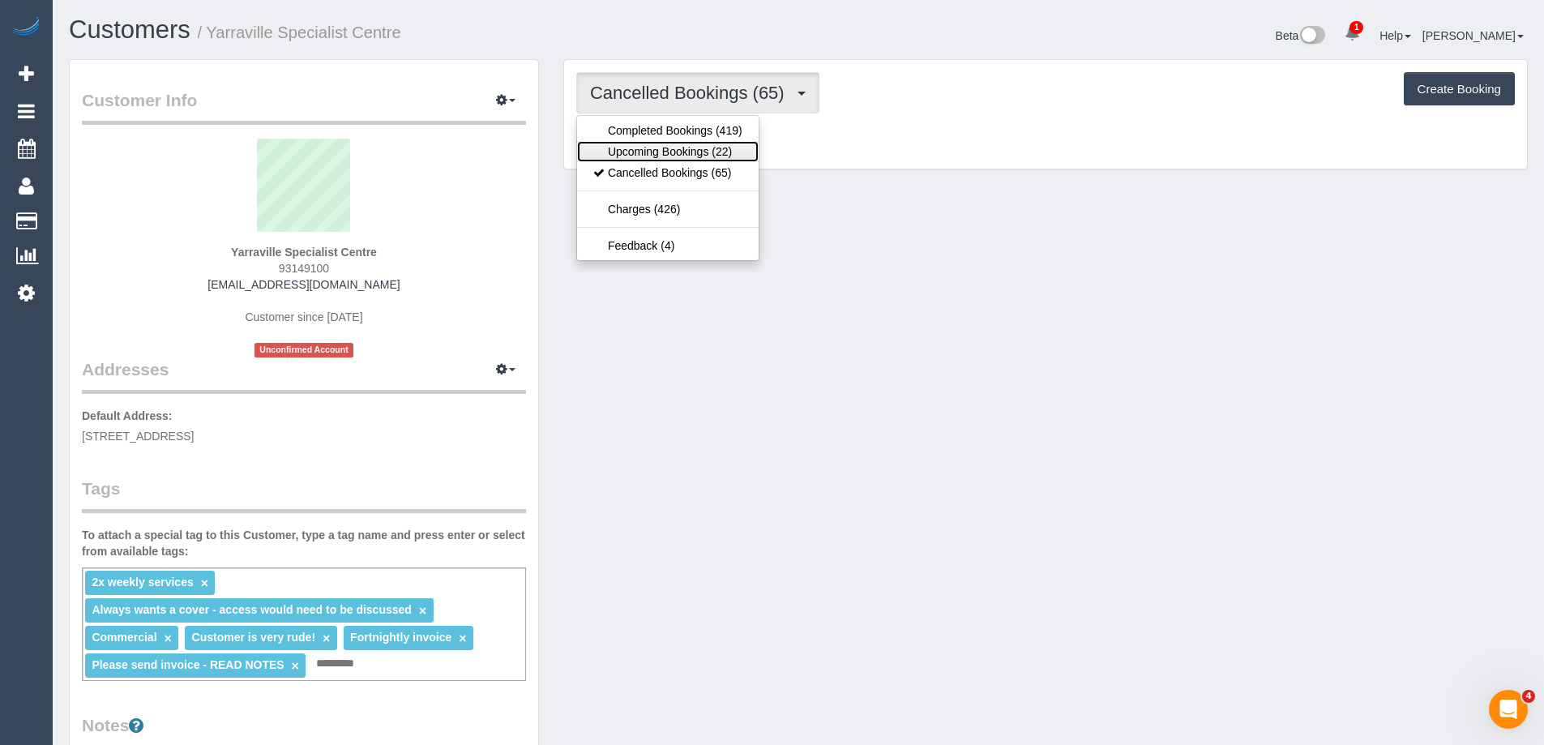
click at [706, 148] on link "Upcoming Bookings (22)" at bounding box center [668, 151] width 182 height 21
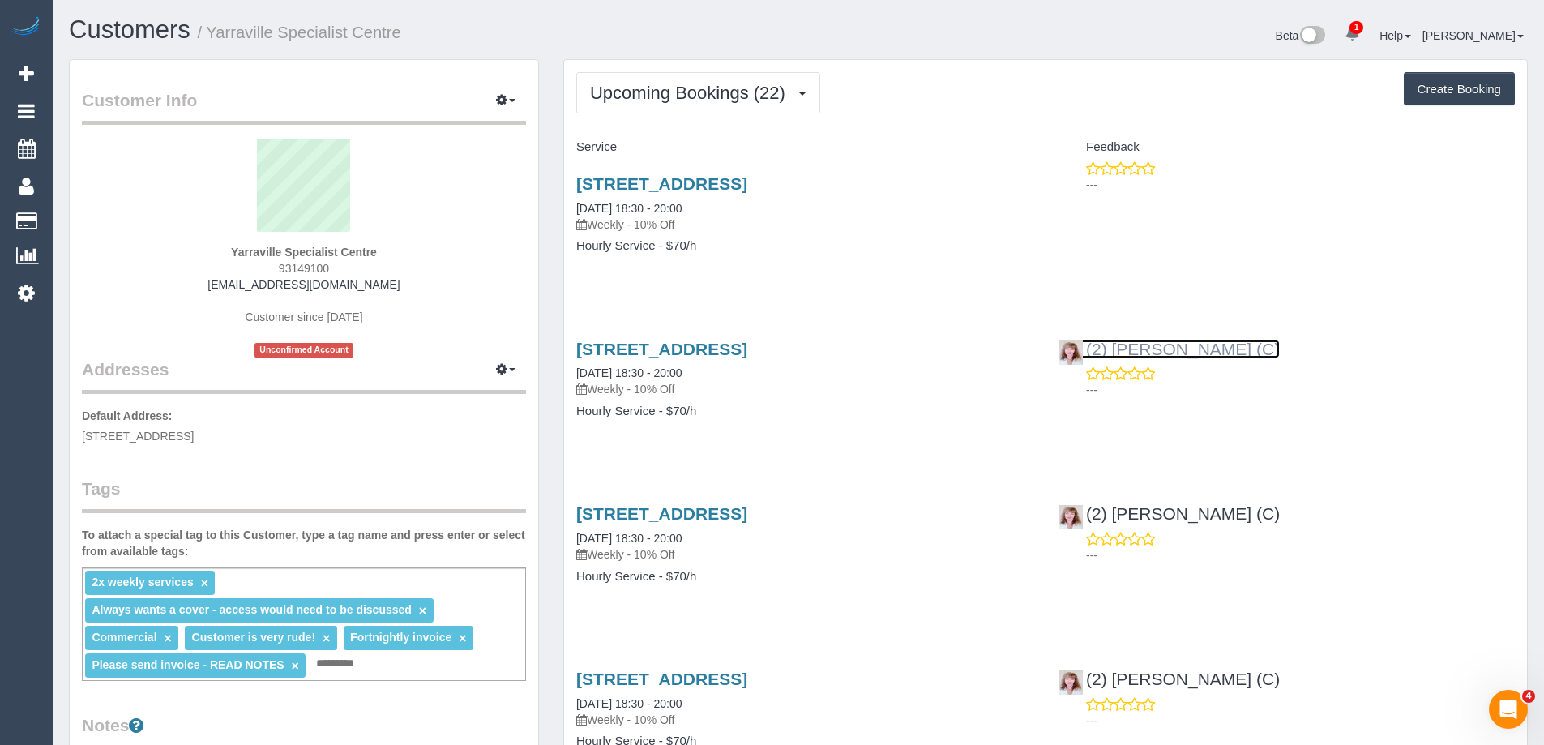
click at [1206, 353] on link "(2) [PERSON_NAME] (C)" at bounding box center [1169, 349] width 222 height 19
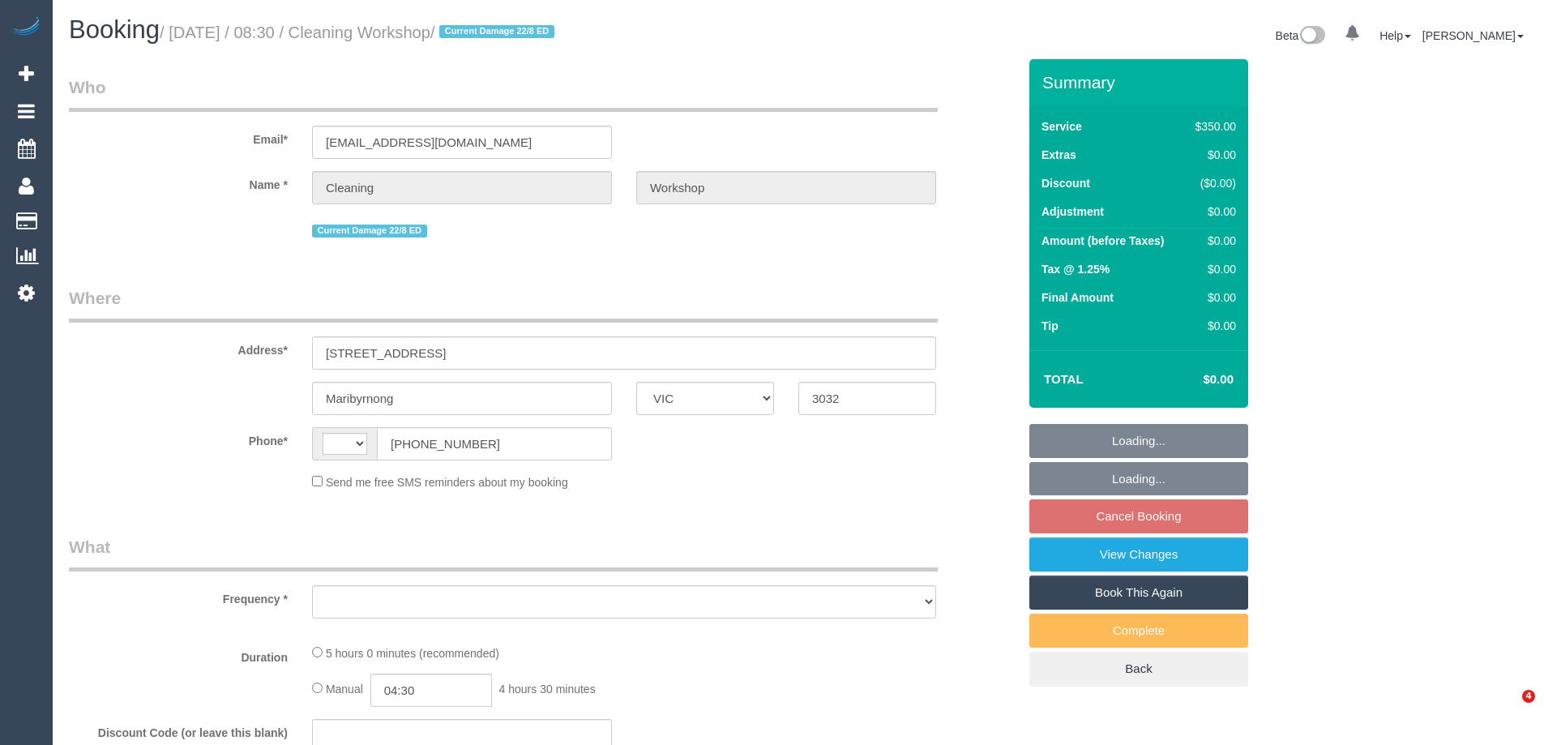
select select "VIC"
select select "string:AU"
select select "300"
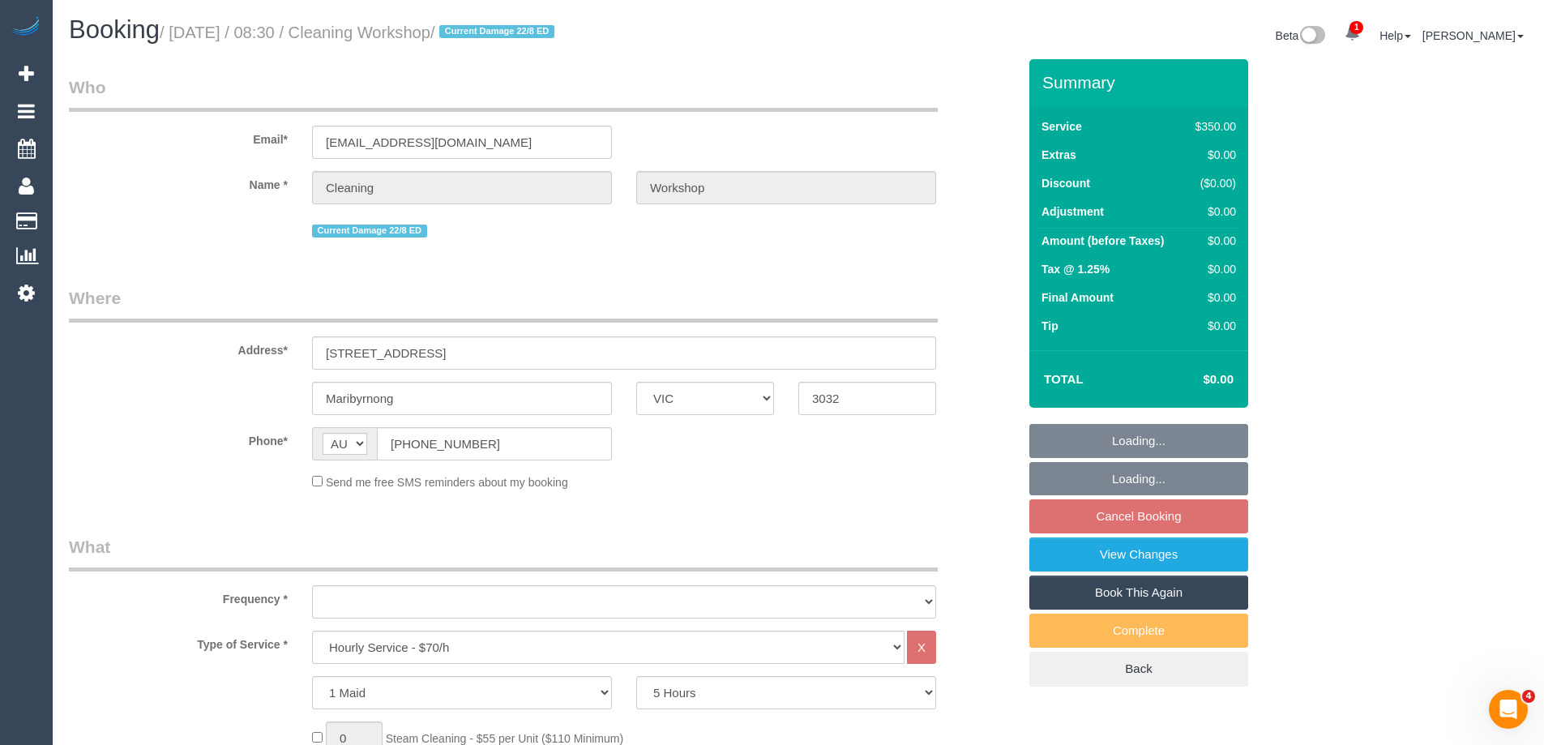
select select "object:696"
select select "number:28"
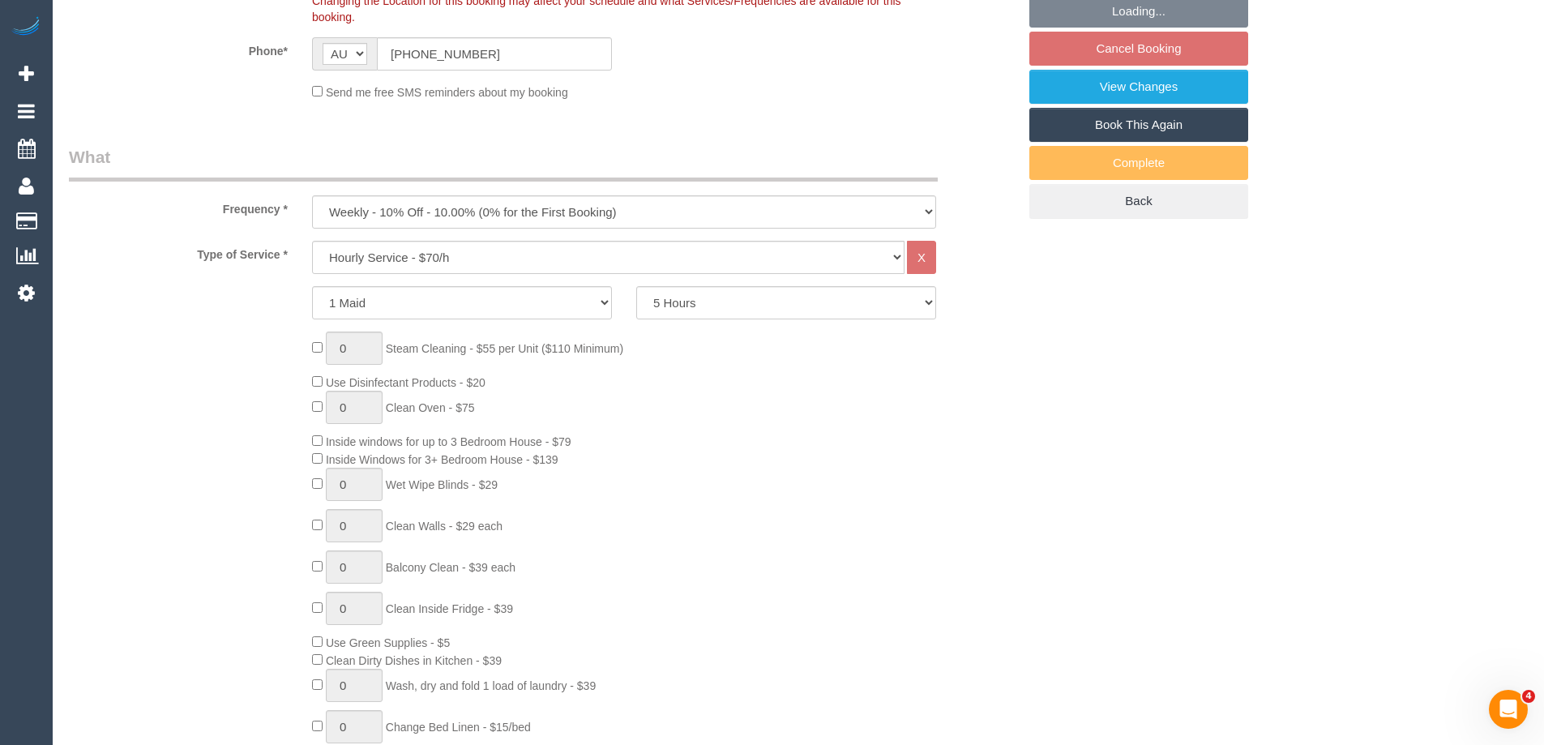
select select "object:851"
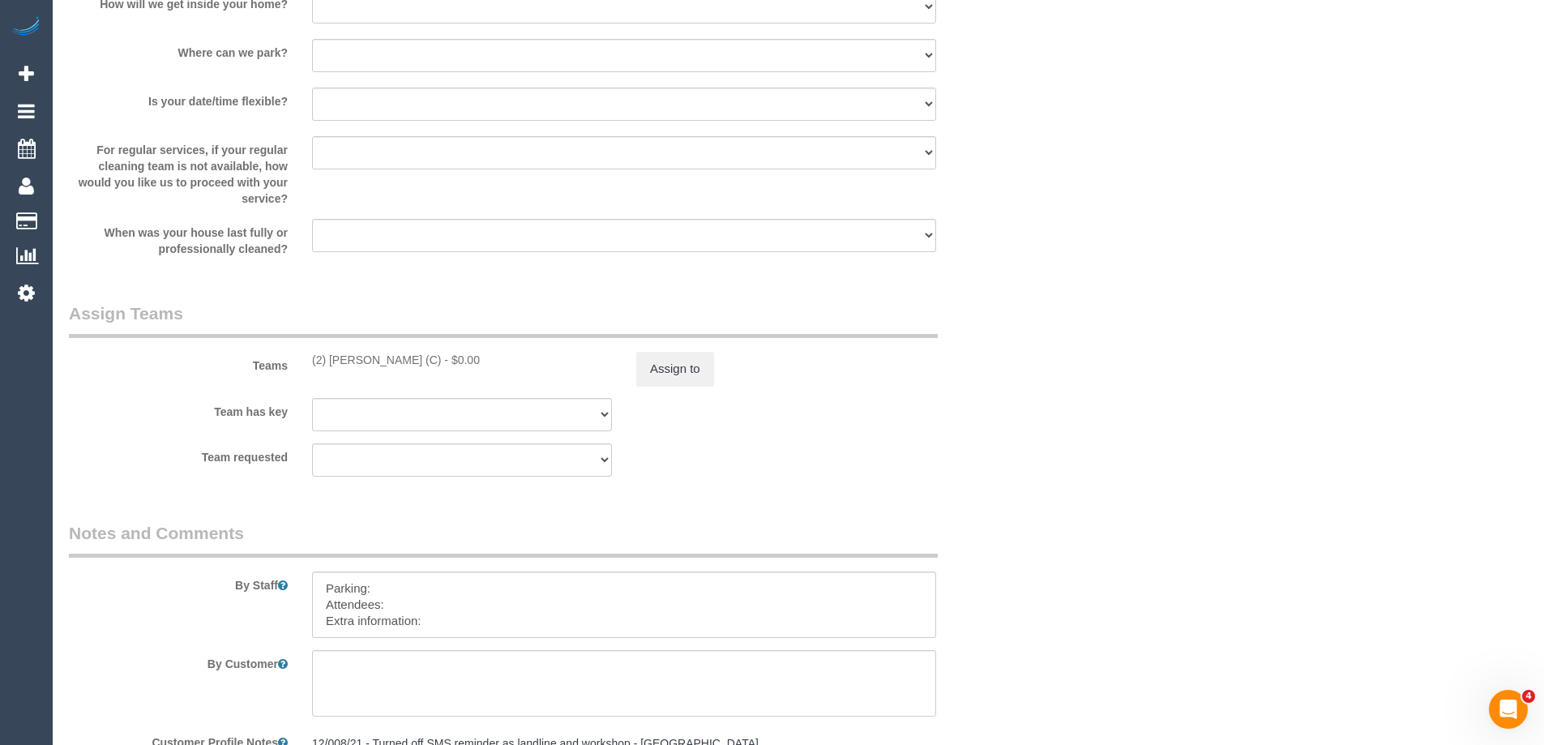
scroll to position [2472, 0]
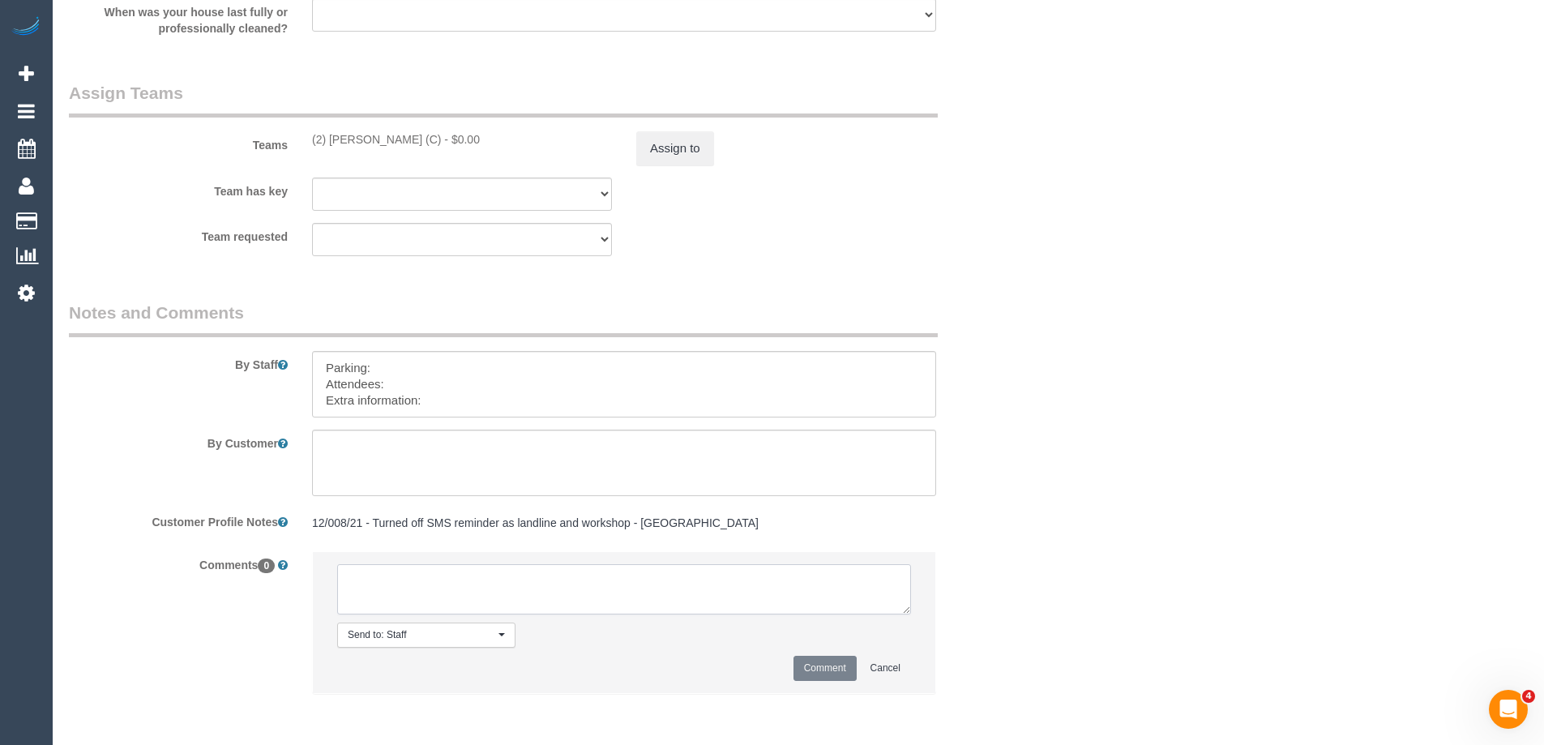
click at [508, 599] on textarea at bounding box center [624, 589] width 574 height 50
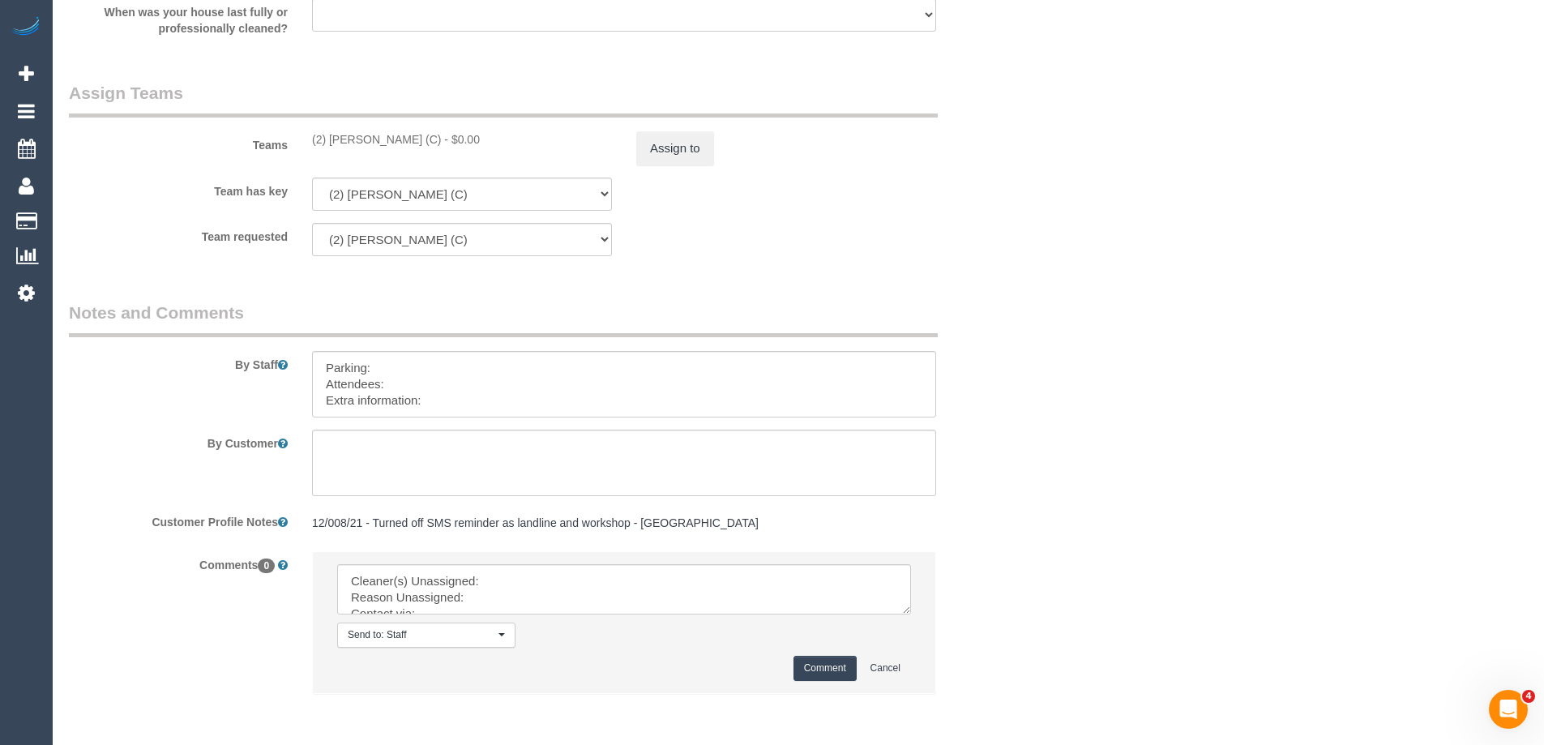
copy div "(2) [PERSON_NAME] (C)"
drag, startPoint x: 311, startPoint y: 142, endPoint x: 416, endPoint y: 148, distance: 105.5
click at [416, 148] on div "(2) Kerry Welfare (C) - $0.00" at bounding box center [462, 139] width 324 height 16
click at [670, 143] on button "Assign to" at bounding box center [675, 148] width 78 height 34
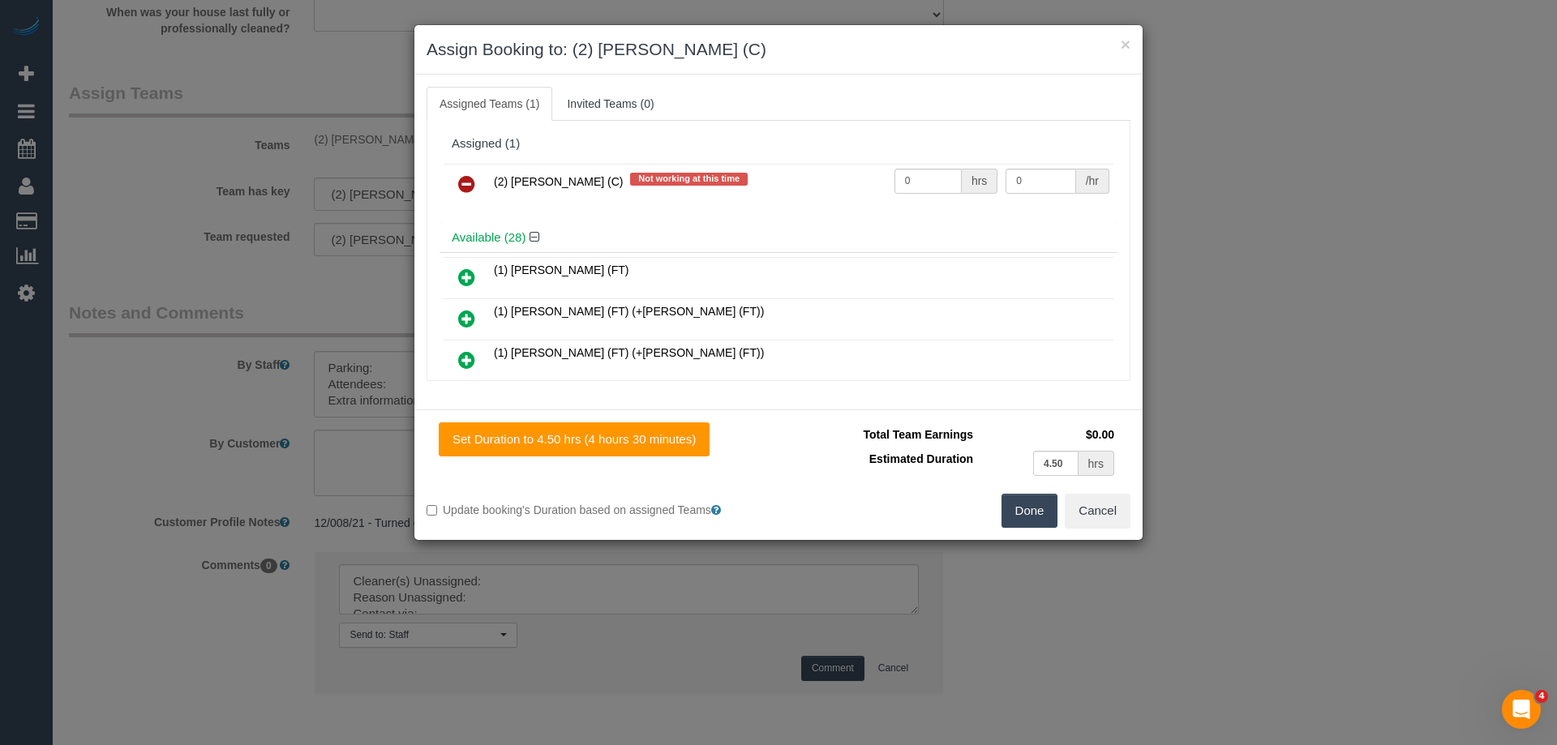
click at [463, 182] on icon at bounding box center [466, 183] width 17 height 19
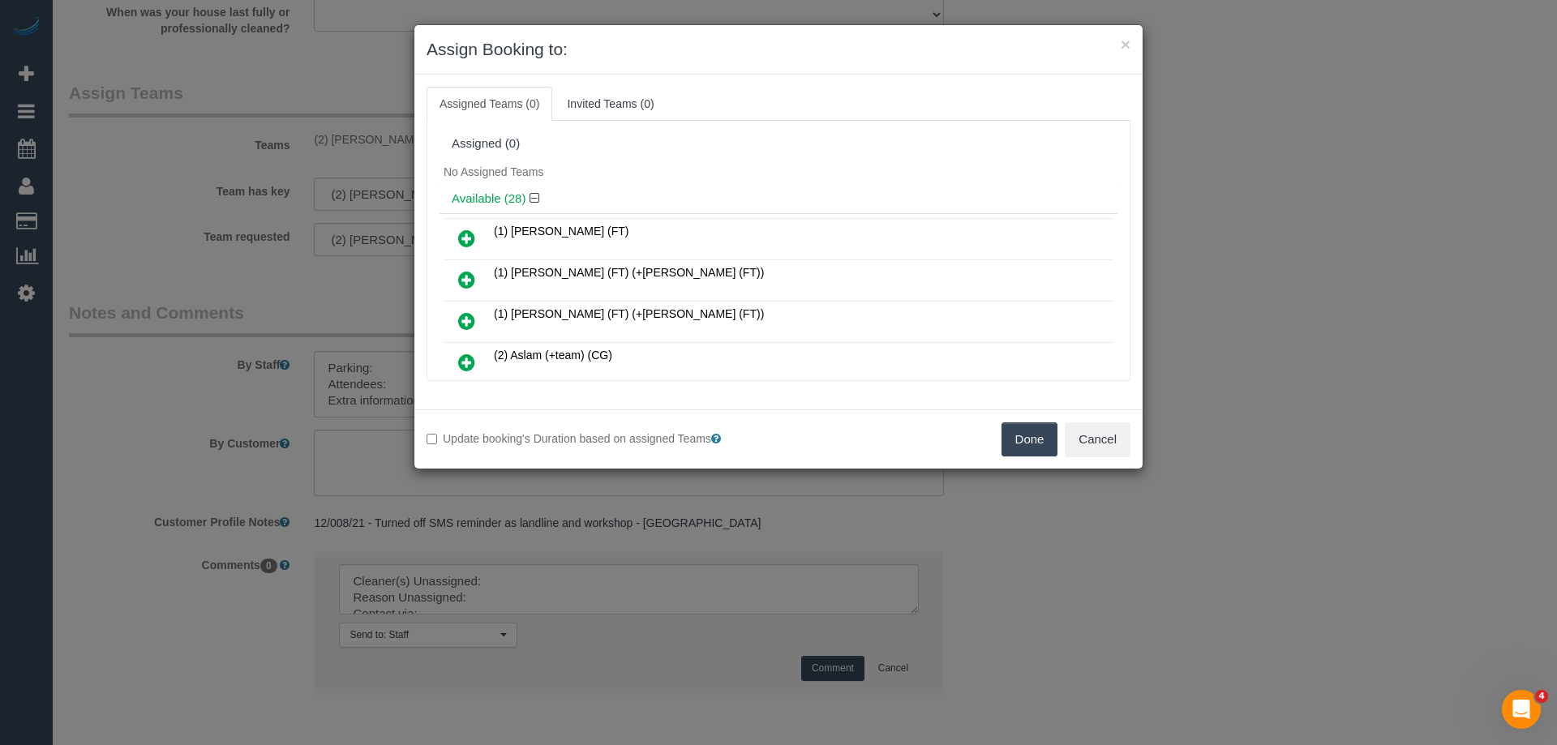
click at [1010, 431] on button "Done" at bounding box center [1029, 439] width 57 height 34
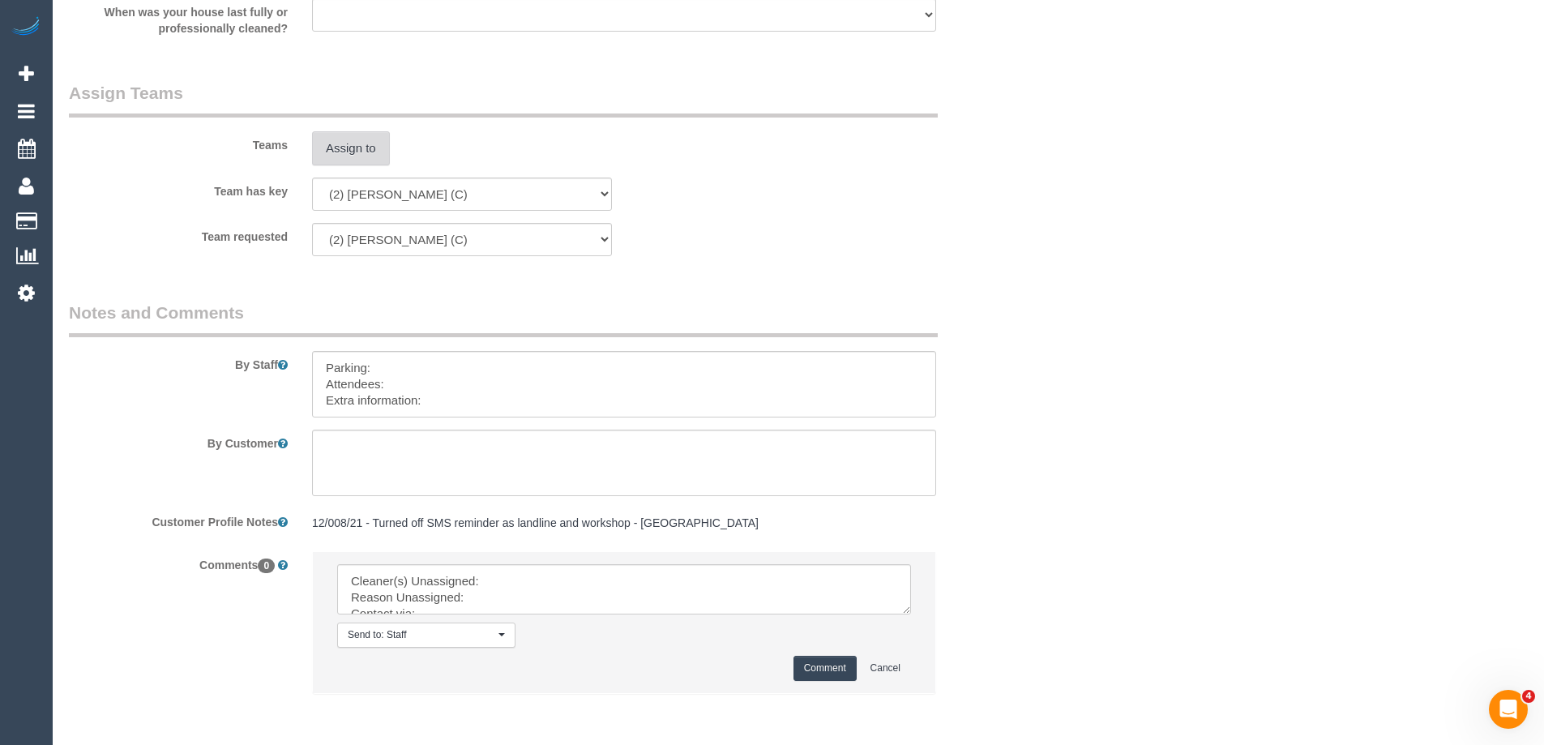
drag, startPoint x: 906, startPoint y: 609, endPoint x: 936, endPoint y: 759, distance: 153.0
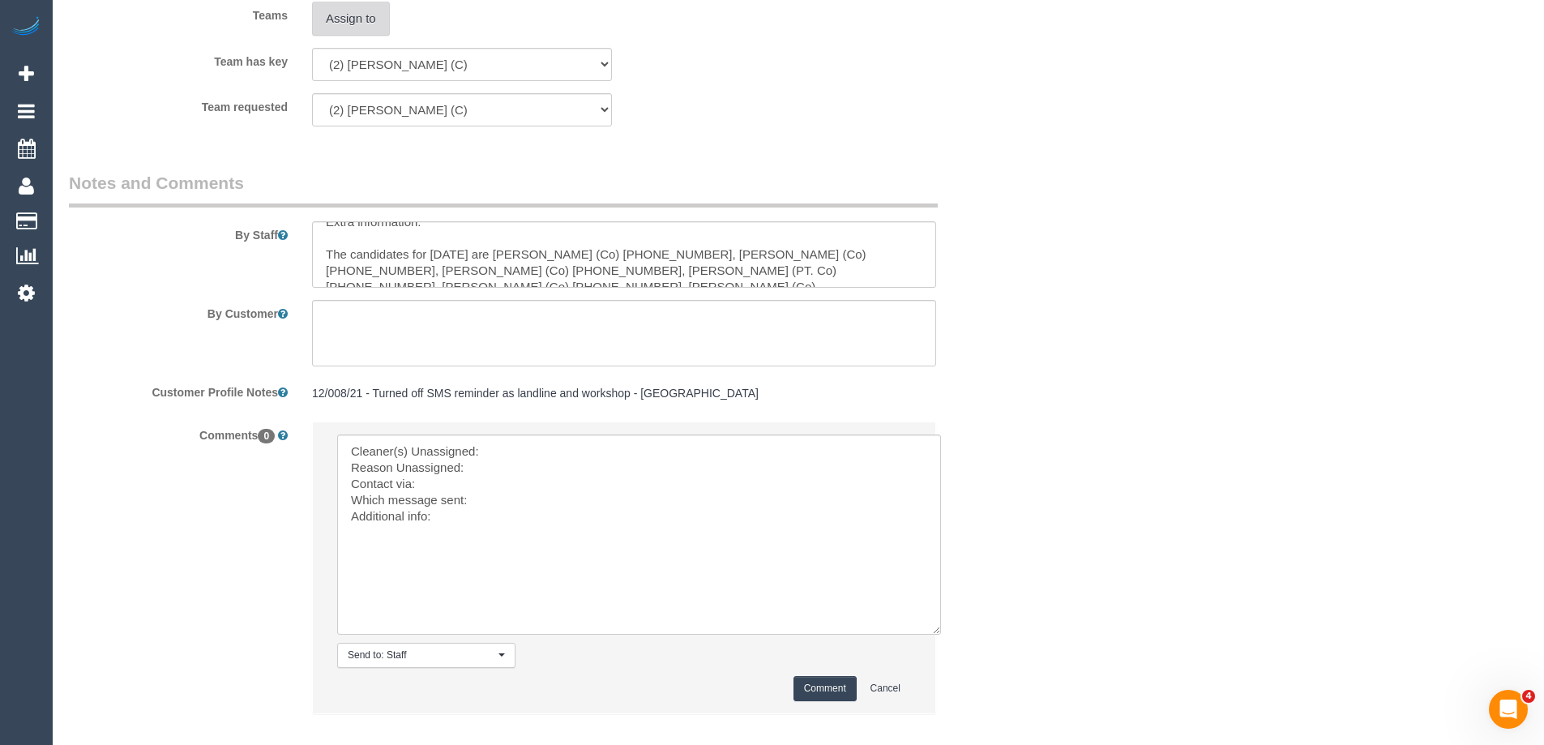
scroll to position [2688, 0]
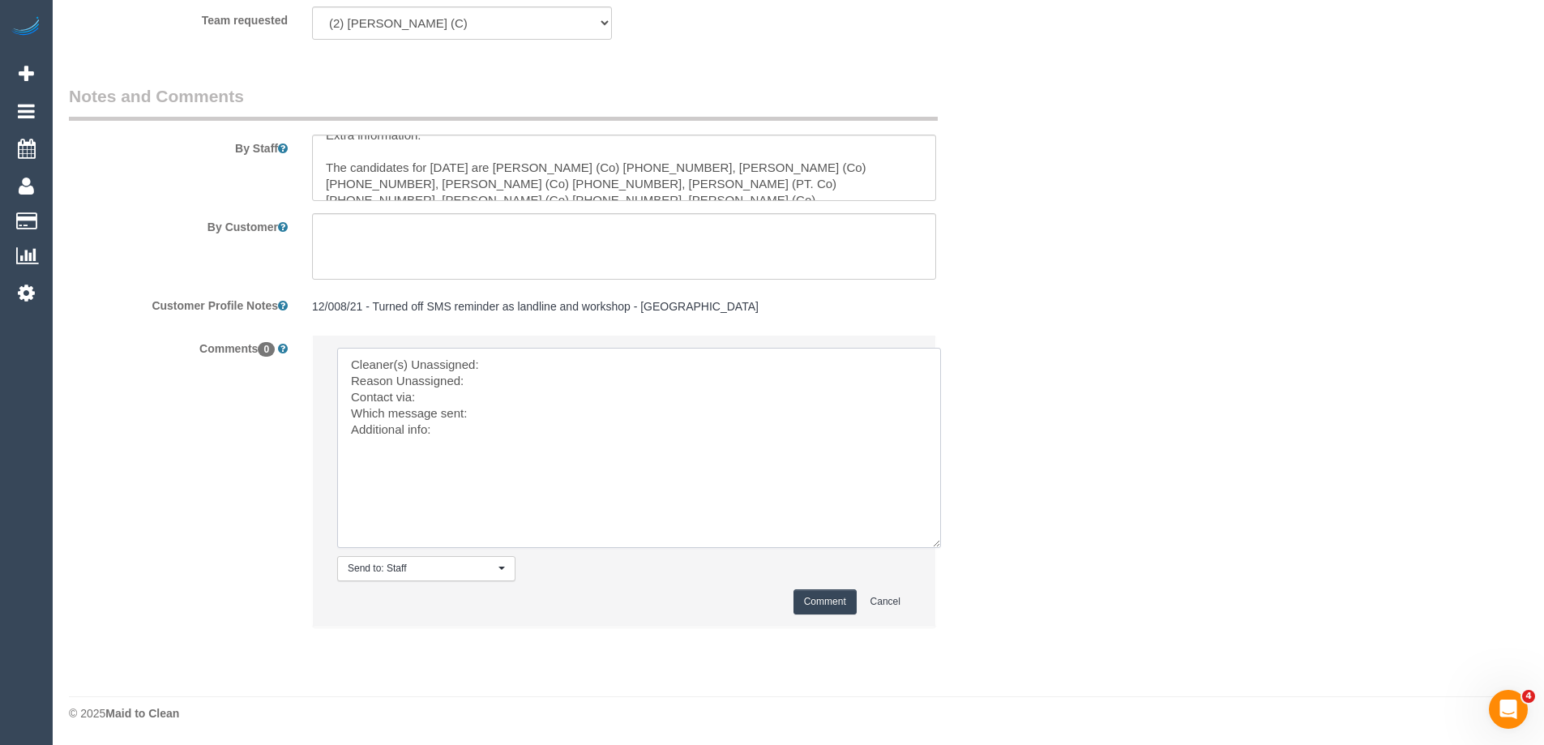
click at [518, 365] on textarea at bounding box center [639, 448] width 604 height 200
paste textarea "(2) [PERSON_NAME] (C)"
click at [491, 382] on textarea at bounding box center [639, 448] width 604 height 200
click at [464, 397] on textarea at bounding box center [639, 448] width 604 height 200
click at [495, 406] on textarea at bounding box center [639, 448] width 604 height 200
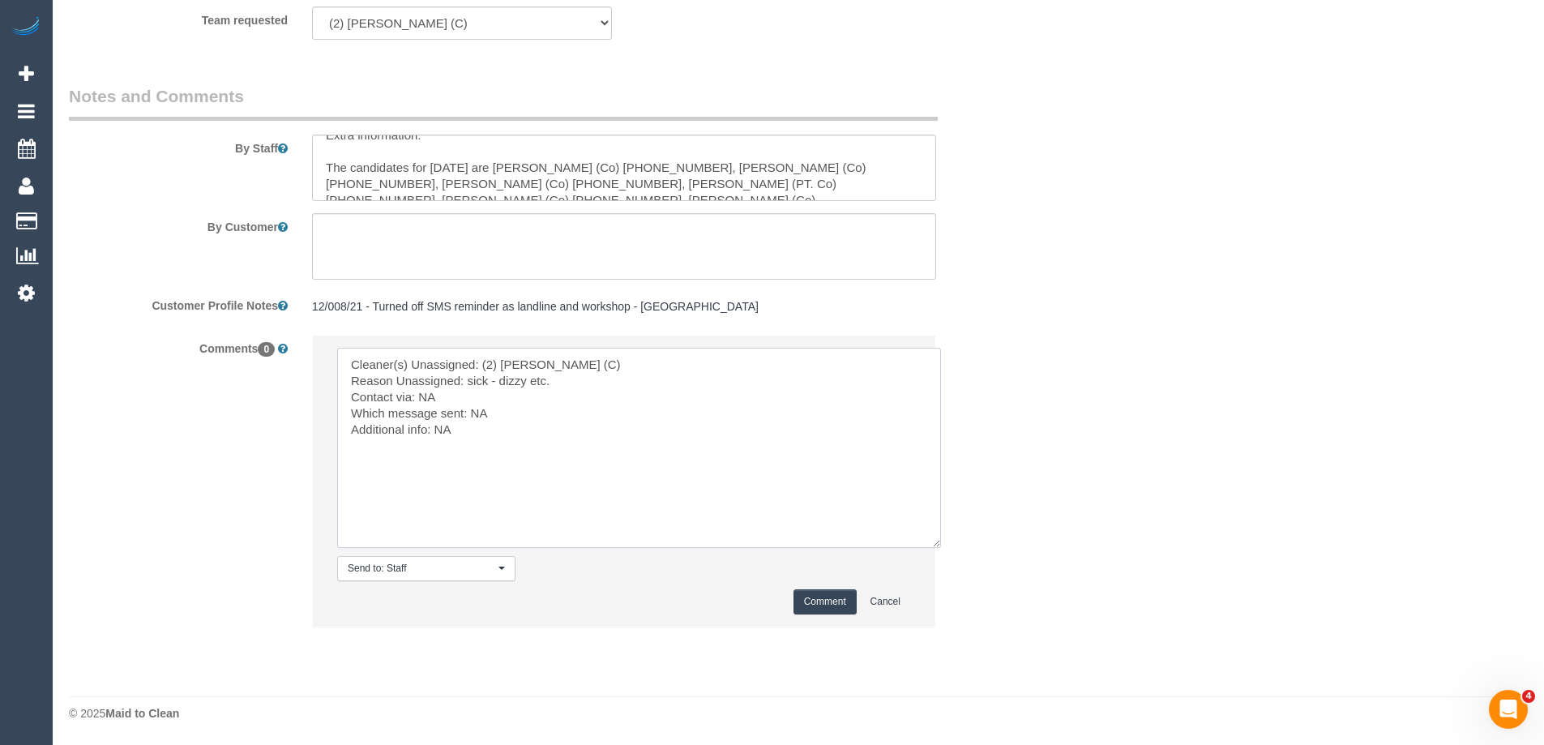
type textarea "Cleaner(s) Unassigned: (2) Kerry Welfare (C) Reason Unassigned: sick - dizzy et…"
click at [825, 603] on button "Comment" at bounding box center [825, 601] width 63 height 25
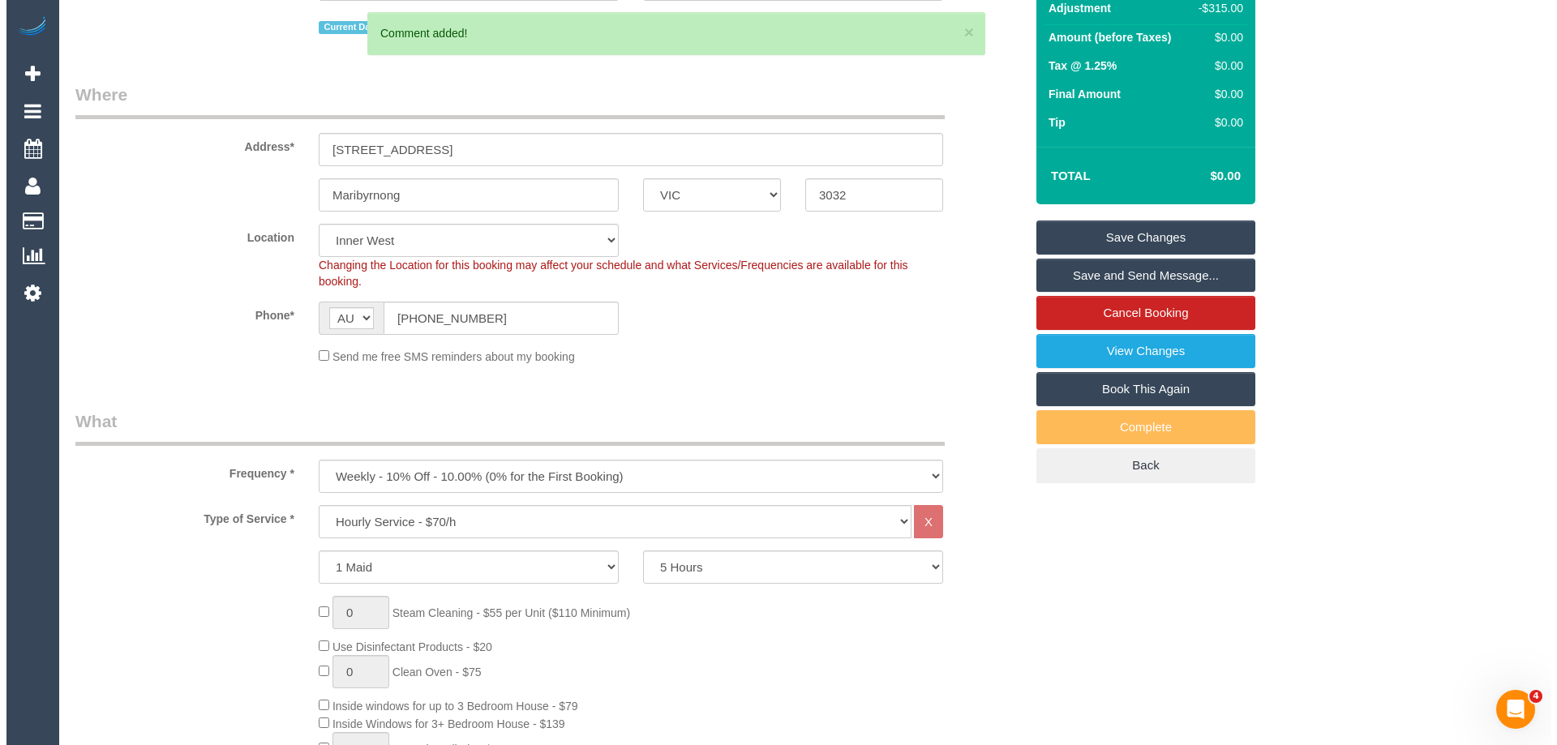
scroll to position [0, 0]
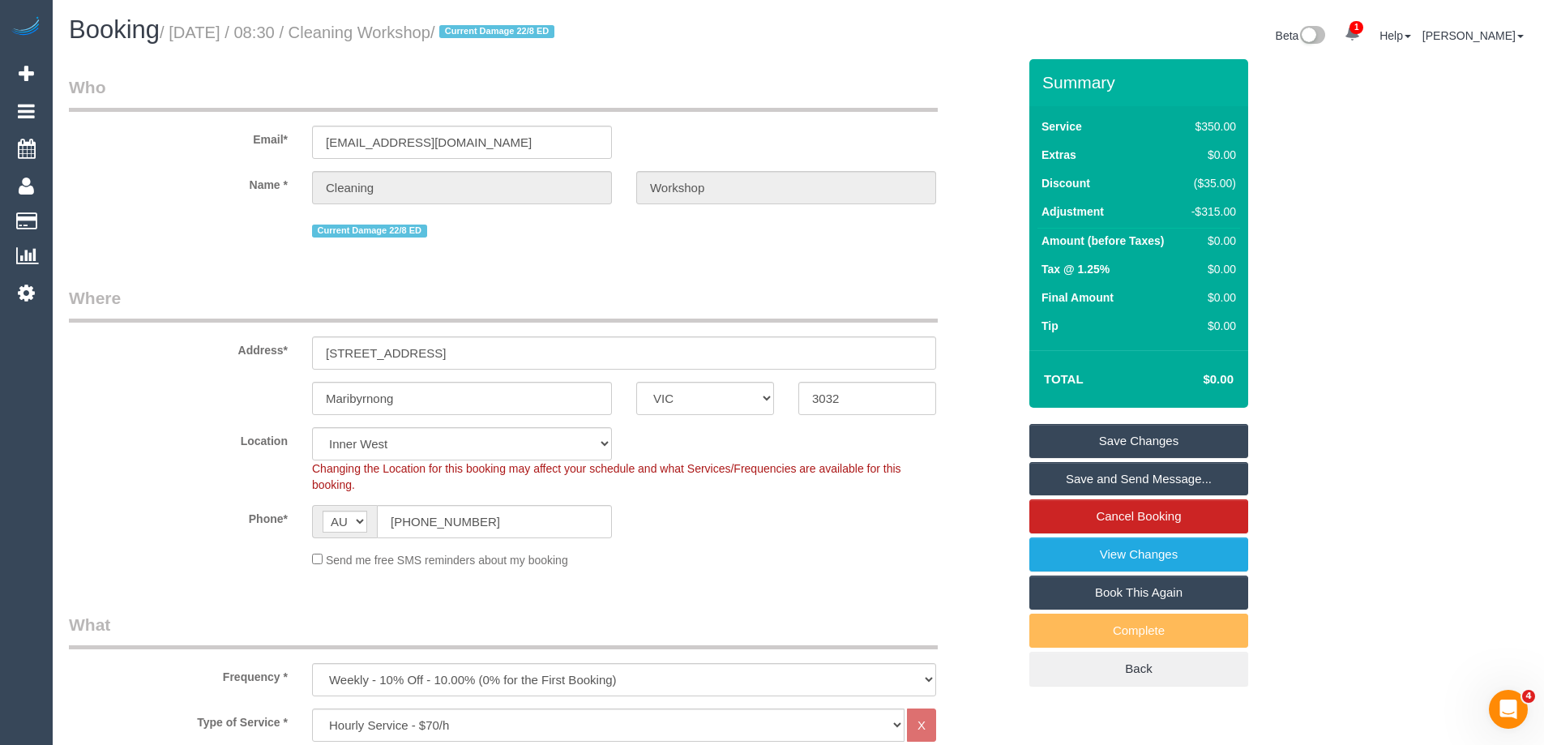
click at [1109, 434] on link "Save Changes" at bounding box center [1139, 441] width 219 height 34
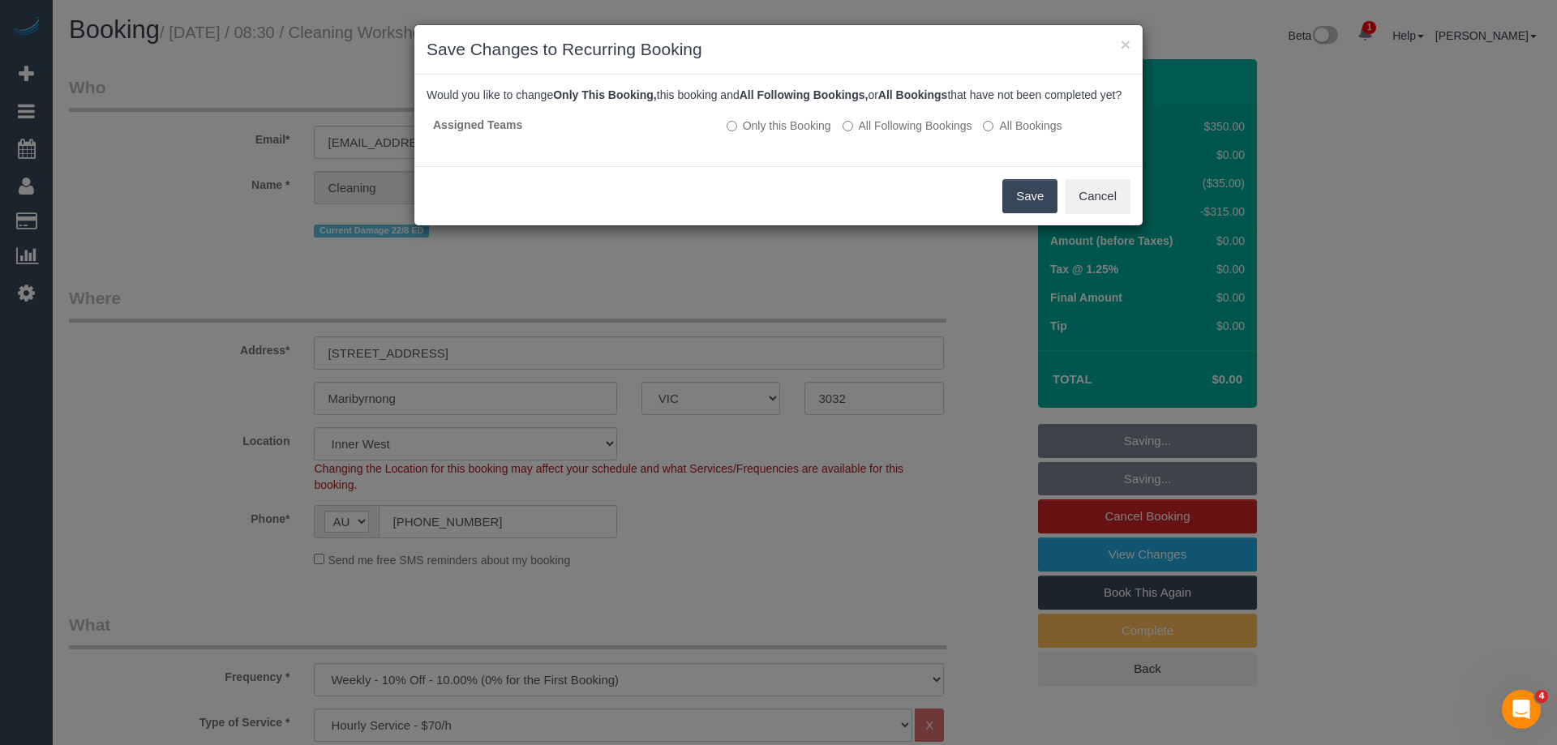
click at [1017, 206] on button "Save" at bounding box center [1029, 196] width 55 height 34
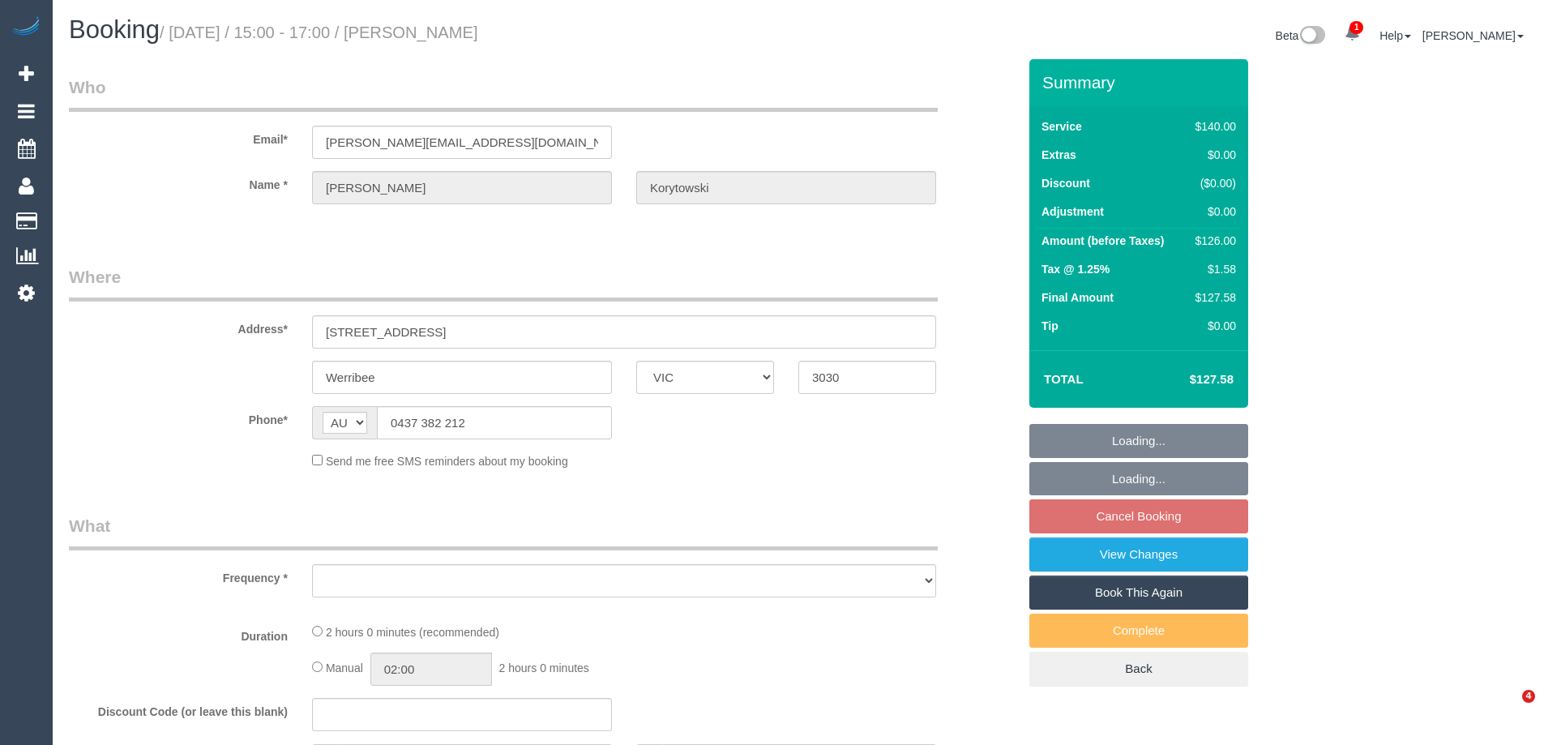
select select "VIC"
select select "object:701"
select select "string:stripe-pm_1H7sLU2GScqysDRVKj7DvBeK"
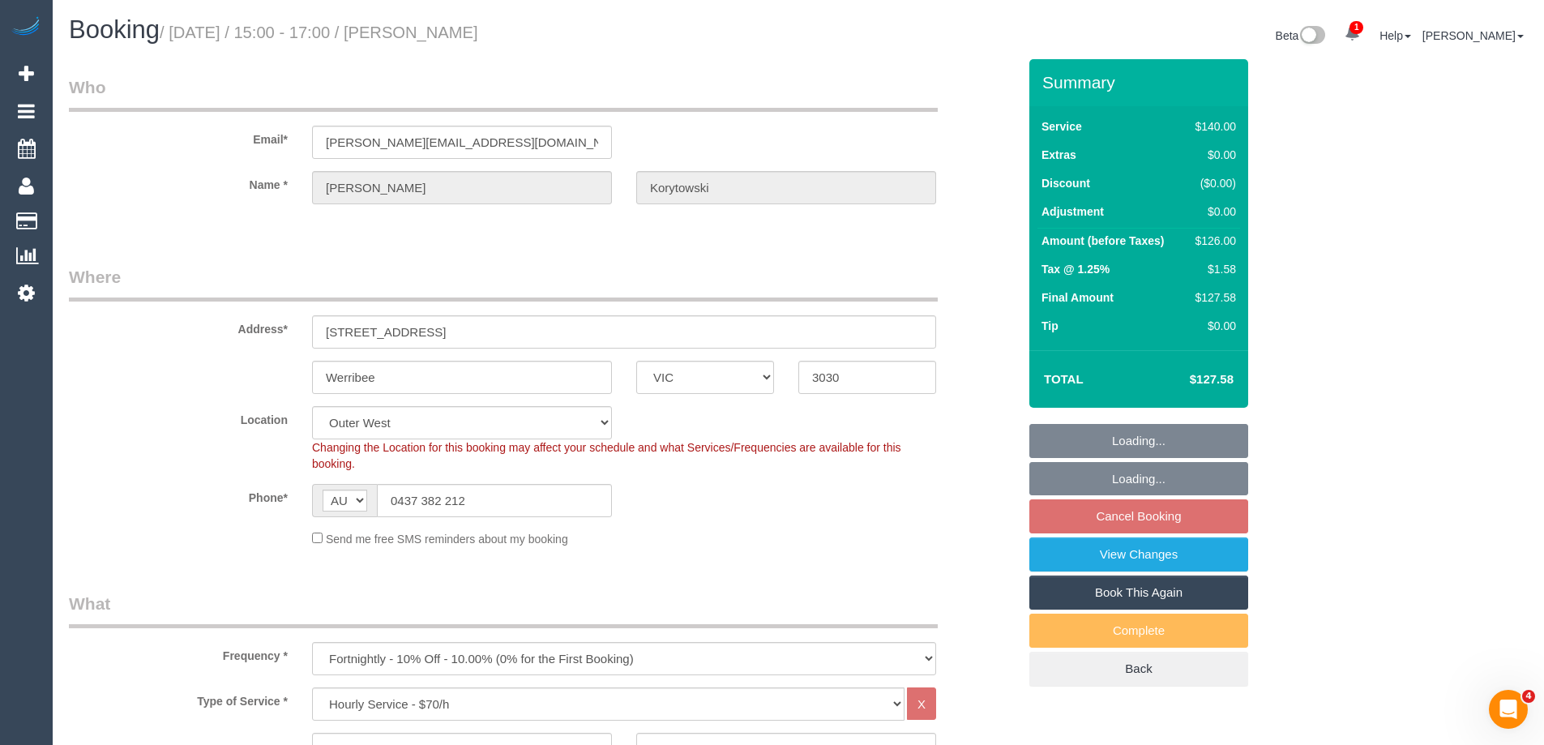
select select "number:28"
select select "number:14"
select select "number:19"
select select "number:24"
select select "number:12"
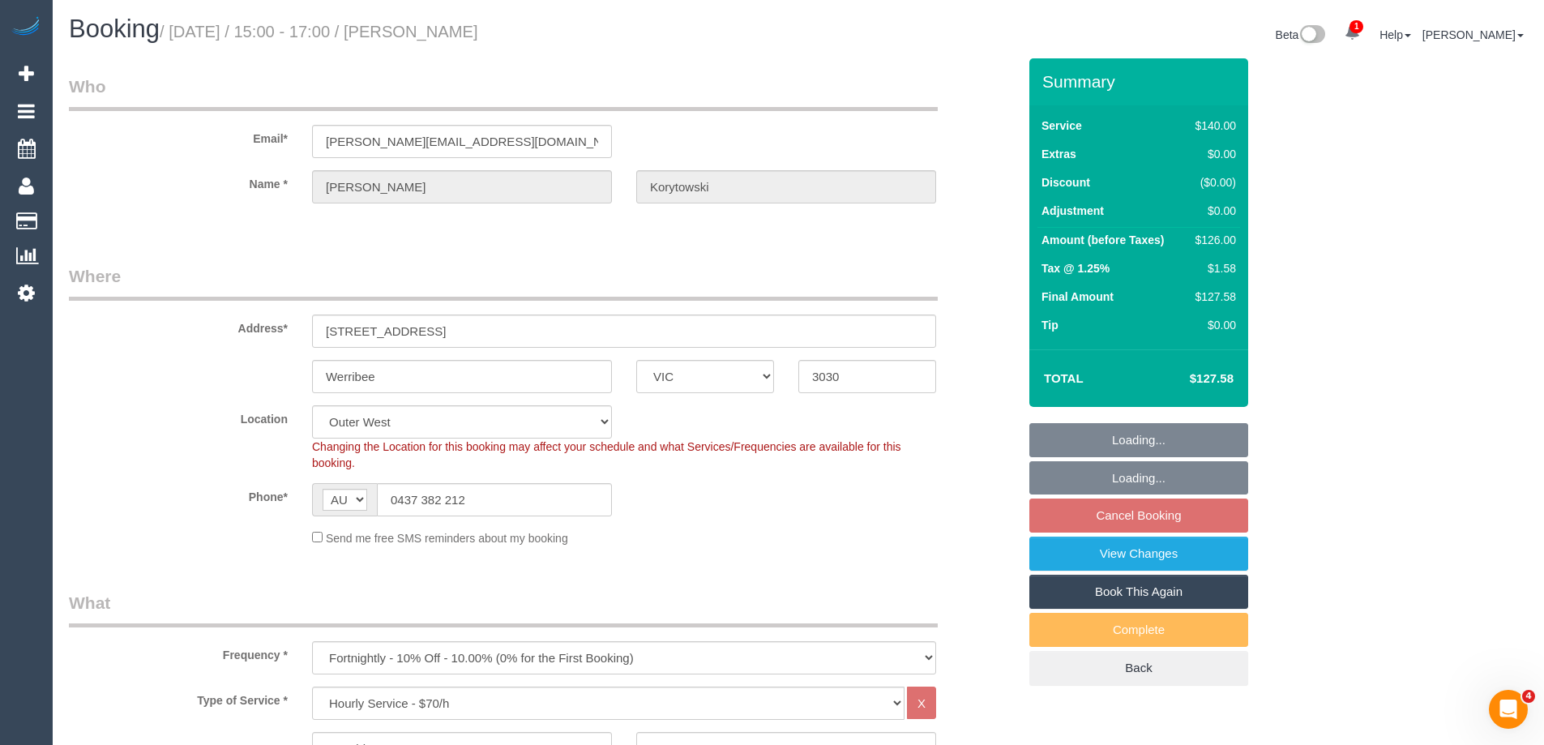
select select "object:1232"
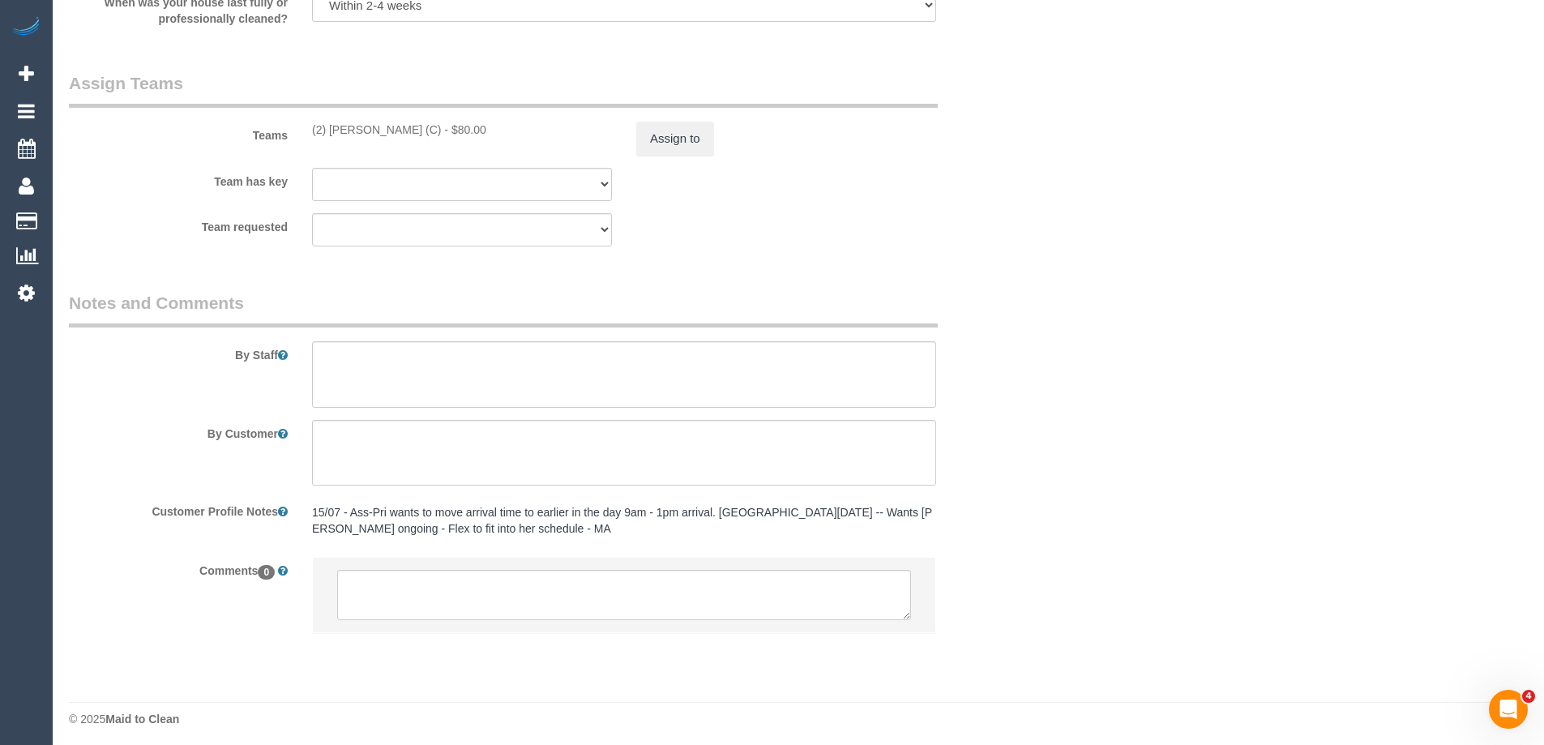
scroll to position [2454, 0]
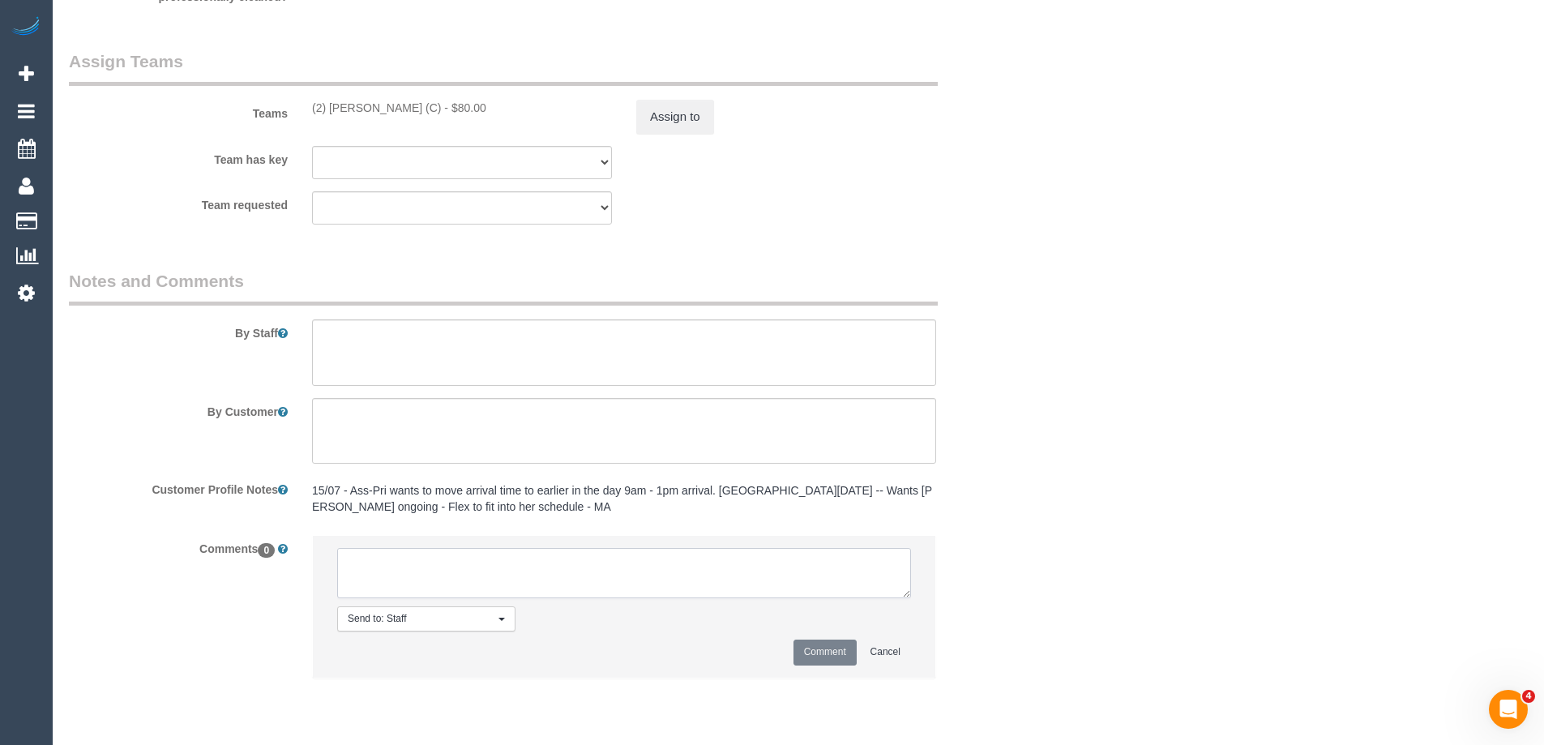
click at [466, 587] on textarea at bounding box center [624, 573] width 574 height 50
copy div "(2) [PERSON_NAME] (C)"
drag, startPoint x: 310, startPoint y: 107, endPoint x: 418, endPoint y: 116, distance: 108.2
click at [418, 116] on div "Teams (2) [PERSON_NAME] (C) - $80.00 Assign to" at bounding box center [543, 91] width 973 height 84
click at [659, 120] on button "Assign to" at bounding box center [675, 117] width 78 height 34
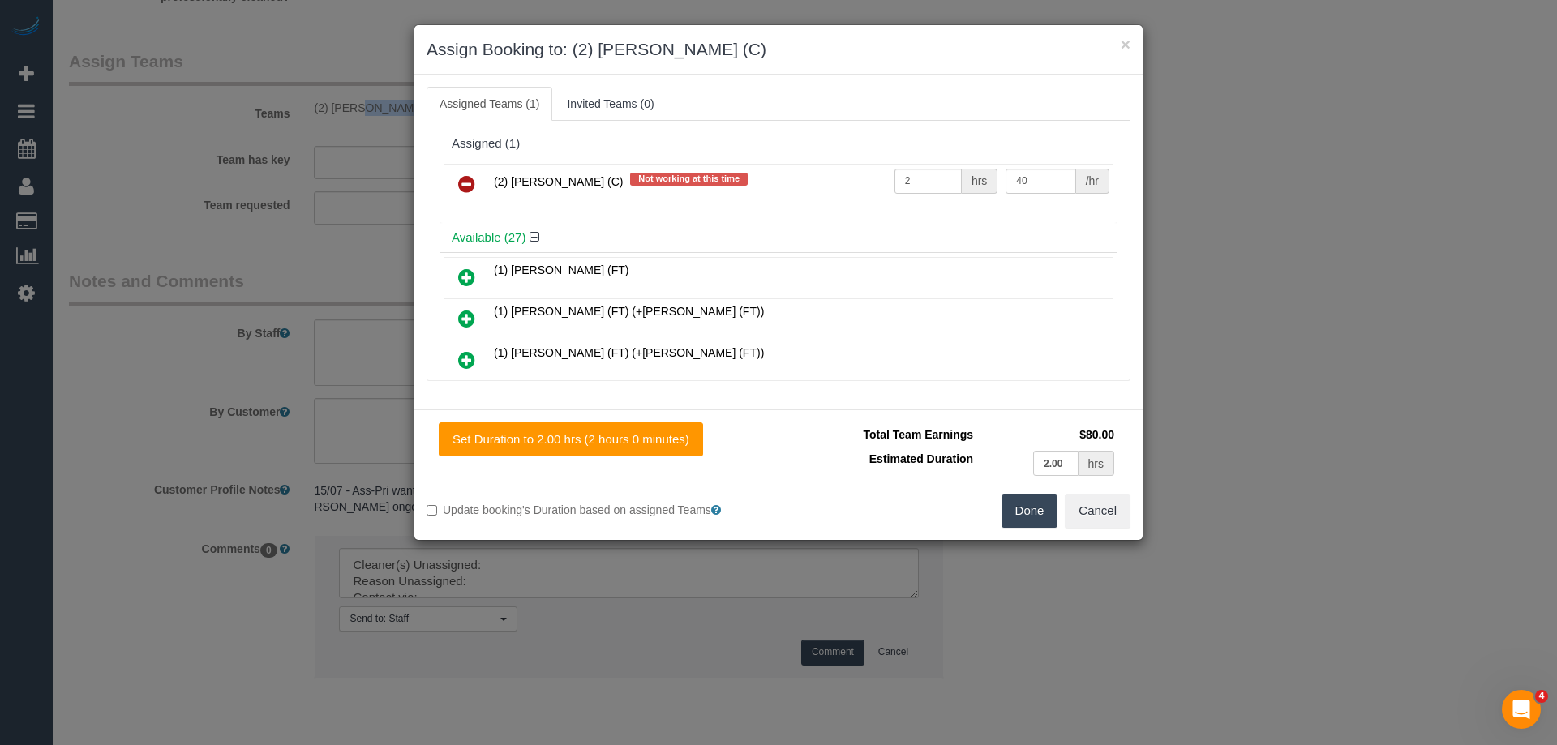
click at [467, 186] on icon at bounding box center [466, 183] width 17 height 19
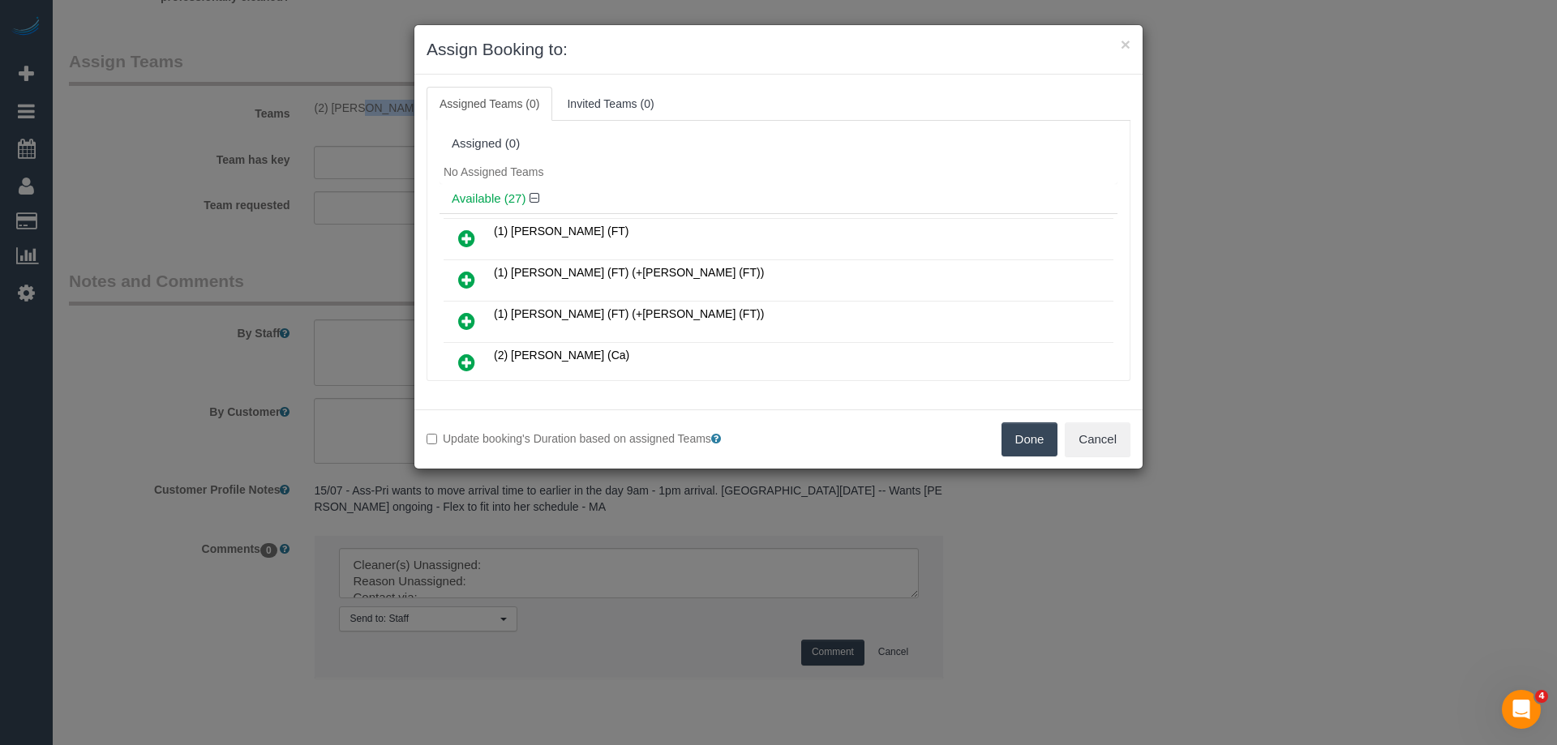
click at [1046, 446] on button "Done" at bounding box center [1029, 439] width 57 height 34
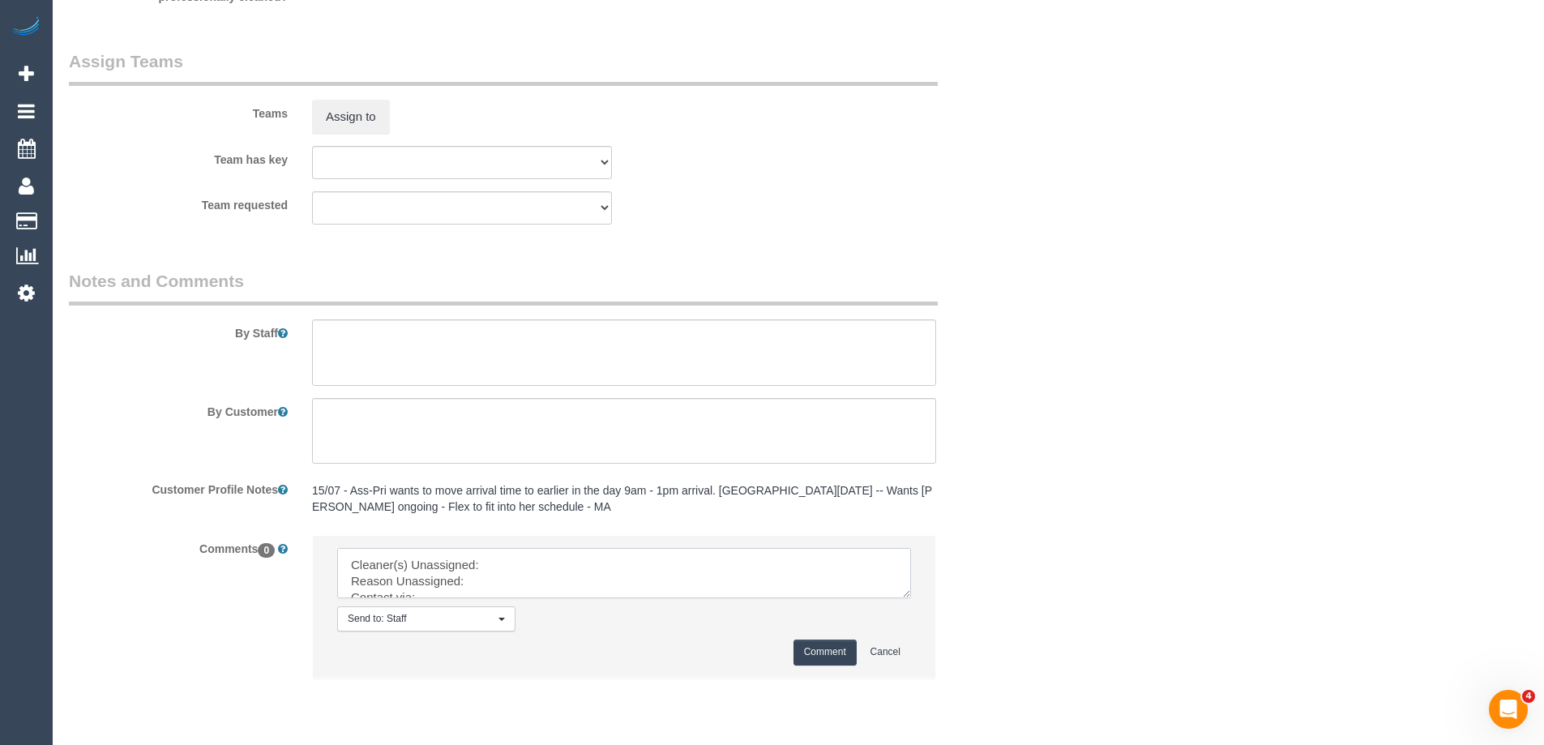
drag, startPoint x: 897, startPoint y: 610, endPoint x: 944, endPoint y: 709, distance: 109.5
drag, startPoint x: 902, startPoint y: 603, endPoint x: 957, endPoint y: 776, distance: 181.3
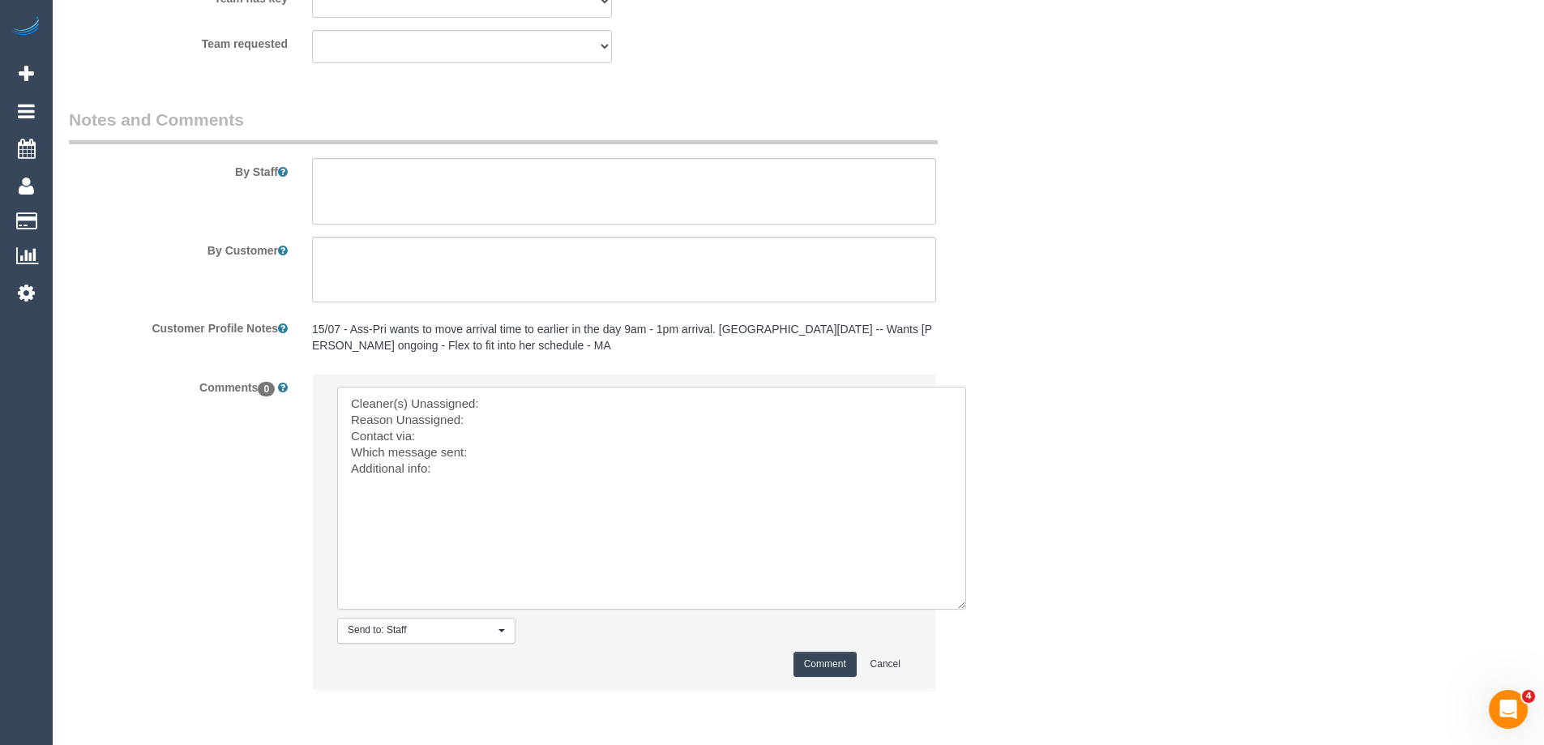
scroll to position [2694, 0]
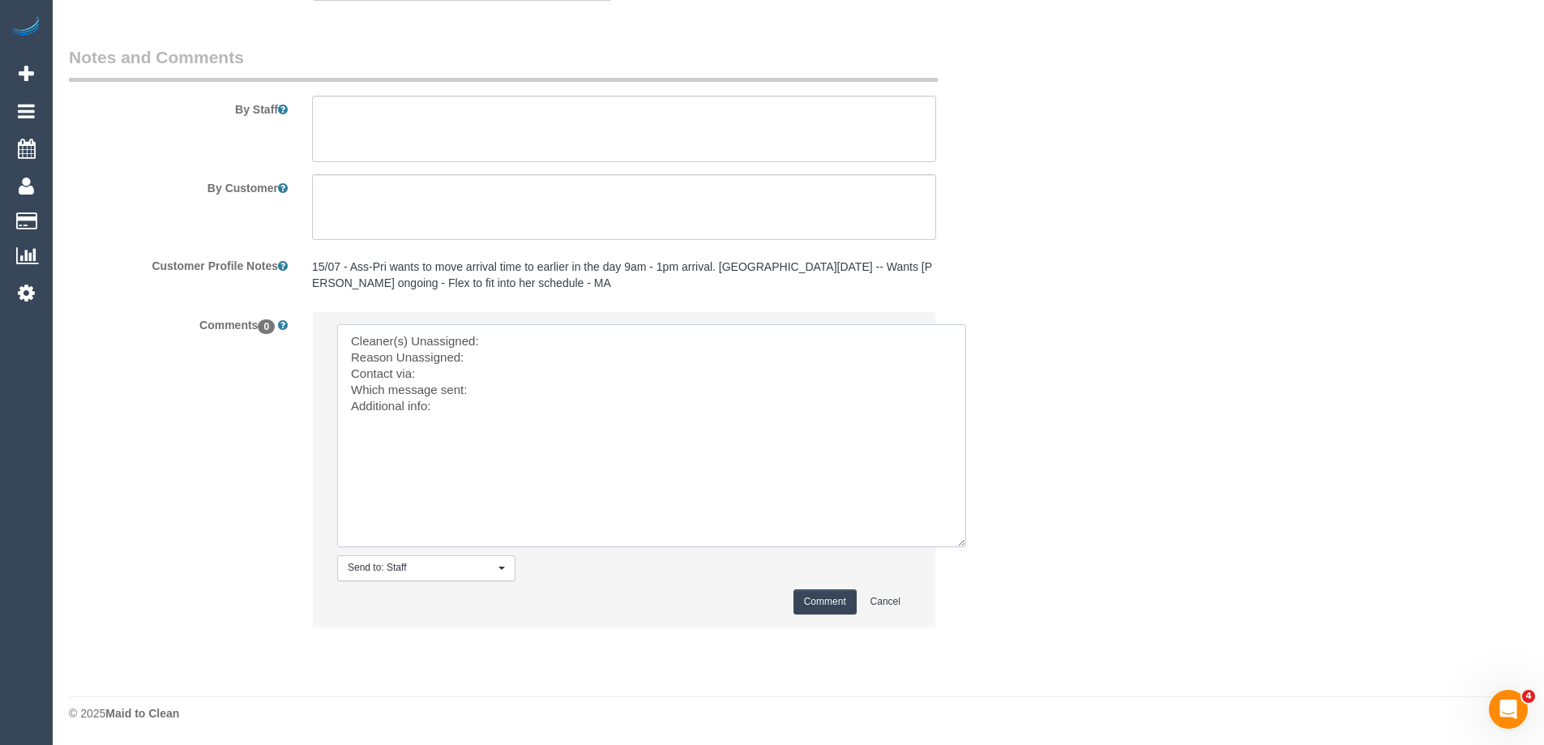
click at [538, 338] on textarea at bounding box center [651, 435] width 629 height 223
paste textarea "(2) [PERSON_NAME] (C)"
click at [495, 359] on textarea at bounding box center [651, 435] width 629 height 223
click at [485, 391] on textarea at bounding box center [651, 435] width 629 height 223
type textarea "Cleaner(s) Unassigned: (2) Kerry Welfare (C) Reason Unassigned: Sick - dizzy Co…"
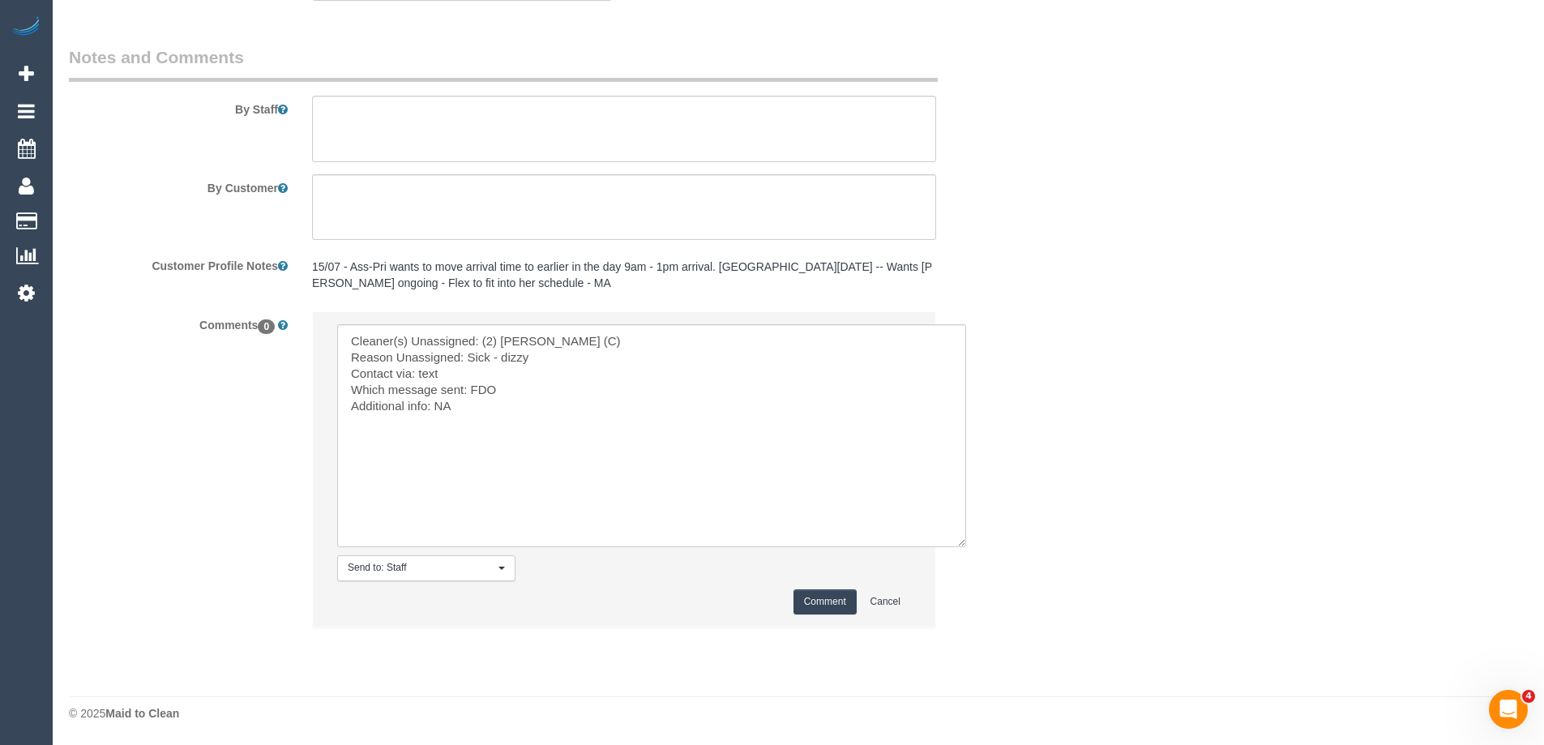
click at [807, 600] on button "Comment" at bounding box center [825, 601] width 63 height 25
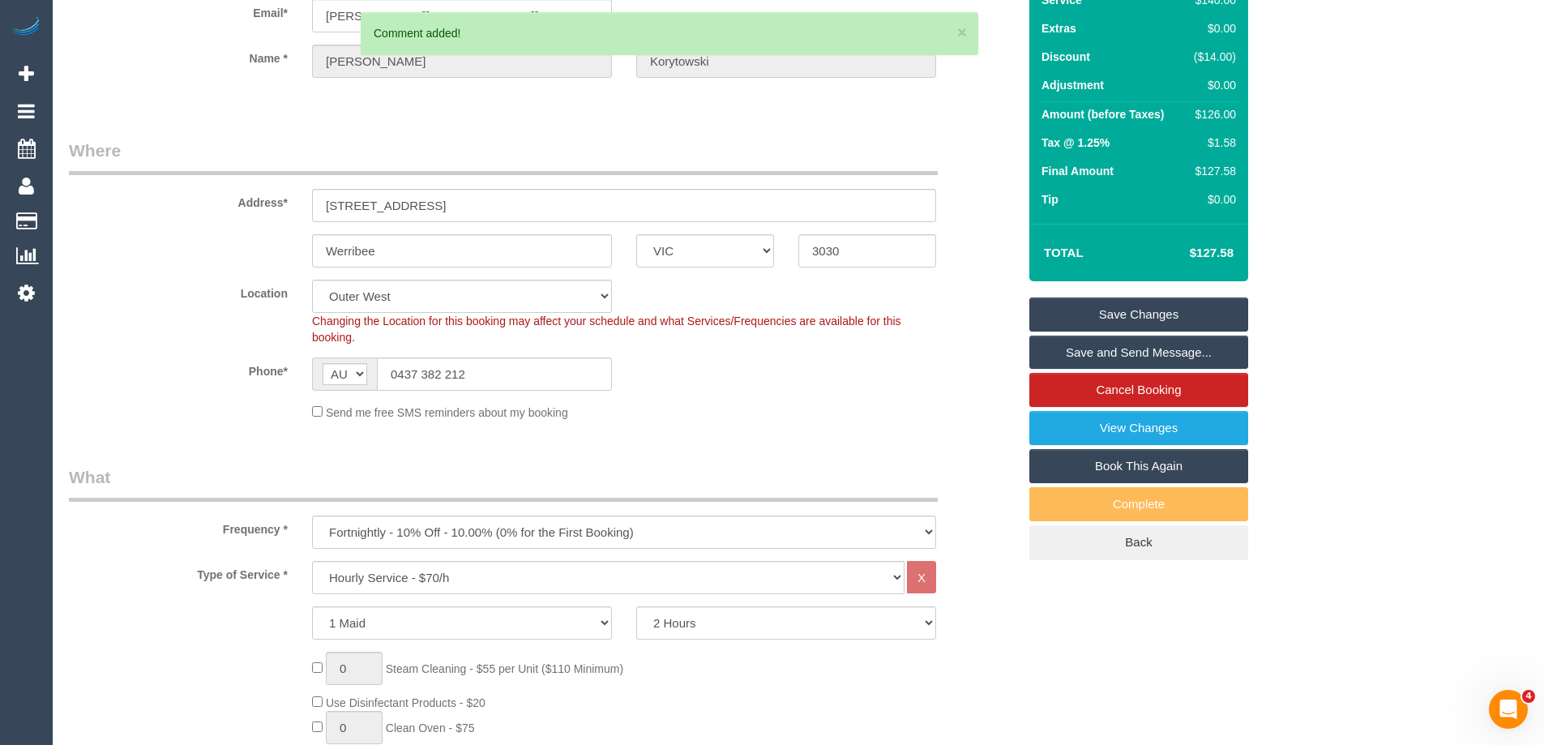
scroll to position [0, 0]
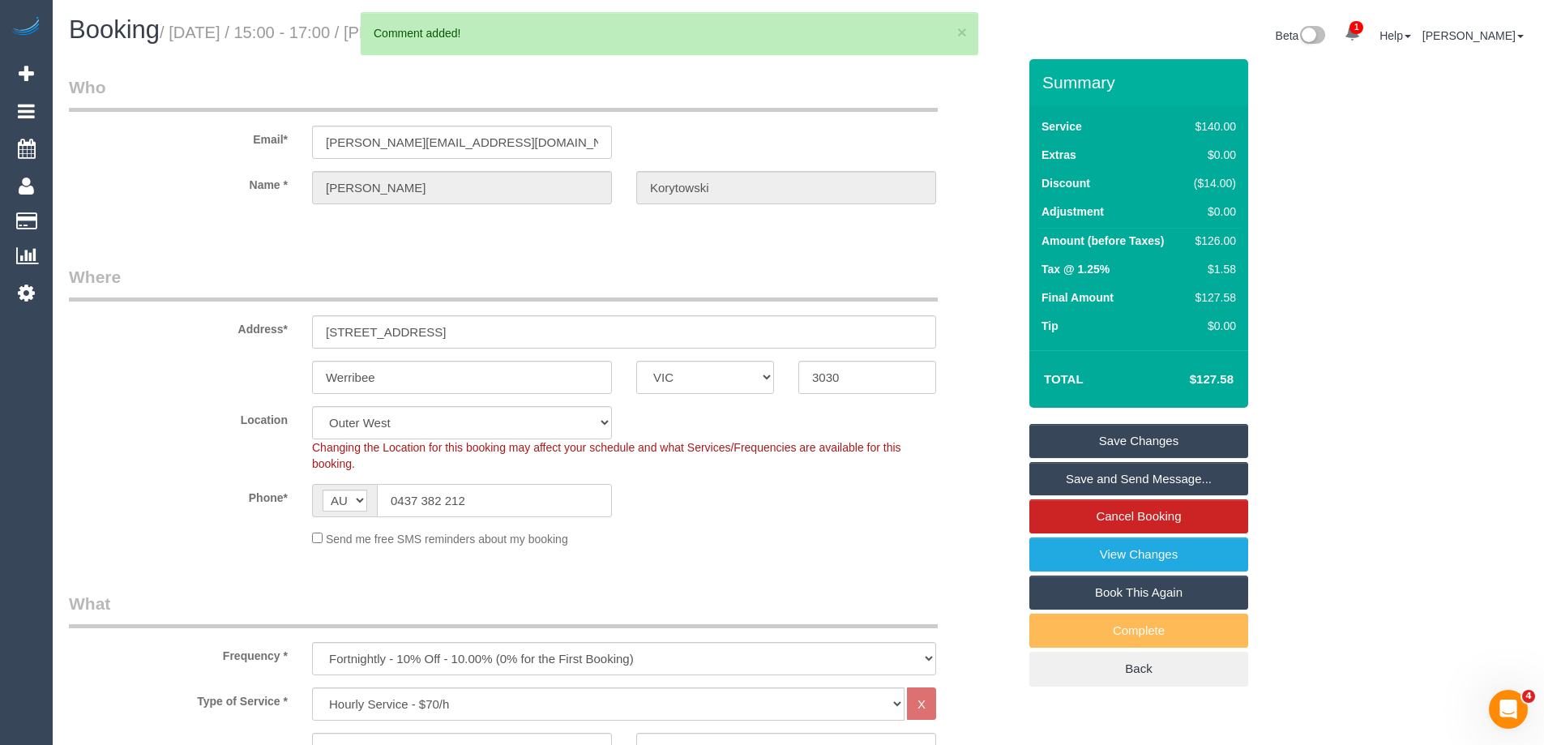
click at [446, 494] on input "0437 382 212" at bounding box center [494, 500] width 235 height 33
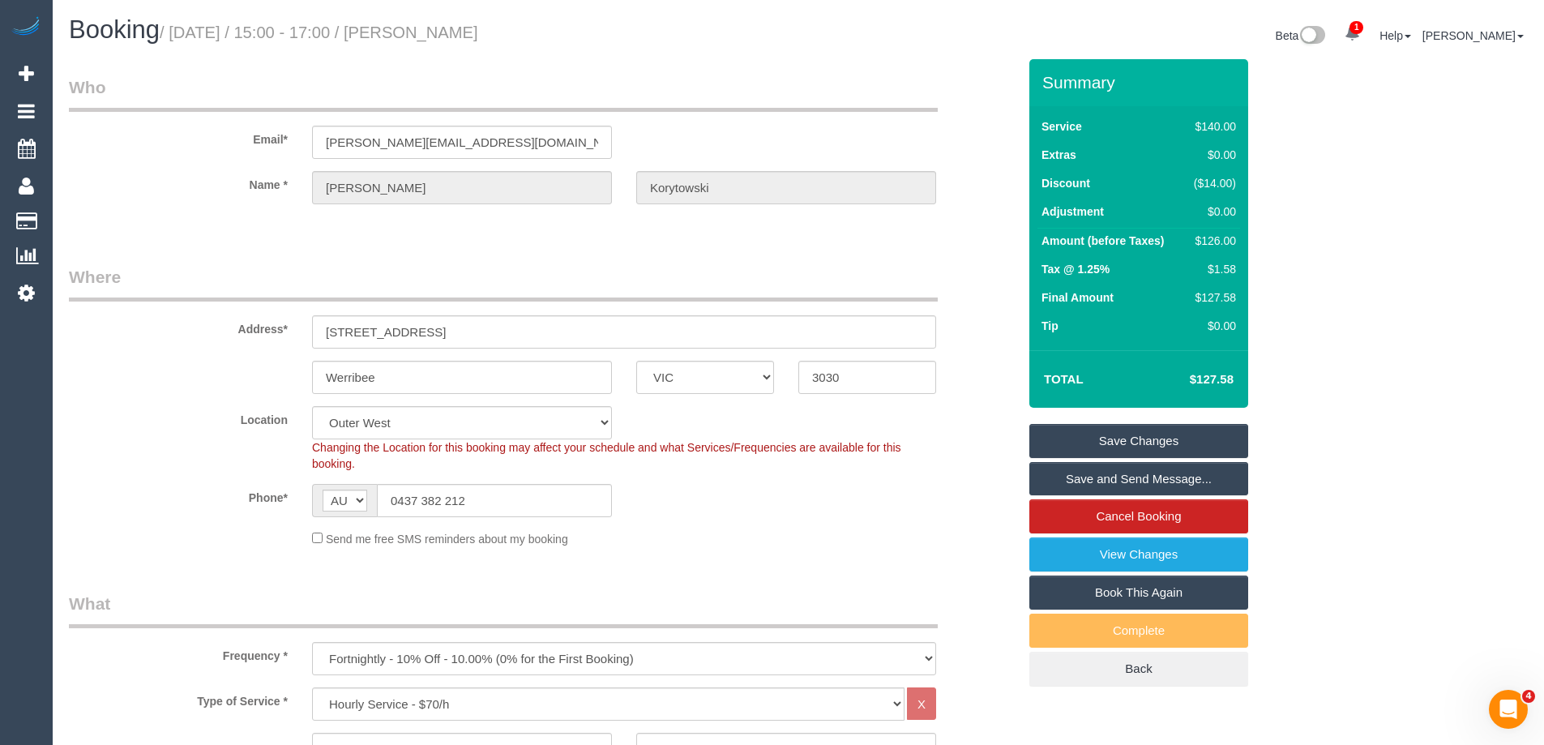
click at [1123, 433] on link "Save Changes" at bounding box center [1139, 441] width 219 height 34
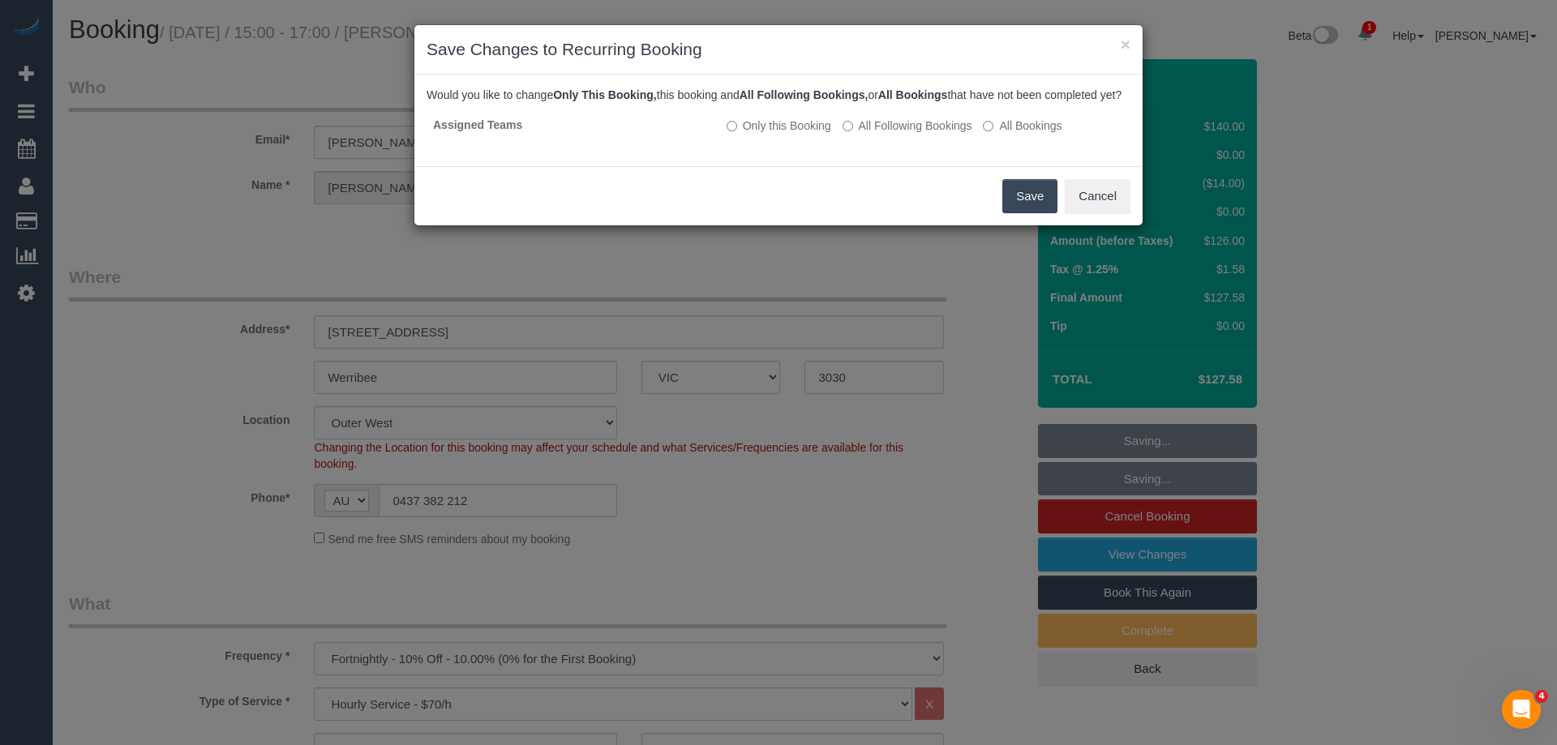
drag, startPoint x: 1021, startPoint y: 218, endPoint x: 1433, endPoint y: 321, distance: 423.7
click at [1021, 213] on button "Save" at bounding box center [1029, 196] width 55 height 34
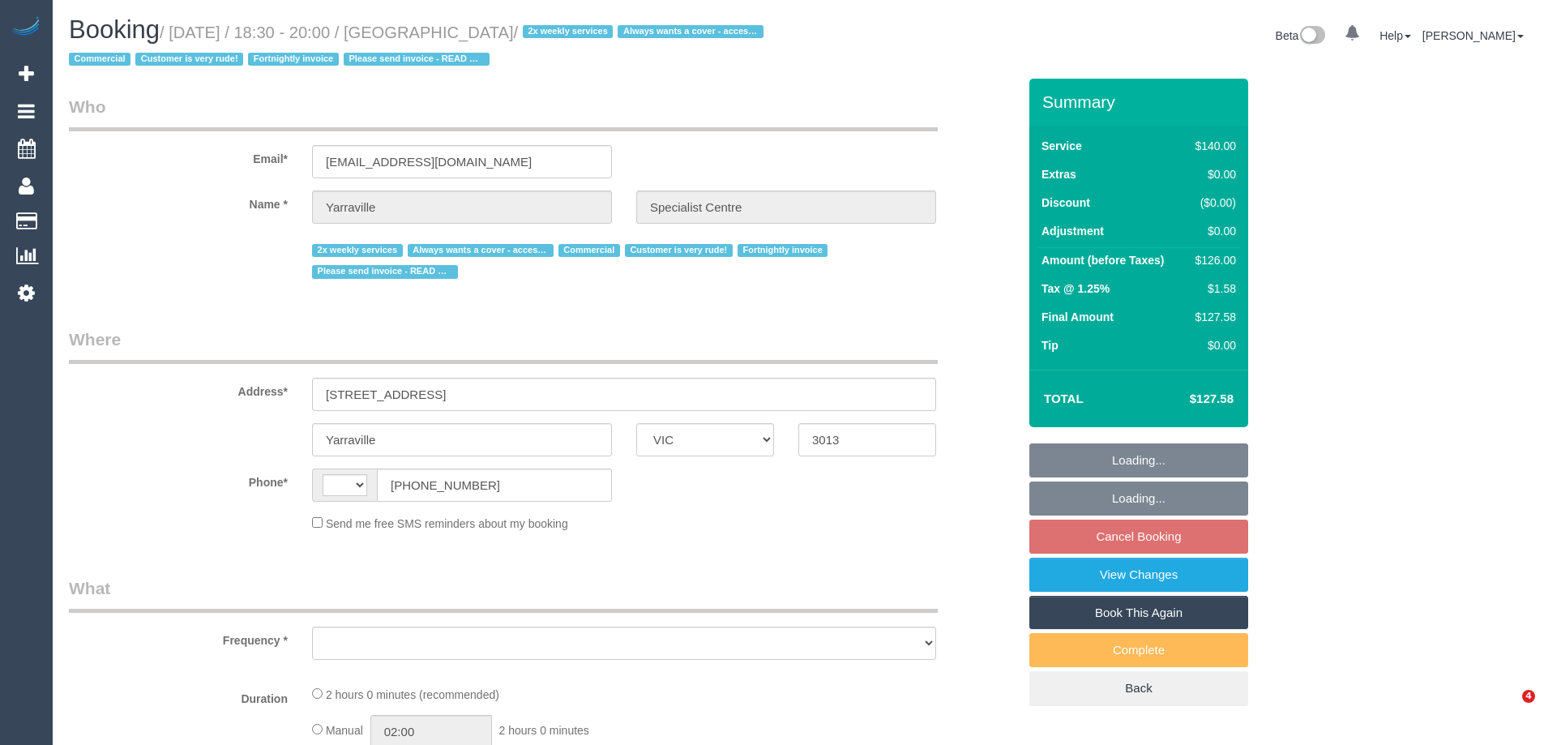
select select "VIC"
select select "string:AU"
select select "object:555"
select select "7248"
select select "number:28"
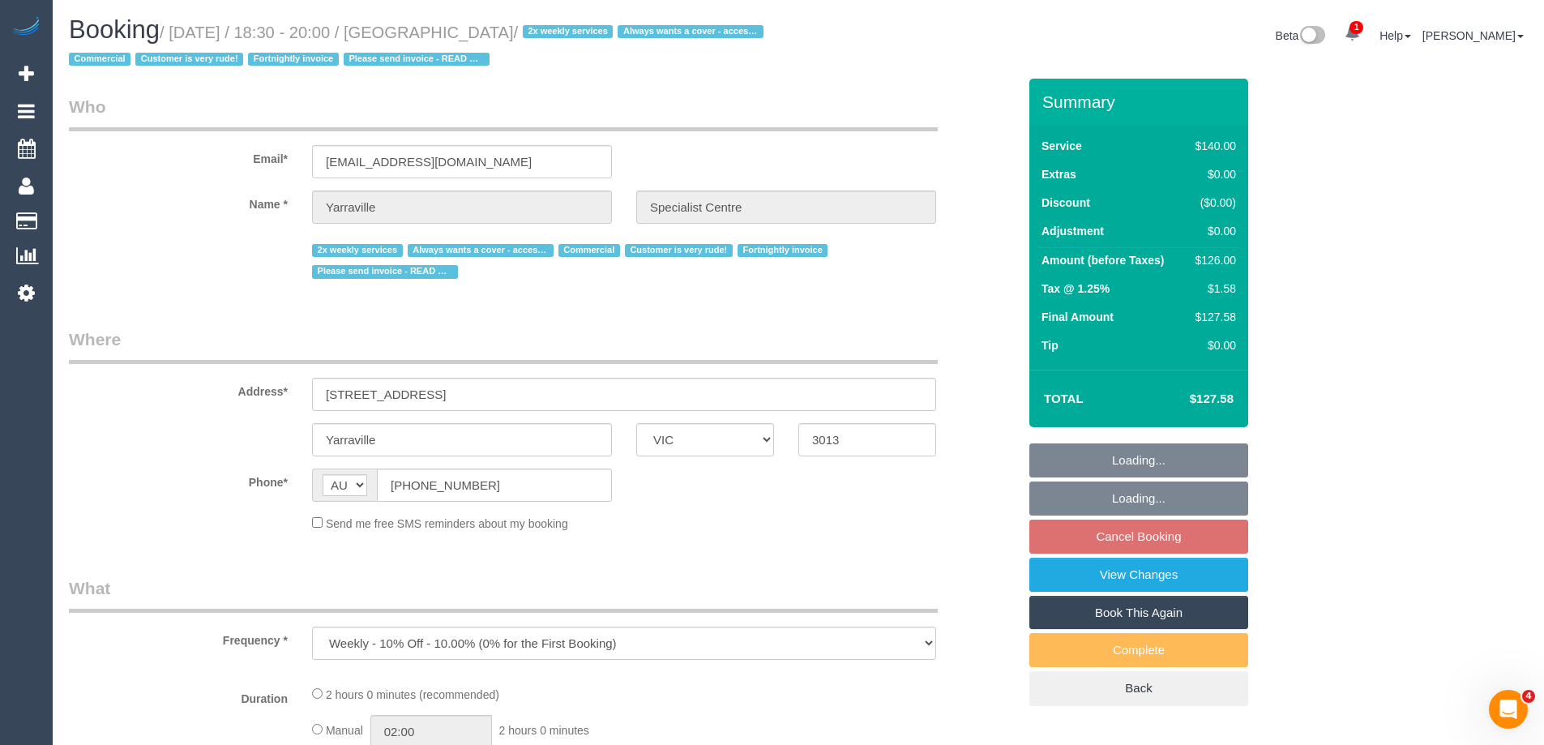
select select "number:14"
select select "number:18"
select select "number:25"
select select "number:35"
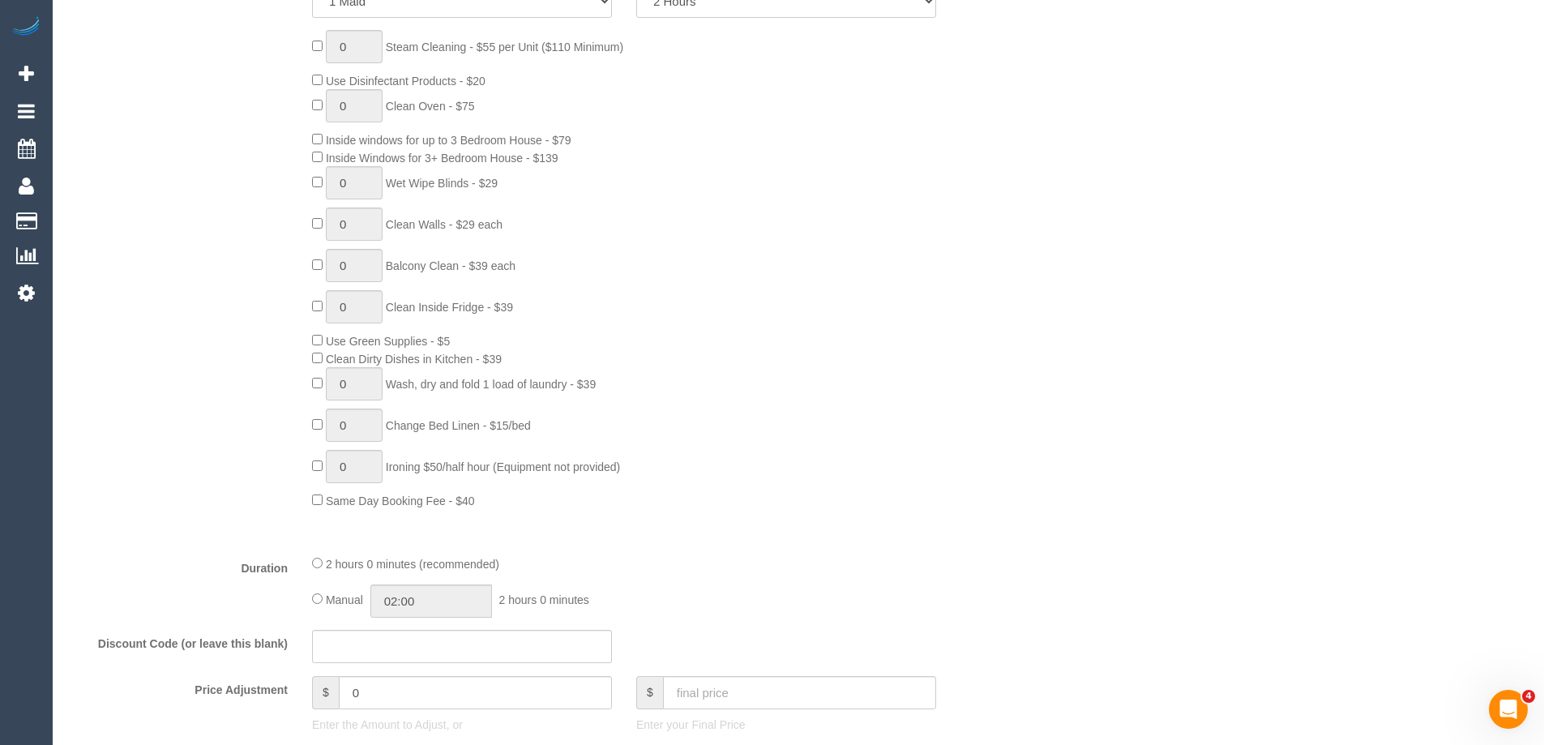
select select "object:1535"
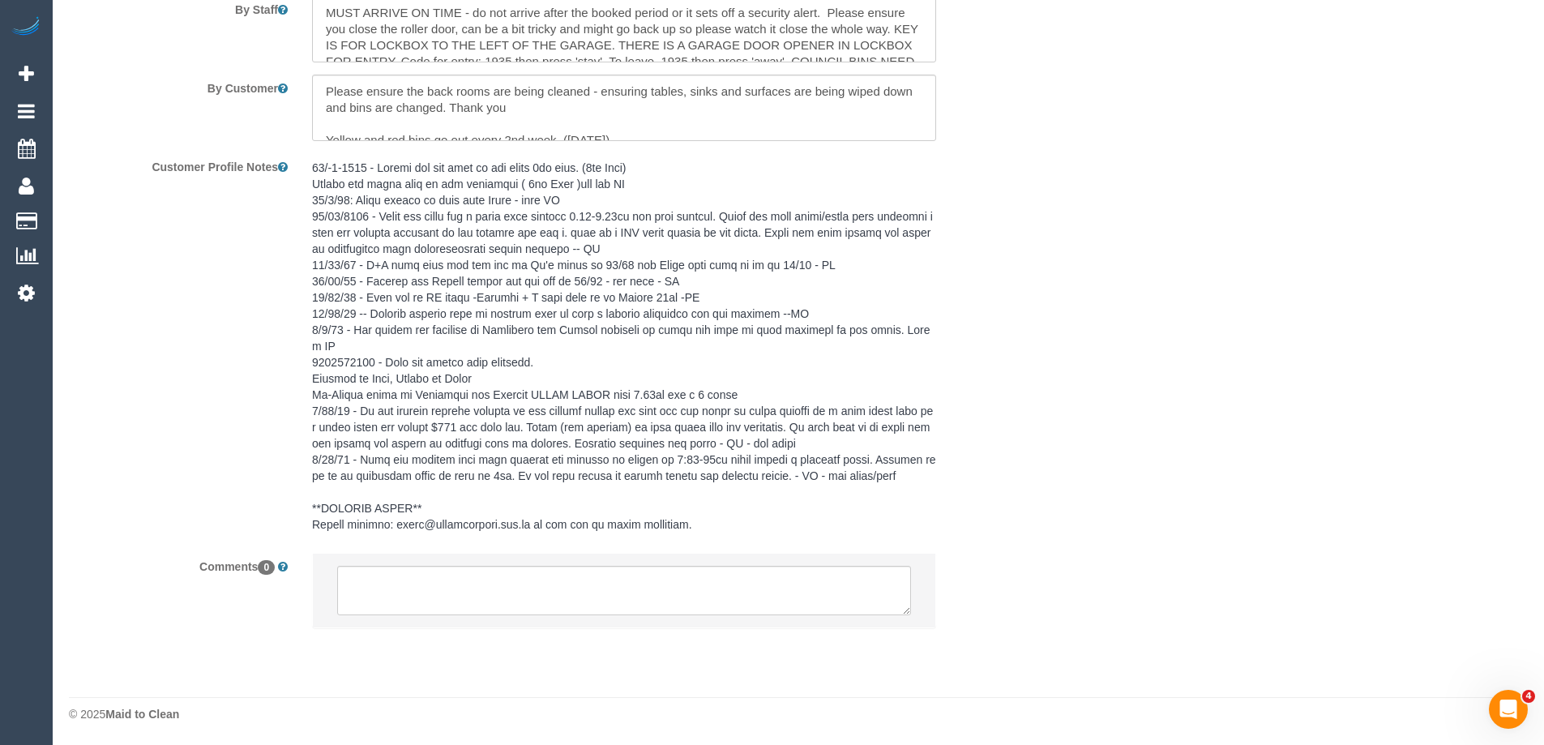
scroll to position [2841, 0]
click at [640, 586] on textarea at bounding box center [624, 590] width 574 height 50
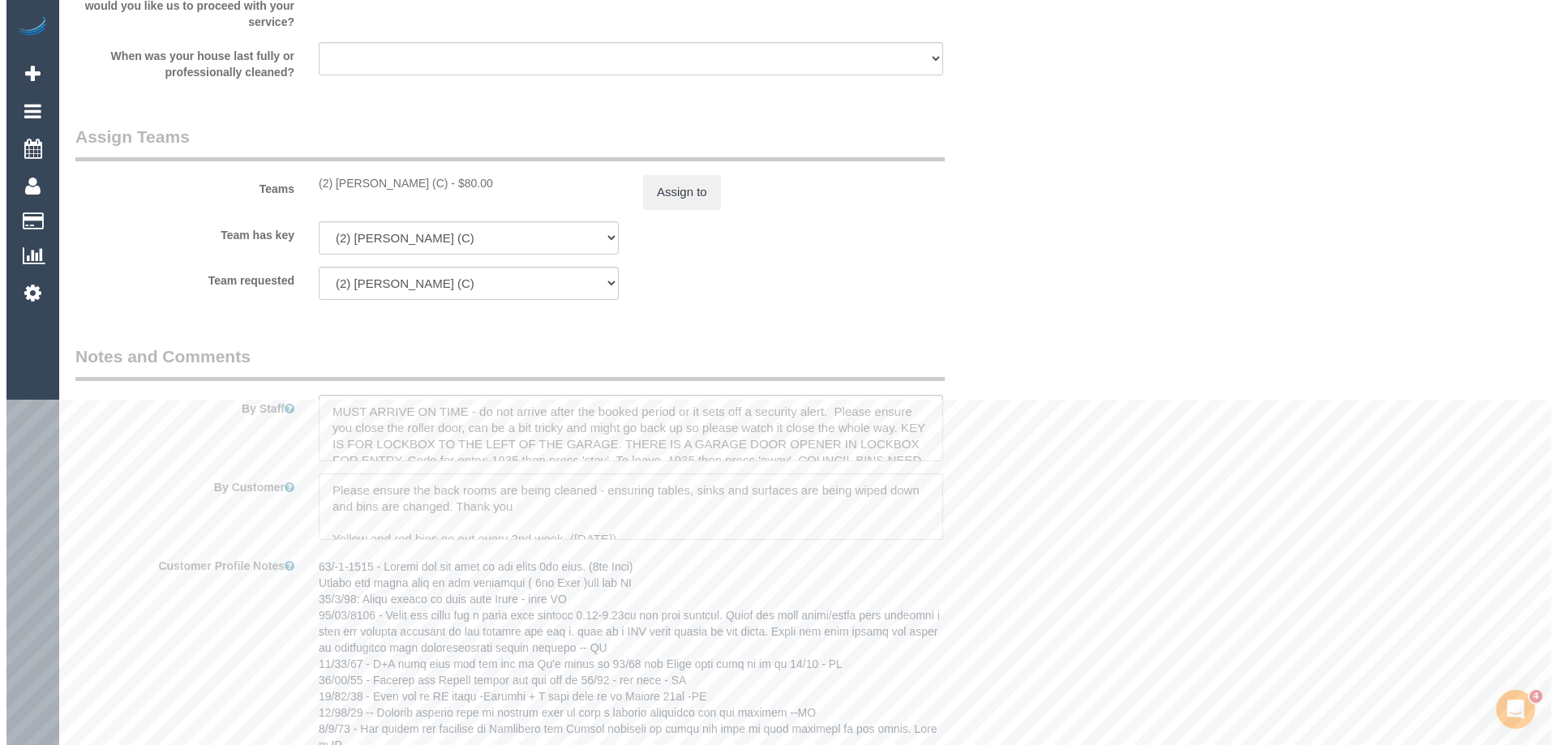
scroll to position [2435, 0]
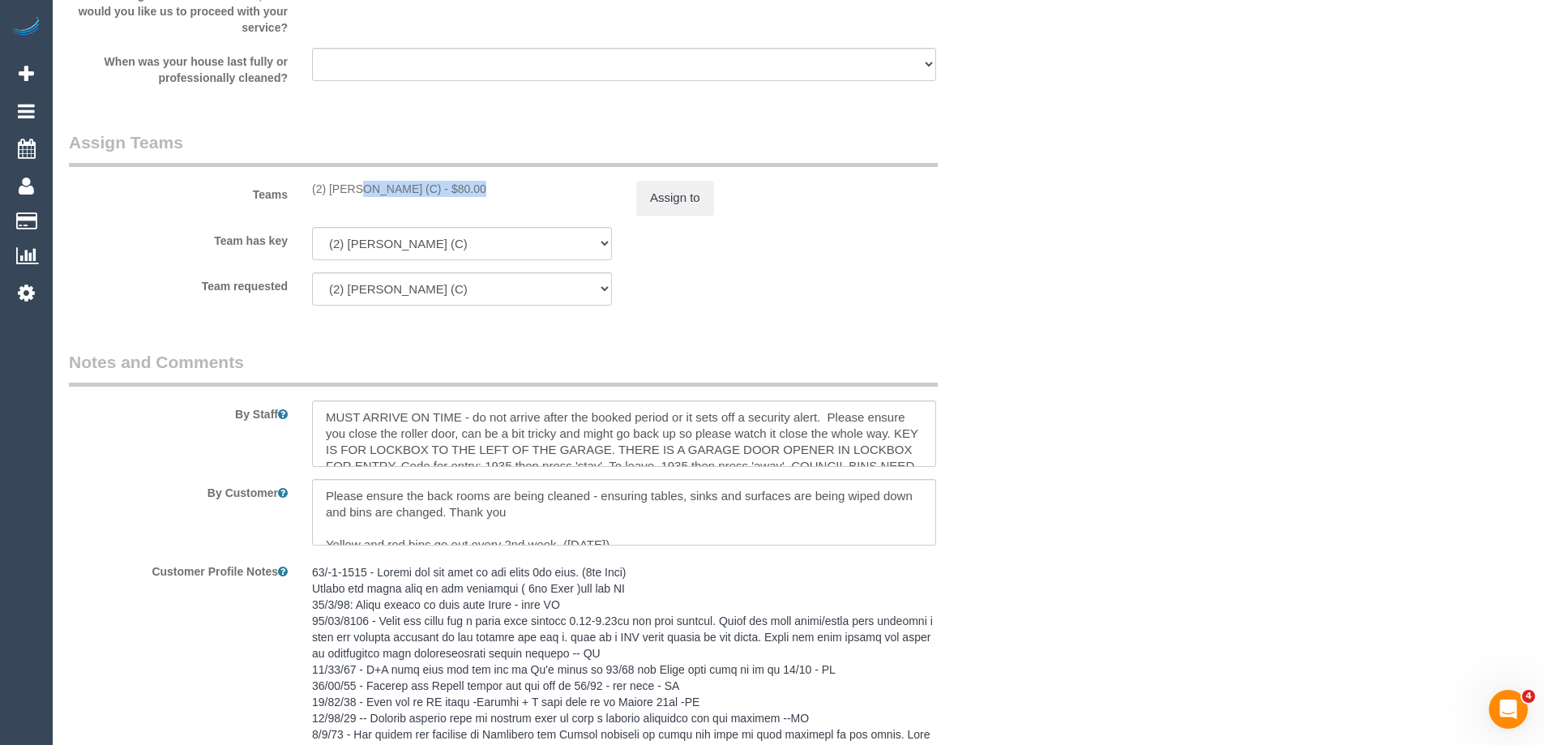
drag, startPoint x: 308, startPoint y: 191, endPoint x: 418, endPoint y: 191, distance: 109.4
click at [418, 191] on div "(2) [PERSON_NAME] (C) - $80.00" at bounding box center [462, 189] width 324 height 16
copy div "(2) [PERSON_NAME] (C)"
click at [691, 199] on button "Assign to" at bounding box center [675, 198] width 78 height 34
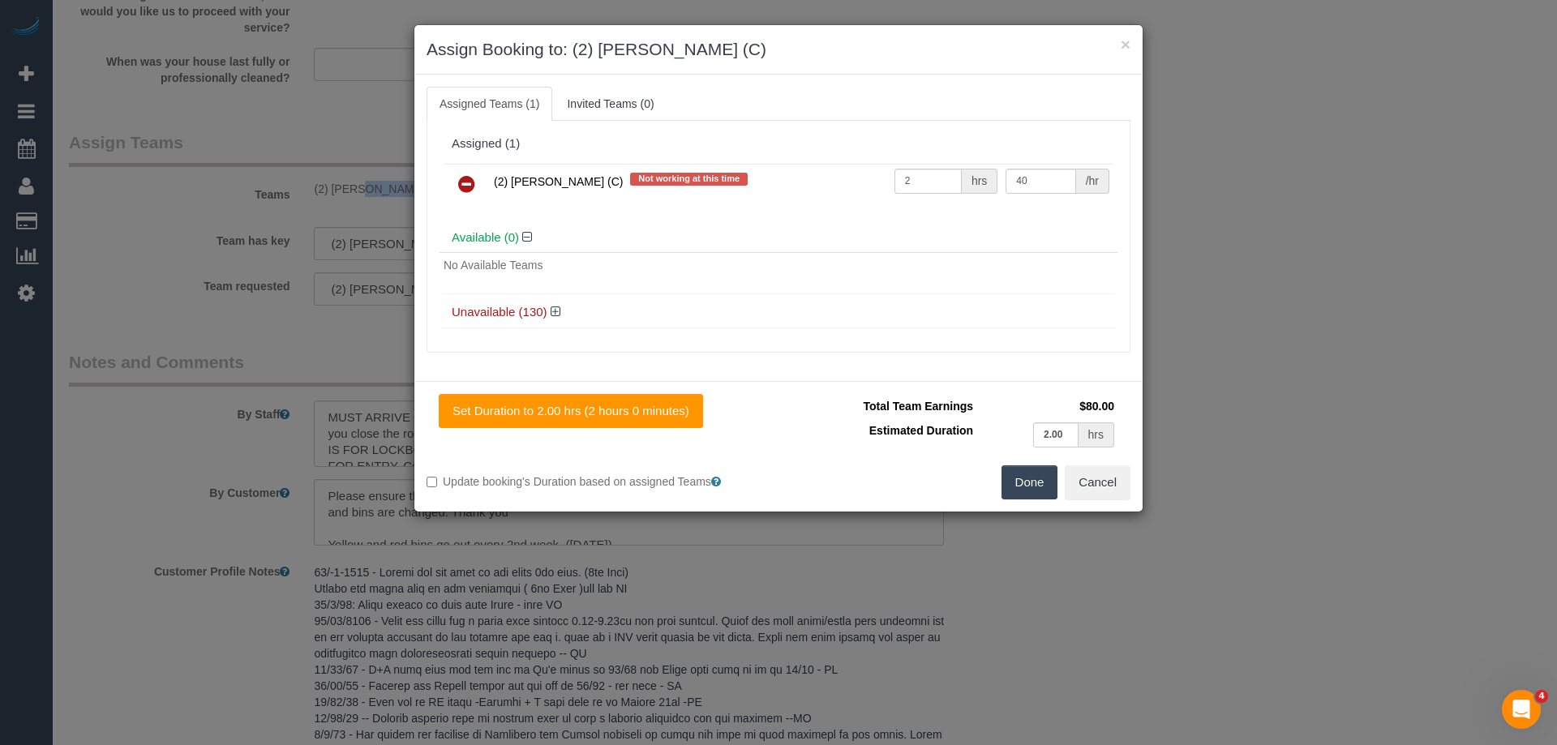
click at [465, 187] on icon at bounding box center [466, 183] width 17 height 19
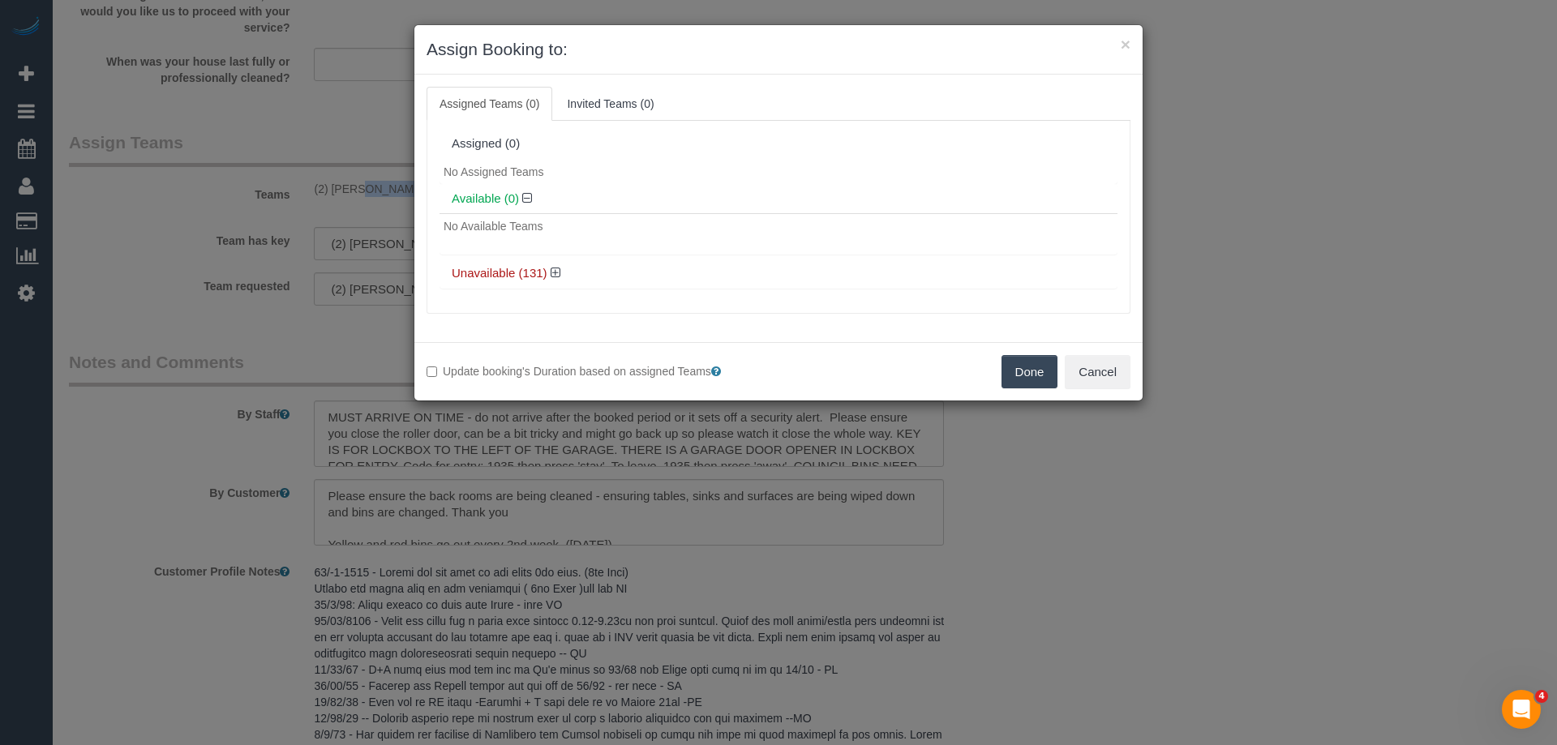
click at [1021, 375] on button "Done" at bounding box center [1029, 372] width 57 height 34
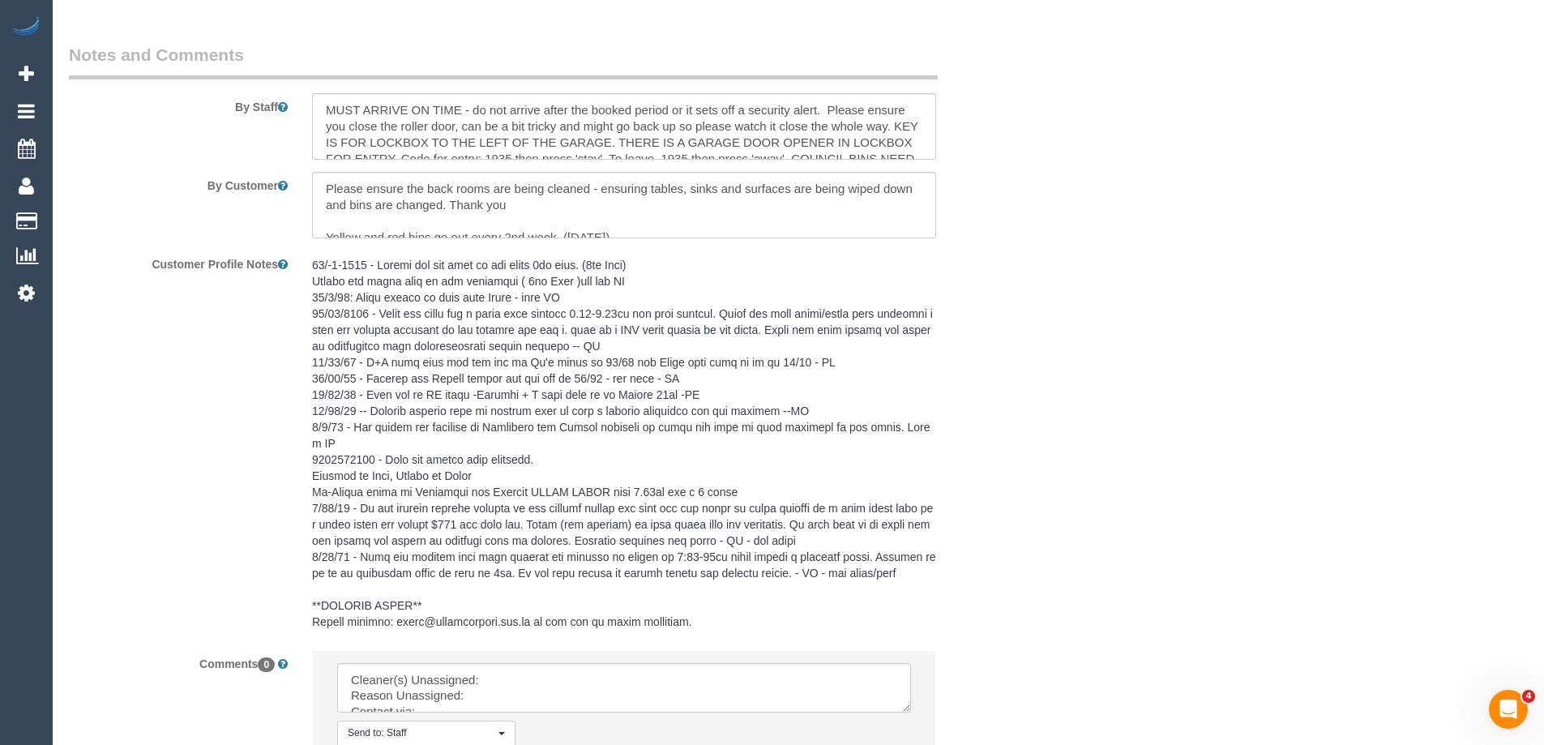
scroll to position [2908, 0]
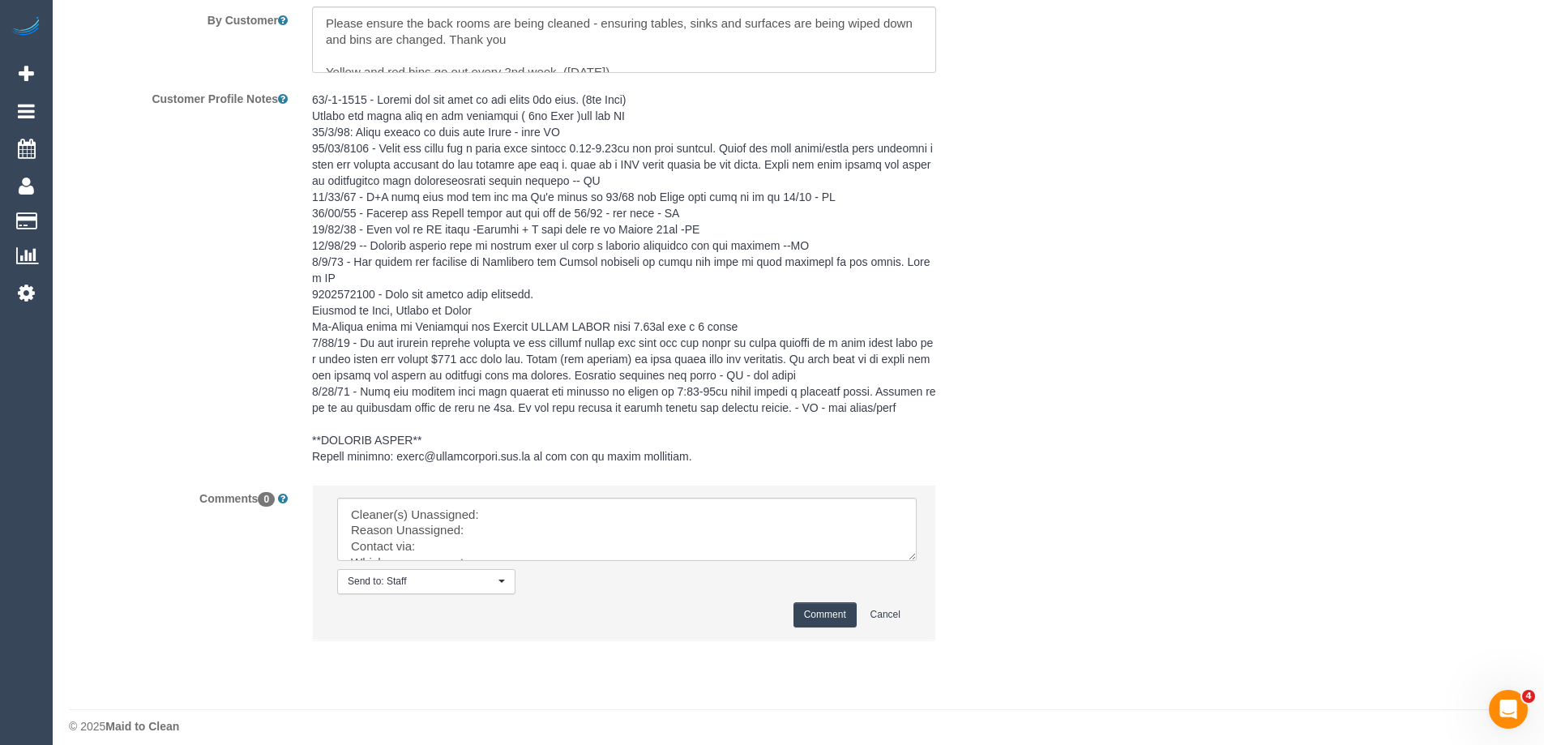
drag, startPoint x: 903, startPoint y: 538, endPoint x: 706, endPoint y: 653, distance: 227.8
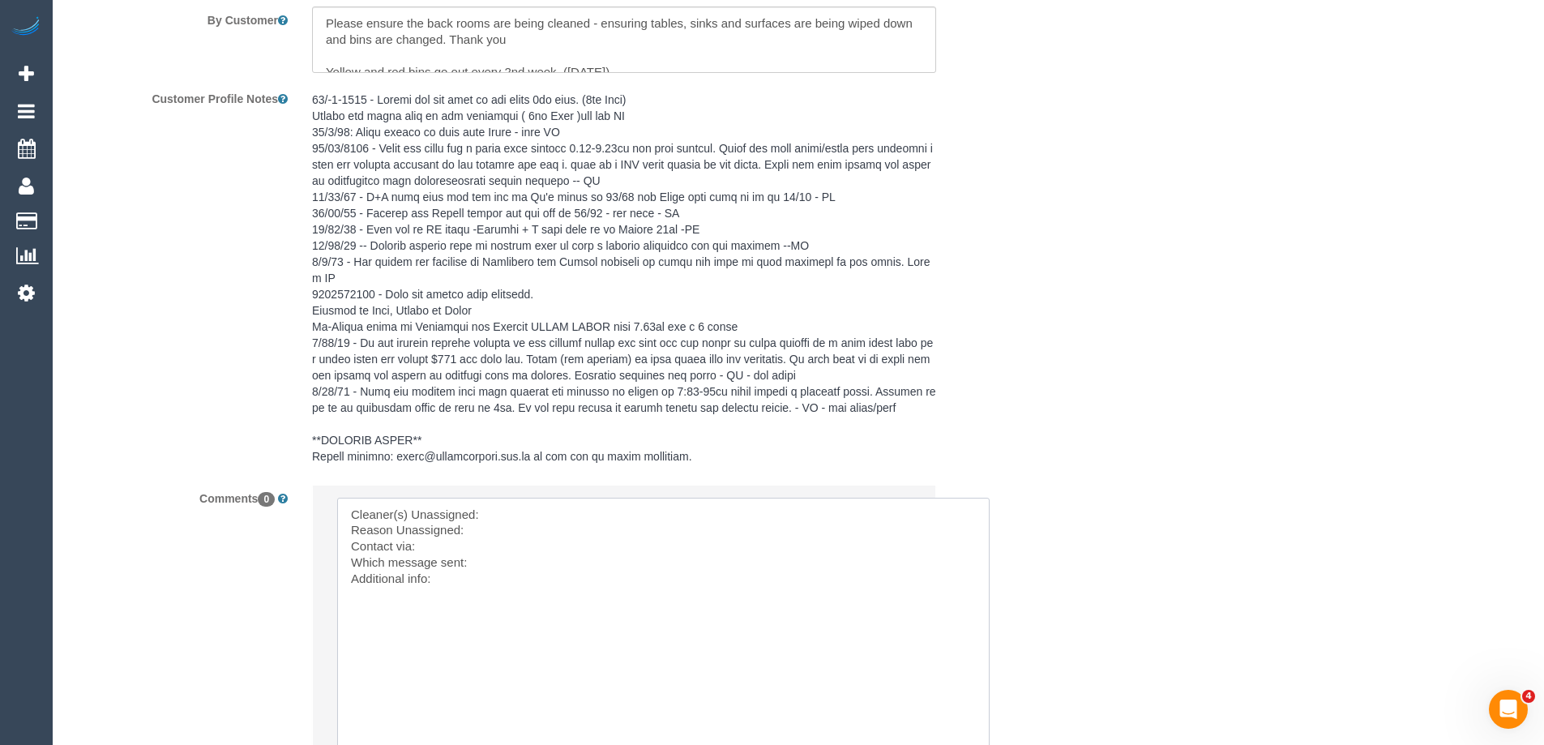
click at [519, 512] on textarea at bounding box center [663, 638] width 653 height 281
paste textarea "(2) Kerry Welfare (C)"
click at [499, 536] on textarea at bounding box center [663, 638] width 653 height 281
click at [487, 564] on textarea at bounding box center [663, 638] width 653 height 281
click at [458, 589] on textarea at bounding box center [663, 638] width 653 height 281
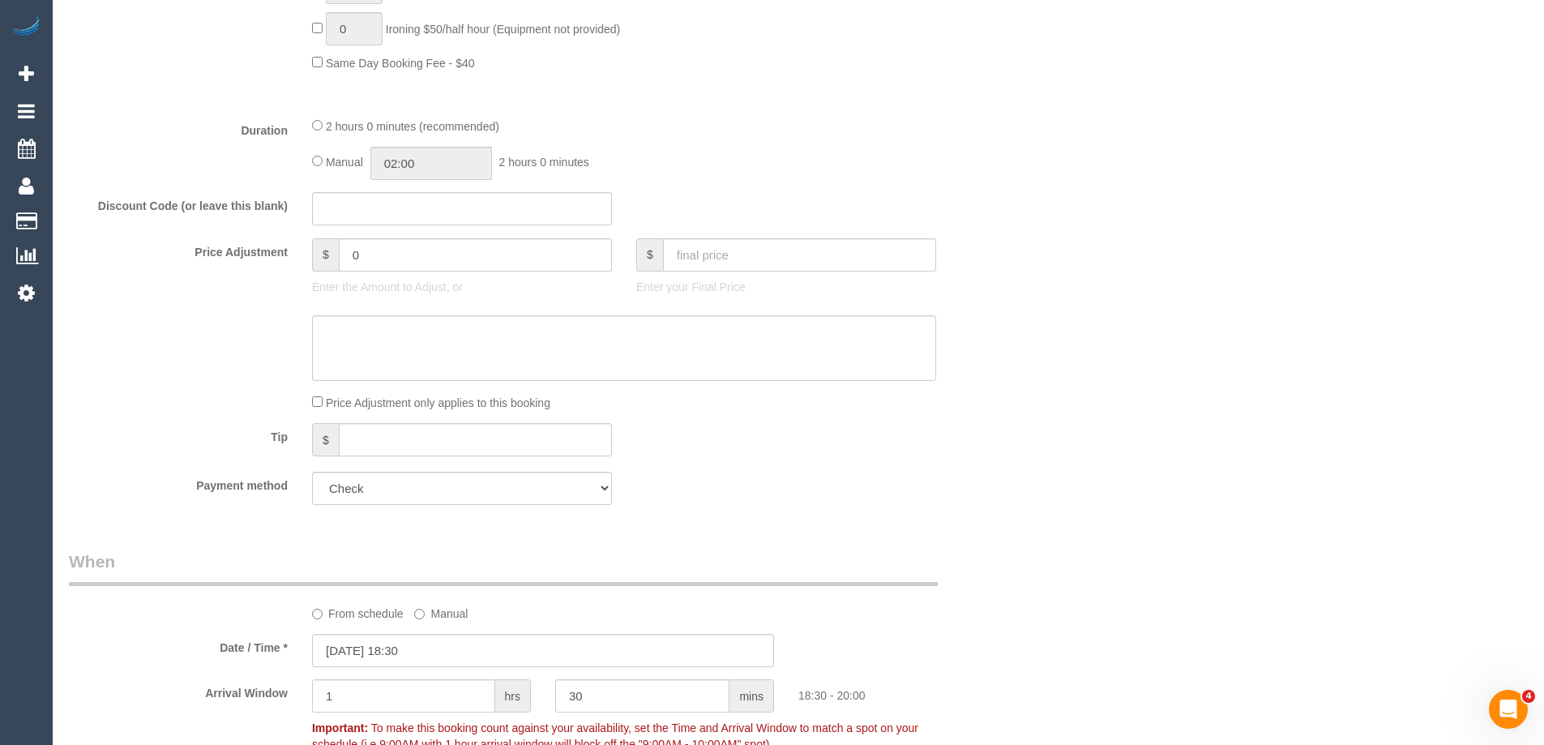
scroll to position [1459, 0]
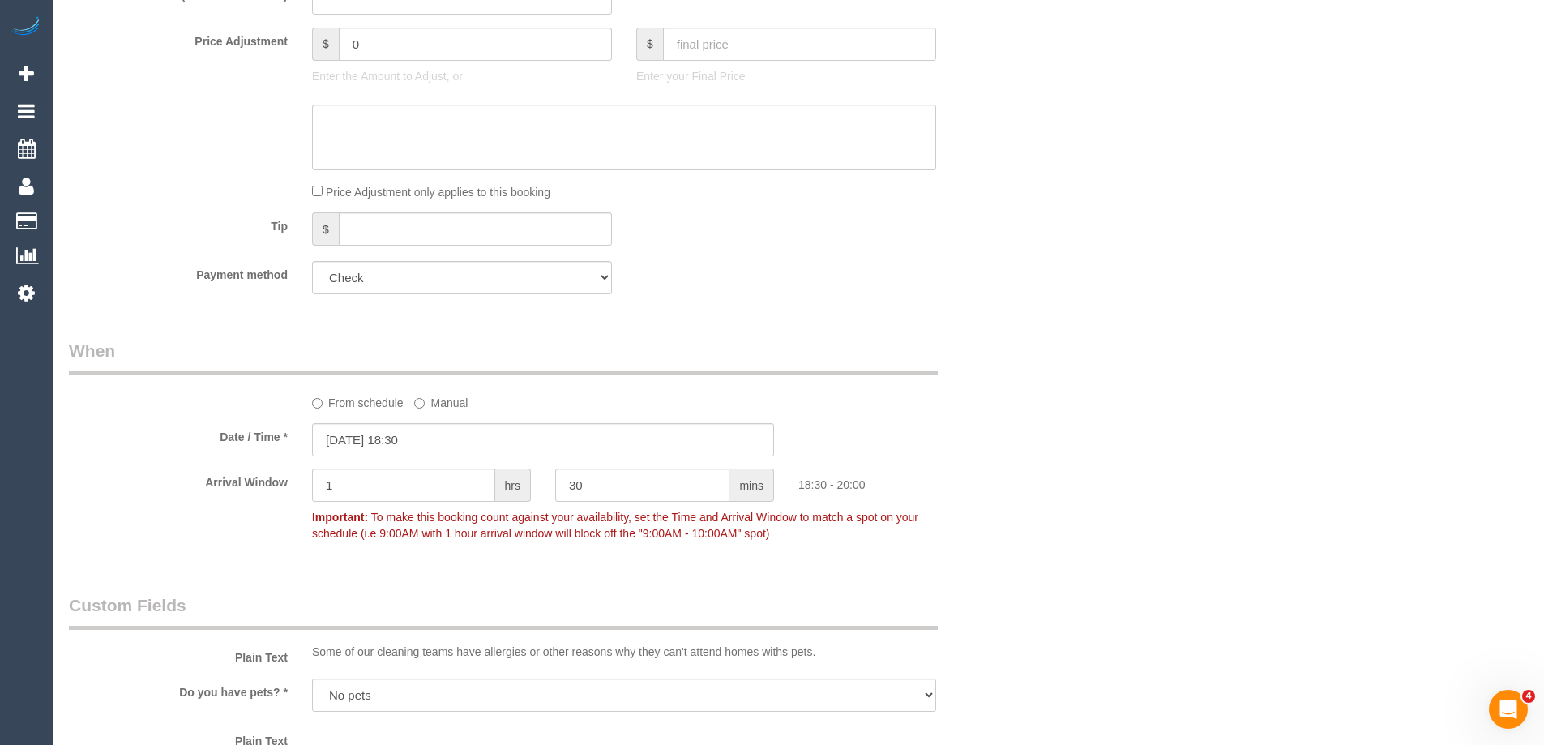
click at [1231, 422] on div "Who Email* admin@yarravillesc.com.au Name * Yarraville Specialist Centre 2x wee…" at bounding box center [798, 493] width 1459 height 3748
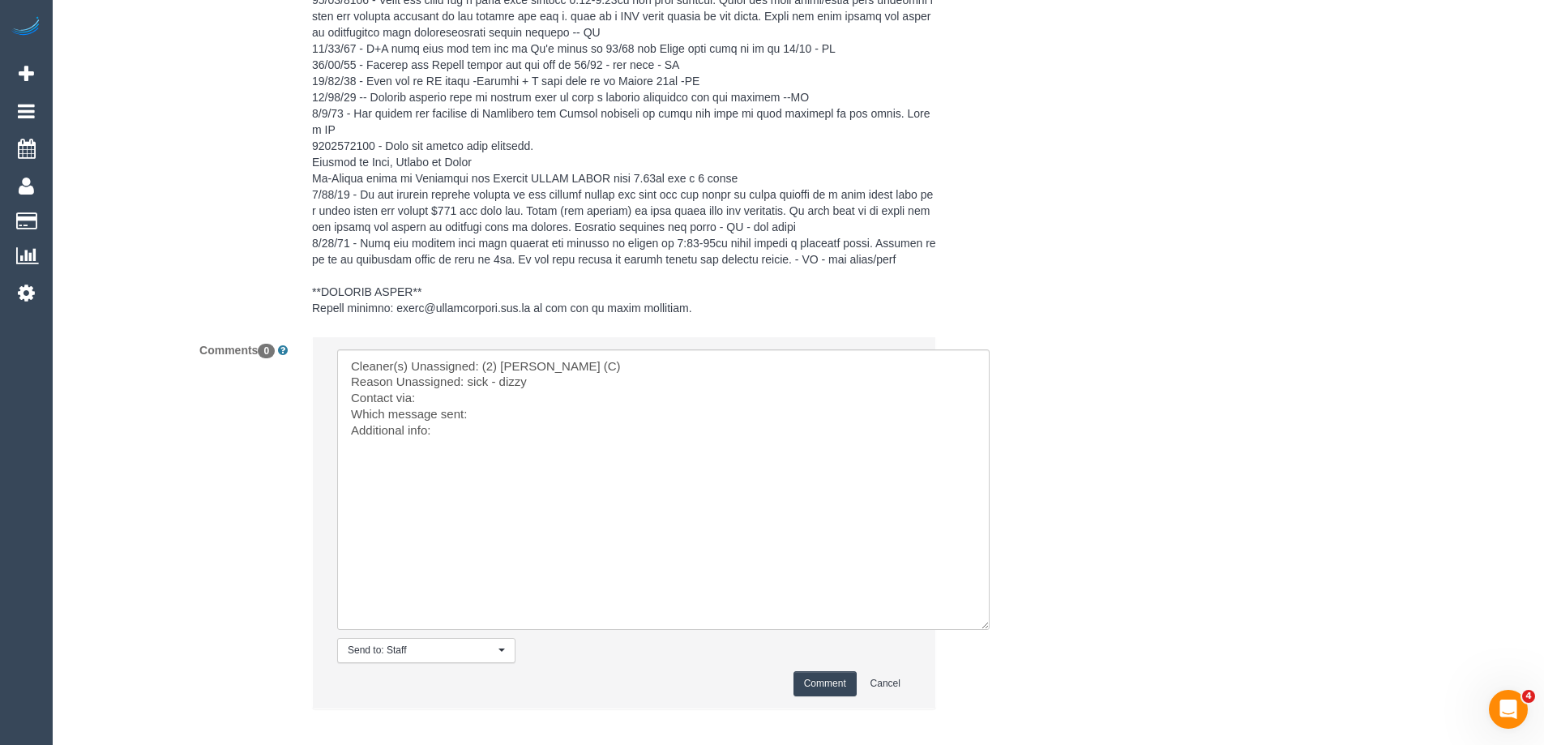
scroll to position [3138, 0]
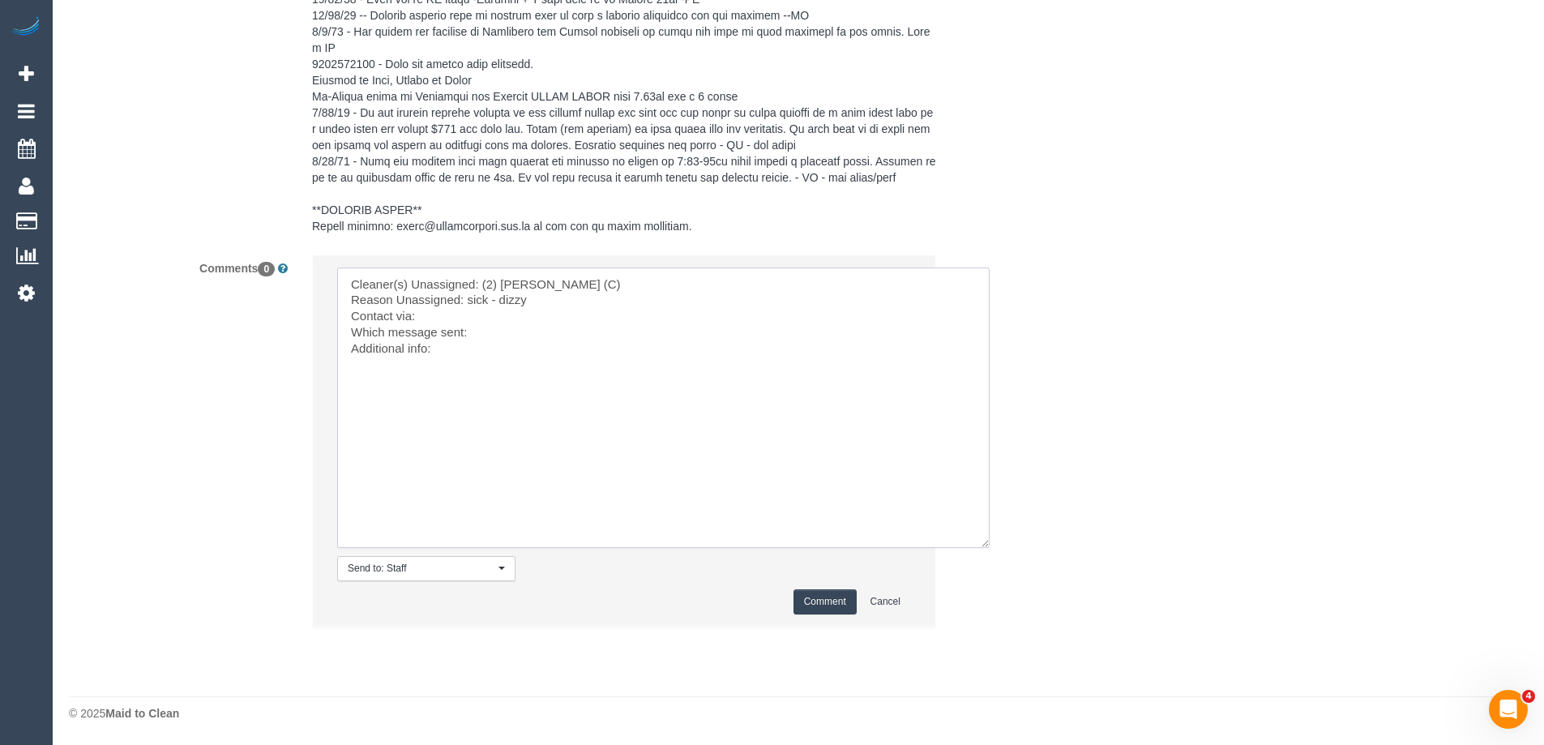
click at [466, 313] on textarea at bounding box center [663, 408] width 653 height 281
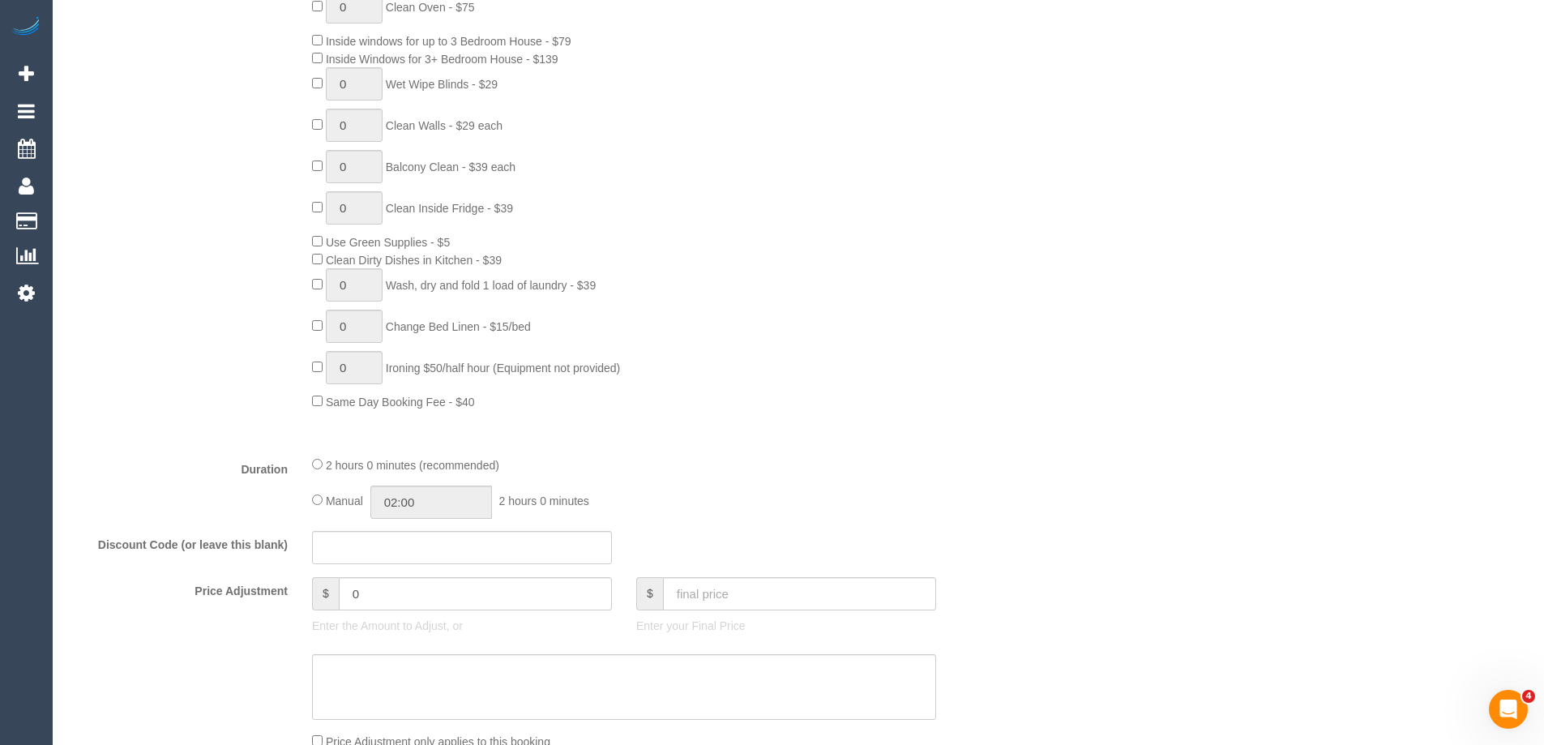
scroll to position [301, 0]
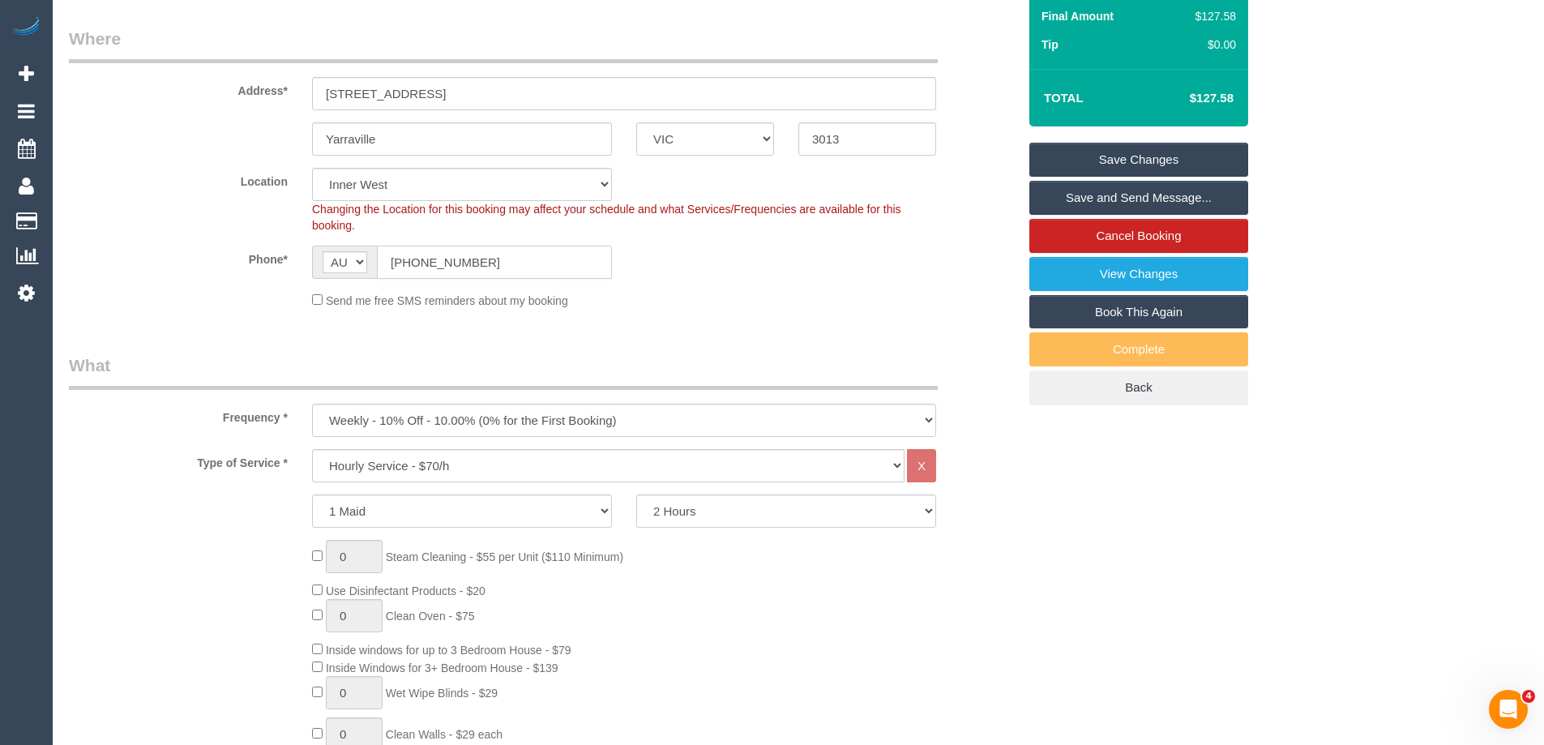
click at [514, 259] on input "(03) 9314 9100" at bounding box center [494, 262] width 235 height 33
drag, startPoint x: 969, startPoint y: 487, endPoint x: 1023, endPoint y: 489, distance: 54.3
click at [969, 487] on div "Type of Service * Hourly Service - $70/h Hourly Service - $65/h Hourly Service …" at bounding box center [543, 750] width 949 height 602
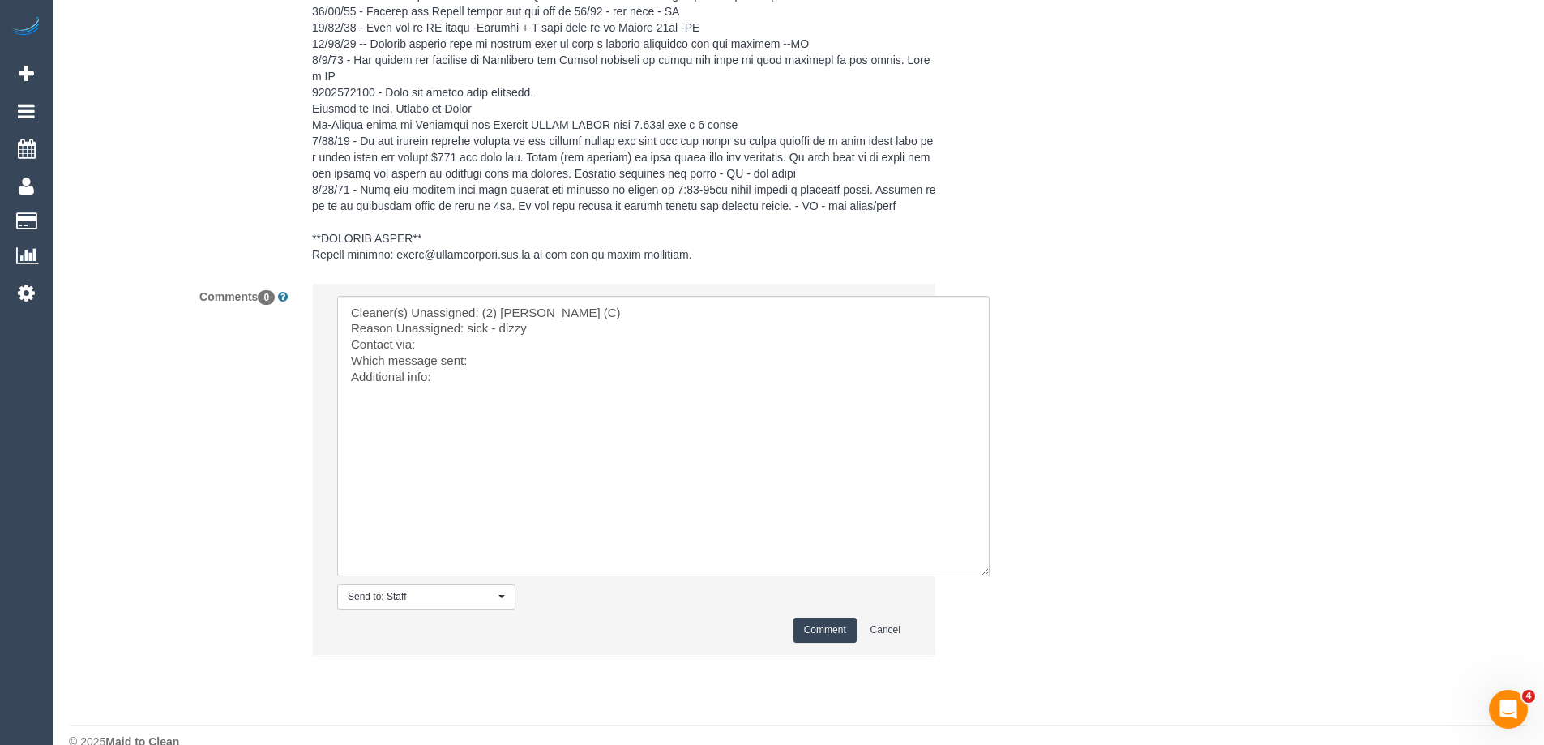
scroll to position [3138, 0]
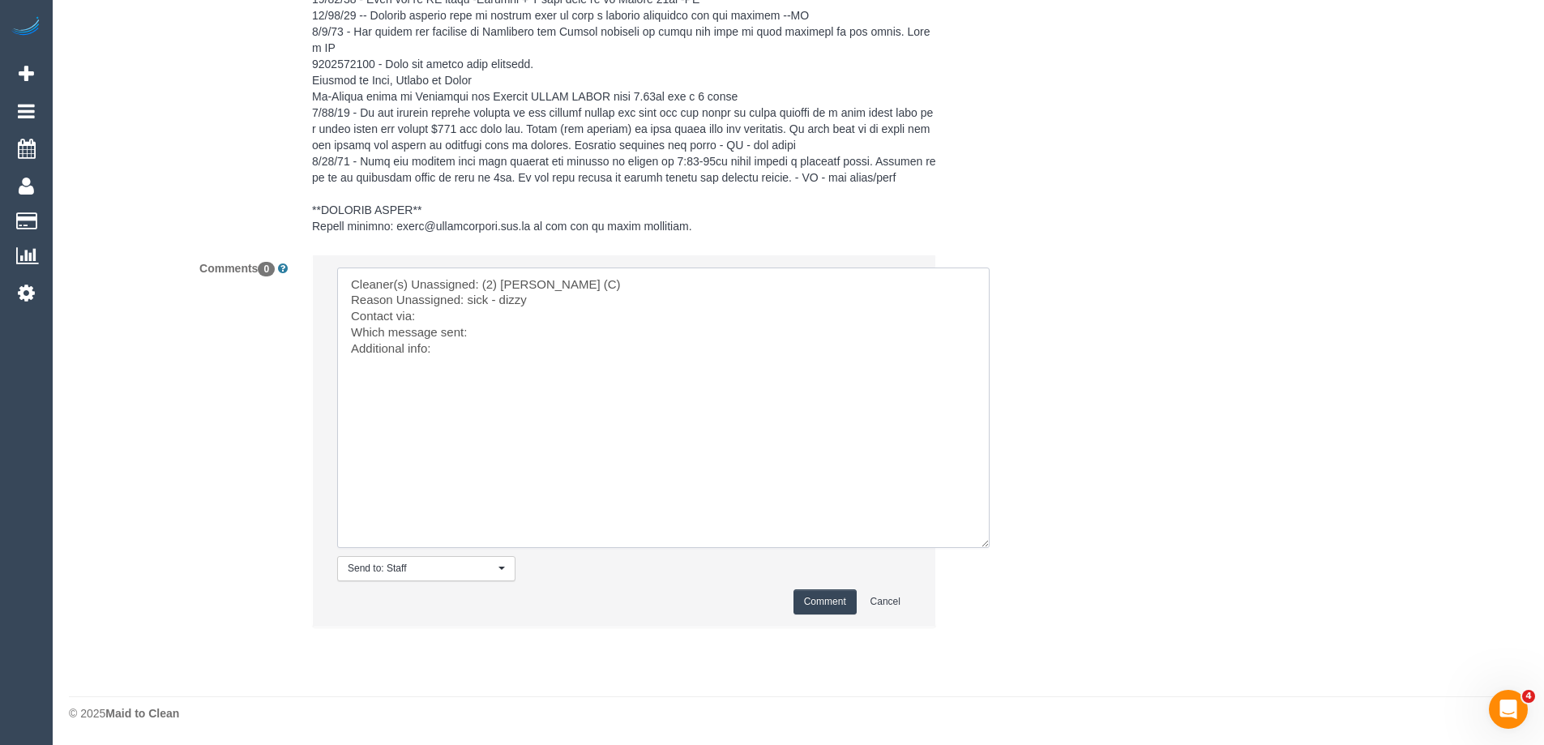
click at [479, 318] on textarea at bounding box center [663, 408] width 653 height 281
click at [503, 333] on textarea at bounding box center [663, 408] width 653 height 281
click at [501, 316] on textarea at bounding box center [663, 408] width 653 height 281
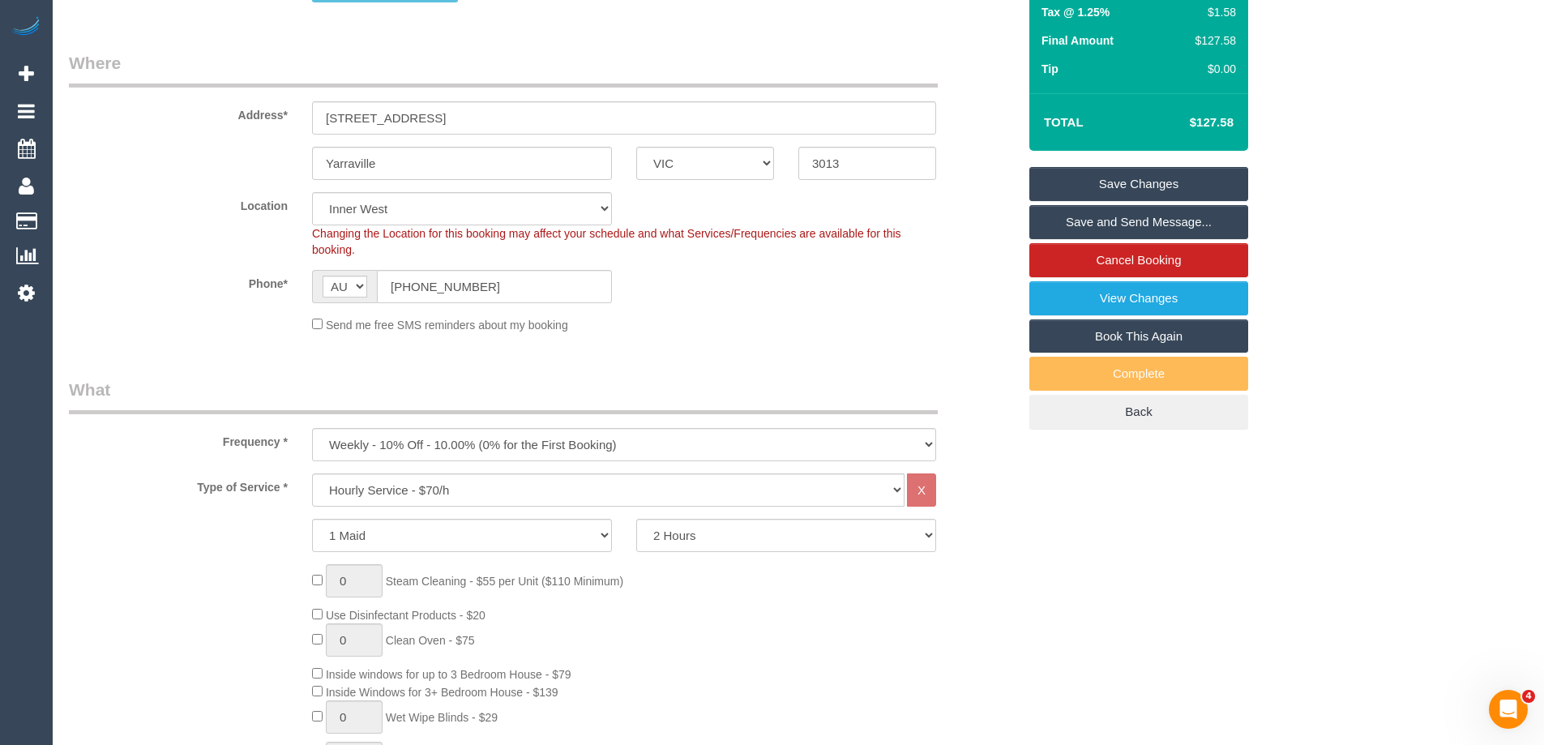
scroll to position [0, 0]
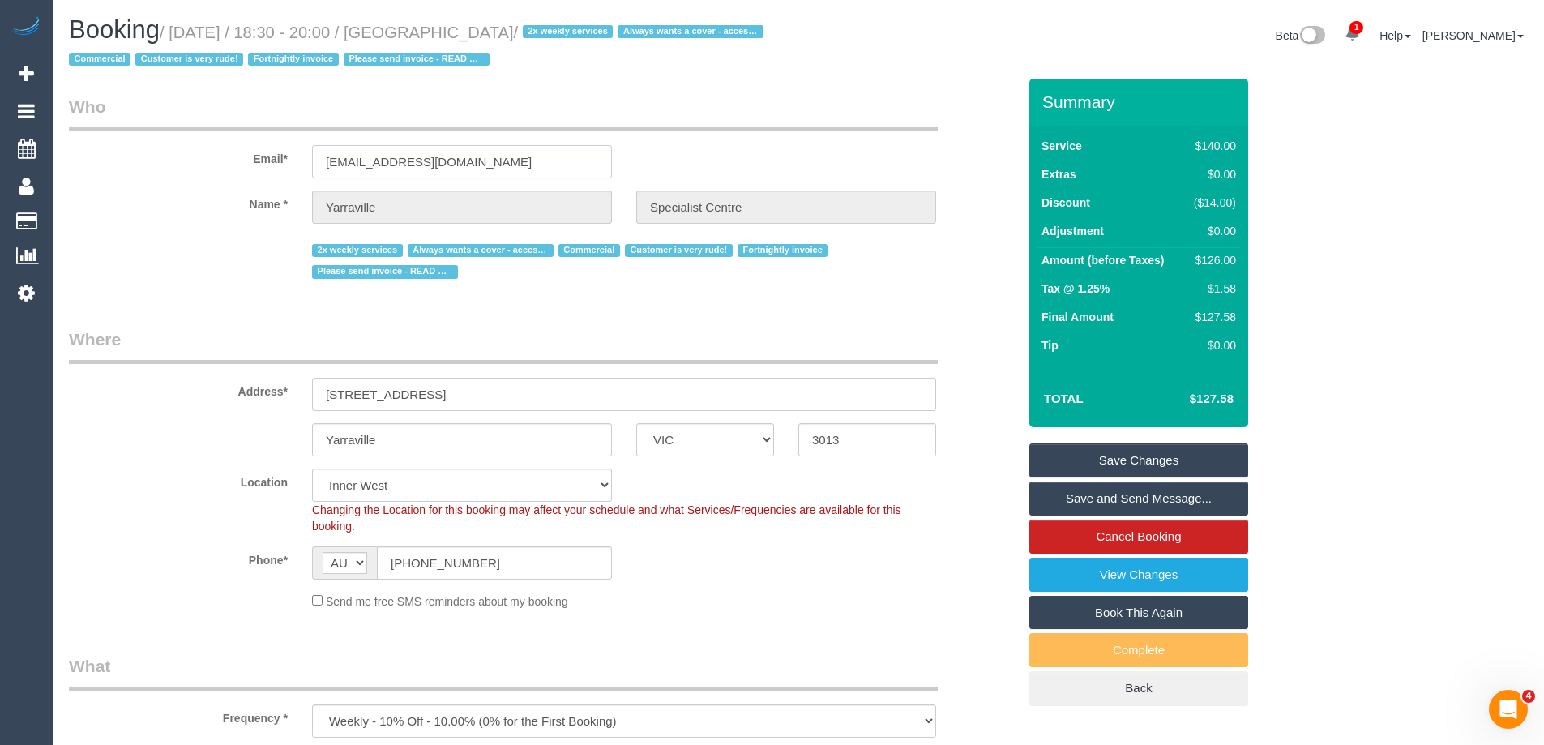
click at [536, 165] on input "admin@yarravillesc.com.au" at bounding box center [462, 161] width 300 height 33
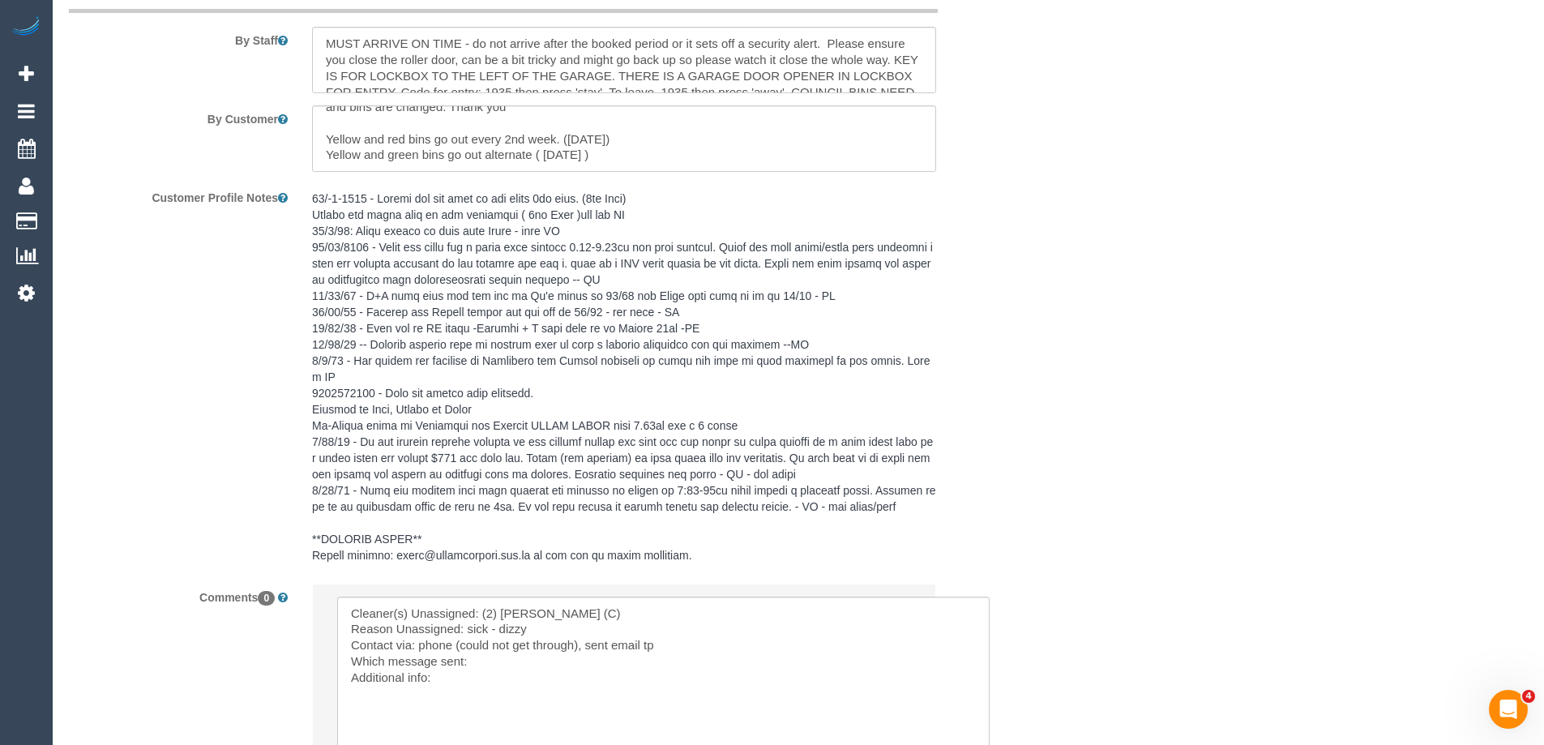
scroll to position [3000, 0]
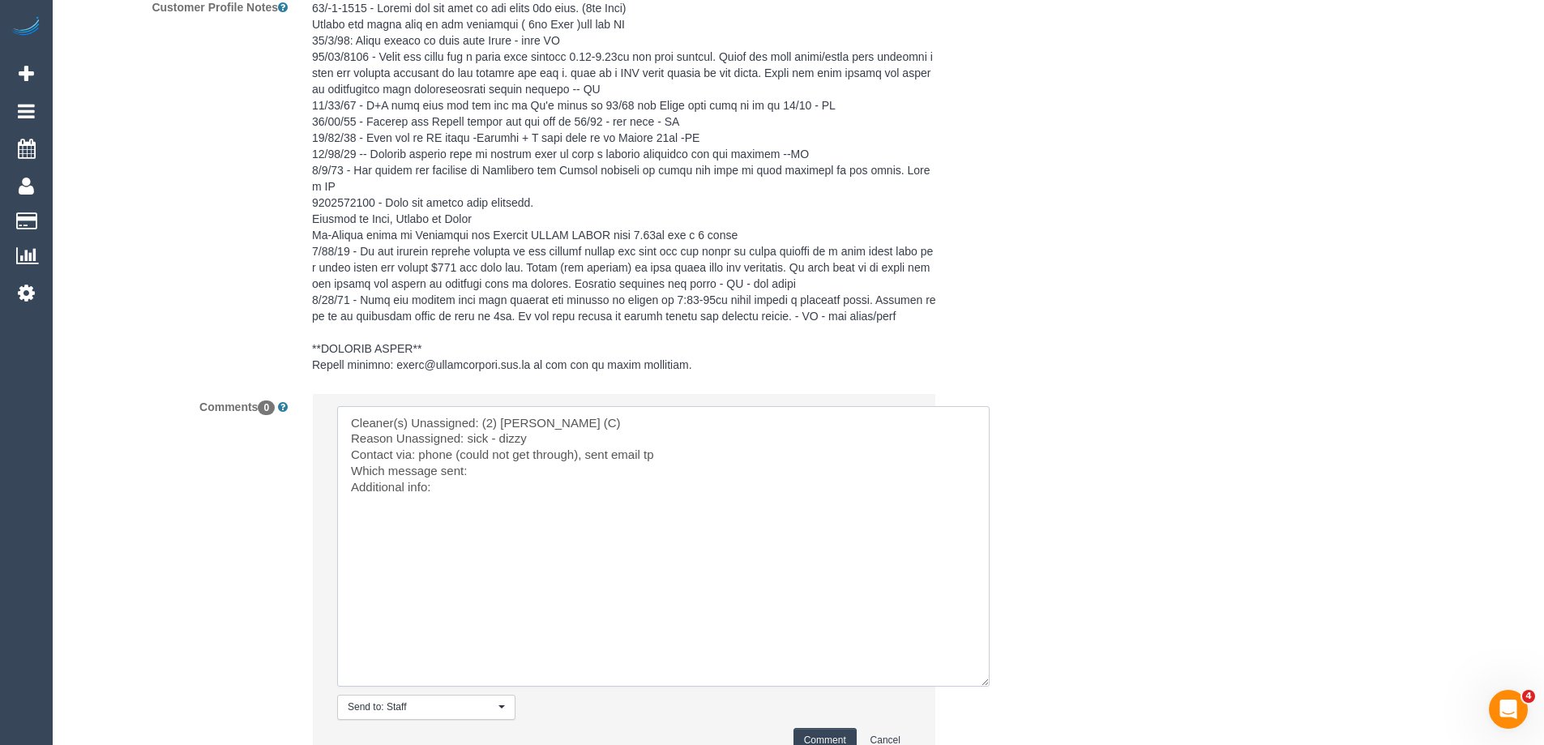
click at [682, 452] on textarea at bounding box center [663, 546] width 653 height 281
paste textarea "[EMAIL_ADDRESS][DOMAIN_NAME]"
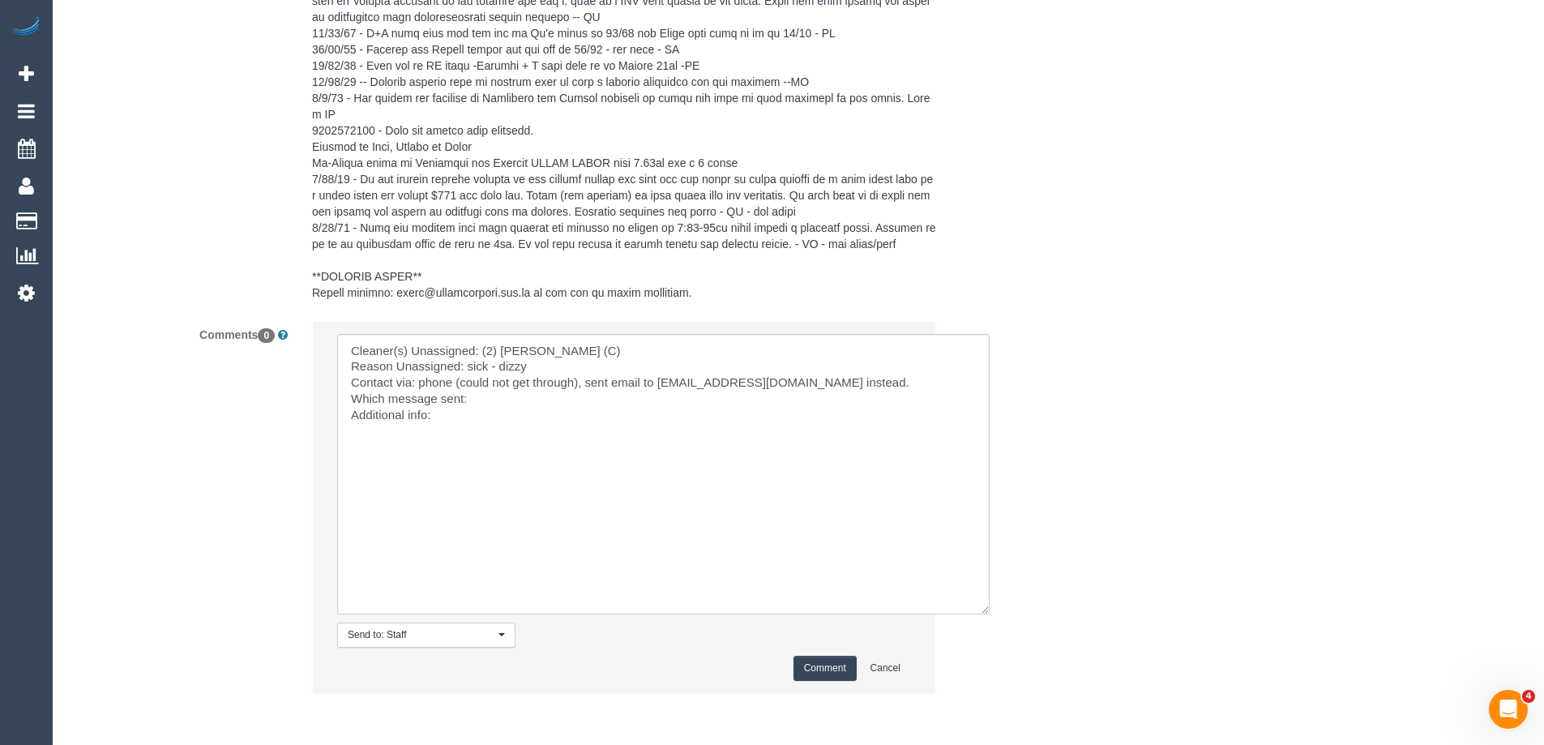
scroll to position [3138, 0]
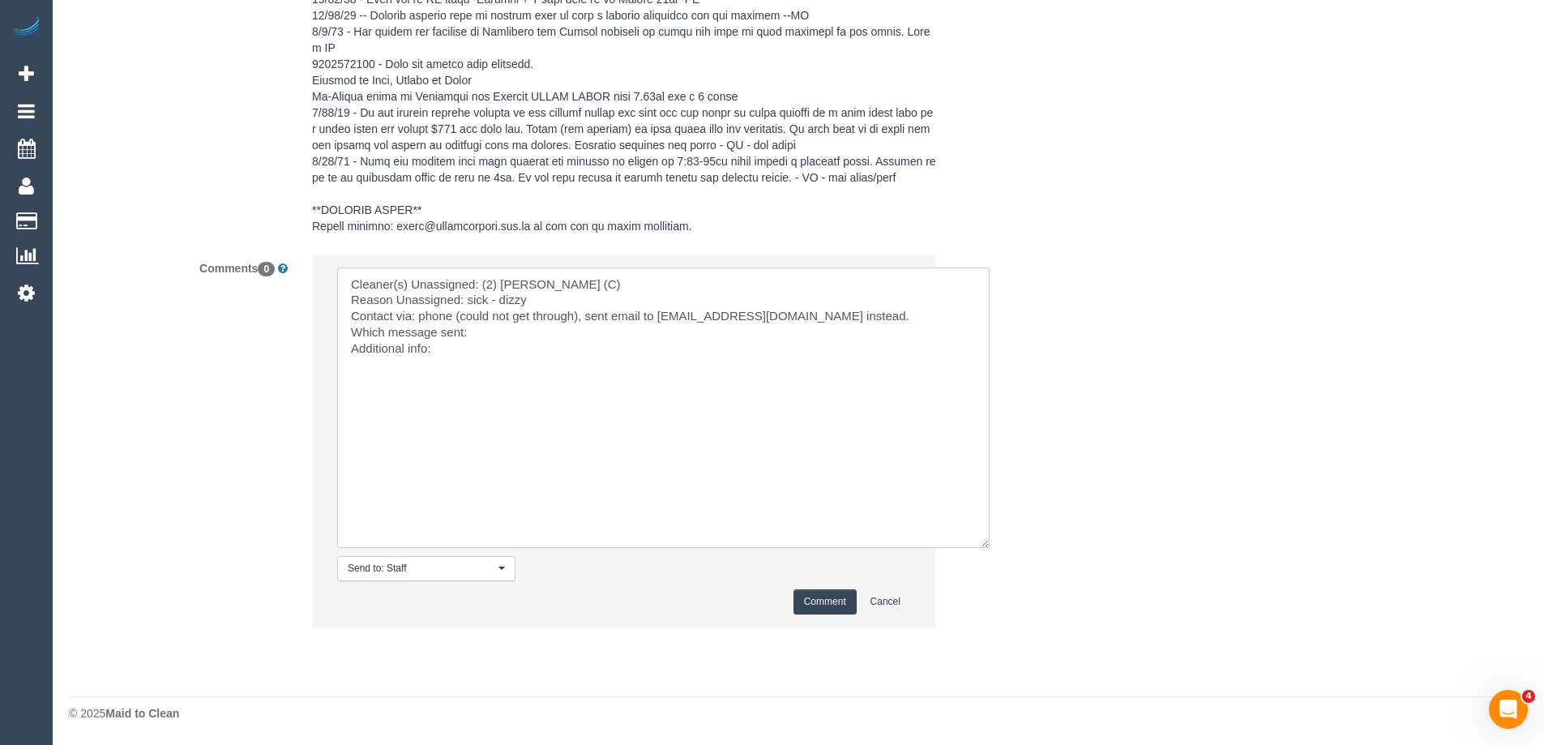
click at [511, 340] on textarea at bounding box center [663, 408] width 653 height 281
type textarea "Cleaner(s) Unassigned: (2) [PERSON_NAME] (C) Reason Unassigned: sick - dizzy Co…"
click at [824, 605] on button "Comment" at bounding box center [825, 601] width 63 height 25
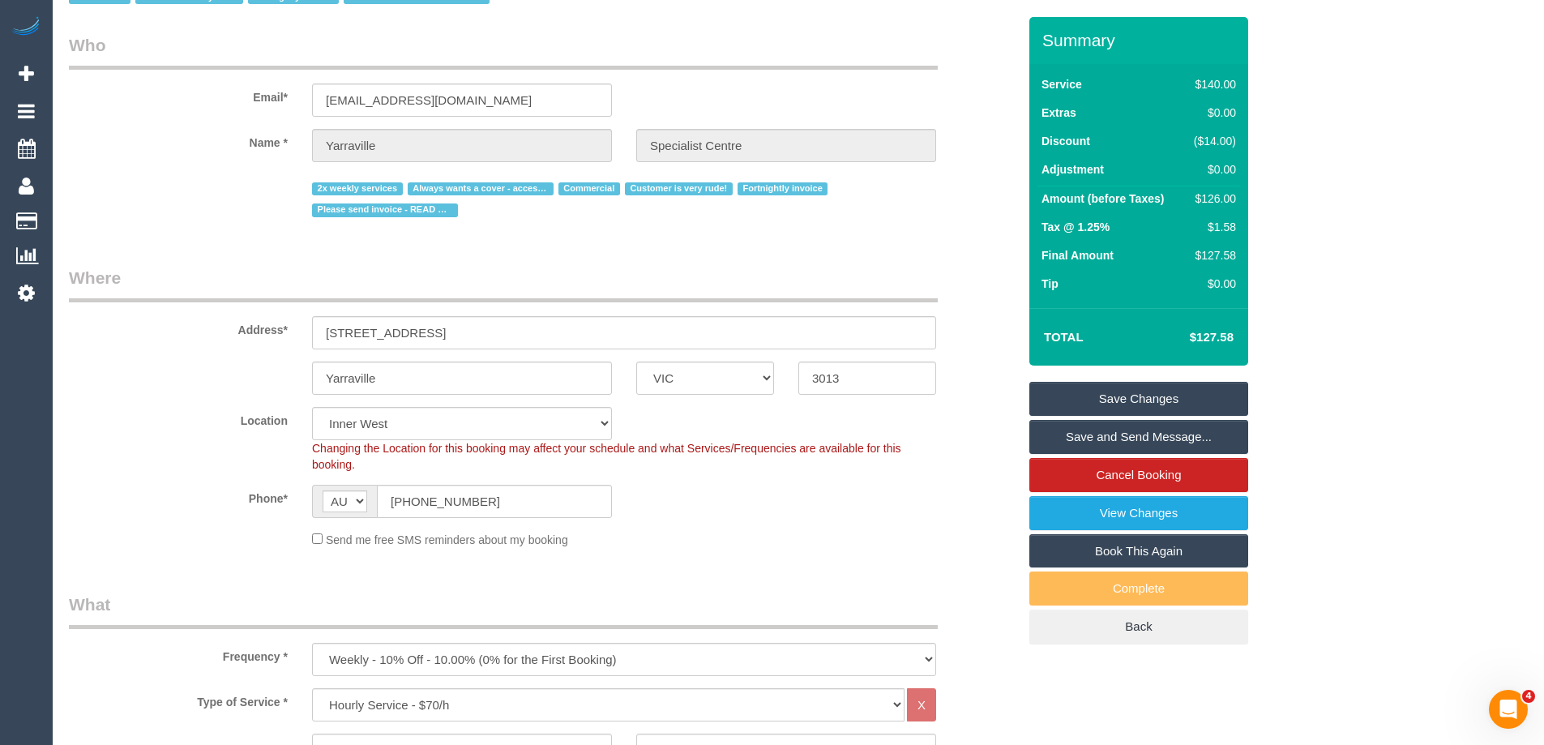
scroll to position [0, 0]
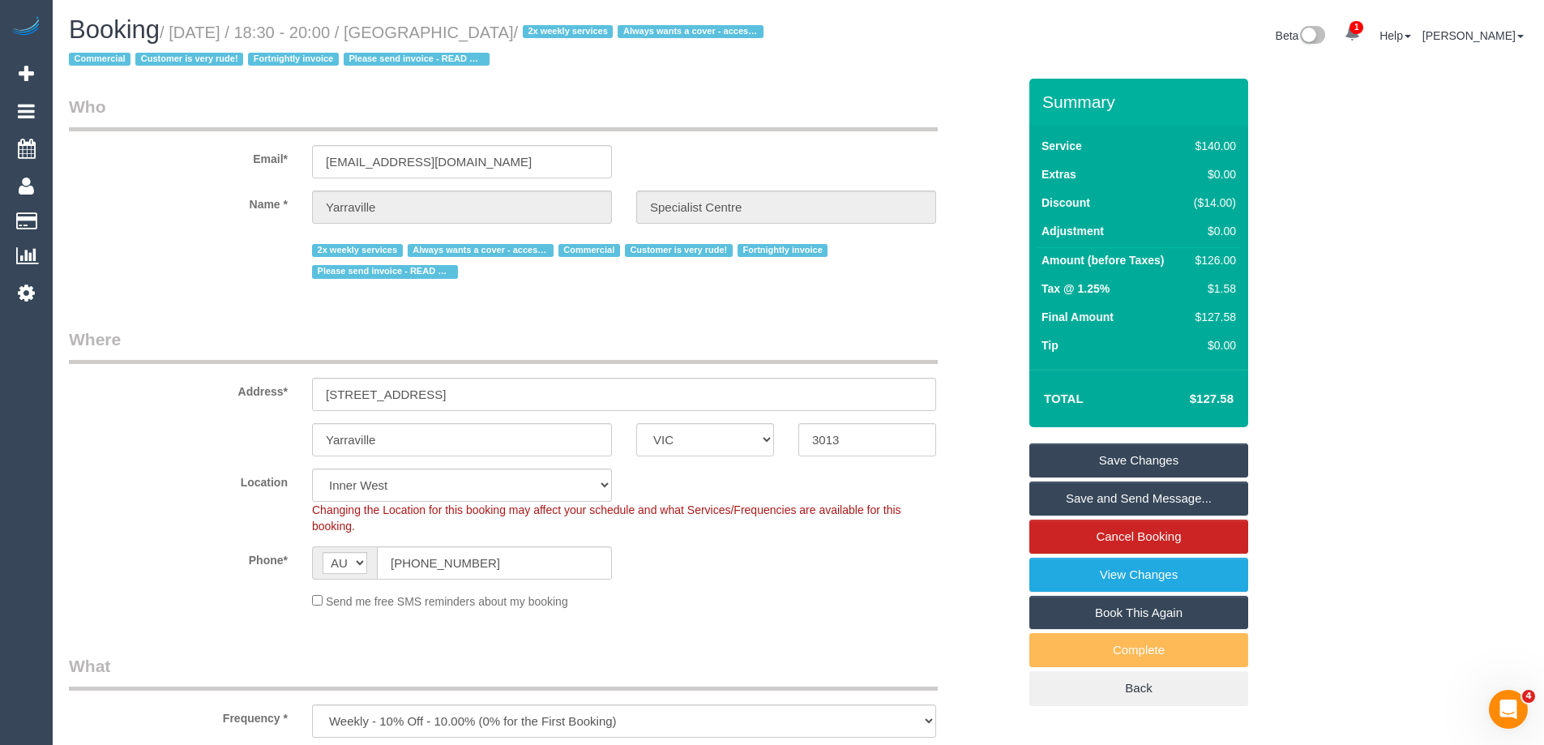
click at [1193, 456] on link "Save Changes" at bounding box center [1139, 460] width 219 height 34
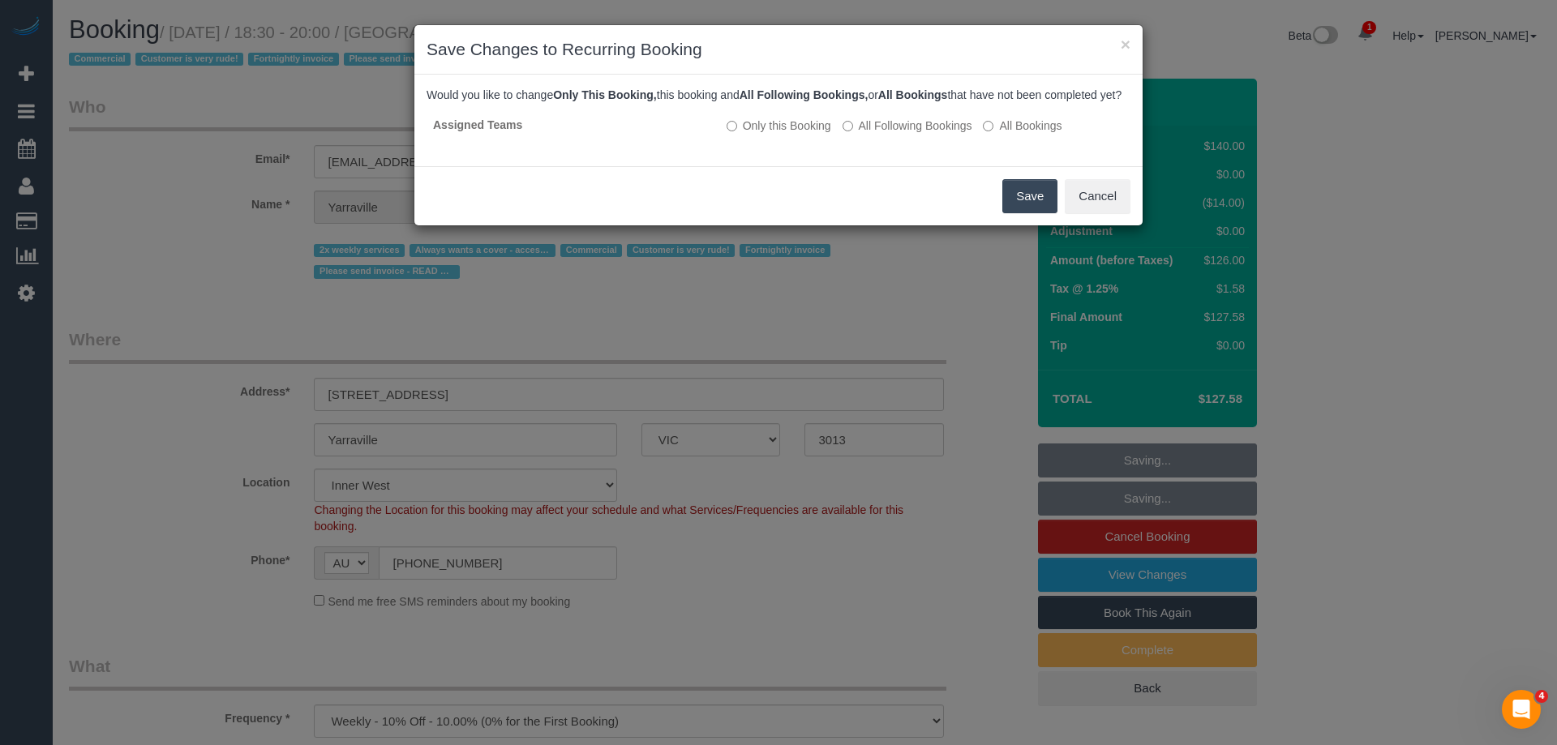
click at [1030, 213] on button "Save" at bounding box center [1029, 196] width 55 height 34
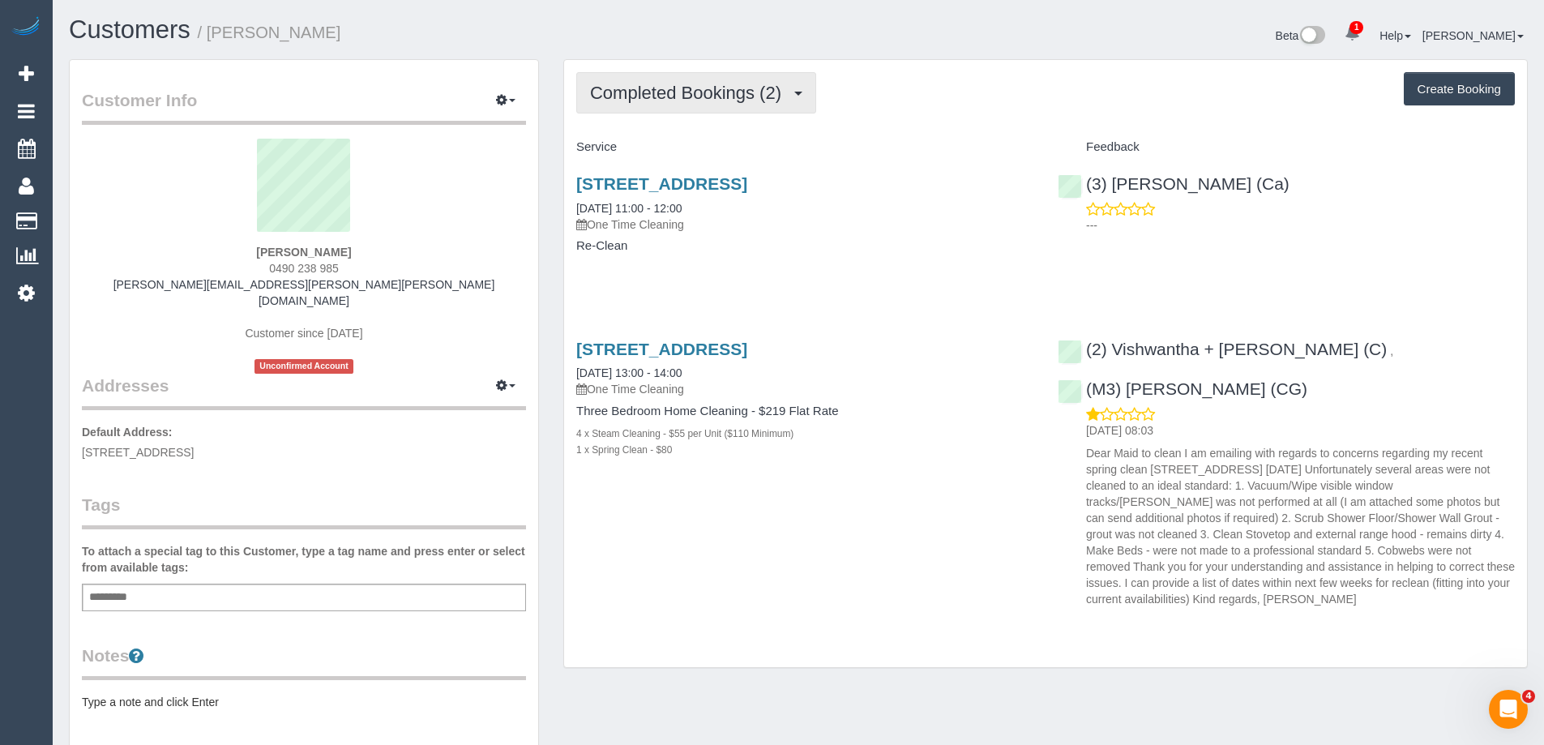
click at [670, 82] on button "Completed Bookings (2)" at bounding box center [696, 92] width 240 height 41
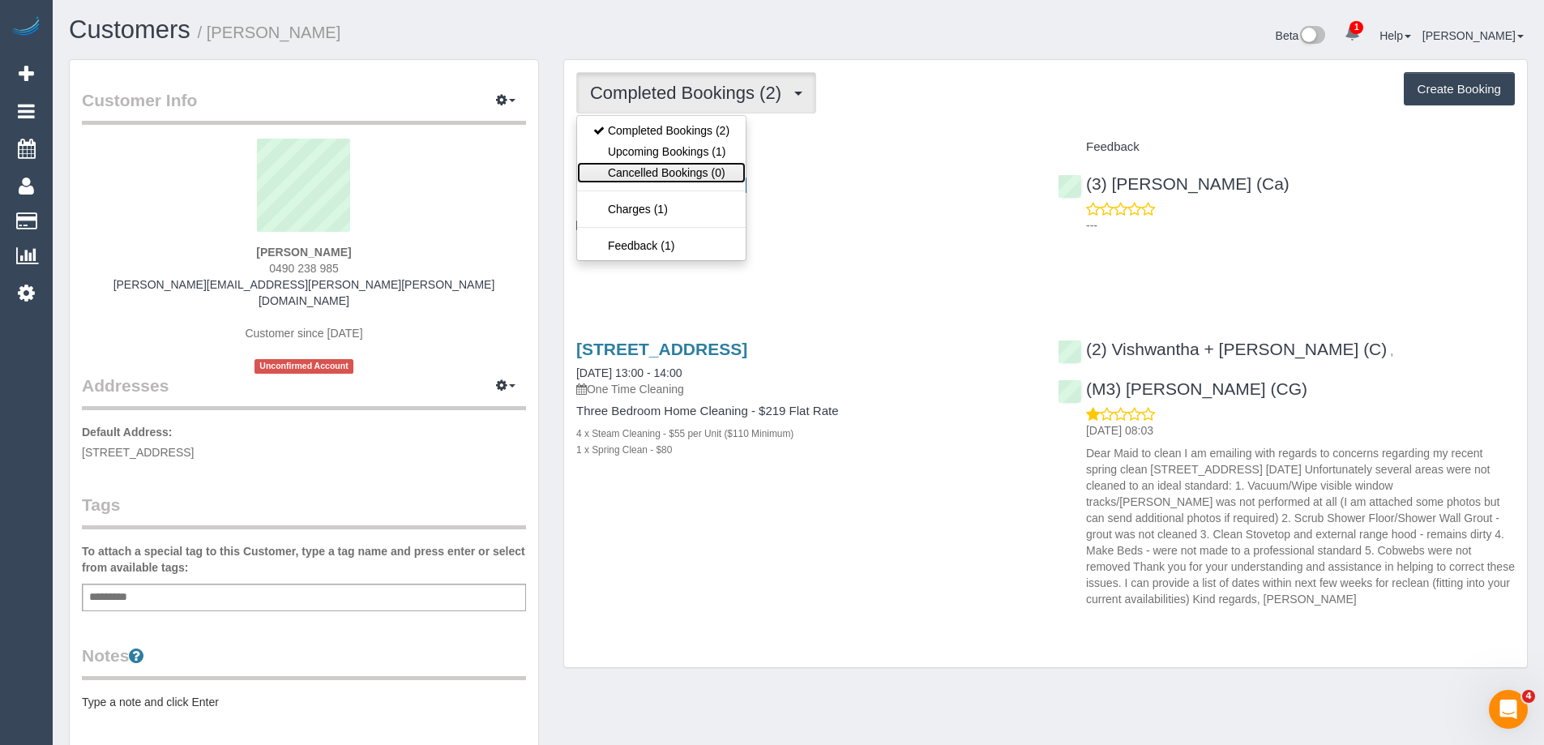
click at [679, 162] on link "Cancelled Bookings (0)" at bounding box center [661, 172] width 169 height 21
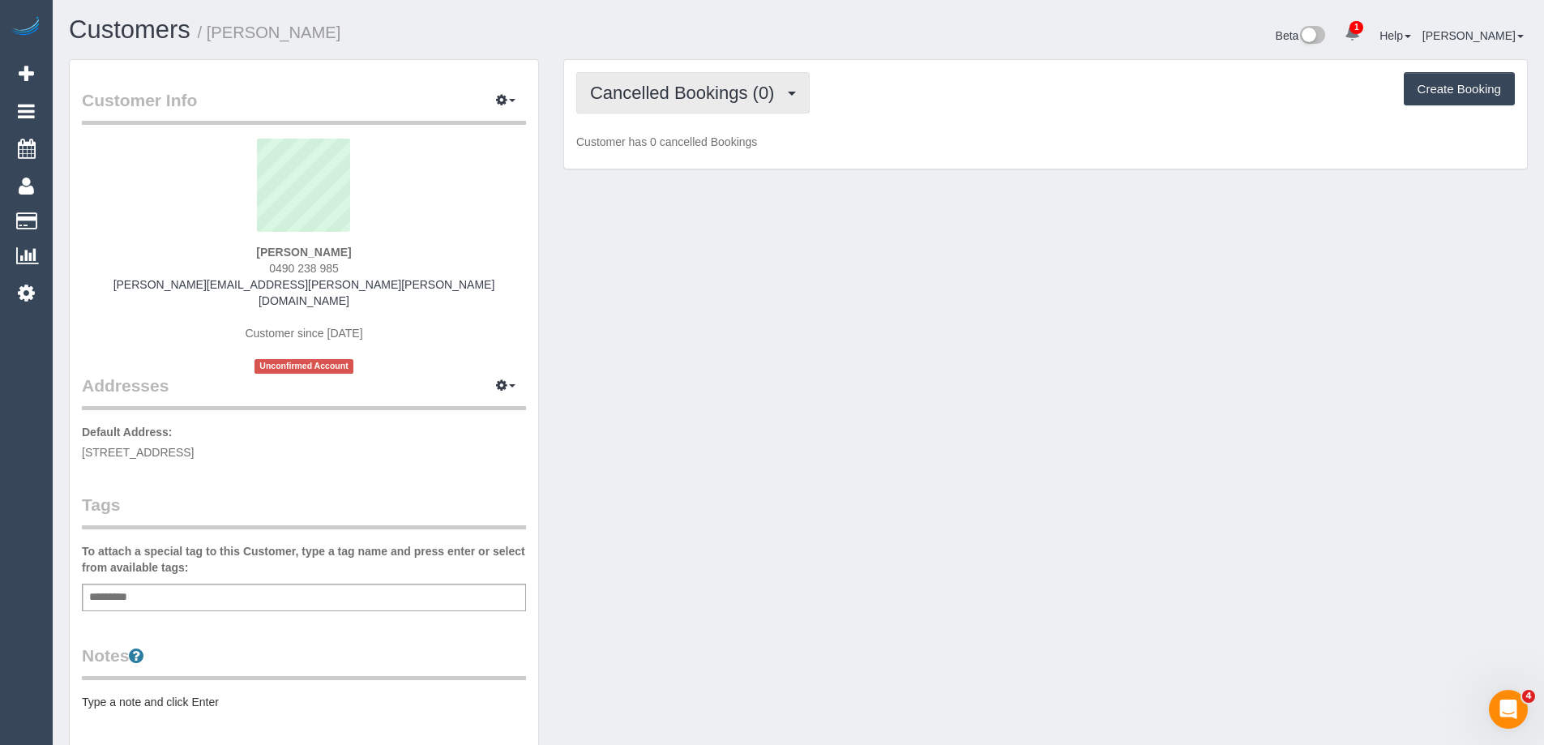
click at [686, 103] on button "Cancelled Bookings (0)" at bounding box center [692, 92] width 233 height 41
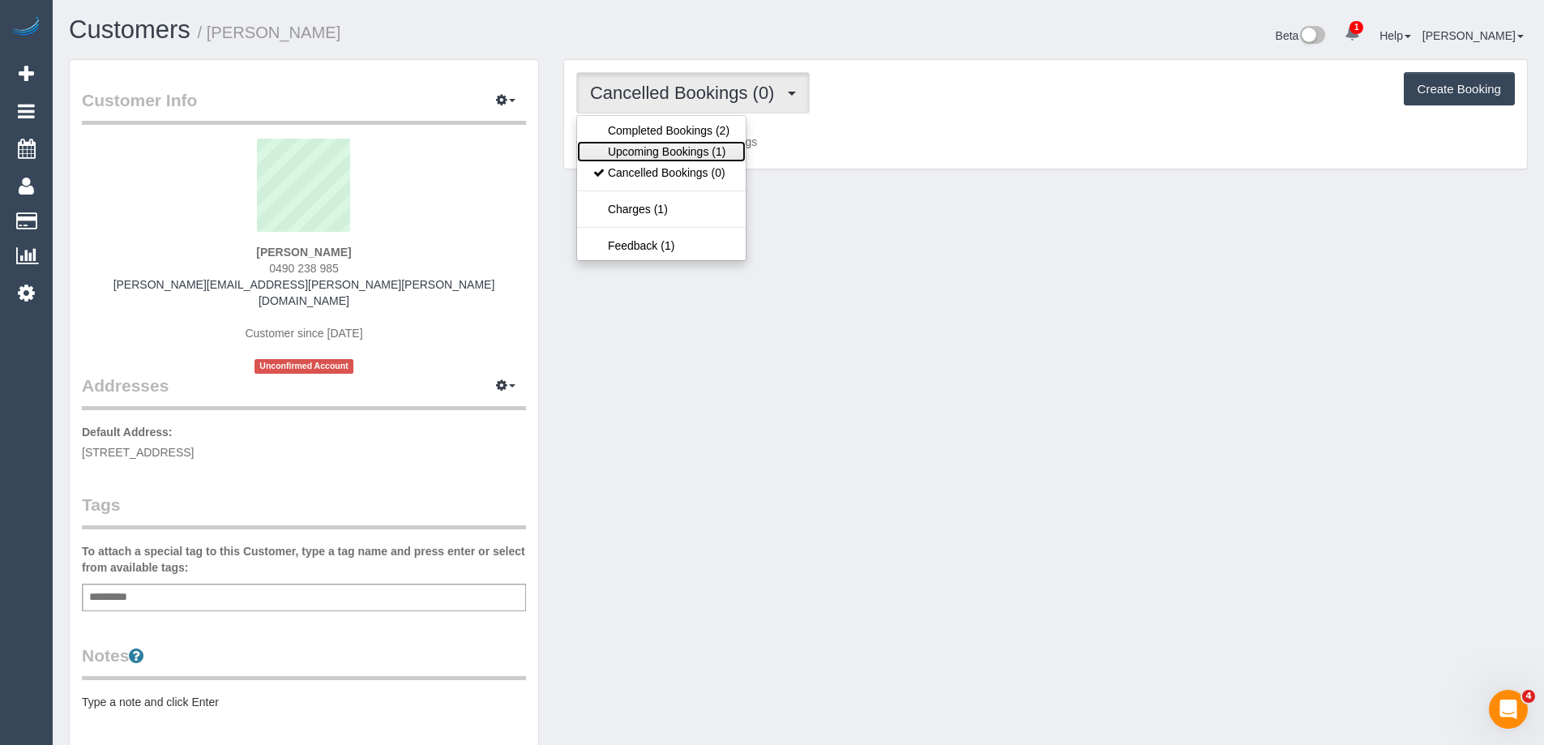
click at [683, 152] on link "Upcoming Bookings (1)" at bounding box center [661, 151] width 169 height 21
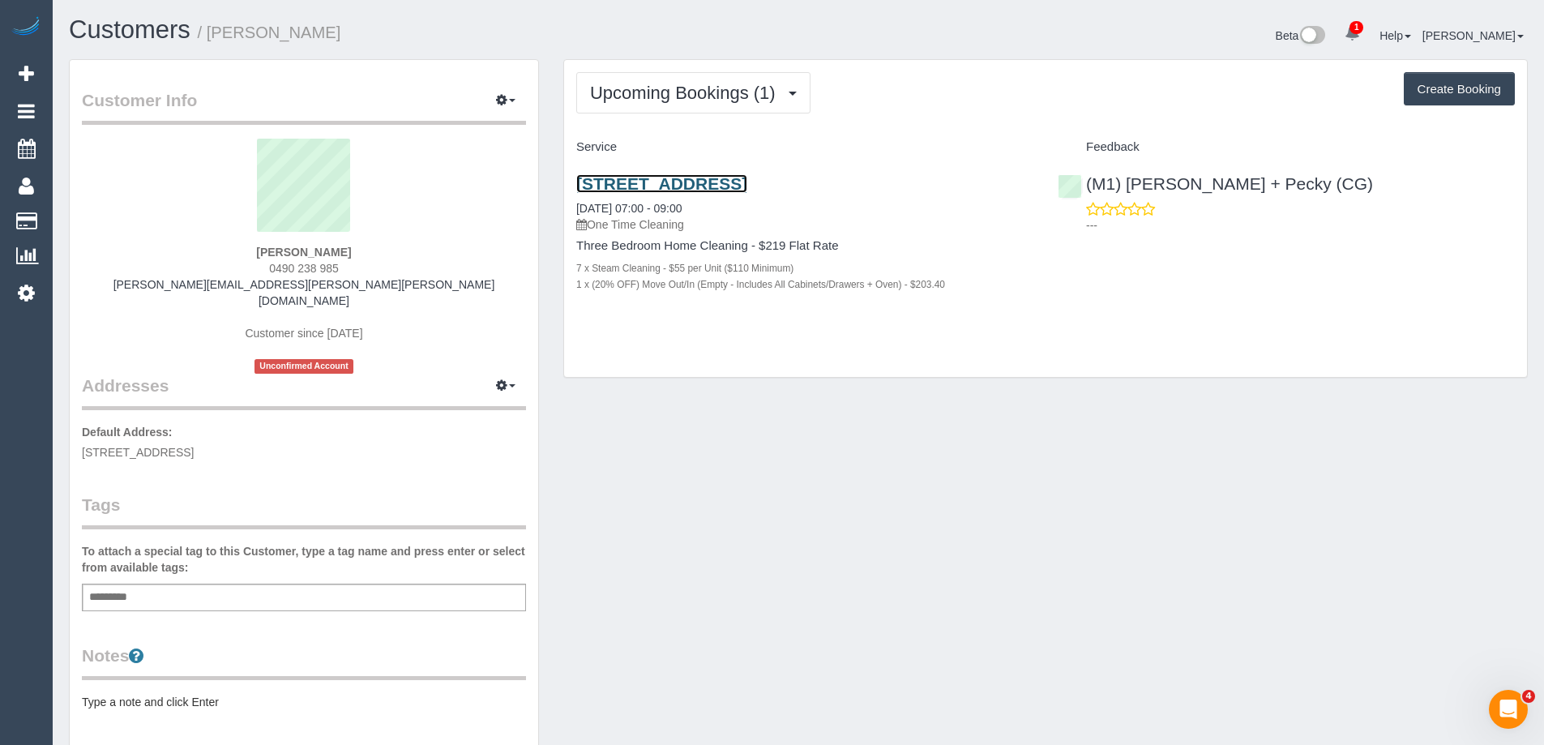
click at [747, 178] on link "1/148 Weston St, Unit 1, Brunswick East, VIC 3057" at bounding box center [661, 183] width 171 height 19
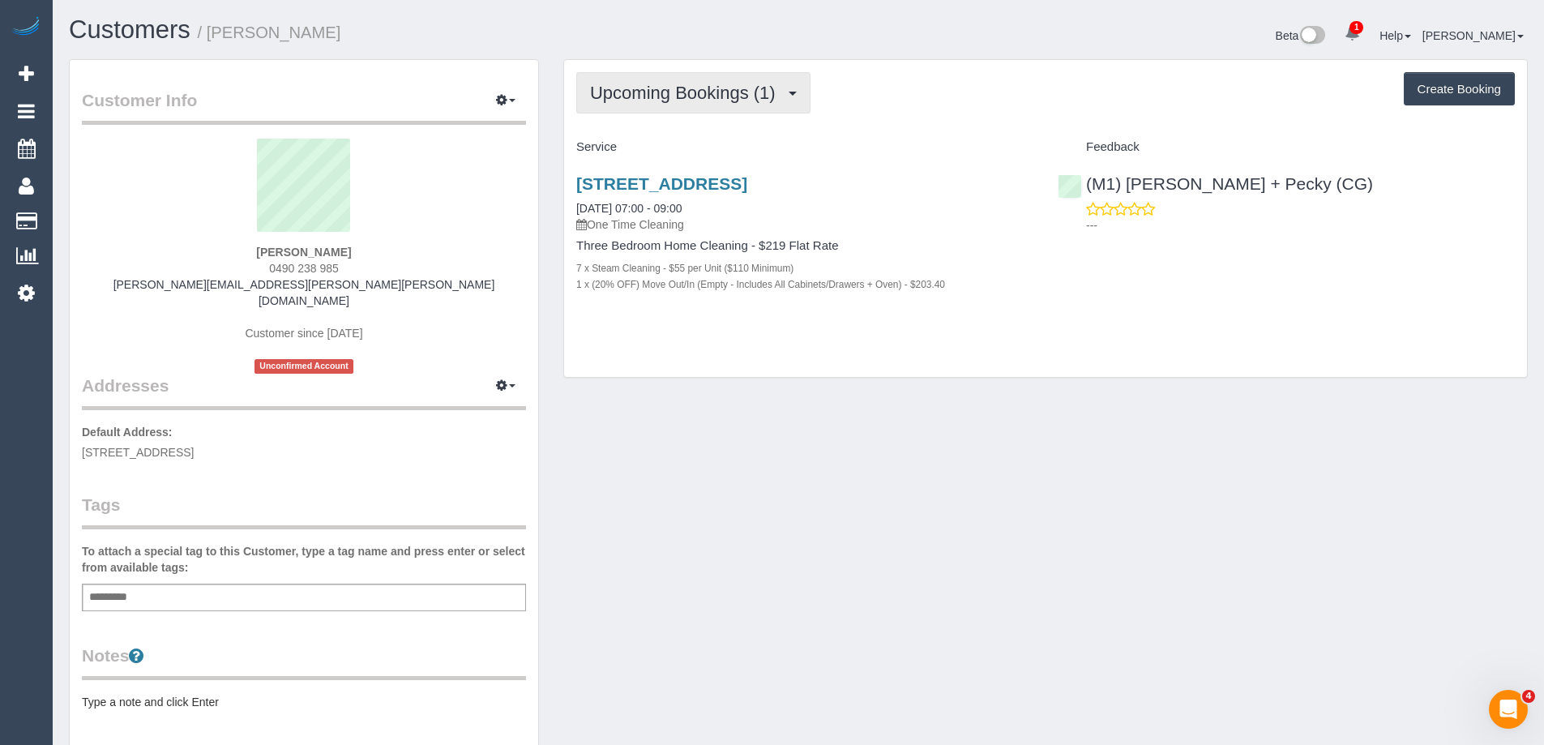
click at [698, 104] on button "Upcoming Bookings (1)" at bounding box center [693, 92] width 234 height 41
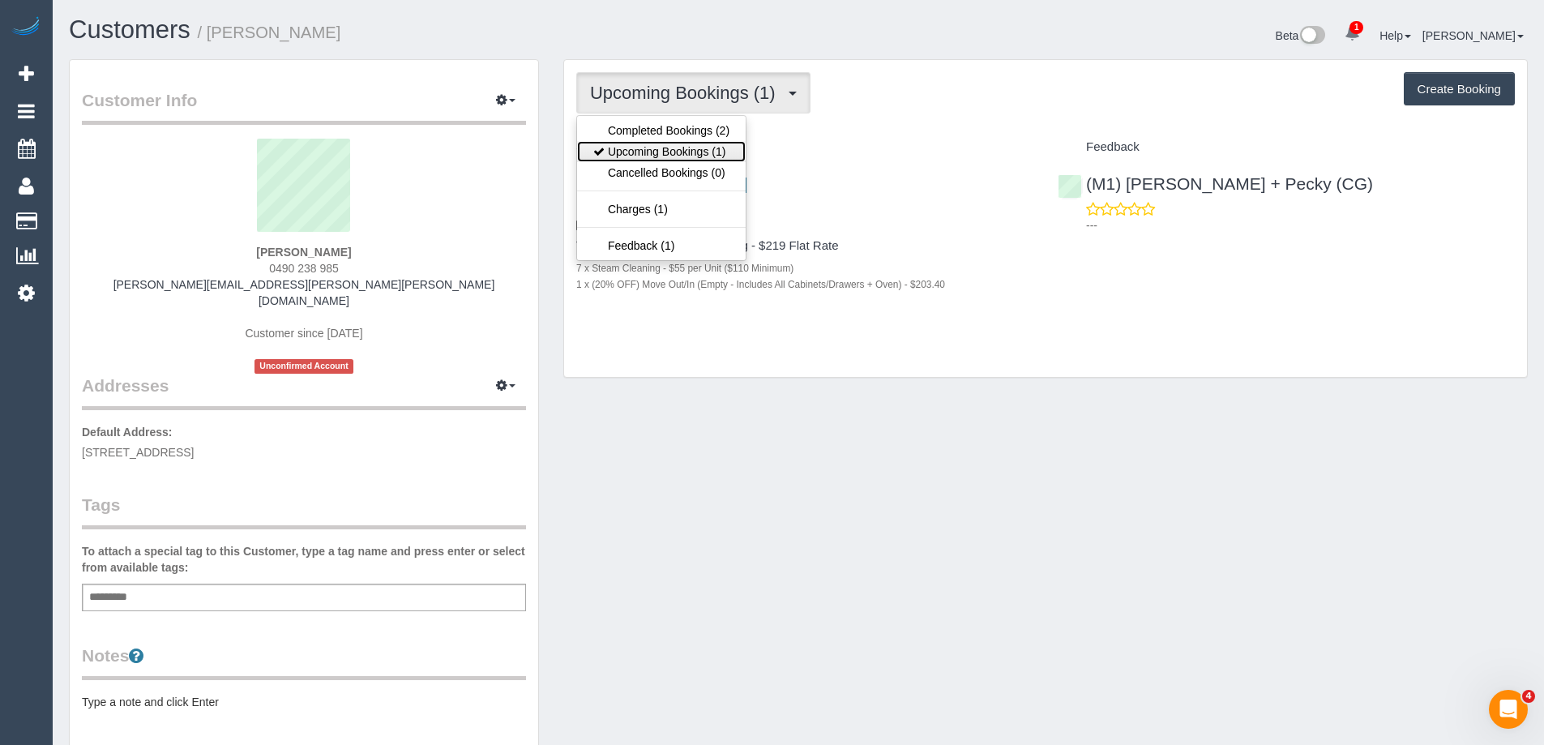
click at [696, 150] on link "Upcoming Bookings (1)" at bounding box center [661, 151] width 169 height 21
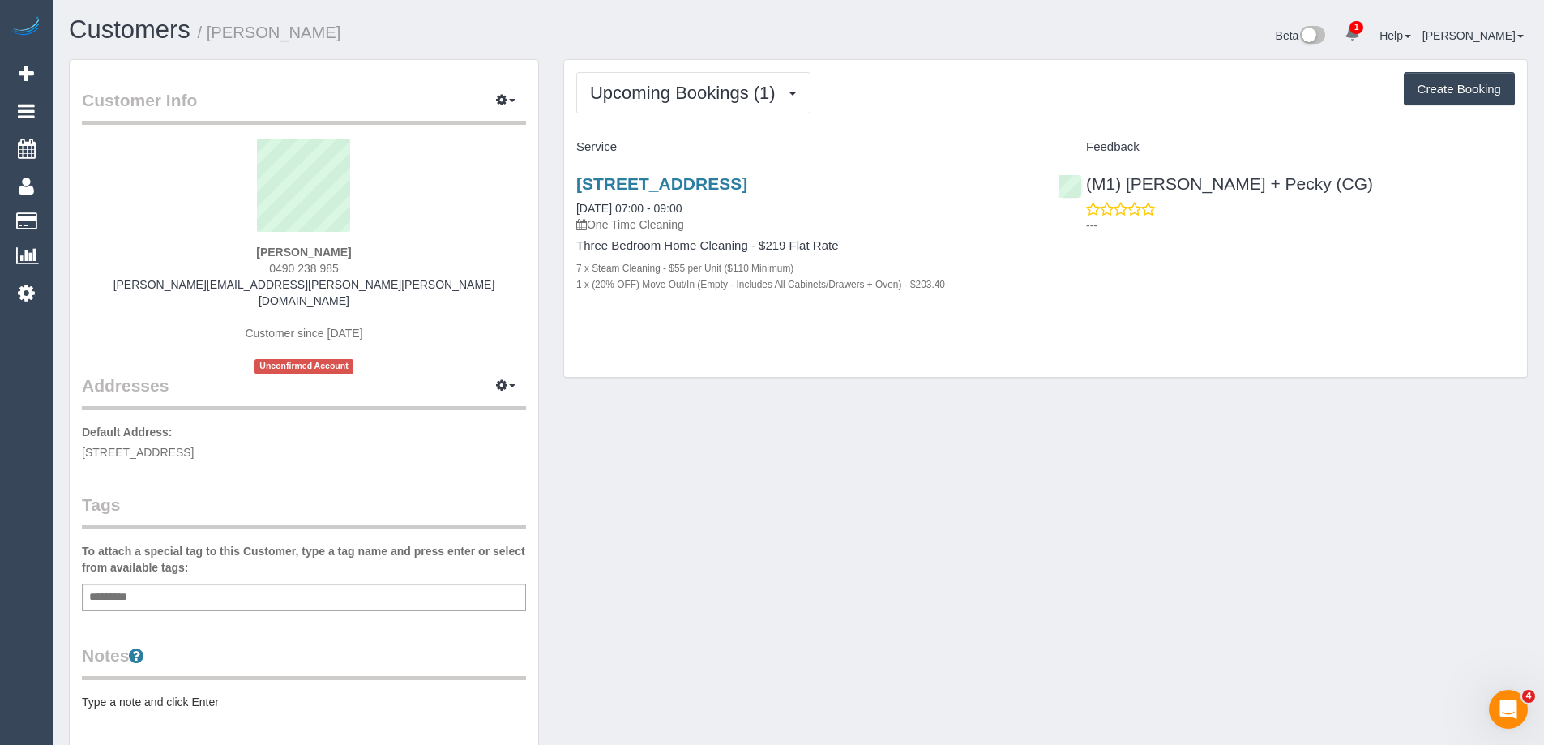
drag, startPoint x: 317, startPoint y: 267, endPoint x: 225, endPoint y: 267, distance: 91.6
click at [225, 267] on div "Emily Lawson Lawson 0490 238 985 emily.ida.lawson@gmail.com Customer since 2025…" at bounding box center [304, 256] width 444 height 235
copy span "0490 238 985"
click at [747, 184] on link "1/148 Weston St, Unit 1, Brunswick East, VIC 3057" at bounding box center [661, 183] width 171 height 19
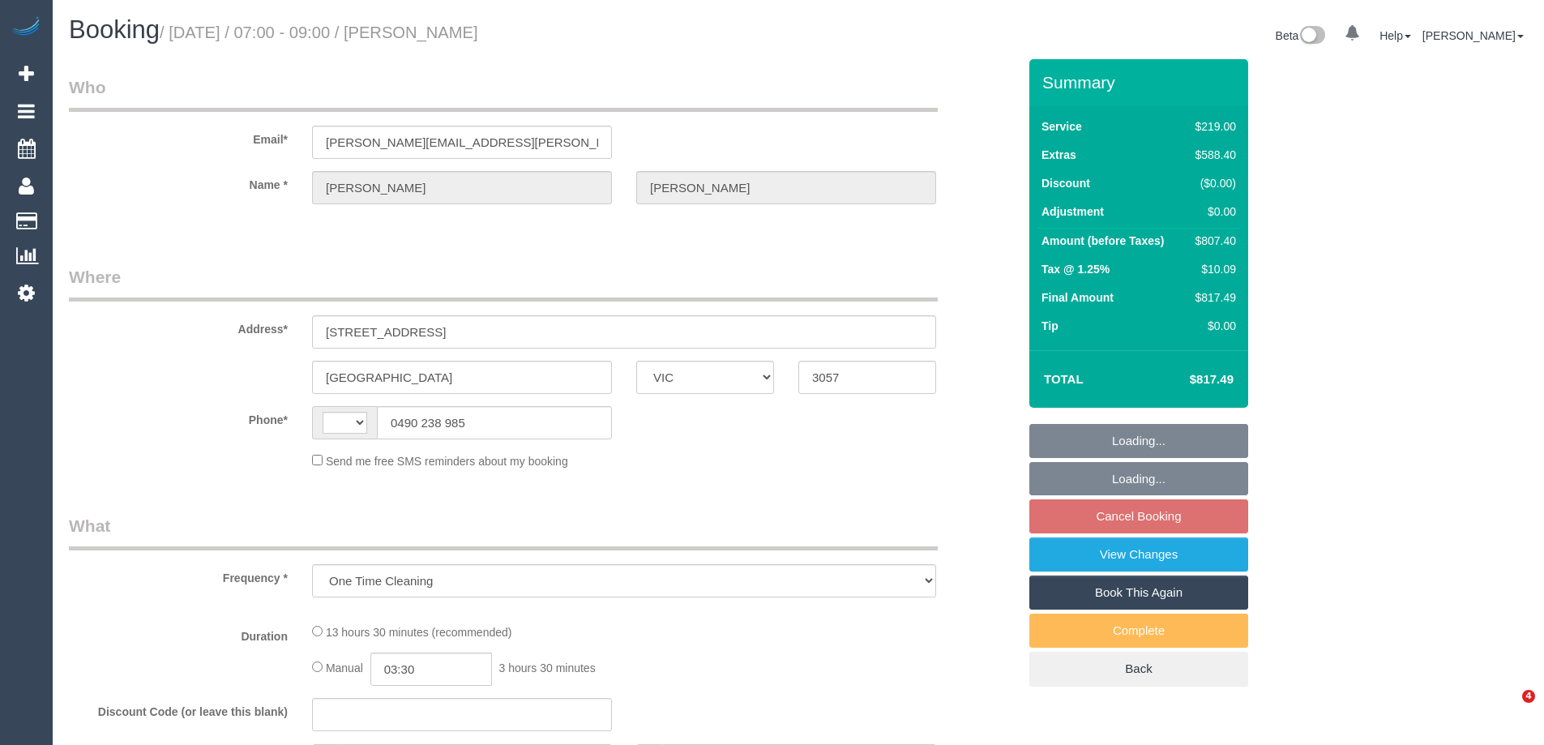
select select "VIC"
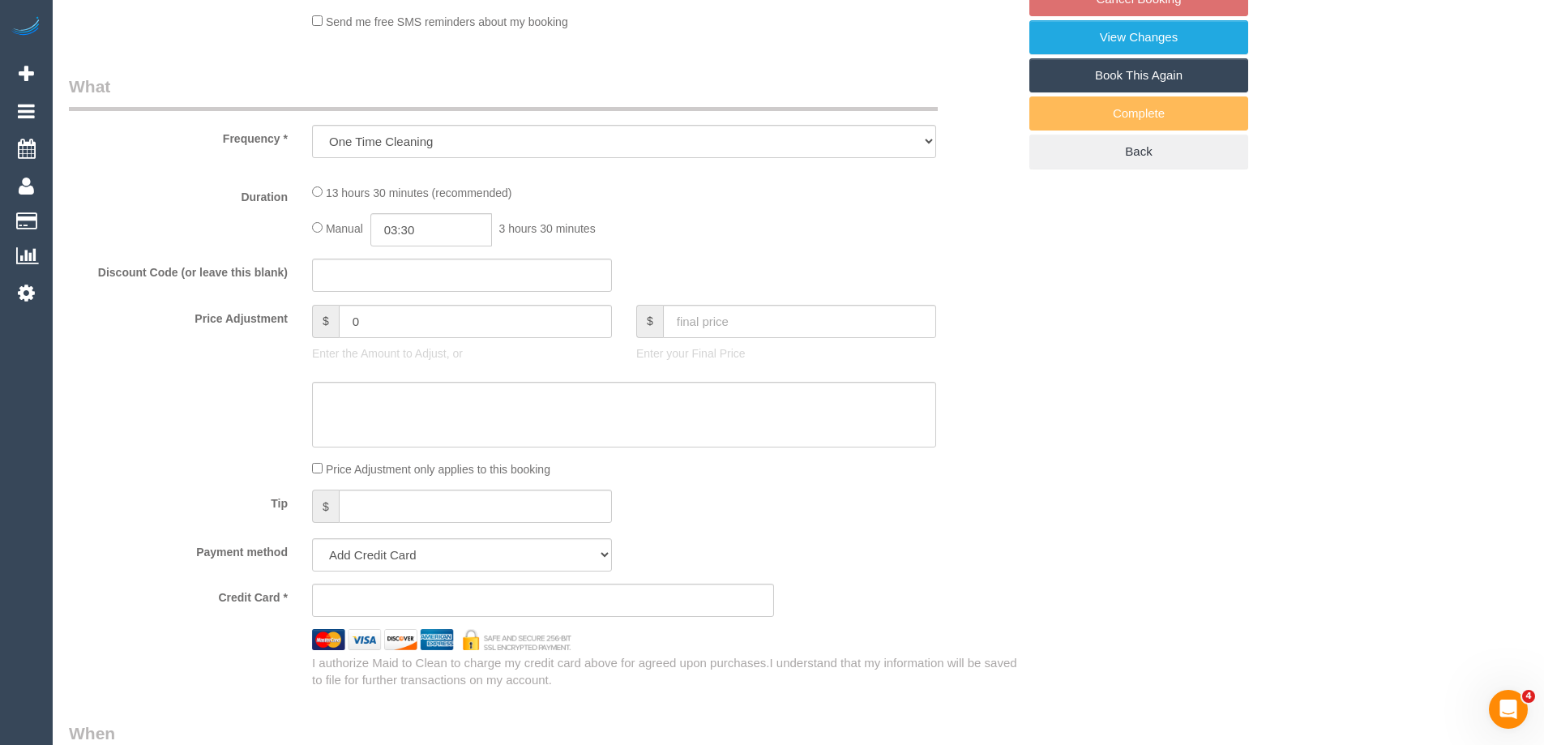
select select "number:28"
select select "number:15"
select select "number:18"
select select "number:24"
select select "number:33"
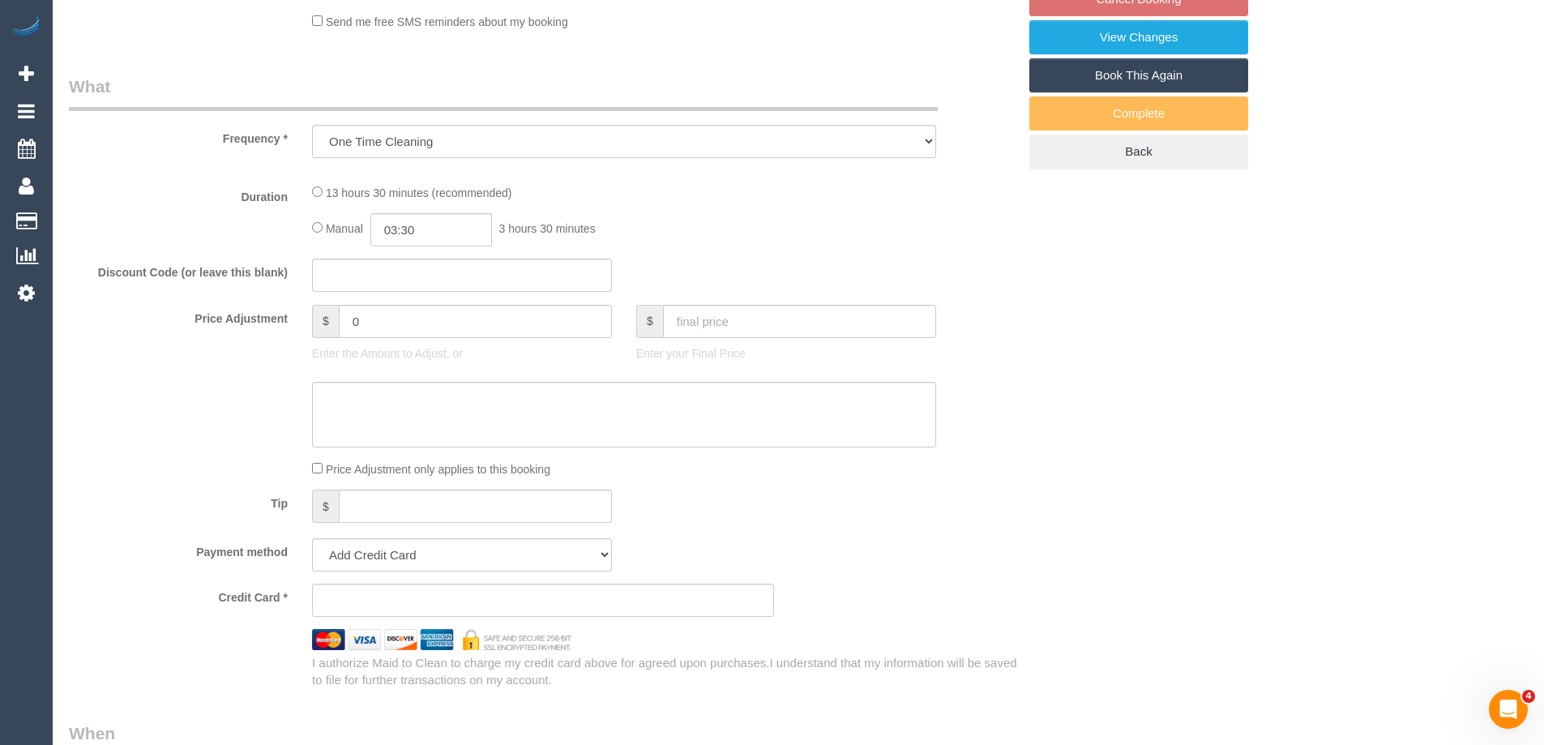
select select "number:26"
select select "string:AU"
select select "object:1593"
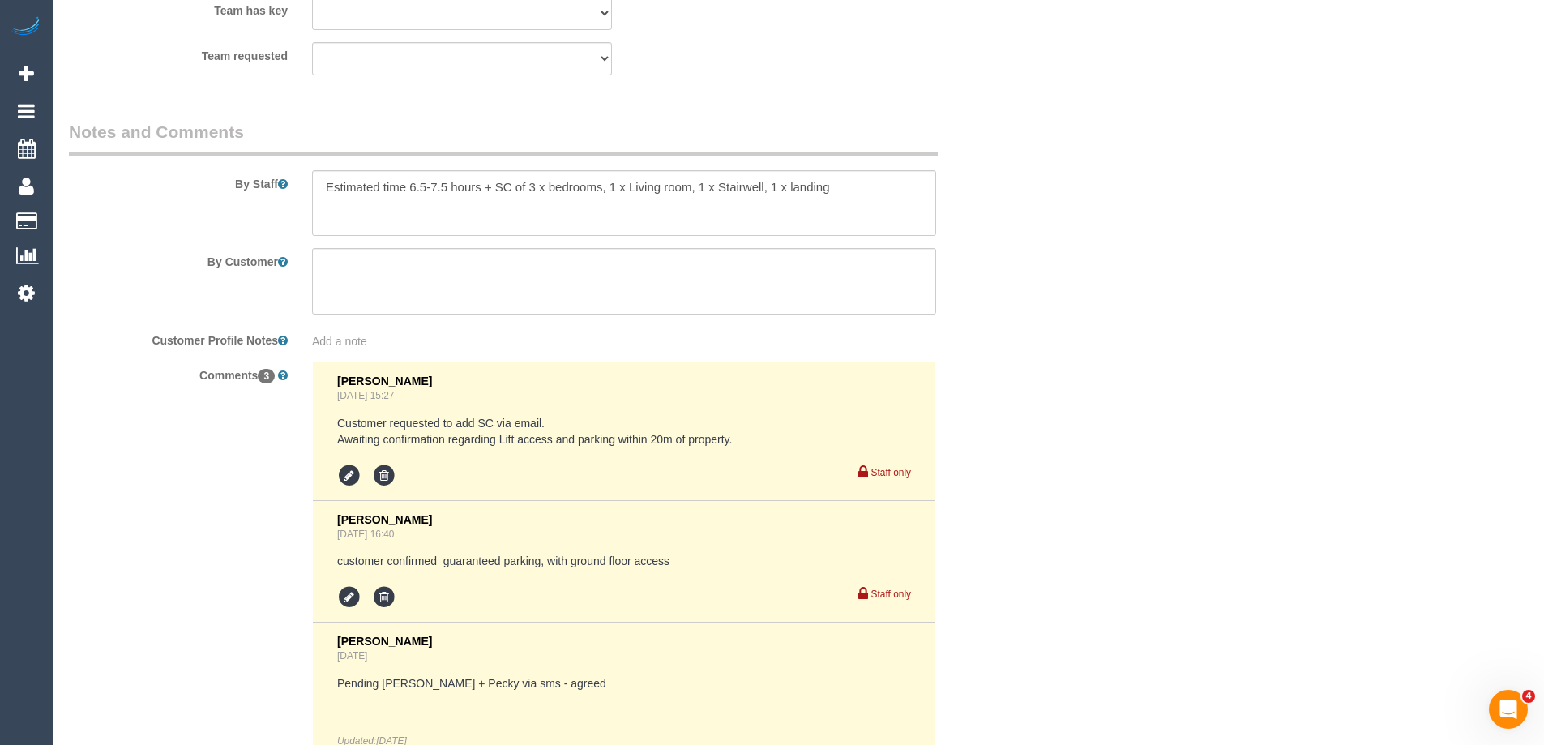
select select "string:stripe-pm_1RsBfR2GScqysDRV5yU120As"
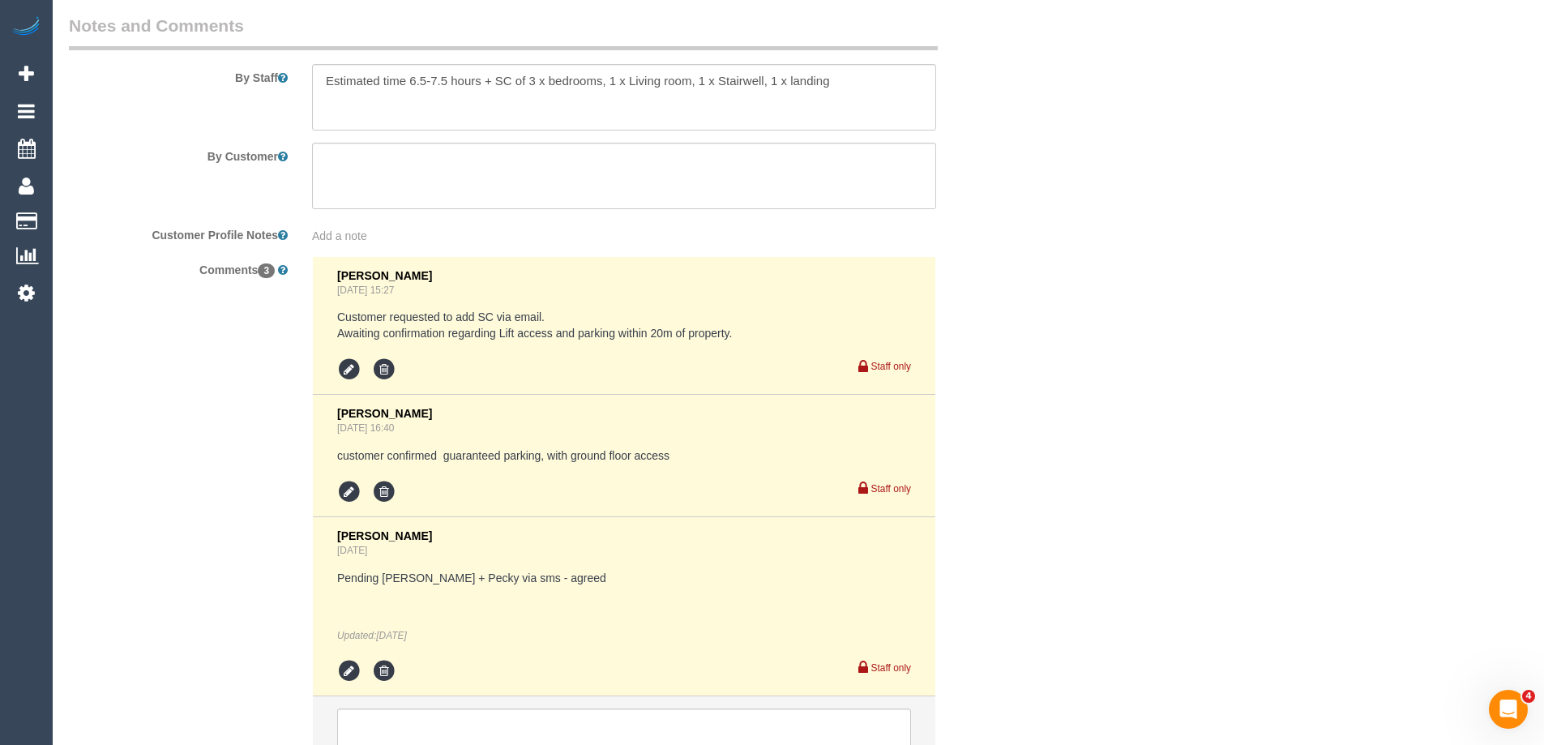
select select "spot1"
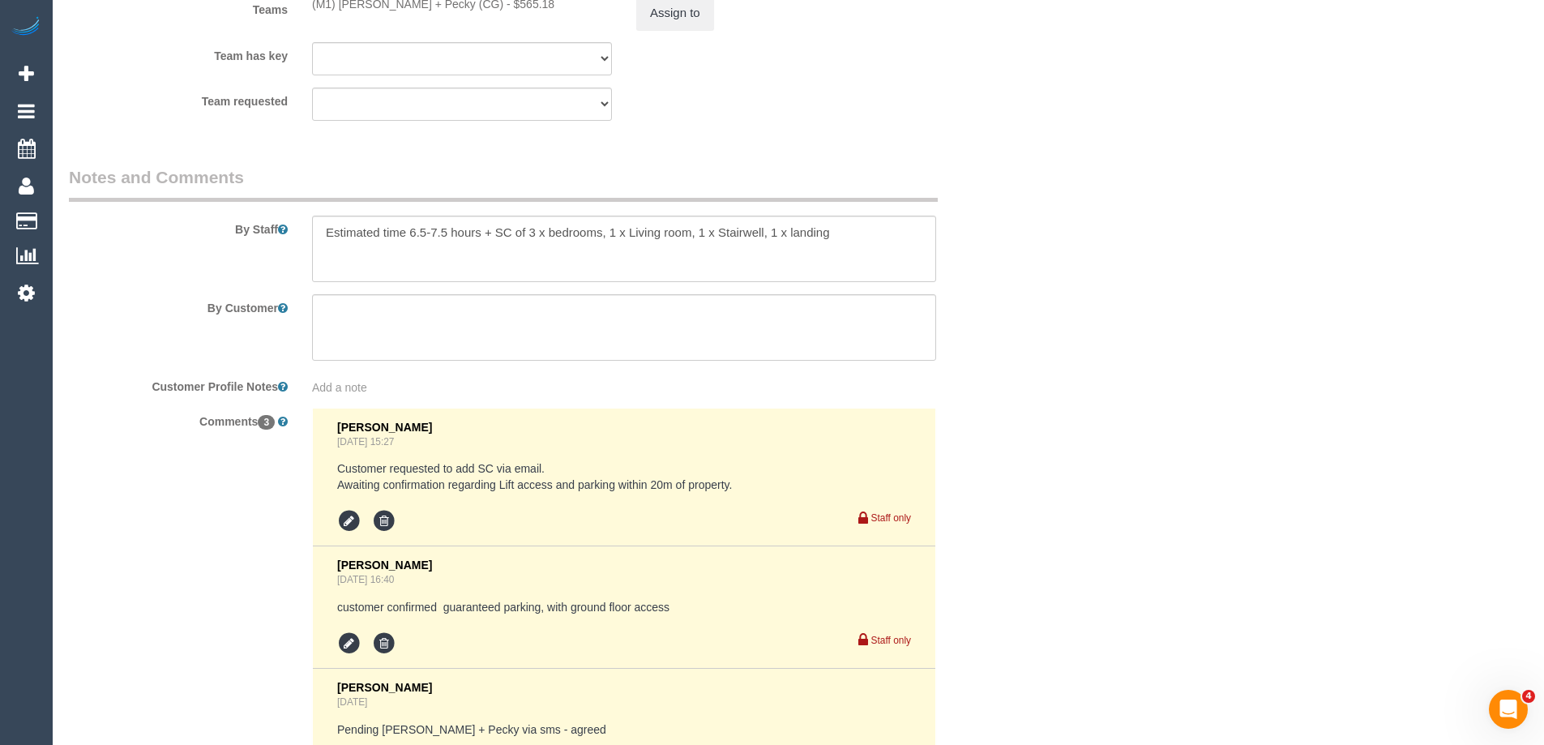
scroll to position [2503, 0]
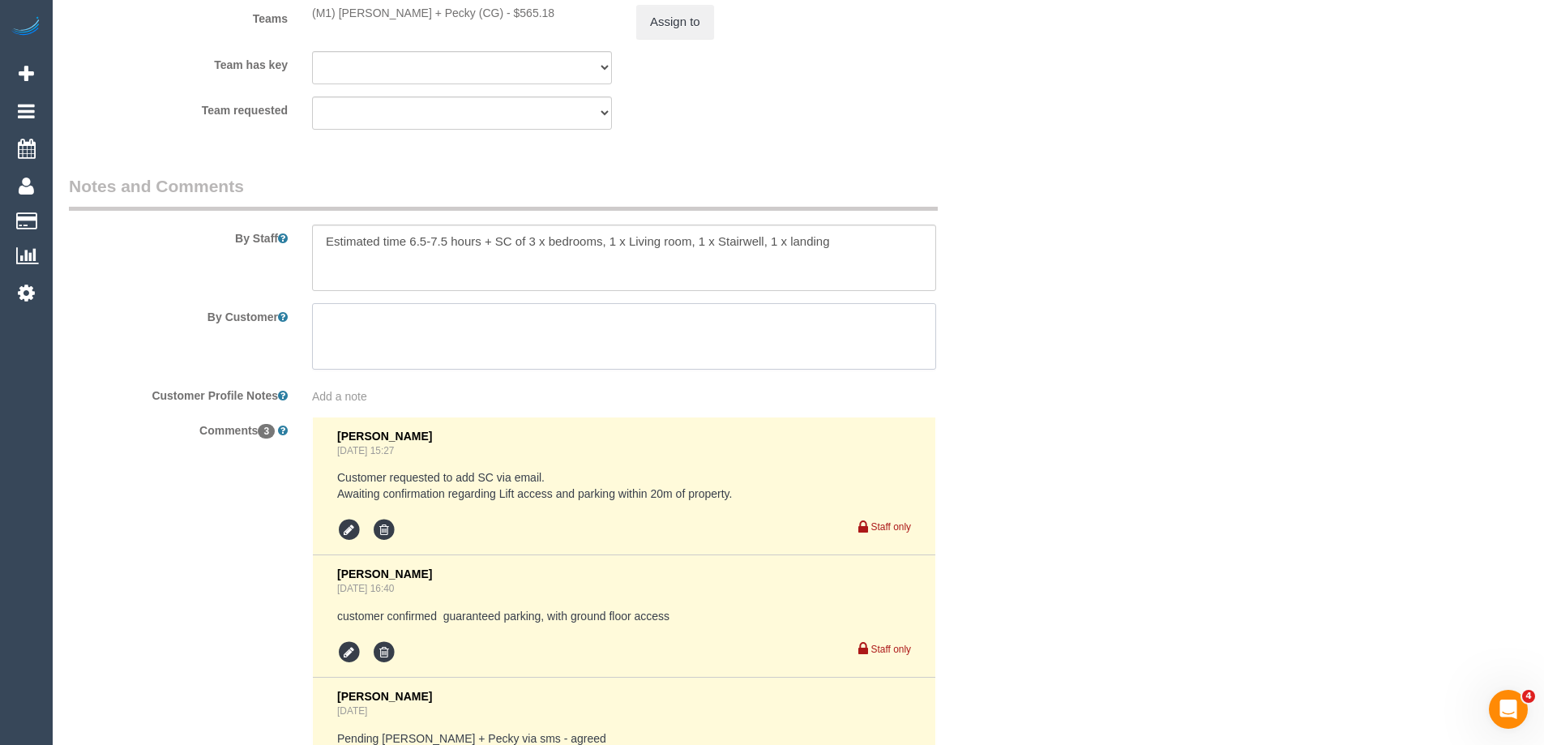
click at [782, 336] on textarea at bounding box center [624, 336] width 624 height 66
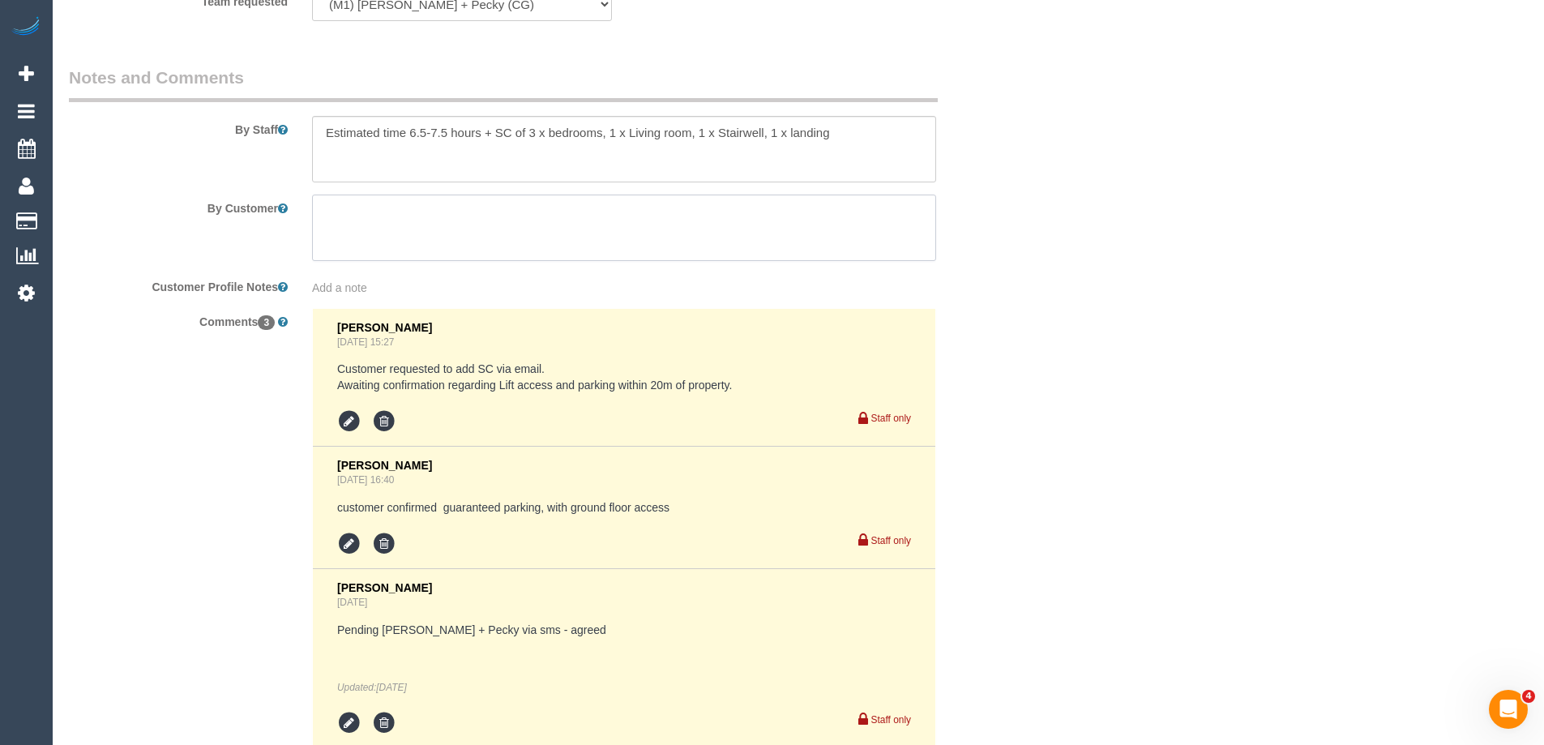
scroll to position [2666, 0]
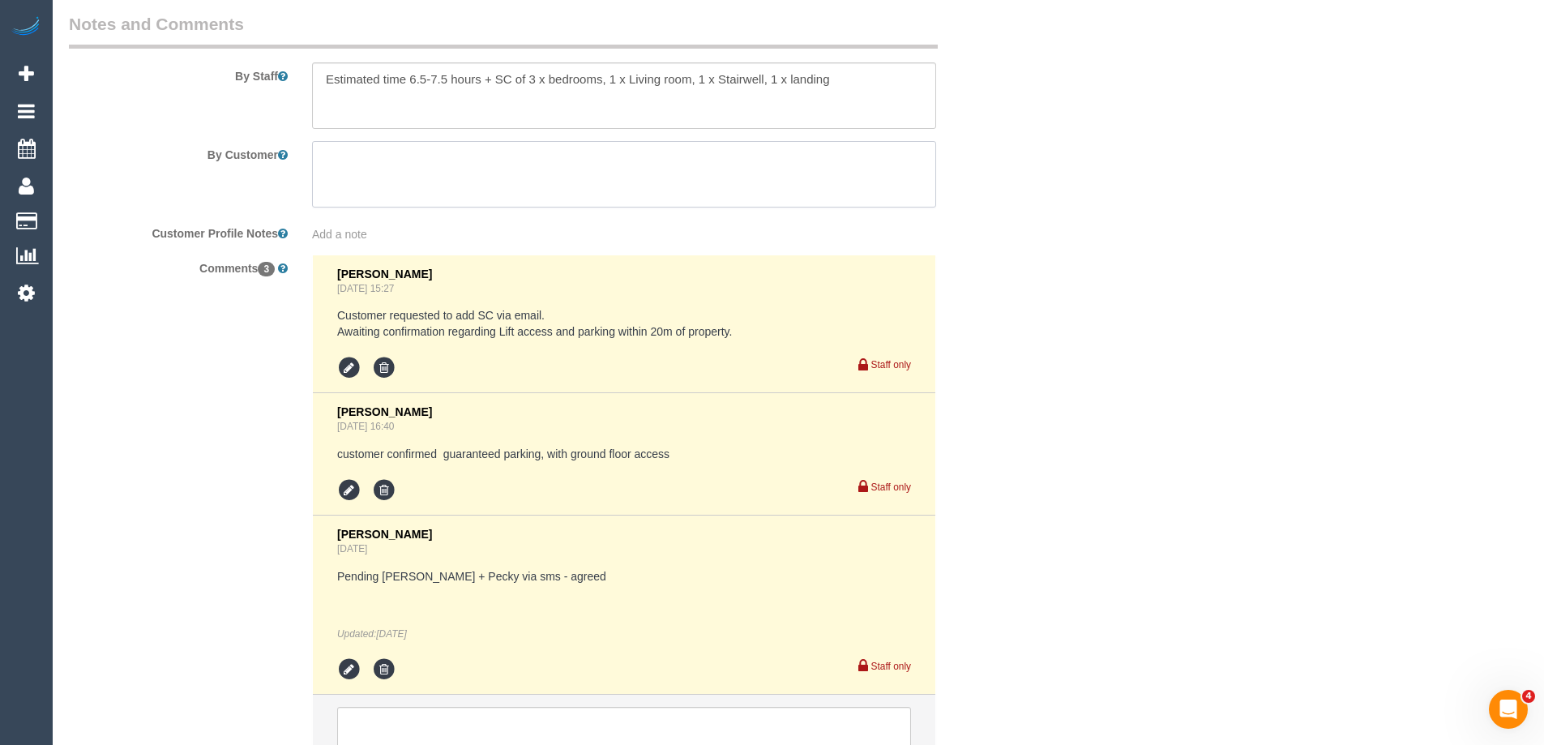
click at [610, 166] on textarea at bounding box center [624, 174] width 624 height 66
click at [432, 158] on textarea at bounding box center [624, 174] width 624 height 66
click at [432, 157] on textarea at bounding box center [624, 174] width 624 height 66
type textarea "k"
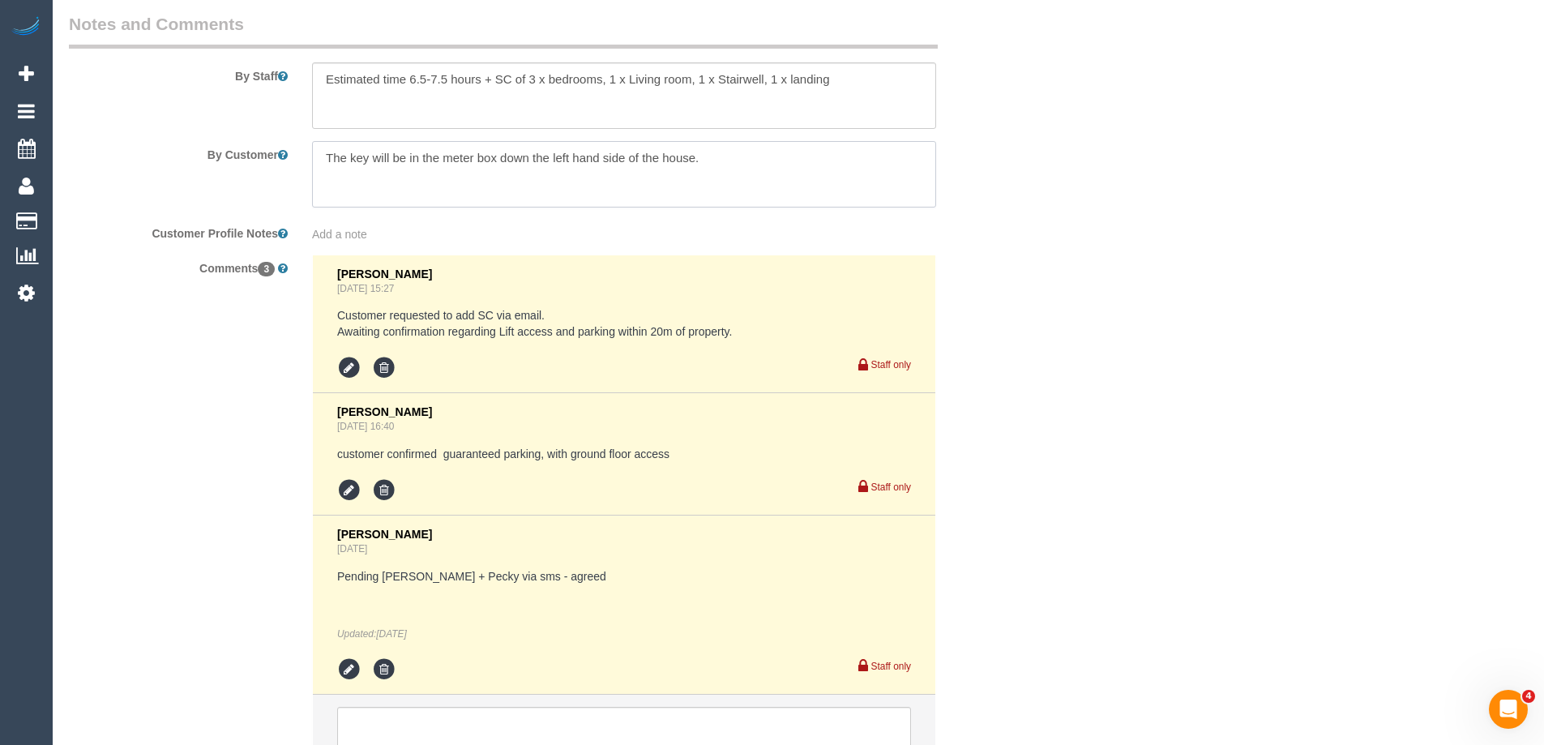
click at [752, 167] on textarea at bounding box center [624, 174] width 624 height 66
click at [499, 153] on textarea at bounding box center [624, 174] width 624 height 66
click at [756, 154] on textarea at bounding box center [624, 174] width 624 height 66
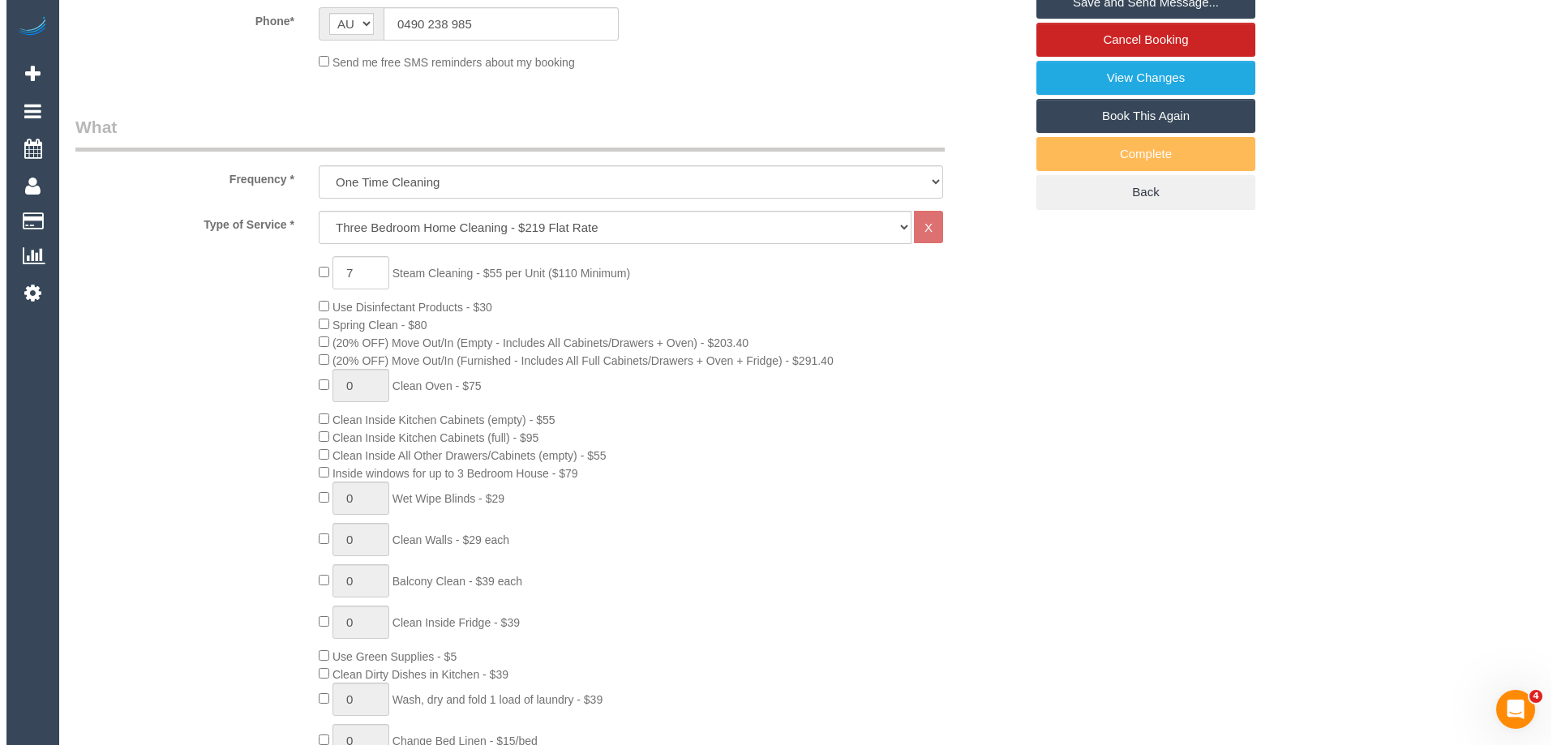
scroll to position [0, 0]
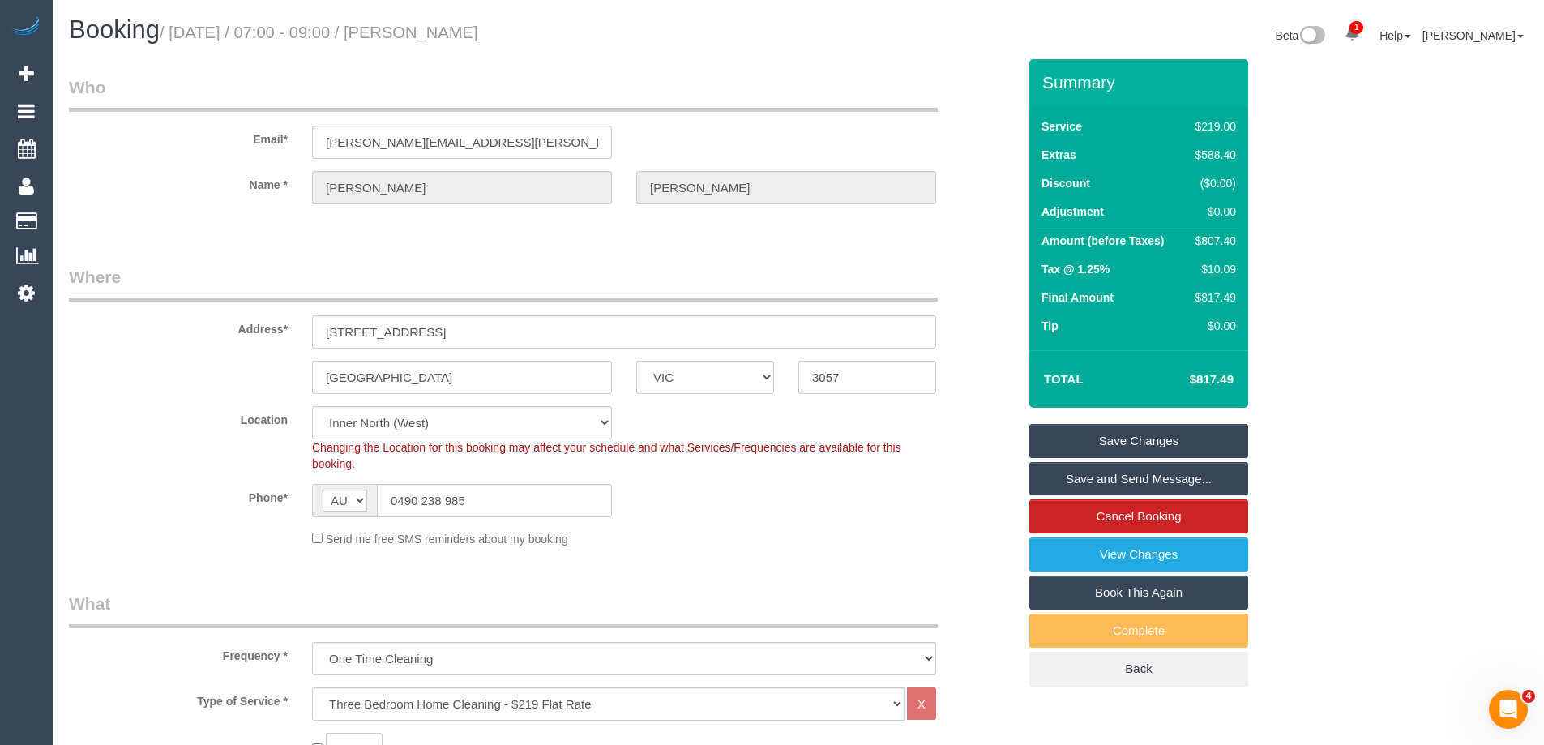
type textarea "The key will be in the meter box down the left hand side of the house."
click at [1163, 433] on link "Save Changes" at bounding box center [1139, 441] width 219 height 34
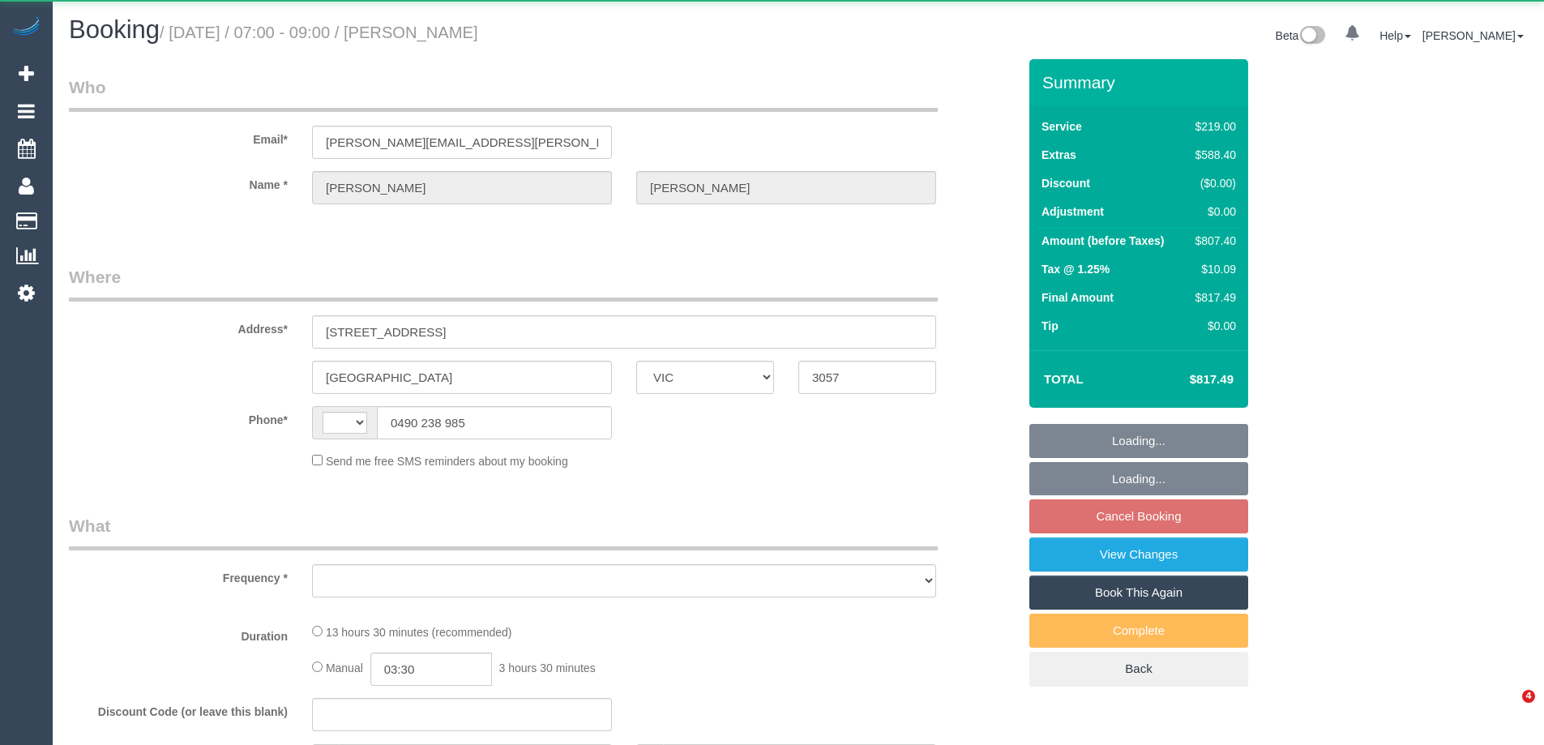
select select "VIC"
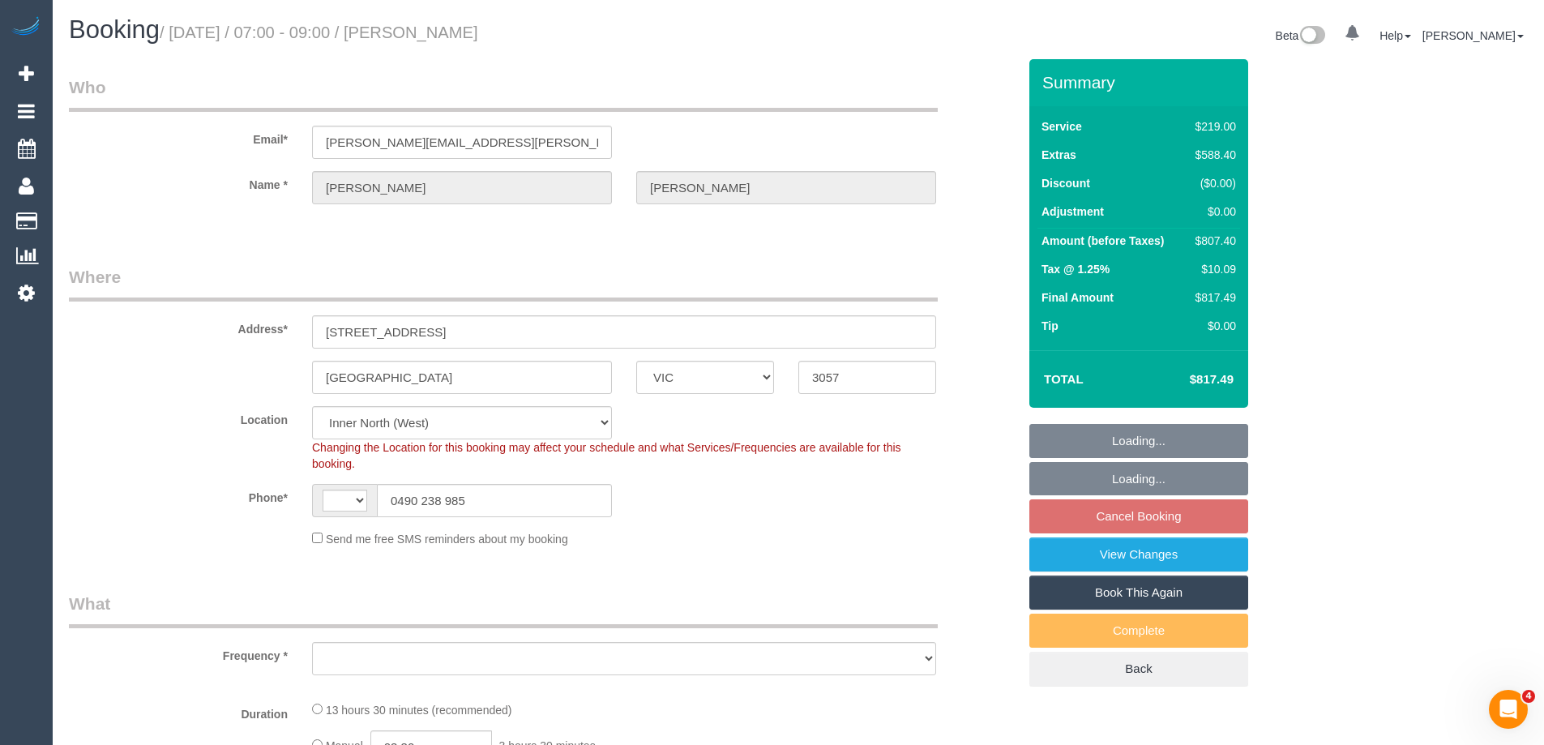
select select "string:stripe-pm_1RsBfR2GScqysDRV5yU120As"
select select "string:AU"
select select "object:745"
select select "number:28"
select select "number:15"
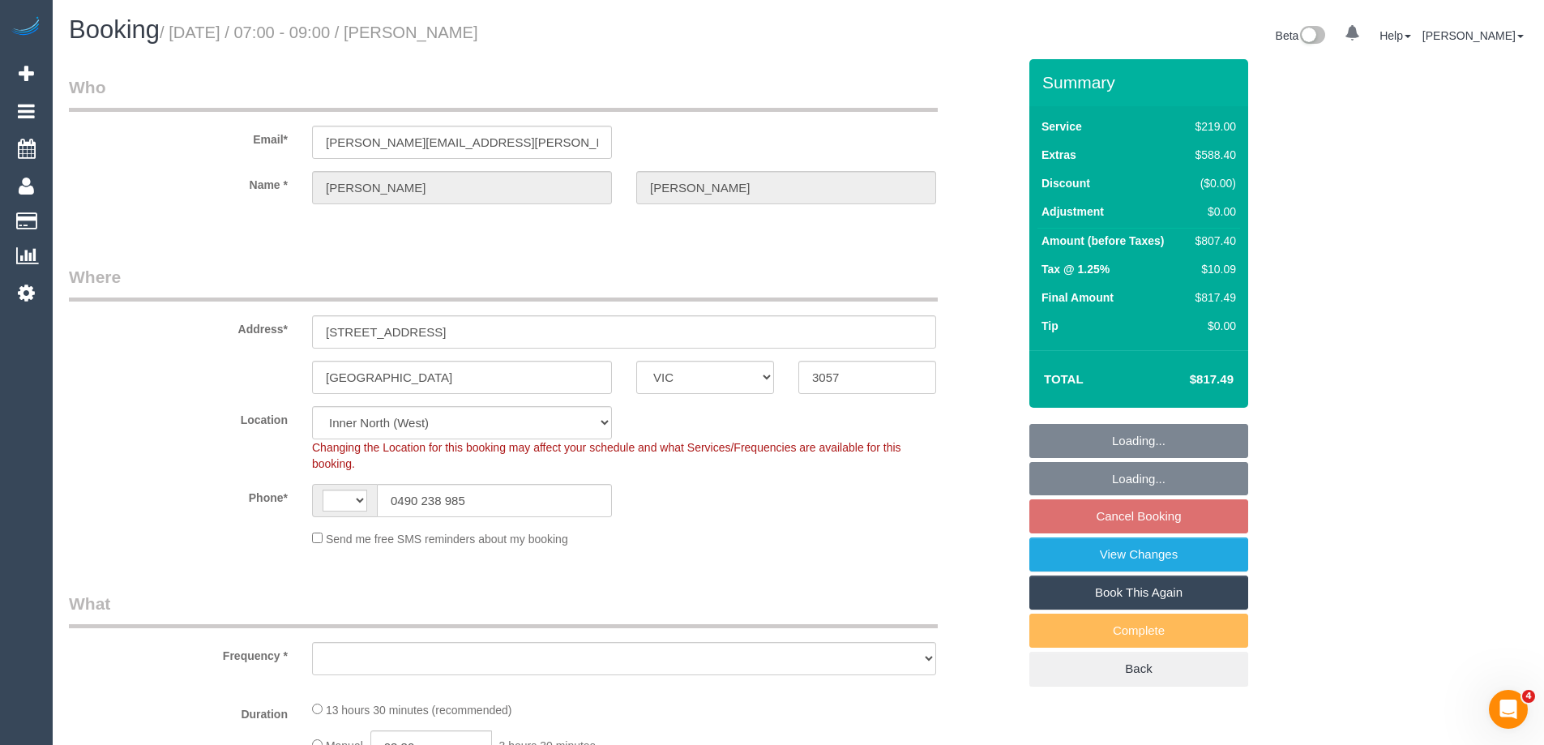
select select "number:18"
select select "number:24"
select select "number:33"
select select "number:26"
select select "object:1689"
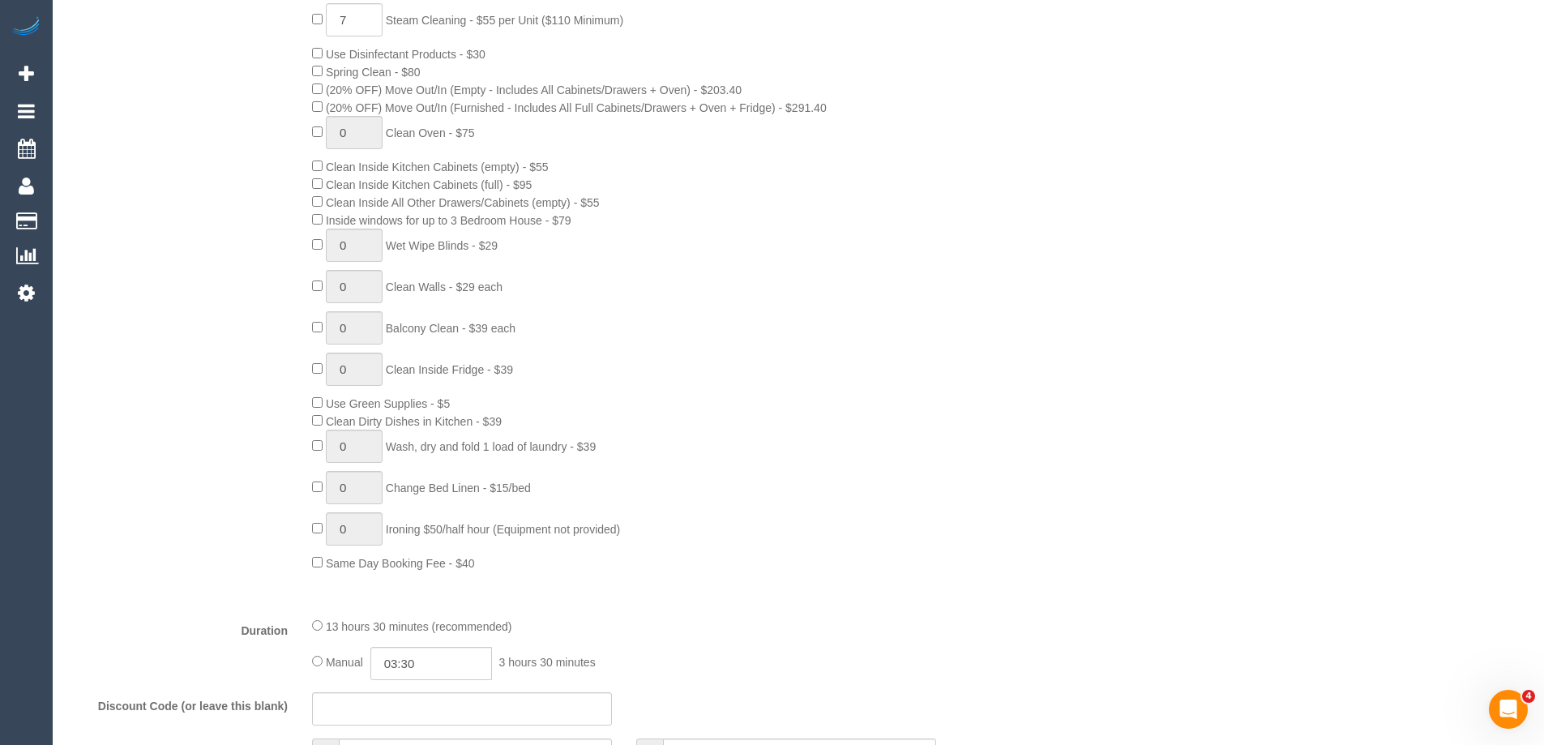
select select "spot1"
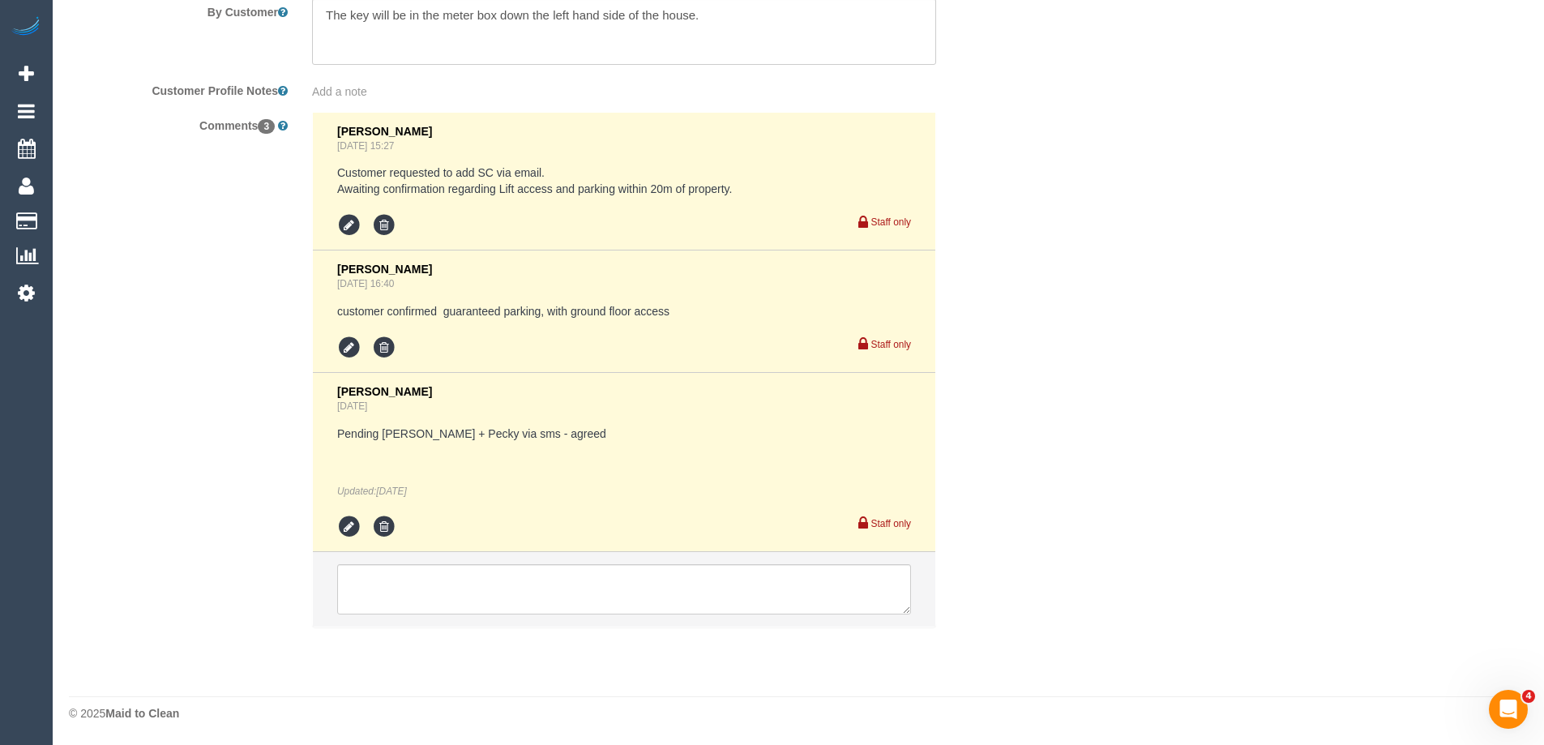
scroll to position [2565, 0]
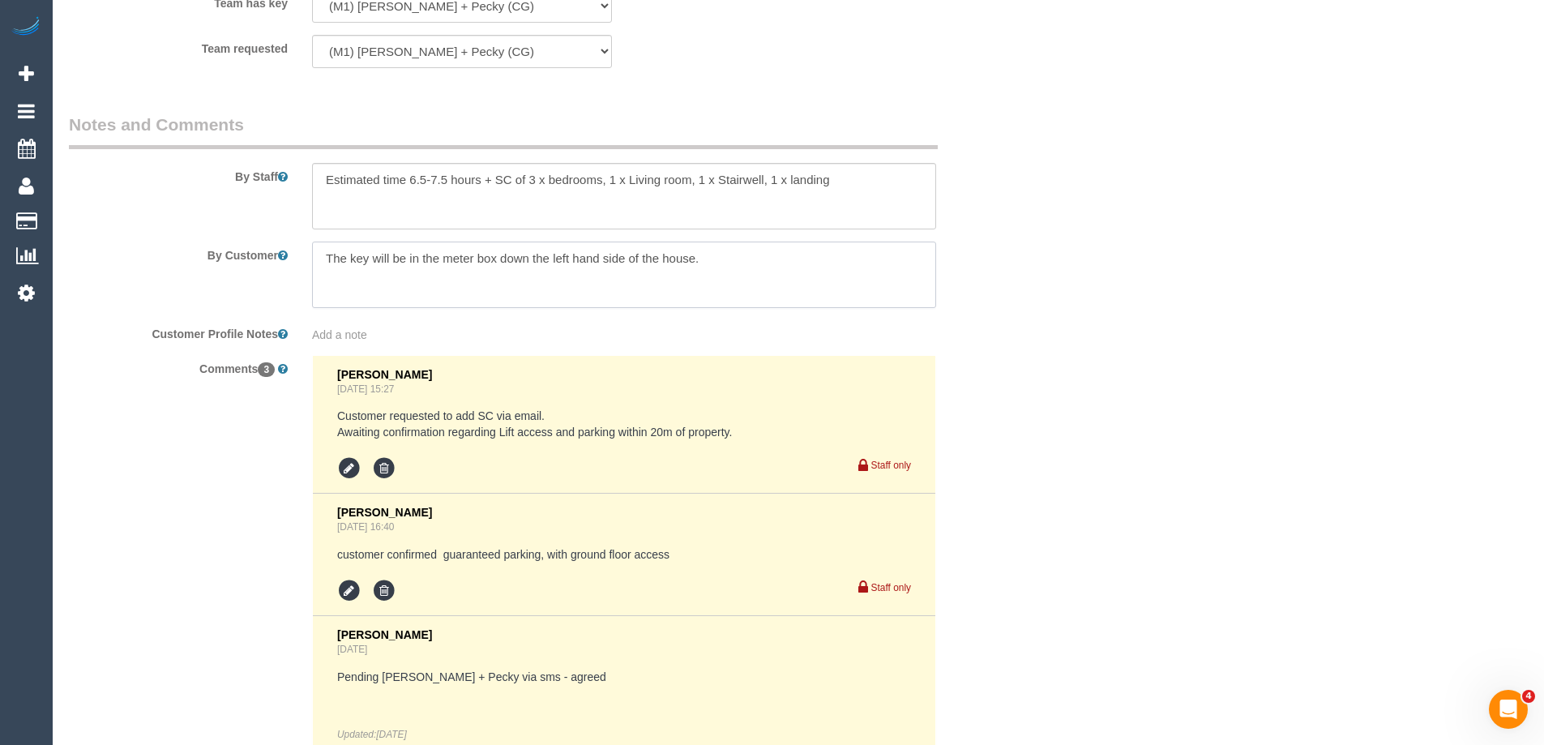
click at [726, 262] on textarea at bounding box center [624, 275] width 624 height 66
click at [772, 272] on textarea at bounding box center [624, 275] width 624 height 66
click at [700, 285] on textarea at bounding box center [624, 275] width 624 height 66
paste textarea "0490 238 985"
type textarea "The key will be in the meter box down the left hand side of the house. Call Emi…"
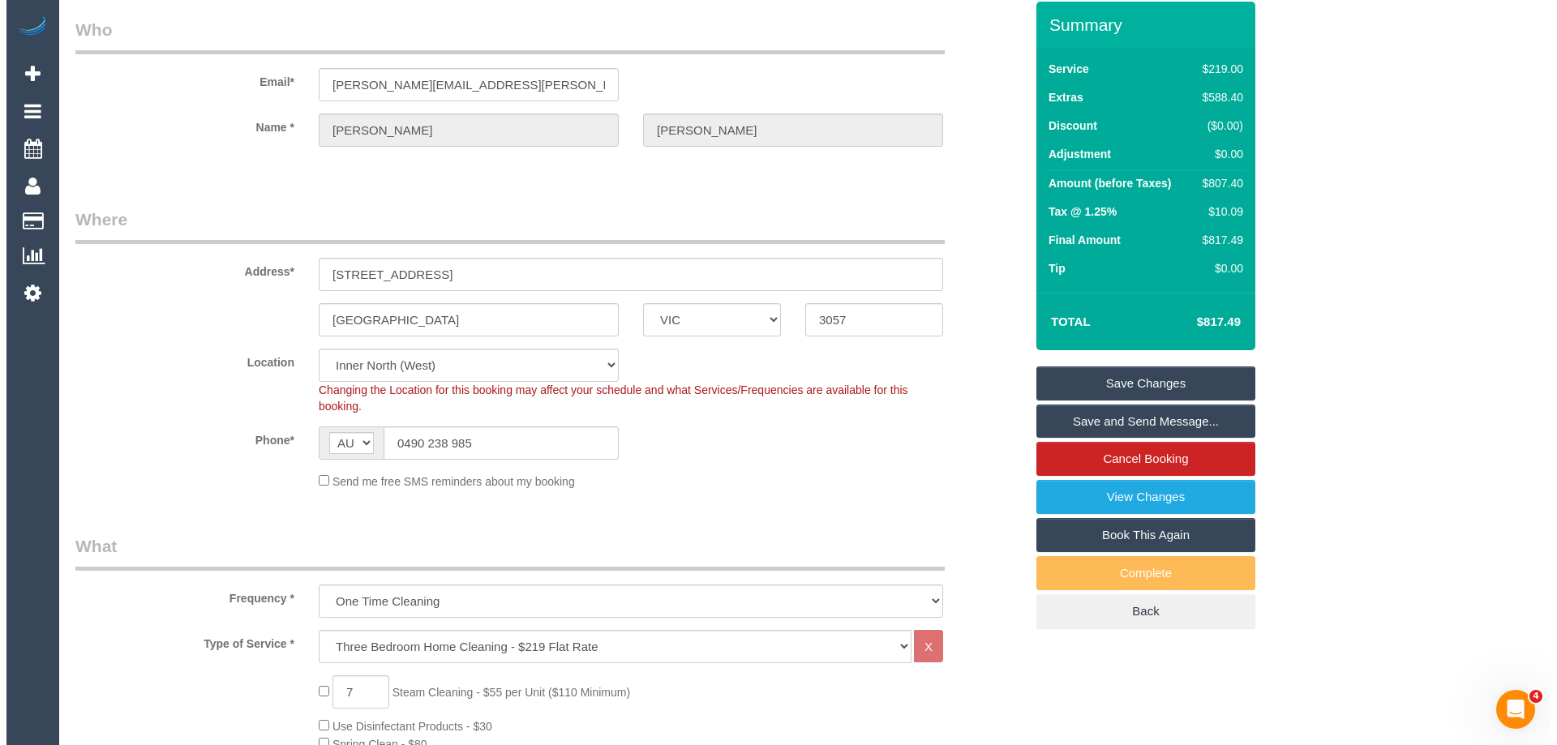
scroll to position [0, 0]
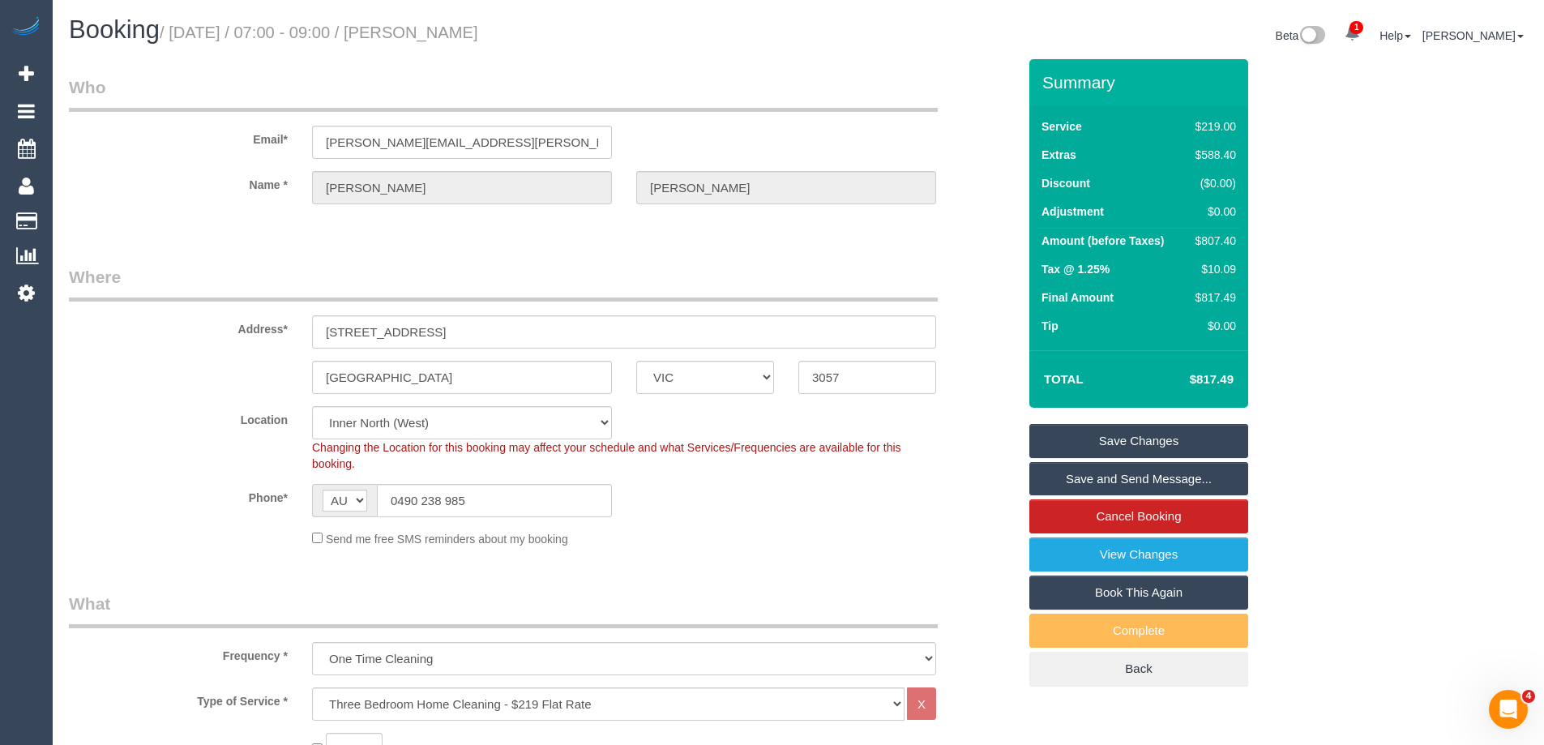
click at [1137, 434] on link "Save Changes" at bounding box center [1139, 441] width 219 height 34
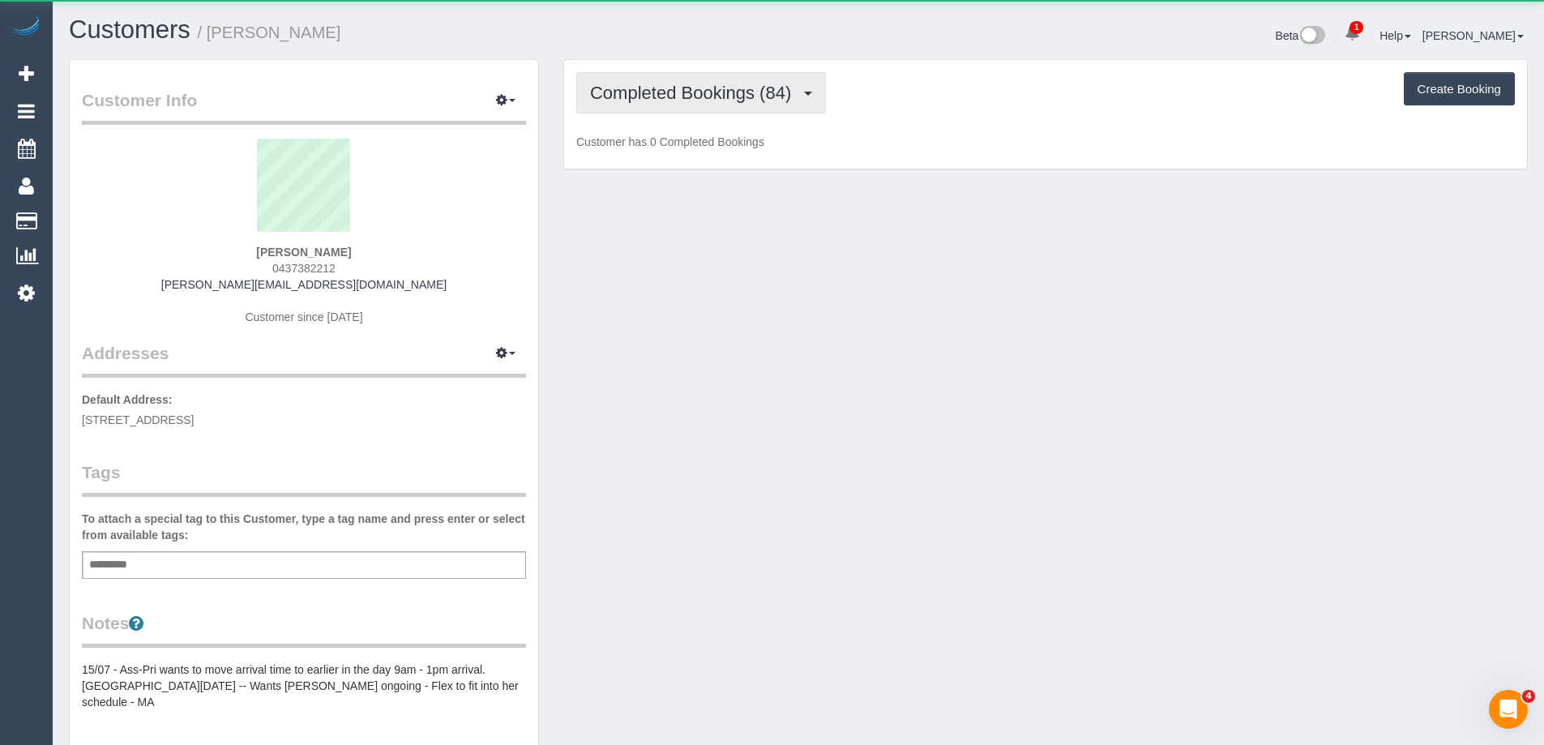
click at [675, 94] on span "Completed Bookings (84)" at bounding box center [694, 93] width 209 height 20
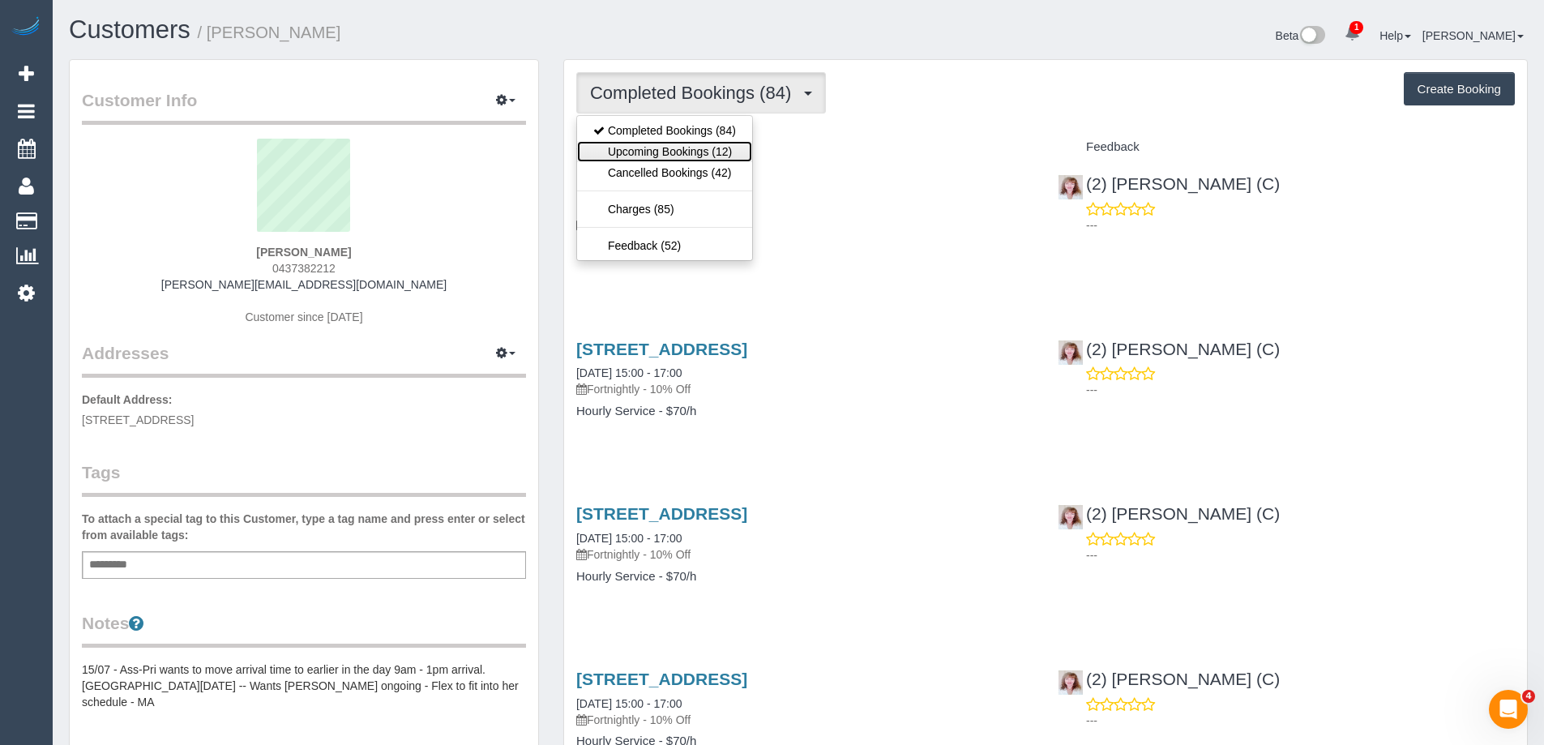
click at [679, 147] on link "Upcoming Bookings (12)" at bounding box center [664, 151] width 175 height 21
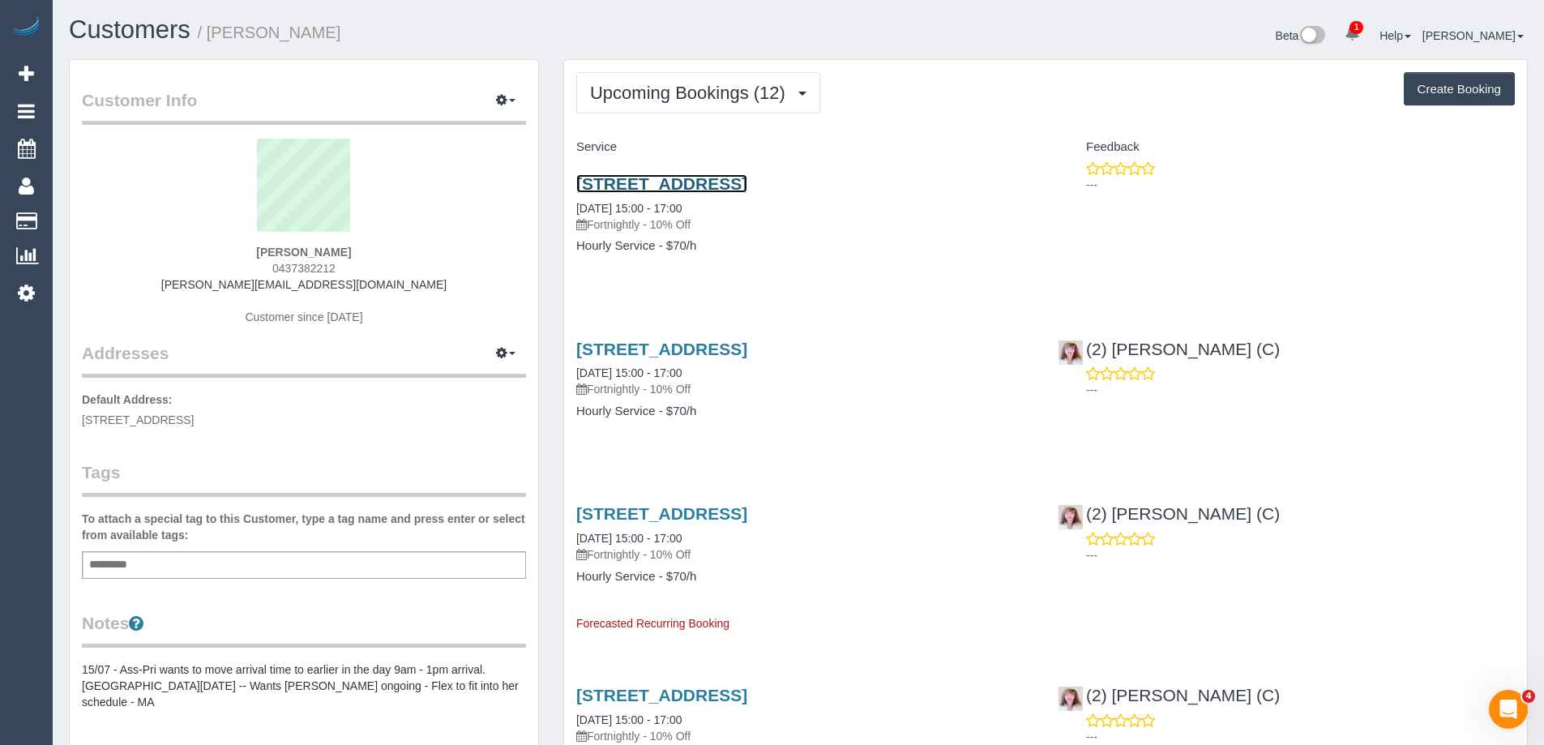
click at [747, 177] on link "[STREET_ADDRESS]" at bounding box center [661, 183] width 171 height 19
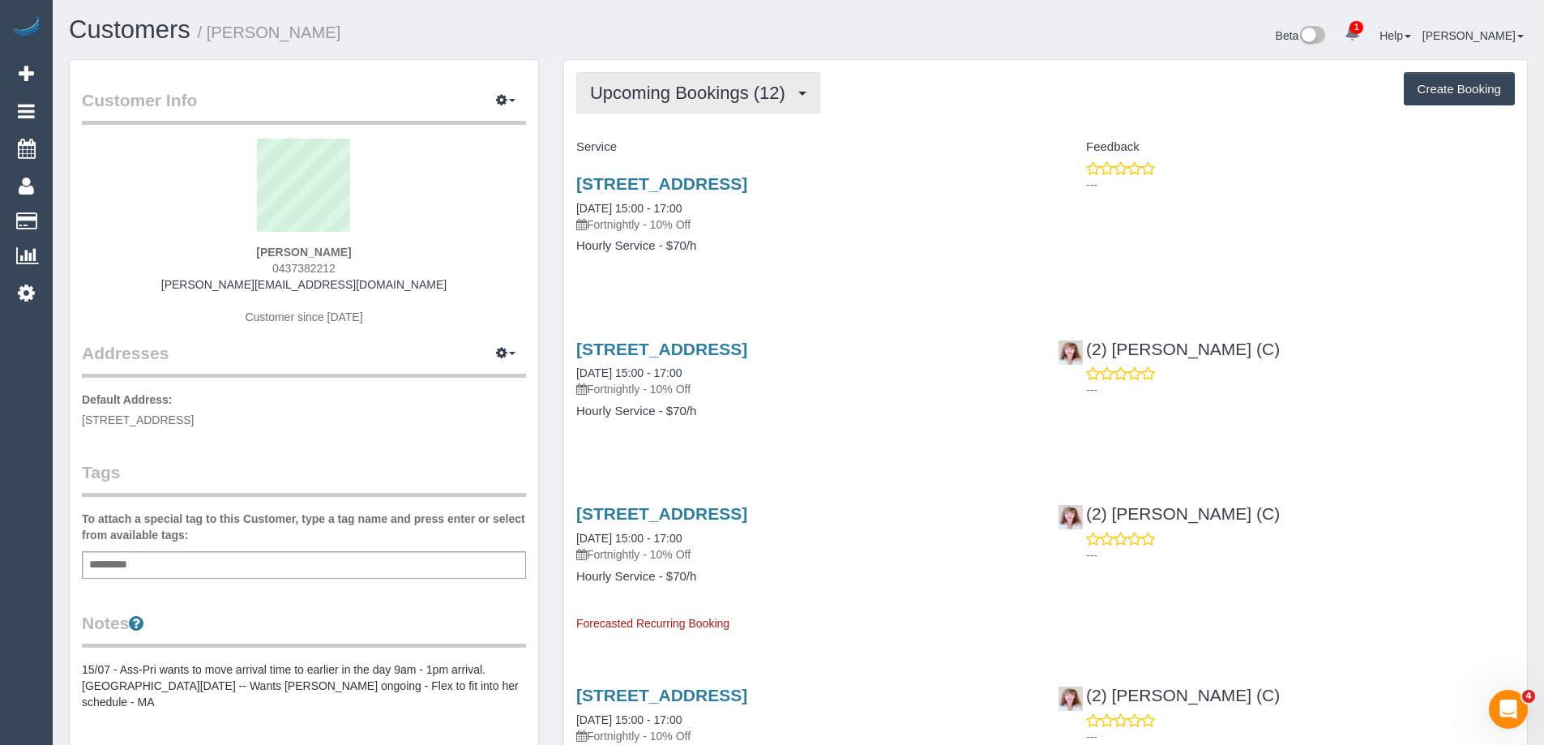
click at [680, 103] on button "Upcoming Bookings (12)" at bounding box center [698, 92] width 244 height 41
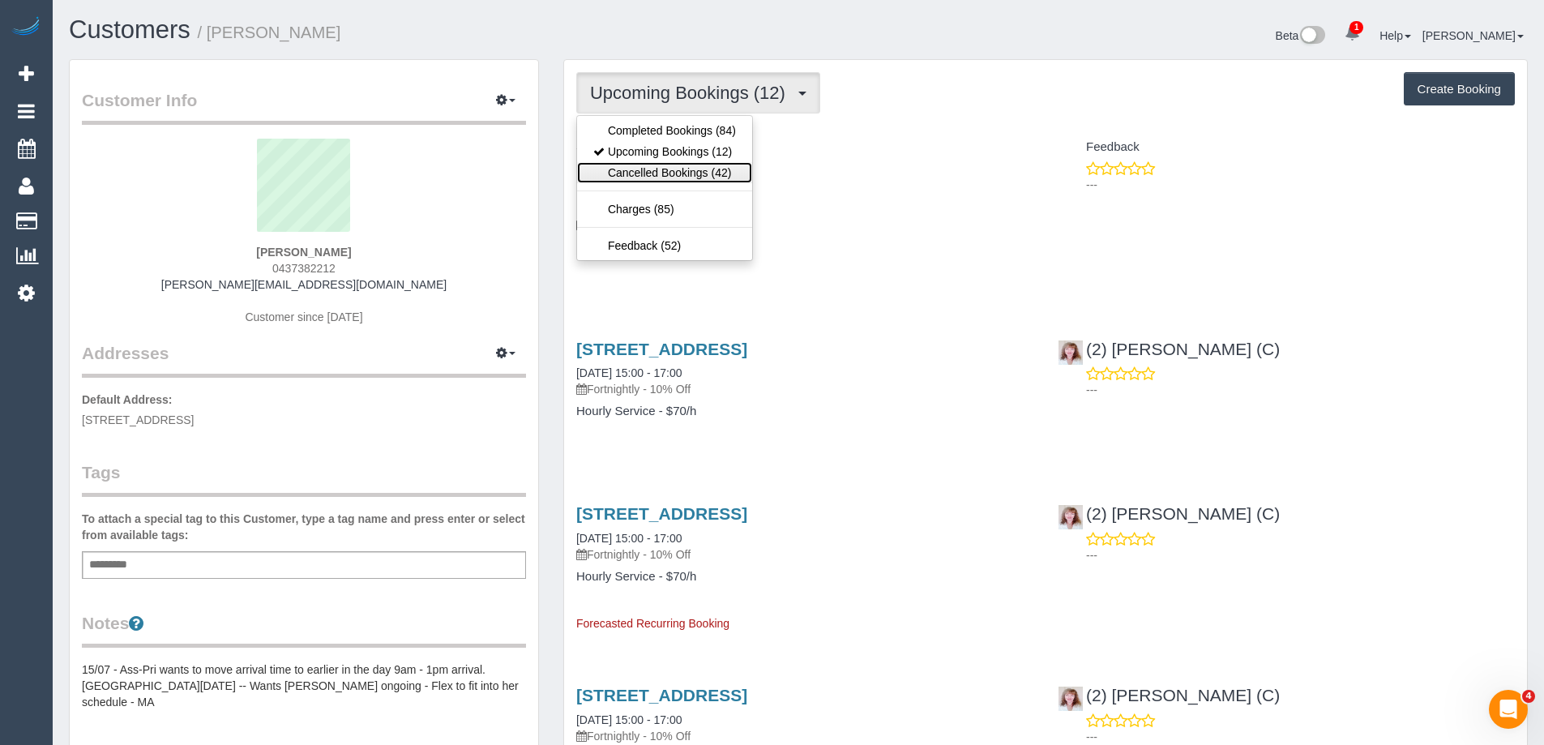
click at [681, 164] on link "Cancelled Bookings (42)" at bounding box center [664, 172] width 175 height 21
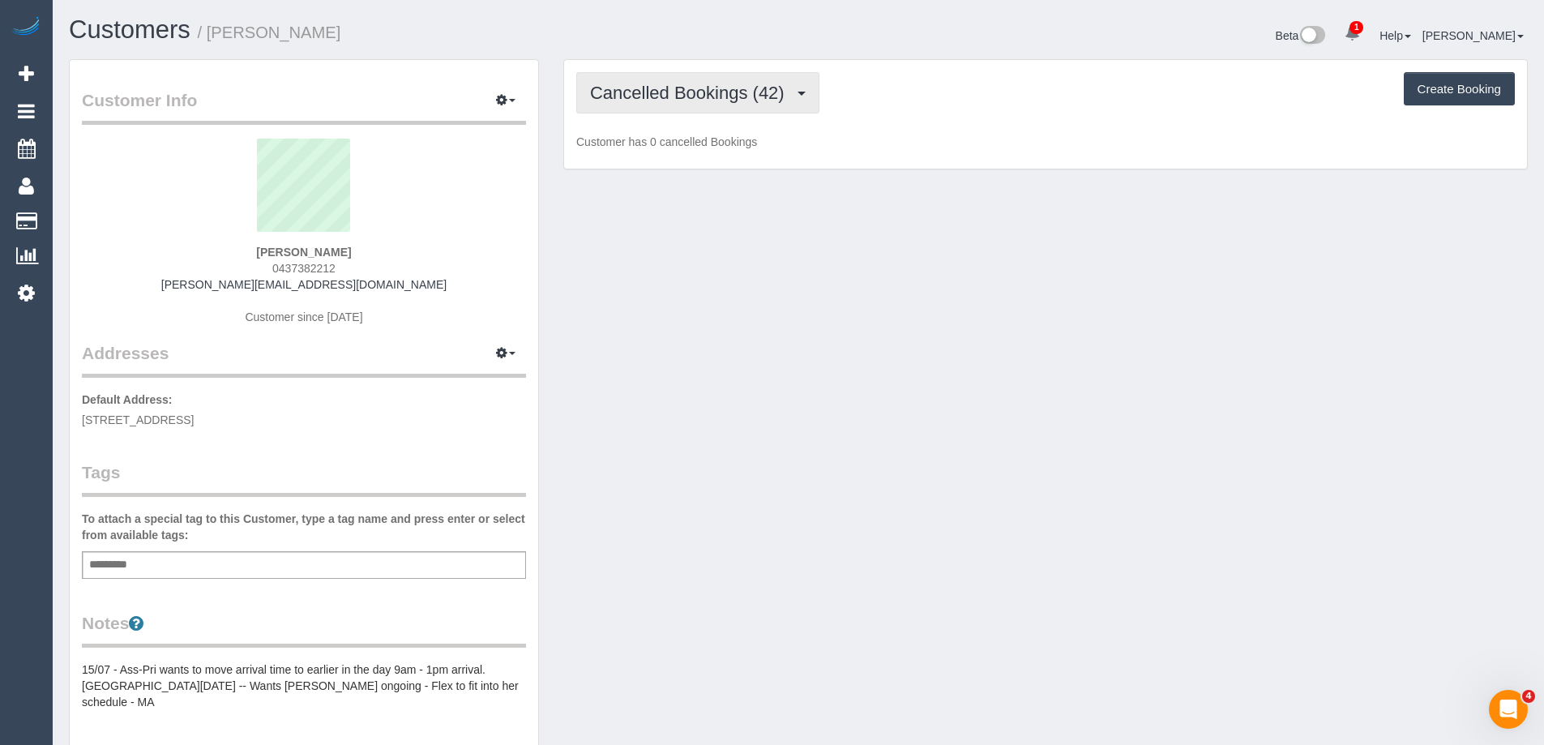
click at [709, 98] on span "Cancelled Bookings (42)" at bounding box center [691, 93] width 203 height 20
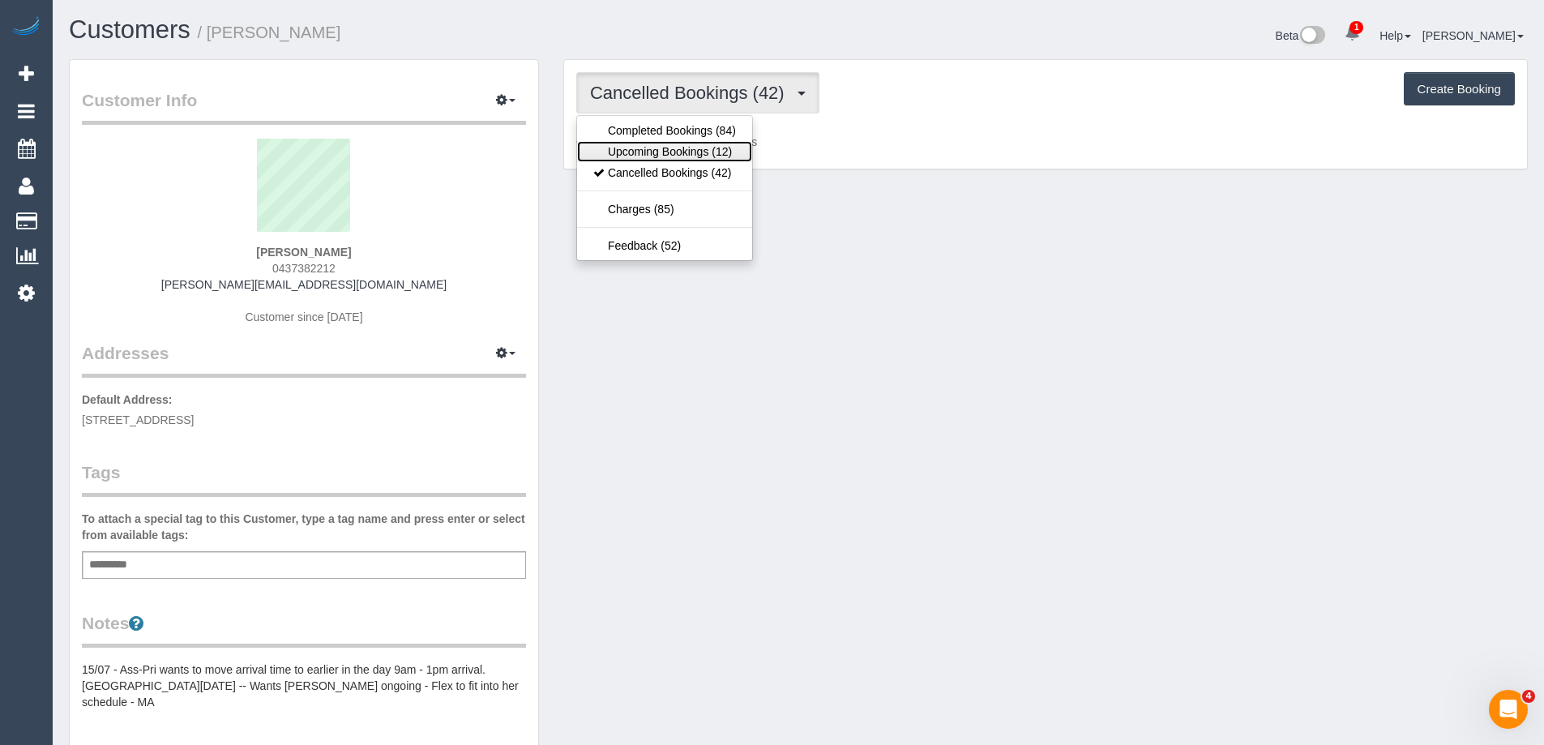
click at [692, 152] on link "Upcoming Bookings (12)" at bounding box center [664, 151] width 175 height 21
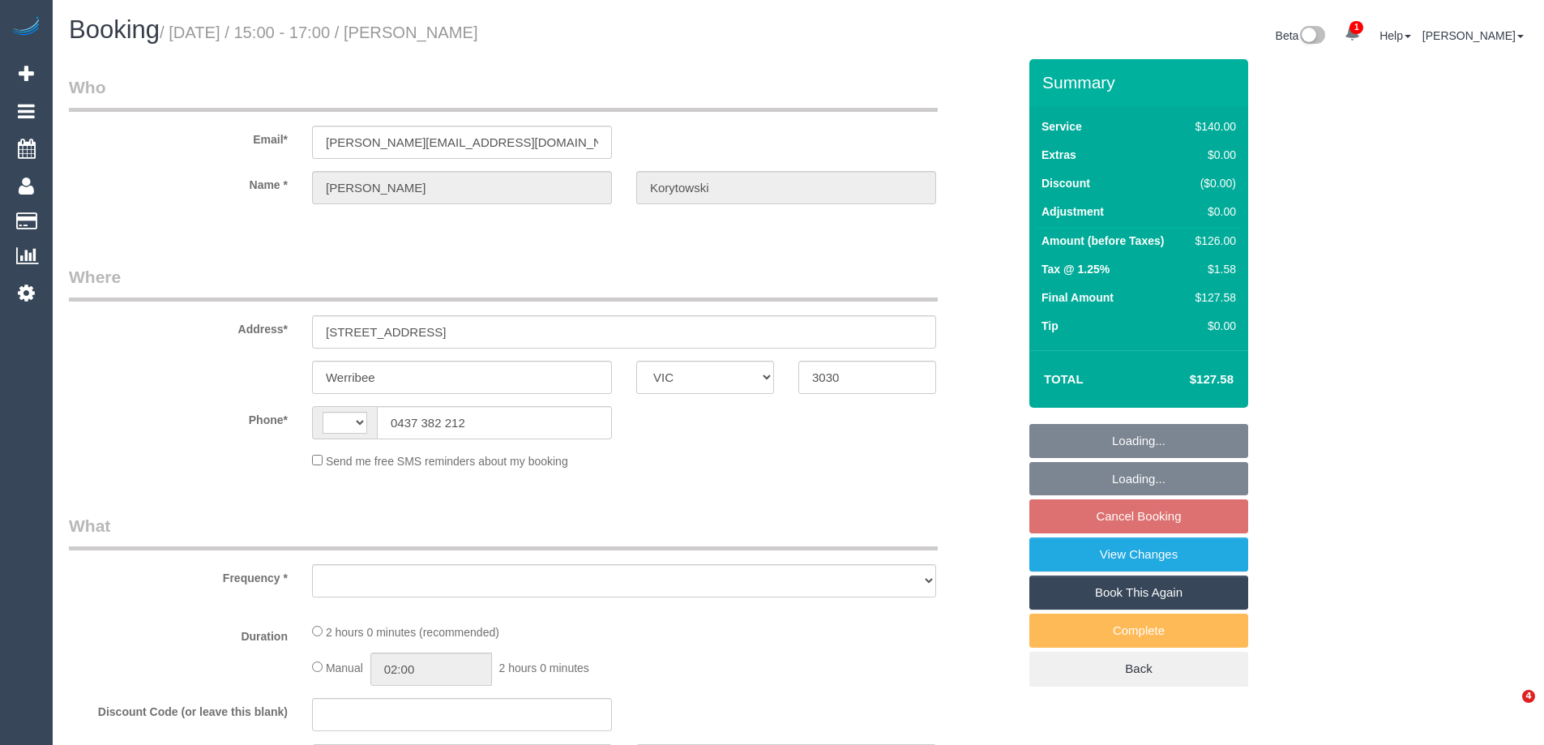
select select "VIC"
select select "string:stripe-pm_1H7sLU2GScqysDRVKj7DvBeK"
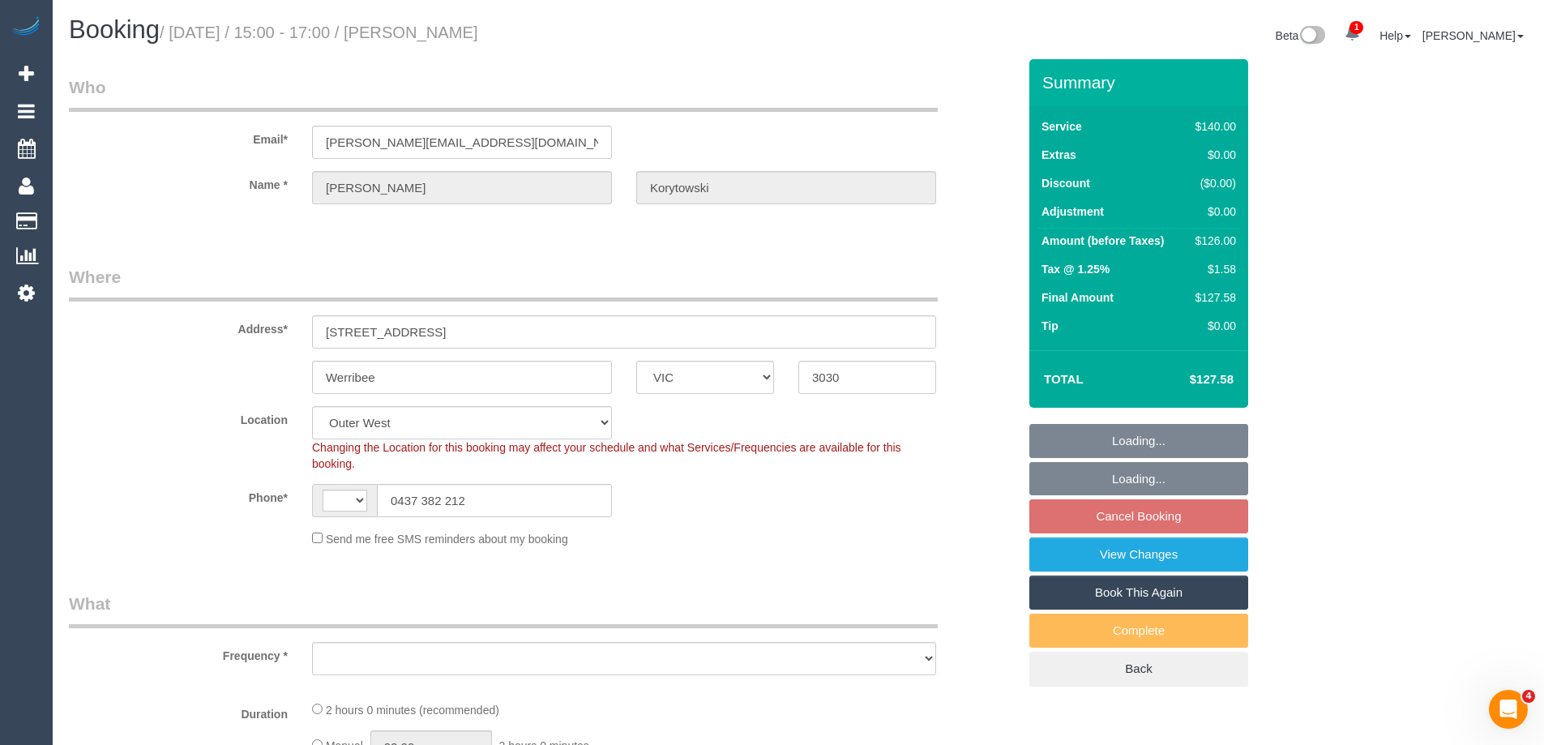
select select "string:AU"
select select "object:1099"
select select "number:28"
select select "number:14"
select select "number:19"
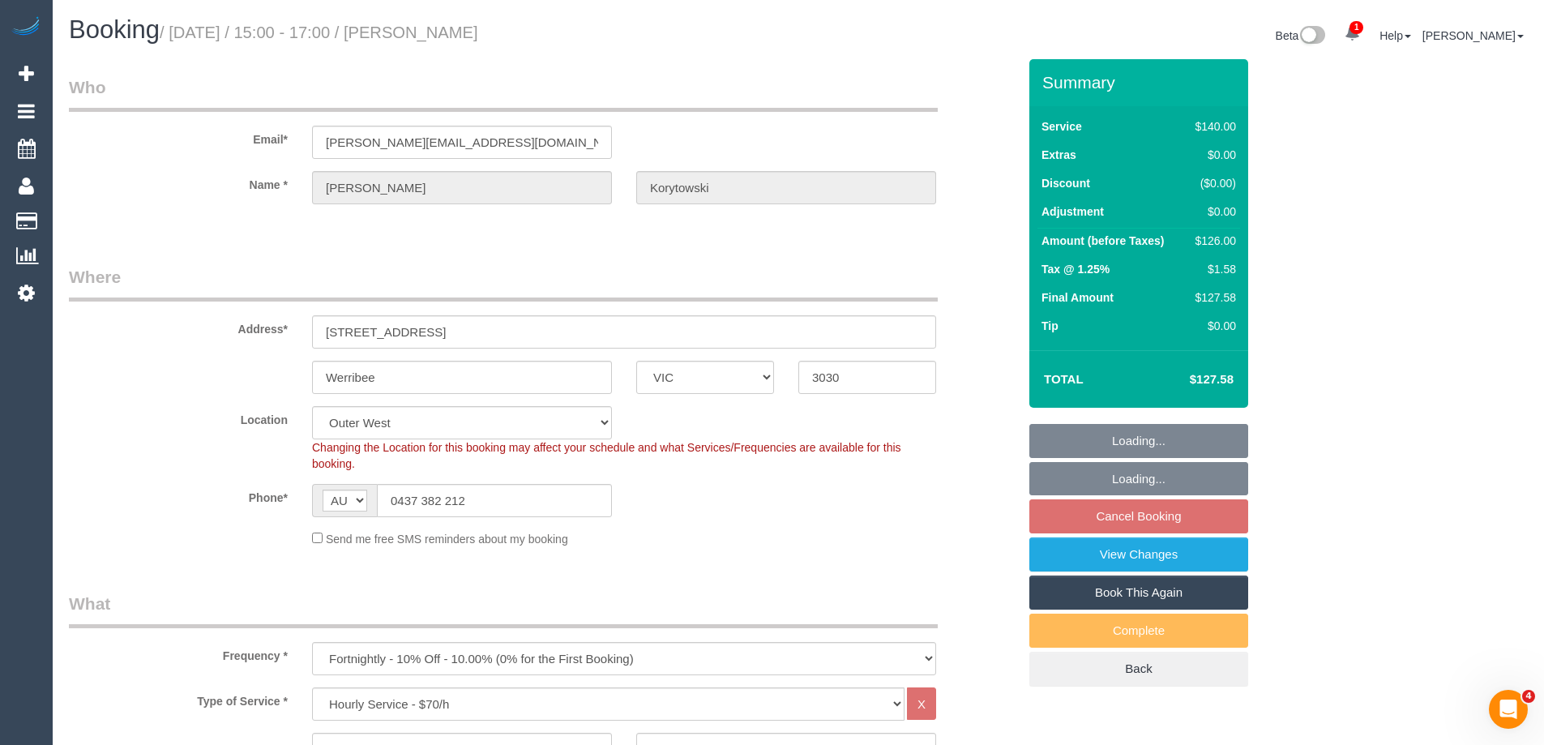
select select "number:24"
select select "number:12"
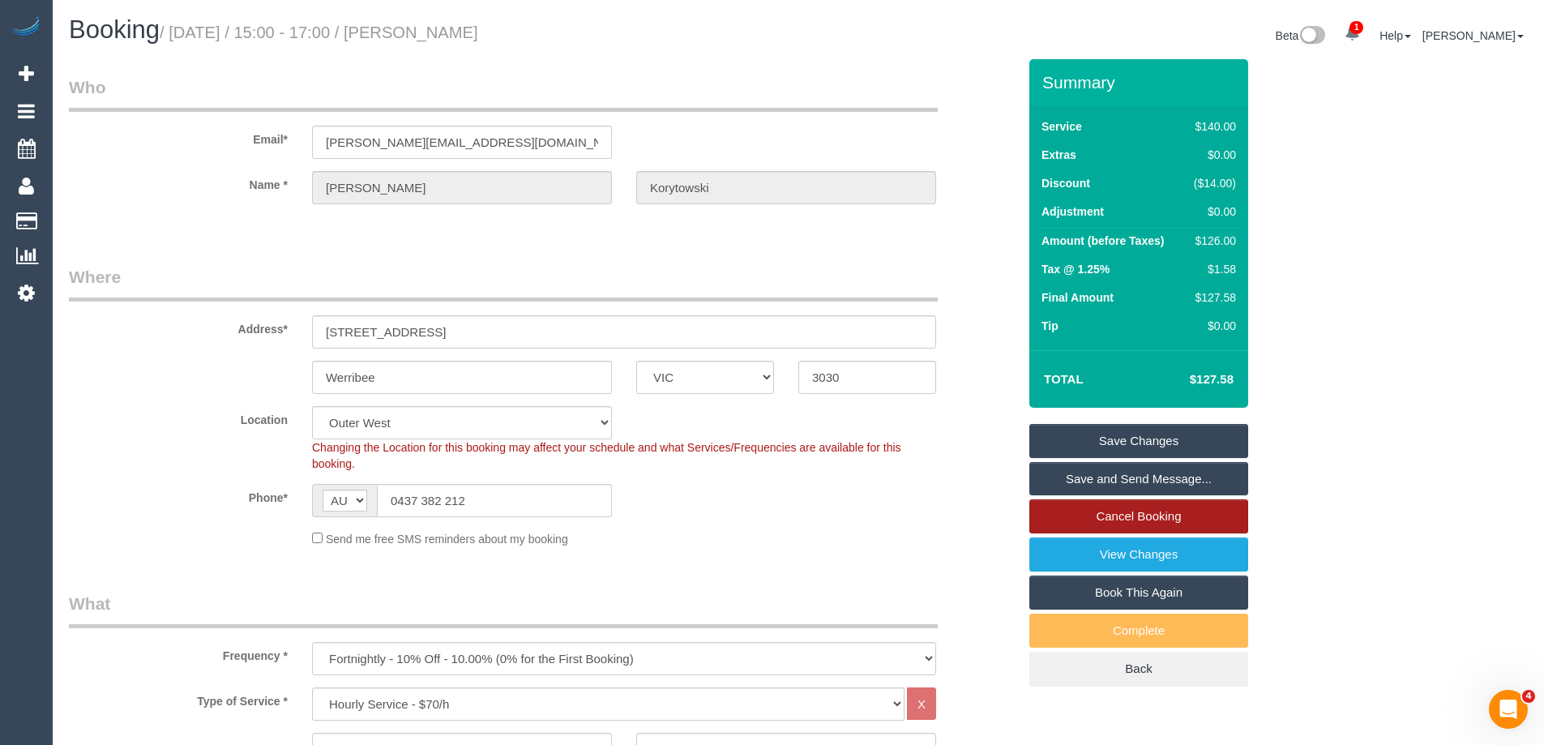
click at [1172, 508] on link "Cancel Booking" at bounding box center [1139, 516] width 219 height 34
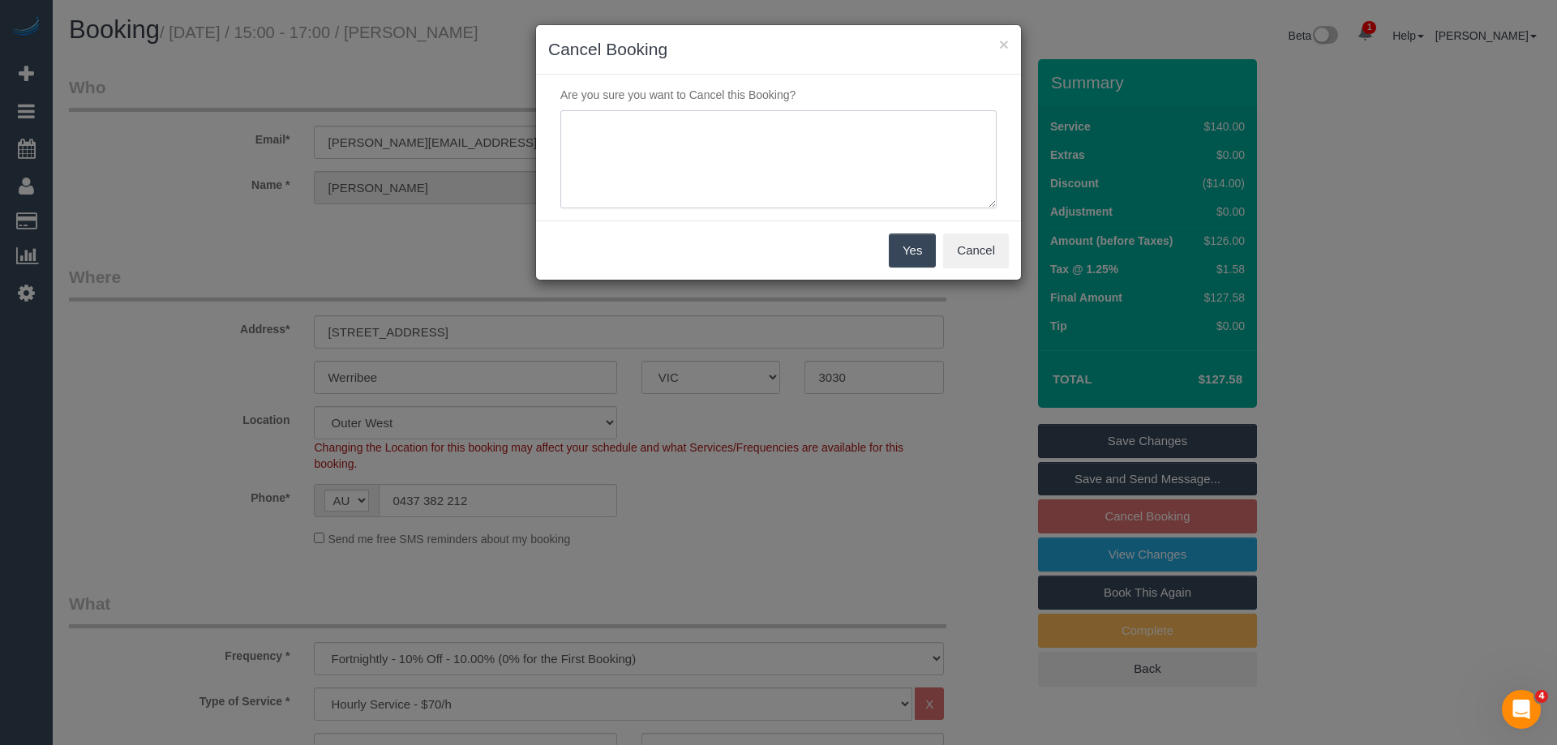
click at [807, 165] on textarea at bounding box center [778, 159] width 436 height 99
type textarea "Skipping while regular cleaner is away. Via text - ED"
click at [910, 246] on button "Yes" at bounding box center [912, 250] width 47 height 34
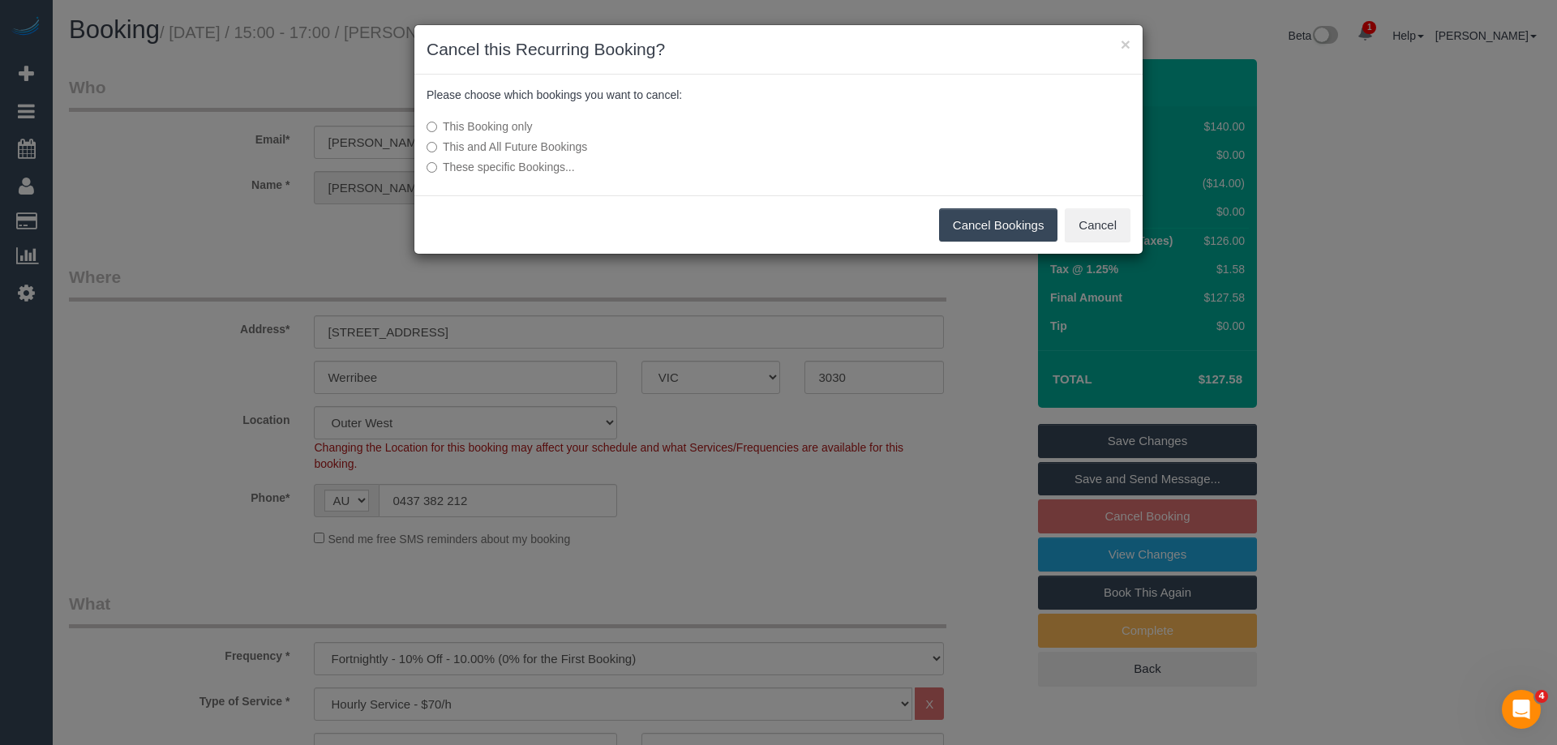
click at [990, 226] on button "Cancel Bookings" at bounding box center [998, 225] width 119 height 34
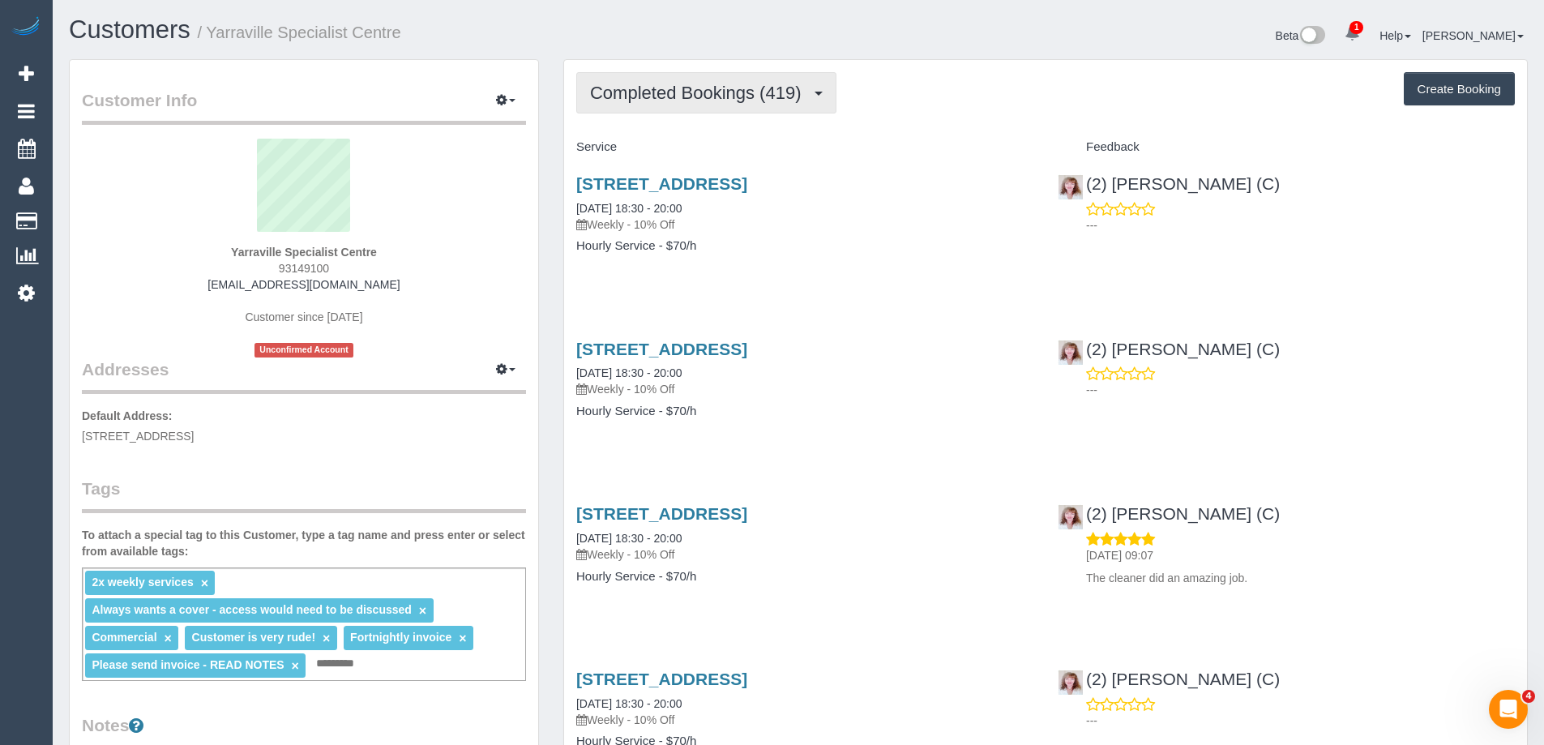
click at [666, 93] on span "Completed Bookings (419)" at bounding box center [699, 93] width 219 height 20
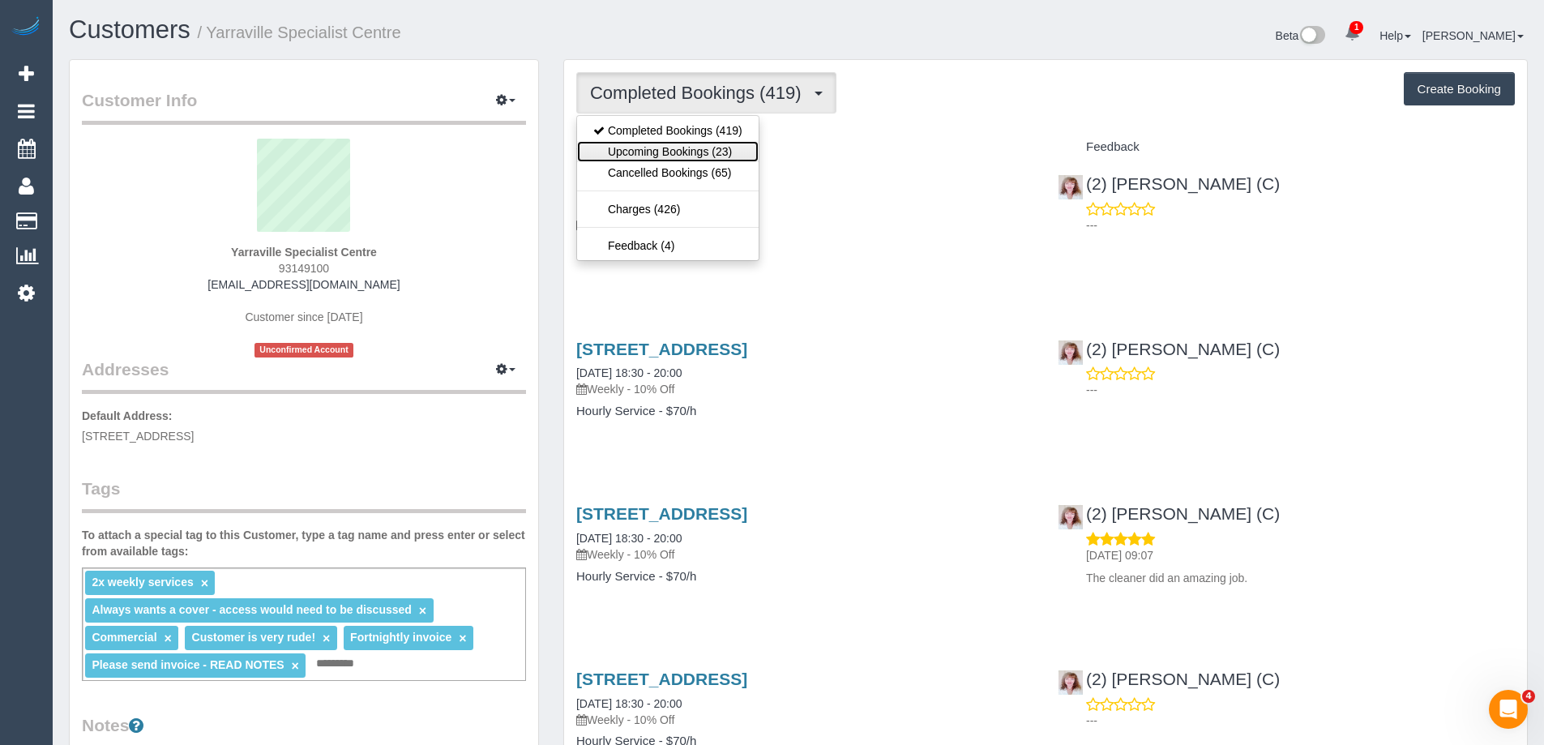
click at [667, 143] on link "Upcoming Bookings (23)" at bounding box center [668, 151] width 182 height 21
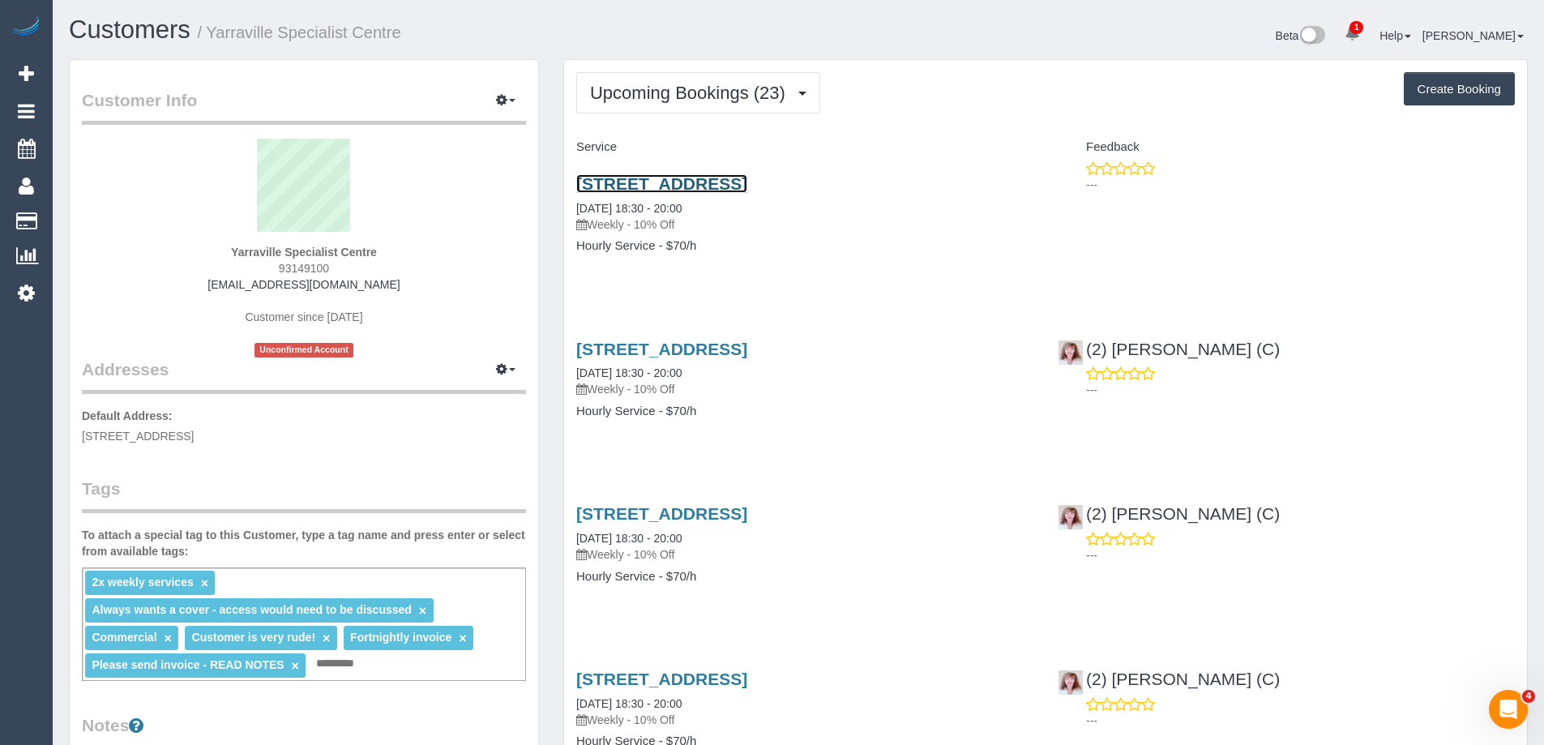
click at [747, 185] on link "277 Somerville Road, Yarraville, VIC 3013" at bounding box center [661, 183] width 171 height 19
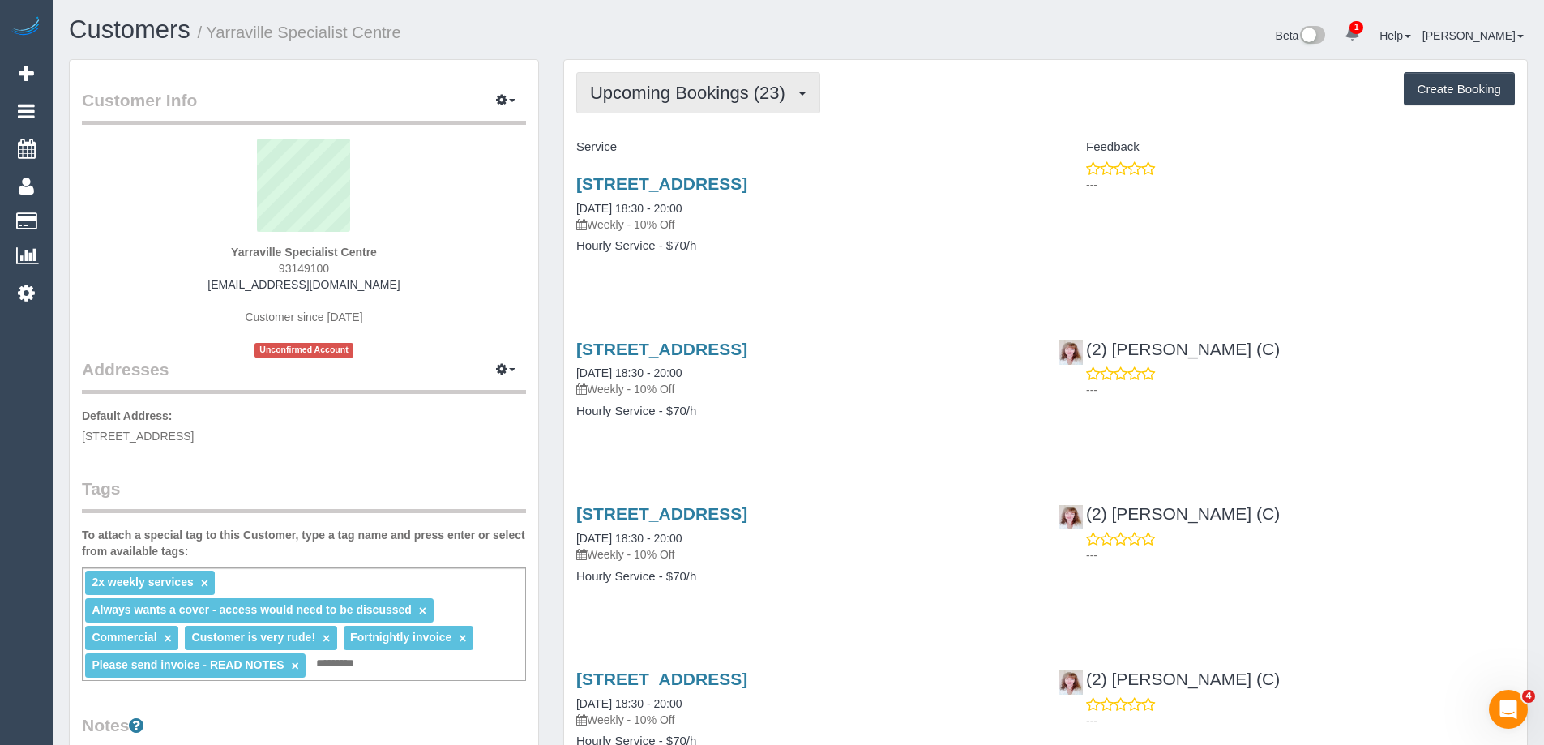
click at [710, 92] on span "Upcoming Bookings (23)" at bounding box center [691, 93] width 203 height 20
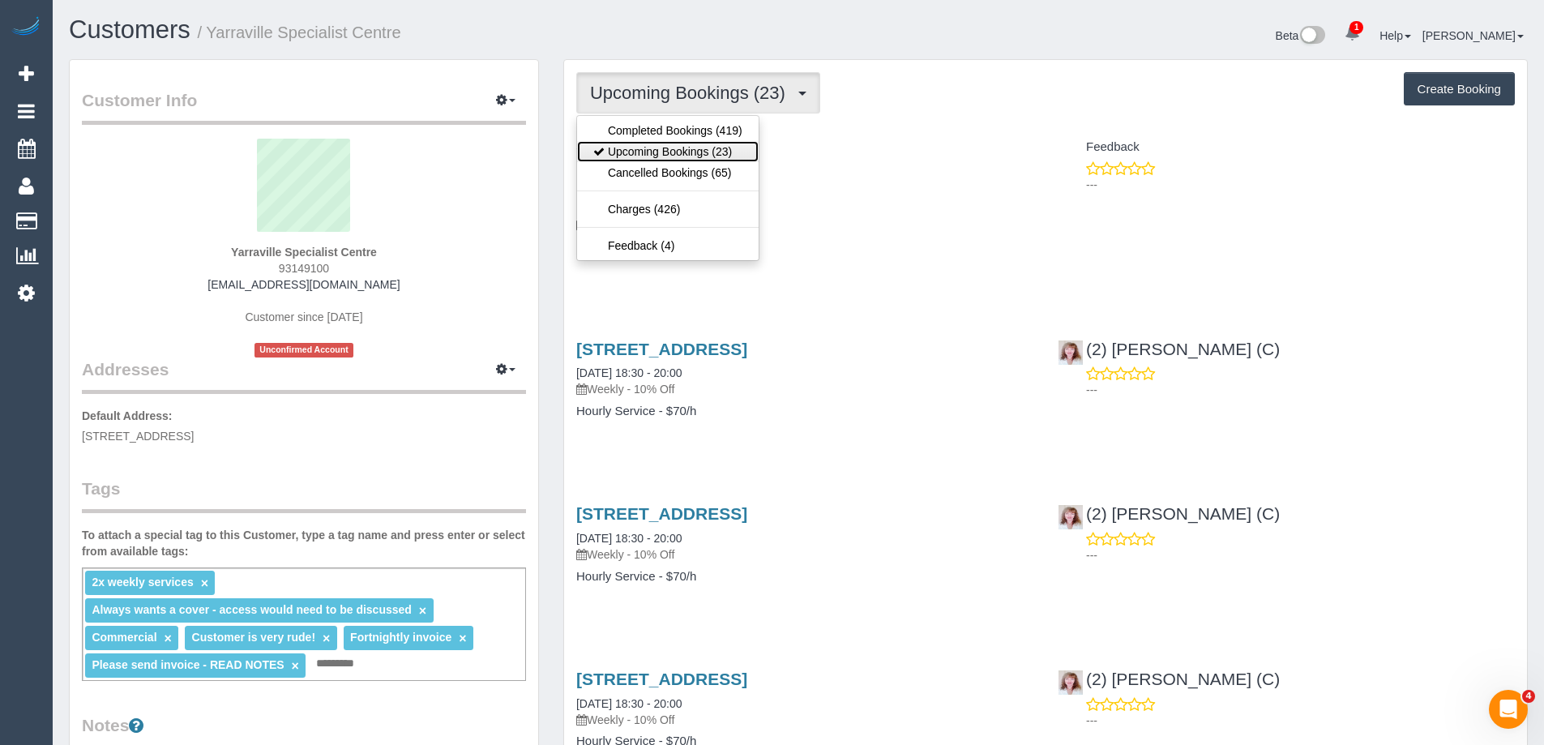
click at [681, 145] on link "Upcoming Bookings (23)" at bounding box center [668, 151] width 182 height 21
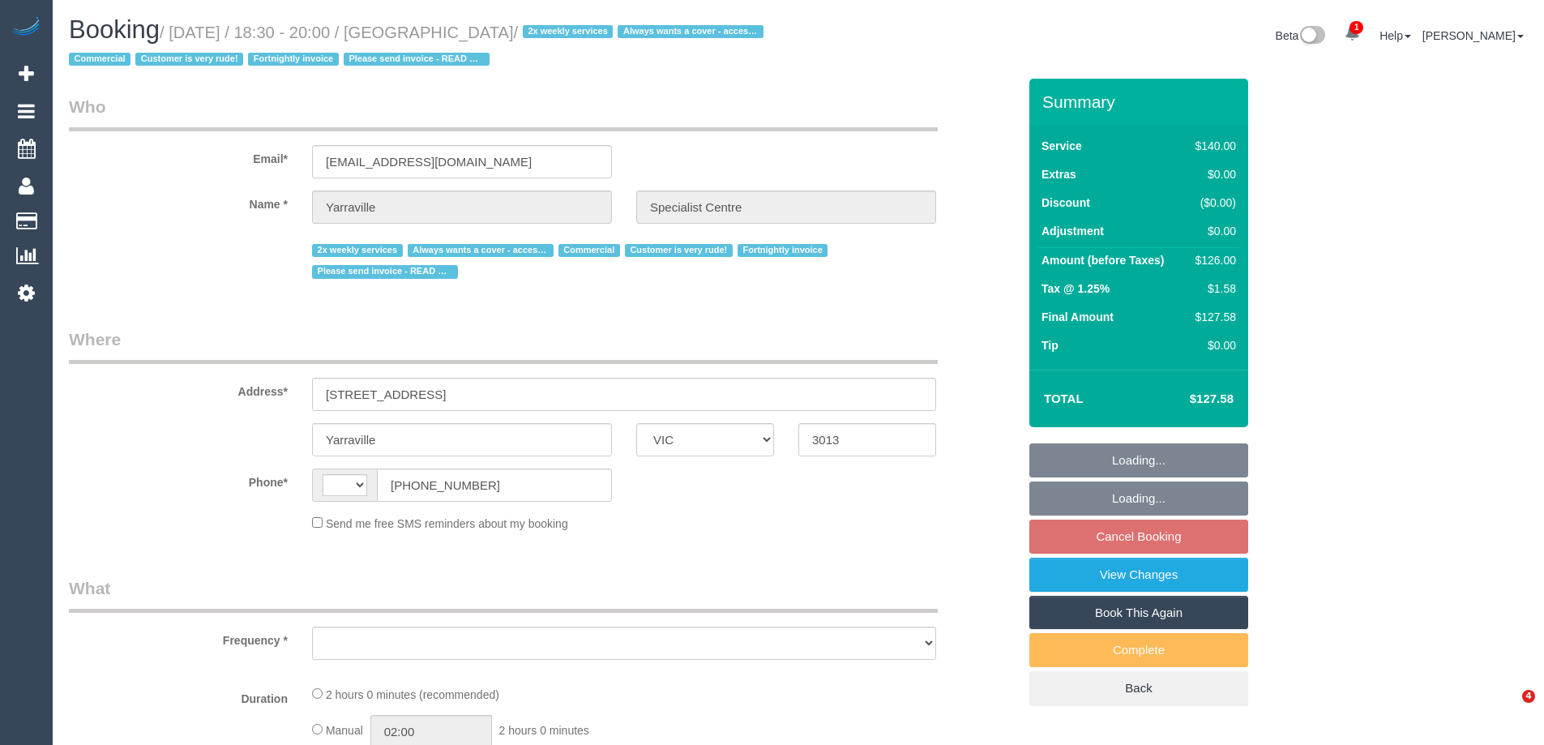
select select "VIC"
select select "string:AU"
select select "object:1233"
select select "7248"
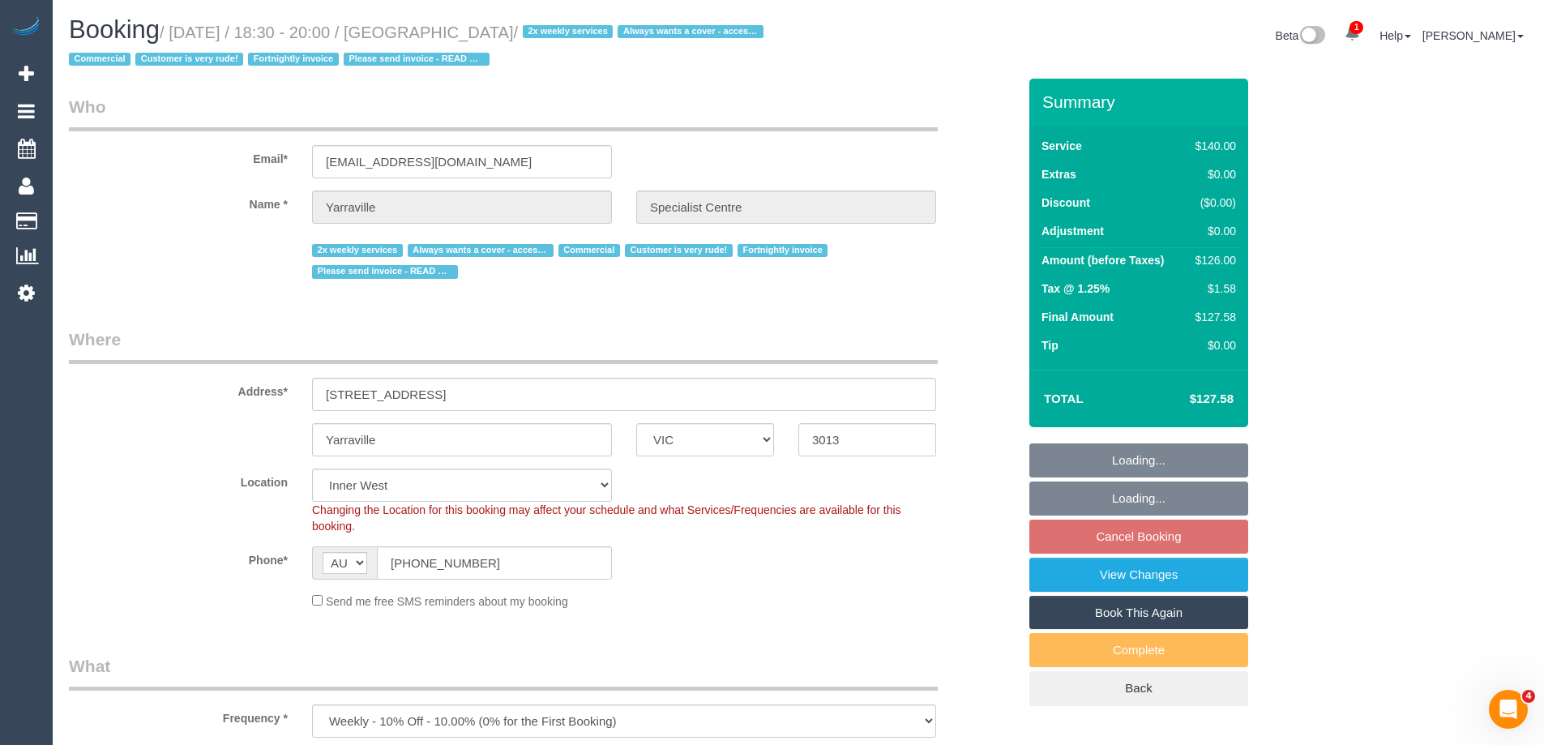
select select "number:28"
select select "number:14"
select select "number:18"
select select "number:25"
select select "number:35"
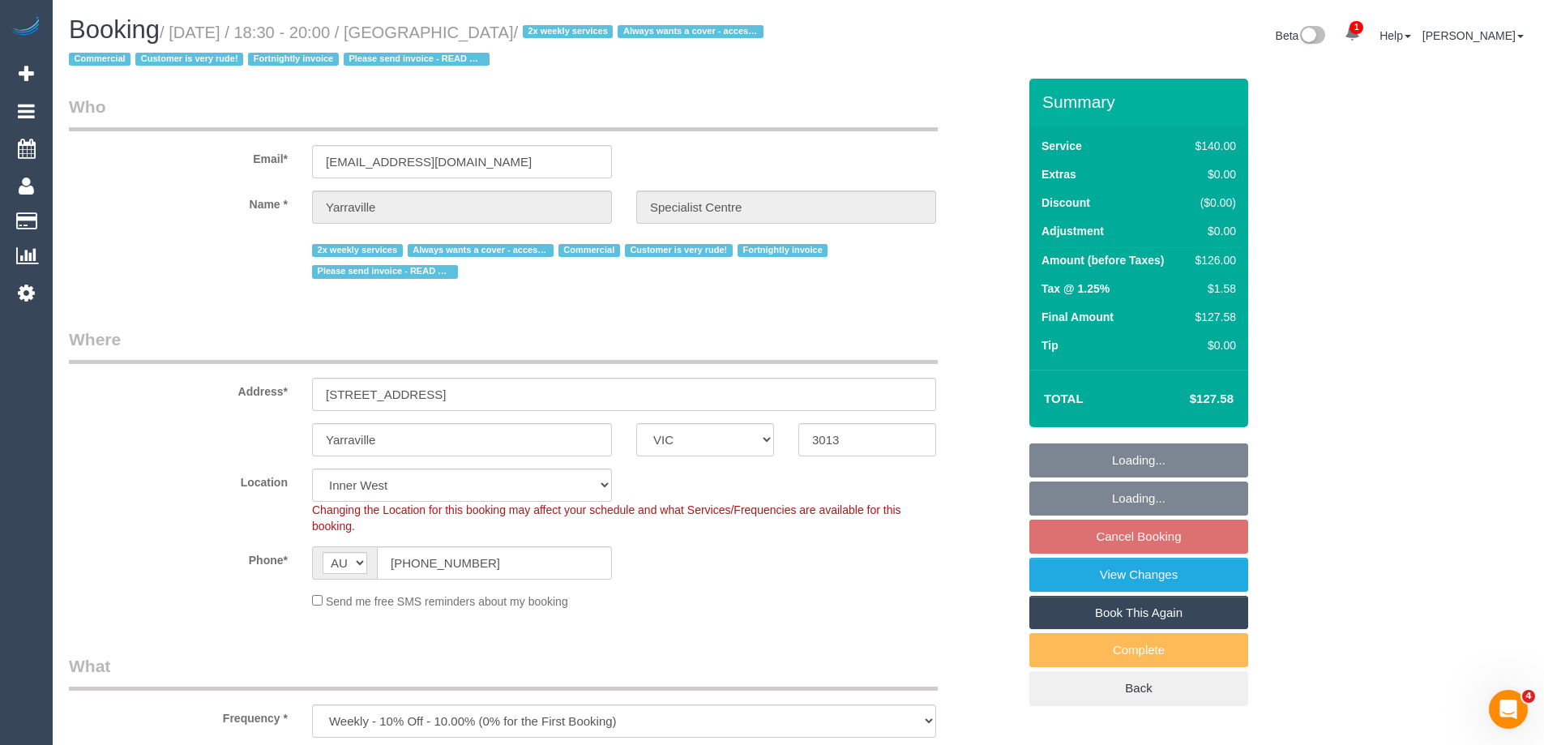
select select "object:1552"
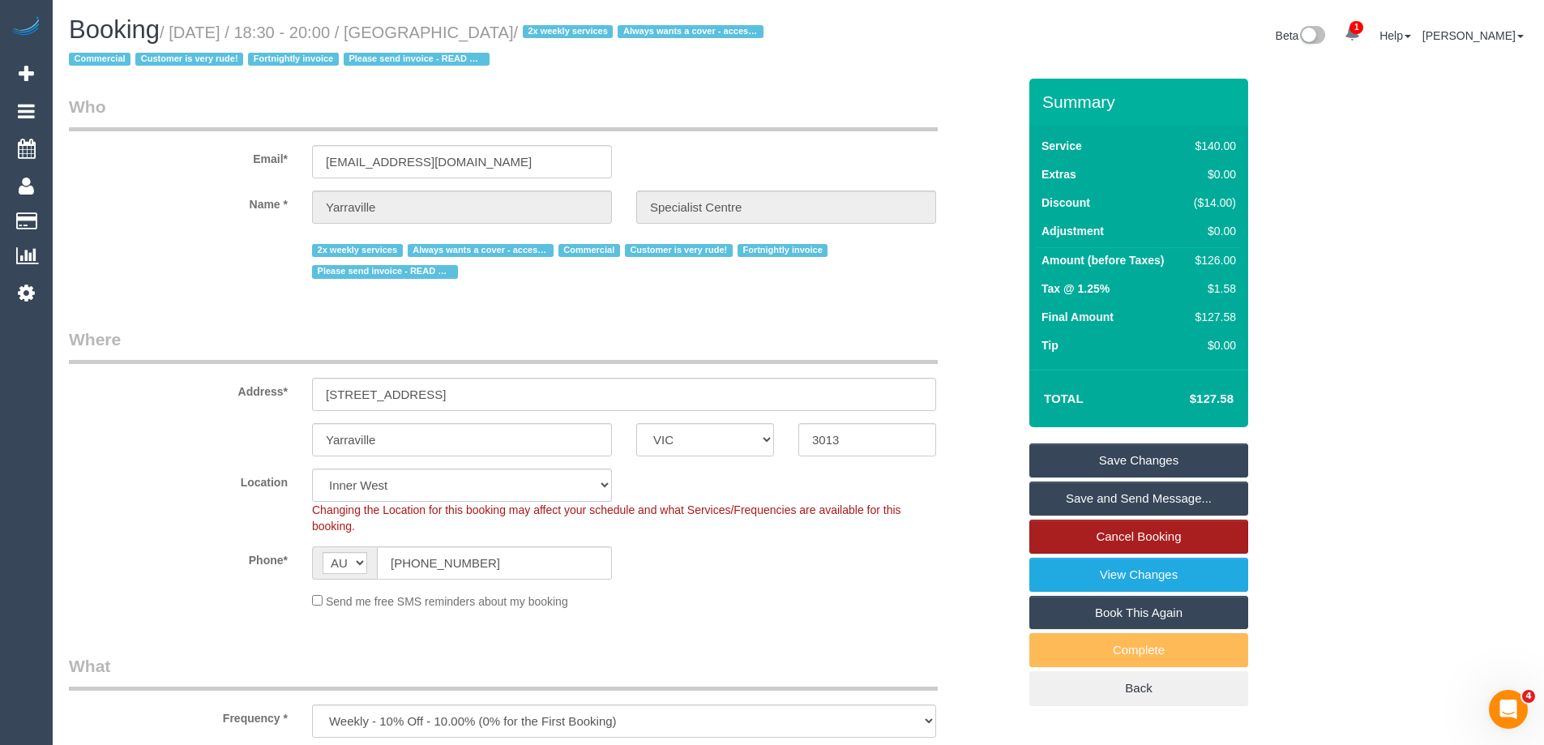
click at [1147, 534] on link "Cancel Booking" at bounding box center [1139, 537] width 219 height 34
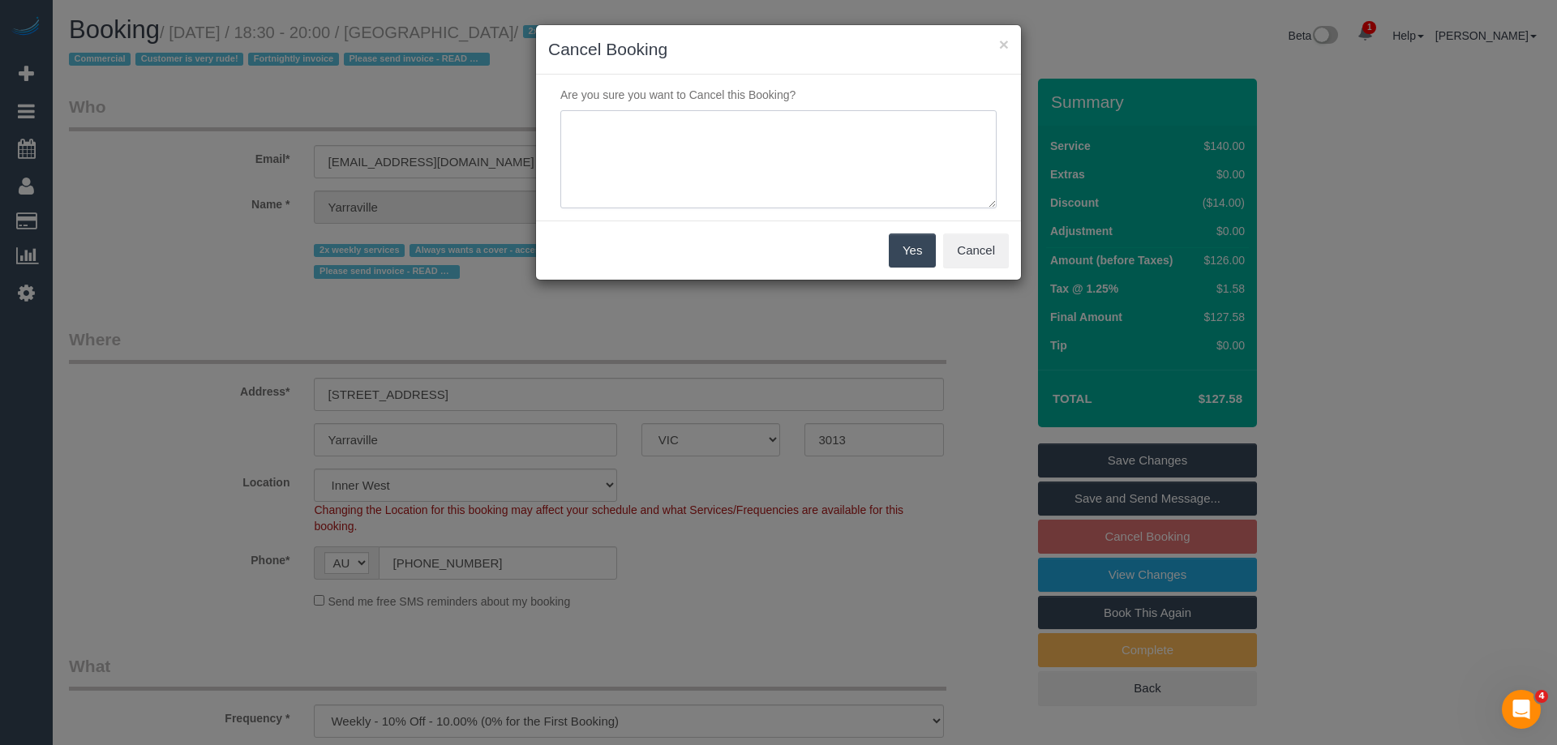
click at [762, 190] on textarea at bounding box center [778, 159] width 436 height 99
type textarea "Skipping while regular cleaner is away. Via email - ED"
click at [908, 250] on button "Yes" at bounding box center [912, 250] width 47 height 34
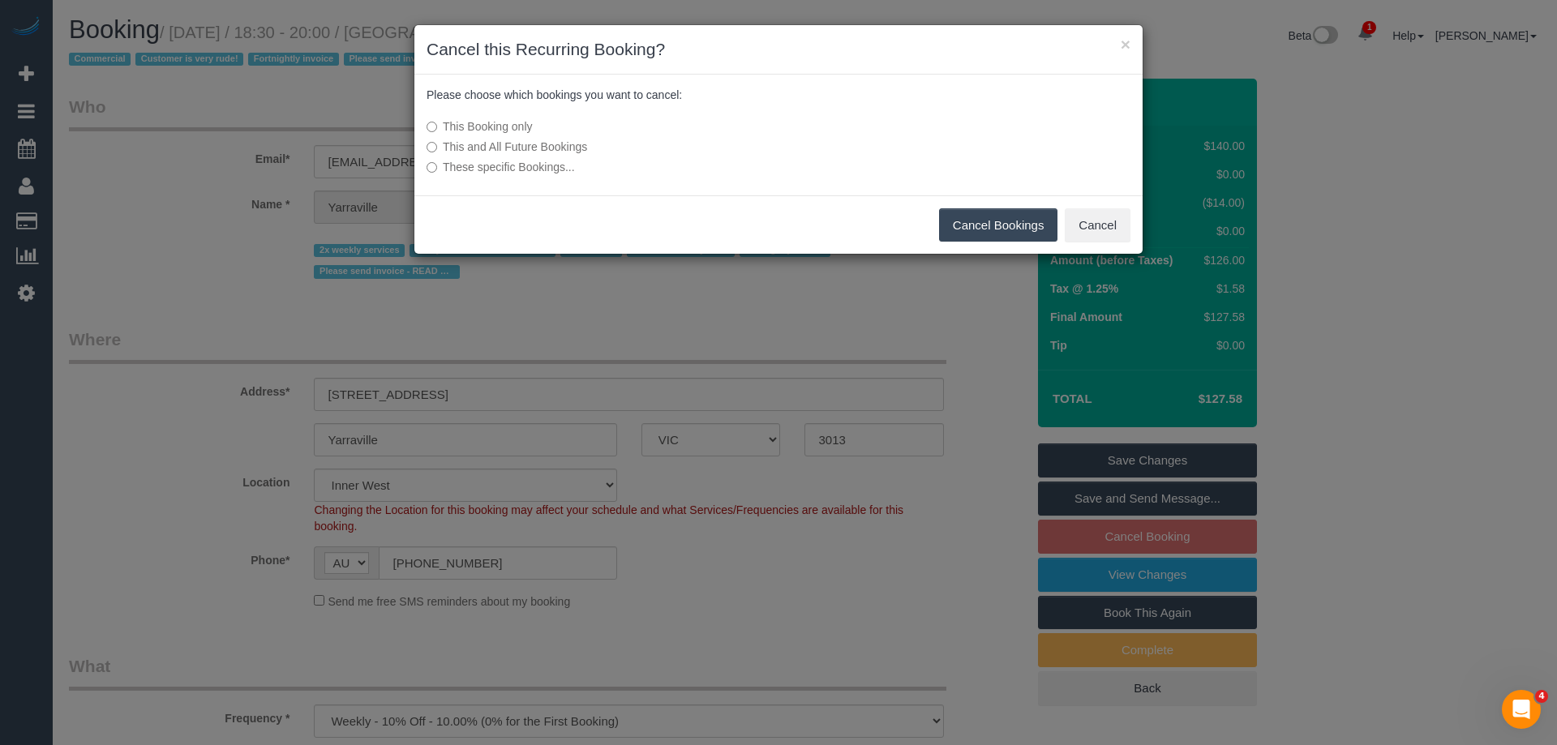
drag, startPoint x: 988, startPoint y: 222, endPoint x: 950, endPoint y: 213, distance: 39.1
click at [988, 222] on button "Cancel Bookings" at bounding box center [998, 225] width 119 height 34
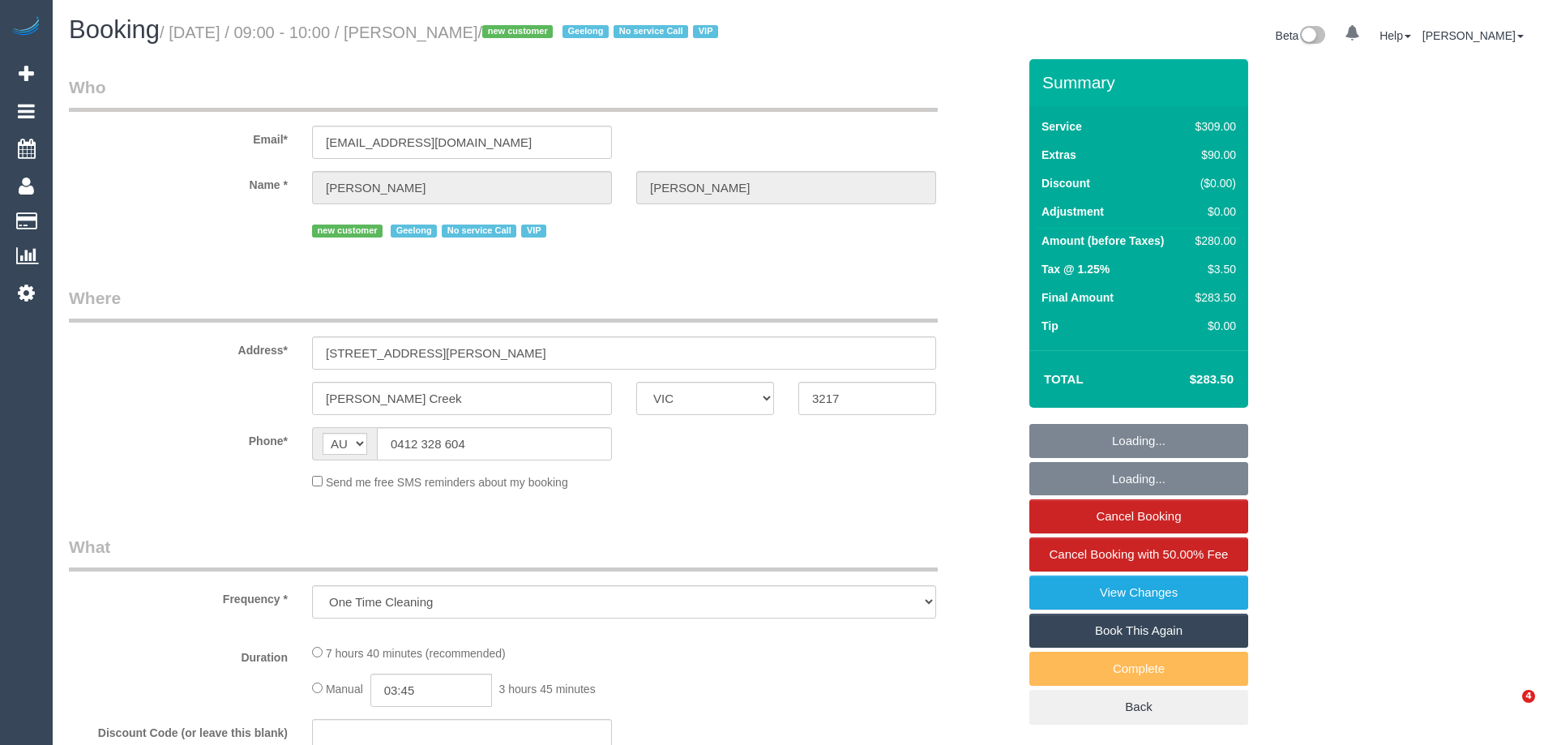
select select "VIC"
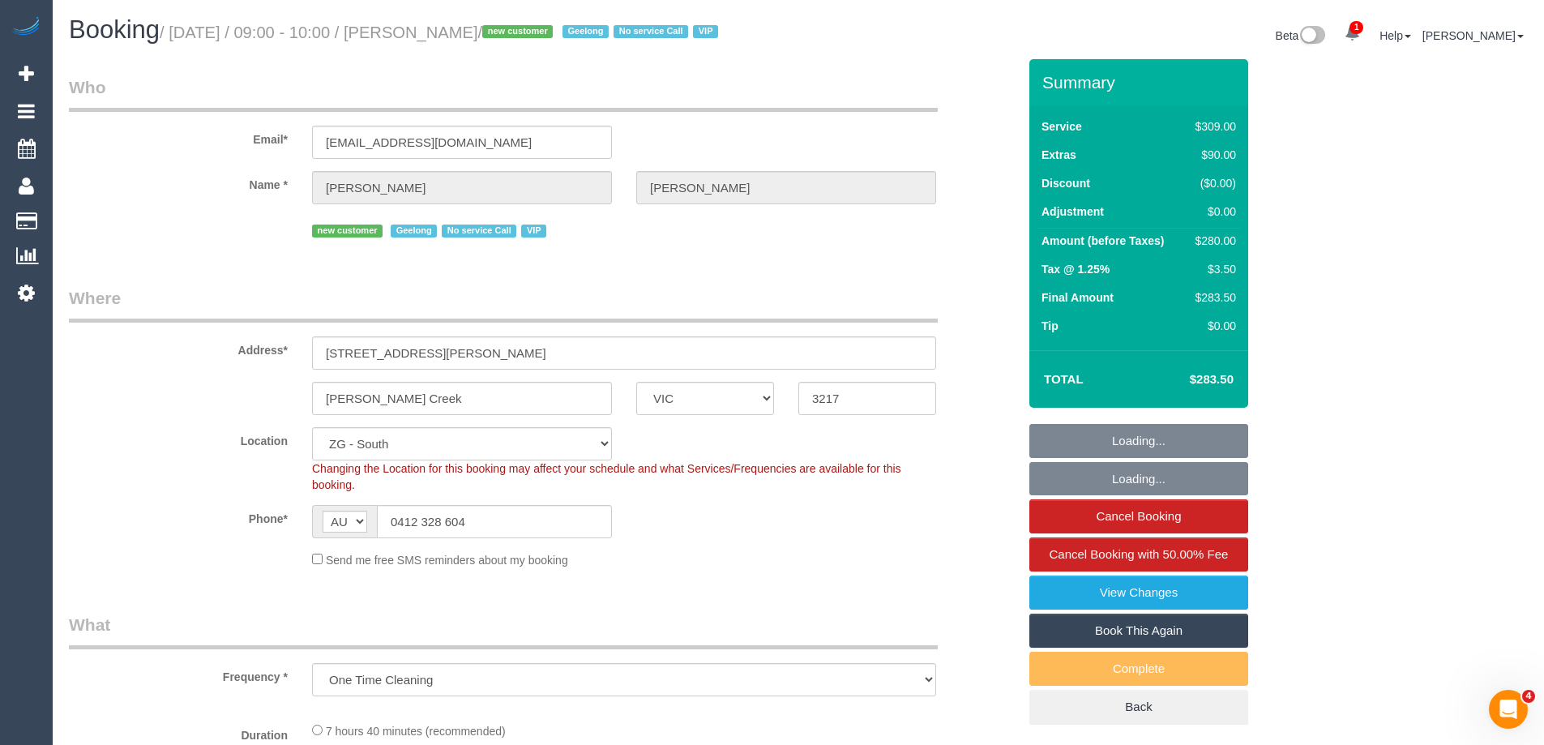
select select "string:stripe-pm_1RxFRV2GScqysDRVaO3HbnxL"
select select "number:28"
select select "number:14"
select select "number:19"
select select "number:25"
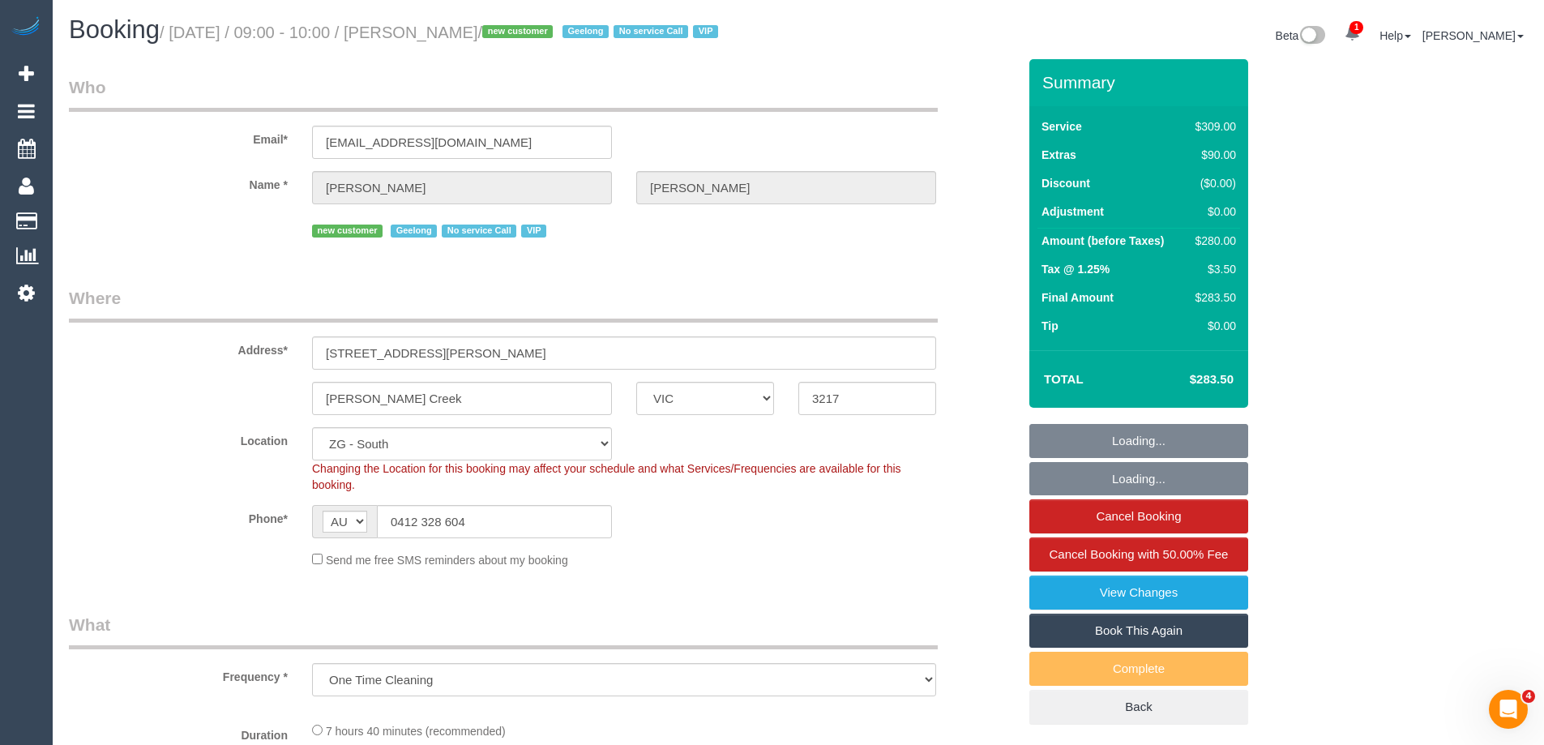
select select "object:833"
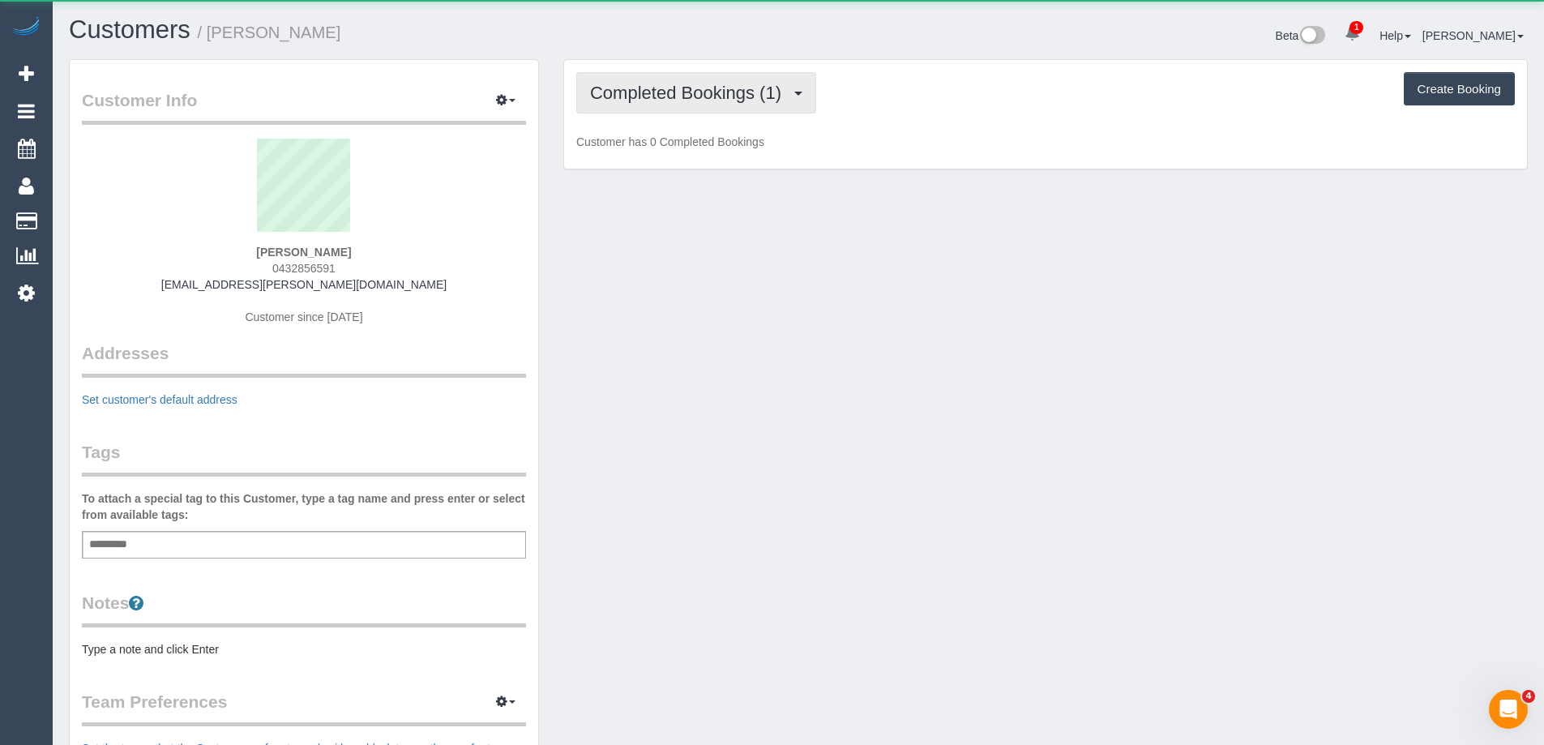
click at [672, 93] on span "Completed Bookings (1)" at bounding box center [689, 93] width 199 height 20
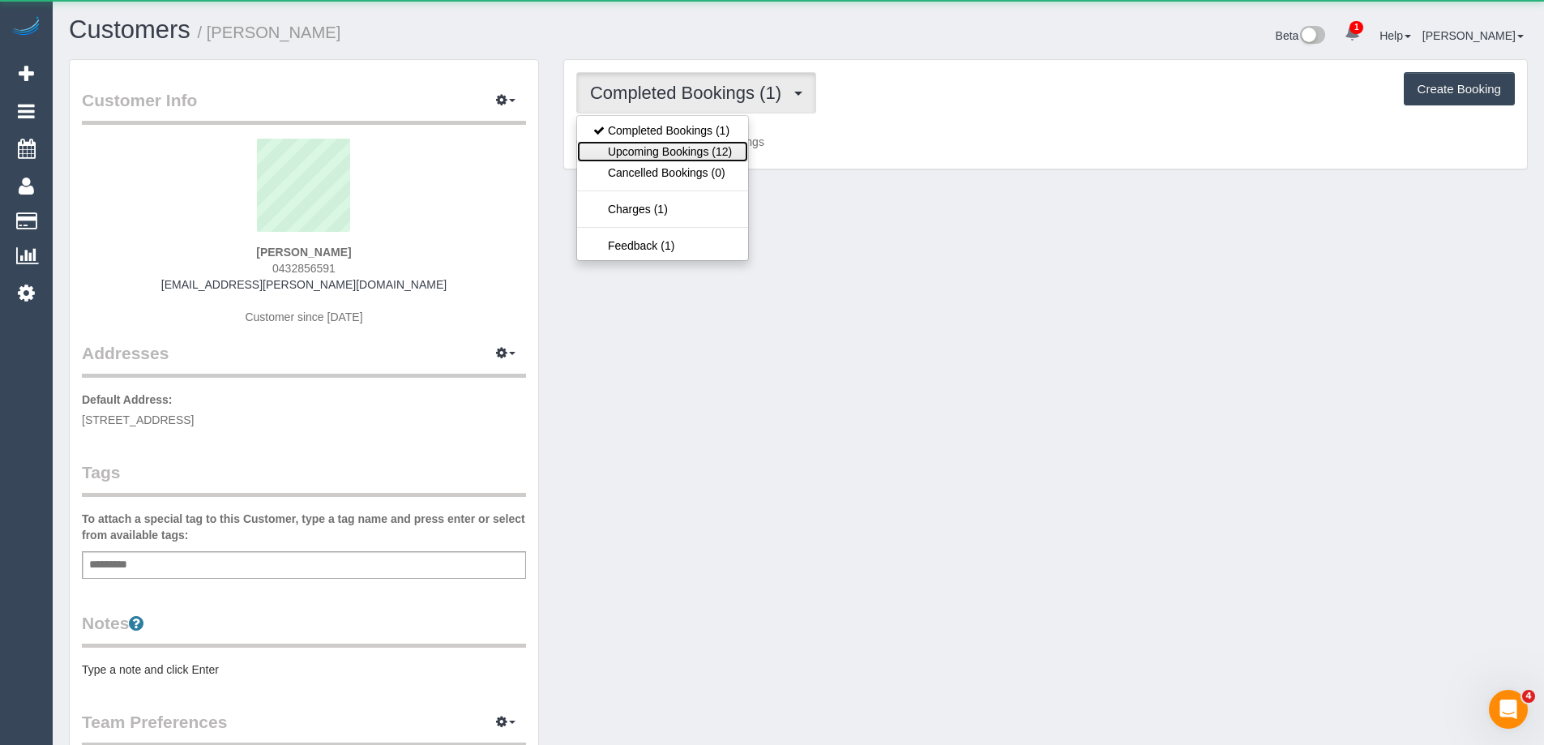
click at [676, 154] on link "Upcoming Bookings (12)" at bounding box center [662, 151] width 171 height 21
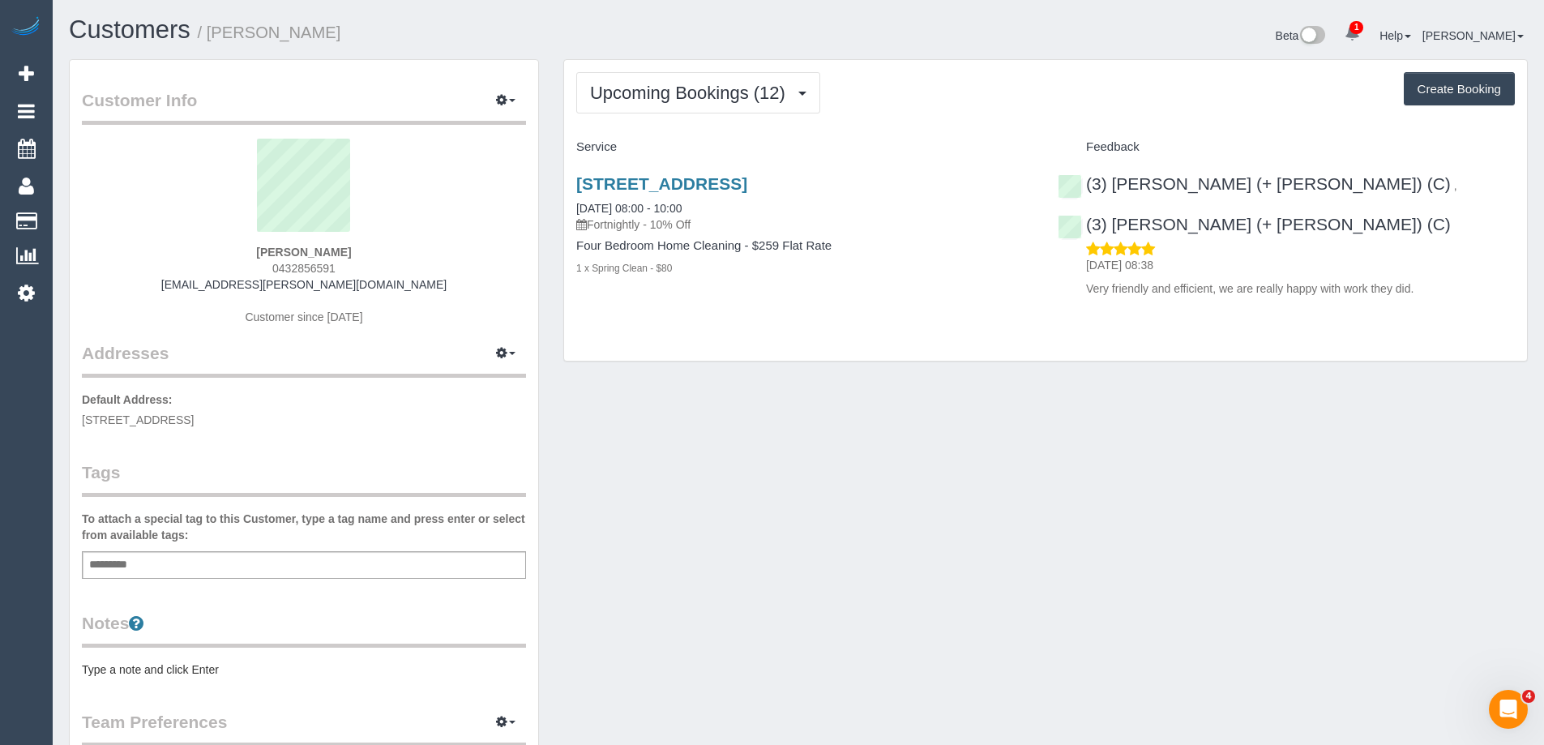
click at [187, 670] on pre "Type a note and click Enter" at bounding box center [304, 670] width 444 height 16
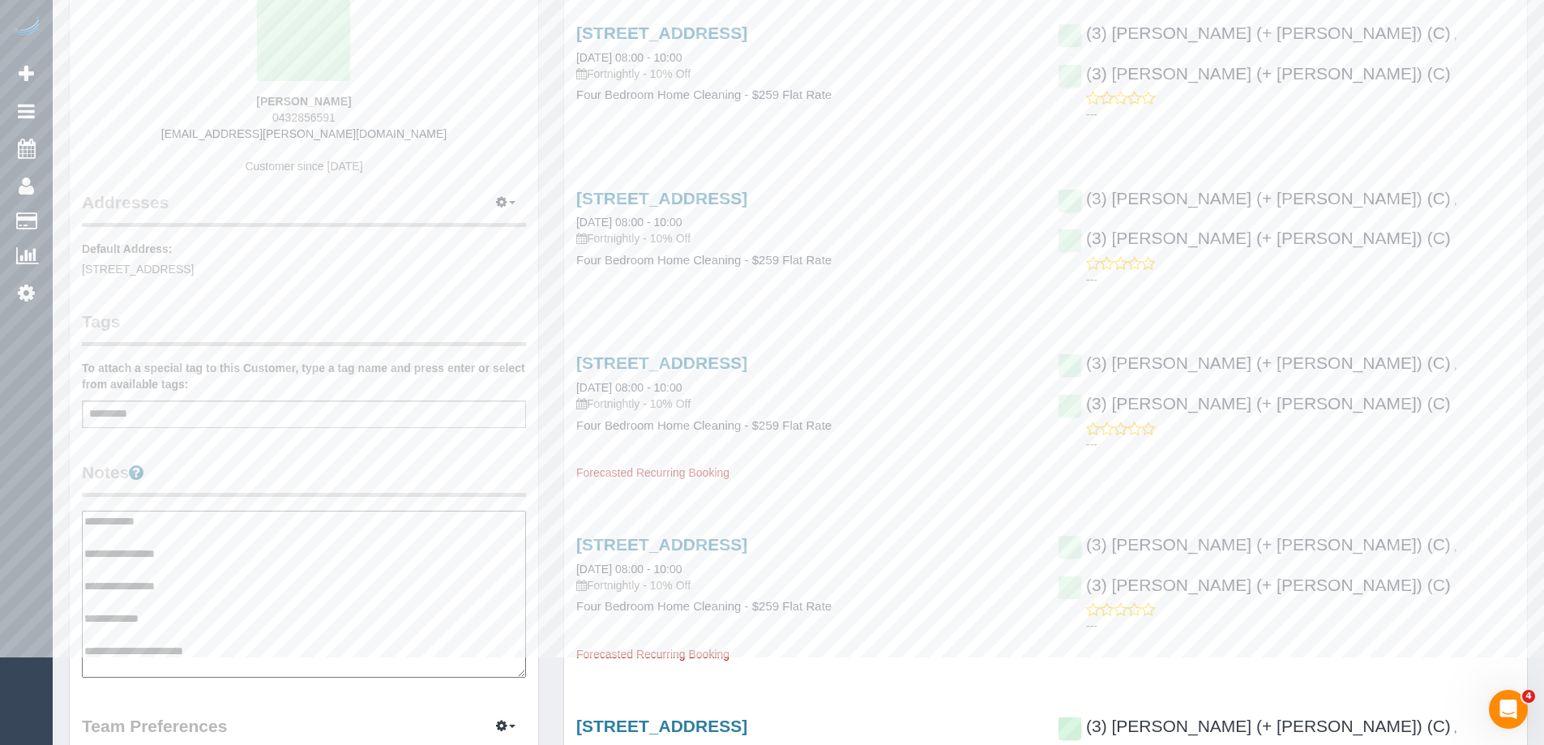
scroll to position [306, 0]
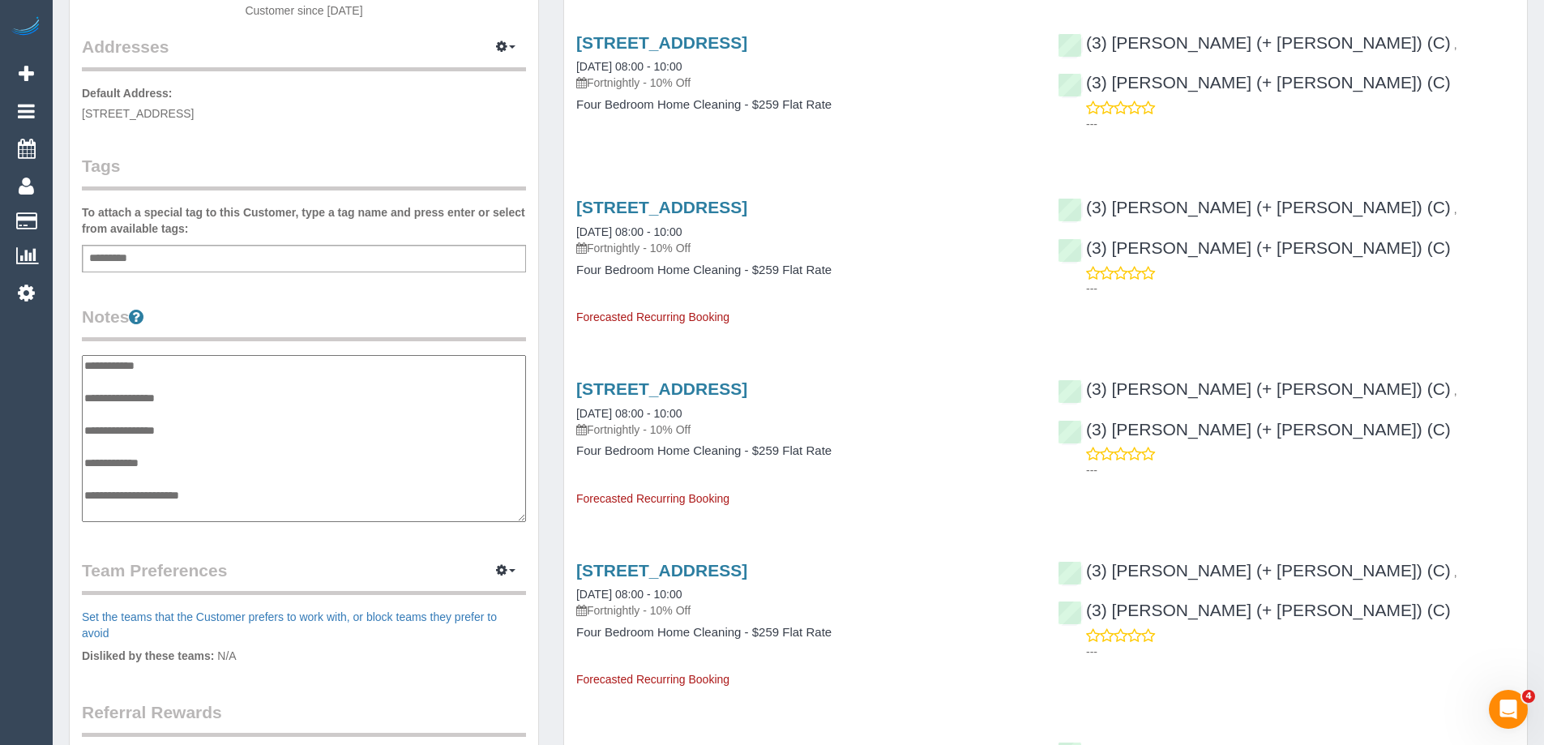
type textarea "**********"
click at [298, 319] on legend "Notes" at bounding box center [304, 323] width 444 height 36
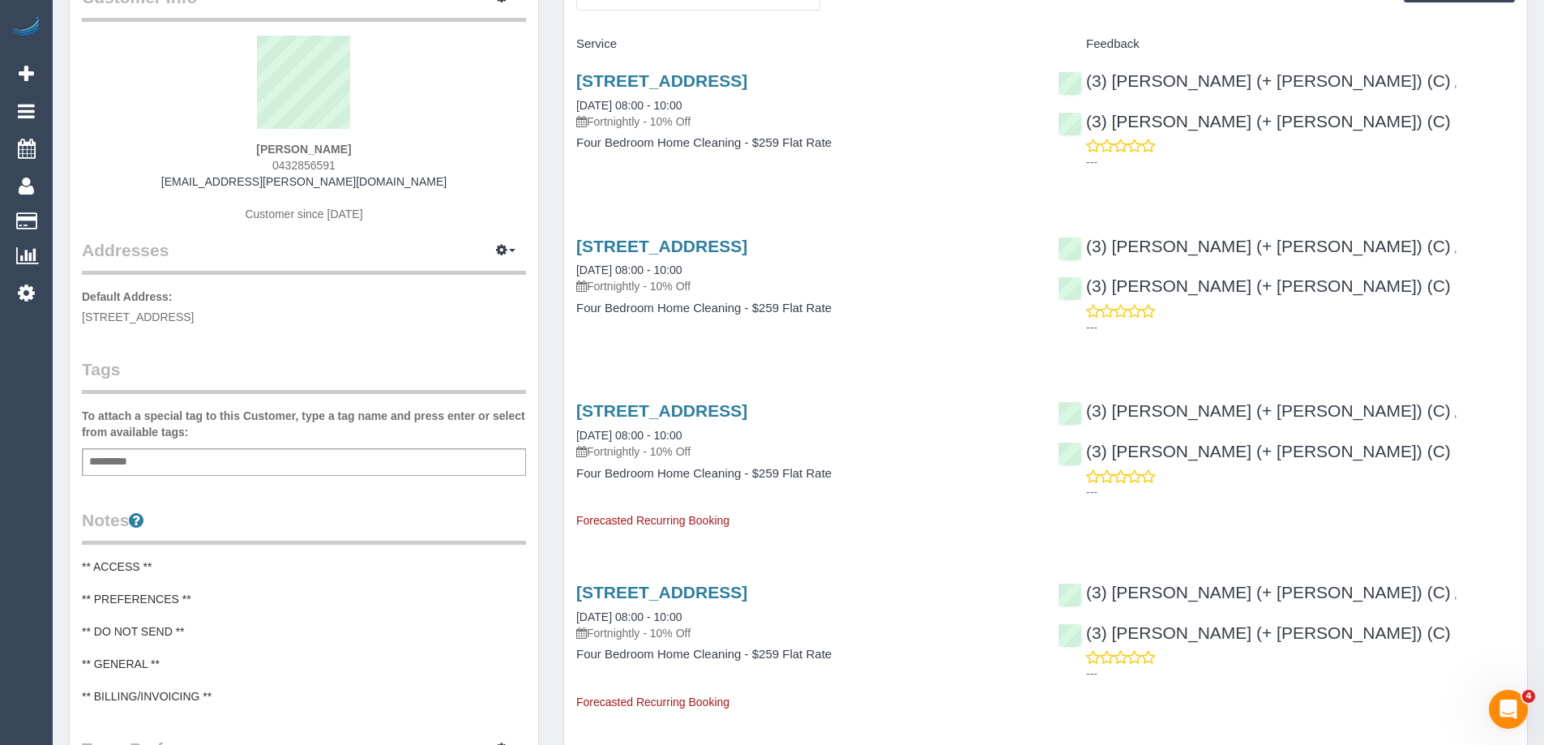
scroll to position [0, 0]
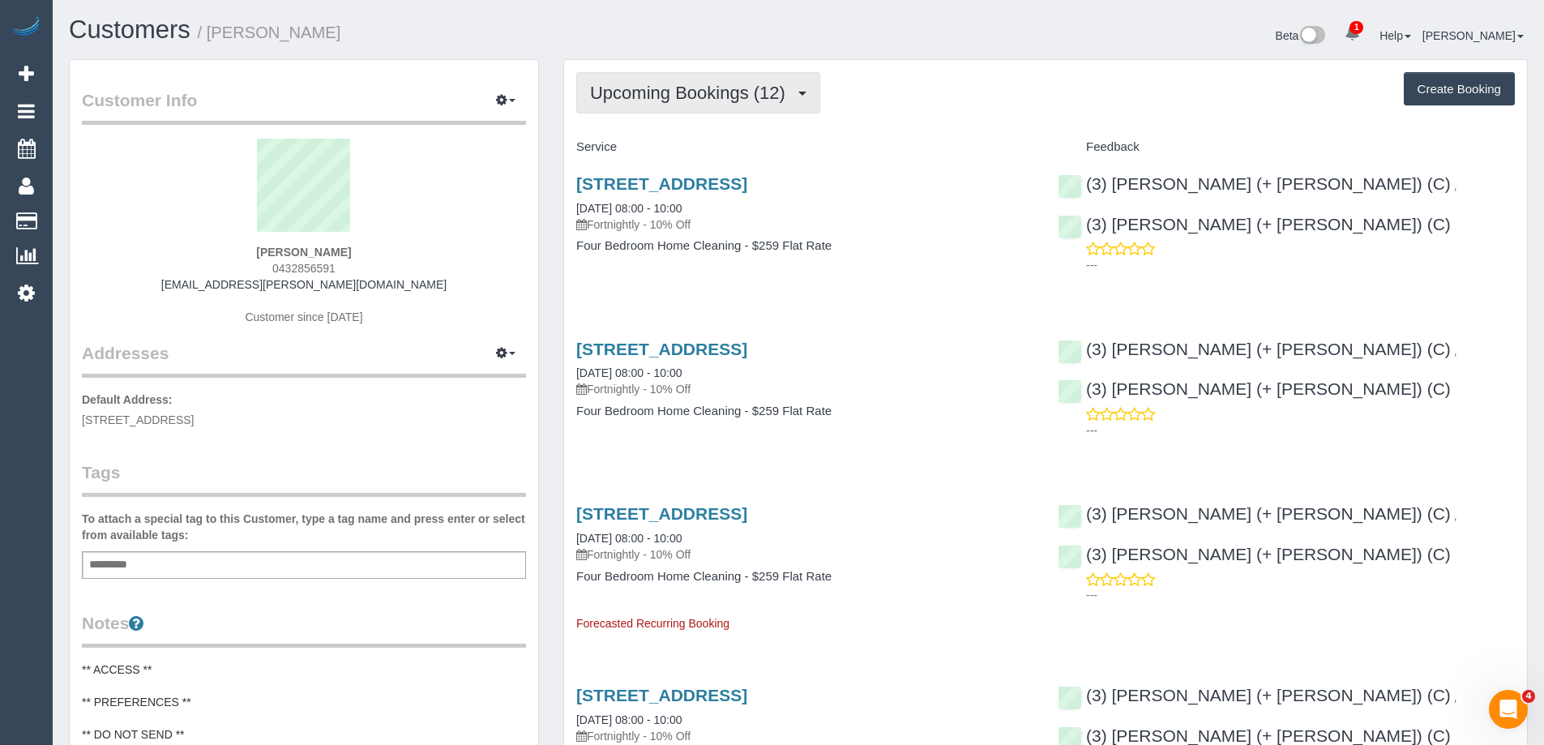
click at [700, 98] on span "Upcoming Bookings (12)" at bounding box center [691, 93] width 203 height 20
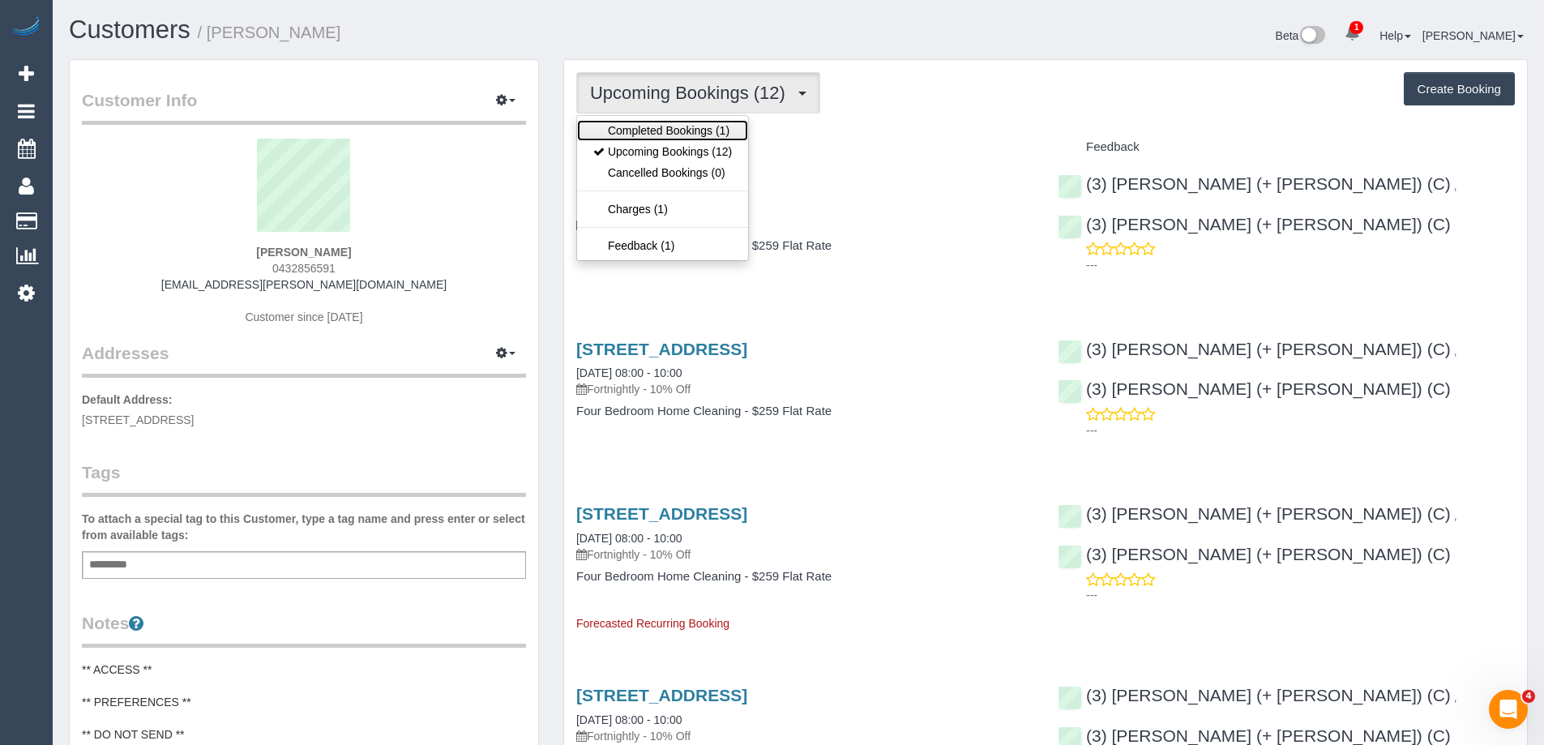
click at [692, 123] on link "Completed Bookings (1)" at bounding box center [662, 130] width 171 height 21
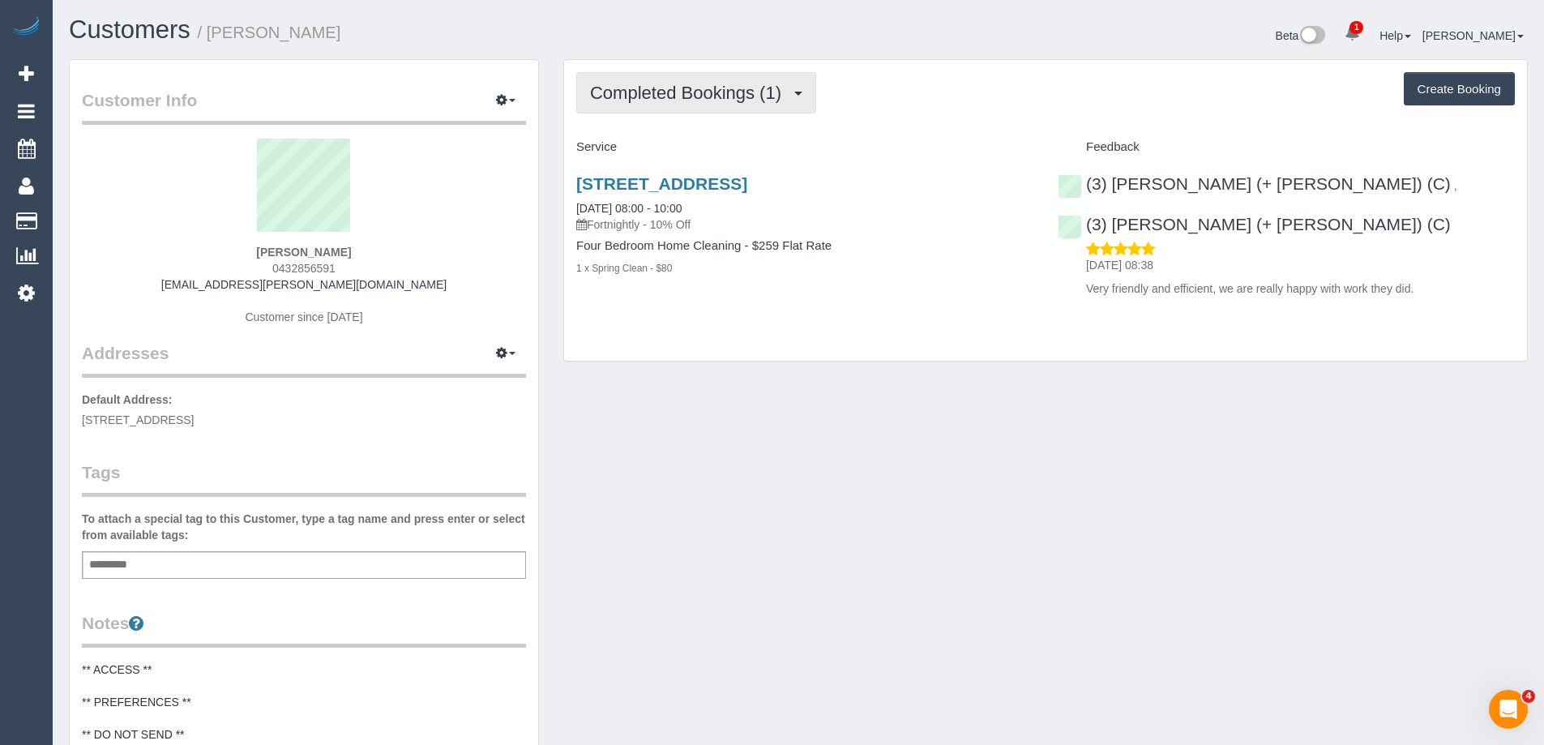
click at [702, 91] on span "Completed Bookings (1)" at bounding box center [689, 93] width 199 height 20
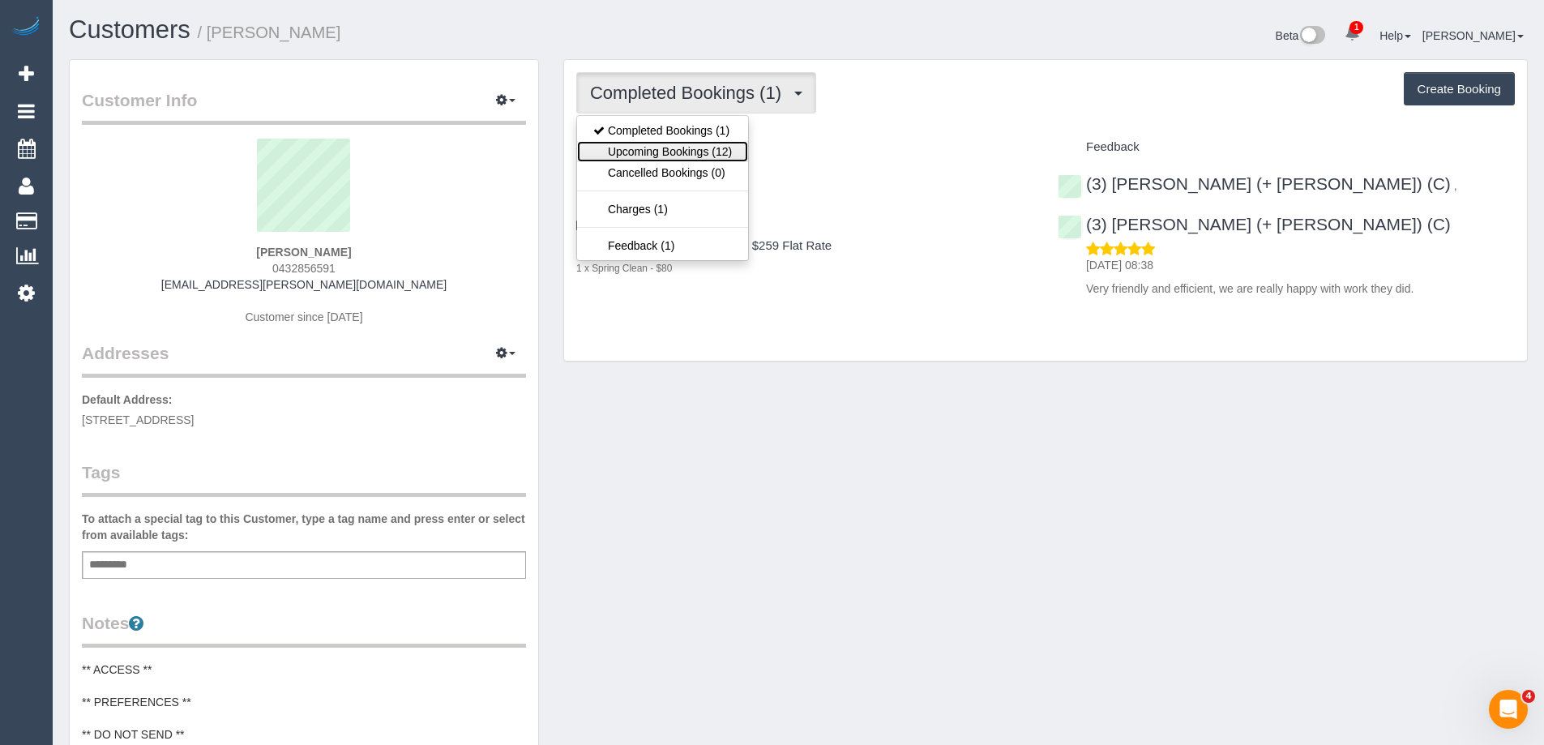
click at [702, 147] on link "Upcoming Bookings (12)" at bounding box center [662, 151] width 171 height 21
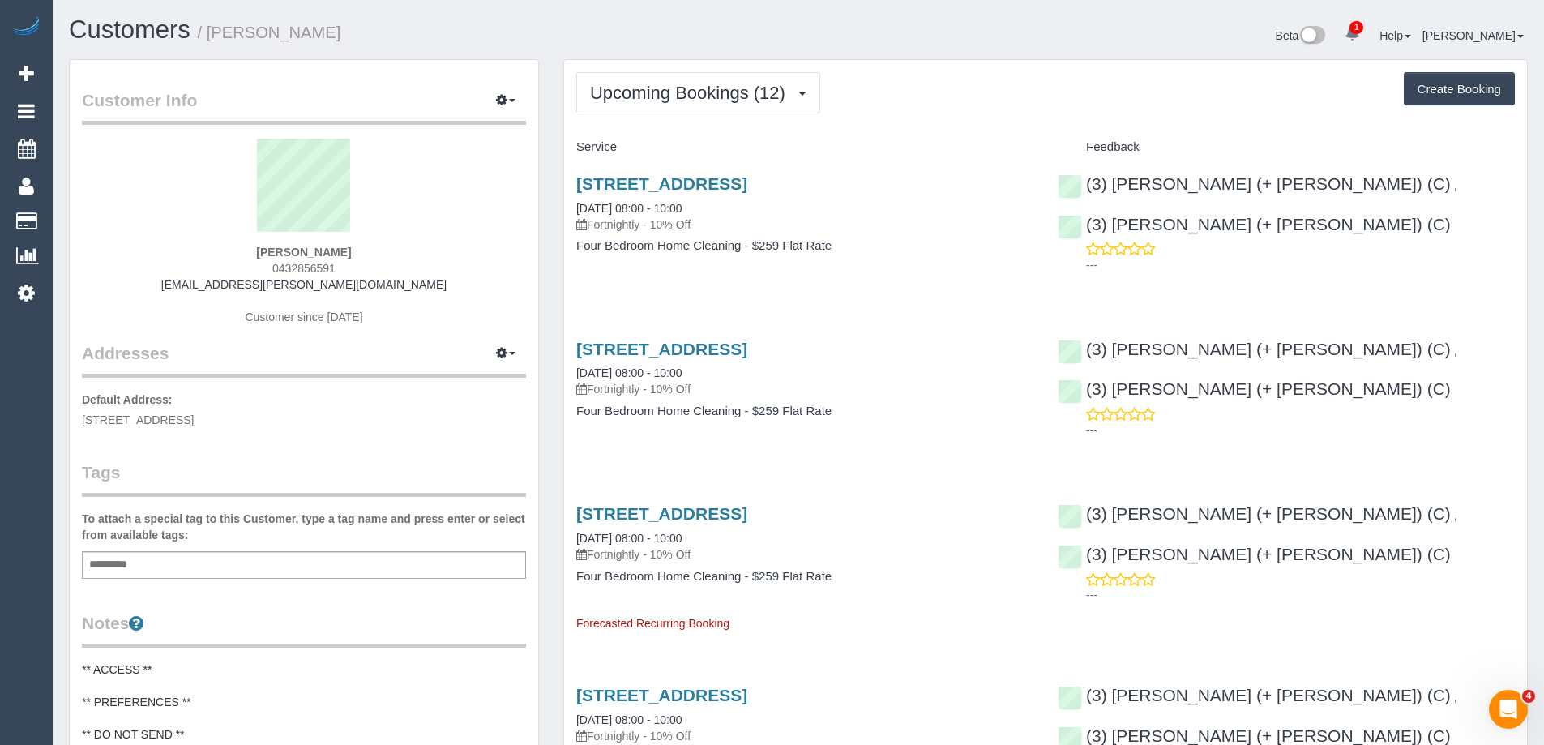
copy small "Marie-Anne Cam"
drag, startPoint x: 400, startPoint y: 42, endPoint x: 209, endPoint y: 36, distance: 191.4
click at [209, 36] on h1 "Customers / Marie-Anne Cam" at bounding box center [427, 30] width 717 height 28
drag, startPoint x: 1359, startPoint y: 178, endPoint x: 1403, endPoint y: 199, distance: 48.6
click at [1403, 199] on div "(3) Gazi (+ Juireya) (C) , (3) Juireya (+ Gazi) (C) ---" at bounding box center [1287, 221] width 482 height 120
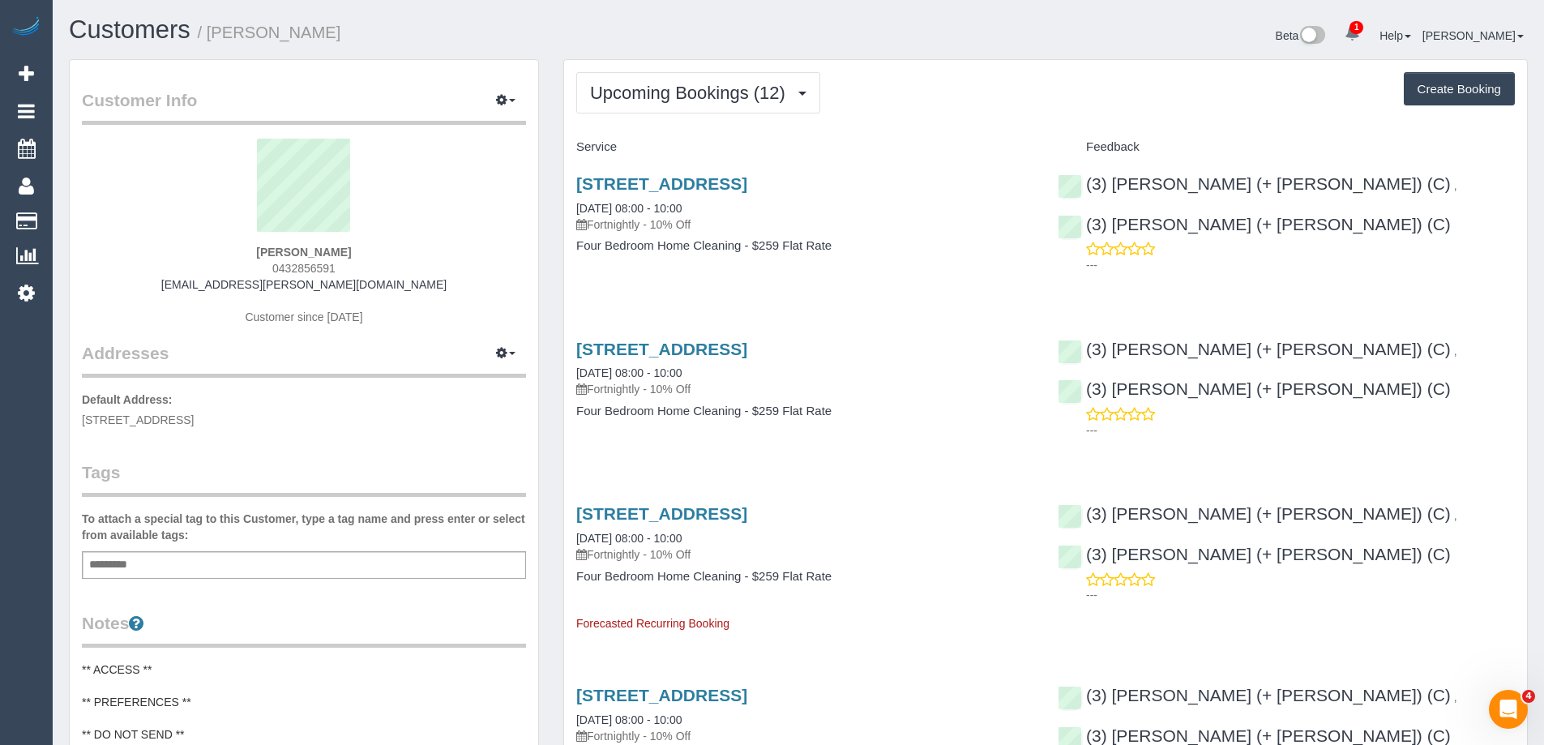
click at [273, 266] on span "0432856591" at bounding box center [303, 268] width 63 height 13
copy span "0432856591"
drag, startPoint x: 358, startPoint y: 48, endPoint x: 213, endPoint y: 45, distance: 144.3
click at [213, 45] on div "Customers / Marie-Anne Cam" at bounding box center [428, 33] width 742 height 35
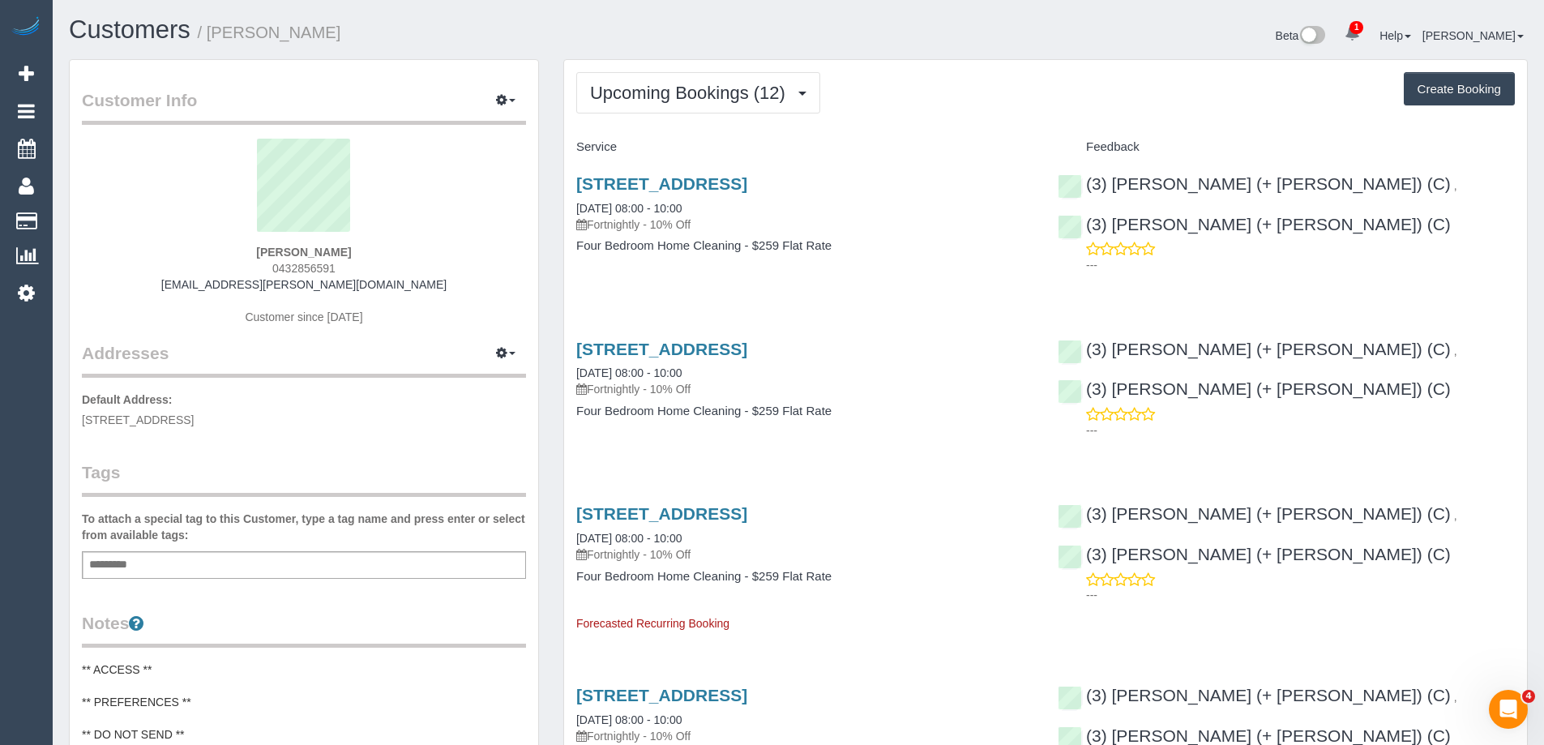
copy small "Marie-Anne Cam"
click at [703, 95] on span "Upcoming Bookings (12)" at bounding box center [691, 93] width 203 height 20
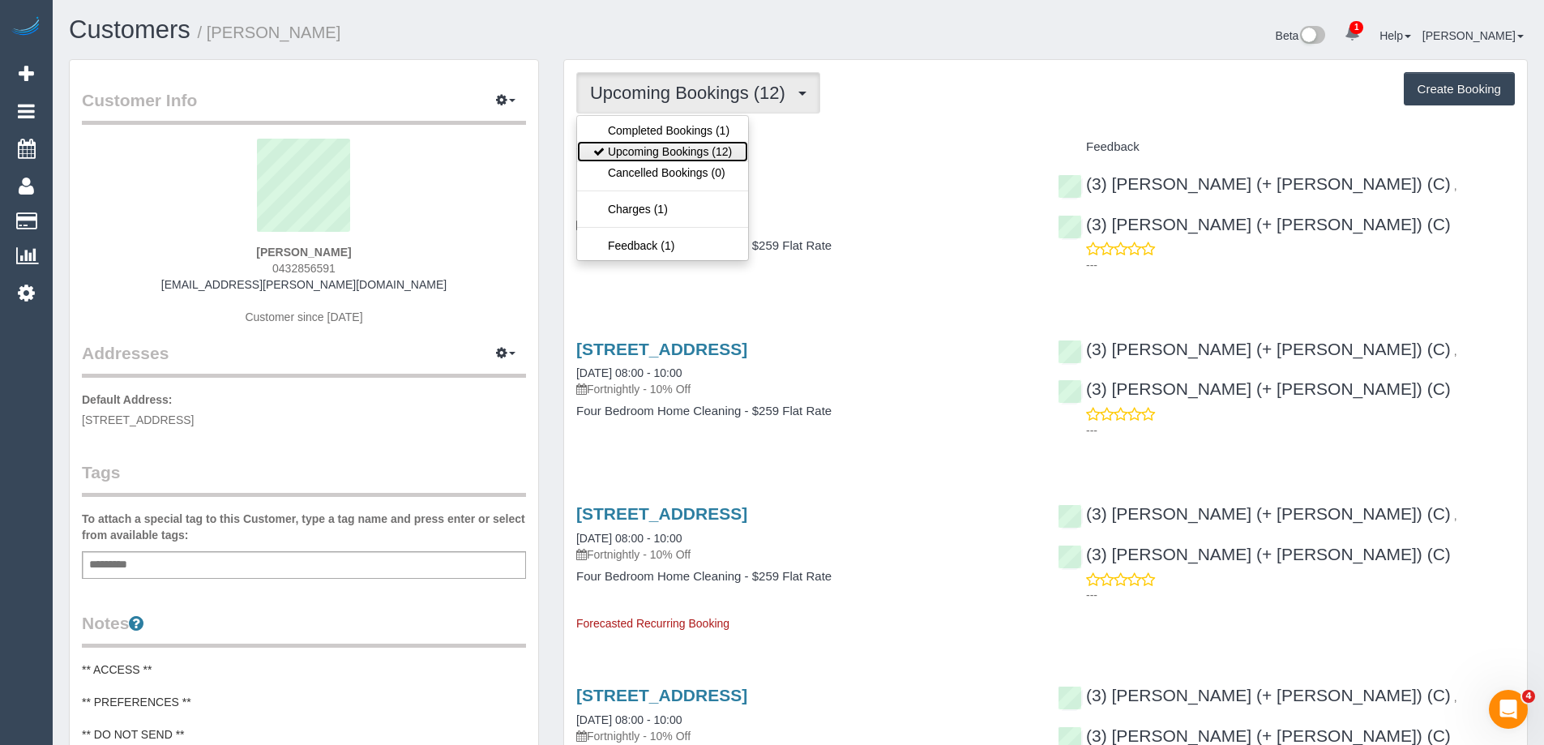
click at [693, 148] on link "Upcoming Bookings (12)" at bounding box center [662, 151] width 171 height 21
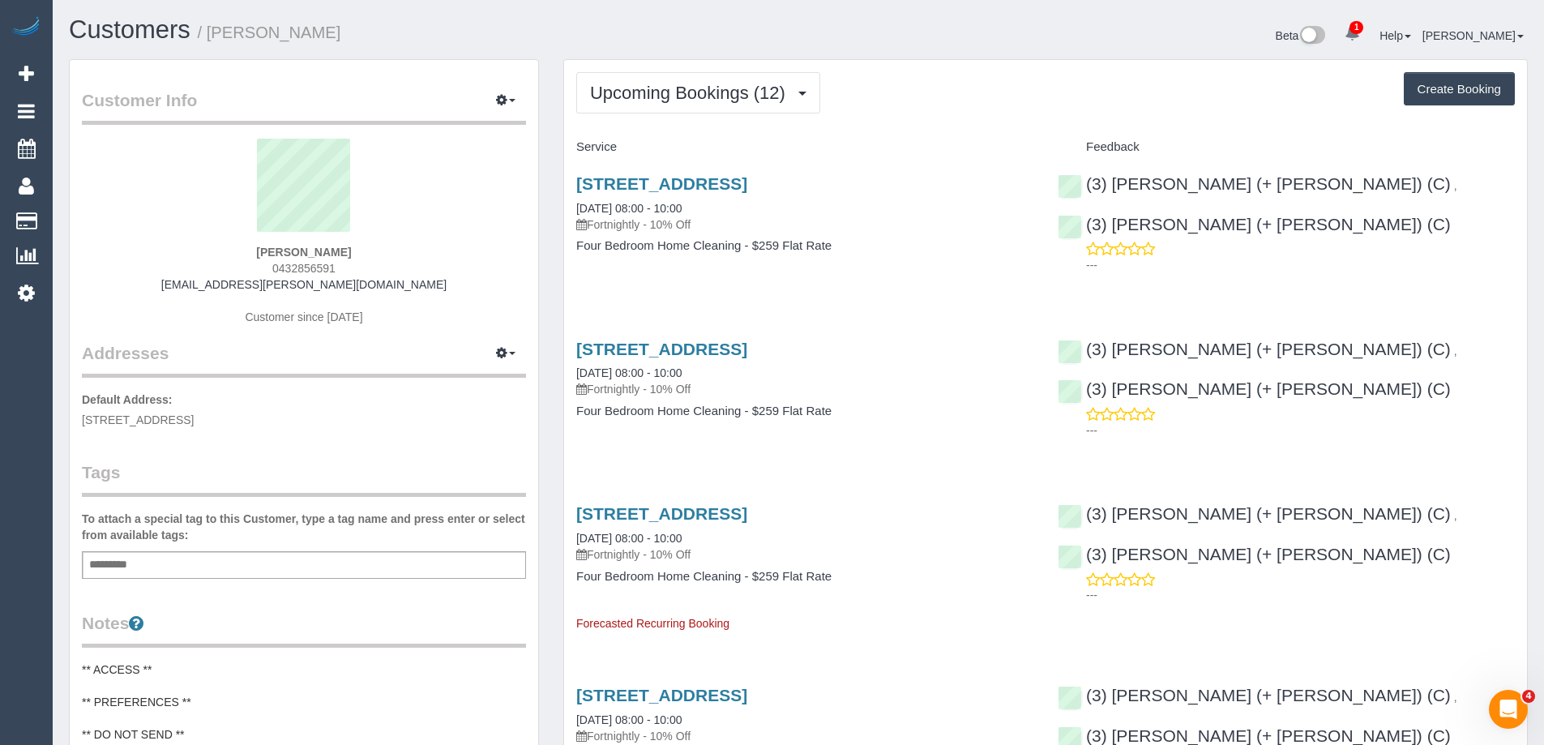
drag, startPoint x: 724, startPoint y: 43, endPoint x: 685, endPoint y: 5, distance: 54.5
click at [724, 43] on h1 "Customers / Marie-Anne Cam" at bounding box center [427, 30] width 717 height 28
click at [747, 189] on link "37 Liverpool Street, Fitzroy North, VIC 3068" at bounding box center [661, 183] width 171 height 19
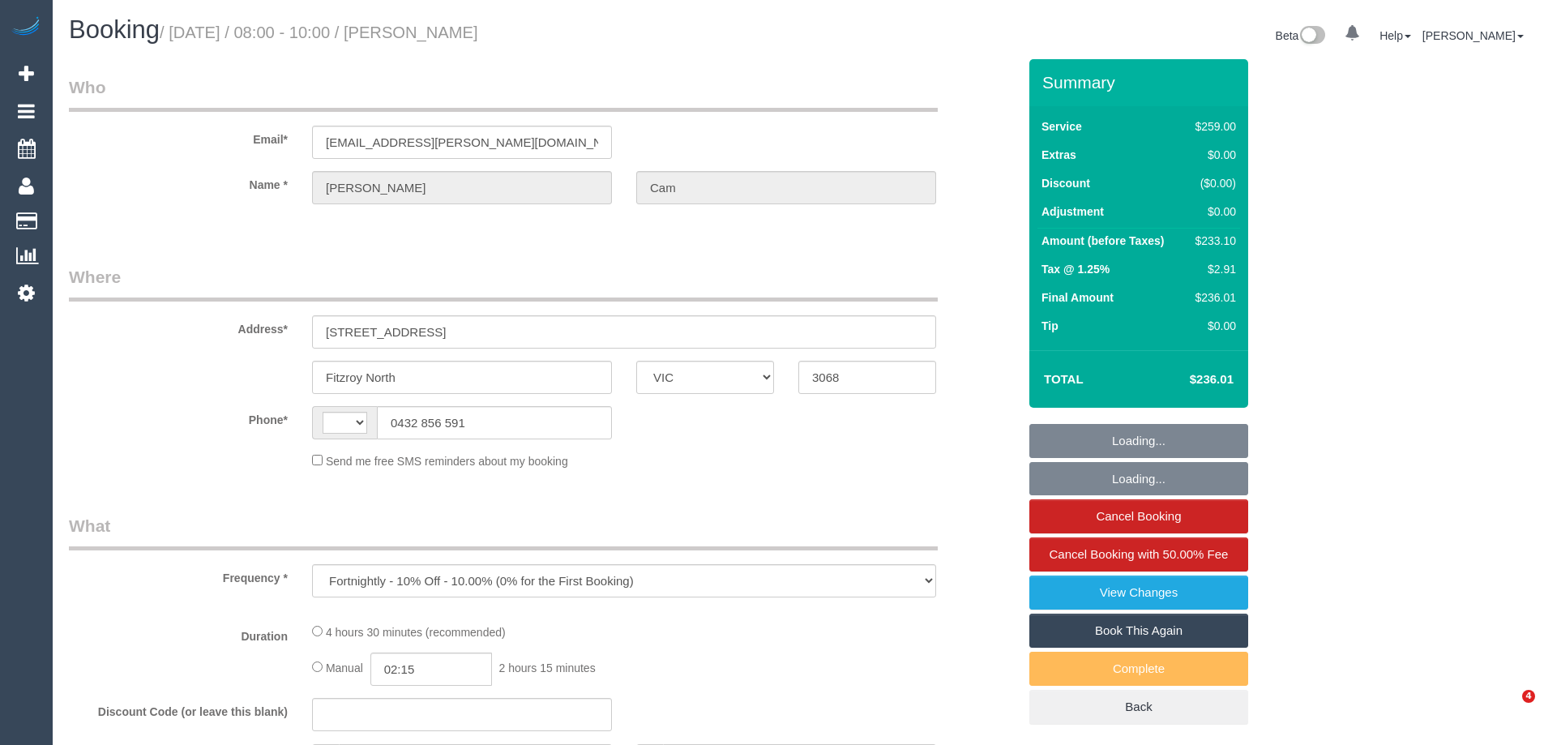
select select "VIC"
select select "string:AU"
select select "number:30"
select select "number:14"
select select "number:19"
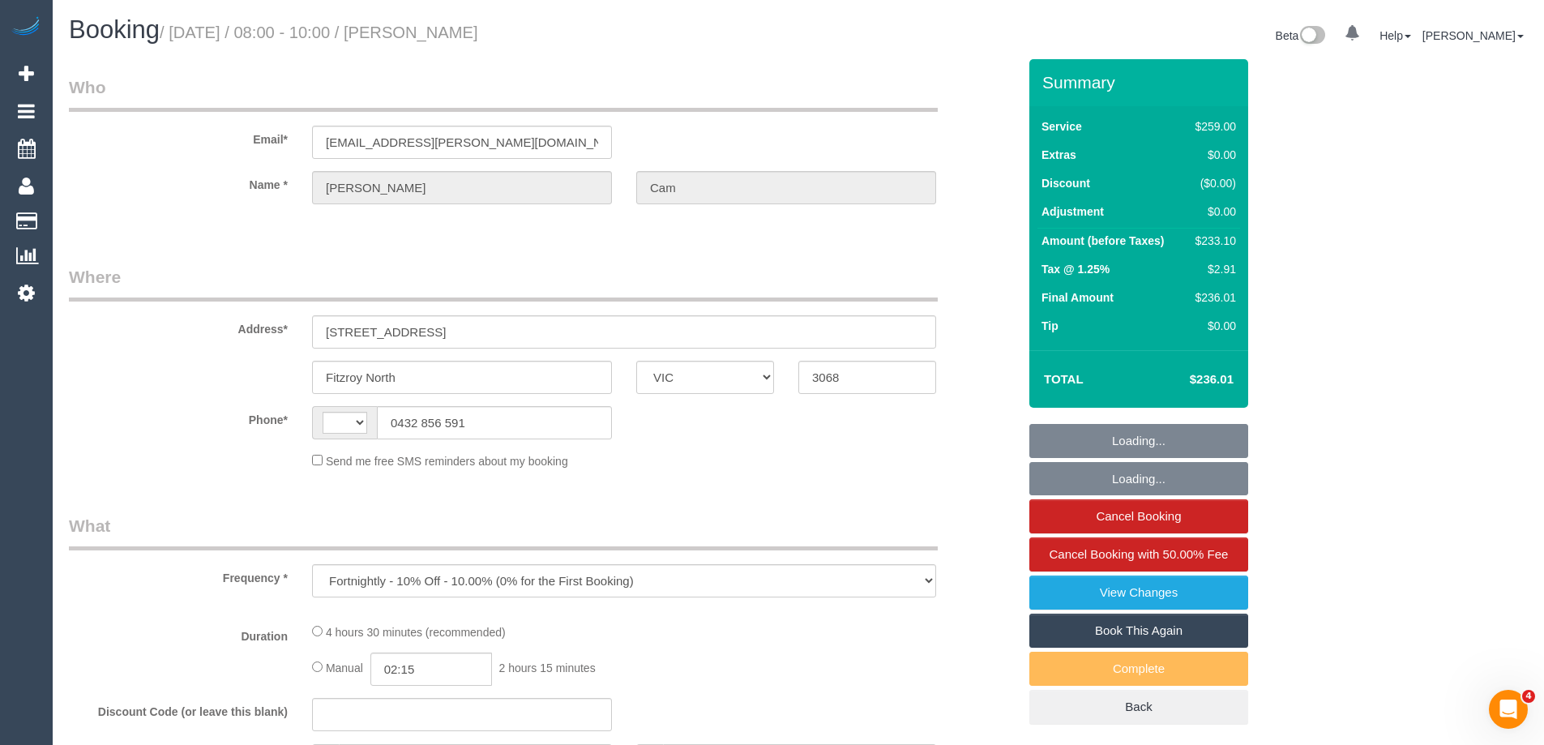
select select "number:25"
select select "number:34"
select select "number:13"
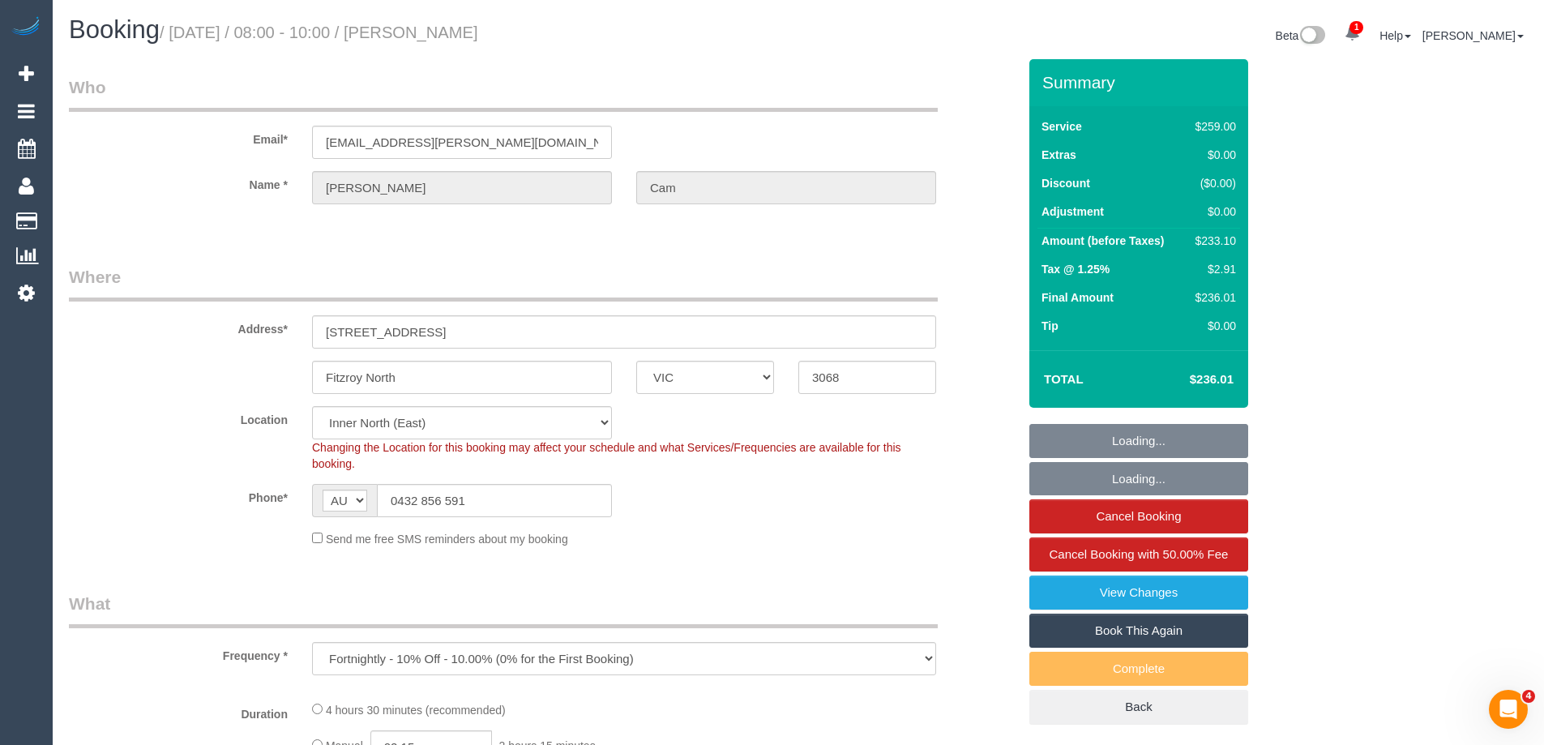
select select "object:755"
select select "string:stripe-pm_1RuLph2GScqysDRV3dGZ9UzS"
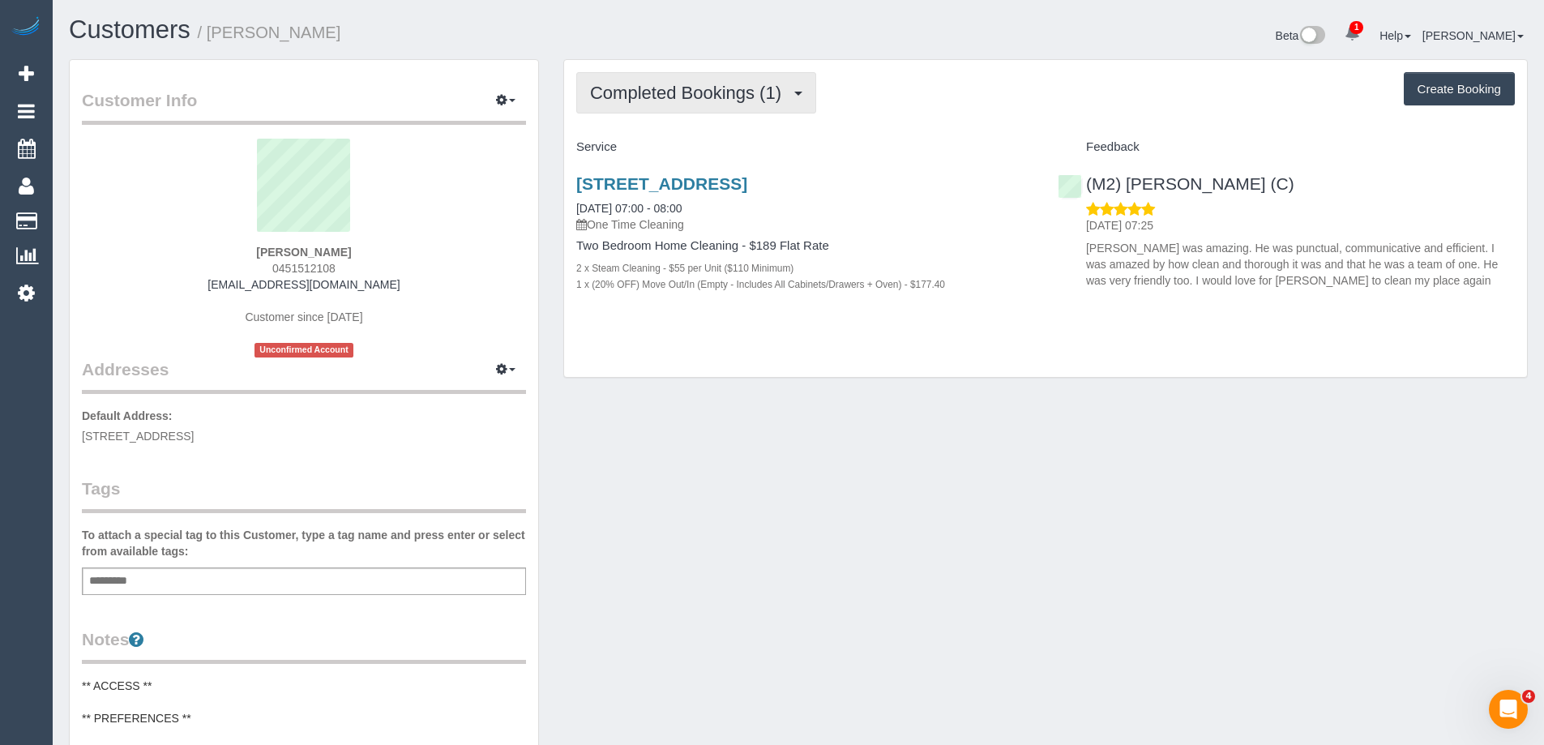
click at [655, 84] on span "Completed Bookings (1)" at bounding box center [689, 93] width 199 height 20
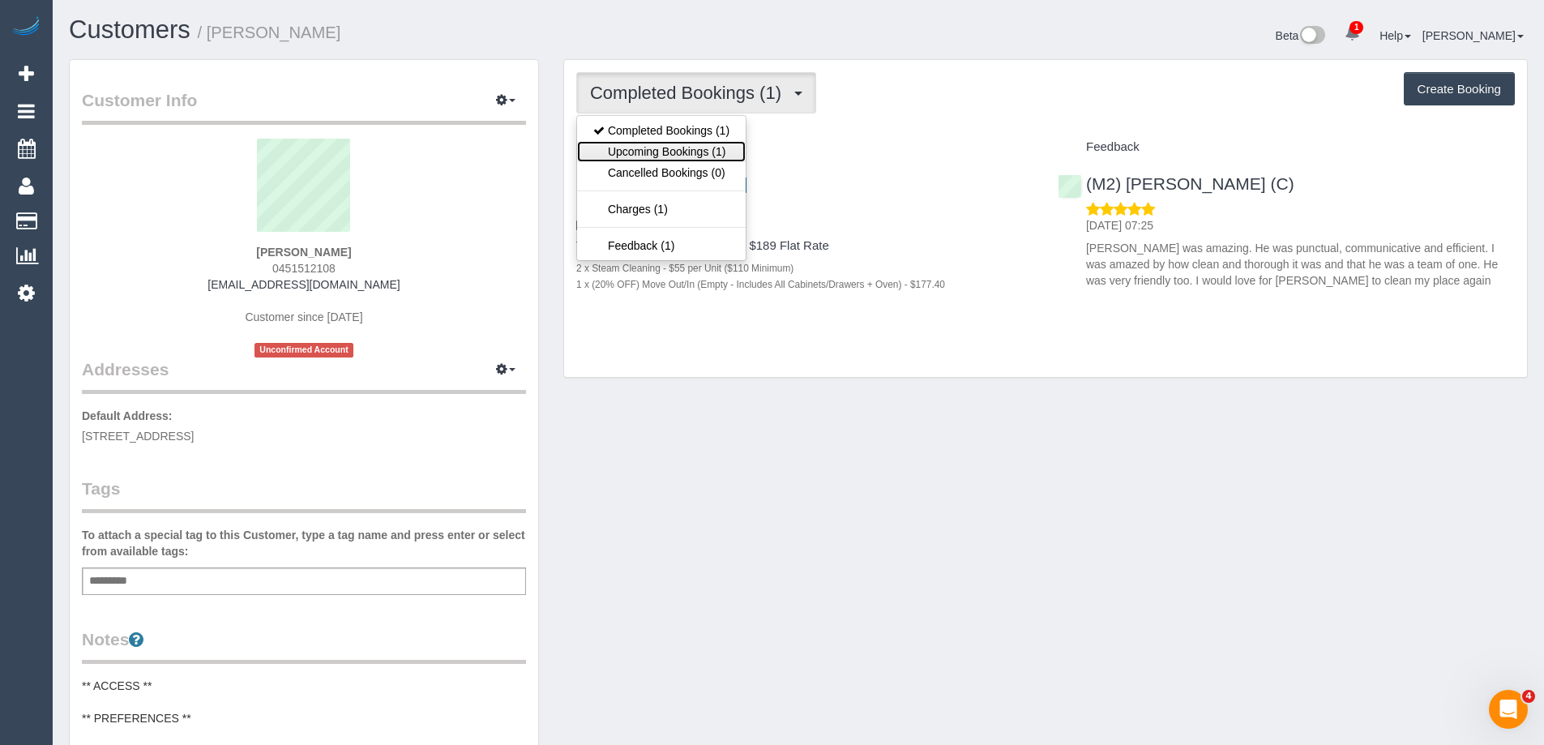
click at [671, 146] on link "Upcoming Bookings (1)" at bounding box center [661, 151] width 169 height 21
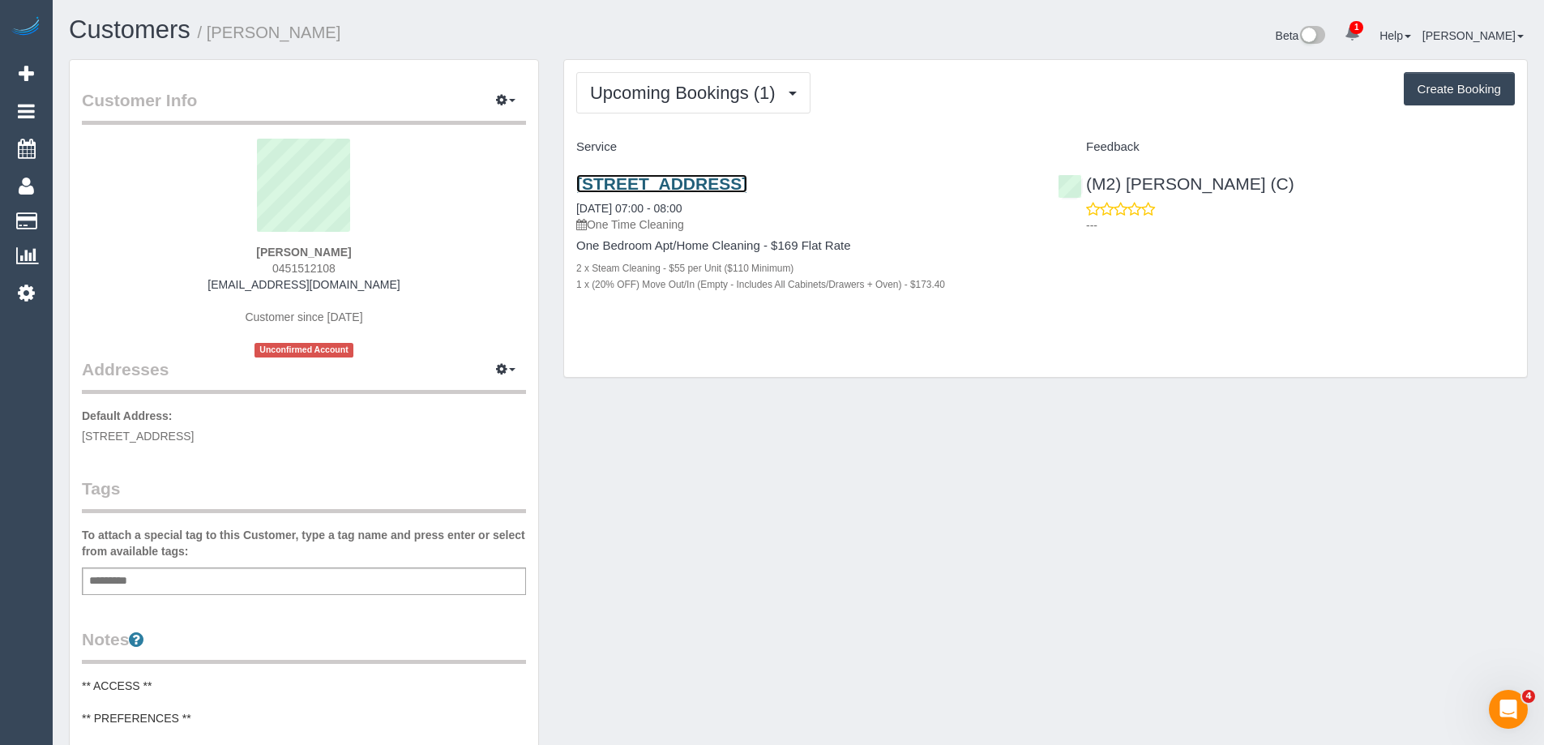
click at [736, 183] on link "[STREET_ADDRESS]" at bounding box center [661, 183] width 171 height 19
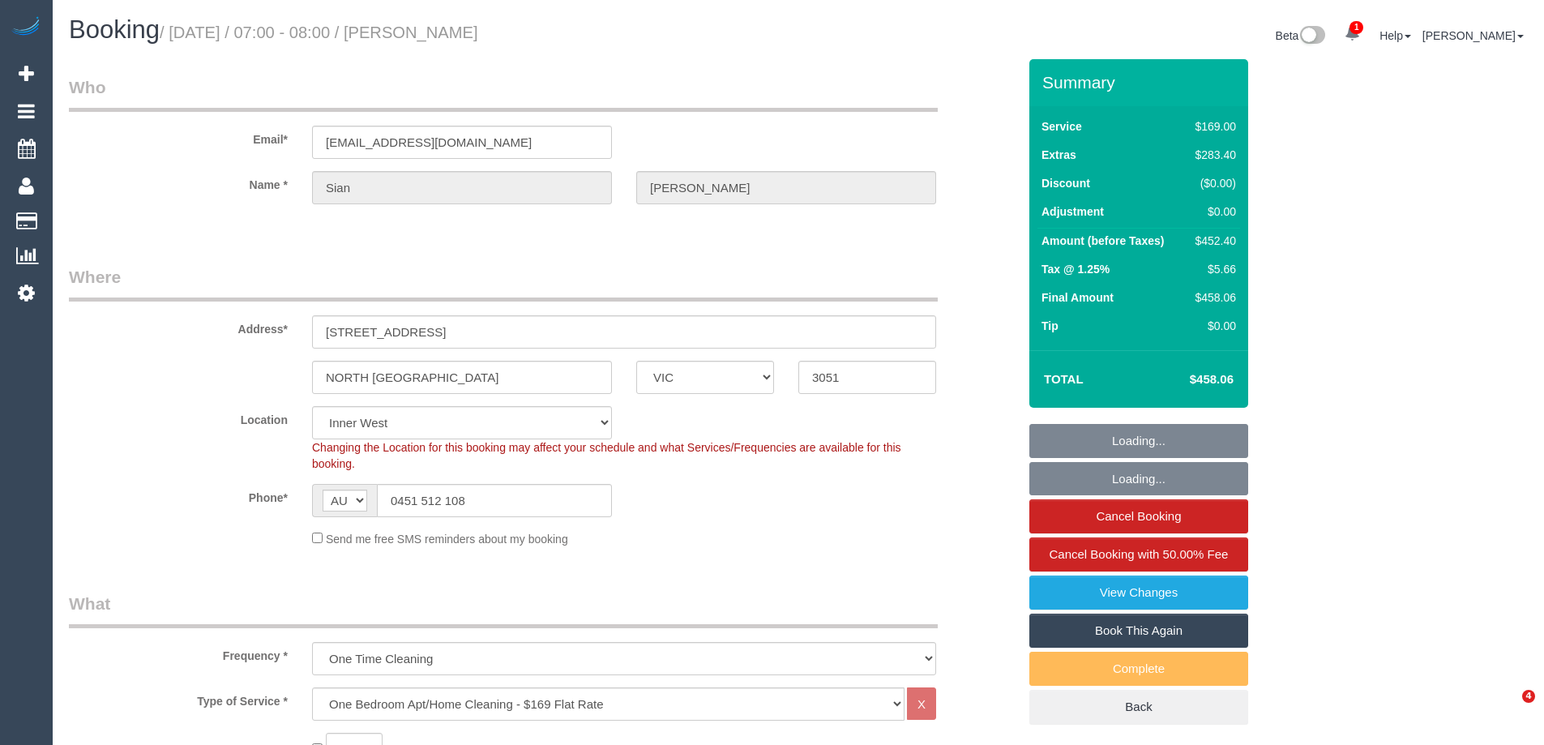
select select "VIC"
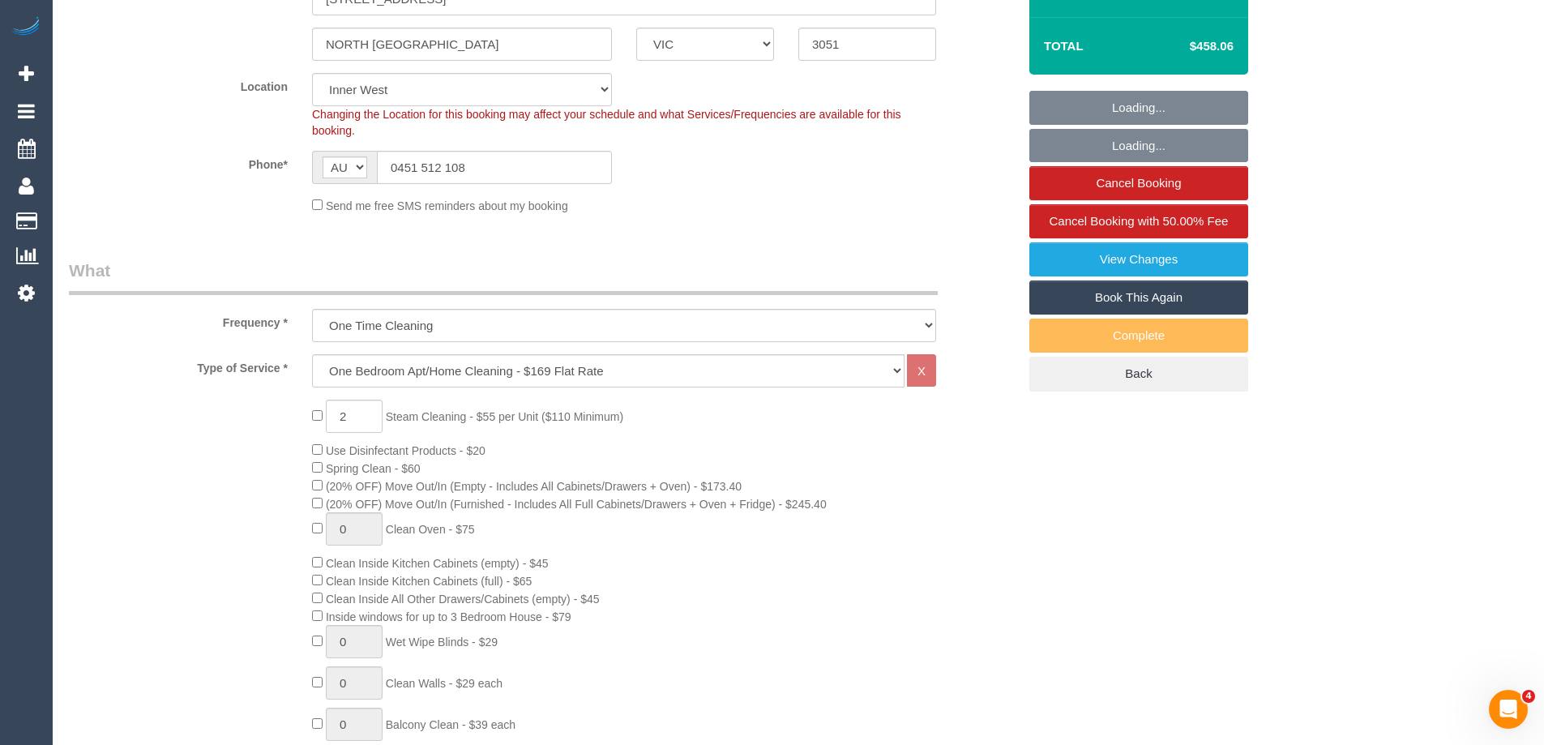
select select "number:28"
select select "number:16"
select select "number:19"
select select "number:25"
select select "number:26"
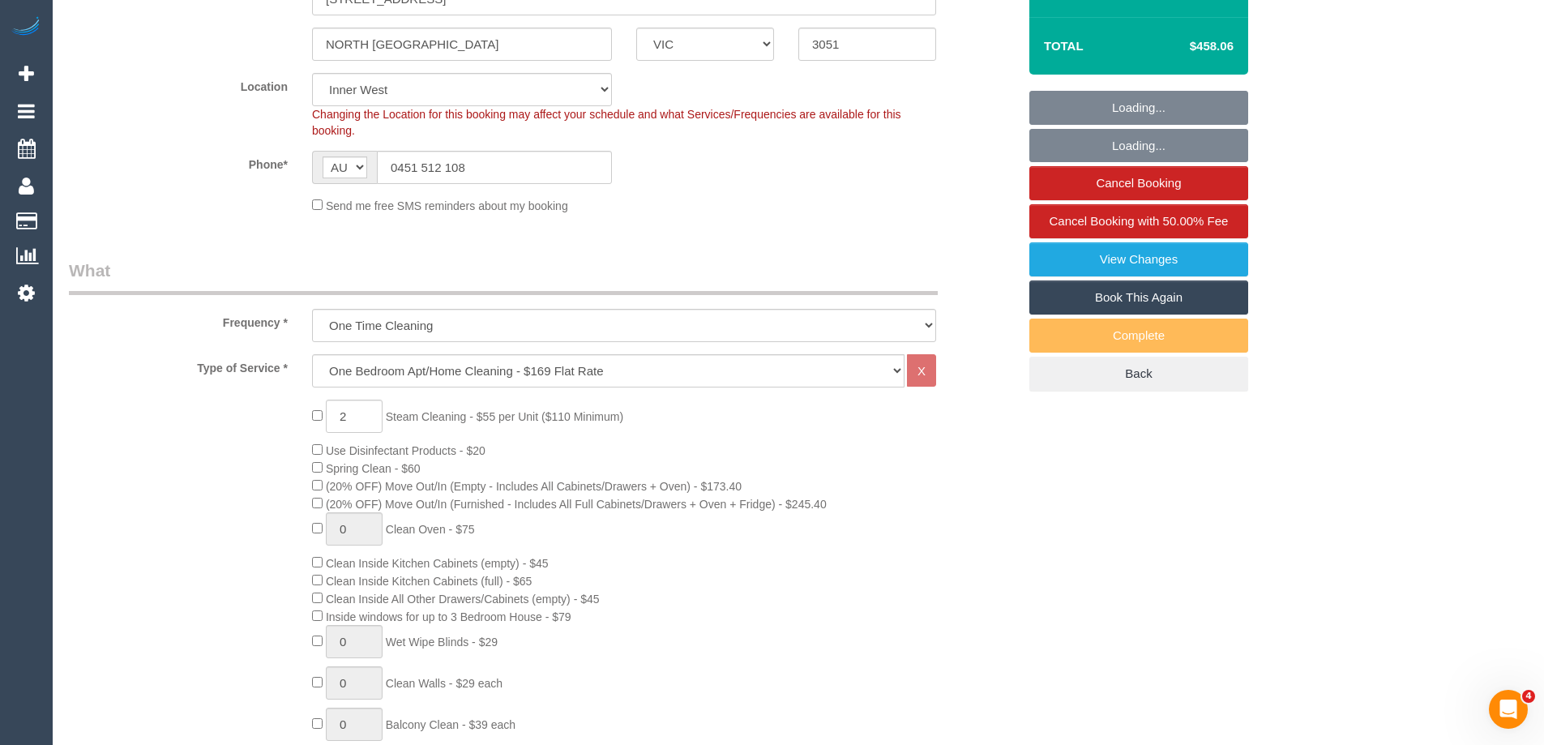
select select "object:1534"
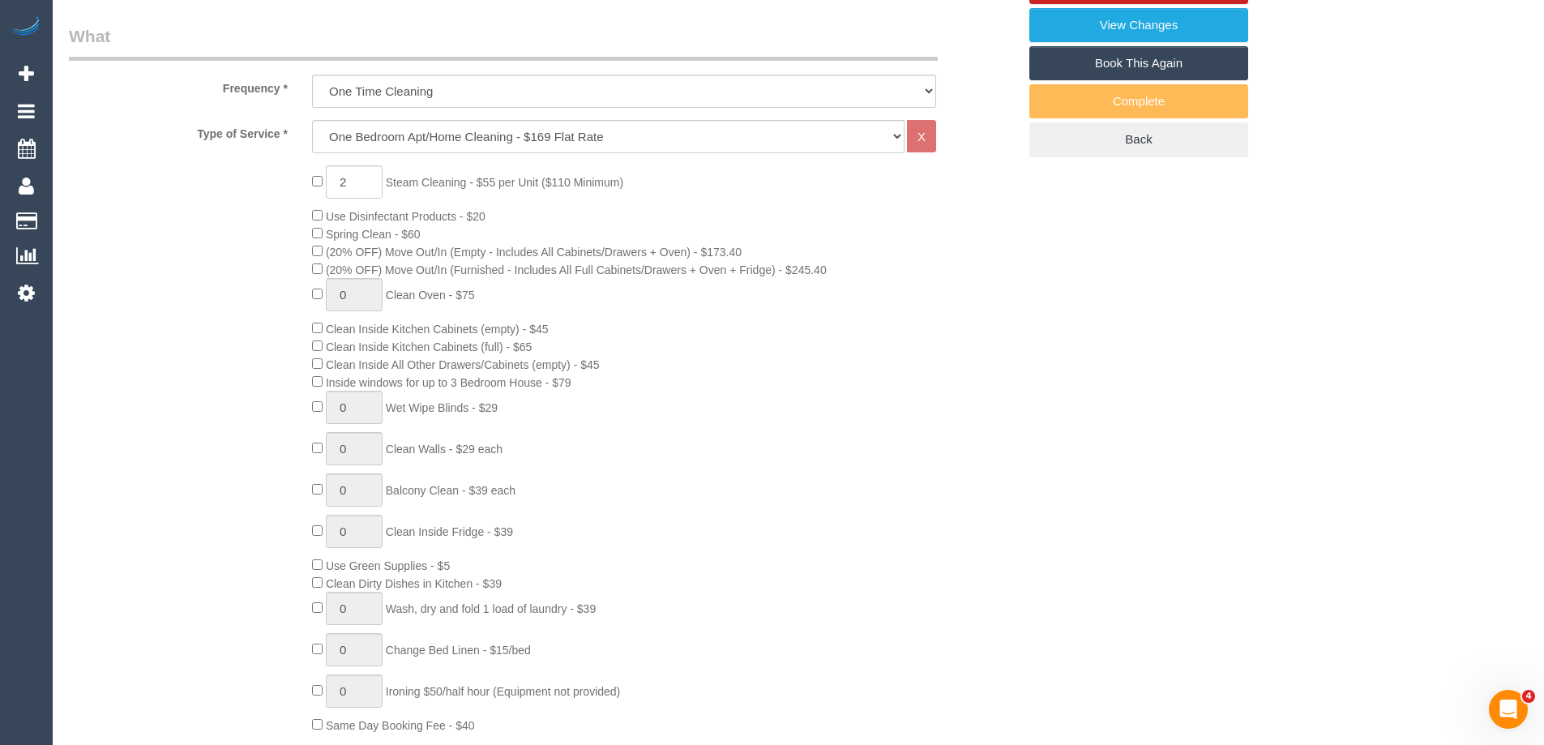
select select "spot1"
